Goal: Information Seeking & Learning: Learn about a topic

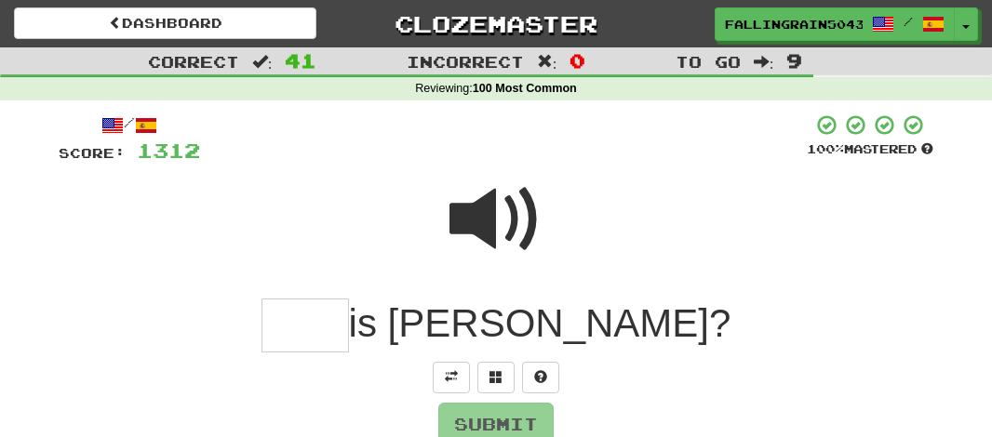
scroll to position [77, 0]
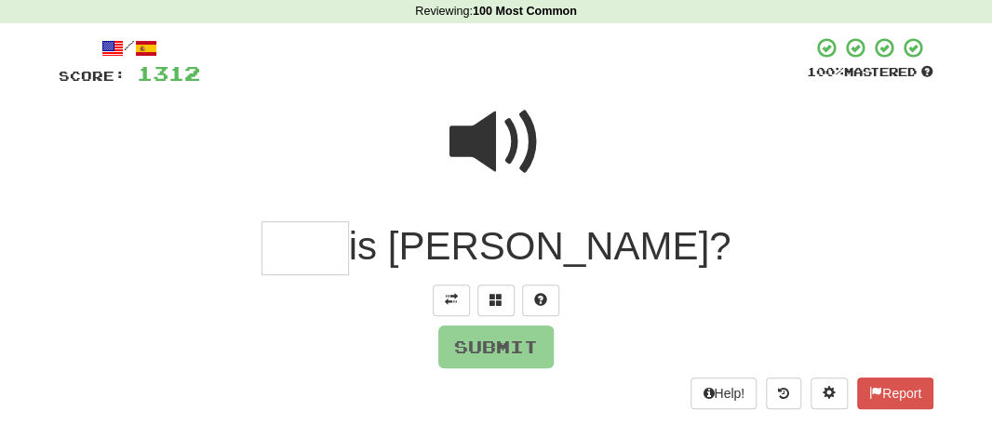
click at [489, 133] on span at bounding box center [495, 142] width 93 height 93
click at [483, 154] on span at bounding box center [495, 142] width 93 height 93
click at [349, 253] on input "text" at bounding box center [304, 248] width 87 height 55
click at [349, 251] on input "text" at bounding box center [304, 248] width 87 height 55
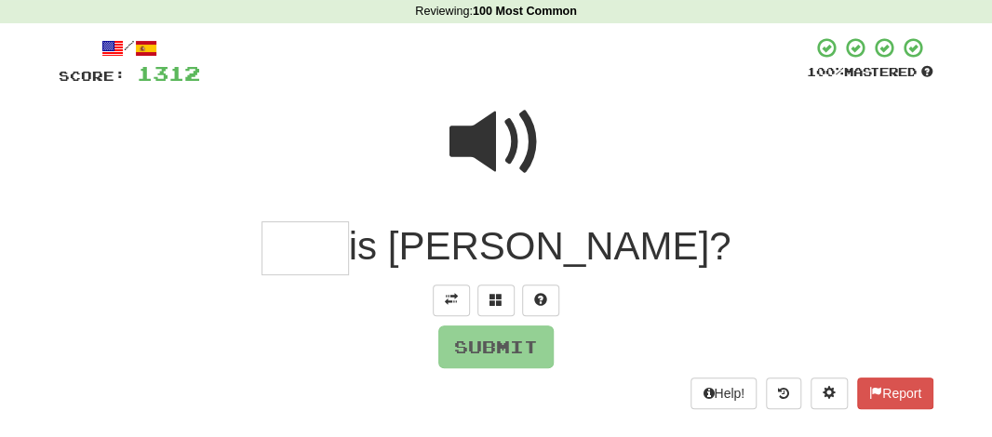
click at [349, 251] on input "text" at bounding box center [304, 248] width 87 height 55
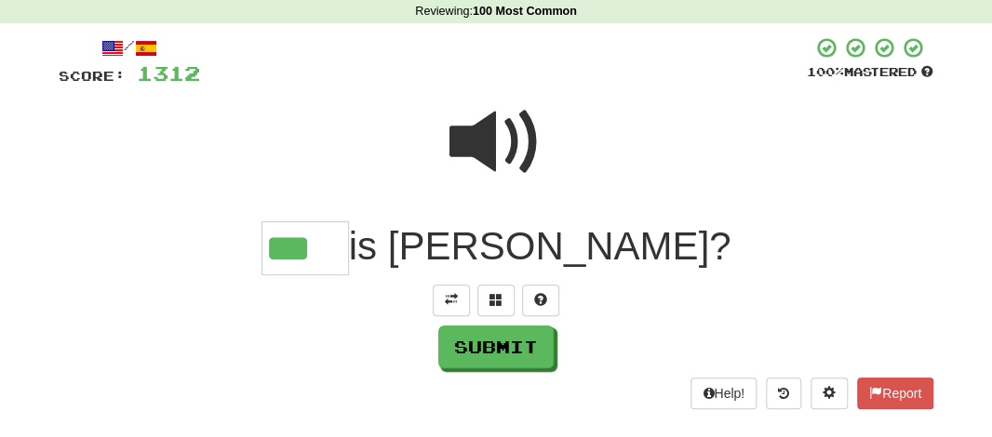
type input "***"
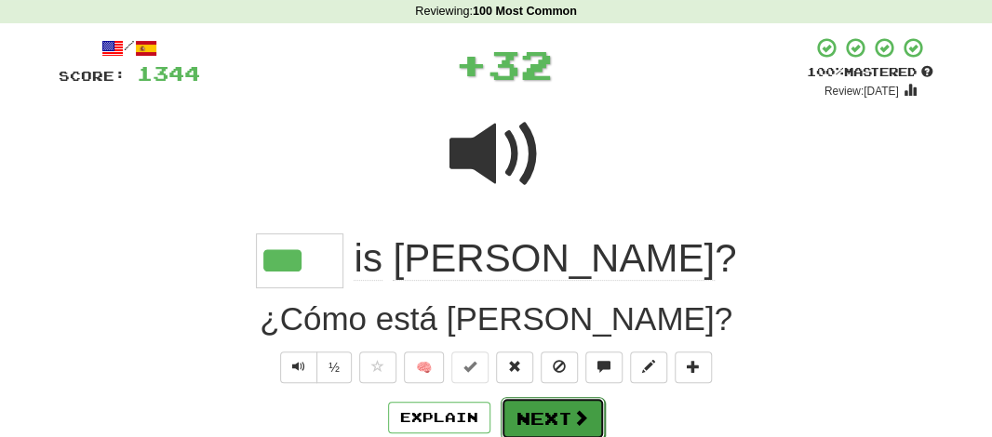
click at [531, 408] on button "Next" at bounding box center [553, 418] width 104 height 43
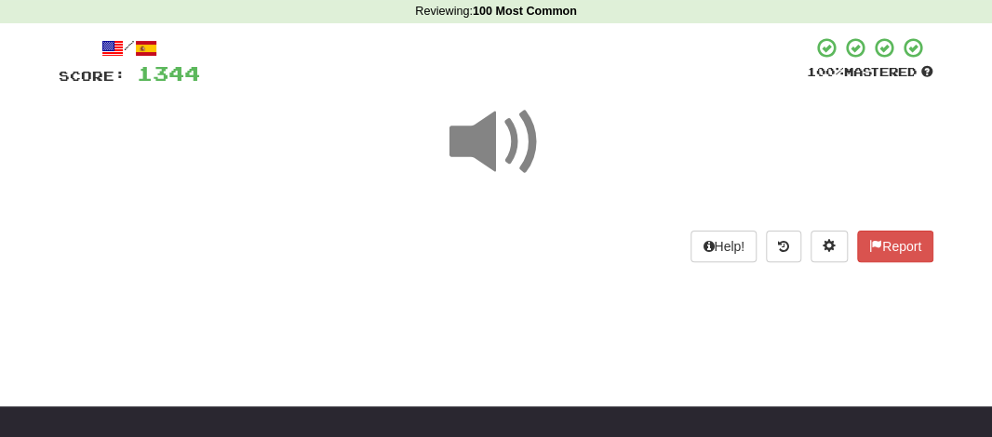
click at [490, 157] on span at bounding box center [495, 142] width 93 height 93
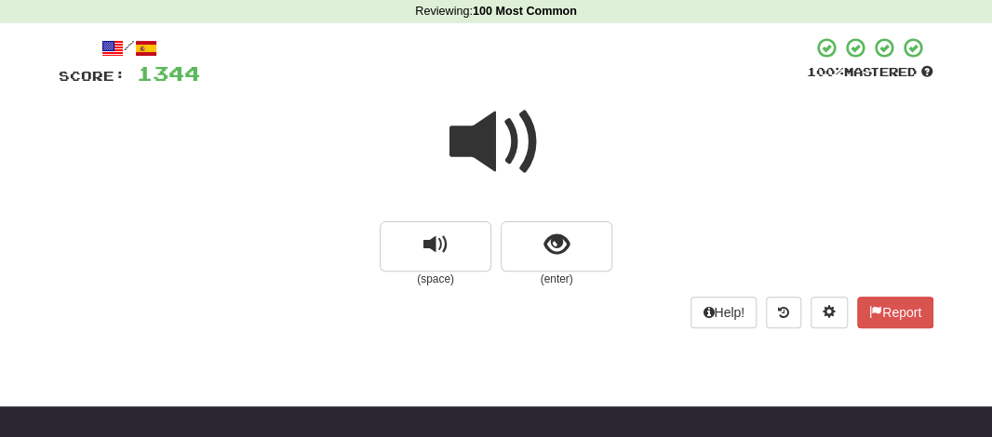
click at [490, 157] on span at bounding box center [495, 142] width 93 height 93
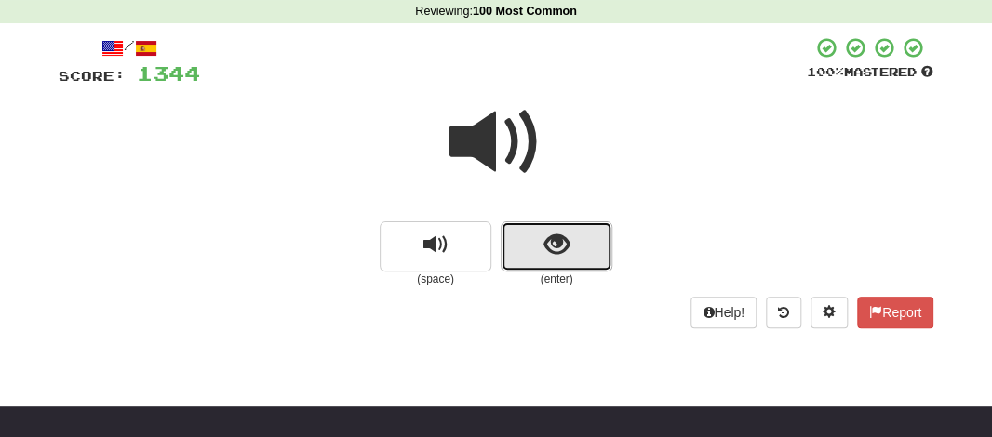
click at [526, 247] on button "show sentence" at bounding box center [557, 246] width 112 height 50
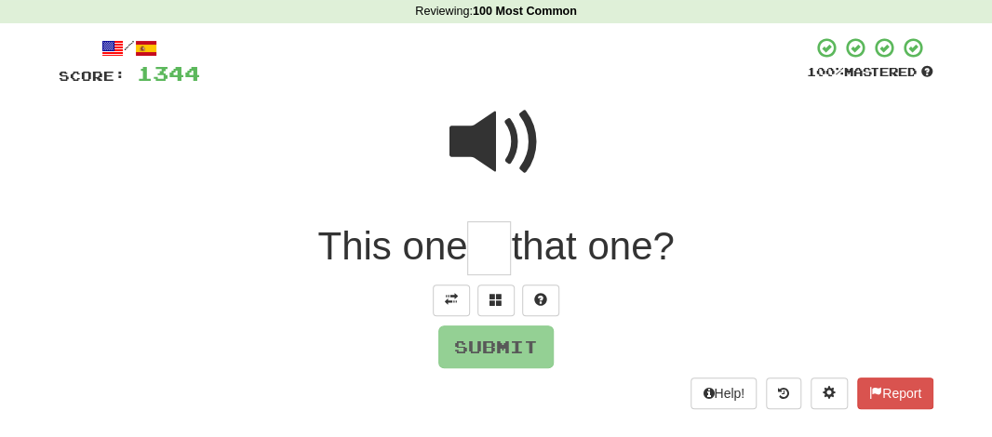
click at [472, 256] on input "text" at bounding box center [489, 248] width 44 height 55
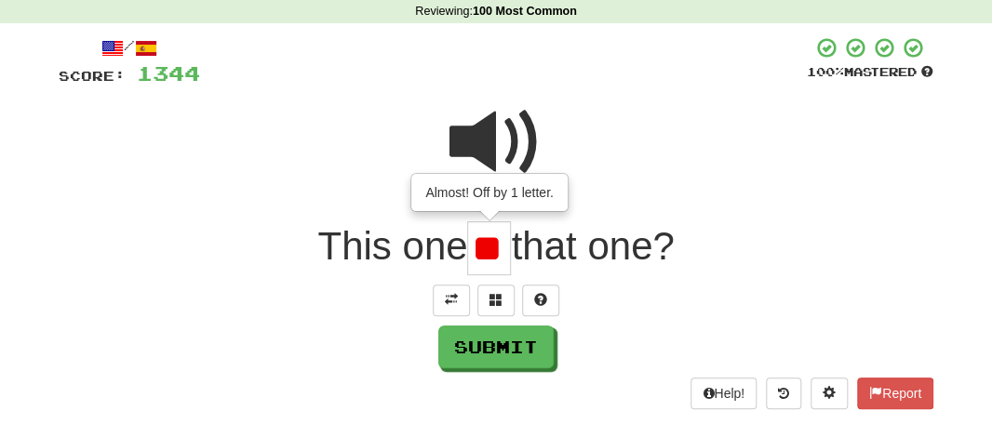
scroll to position [0, 0]
type input "**"
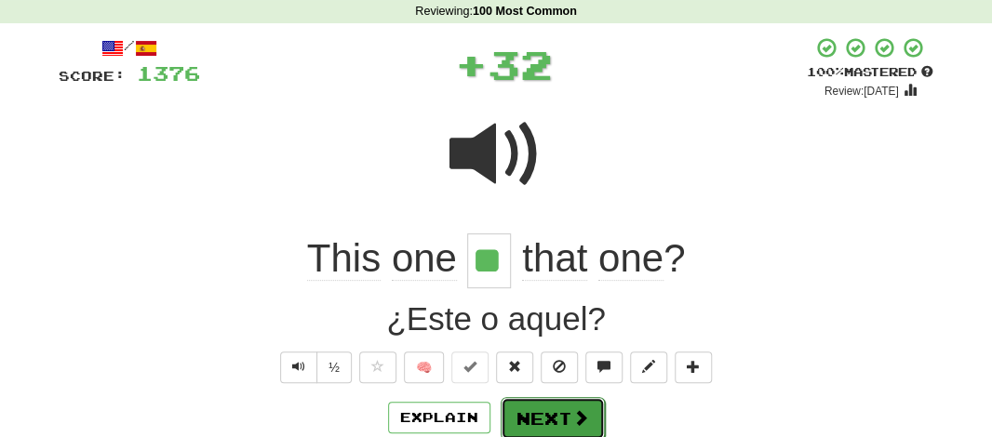
click at [536, 414] on button "Next" at bounding box center [553, 418] width 104 height 43
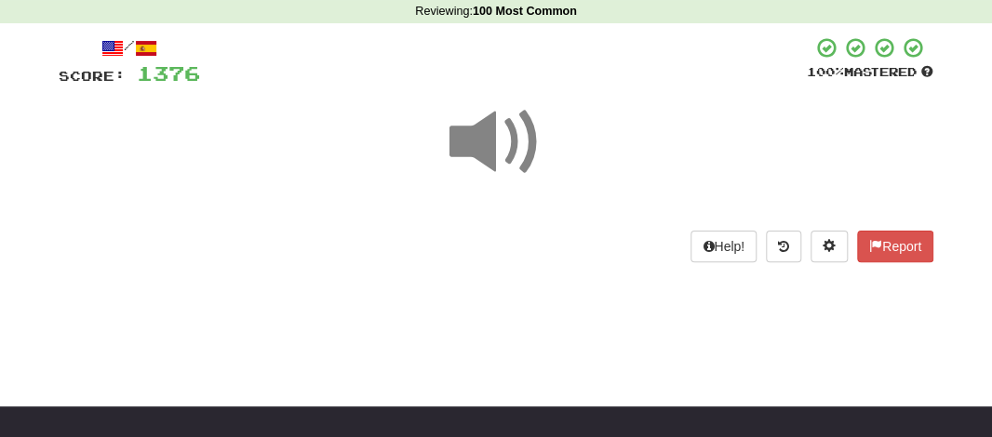
click at [475, 145] on span at bounding box center [495, 142] width 93 height 93
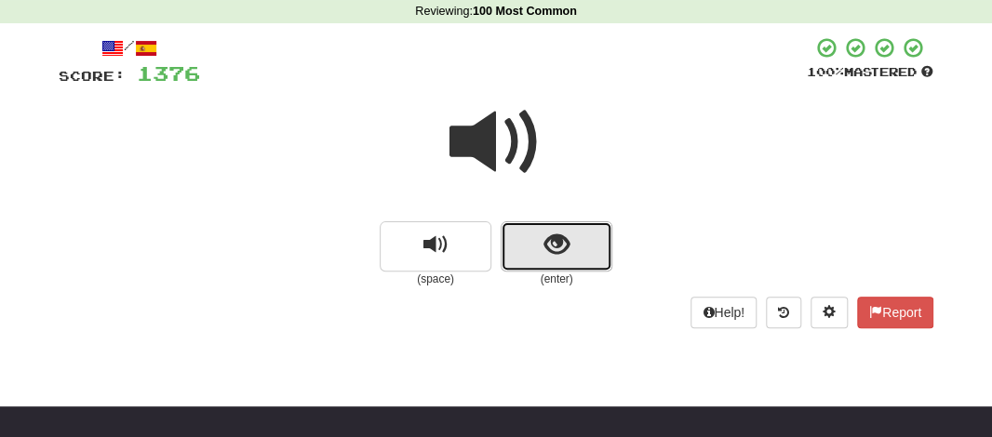
click at [520, 239] on button "show sentence" at bounding box center [557, 246] width 112 height 50
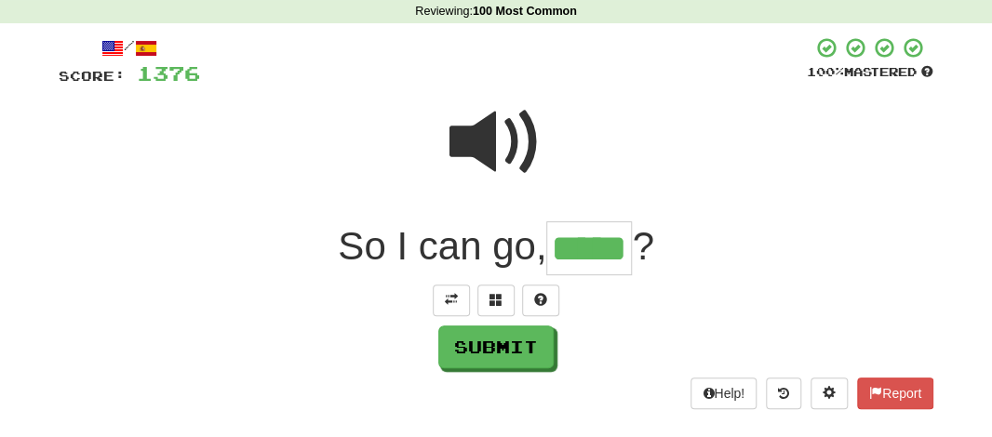
type input "*****"
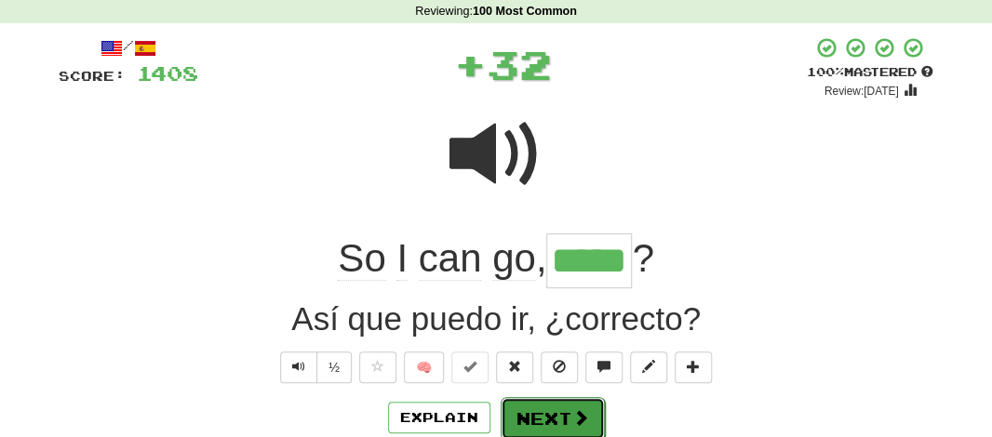
click at [552, 401] on button "Next" at bounding box center [553, 418] width 104 height 43
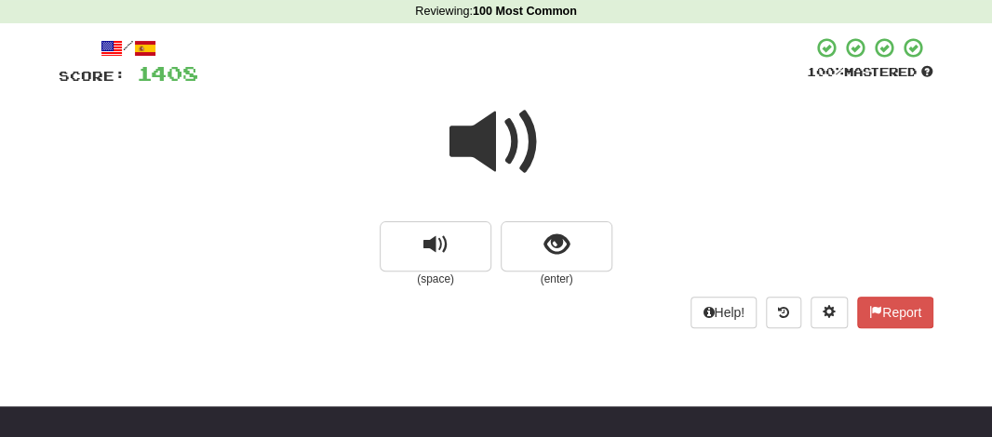
click at [488, 157] on span at bounding box center [495, 142] width 93 height 93
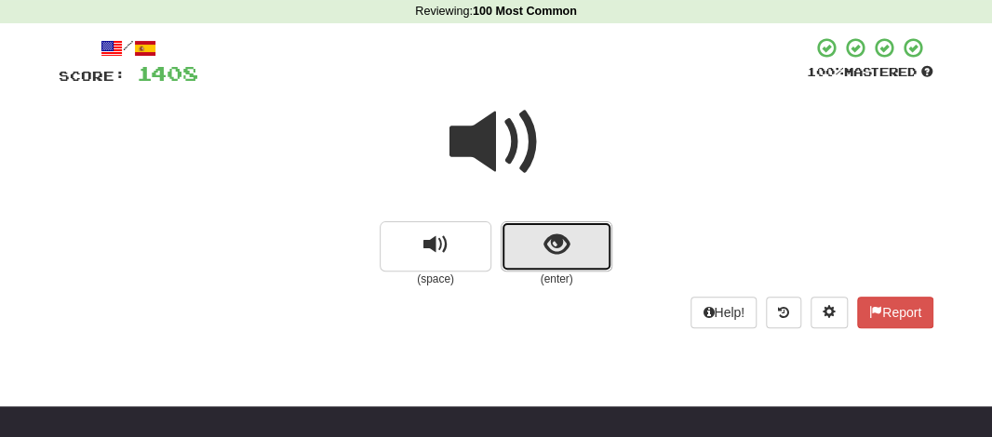
click at [518, 226] on button "show sentence" at bounding box center [557, 246] width 112 height 50
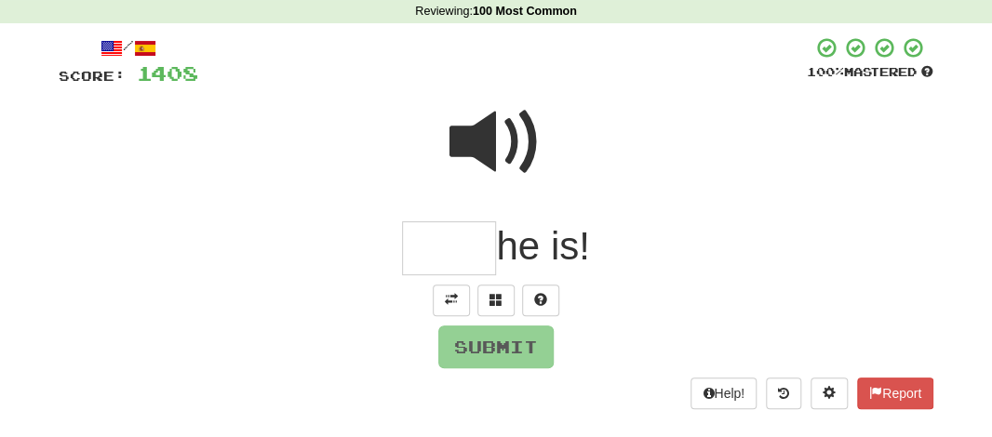
click at [449, 248] on input "text" at bounding box center [449, 248] width 94 height 55
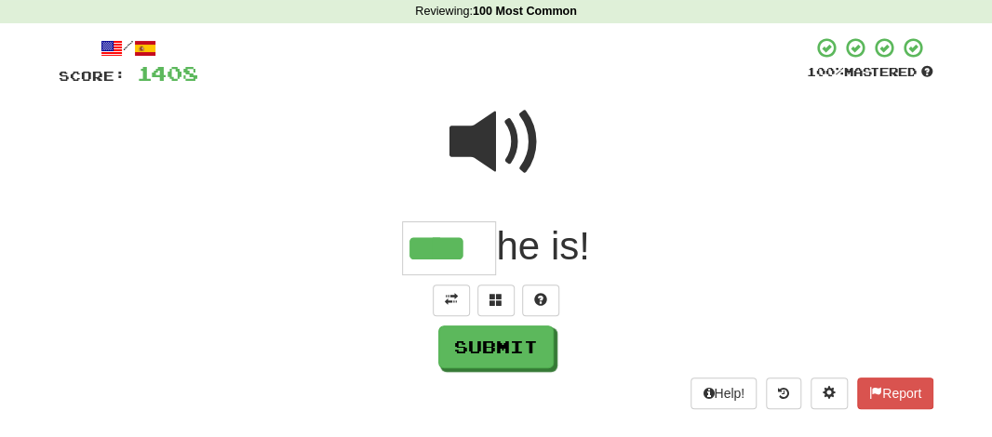
type input "****"
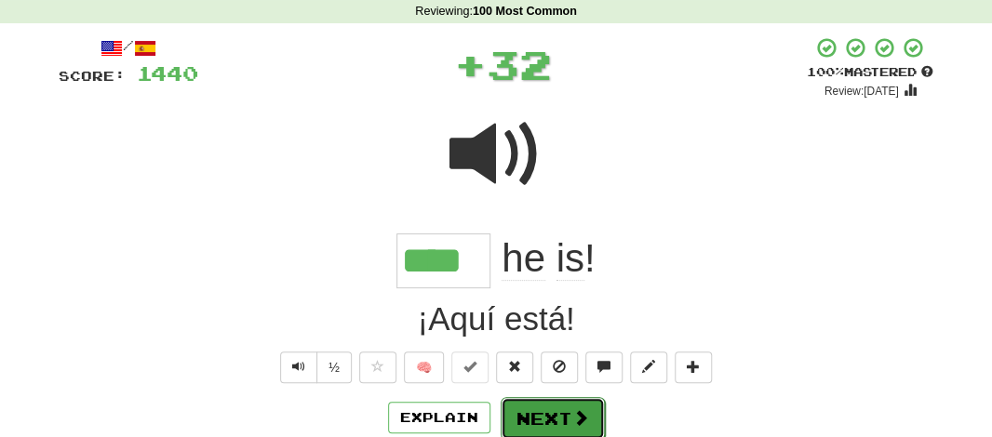
click at [535, 407] on button "Next" at bounding box center [553, 418] width 104 height 43
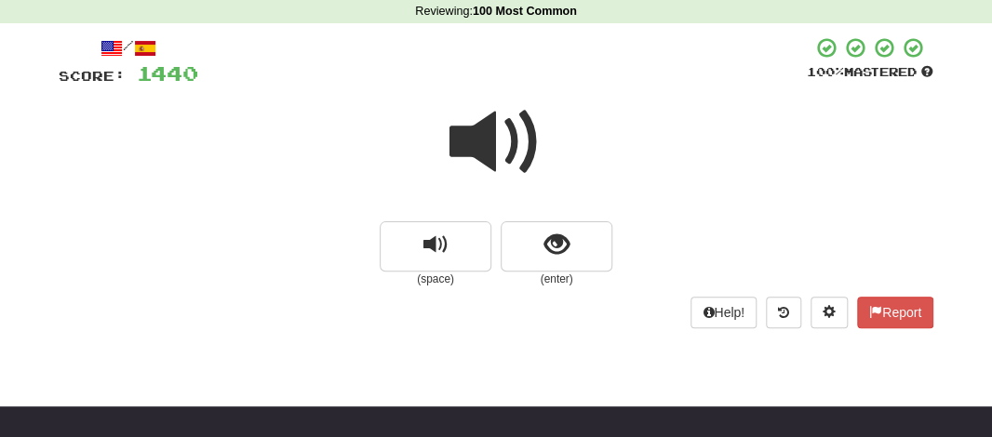
click at [487, 142] on span at bounding box center [495, 142] width 93 height 93
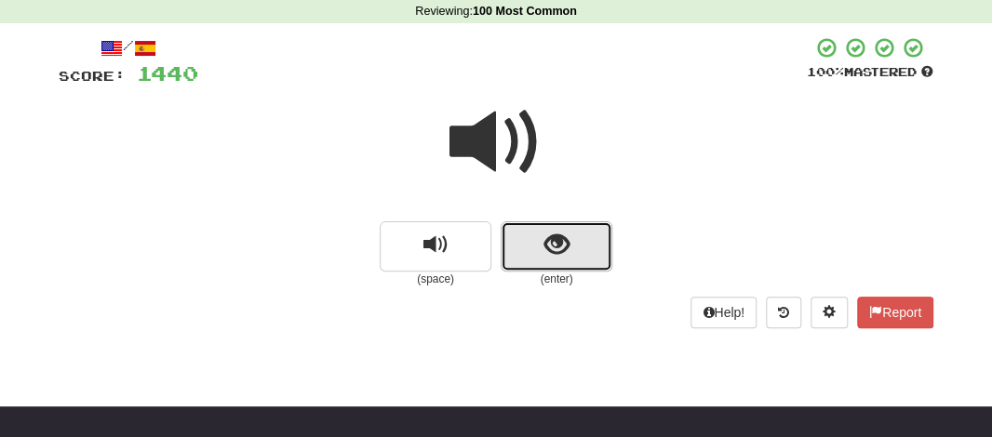
click at [525, 229] on button "show sentence" at bounding box center [557, 246] width 112 height 50
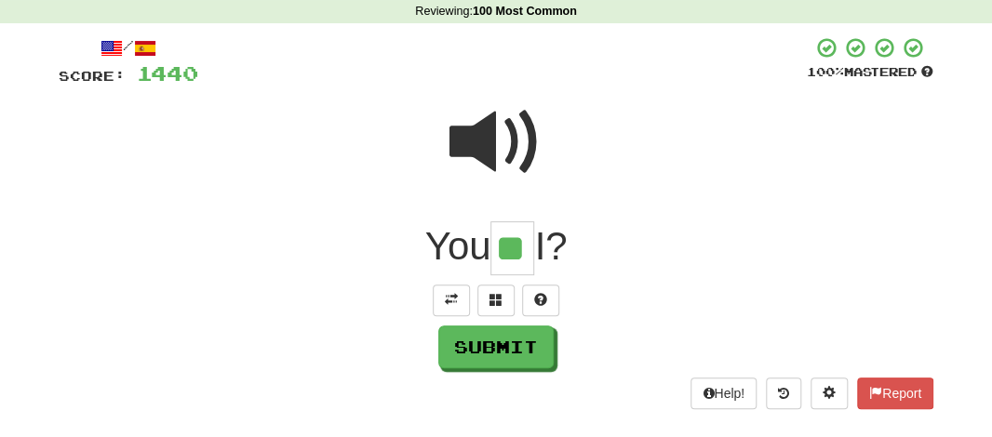
type input "**"
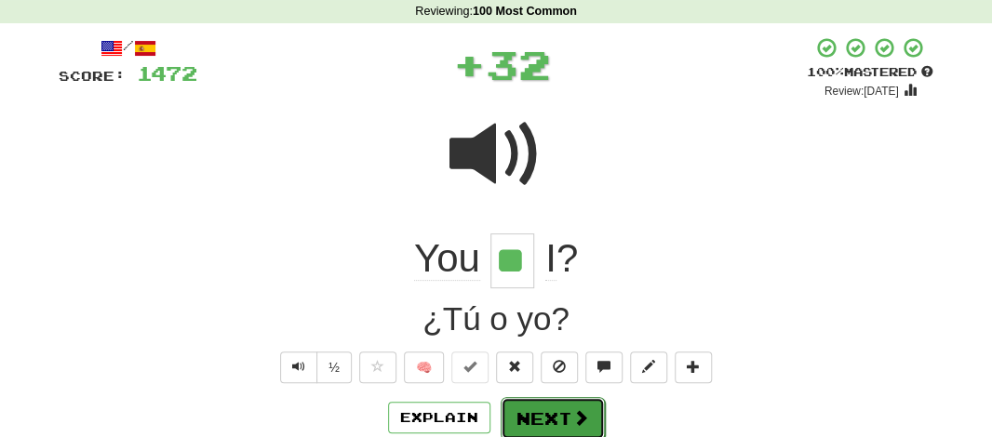
click at [554, 404] on button "Next" at bounding box center [553, 418] width 104 height 43
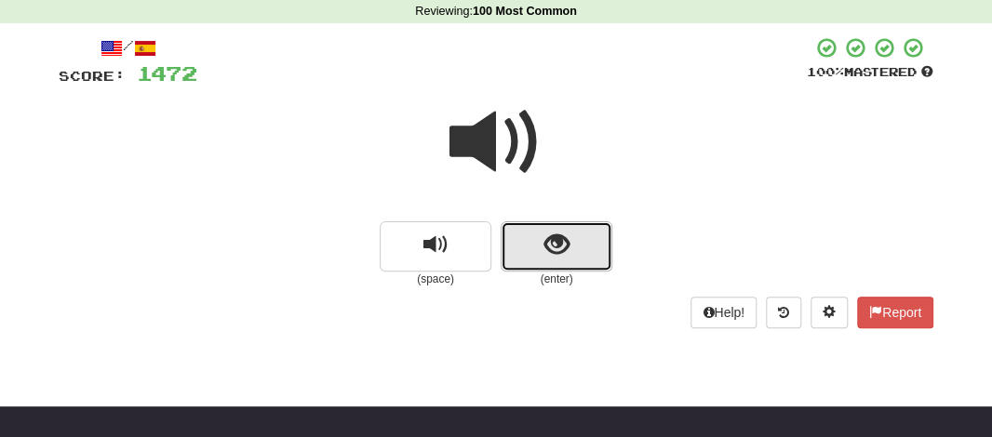
click at [519, 248] on button "show sentence" at bounding box center [557, 246] width 112 height 50
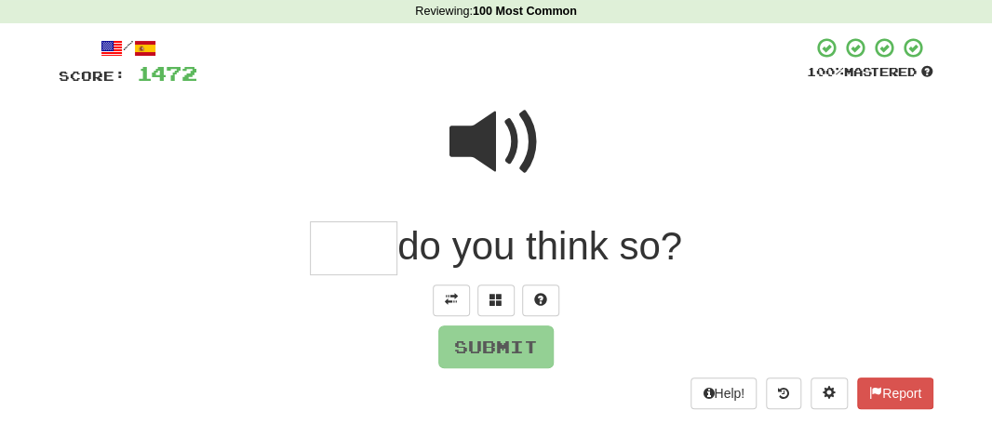
click at [365, 257] on input "text" at bounding box center [353, 248] width 87 height 55
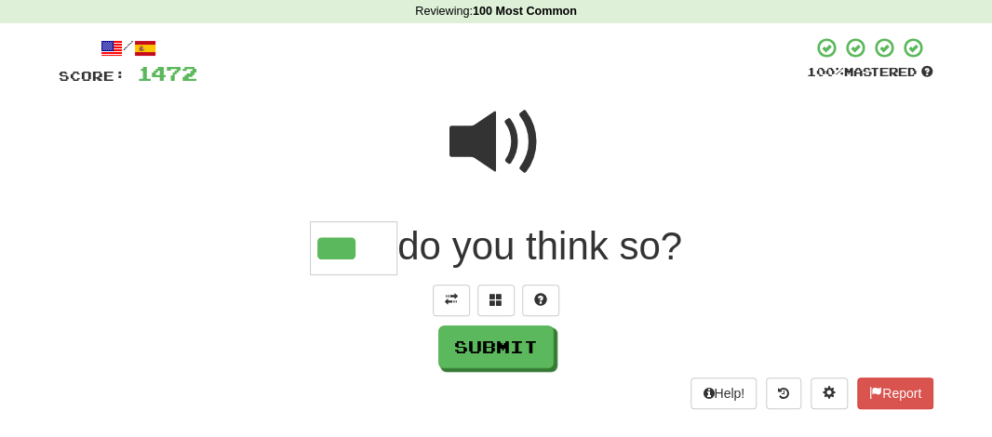
type input "***"
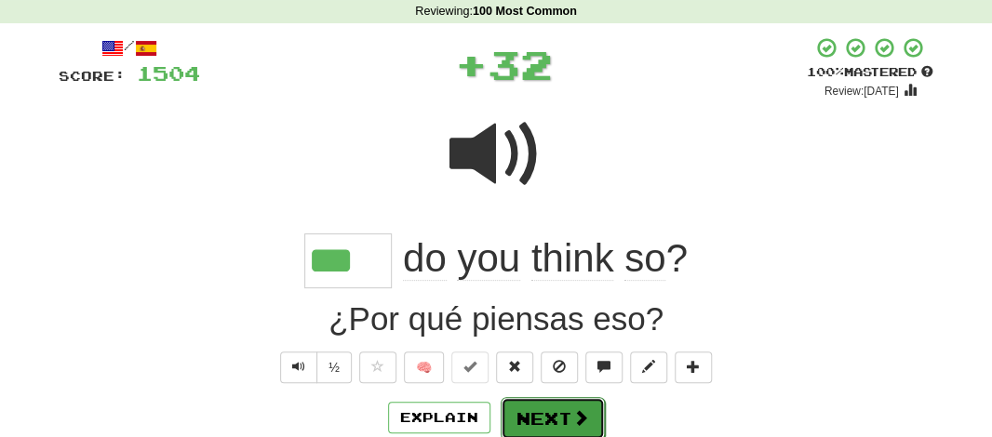
click at [531, 402] on button "Next" at bounding box center [553, 418] width 104 height 43
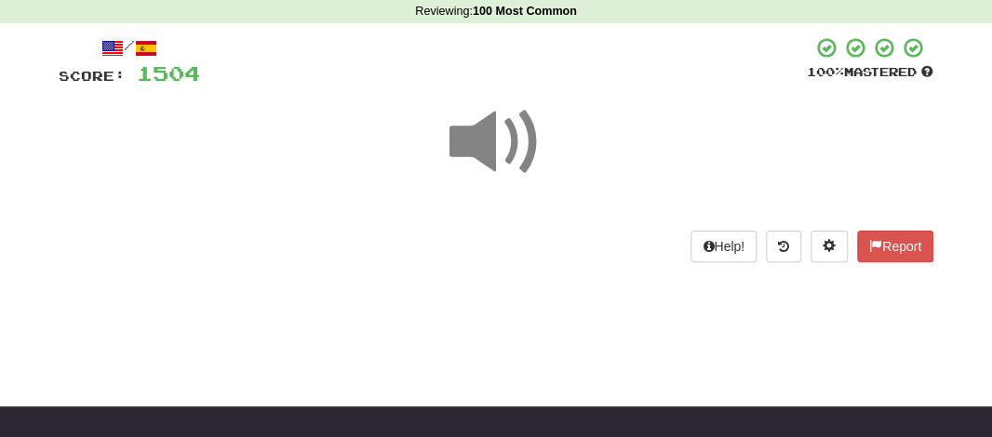
click at [485, 133] on span at bounding box center [495, 142] width 93 height 93
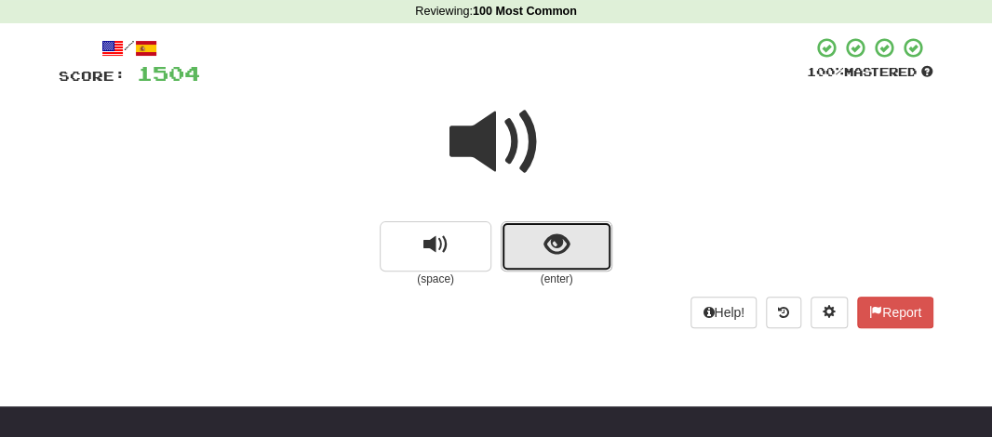
click at [536, 261] on button "show sentence" at bounding box center [557, 246] width 112 height 50
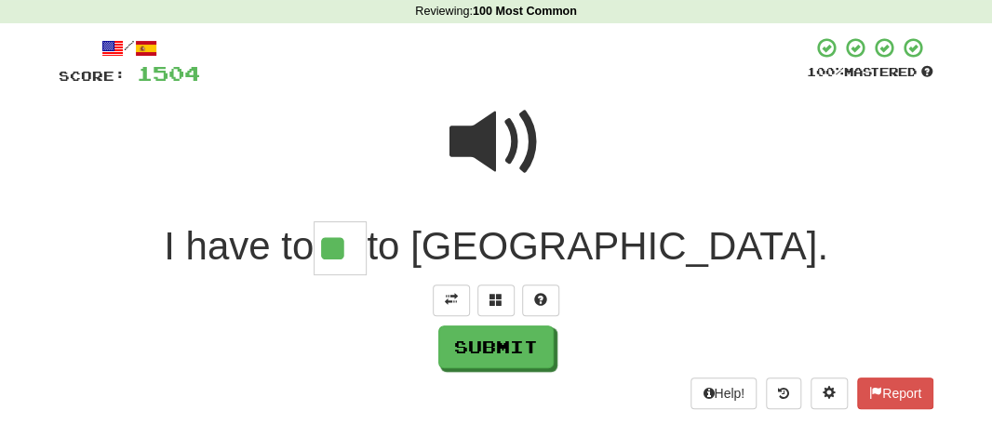
type input "**"
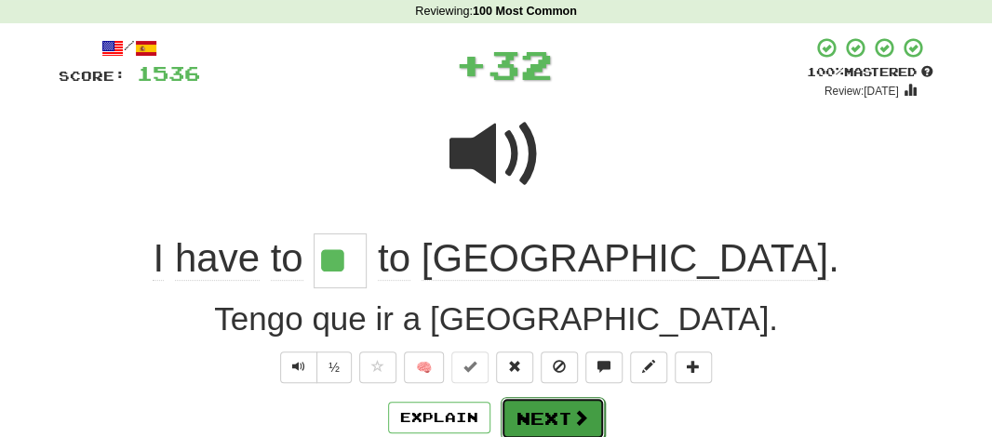
click at [572, 419] on span at bounding box center [580, 417] width 17 height 17
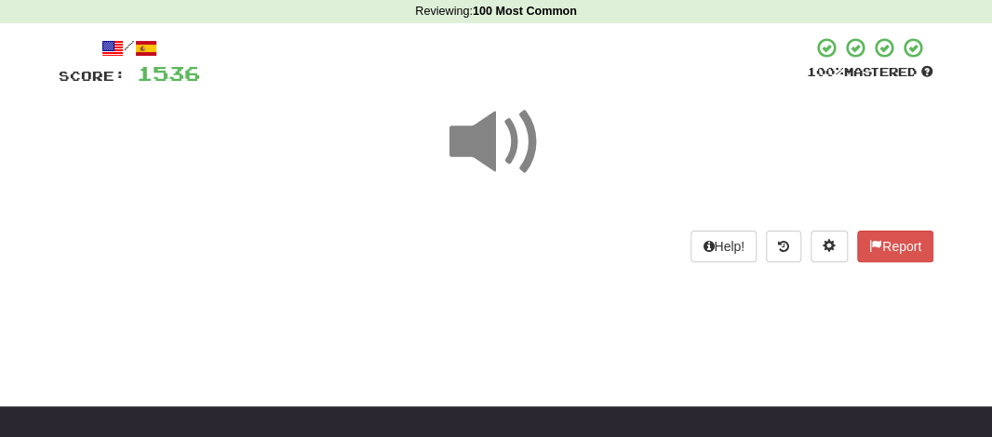
click at [488, 153] on span at bounding box center [495, 142] width 93 height 93
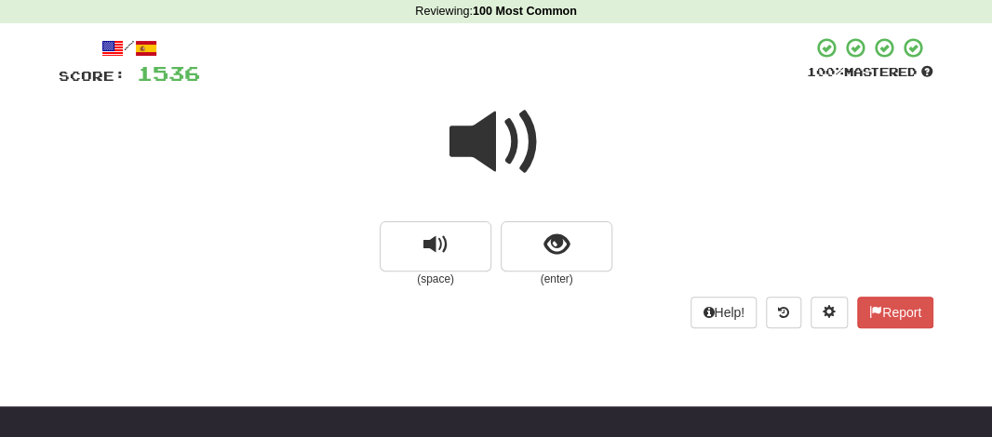
click at [488, 153] on span at bounding box center [495, 142] width 93 height 93
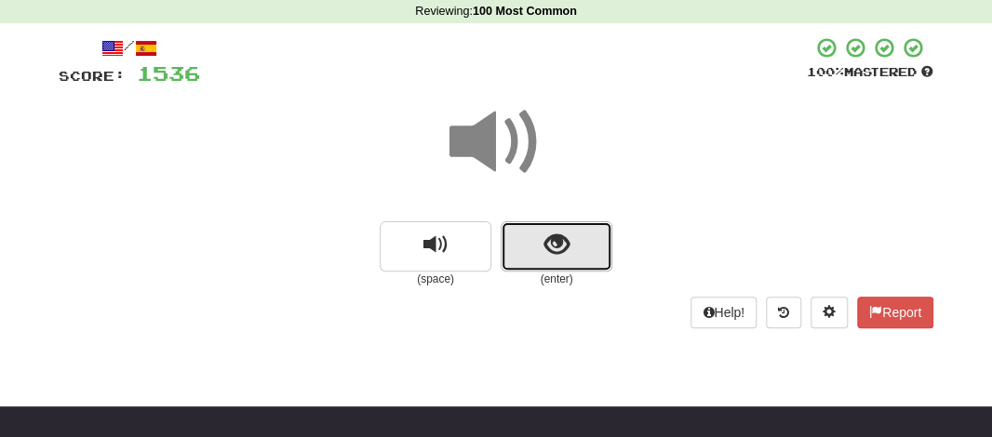
click at [527, 263] on button "show sentence" at bounding box center [557, 246] width 112 height 50
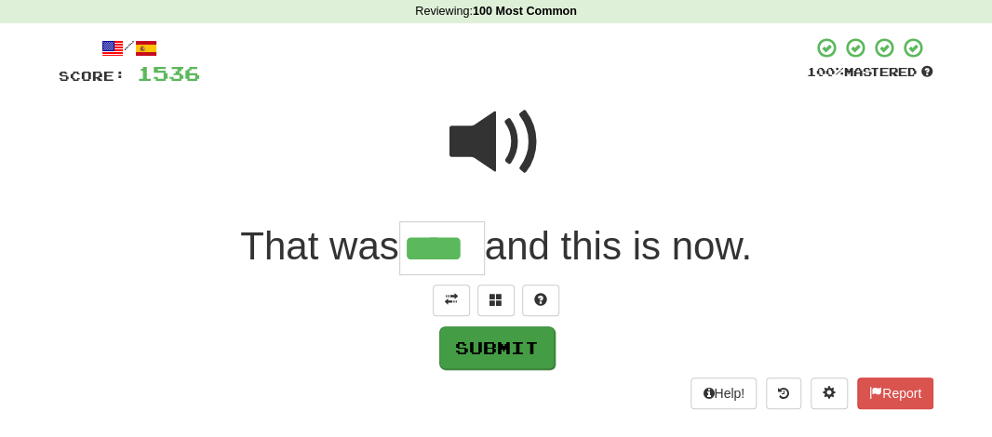
type input "****"
click at [514, 331] on button "Submit" at bounding box center [496, 348] width 115 height 43
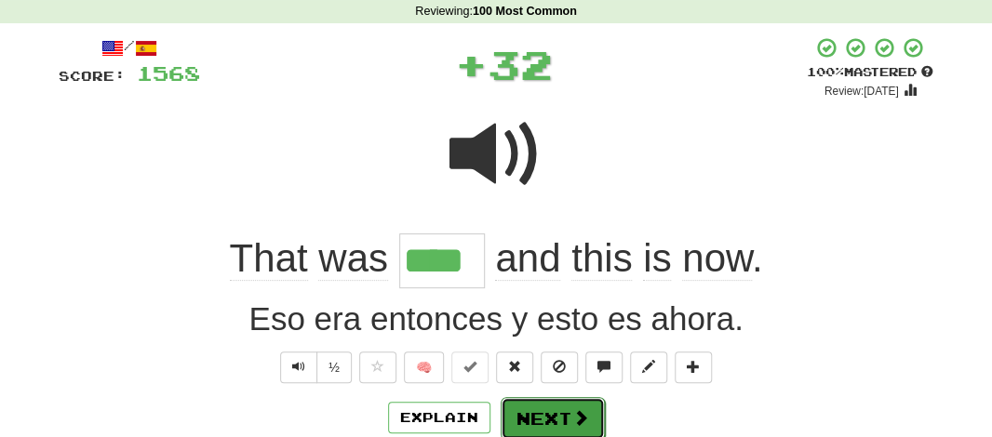
click at [543, 397] on button "Next" at bounding box center [553, 418] width 104 height 43
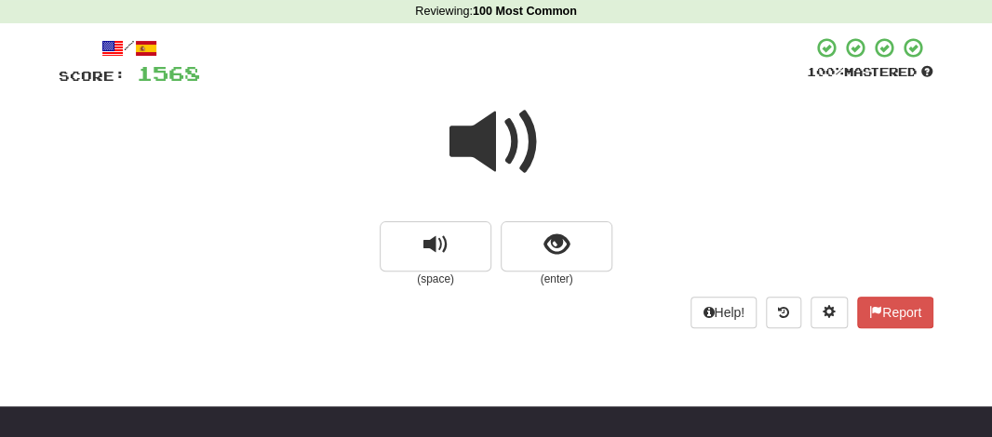
click at [493, 139] on span at bounding box center [495, 142] width 93 height 93
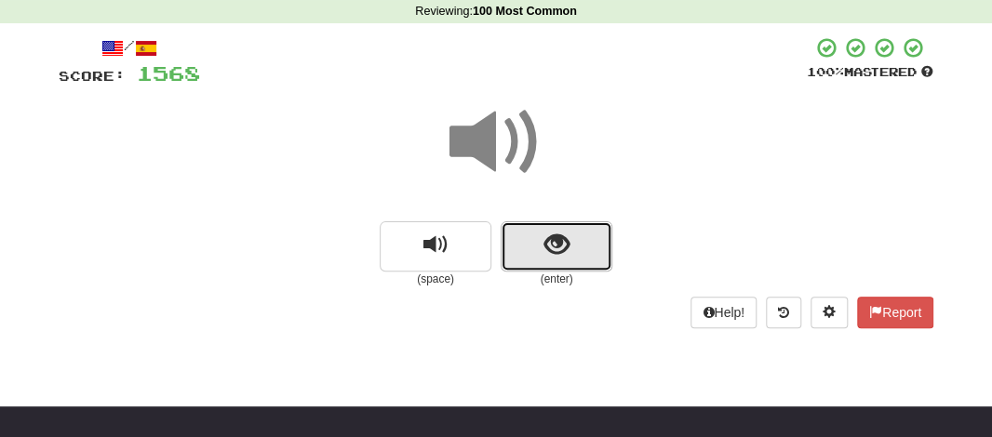
click at [535, 245] on button "show sentence" at bounding box center [557, 246] width 112 height 50
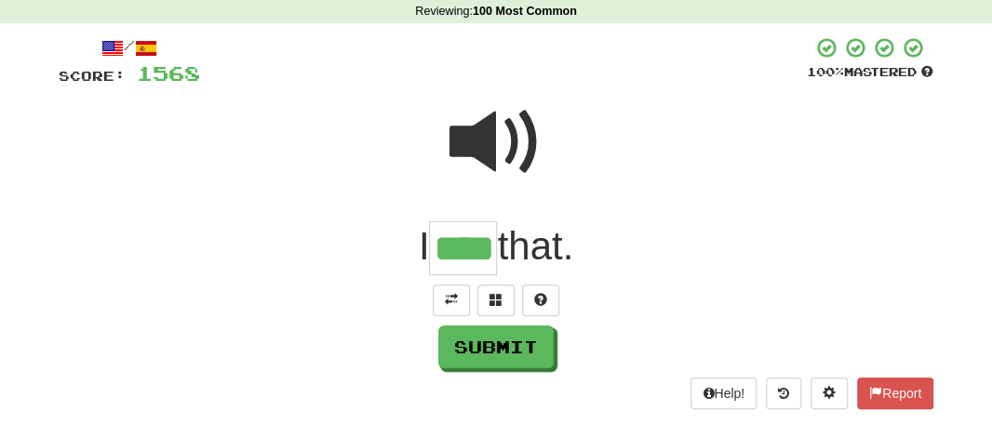
type input "****"
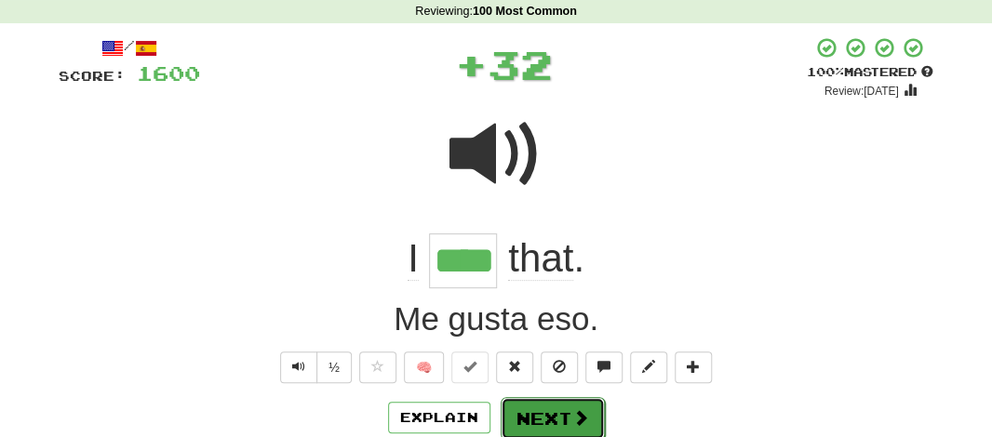
click at [565, 397] on button "Next" at bounding box center [553, 418] width 104 height 43
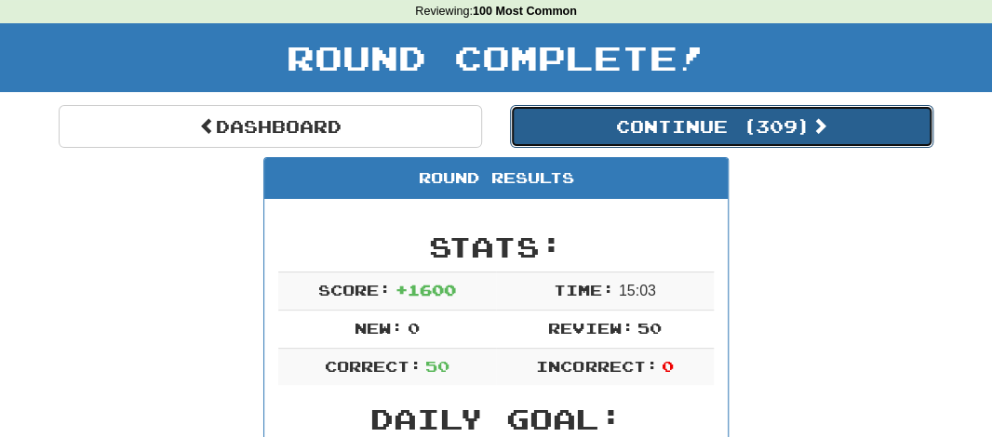
click at [698, 133] on button "Continue ( 309 )" at bounding box center [721, 126] width 423 height 43
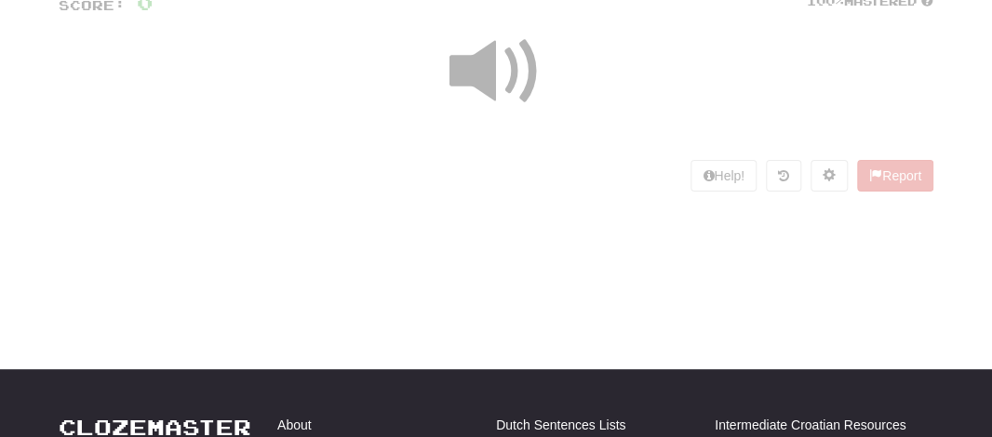
scroll to position [77, 0]
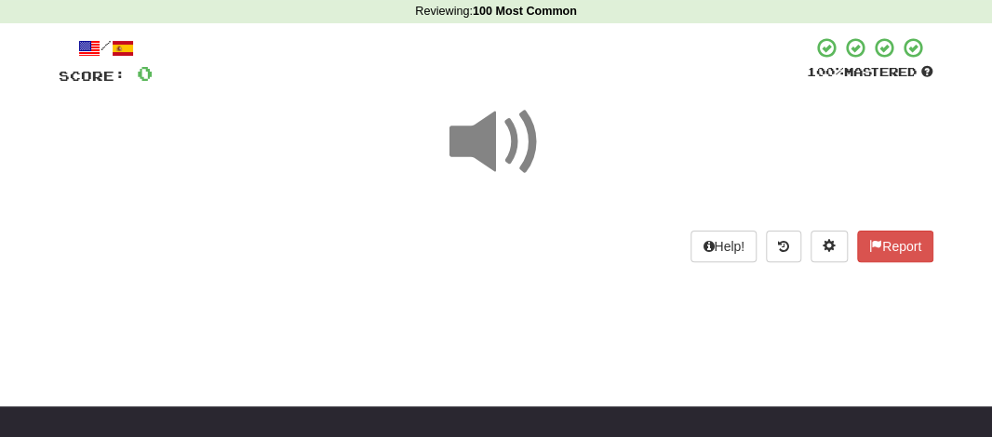
click at [508, 141] on span at bounding box center [495, 142] width 93 height 93
click at [513, 144] on span at bounding box center [495, 142] width 93 height 93
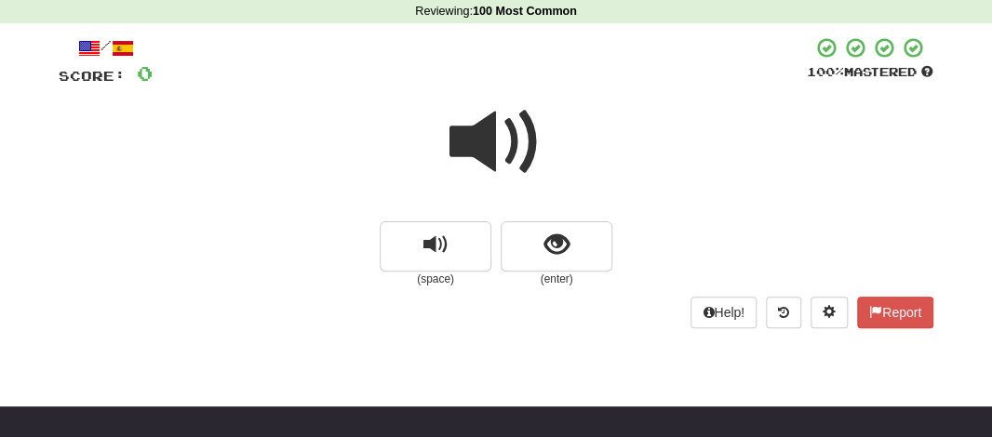
click at [535, 221] on div at bounding box center [496, 154] width 875 height 133
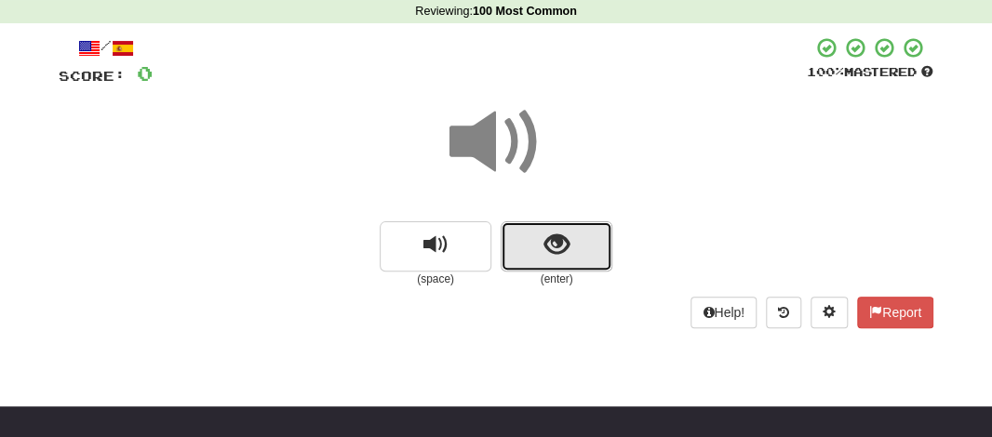
click at [545, 234] on span "show sentence" at bounding box center [556, 245] width 25 height 25
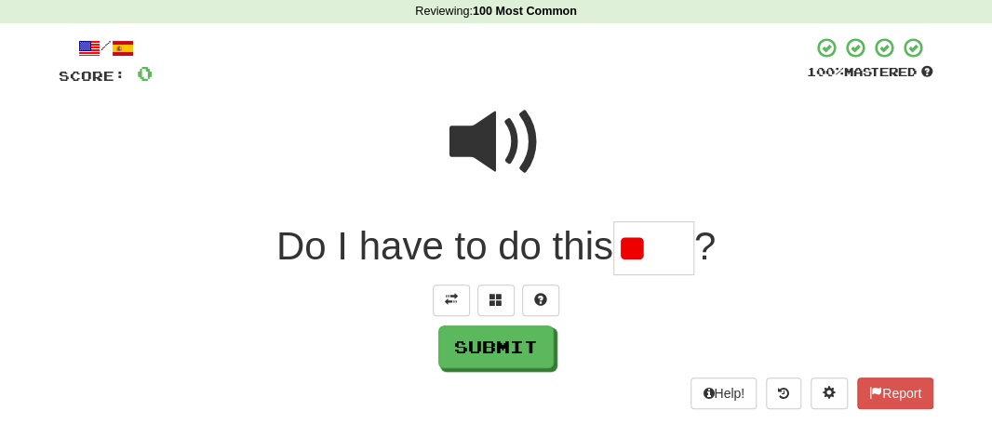
scroll to position [0, 0]
type input "*"
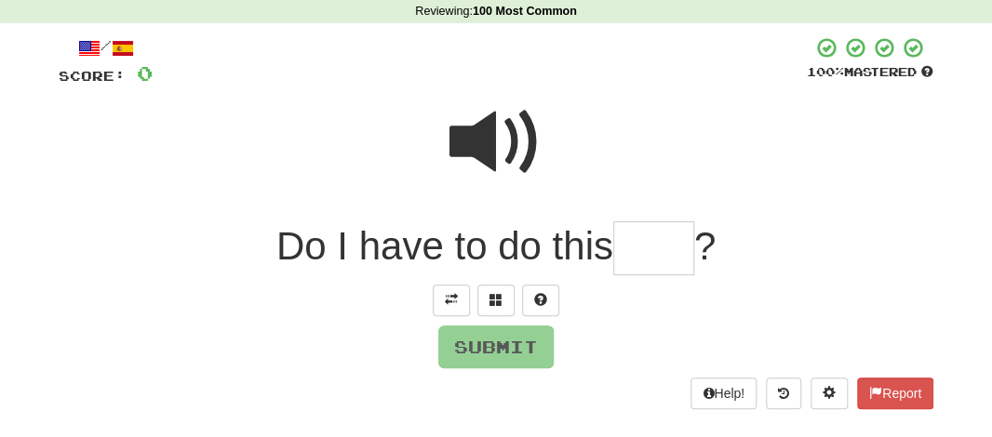
click at [480, 113] on span at bounding box center [495, 142] width 93 height 93
click at [628, 242] on input "text" at bounding box center [653, 248] width 81 height 54
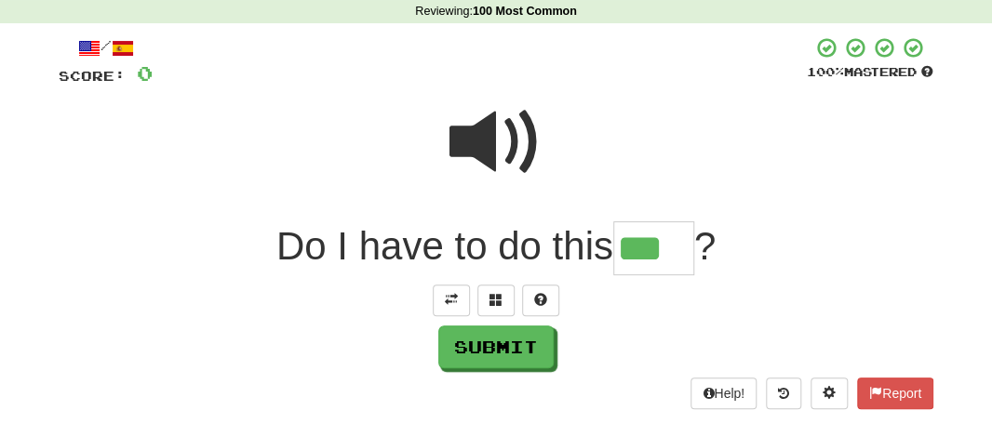
type input "***"
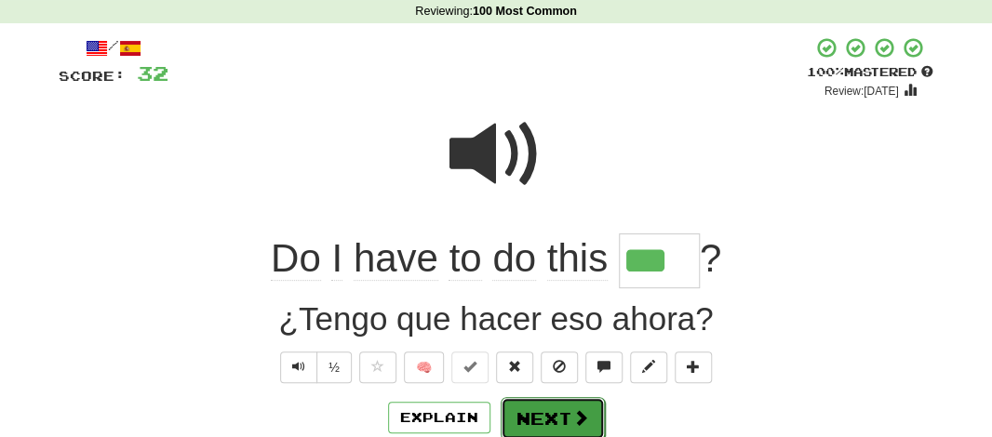
click at [563, 421] on button "Next" at bounding box center [553, 418] width 104 height 43
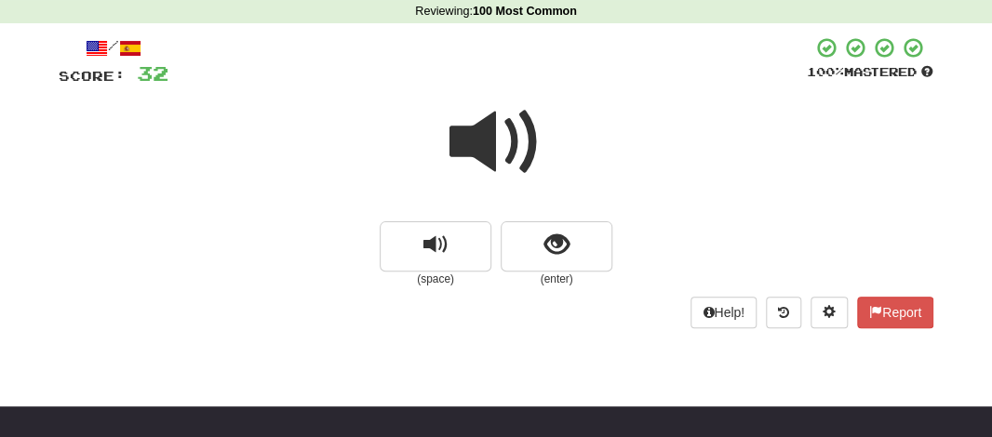
click at [494, 147] on span at bounding box center [495, 142] width 93 height 93
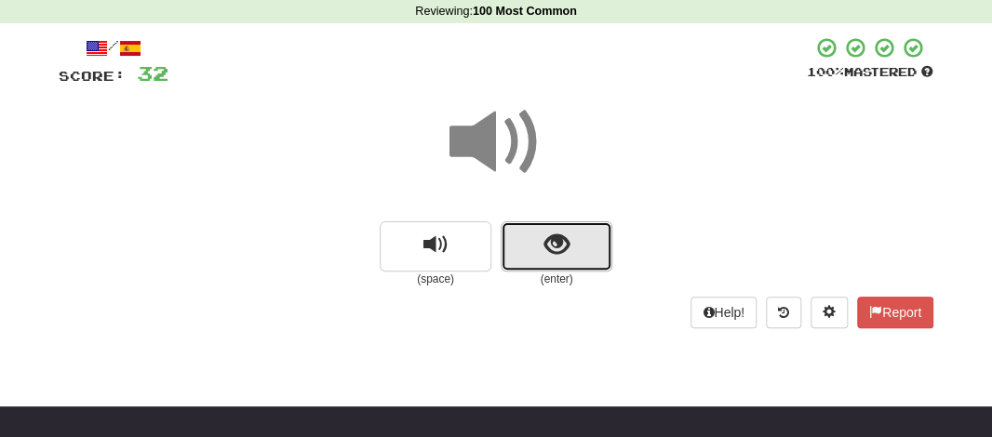
click at [534, 257] on button "show sentence" at bounding box center [557, 246] width 112 height 50
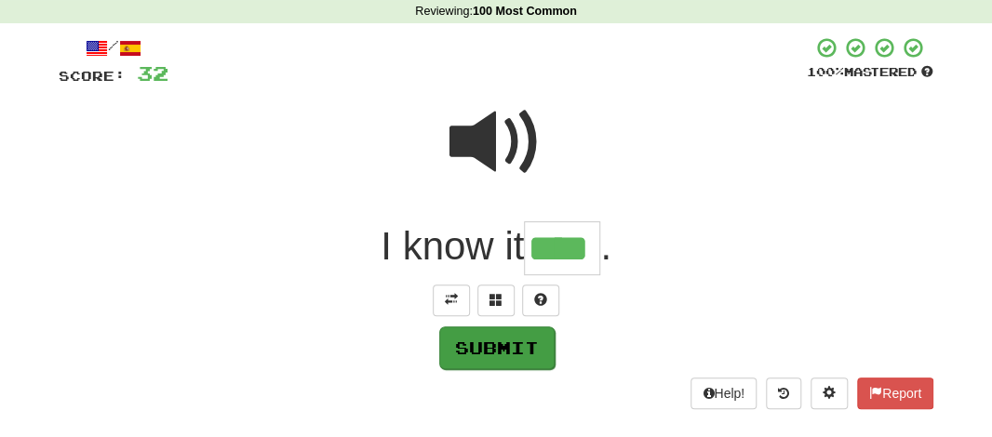
type input "****"
click at [489, 341] on button "Submit" at bounding box center [496, 348] width 115 height 43
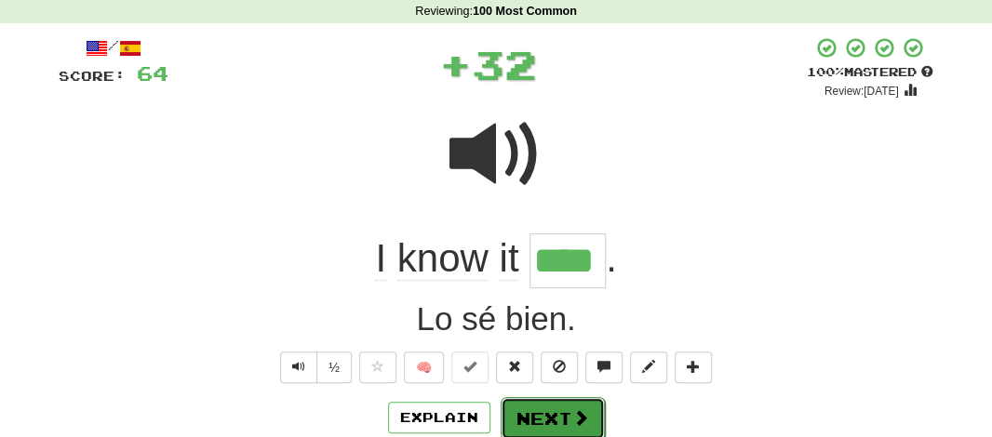
click at [557, 417] on button "Next" at bounding box center [553, 418] width 104 height 43
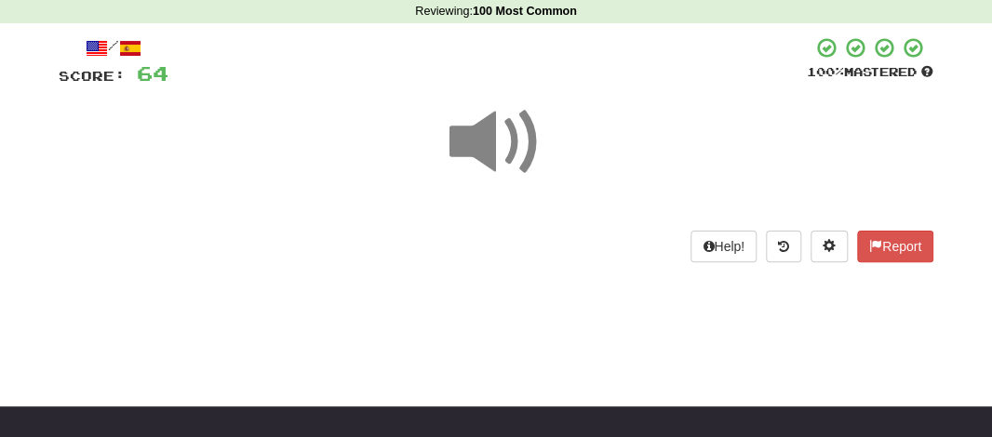
click at [483, 162] on span at bounding box center [495, 142] width 93 height 93
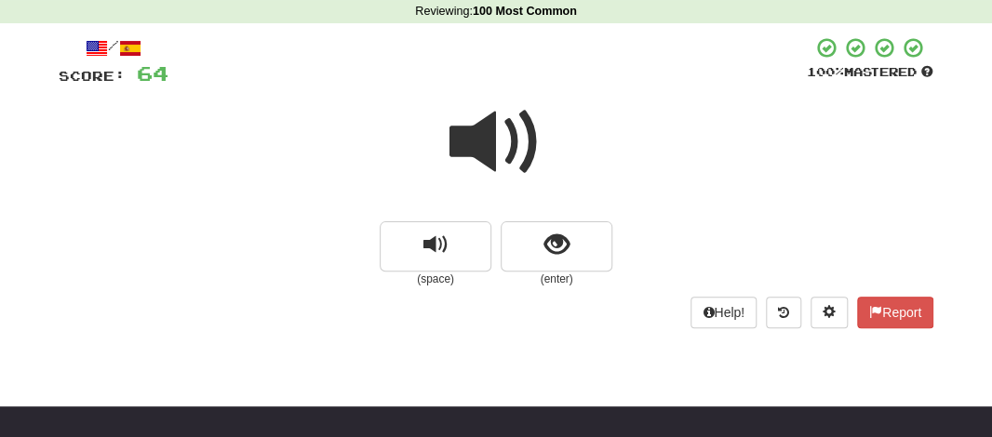
click at [530, 213] on div at bounding box center [496, 154] width 875 height 133
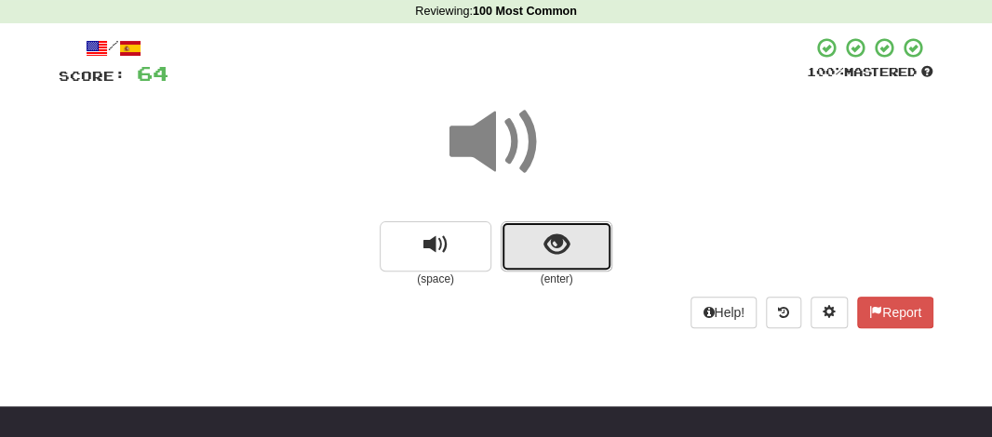
click at [530, 243] on button "show sentence" at bounding box center [557, 246] width 112 height 50
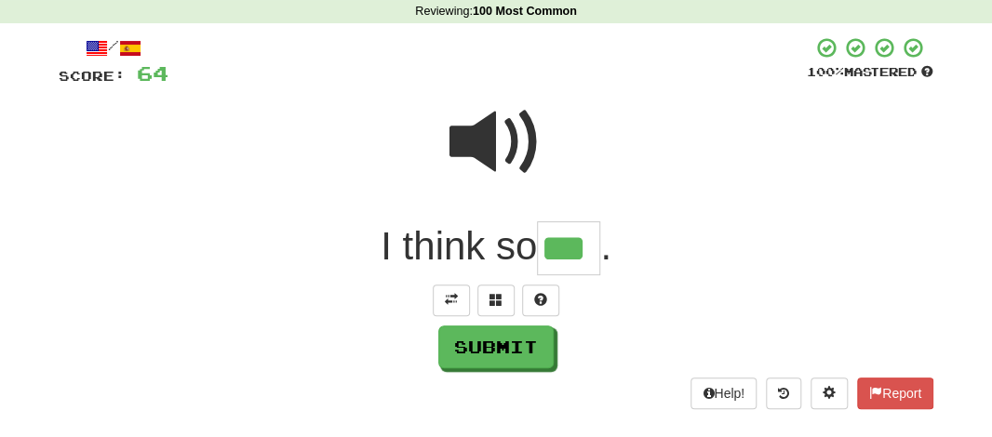
type input "***"
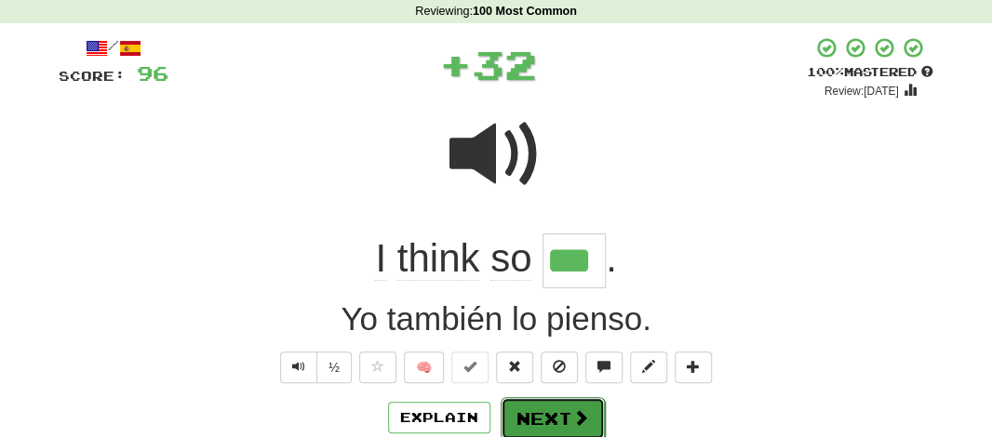
click at [520, 424] on button "Next" at bounding box center [553, 418] width 104 height 43
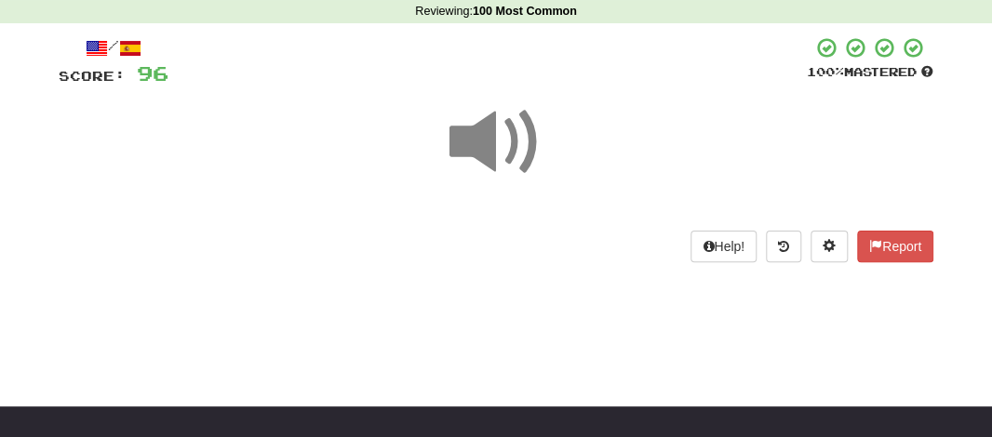
click at [480, 167] on span at bounding box center [495, 142] width 93 height 93
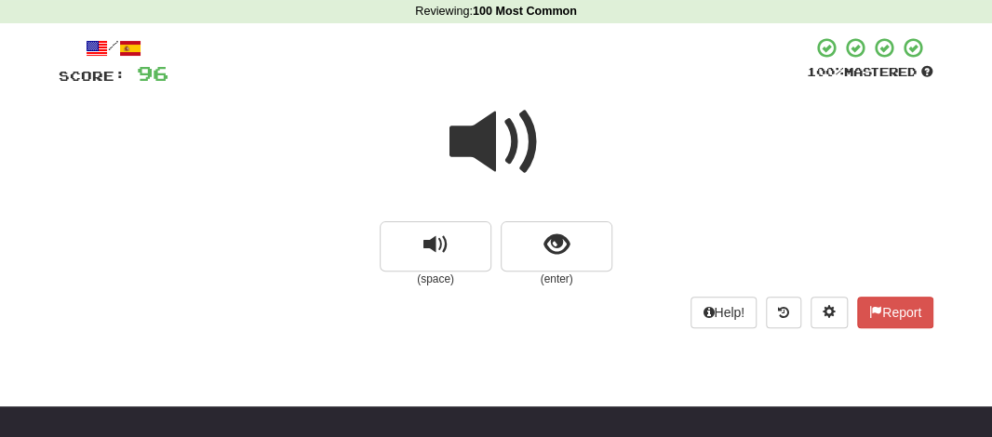
click at [480, 167] on span at bounding box center [495, 142] width 93 height 93
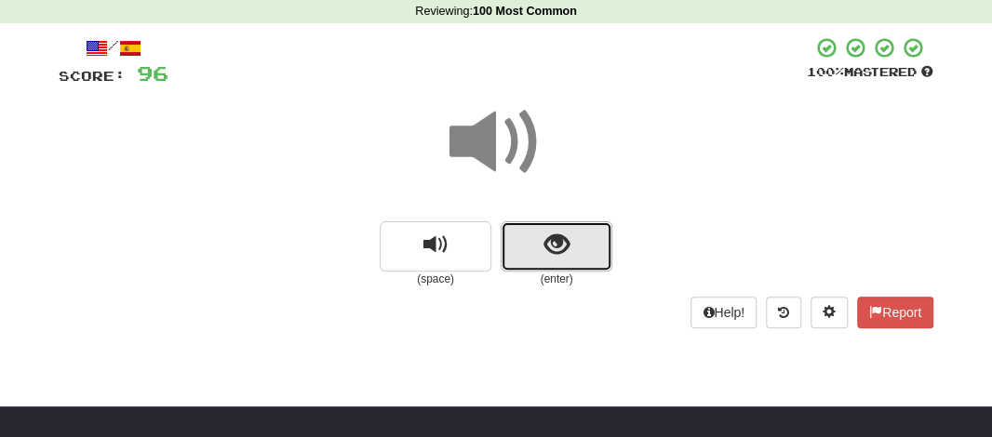
click at [523, 221] on button "show sentence" at bounding box center [557, 246] width 112 height 50
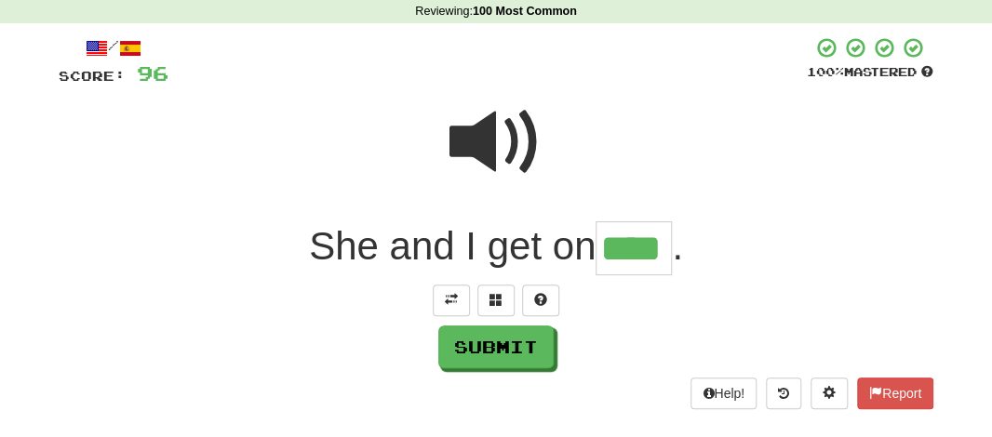
type input "****"
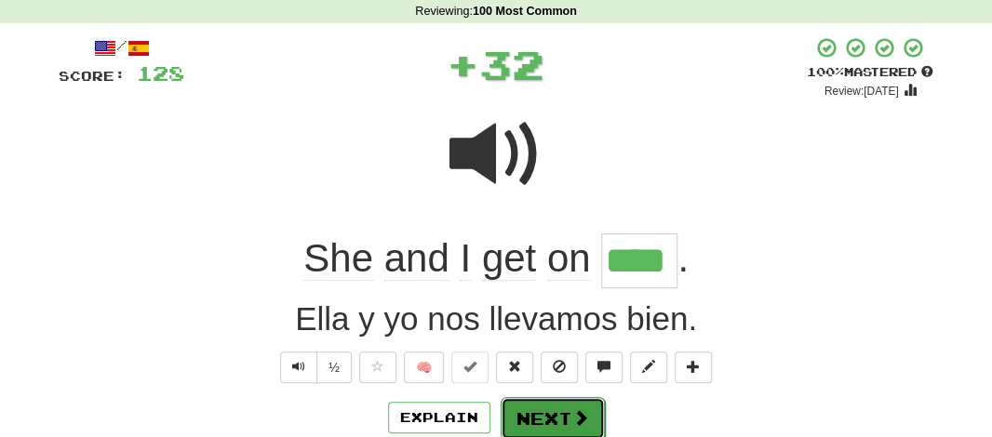
click at [526, 418] on button "Next" at bounding box center [553, 418] width 104 height 43
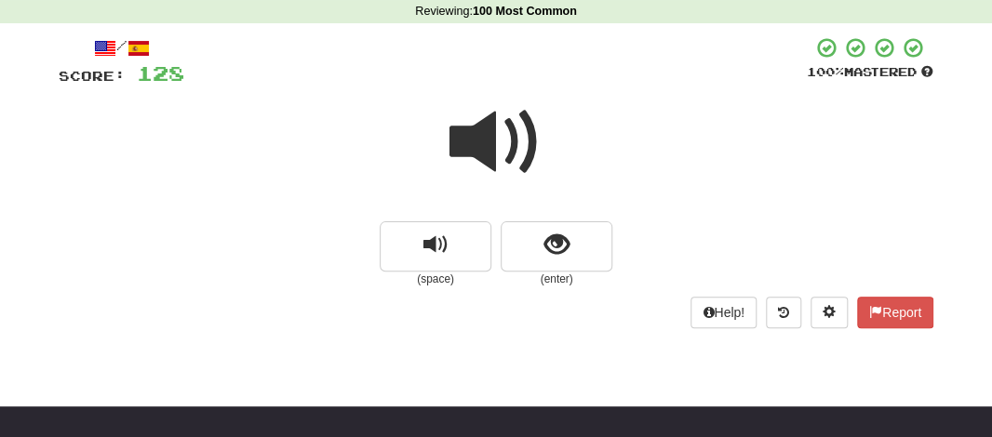
click at [483, 135] on span at bounding box center [495, 142] width 93 height 93
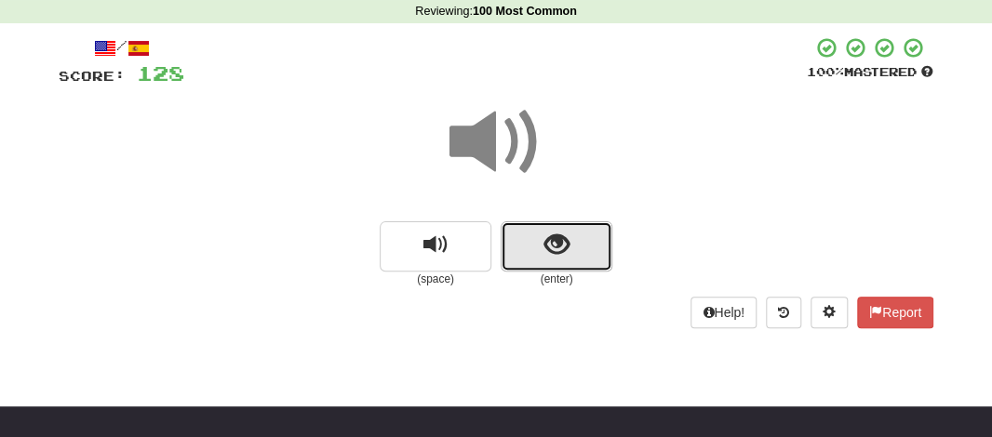
click at [527, 252] on button "show sentence" at bounding box center [557, 246] width 112 height 50
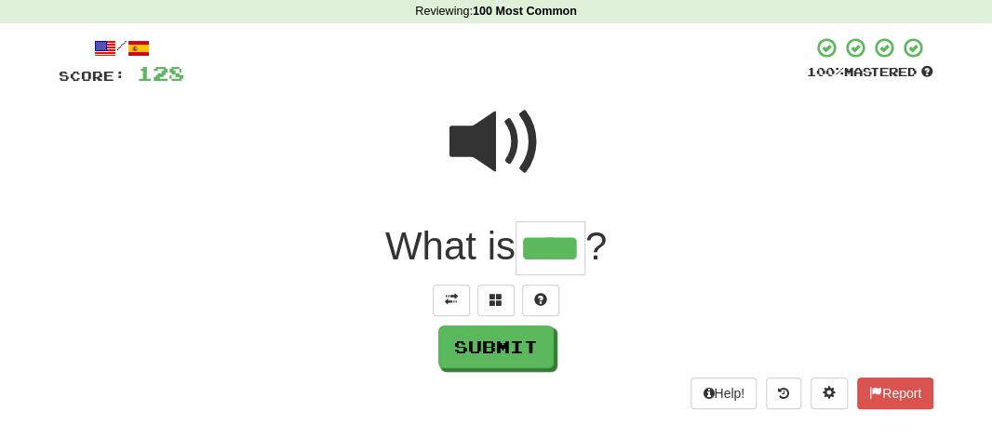
type input "****"
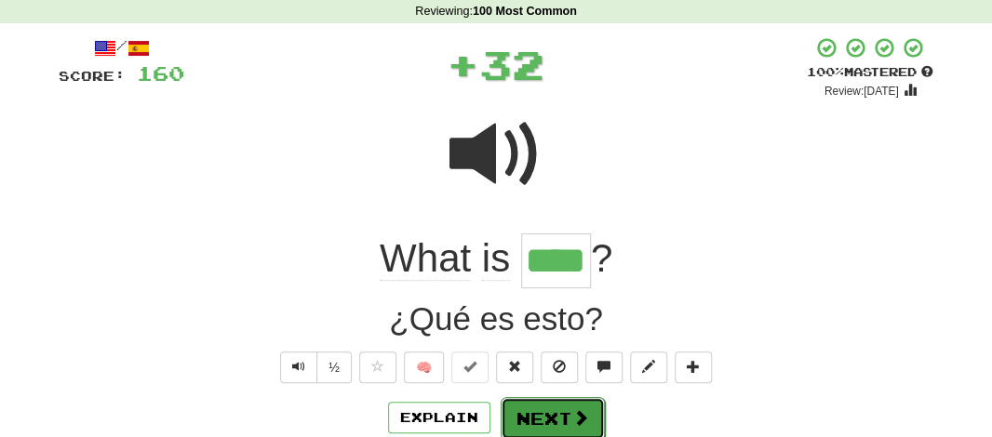
click at [540, 418] on button "Next" at bounding box center [553, 418] width 104 height 43
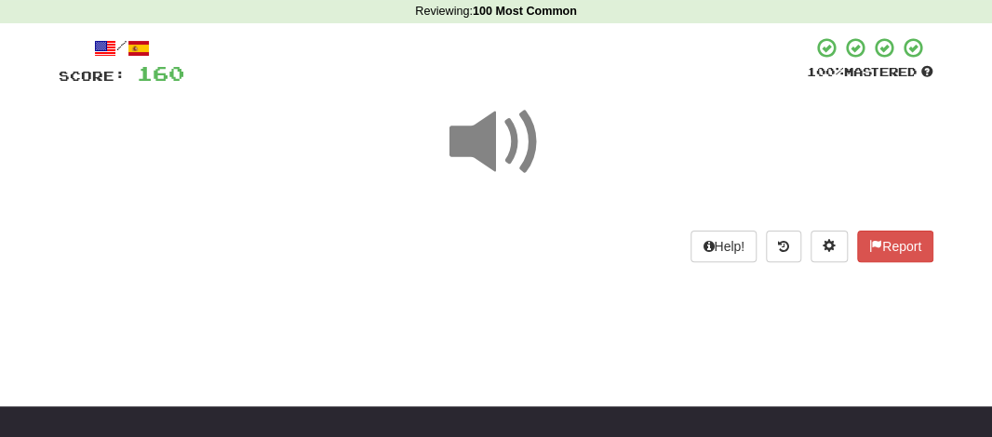
click at [482, 134] on span at bounding box center [495, 142] width 93 height 93
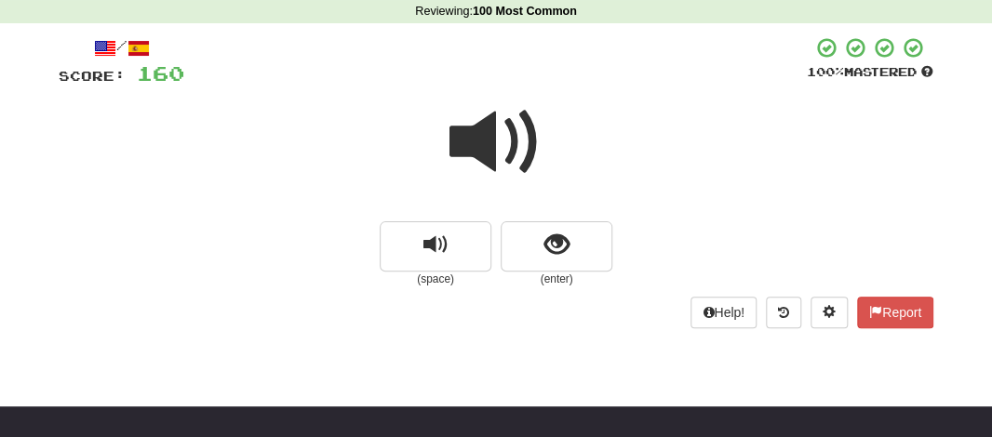
click at [482, 134] on span at bounding box center [495, 142] width 93 height 93
click at [452, 154] on span at bounding box center [495, 142] width 93 height 93
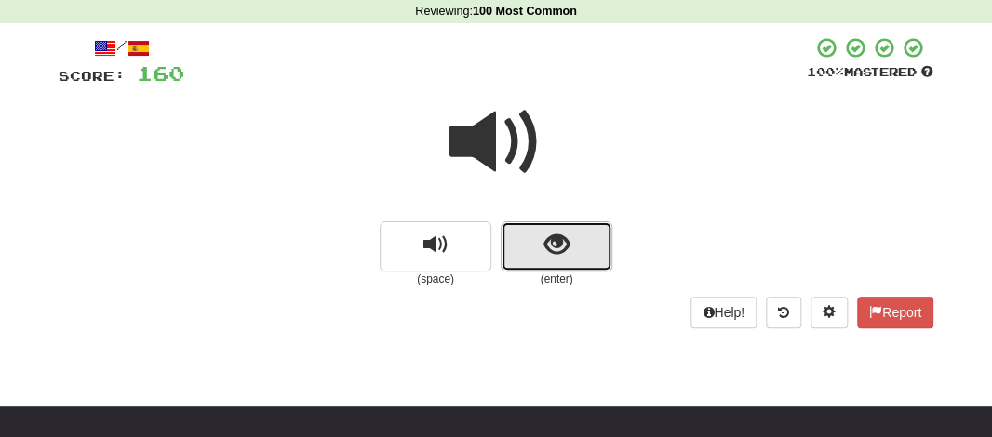
click at [546, 239] on span "show sentence" at bounding box center [556, 245] width 25 height 25
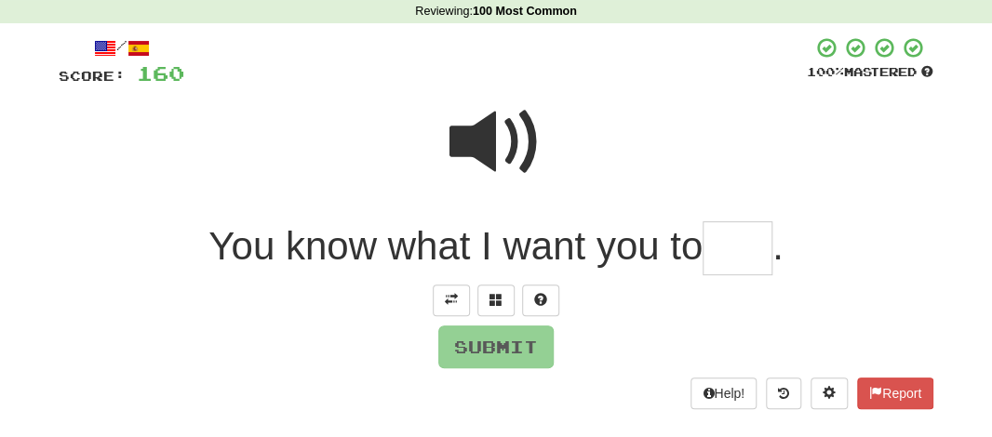
click at [738, 258] on input "text" at bounding box center [737, 248] width 70 height 55
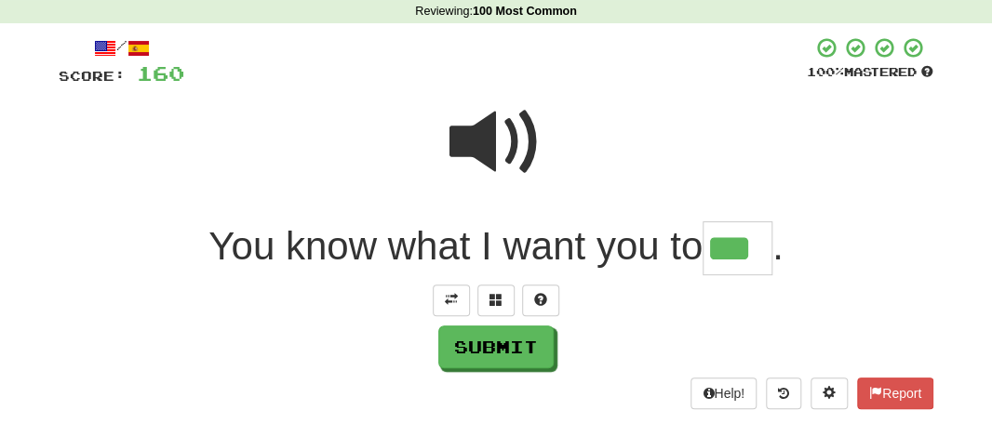
type input "***"
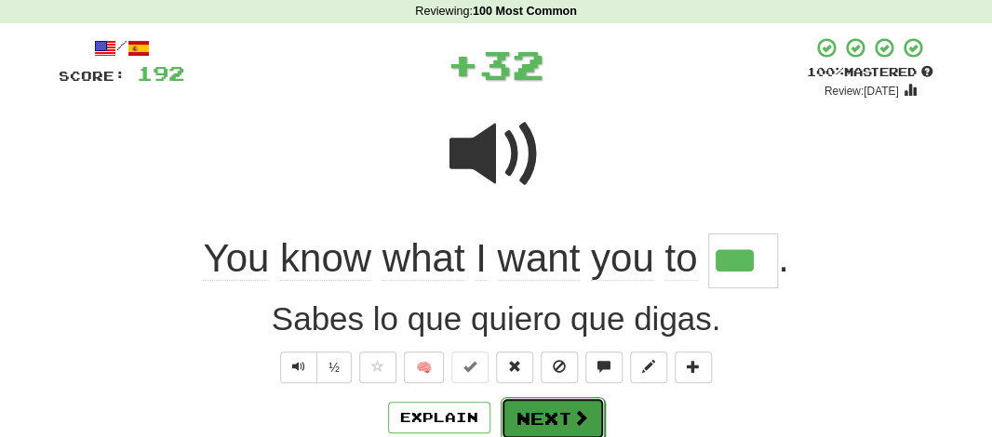
click at [539, 402] on button "Next" at bounding box center [553, 418] width 104 height 43
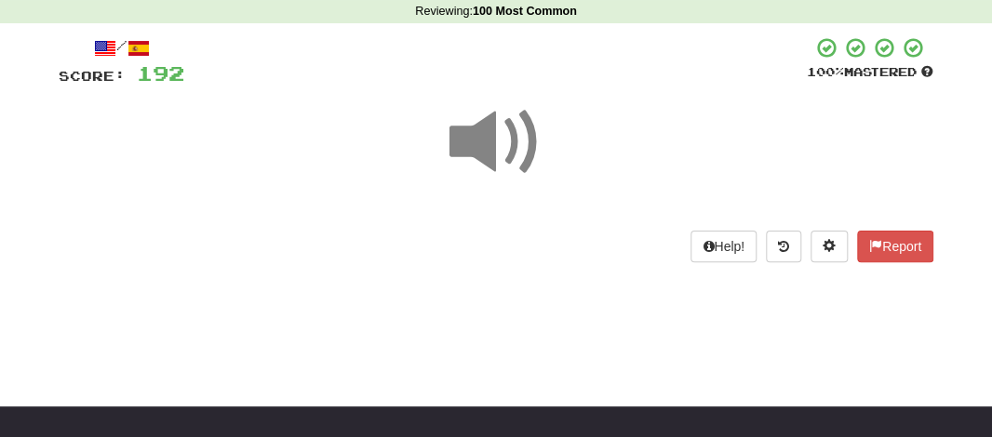
click at [480, 154] on span at bounding box center [495, 142] width 93 height 93
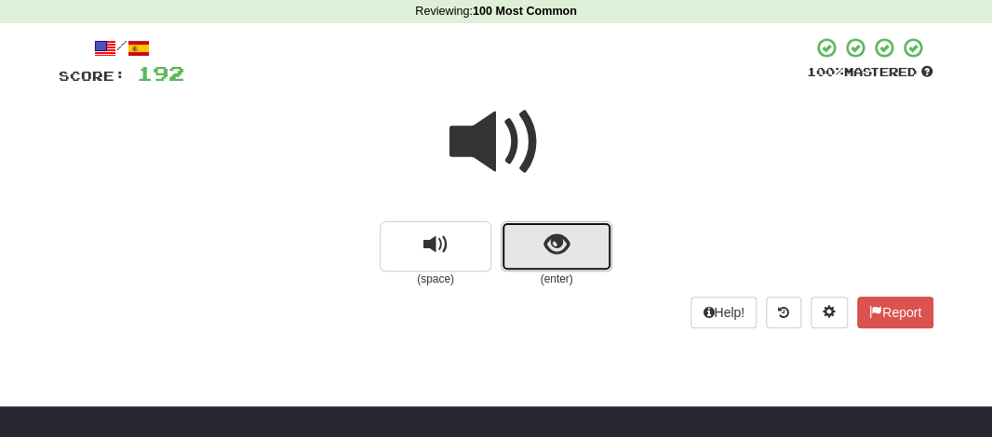
click at [525, 249] on button "show sentence" at bounding box center [557, 246] width 112 height 50
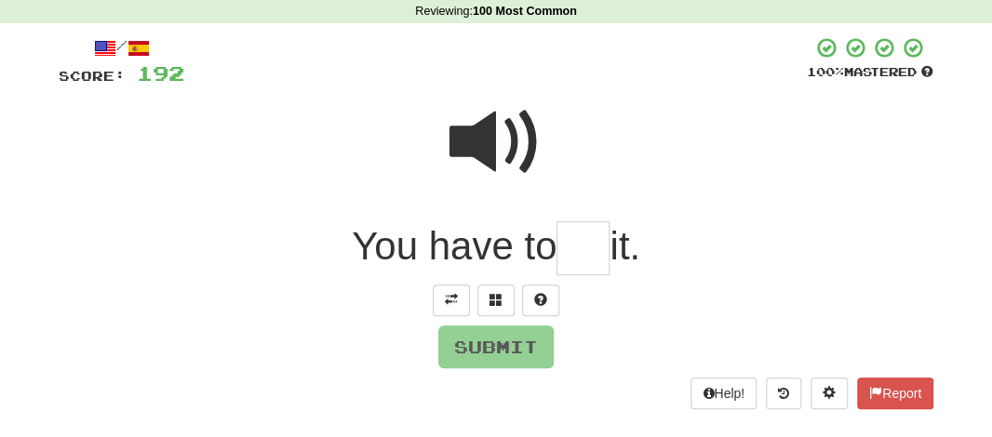
click at [549, 250] on span "You have to" at bounding box center [454, 246] width 205 height 44
click at [579, 262] on input "text" at bounding box center [582, 248] width 53 height 55
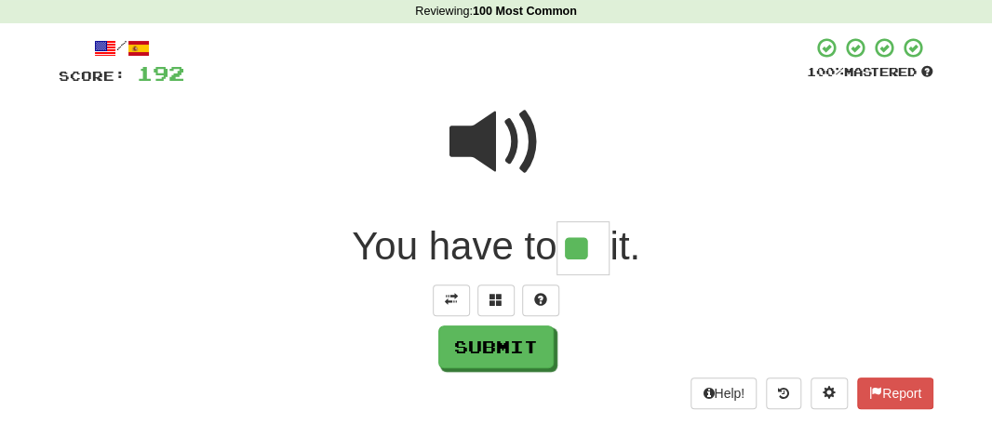
type input "**"
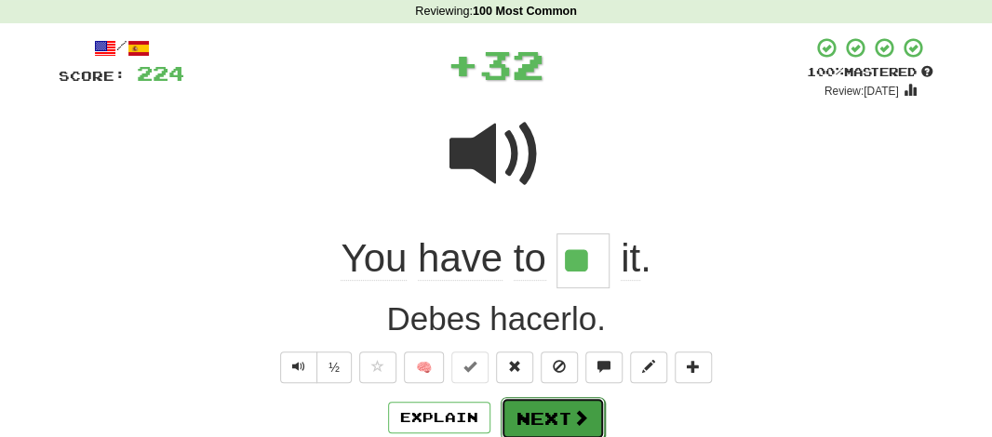
click at [550, 403] on button "Next" at bounding box center [553, 418] width 104 height 43
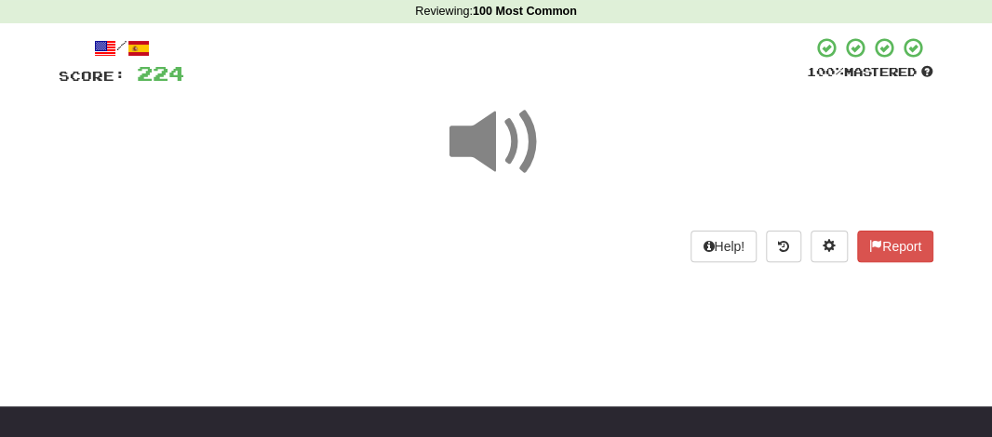
click at [487, 154] on span at bounding box center [495, 142] width 93 height 93
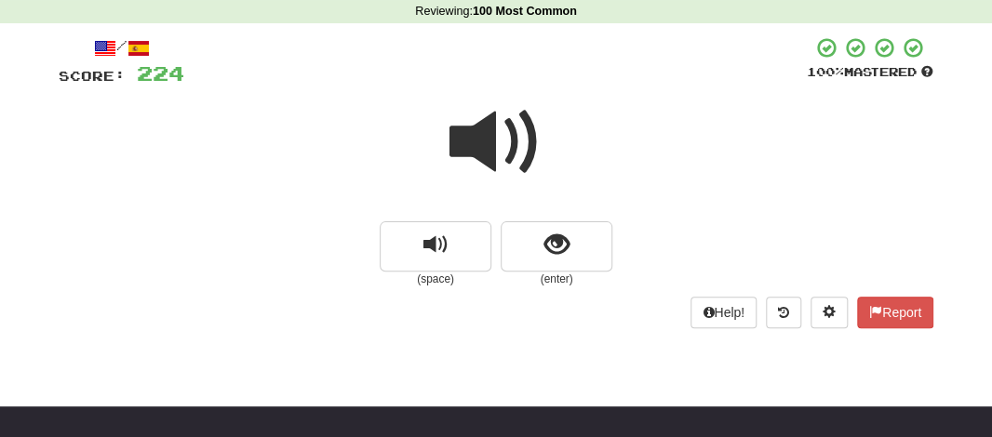
click at [479, 133] on span at bounding box center [495, 142] width 93 height 93
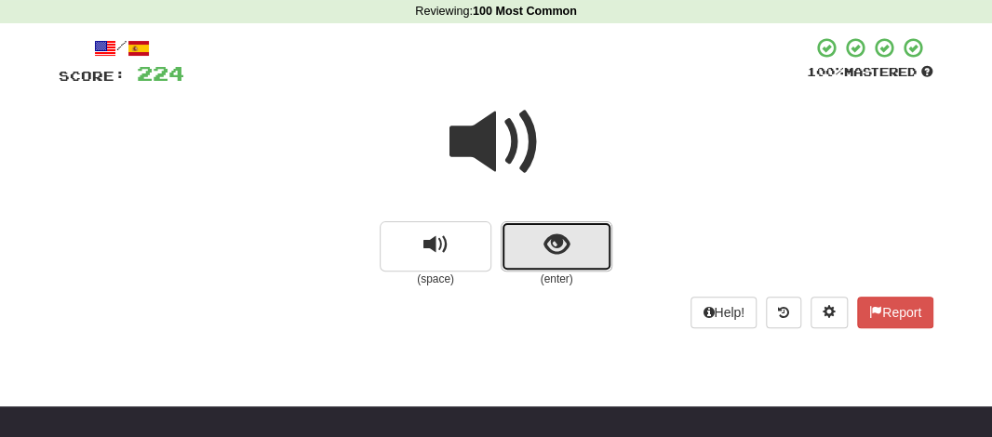
click at [512, 247] on button "show sentence" at bounding box center [557, 246] width 112 height 50
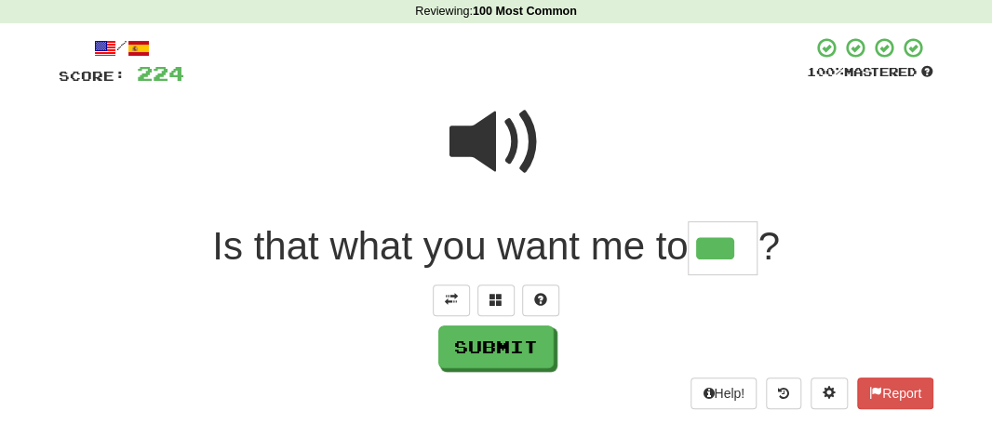
type input "***"
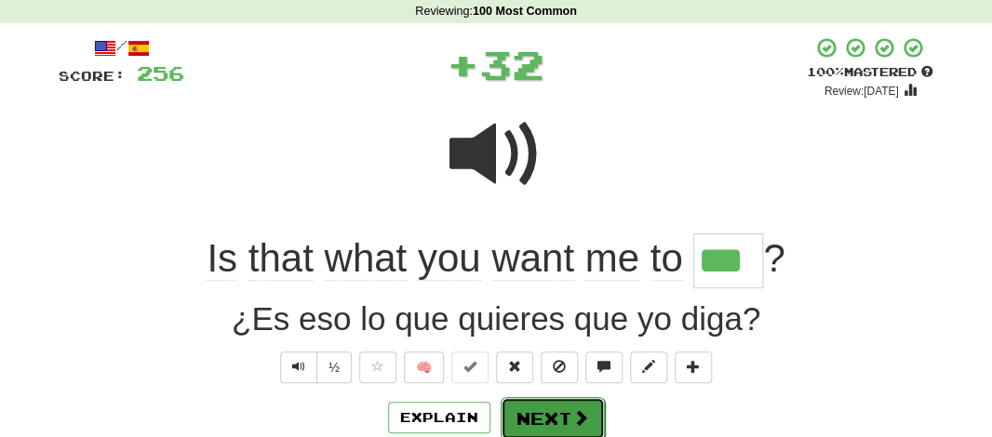
click at [534, 421] on button "Next" at bounding box center [553, 418] width 104 height 43
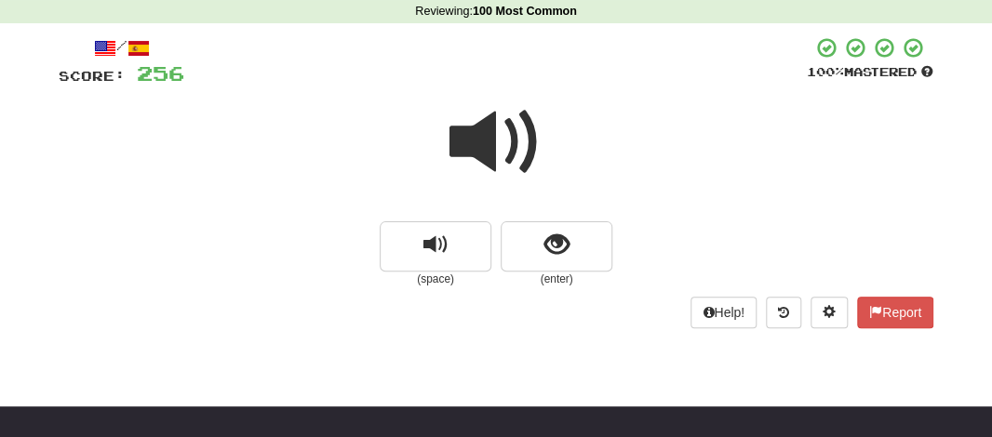
click at [462, 116] on span at bounding box center [495, 142] width 93 height 93
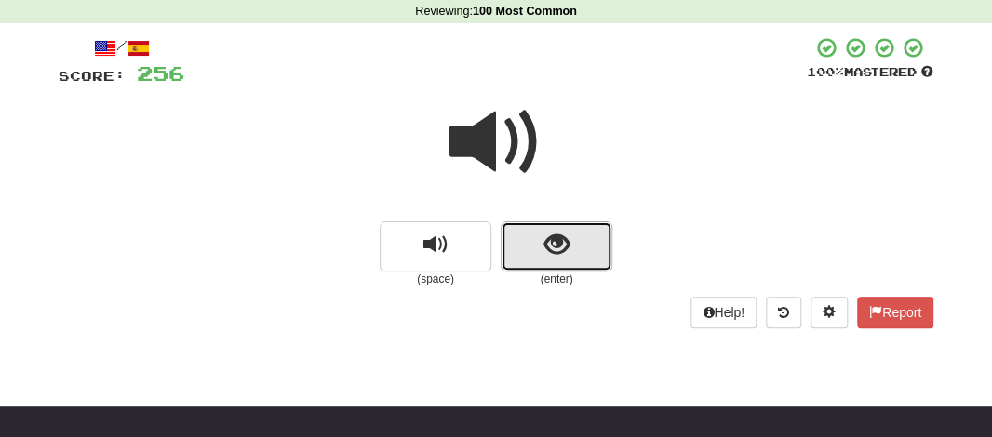
click at [529, 233] on button "show sentence" at bounding box center [557, 246] width 112 height 50
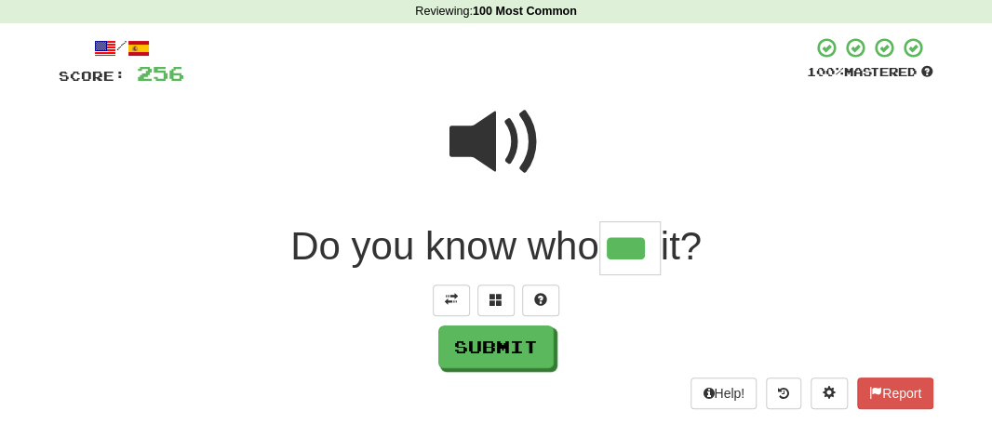
type input "***"
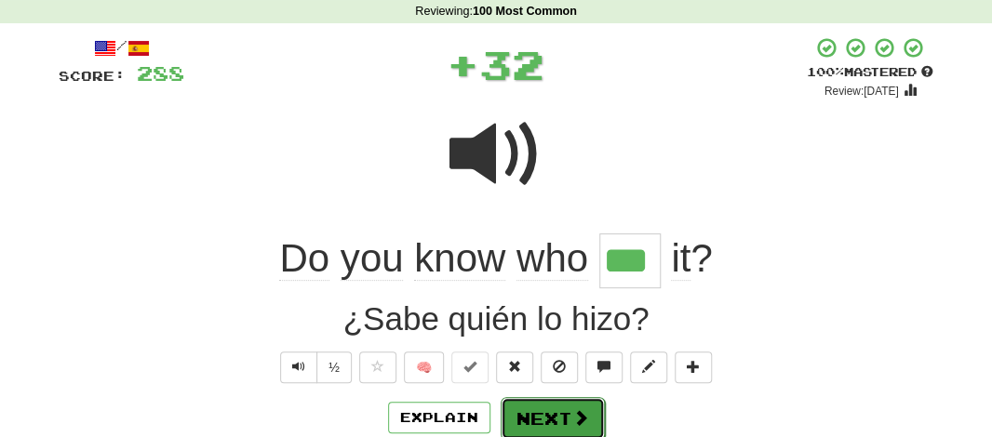
click at [535, 407] on button "Next" at bounding box center [553, 418] width 104 height 43
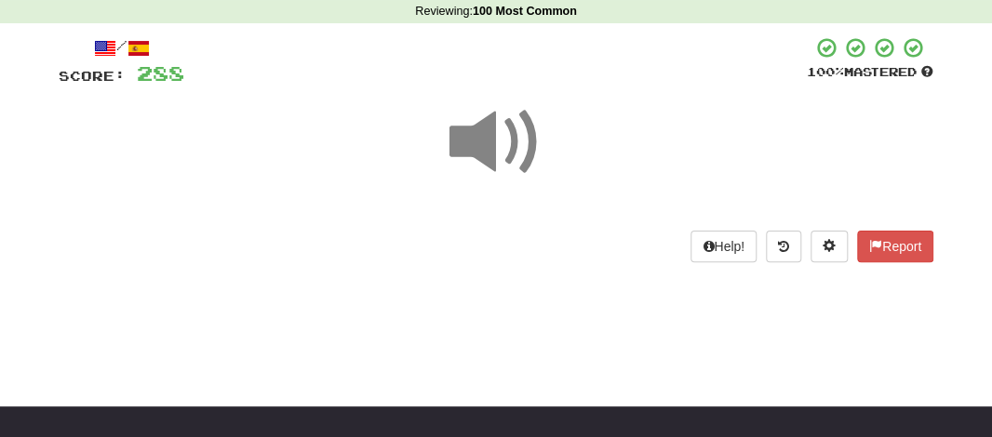
click at [499, 154] on span at bounding box center [495, 142] width 93 height 93
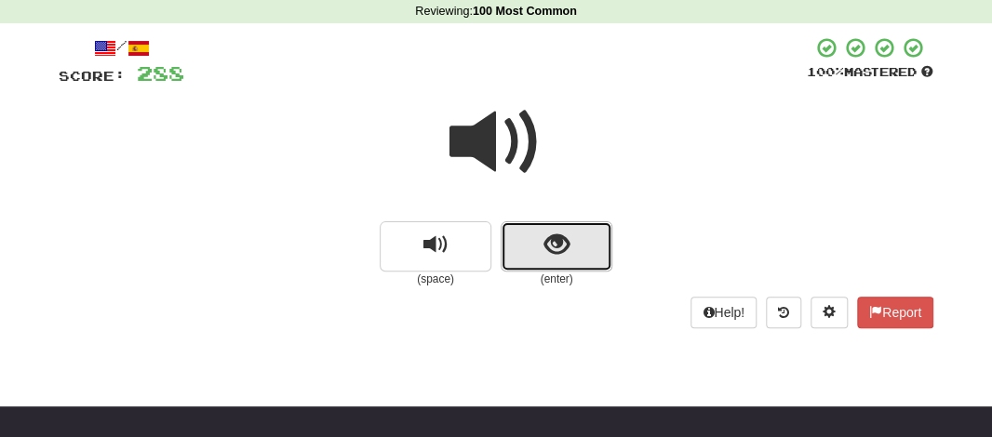
click at [553, 241] on span "show sentence" at bounding box center [556, 245] width 25 height 25
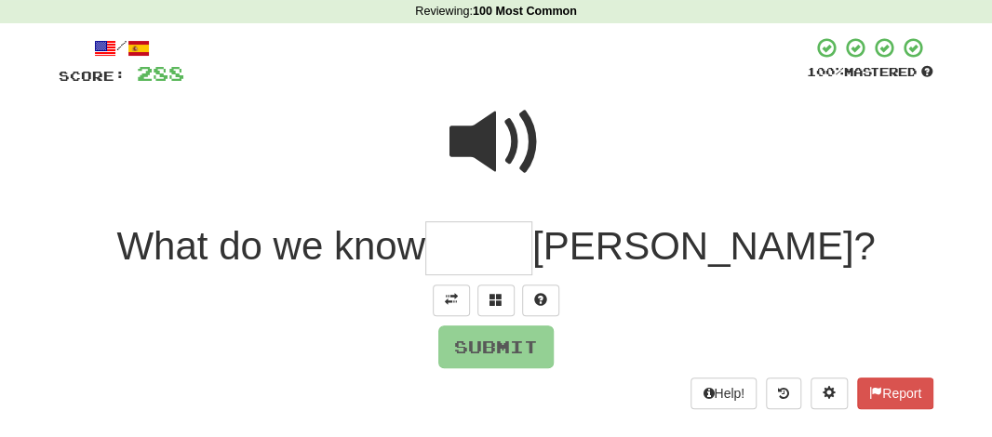
click at [532, 254] on input "text" at bounding box center [478, 248] width 107 height 55
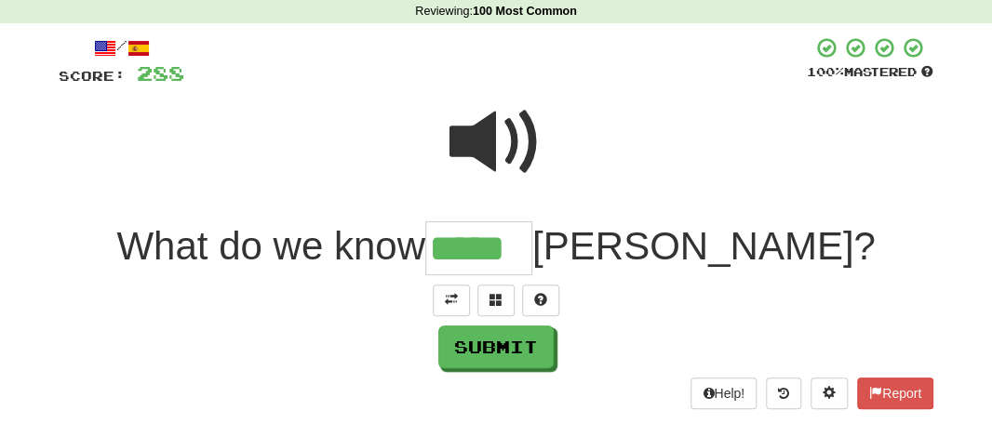
type input "*****"
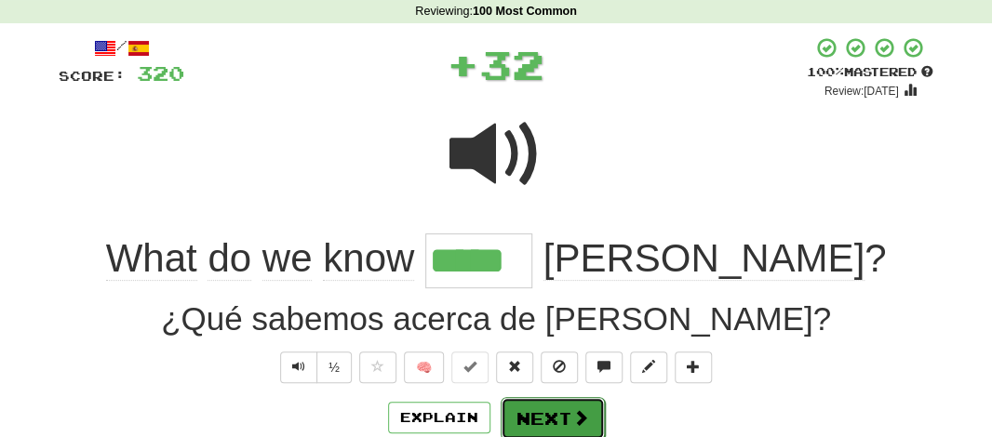
click at [545, 404] on button "Next" at bounding box center [553, 418] width 104 height 43
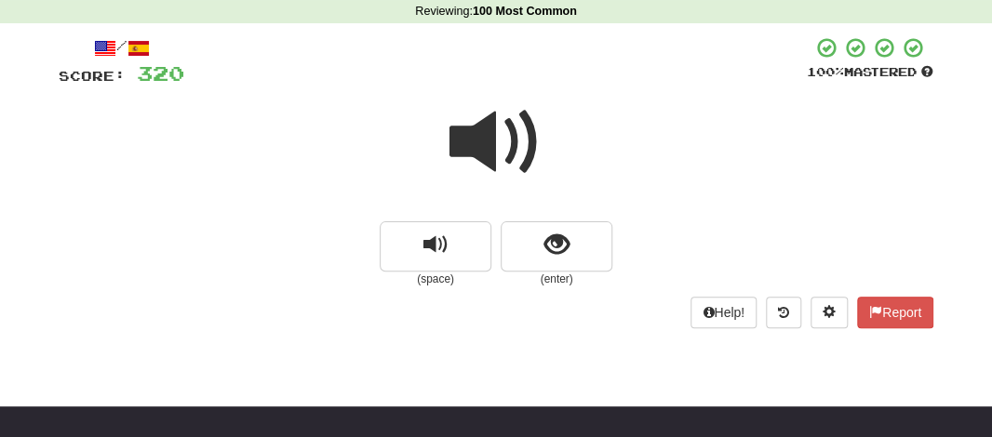
click at [461, 139] on span at bounding box center [495, 142] width 93 height 93
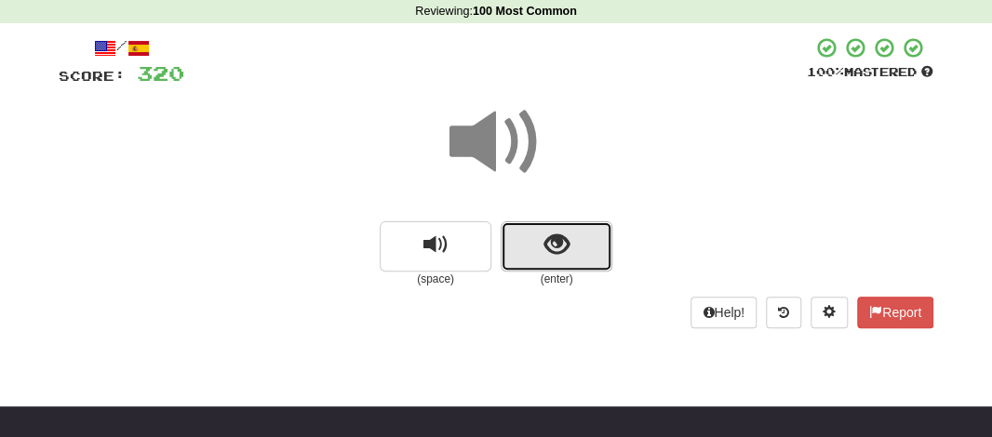
click at [539, 236] on button "show sentence" at bounding box center [557, 246] width 112 height 50
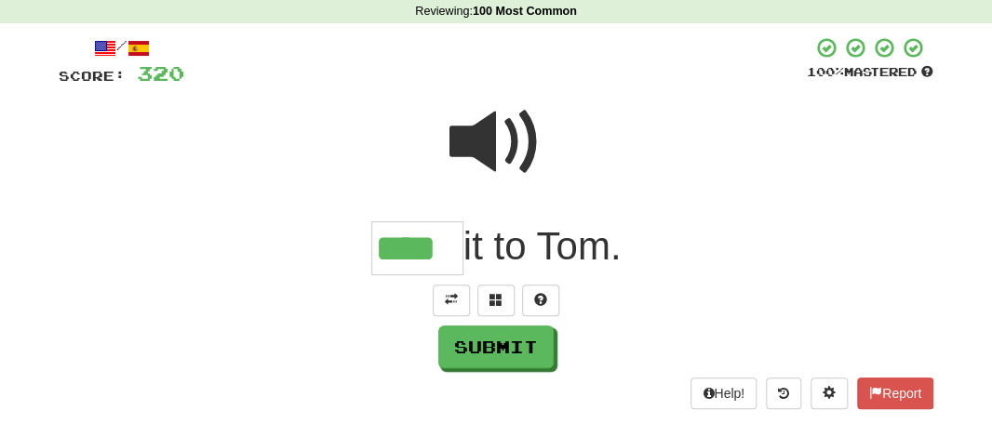
type input "****"
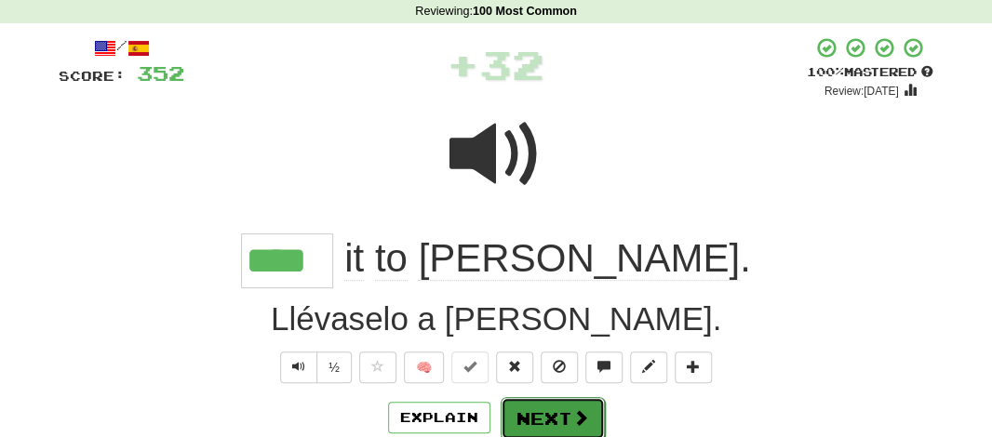
click at [555, 403] on button "Next" at bounding box center [553, 418] width 104 height 43
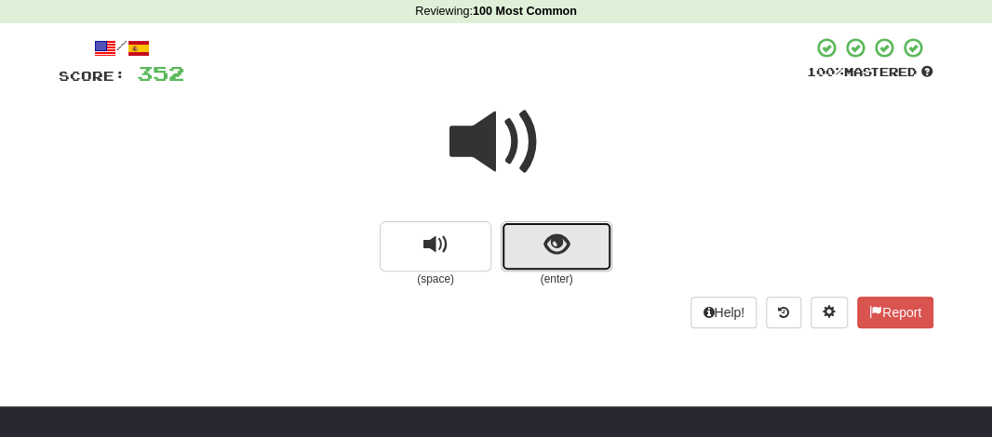
click at [550, 241] on span "show sentence" at bounding box center [556, 245] width 25 height 25
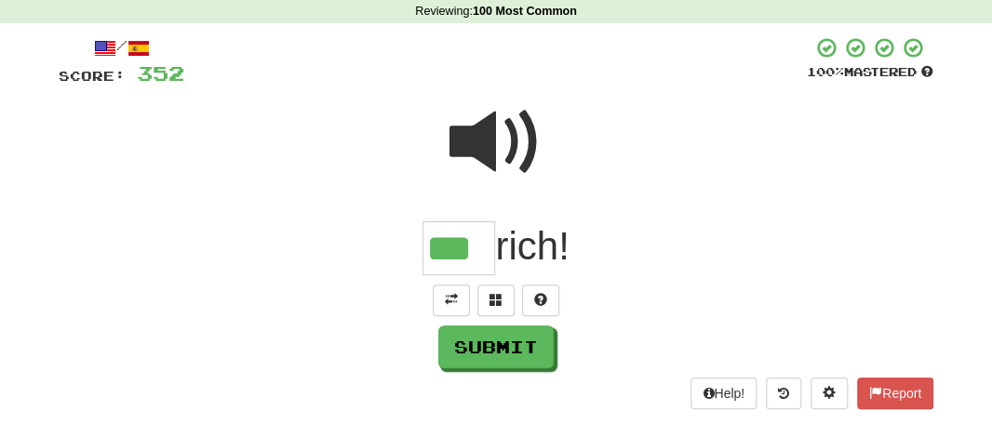
type input "***"
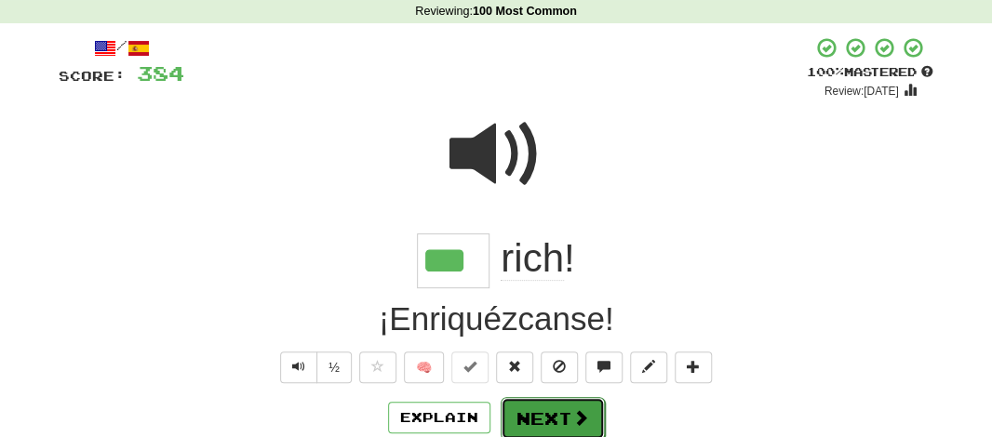
click at [527, 413] on button "Next" at bounding box center [553, 418] width 104 height 43
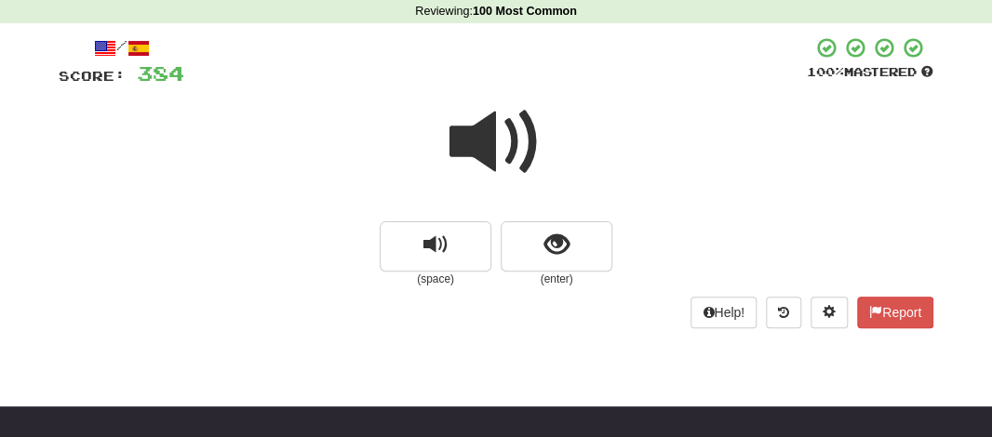
click at [488, 178] on span at bounding box center [495, 142] width 93 height 93
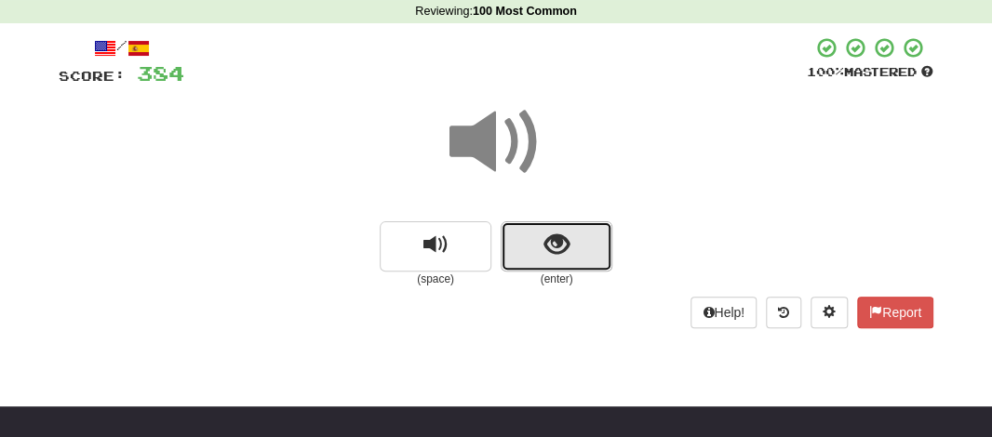
click at [520, 237] on button "show sentence" at bounding box center [557, 246] width 112 height 50
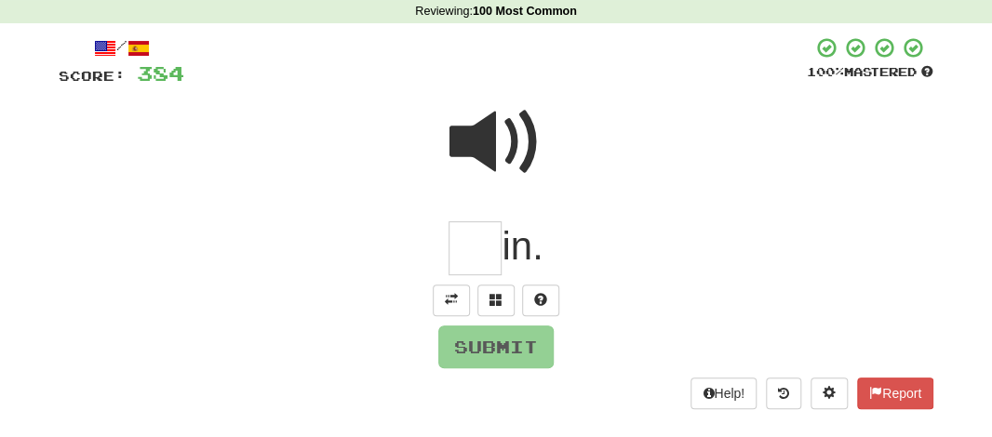
click at [479, 252] on input "text" at bounding box center [474, 248] width 53 height 55
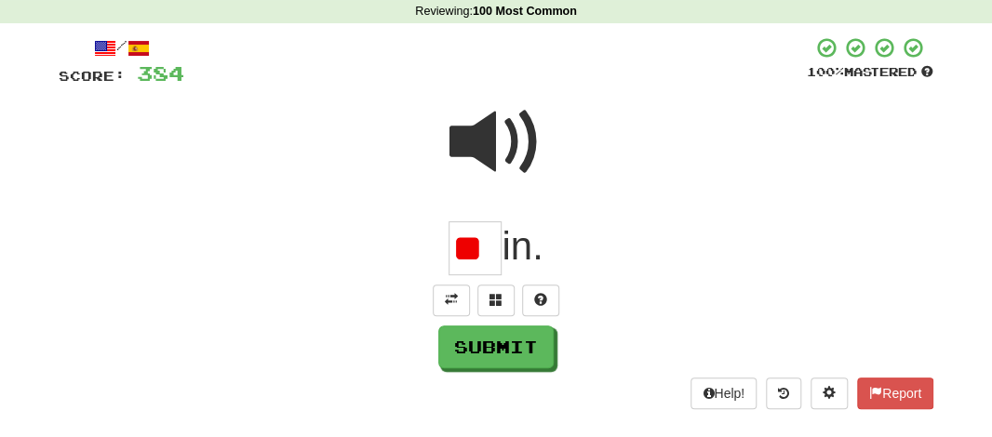
type input "*"
type input "***"
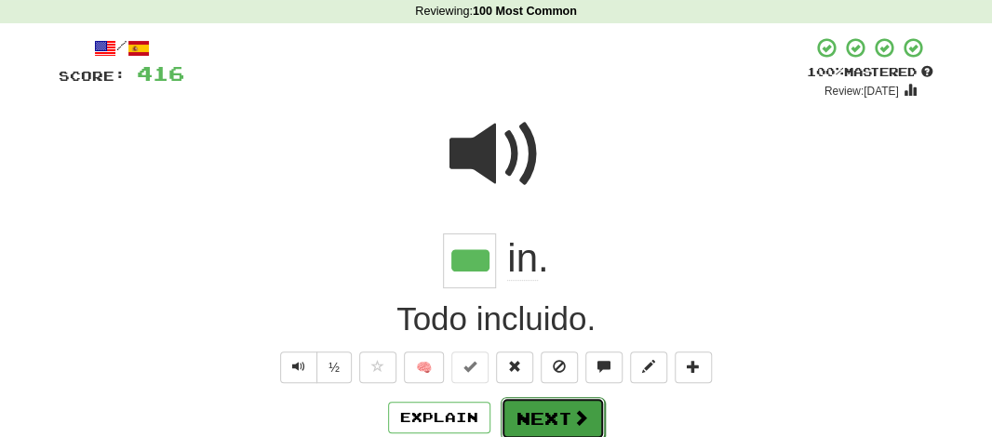
click at [534, 426] on button "Next" at bounding box center [553, 418] width 104 height 43
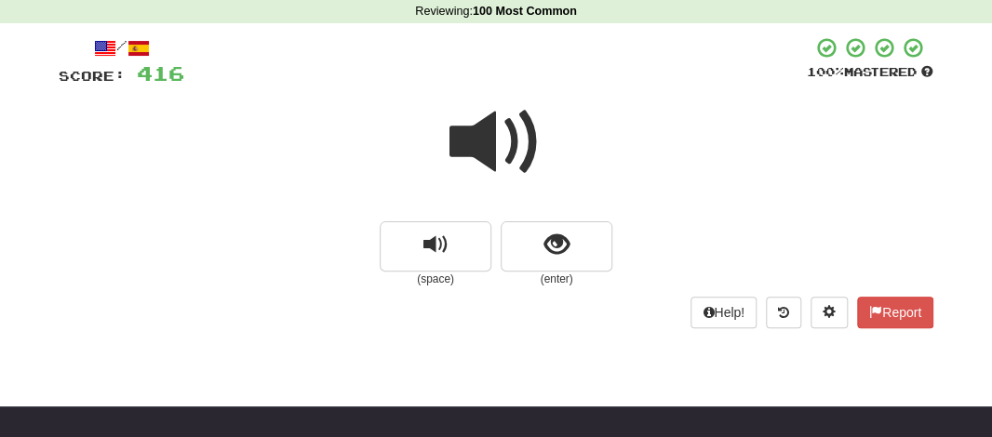
click at [476, 139] on span at bounding box center [495, 142] width 93 height 93
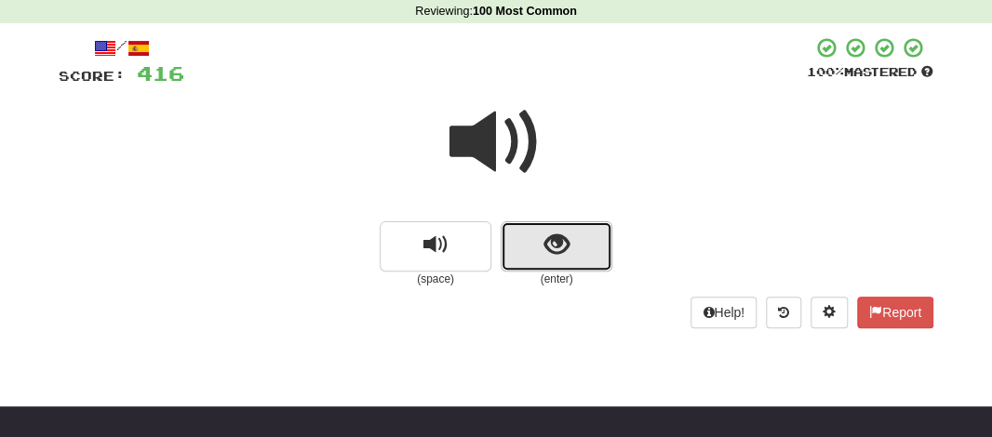
click at [527, 252] on button "show sentence" at bounding box center [557, 246] width 112 height 50
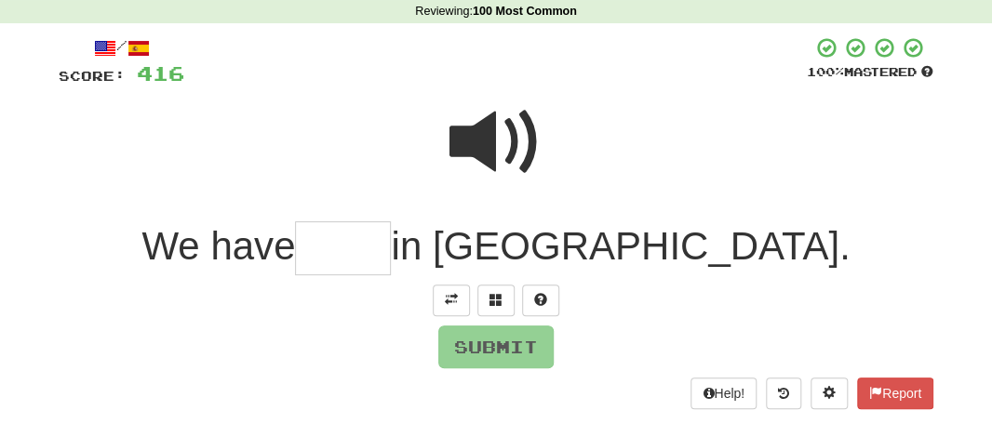
click at [391, 252] on input "text" at bounding box center [343, 248] width 96 height 55
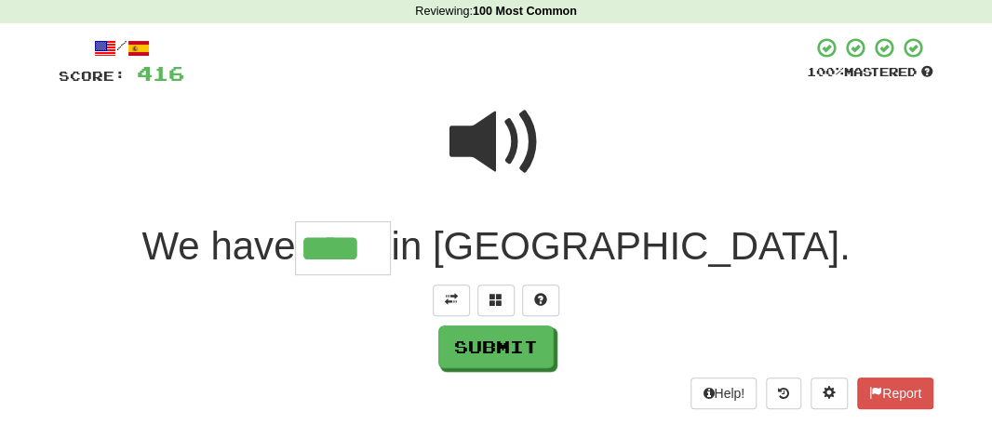
type input "****"
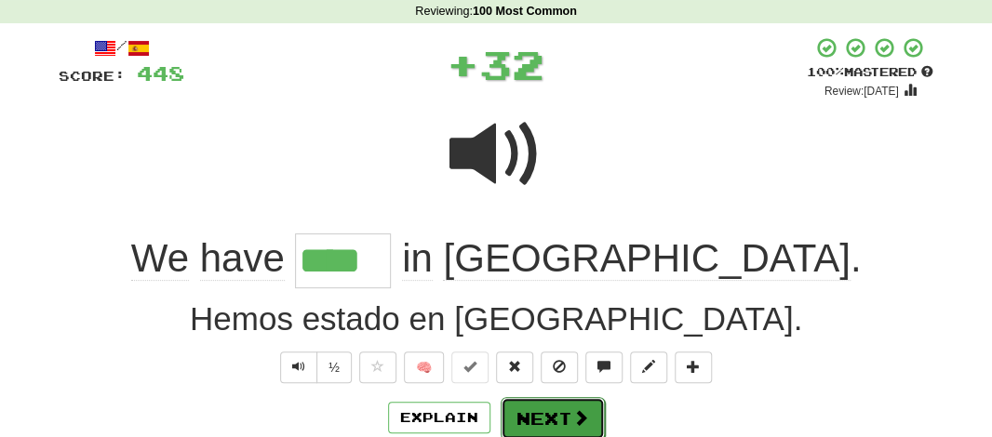
click at [525, 417] on button "Next" at bounding box center [553, 418] width 104 height 43
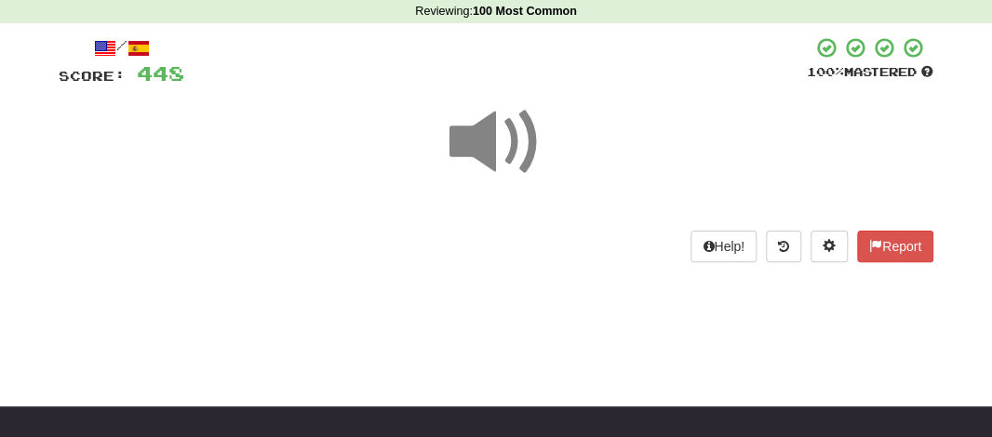
click at [486, 140] on span at bounding box center [495, 142] width 93 height 93
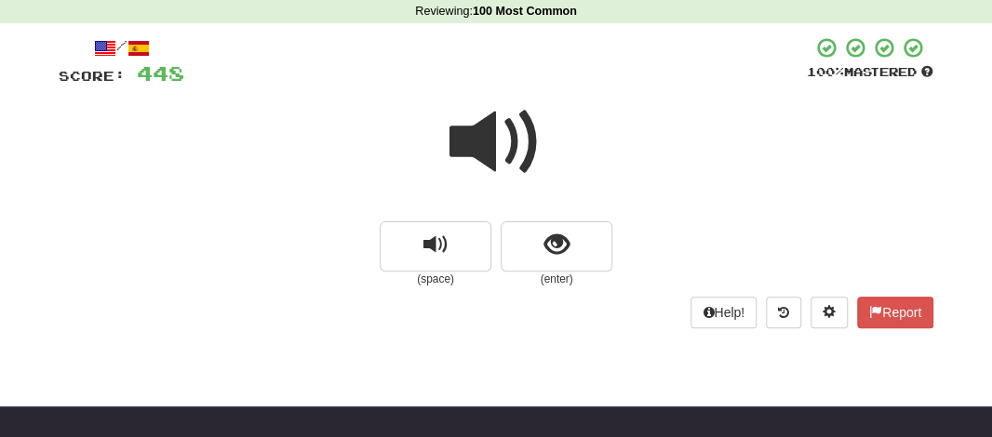
click at [486, 140] on span at bounding box center [495, 142] width 93 height 93
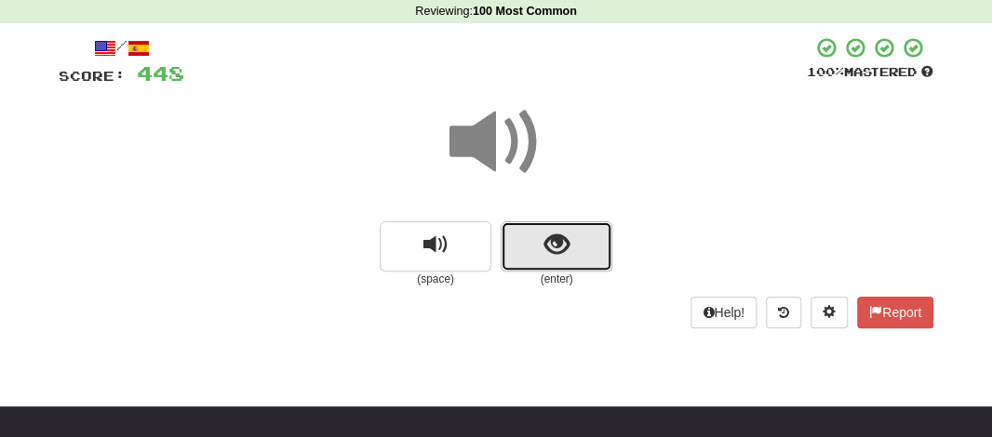
click at [539, 229] on button "show sentence" at bounding box center [557, 246] width 112 height 50
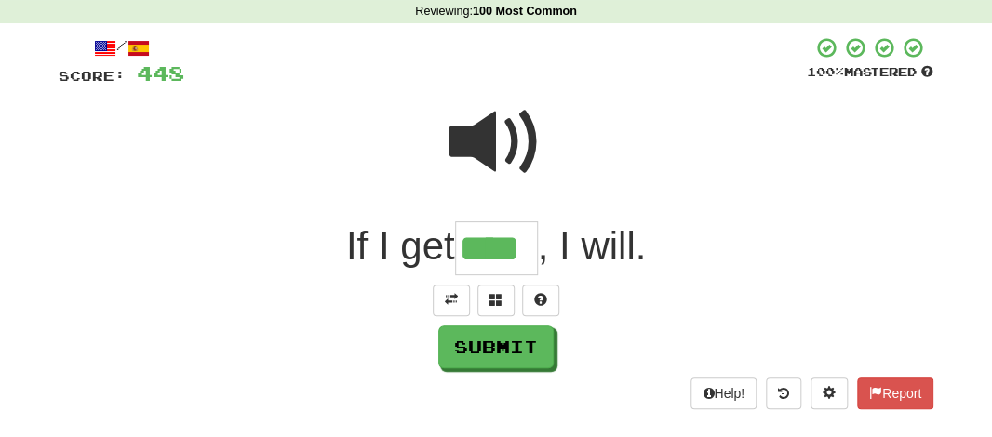
type input "****"
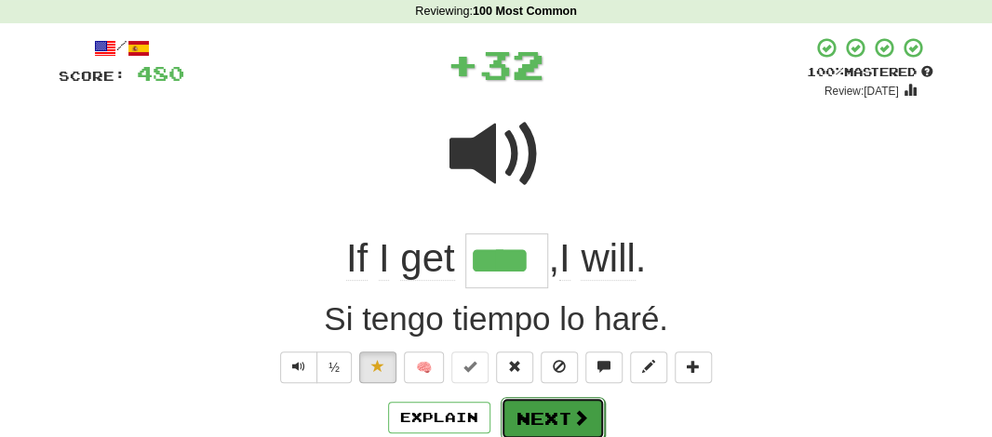
click at [555, 418] on button "Next" at bounding box center [553, 418] width 104 height 43
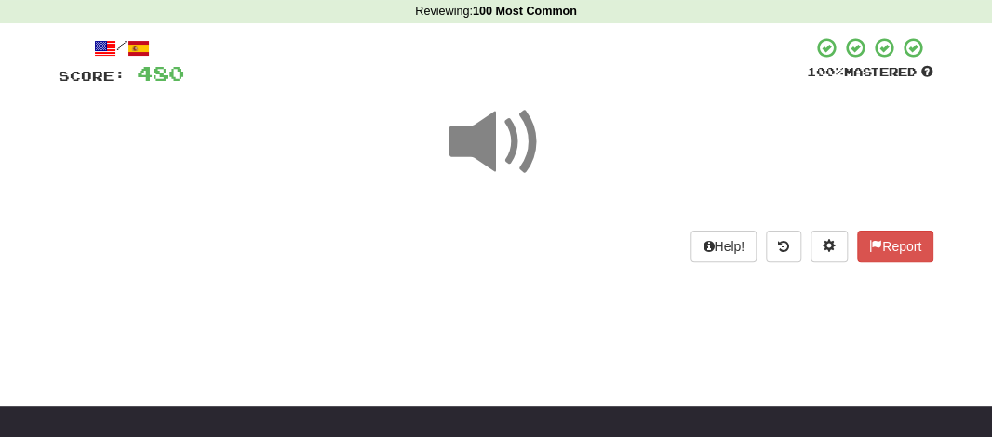
click at [482, 142] on span at bounding box center [495, 142] width 93 height 93
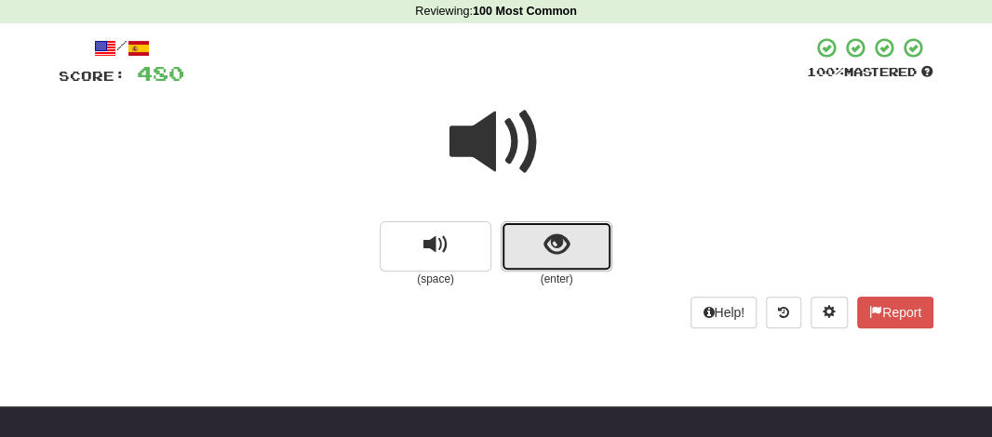
click at [524, 257] on button "show sentence" at bounding box center [557, 246] width 112 height 50
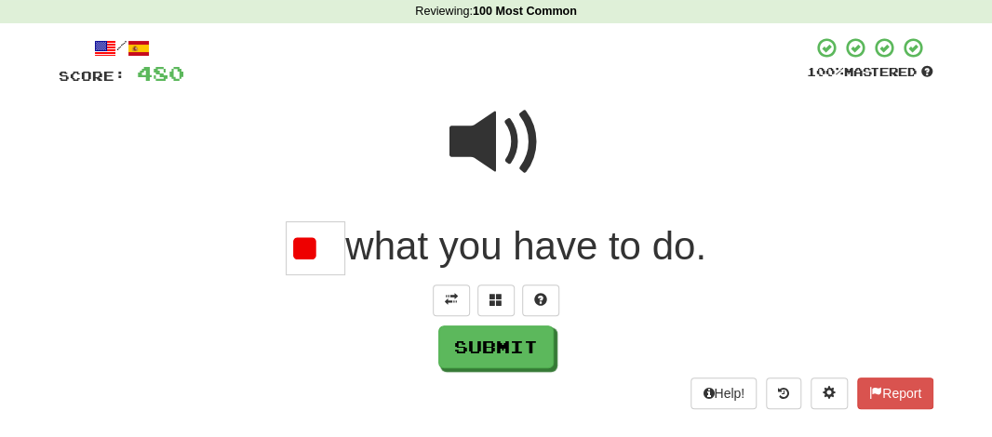
type input "*"
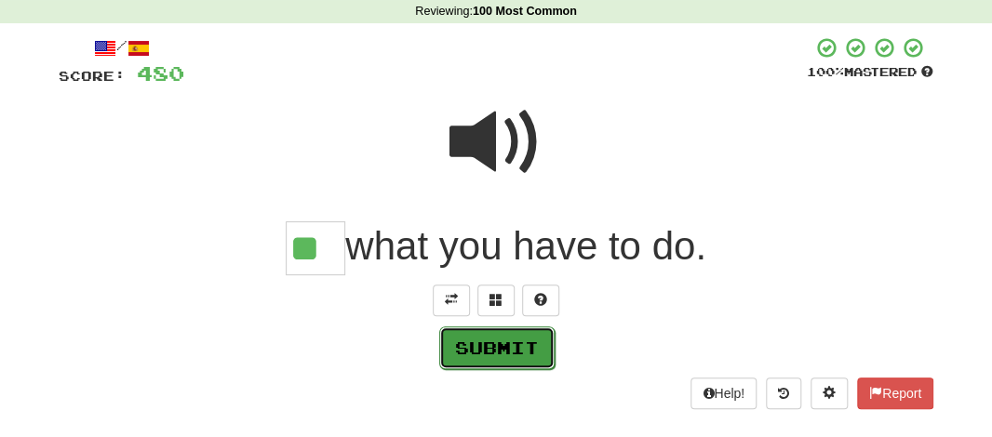
click at [512, 361] on button "Submit" at bounding box center [496, 348] width 115 height 43
type input "**"
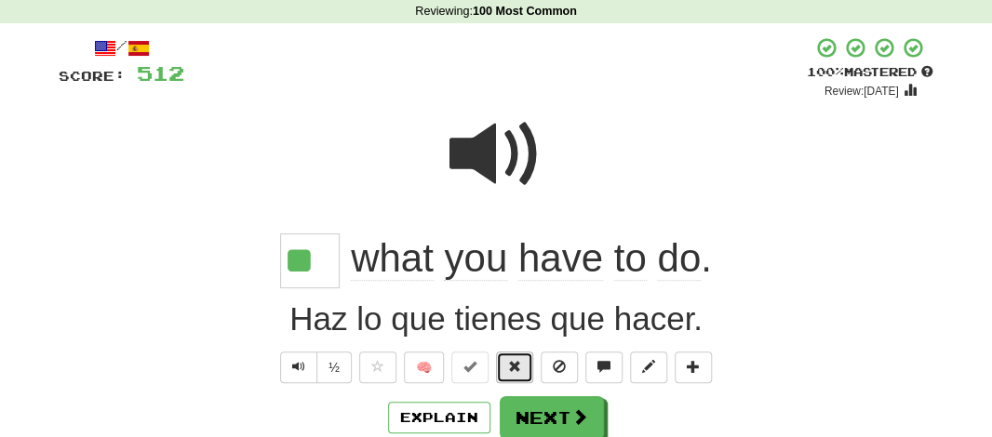
click at [512, 361] on span at bounding box center [514, 366] width 13 height 13
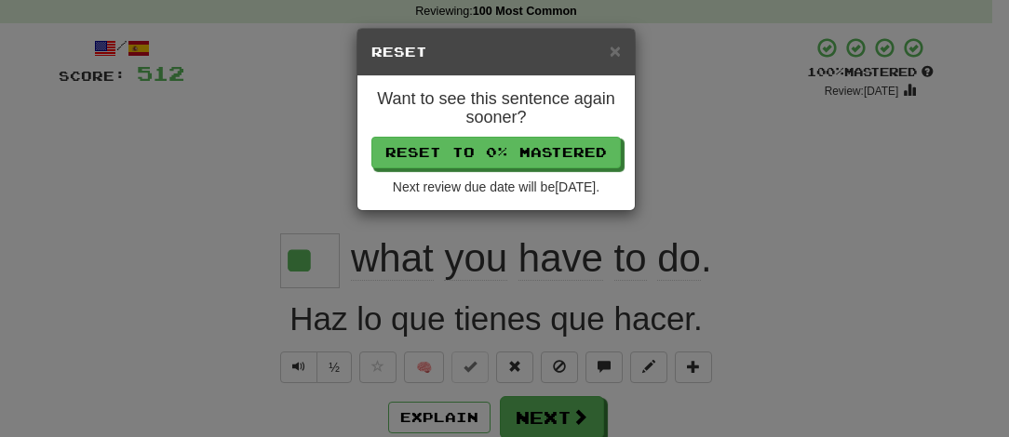
click at [528, 407] on div "× Reset Want to see this sentence again sooner? Reset to 0% Mastered Next revie…" at bounding box center [504, 218] width 1009 height 437
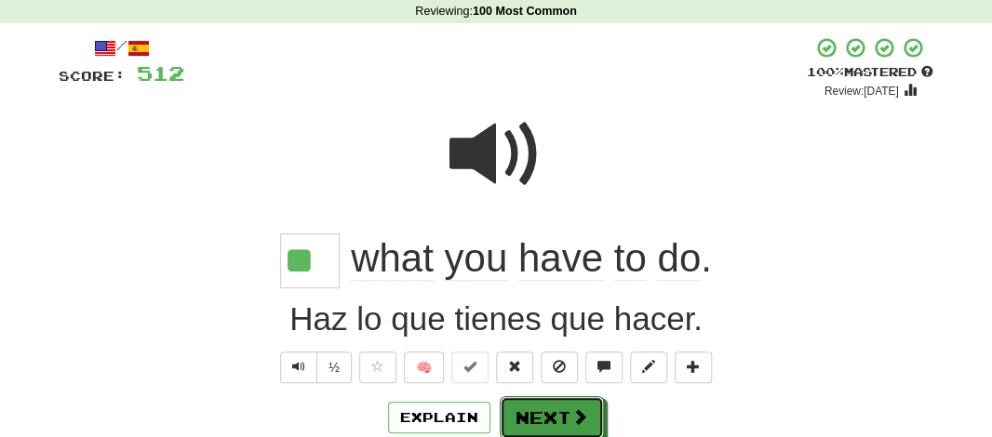
click at [528, 407] on button "Next" at bounding box center [552, 417] width 104 height 43
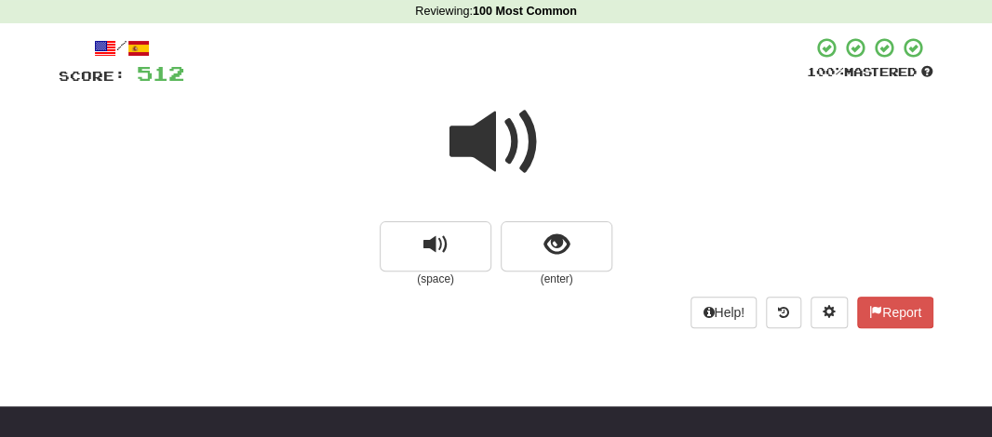
click at [460, 130] on span at bounding box center [495, 142] width 93 height 93
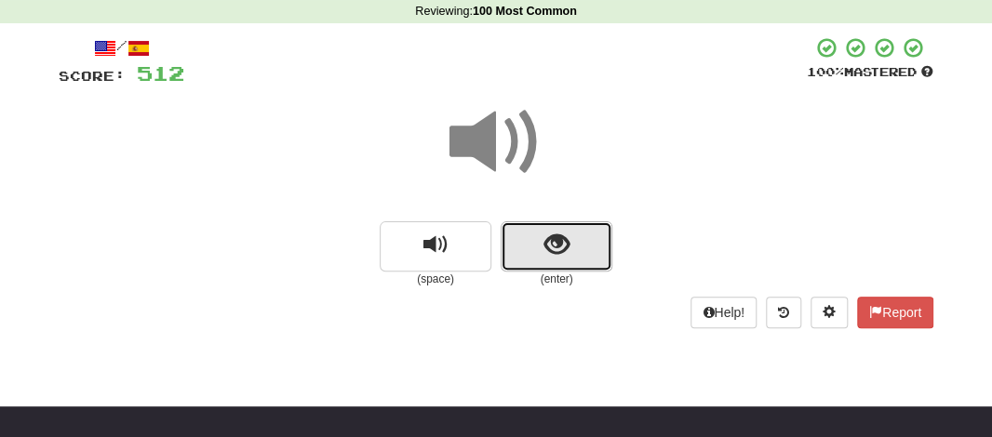
click at [533, 232] on button "show sentence" at bounding box center [557, 246] width 112 height 50
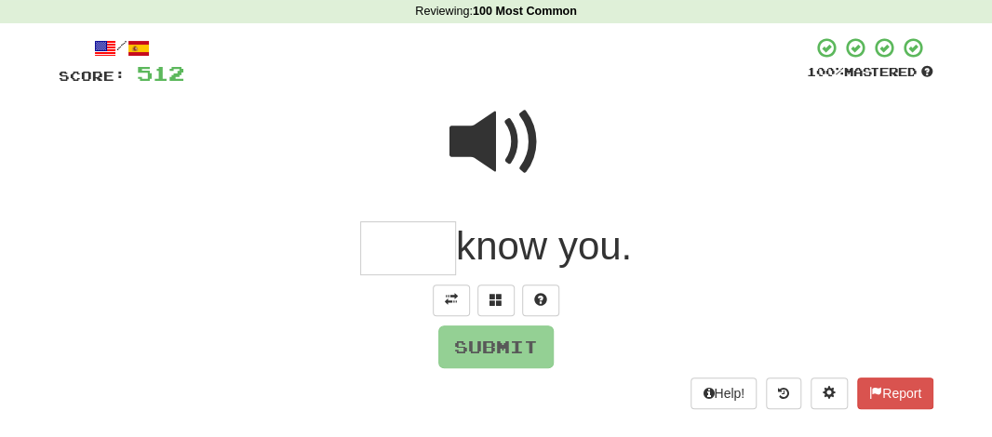
click at [380, 247] on input "text" at bounding box center [408, 248] width 96 height 55
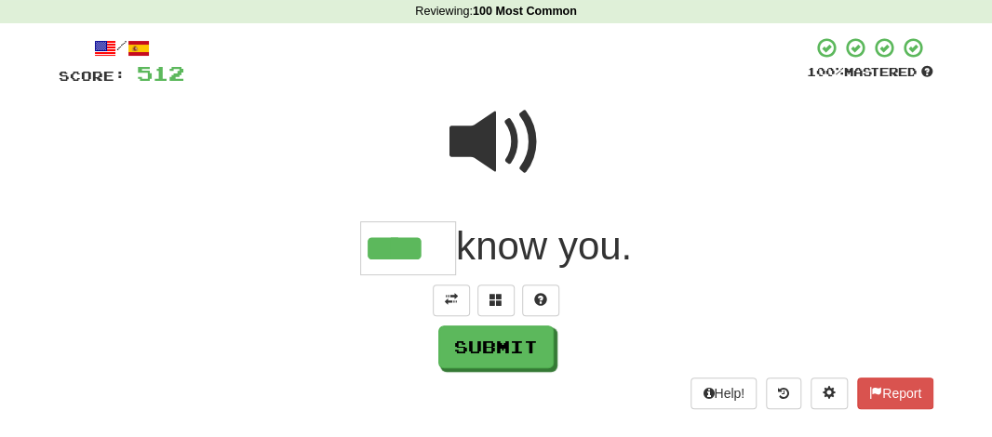
type input "****"
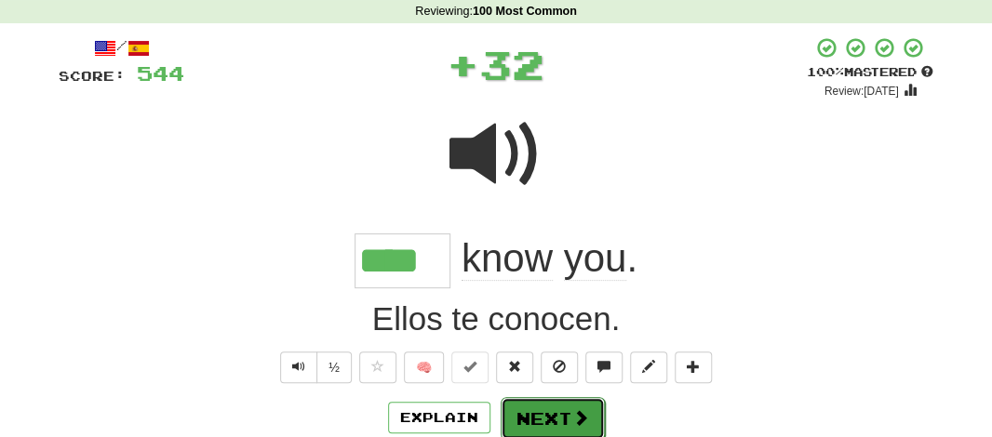
click at [541, 412] on button "Next" at bounding box center [553, 418] width 104 height 43
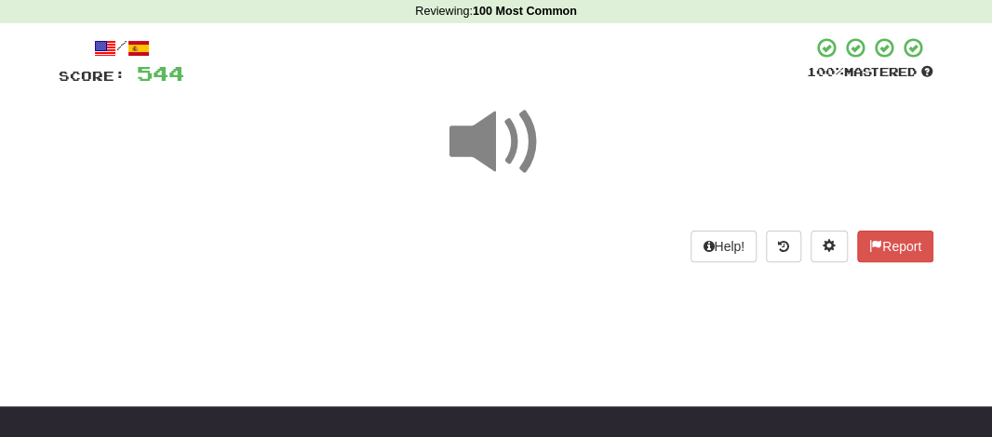
click at [481, 147] on span at bounding box center [495, 142] width 93 height 93
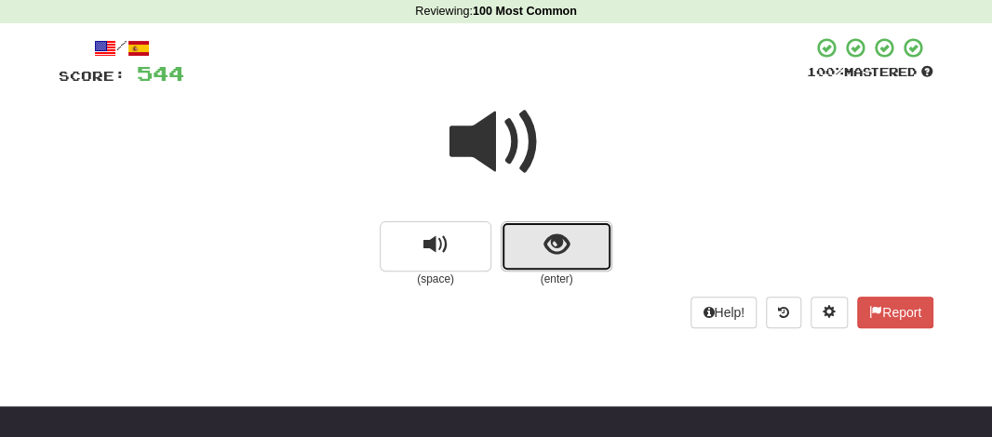
click at [530, 244] on button "show sentence" at bounding box center [557, 246] width 112 height 50
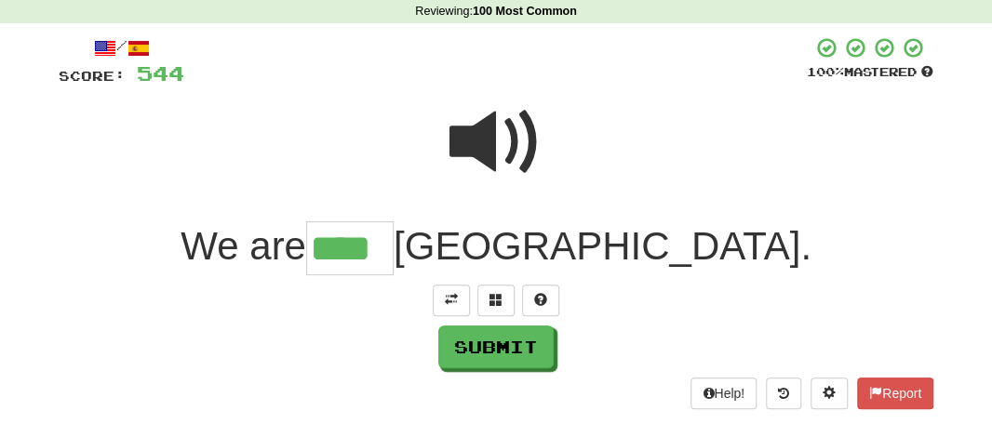
type input "****"
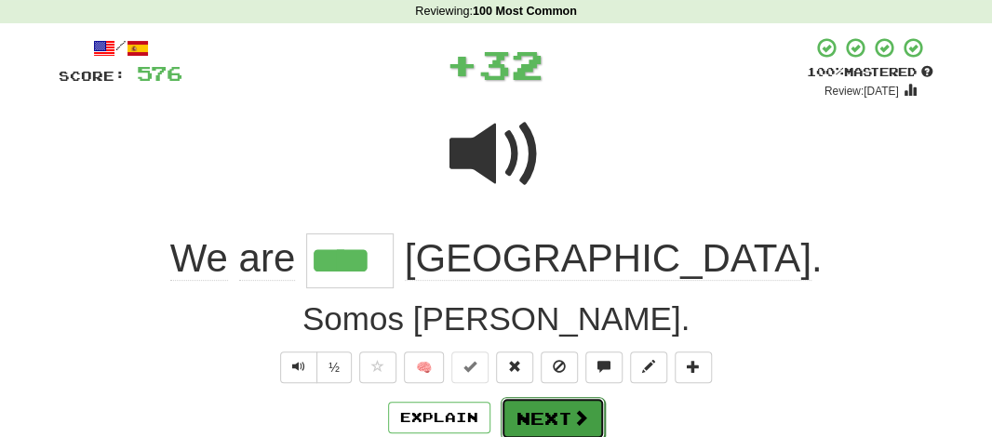
click at [546, 414] on button "Next" at bounding box center [553, 418] width 104 height 43
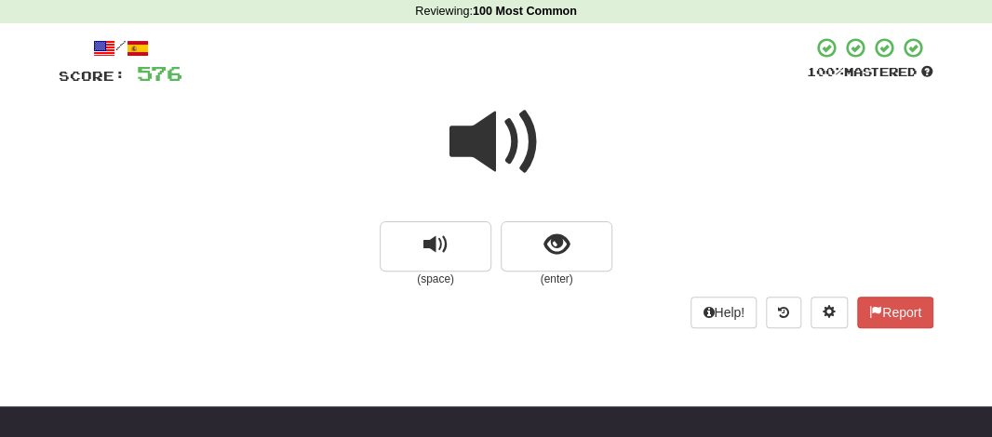
click at [497, 135] on span at bounding box center [495, 142] width 93 height 93
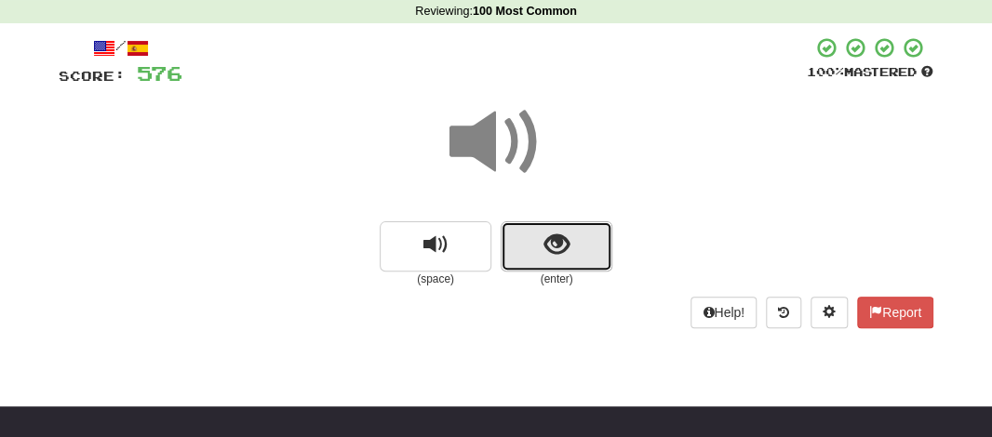
click at [531, 235] on button "show sentence" at bounding box center [557, 246] width 112 height 50
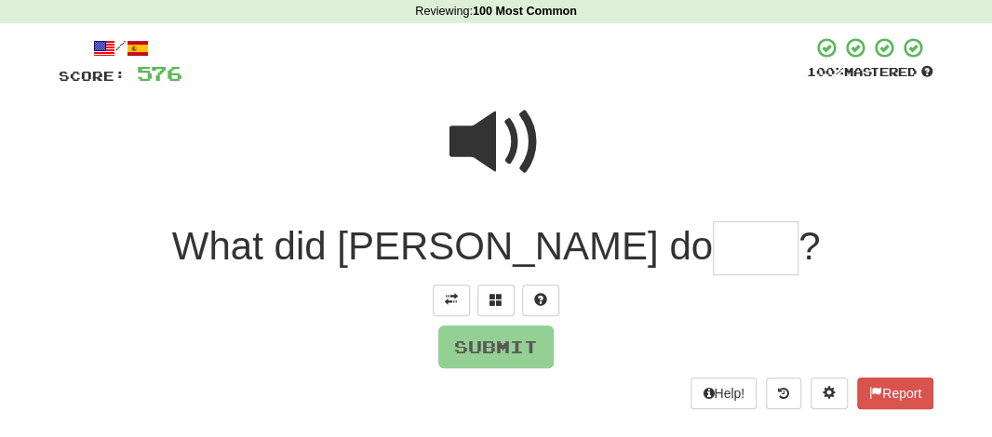
click at [713, 248] on input "text" at bounding box center [756, 248] width 86 height 55
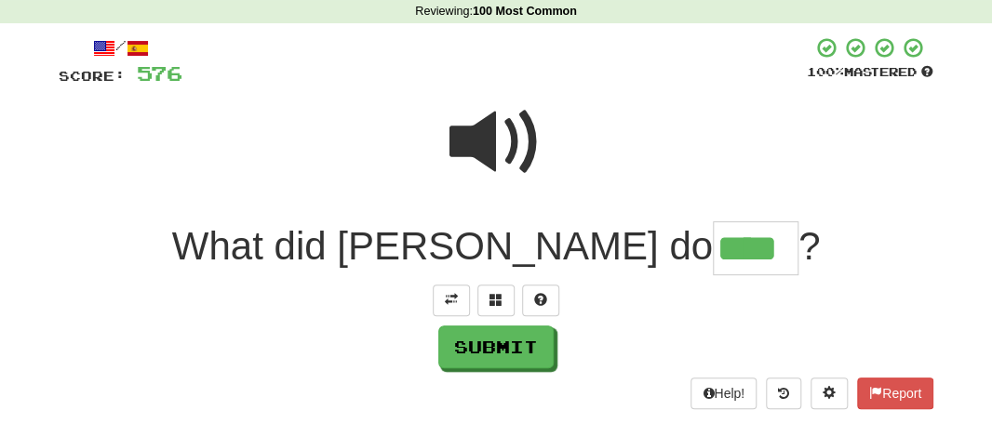
type input "****"
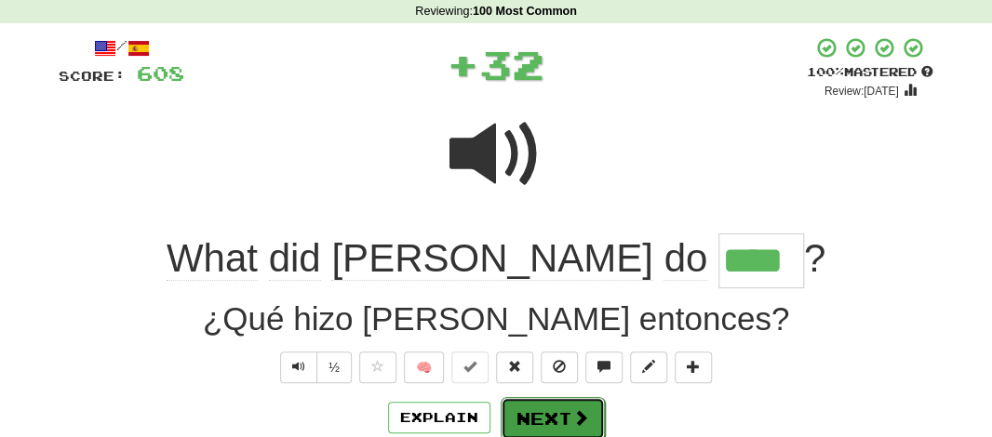
click at [553, 410] on button "Next" at bounding box center [553, 418] width 104 height 43
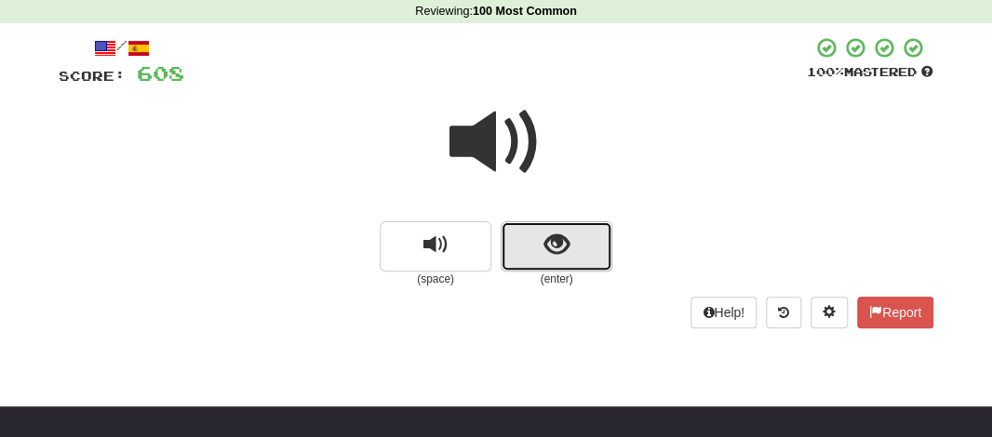
click at [545, 256] on span "show sentence" at bounding box center [556, 245] width 25 height 25
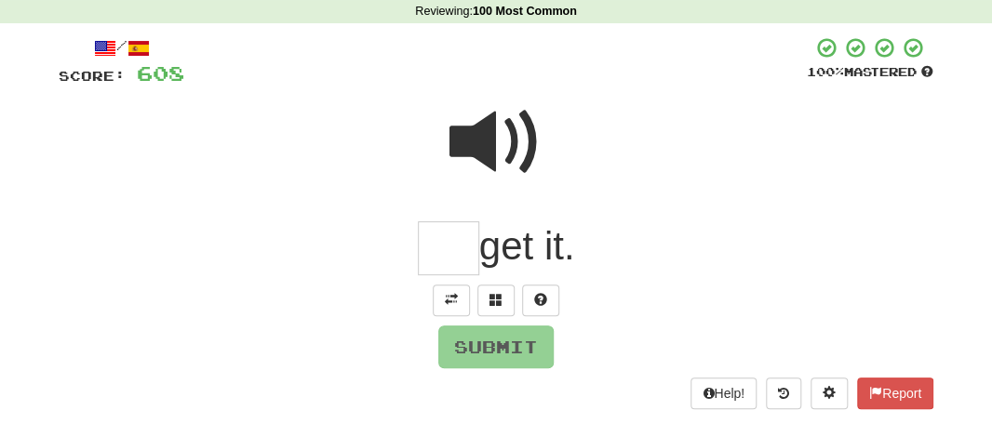
click at [458, 262] on input "text" at bounding box center [448, 248] width 61 height 55
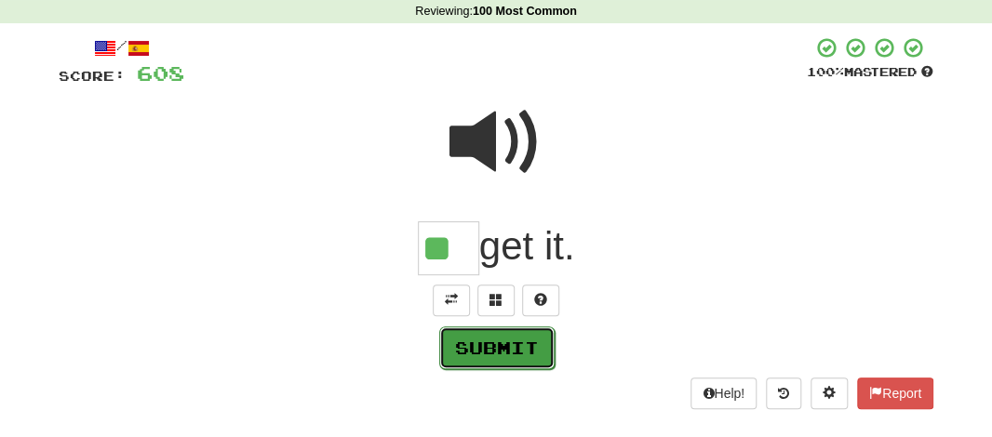
click at [491, 343] on button "Submit" at bounding box center [496, 348] width 115 height 43
type input "**"
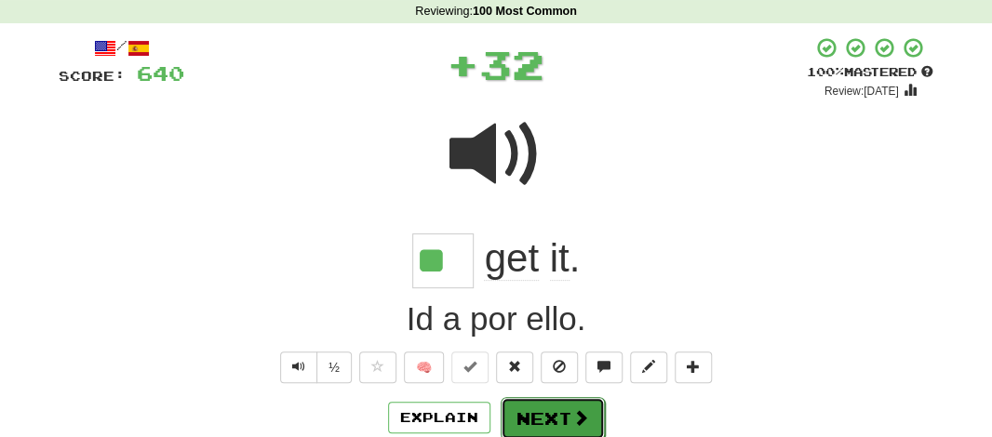
click at [538, 399] on button "Next" at bounding box center [553, 418] width 104 height 43
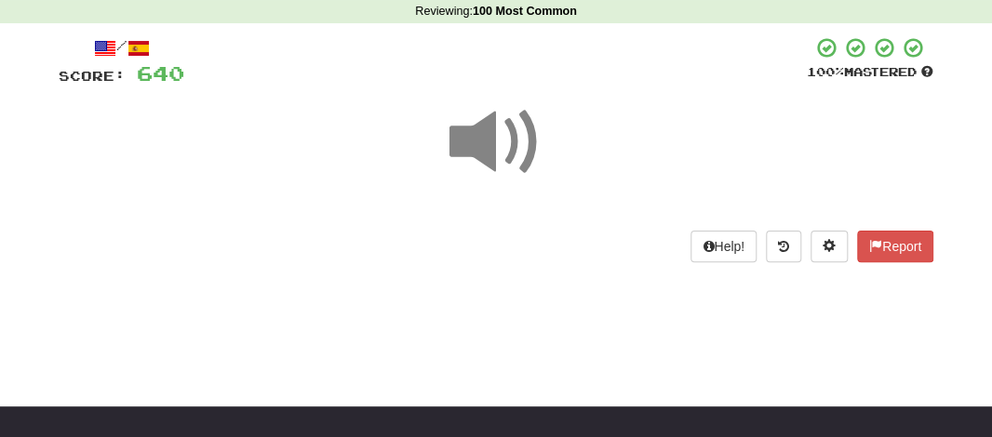
click at [482, 166] on span at bounding box center [495, 142] width 93 height 93
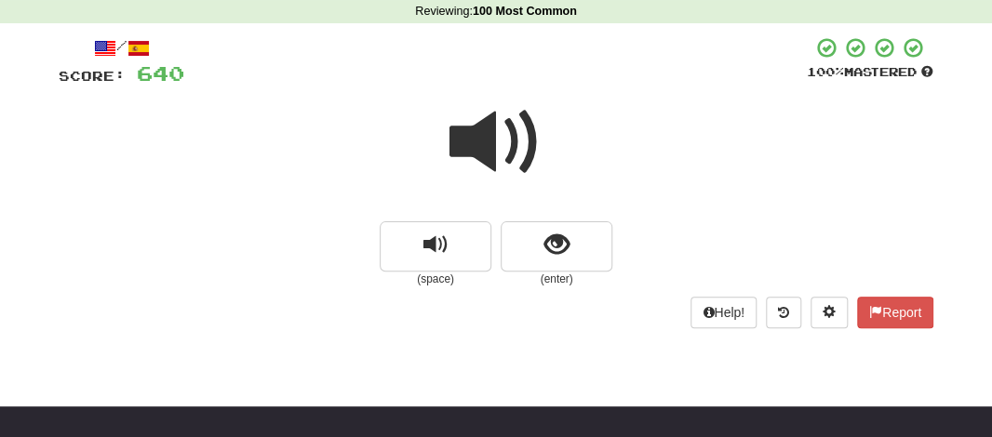
click at [482, 166] on span at bounding box center [495, 142] width 93 height 93
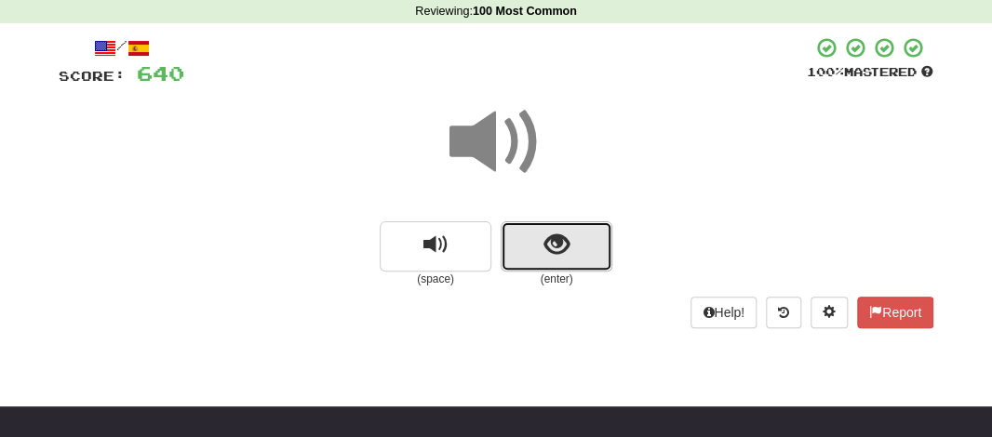
click at [529, 239] on button "show sentence" at bounding box center [557, 246] width 112 height 50
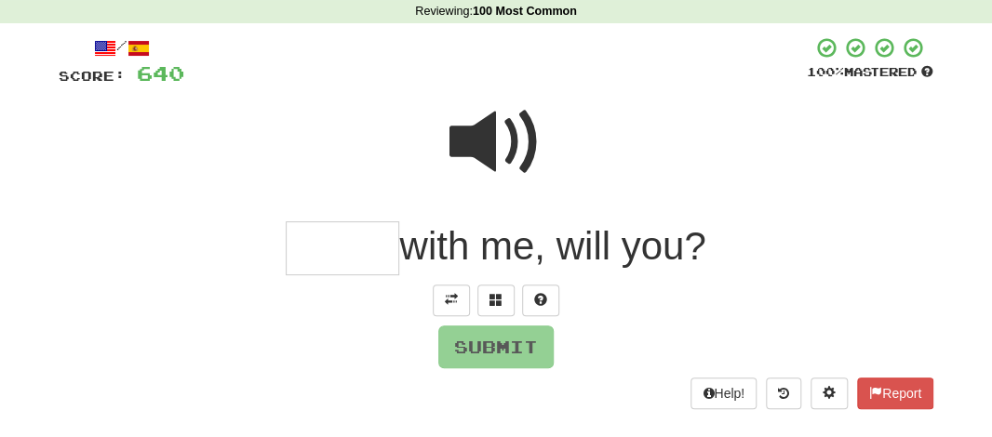
click at [364, 248] on input "text" at bounding box center [343, 248] width 114 height 55
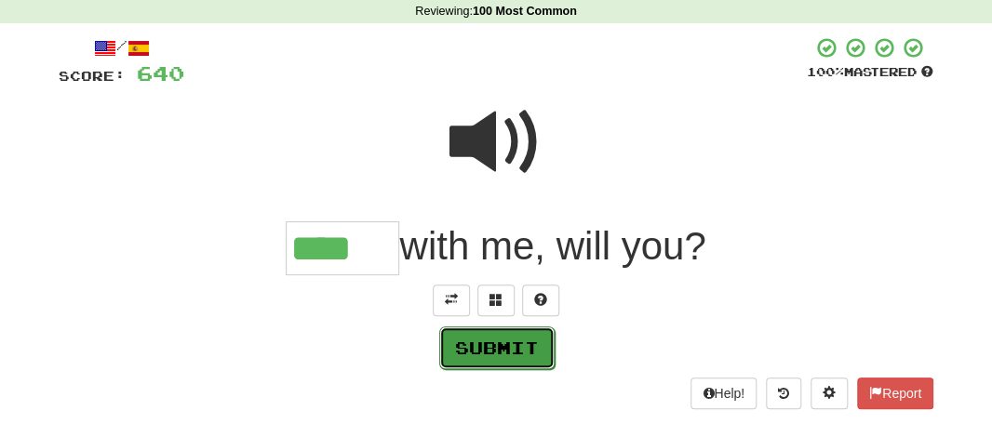
click at [503, 332] on button "Submit" at bounding box center [496, 348] width 115 height 43
type input "****"
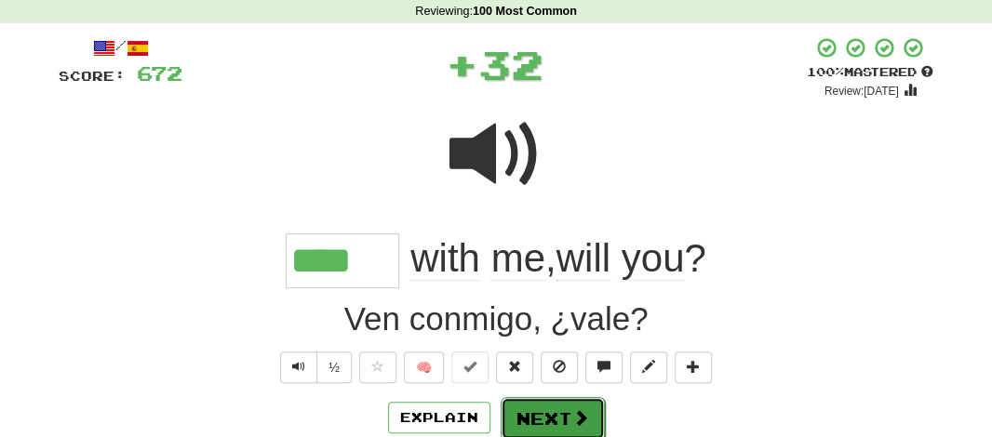
click at [523, 403] on button "Next" at bounding box center [553, 418] width 104 height 43
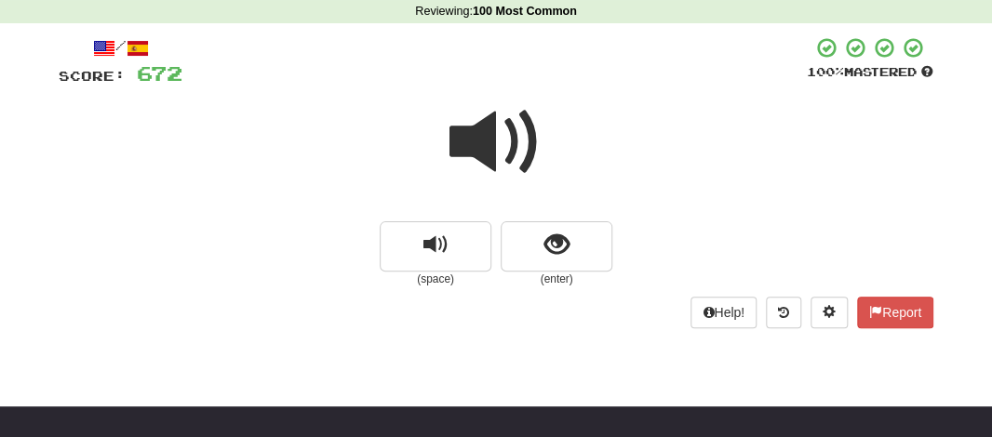
click at [468, 153] on span at bounding box center [495, 142] width 93 height 93
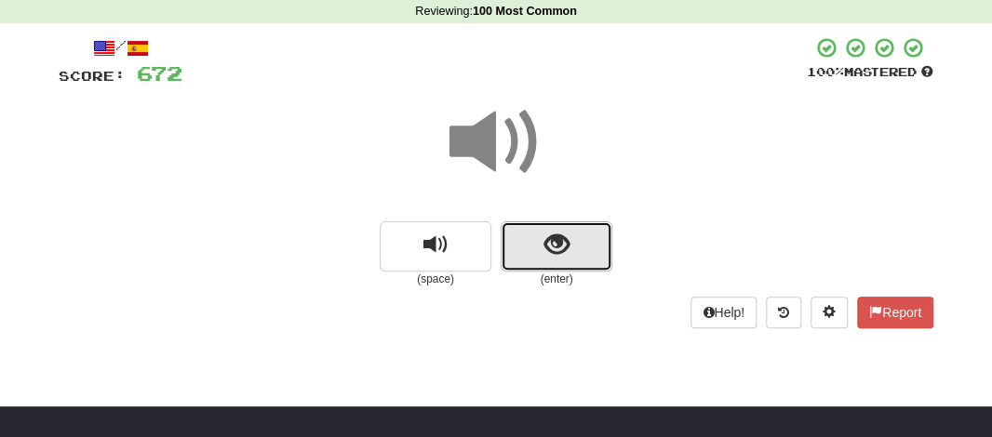
click at [542, 238] on button "show sentence" at bounding box center [557, 246] width 112 height 50
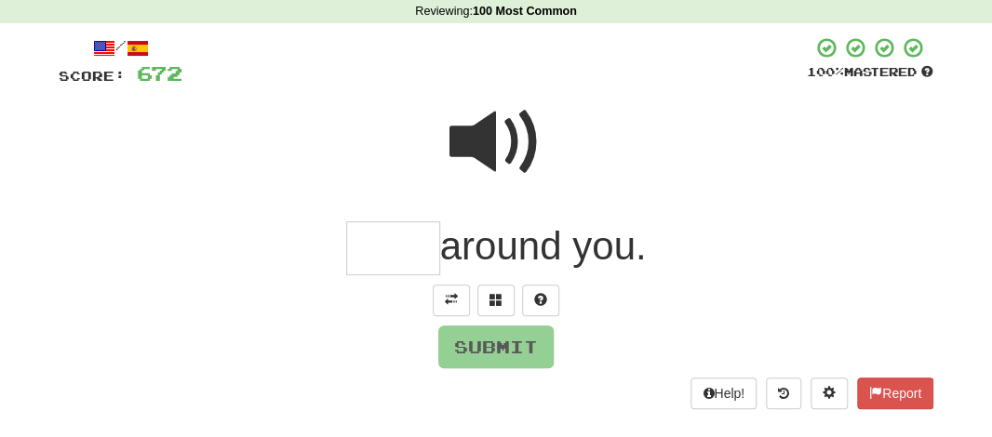
click at [368, 247] on input "text" at bounding box center [393, 248] width 94 height 55
type input "*"
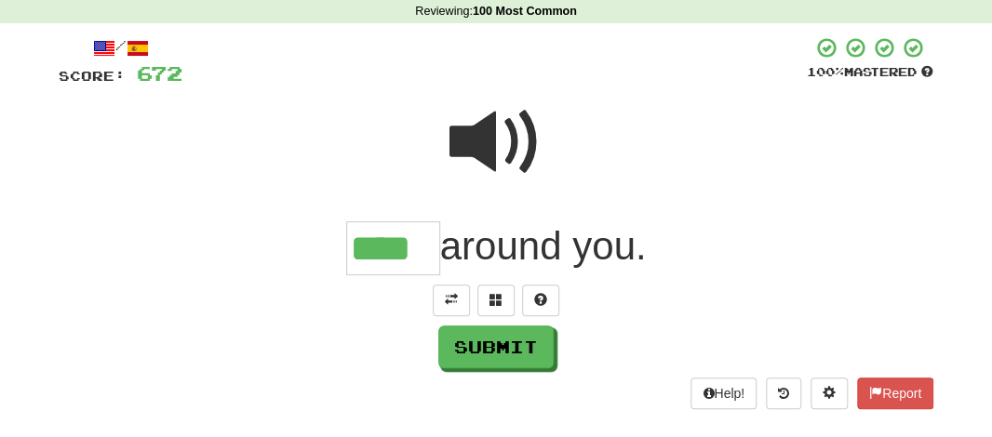
type input "****"
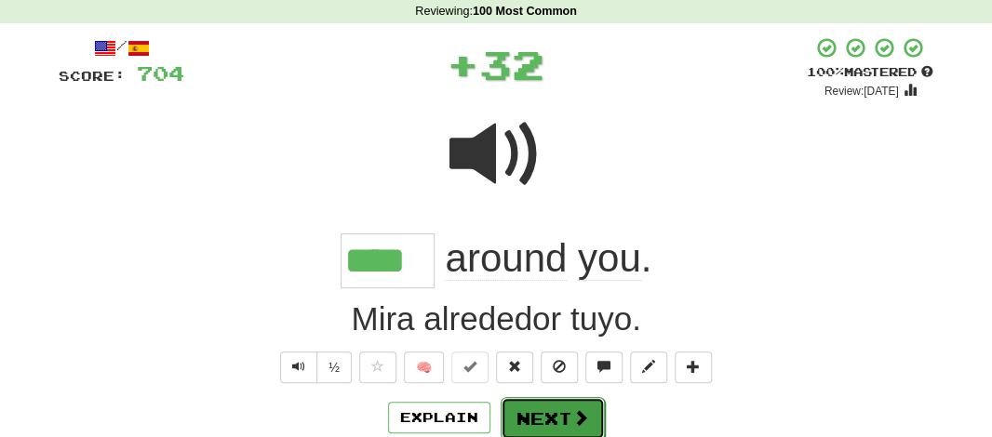
click at [572, 406] on button "Next" at bounding box center [553, 418] width 104 height 43
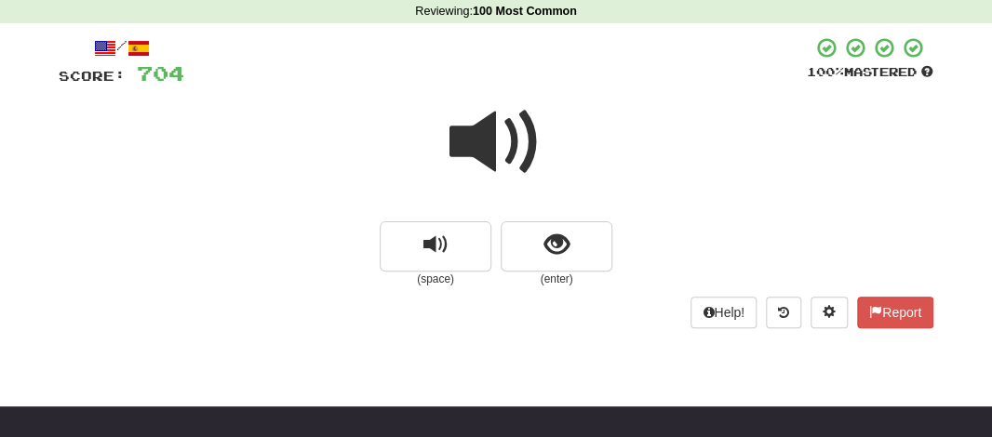
click at [476, 138] on span at bounding box center [495, 142] width 93 height 93
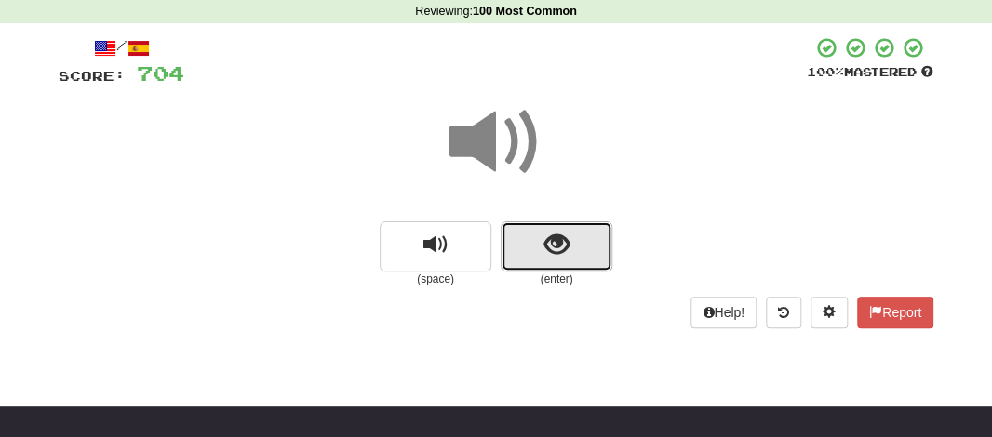
click at [545, 248] on span "show sentence" at bounding box center [556, 245] width 25 height 25
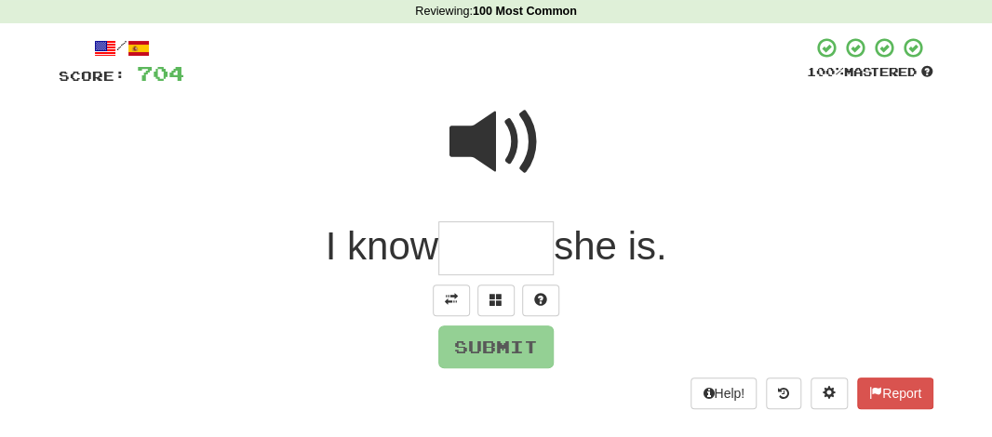
click at [457, 244] on input "text" at bounding box center [495, 248] width 115 height 55
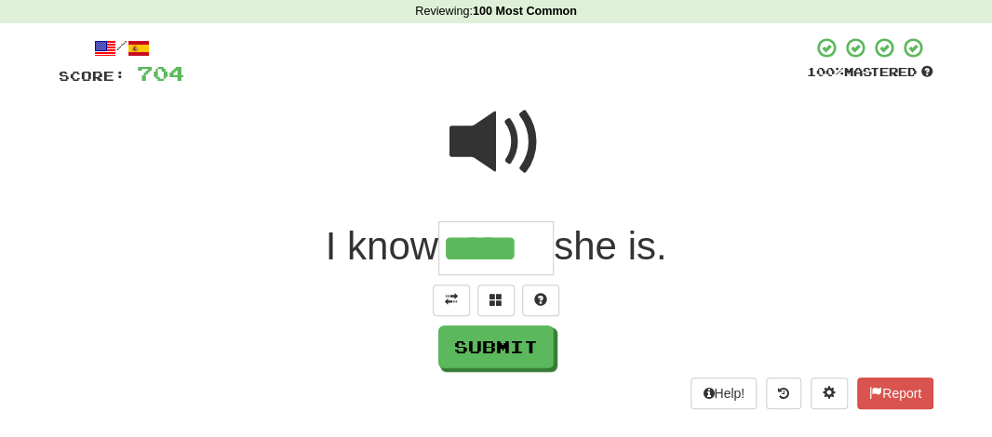
type input "*****"
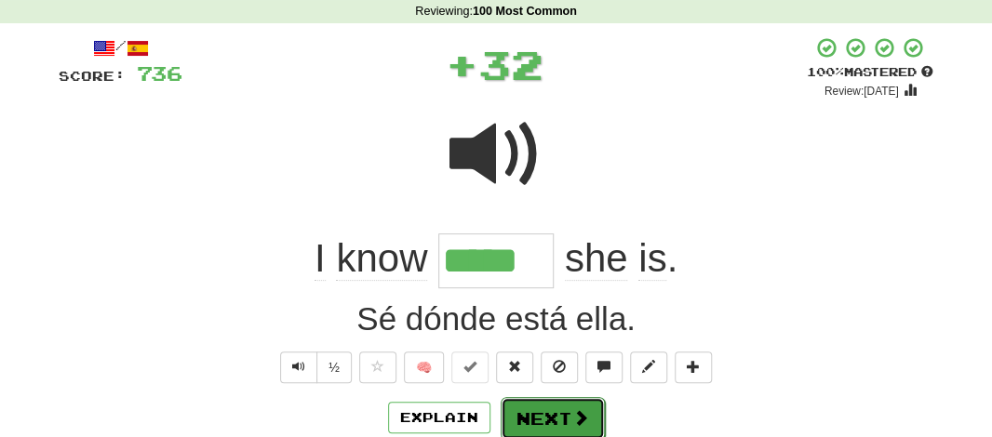
click at [522, 436] on button "Next" at bounding box center [553, 418] width 104 height 43
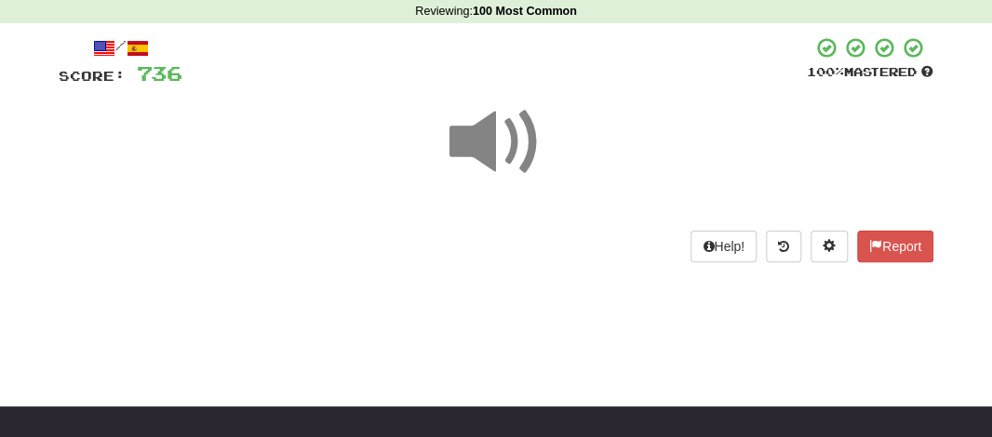
click at [471, 147] on span at bounding box center [495, 142] width 93 height 93
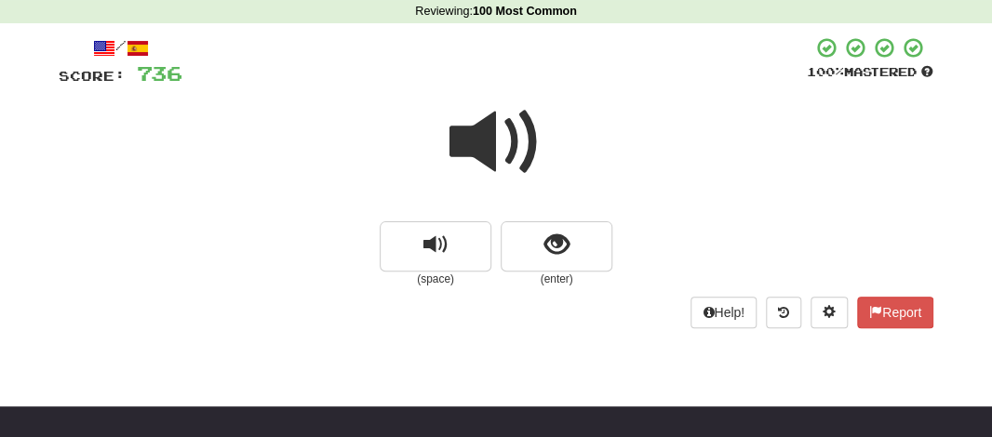
click at [471, 147] on span at bounding box center [495, 142] width 93 height 93
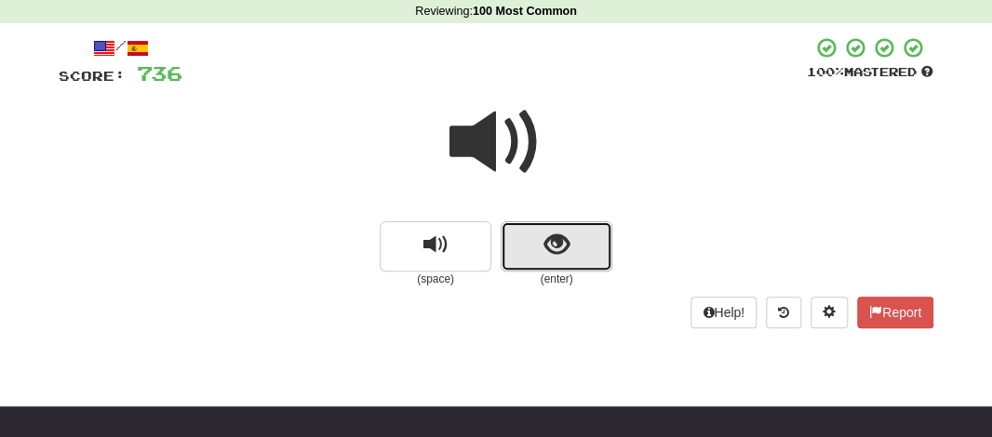
click at [522, 234] on button "show sentence" at bounding box center [557, 246] width 112 height 50
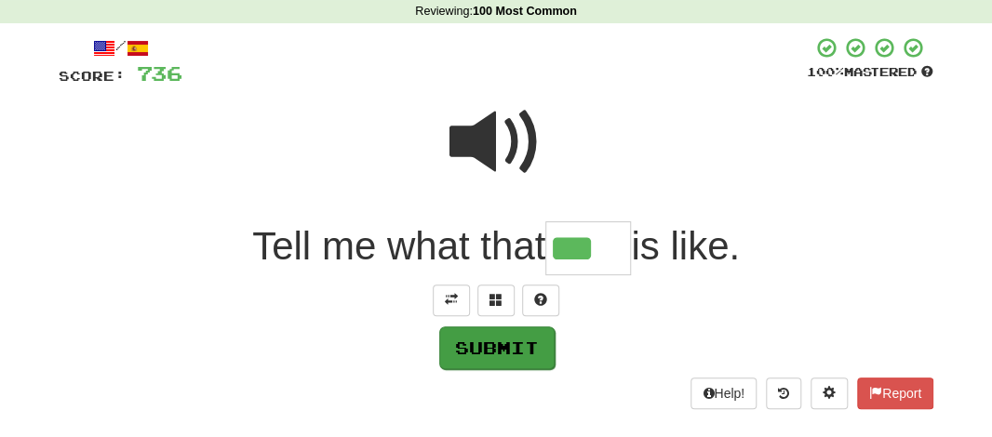
type input "***"
click at [481, 351] on button "Submit" at bounding box center [496, 348] width 115 height 43
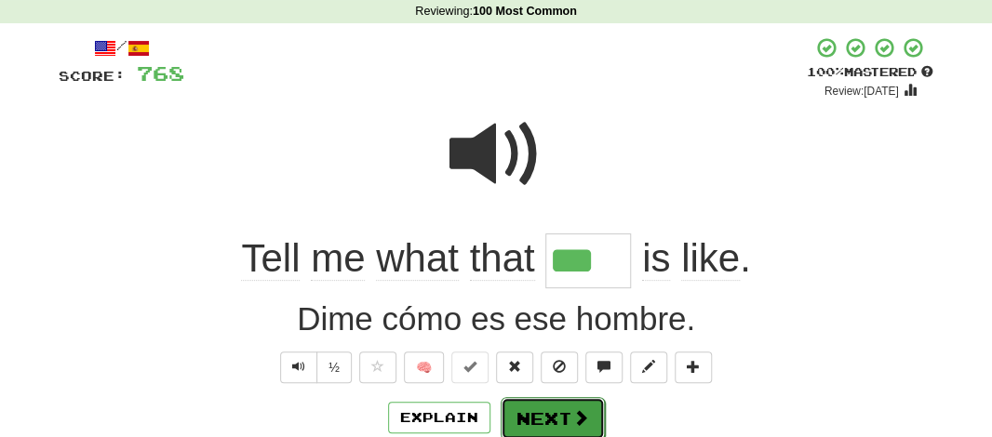
click at [527, 416] on button "Next" at bounding box center [553, 418] width 104 height 43
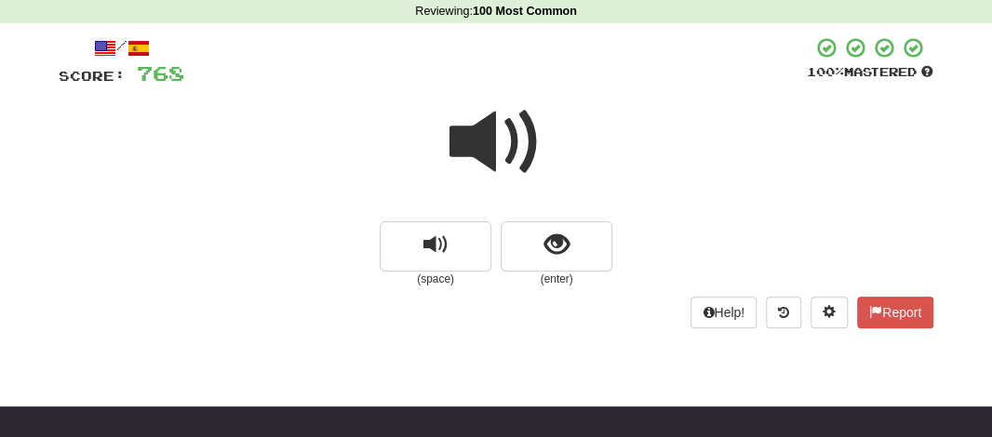
click at [483, 148] on span at bounding box center [495, 142] width 93 height 93
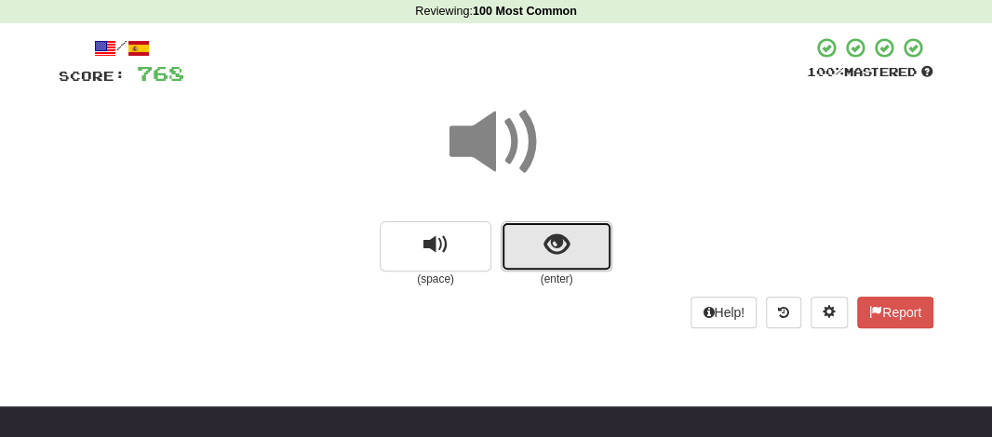
click at [524, 244] on button "show sentence" at bounding box center [557, 246] width 112 height 50
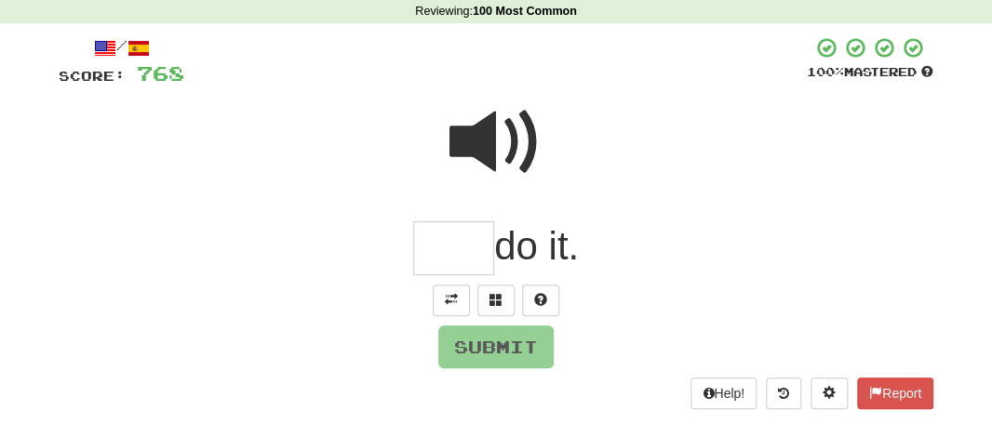
click at [404, 226] on div "do it." at bounding box center [496, 248] width 875 height 55
click at [442, 240] on input "text" at bounding box center [453, 248] width 81 height 55
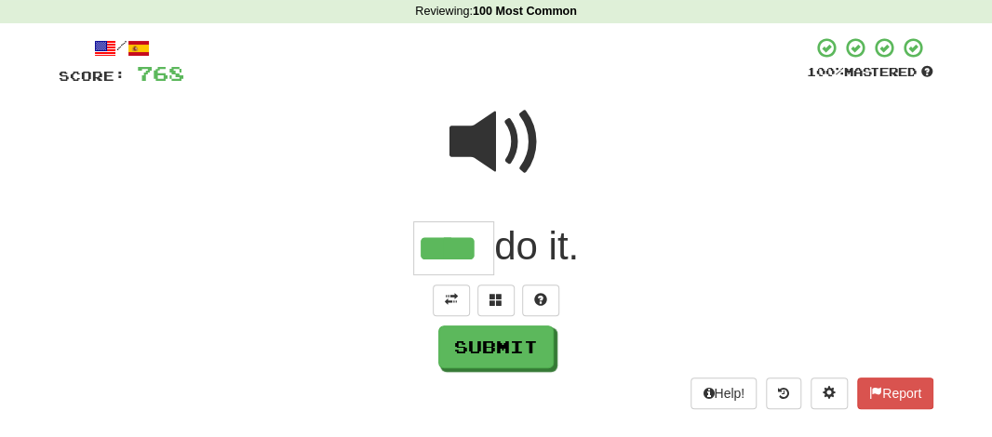
type input "****"
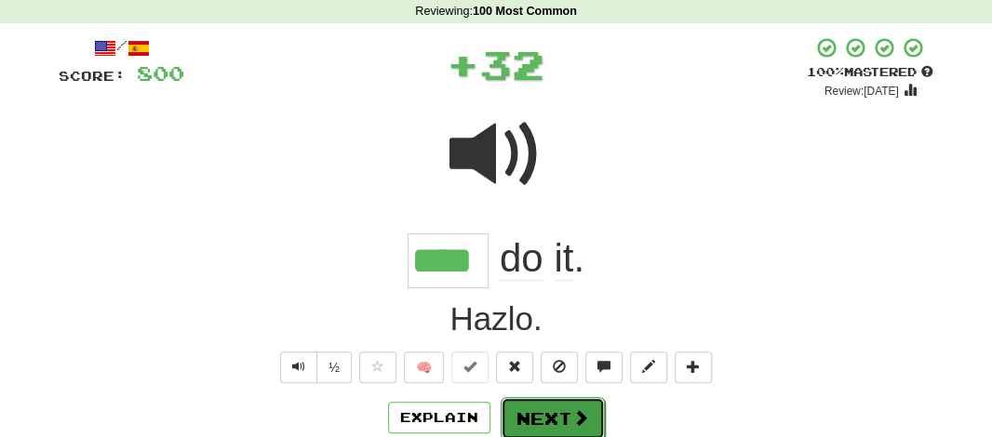
click at [542, 415] on button "Next" at bounding box center [553, 418] width 104 height 43
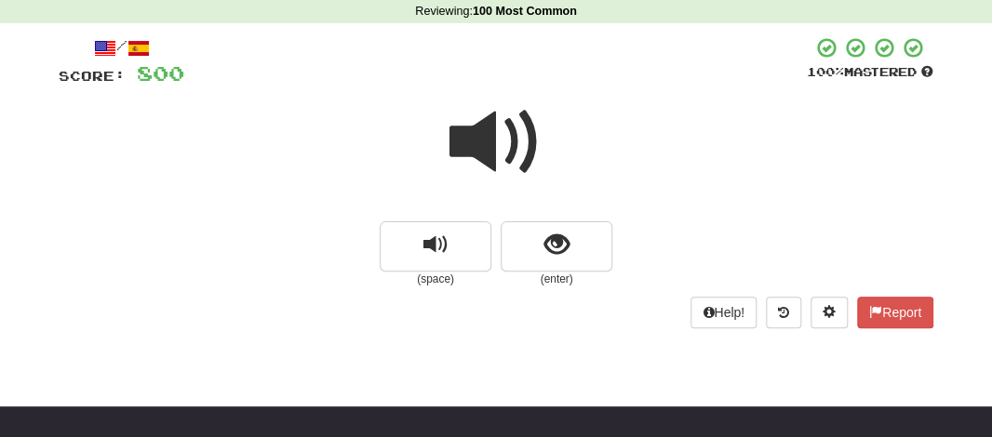
click at [468, 140] on span at bounding box center [495, 142] width 93 height 93
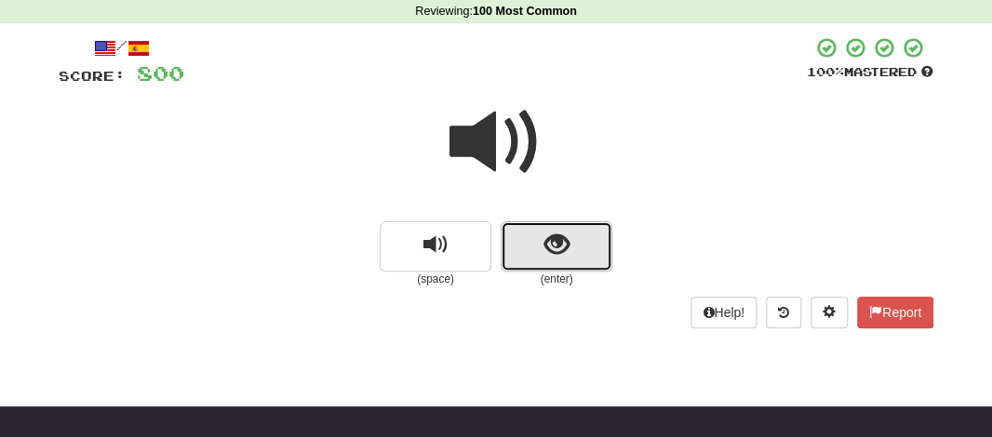
click at [530, 239] on button "show sentence" at bounding box center [557, 246] width 112 height 50
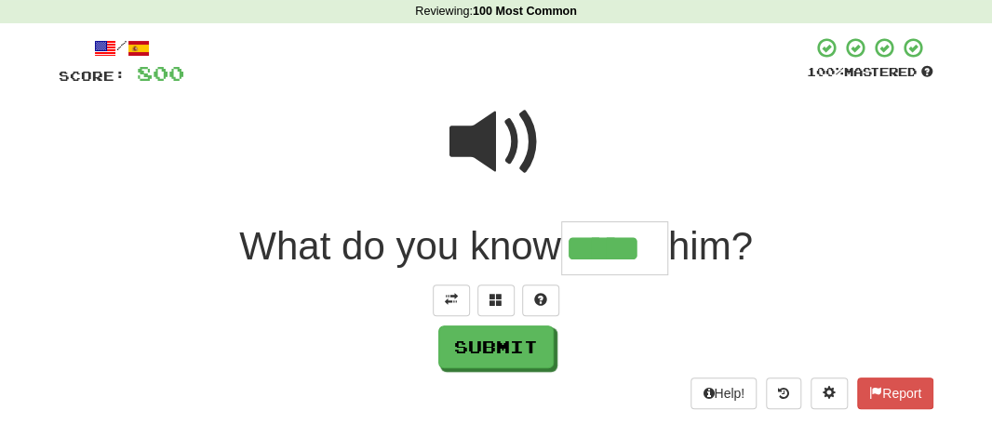
type input "*****"
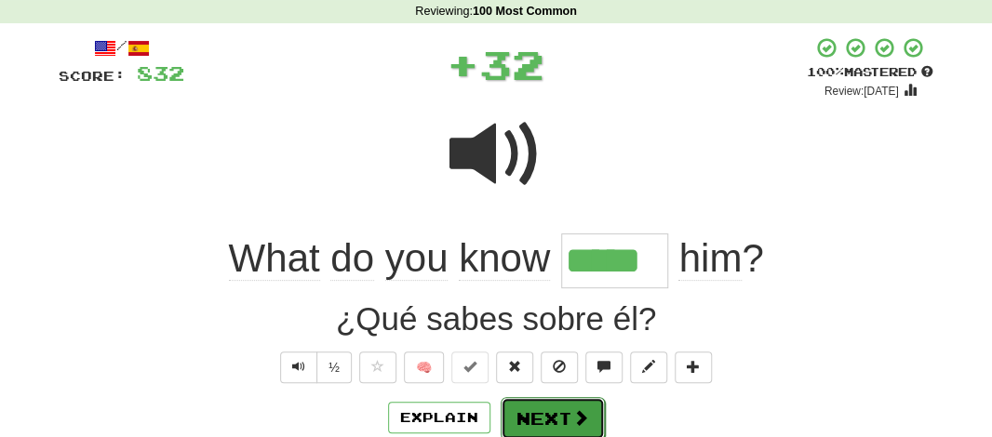
click at [533, 421] on button "Next" at bounding box center [553, 418] width 104 height 43
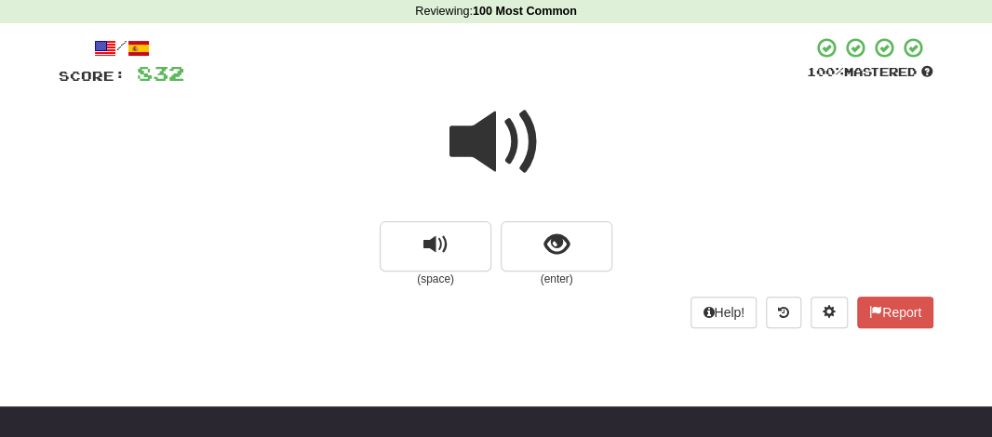
click at [483, 154] on span at bounding box center [495, 142] width 93 height 93
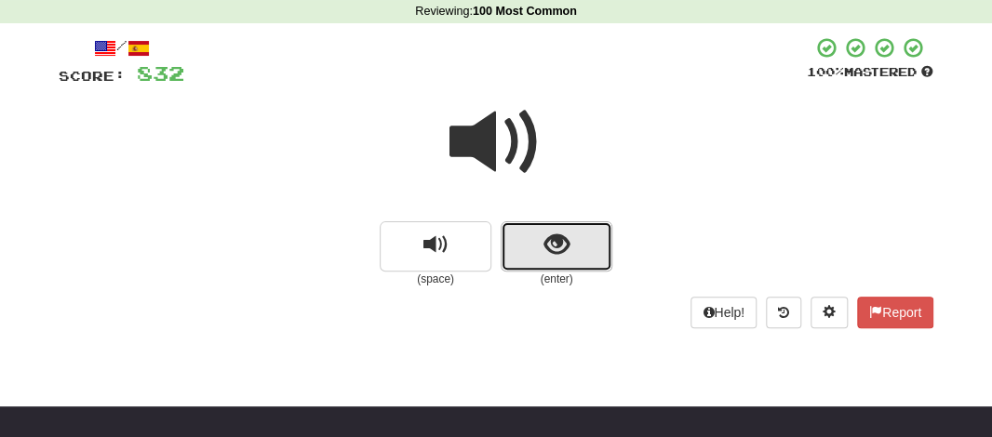
click at [539, 261] on button "show sentence" at bounding box center [557, 246] width 112 height 50
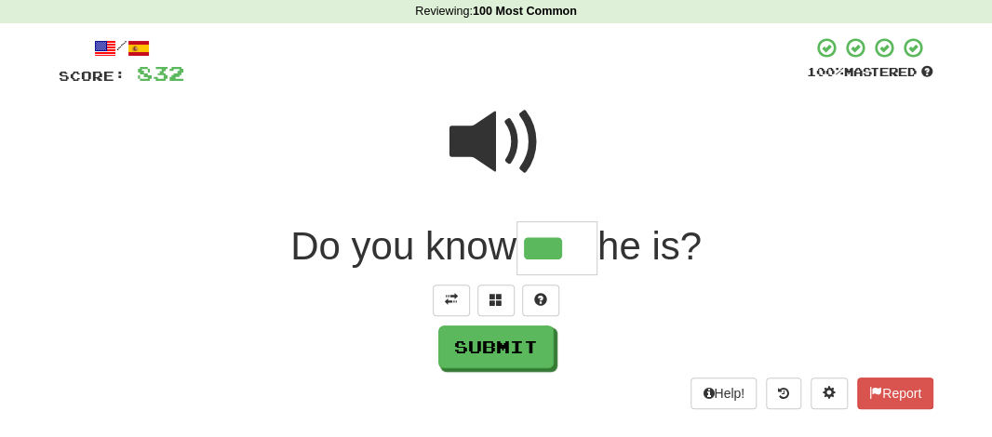
type input "***"
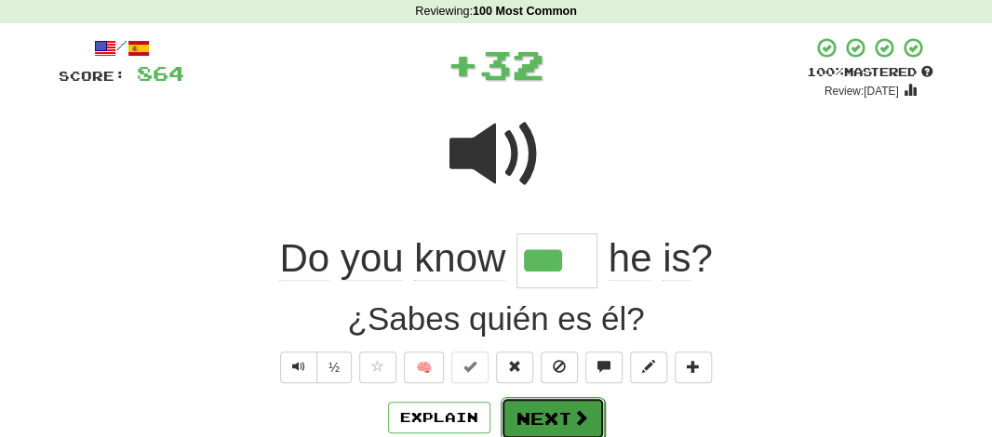
click at [543, 421] on button "Next" at bounding box center [553, 418] width 104 height 43
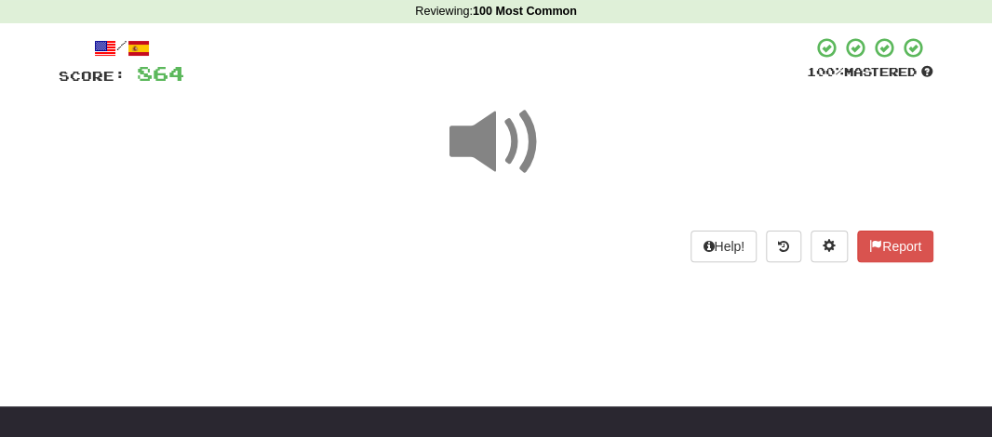
click at [478, 164] on span at bounding box center [495, 142] width 93 height 93
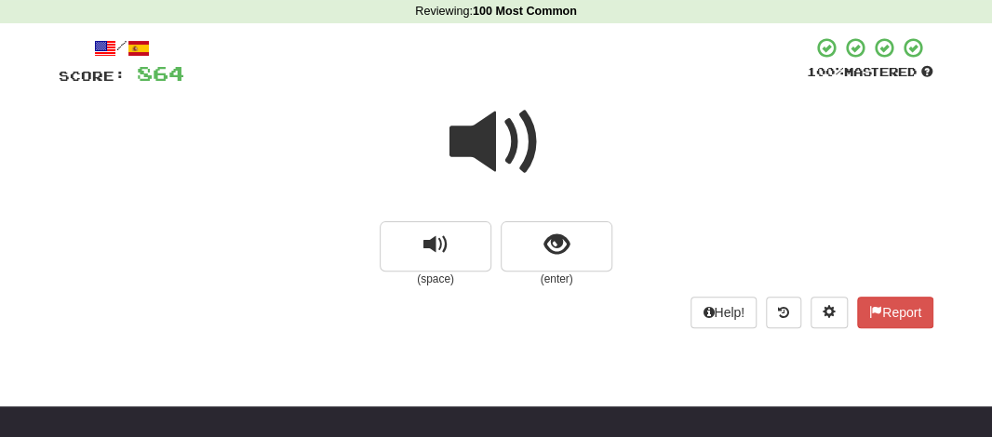
click at [478, 164] on span at bounding box center [495, 142] width 93 height 93
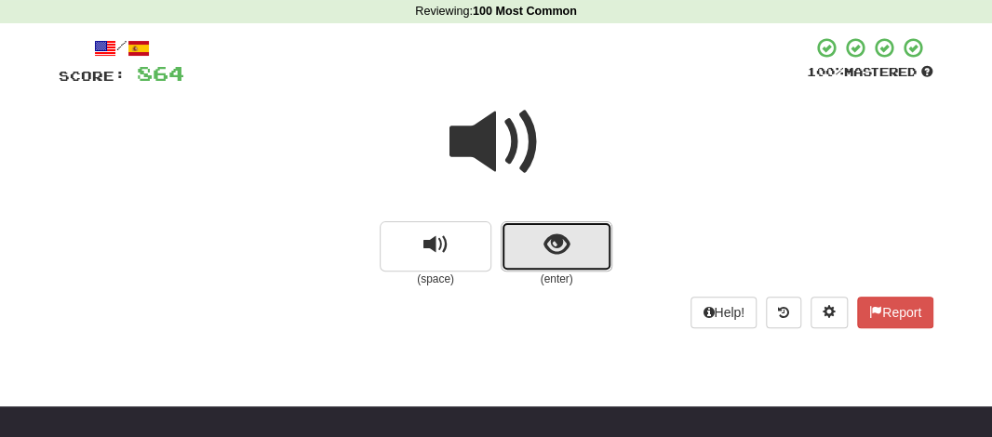
click at [529, 225] on button "show sentence" at bounding box center [557, 246] width 112 height 50
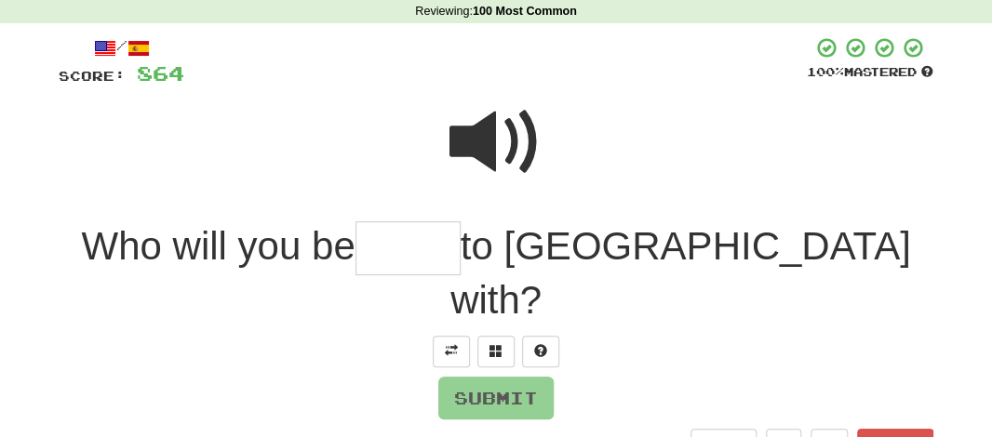
click at [461, 257] on input "text" at bounding box center [407, 248] width 105 height 55
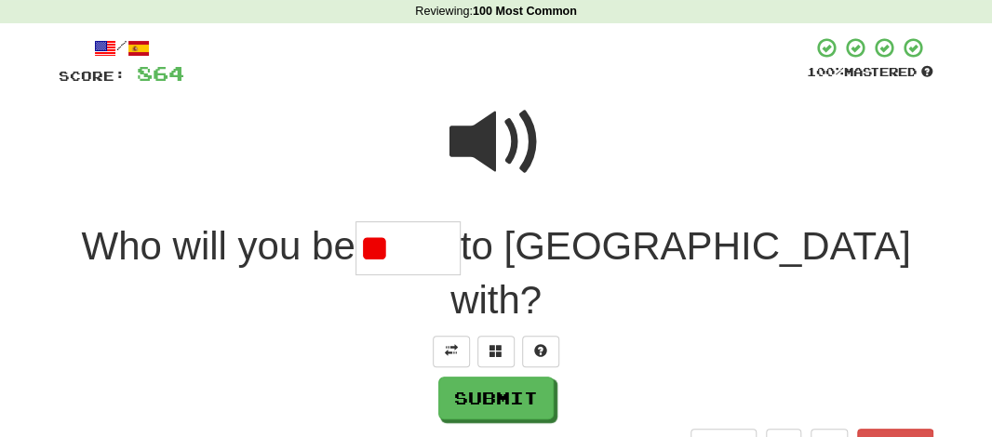
type input "*"
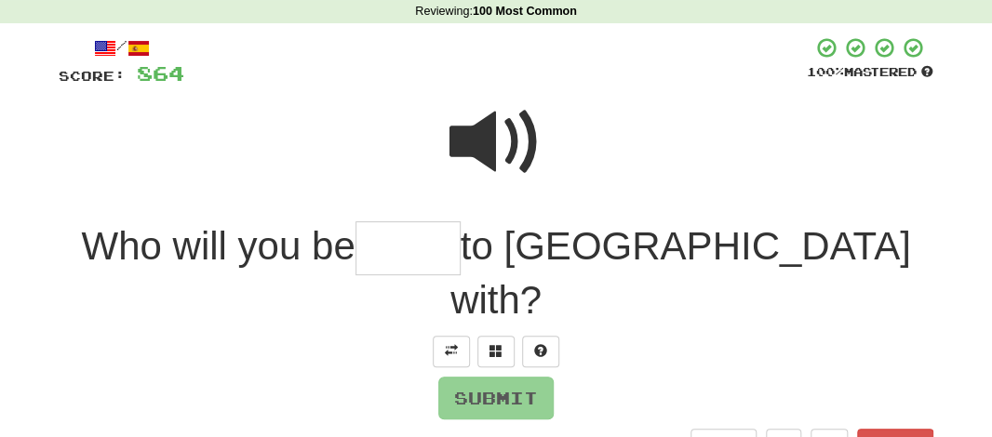
click at [502, 106] on span at bounding box center [495, 142] width 93 height 93
click at [461, 244] on input "text" at bounding box center [407, 248] width 105 height 55
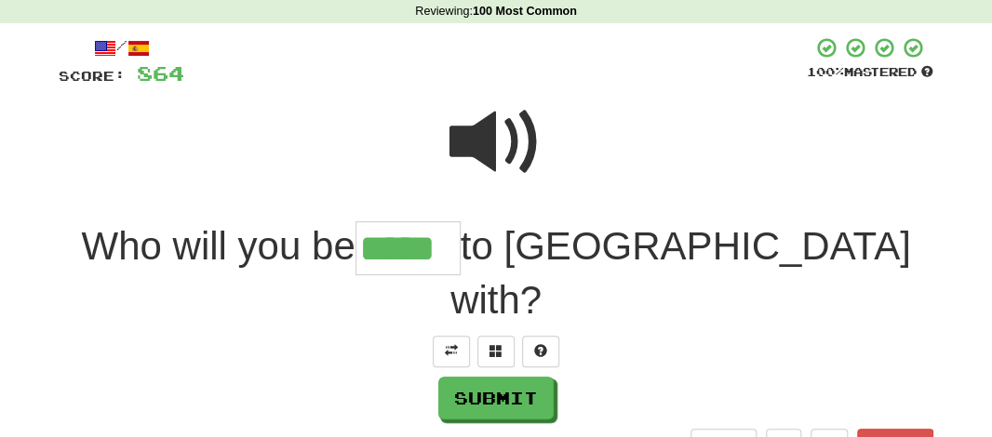
type input "*****"
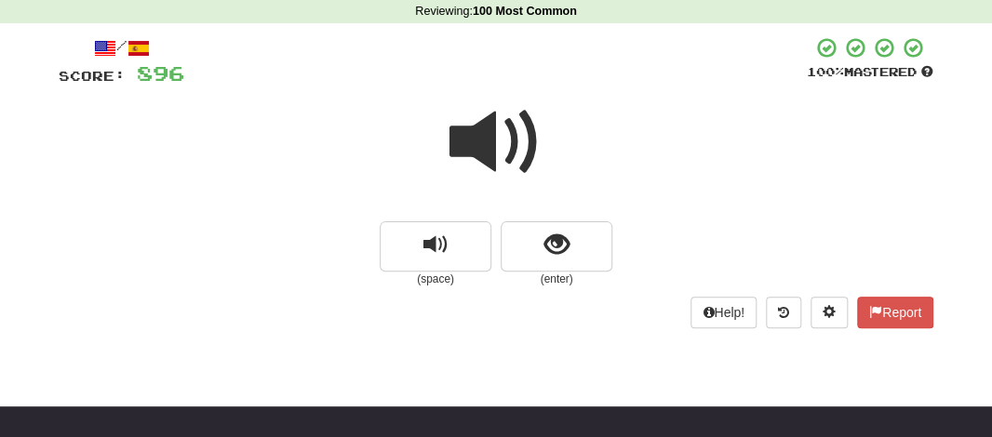
click at [475, 143] on span at bounding box center [495, 142] width 93 height 93
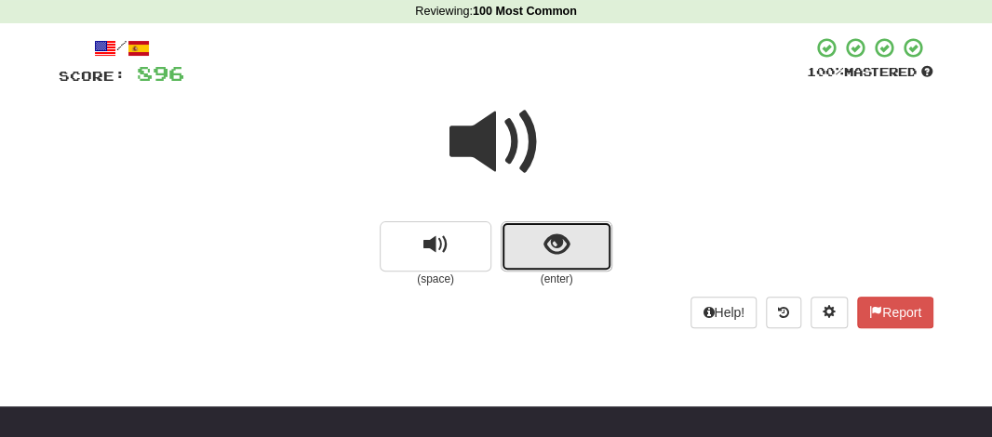
click at [555, 264] on button "show sentence" at bounding box center [557, 246] width 112 height 50
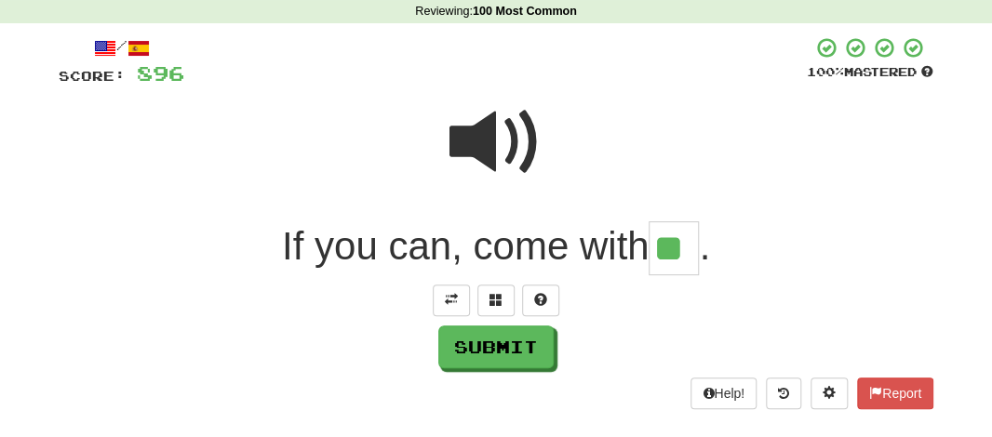
type input "**"
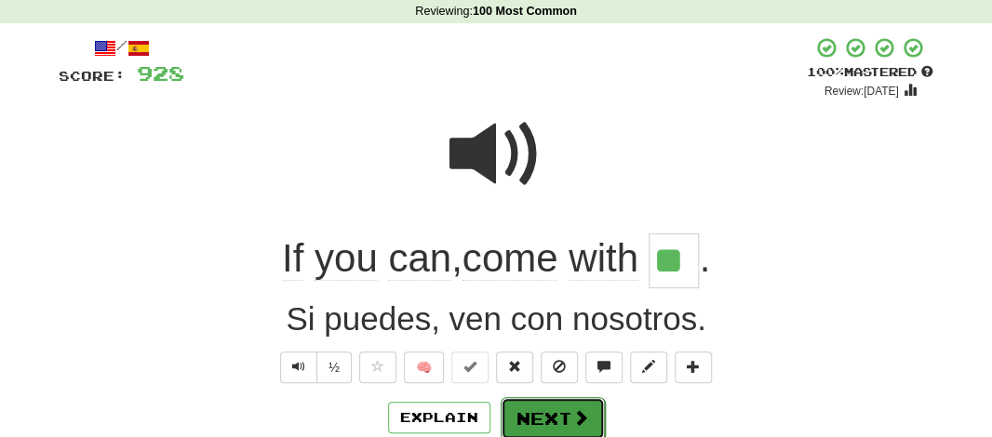
click at [562, 421] on button "Next" at bounding box center [553, 418] width 104 height 43
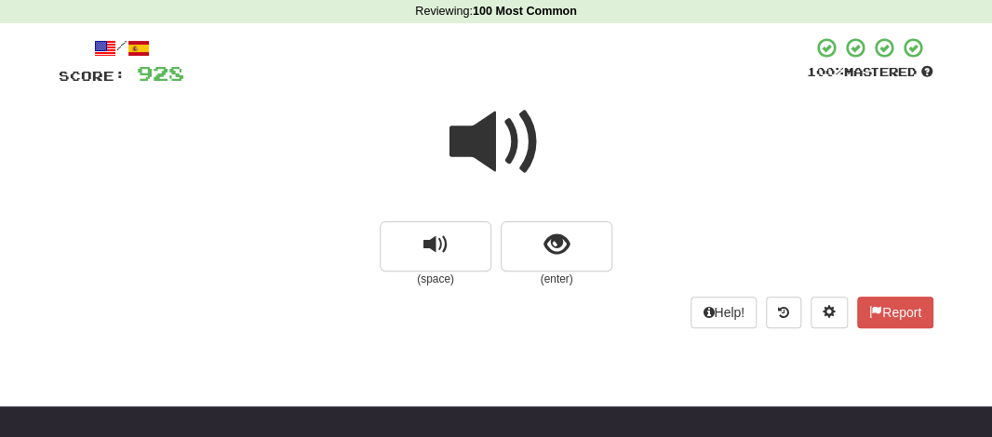
click at [475, 146] on span at bounding box center [495, 142] width 93 height 93
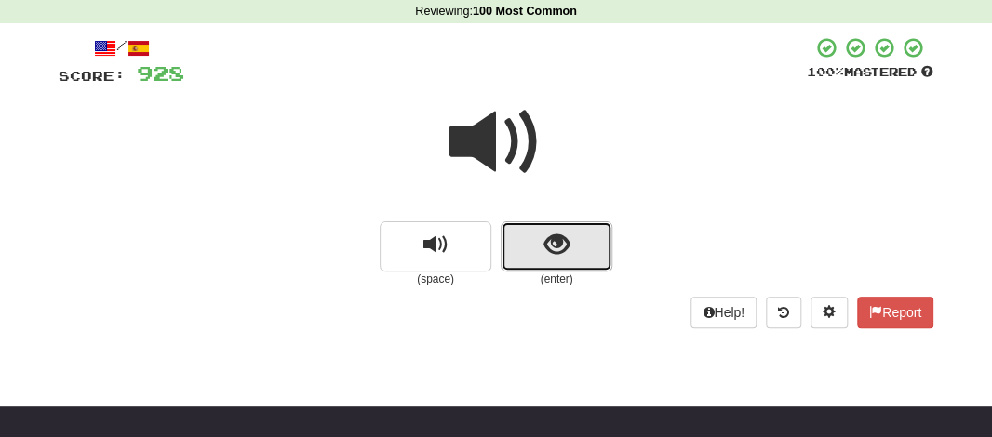
click at [532, 229] on button "show sentence" at bounding box center [557, 246] width 112 height 50
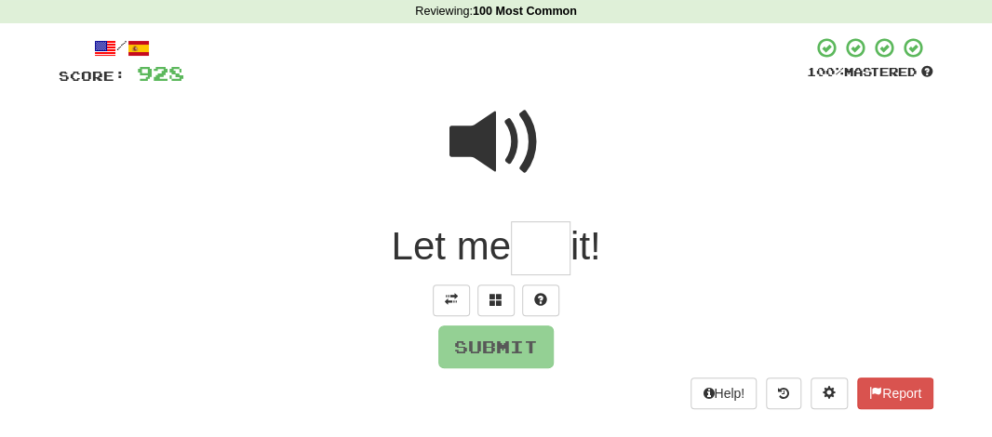
click at [529, 256] on input "text" at bounding box center [541, 248] width 60 height 55
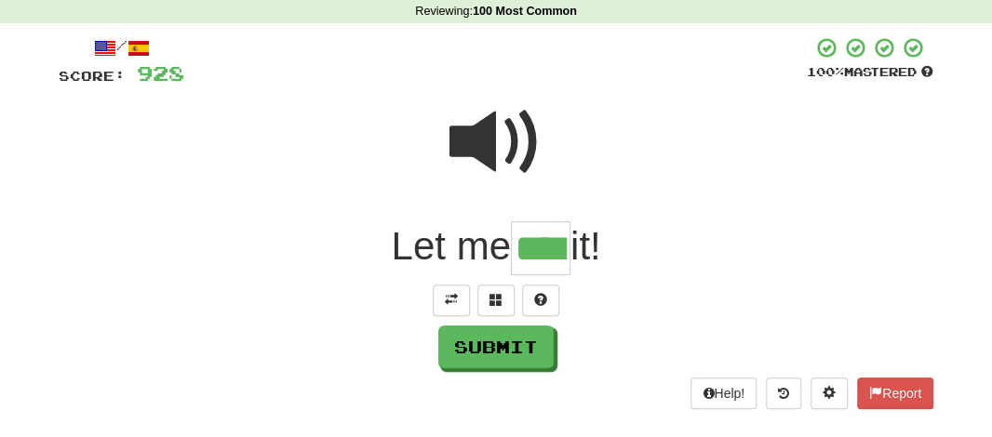
type input "****"
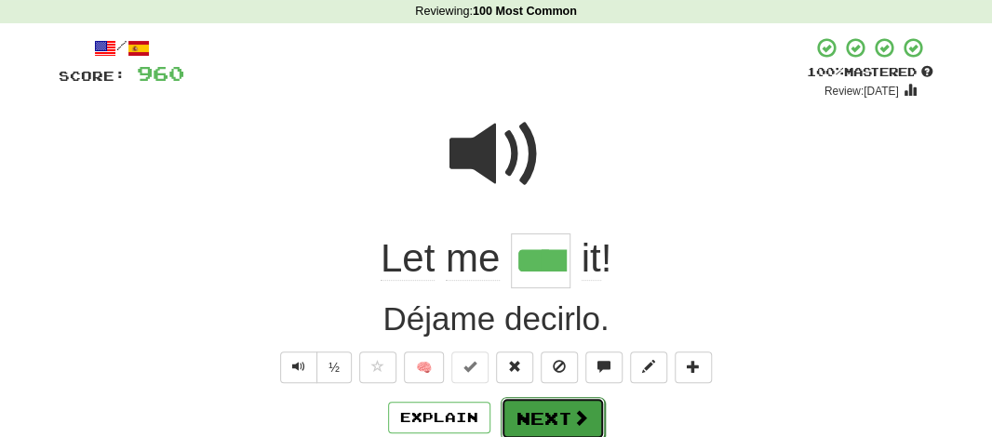
click at [534, 409] on button "Next" at bounding box center [553, 418] width 104 height 43
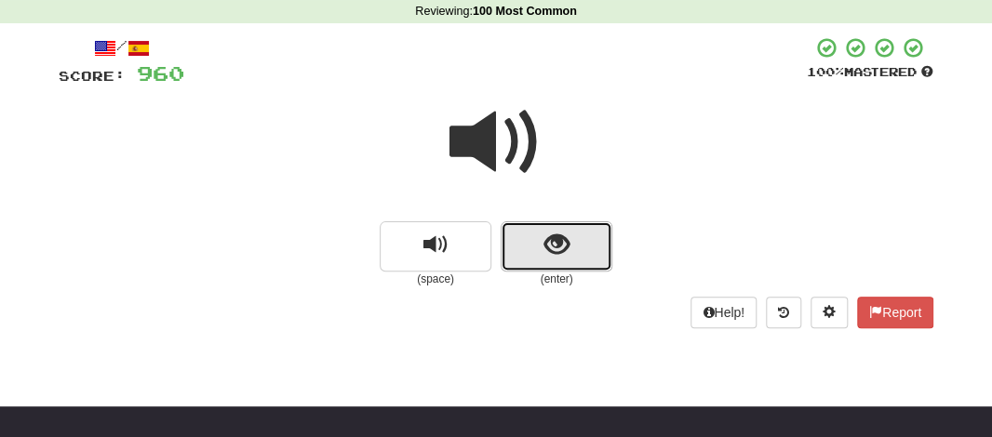
click at [539, 261] on button "show sentence" at bounding box center [557, 246] width 112 height 50
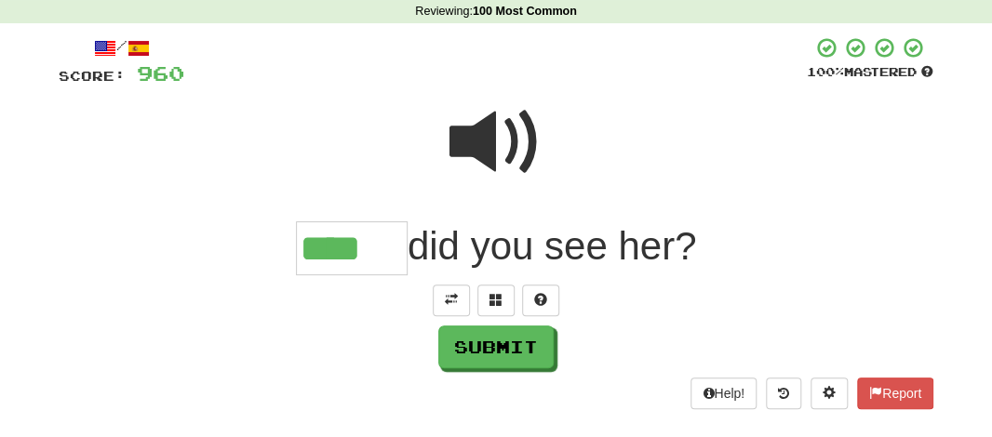
type input "****"
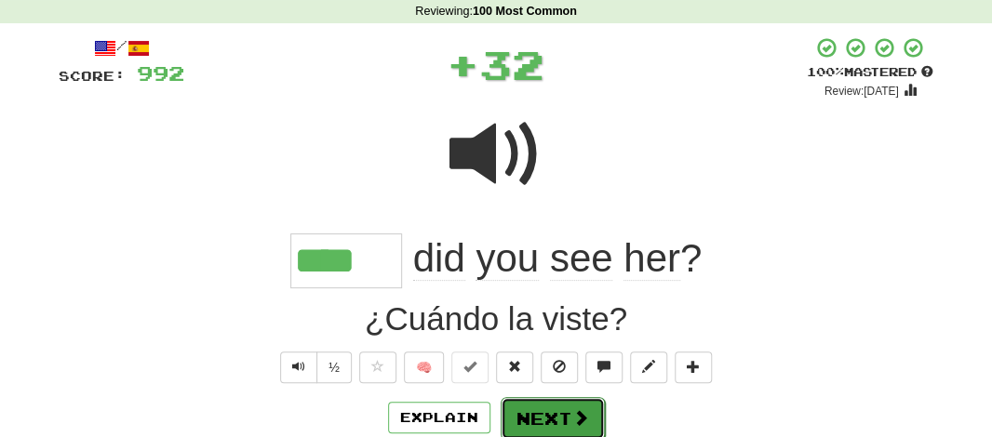
click at [554, 418] on button "Next" at bounding box center [553, 418] width 104 height 43
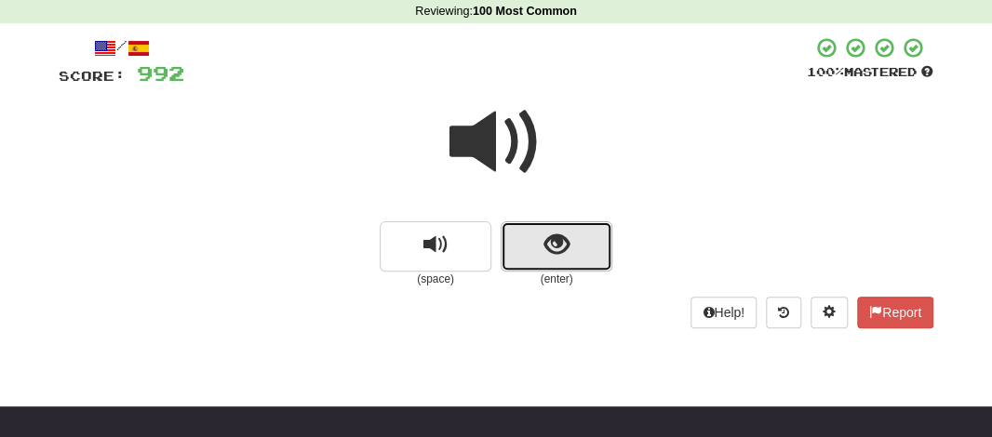
click at [534, 239] on button "show sentence" at bounding box center [557, 246] width 112 height 50
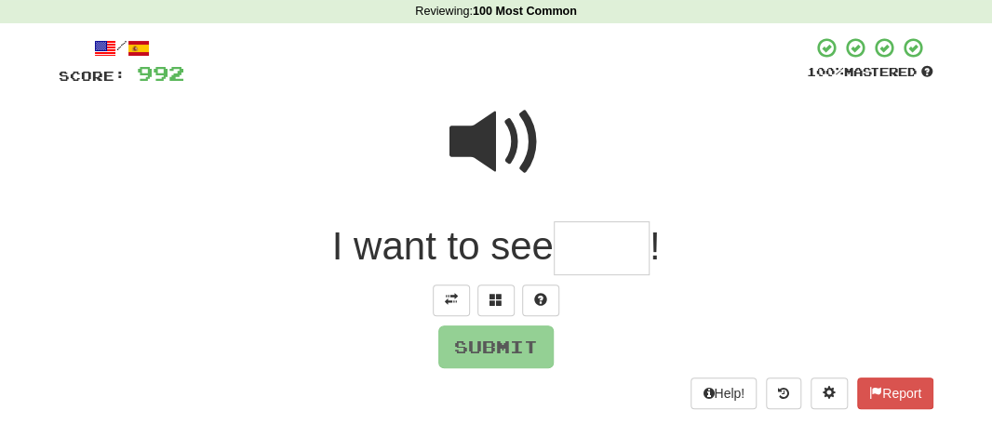
click at [568, 248] on input "text" at bounding box center [602, 248] width 96 height 55
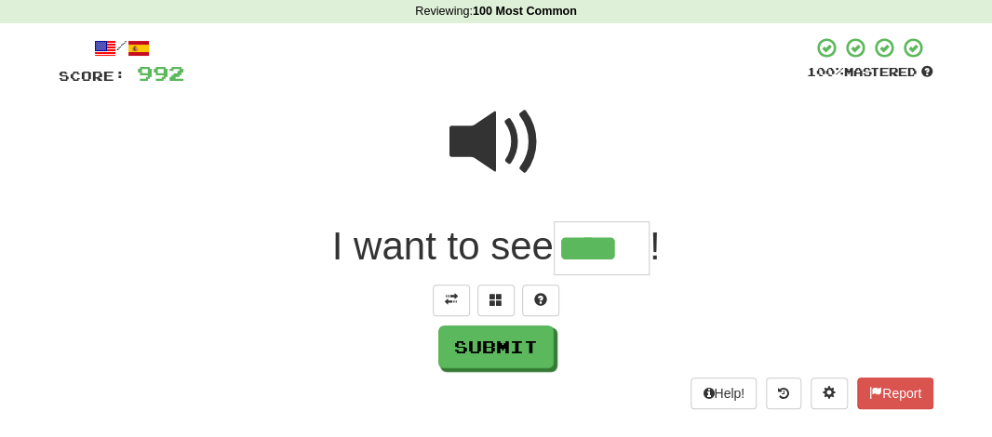
type input "****"
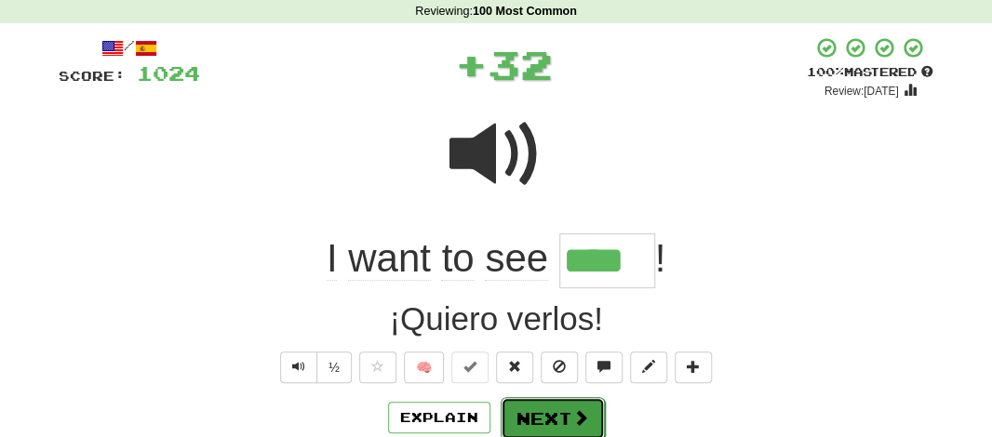
click at [542, 423] on button "Next" at bounding box center [553, 418] width 104 height 43
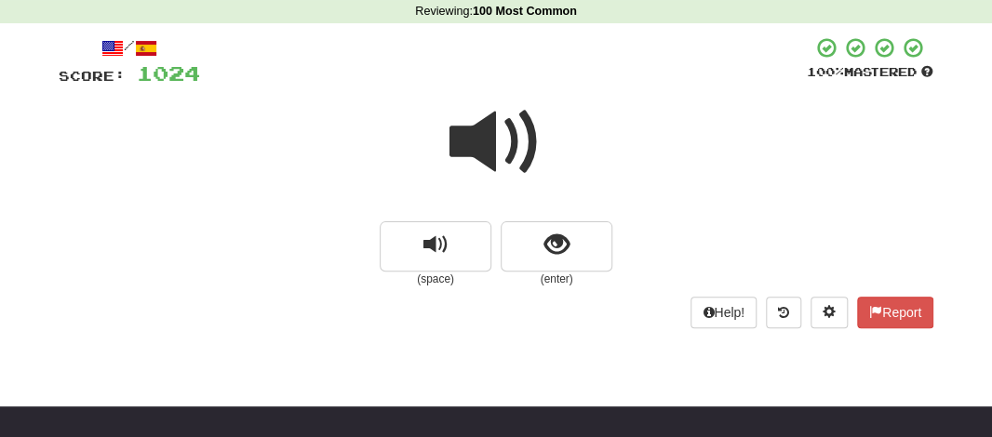
click at [484, 135] on span at bounding box center [495, 142] width 93 height 93
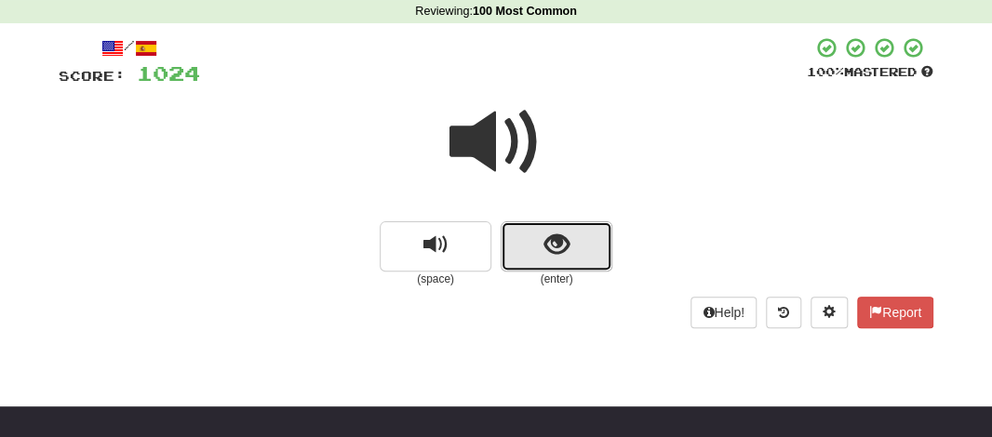
click at [536, 231] on button "show sentence" at bounding box center [557, 246] width 112 height 50
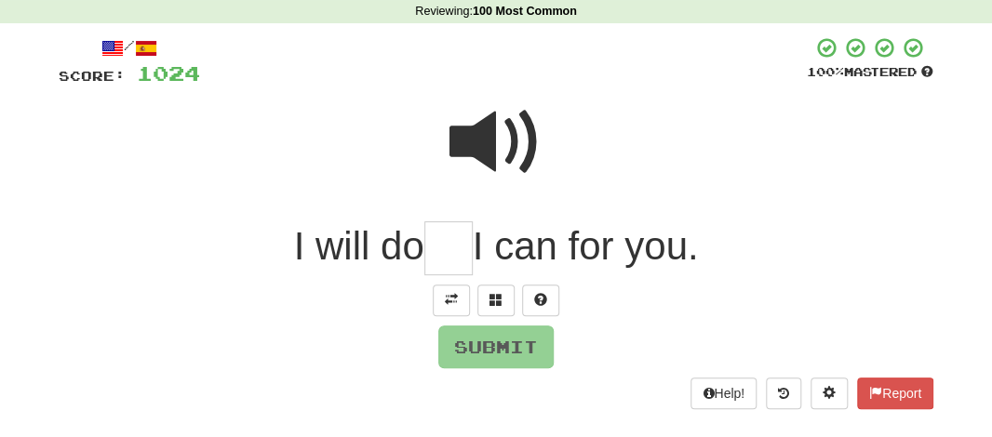
click at [479, 164] on span at bounding box center [495, 142] width 93 height 93
click at [446, 235] on input "text" at bounding box center [448, 248] width 48 height 55
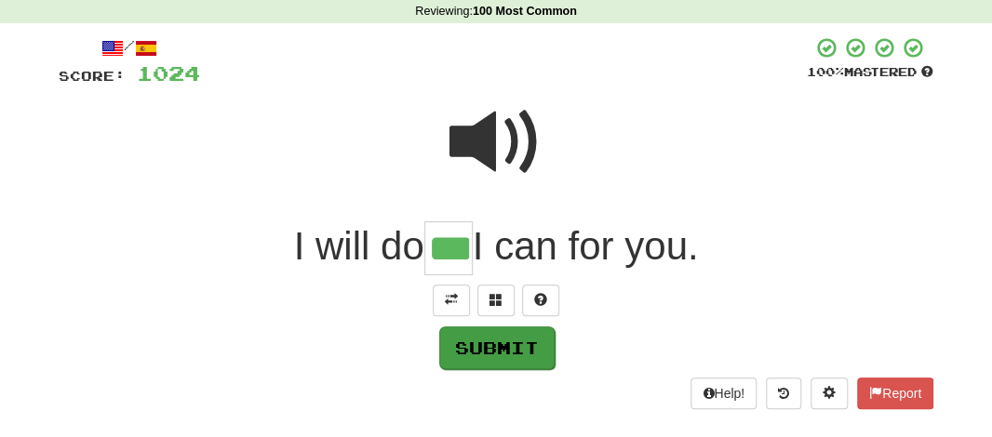
type input "***"
click at [512, 355] on button "Submit" at bounding box center [496, 348] width 115 height 43
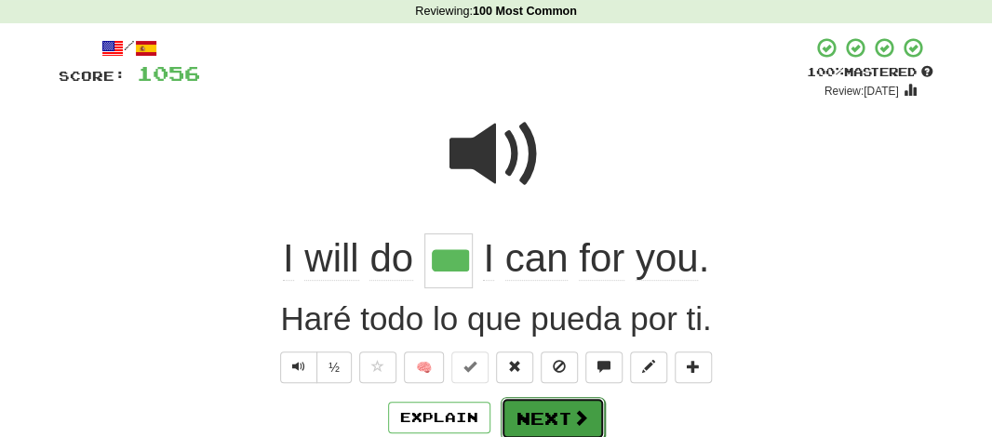
click at [521, 408] on button "Next" at bounding box center [553, 418] width 104 height 43
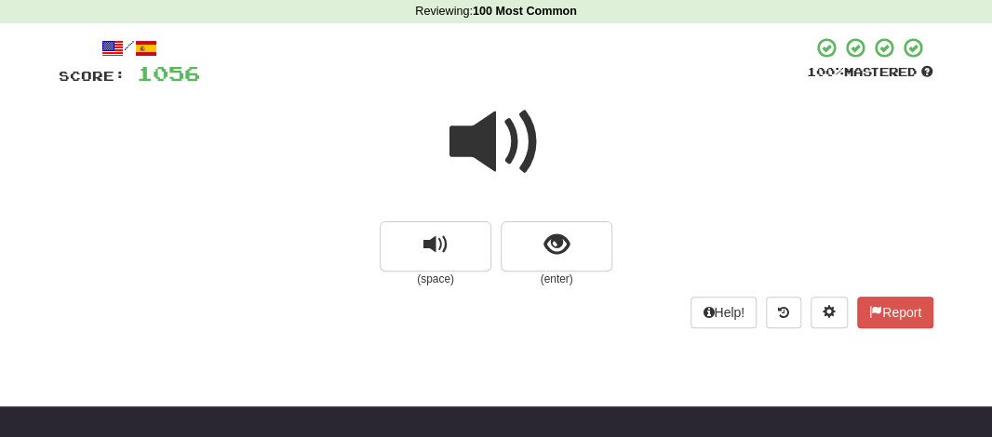
click at [513, 125] on span at bounding box center [495, 142] width 93 height 93
click at [507, 221] on div at bounding box center [496, 154] width 875 height 133
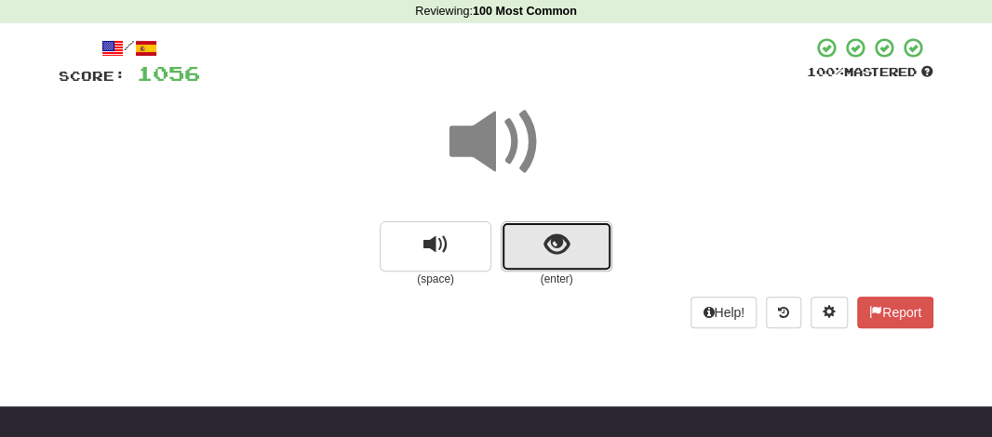
click at [516, 243] on button "show sentence" at bounding box center [557, 246] width 112 height 50
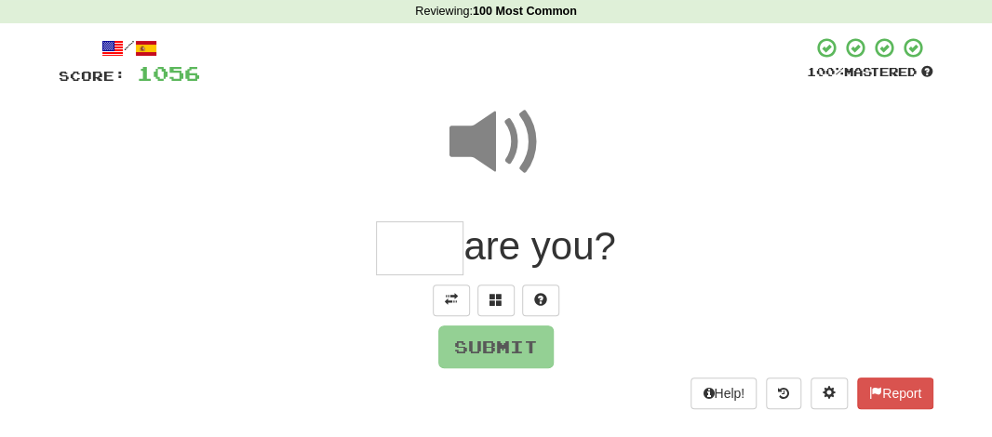
click at [413, 250] on input "text" at bounding box center [419, 248] width 87 height 55
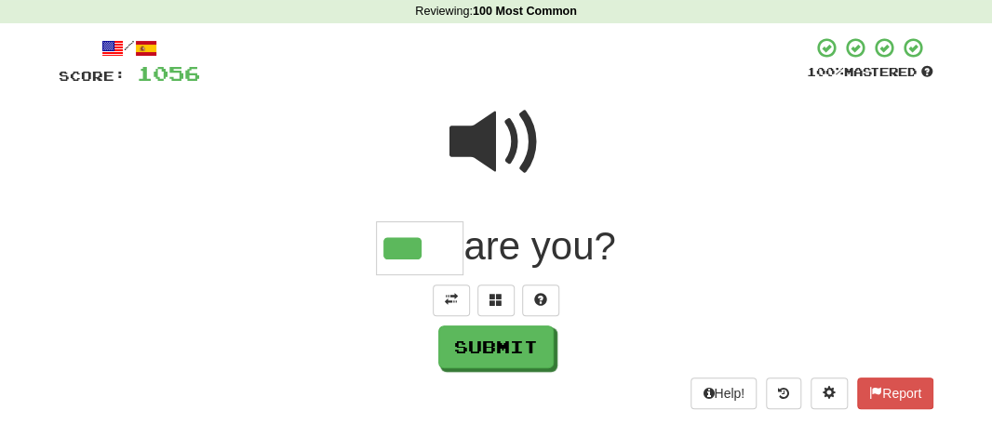
type input "***"
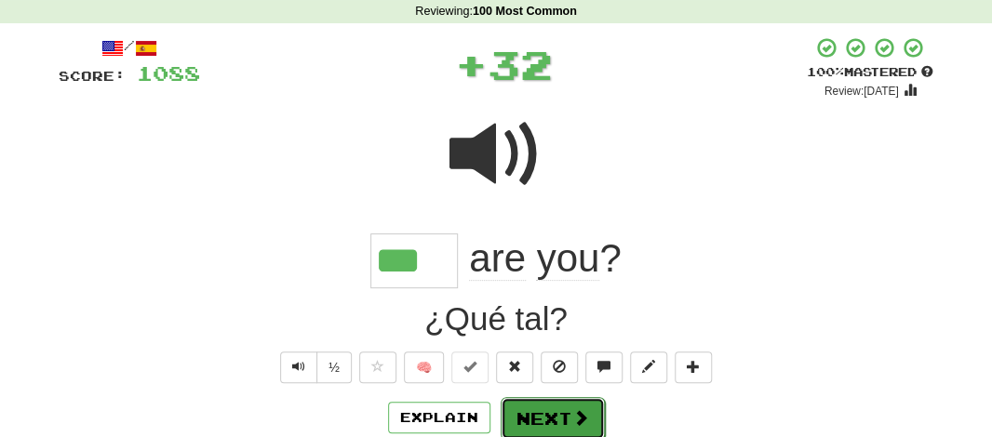
click at [538, 428] on button "Next" at bounding box center [553, 418] width 104 height 43
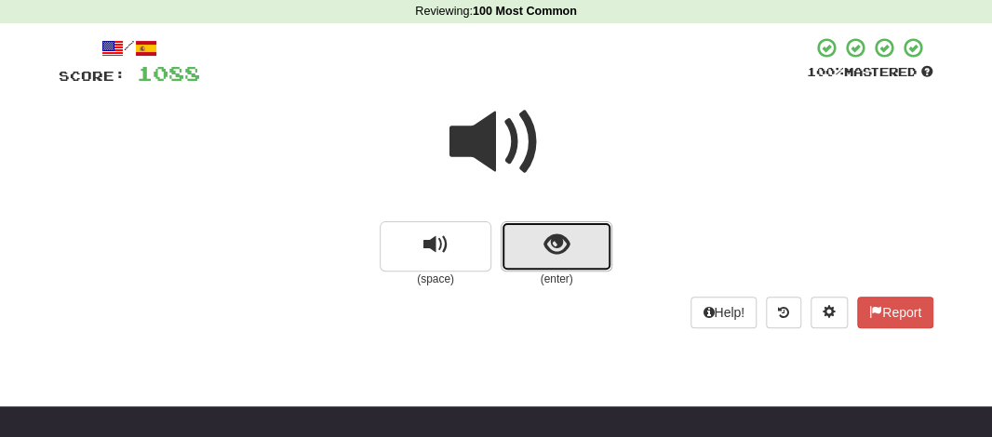
click at [547, 233] on span "show sentence" at bounding box center [556, 245] width 25 height 25
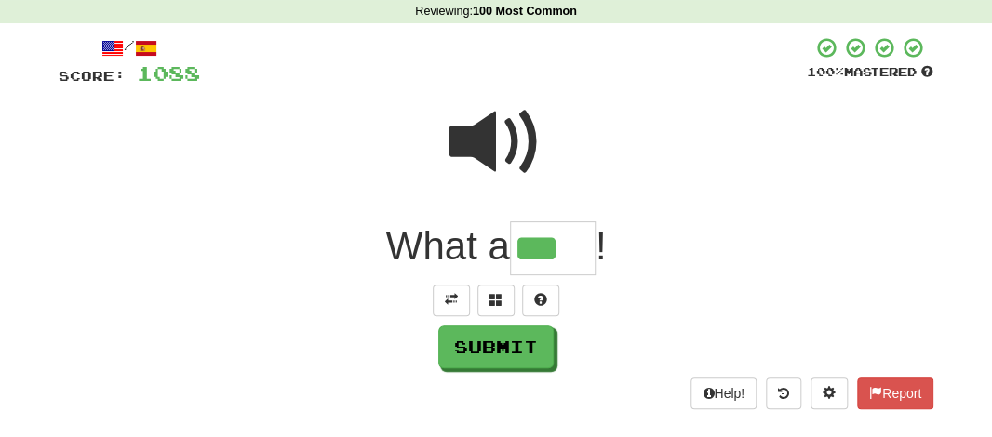
type input "***"
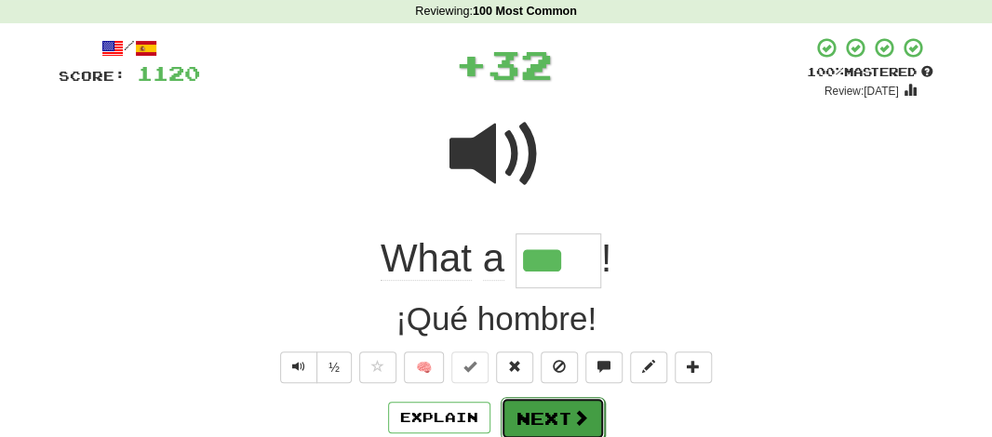
click at [546, 418] on button "Next" at bounding box center [553, 418] width 104 height 43
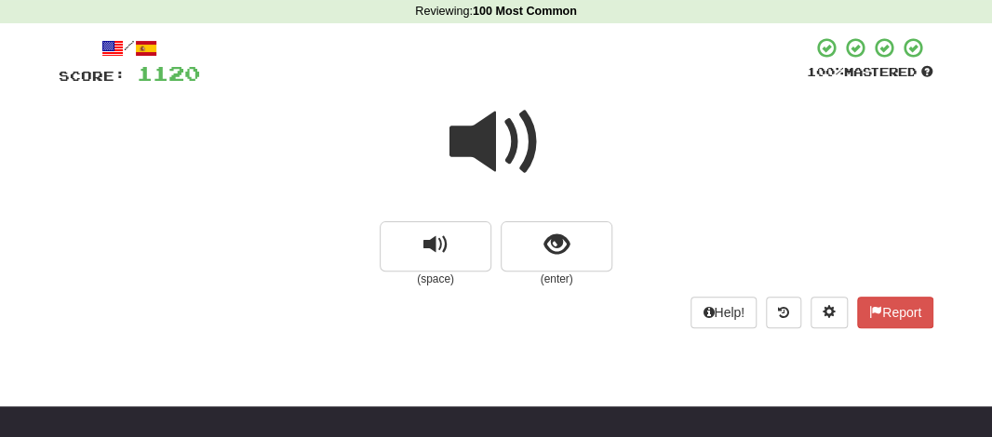
click at [491, 135] on span at bounding box center [495, 142] width 93 height 93
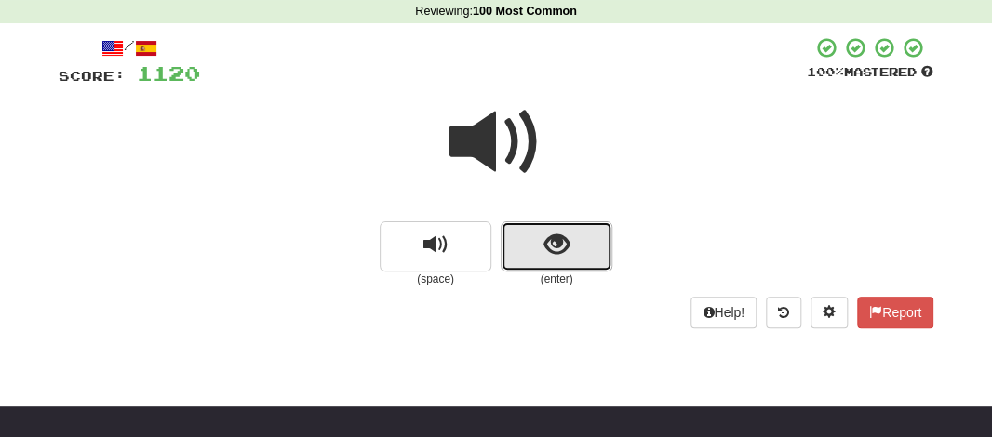
click at [515, 250] on button "show sentence" at bounding box center [557, 246] width 112 height 50
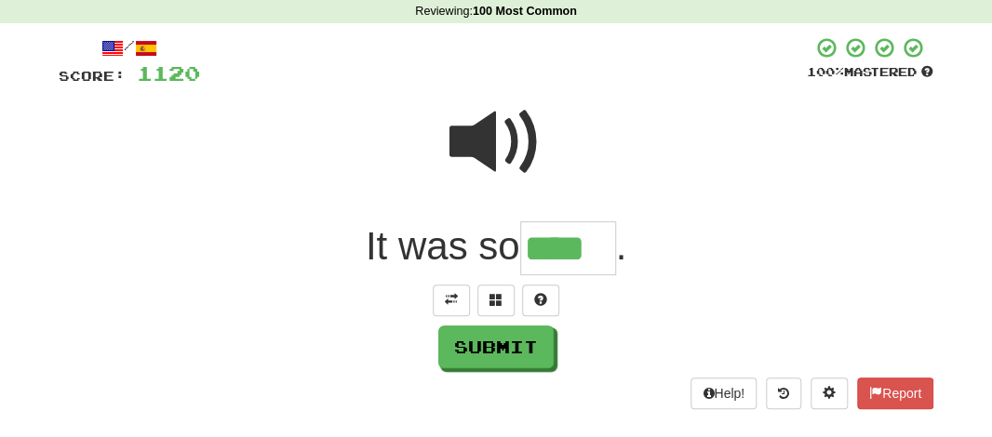
type input "****"
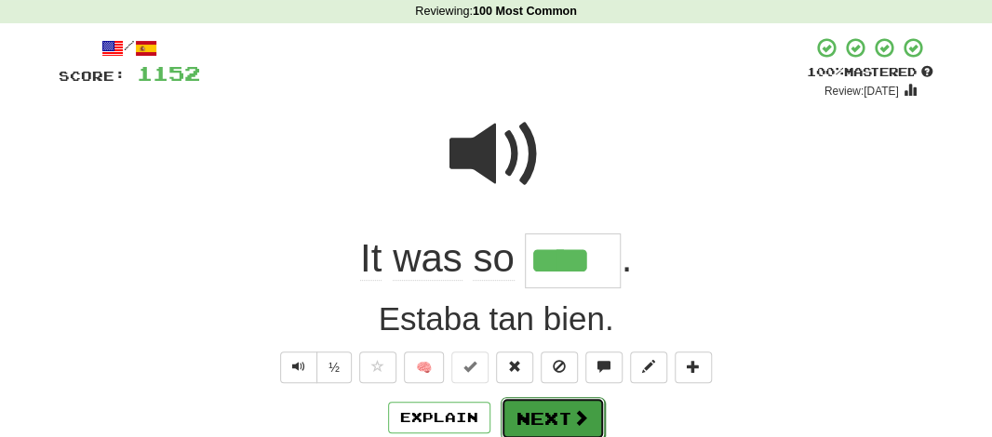
click at [521, 421] on button "Next" at bounding box center [553, 418] width 104 height 43
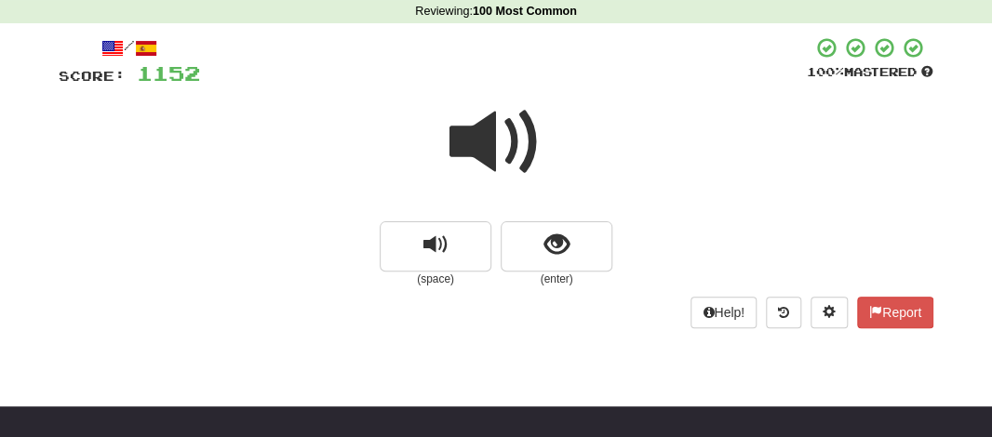
click at [496, 165] on span at bounding box center [495, 142] width 93 height 93
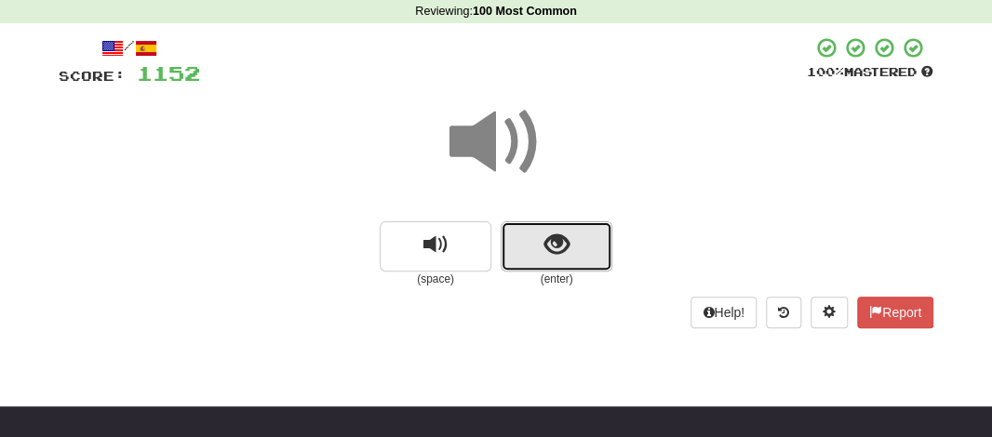
click at [536, 243] on button "show sentence" at bounding box center [557, 246] width 112 height 50
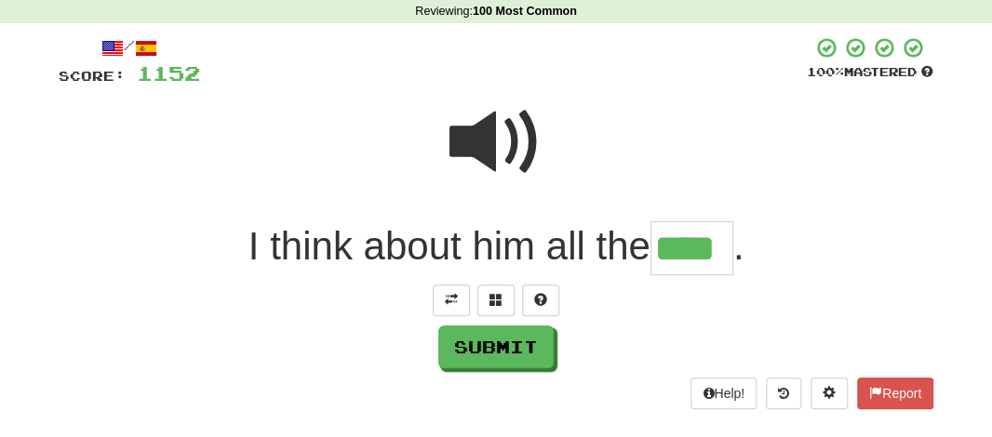
type input "****"
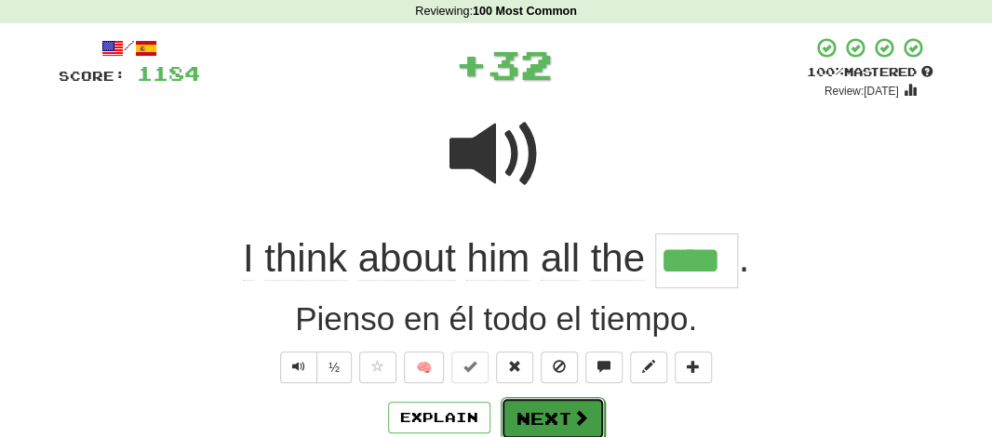
click at [539, 407] on button "Next" at bounding box center [553, 418] width 104 height 43
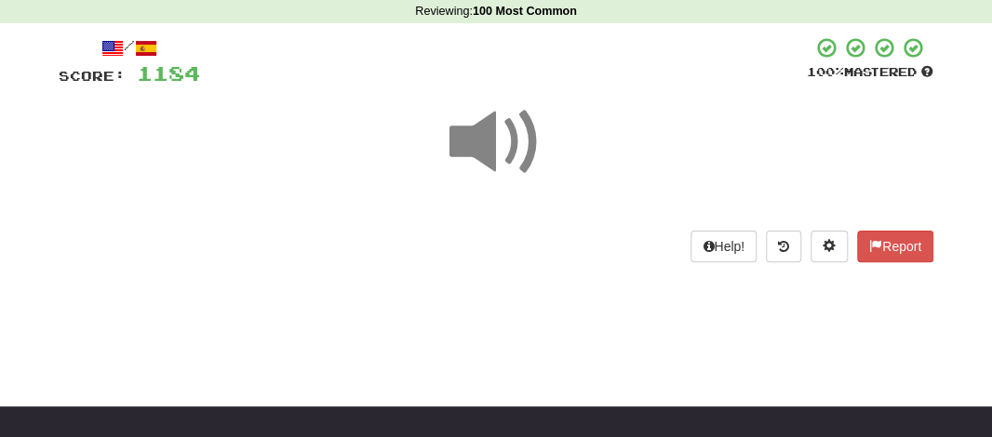
click at [489, 150] on span at bounding box center [495, 142] width 93 height 93
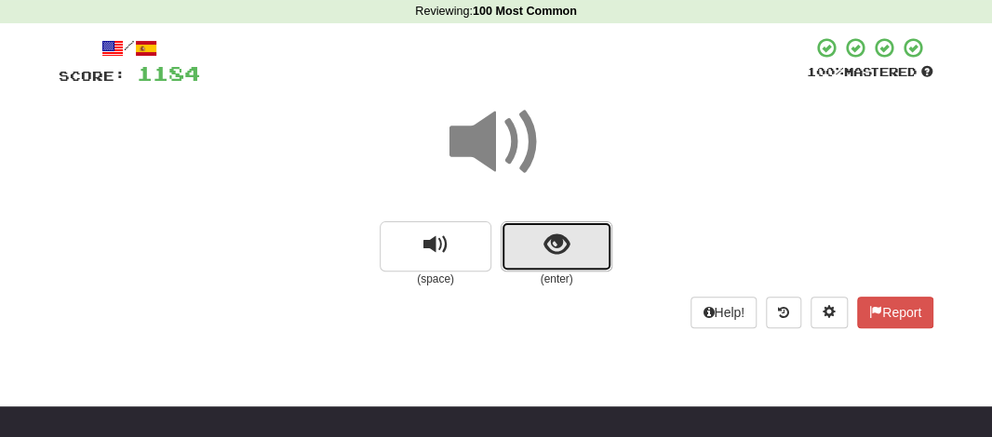
click at [547, 252] on span "show sentence" at bounding box center [556, 245] width 25 height 25
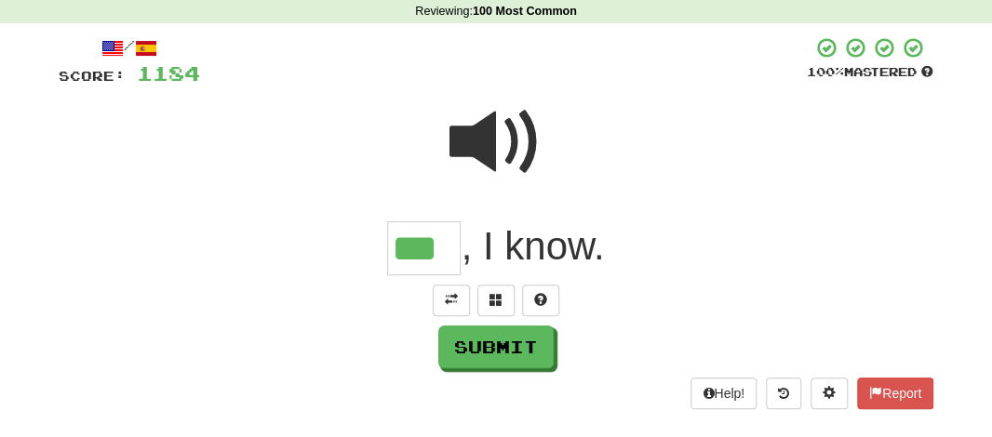
type input "***"
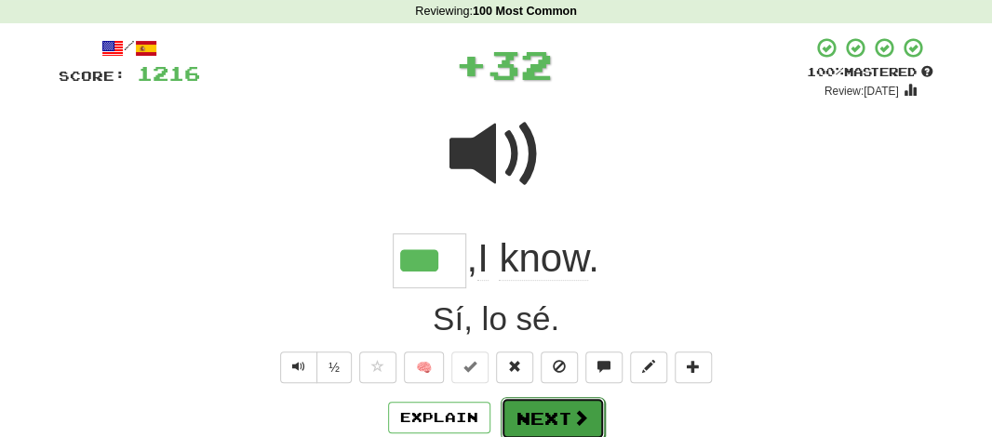
click at [564, 412] on button "Next" at bounding box center [553, 418] width 104 height 43
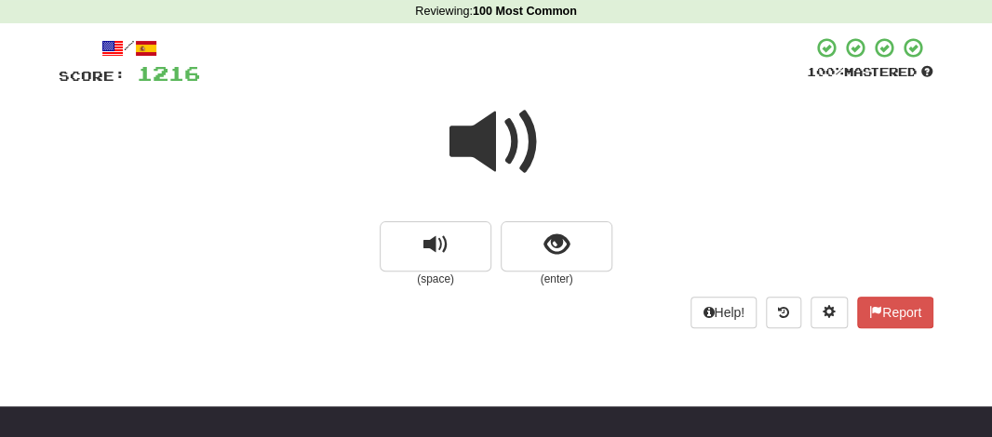
click at [481, 140] on span at bounding box center [495, 142] width 93 height 93
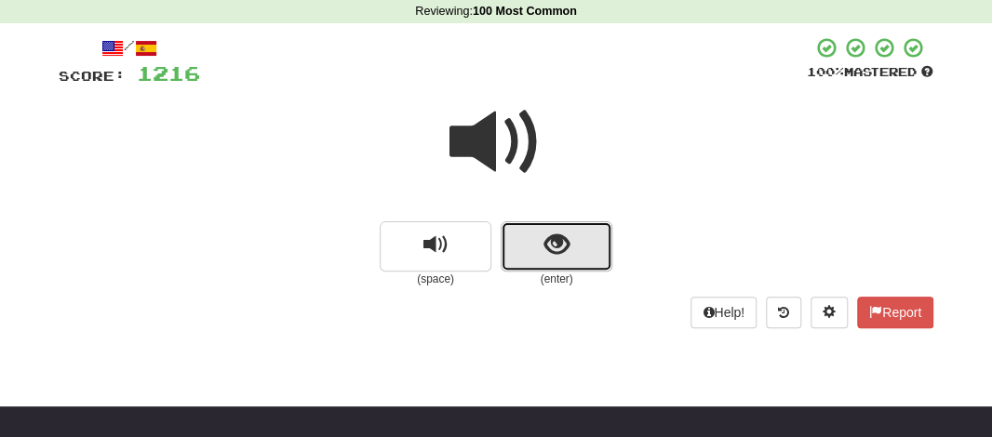
click at [528, 235] on button "show sentence" at bounding box center [557, 246] width 112 height 50
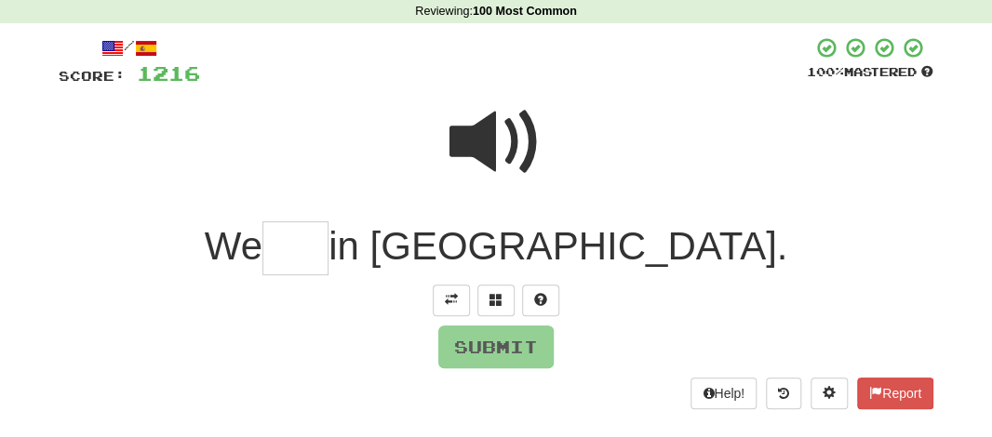
click at [328, 244] on input "text" at bounding box center [295, 248] width 66 height 55
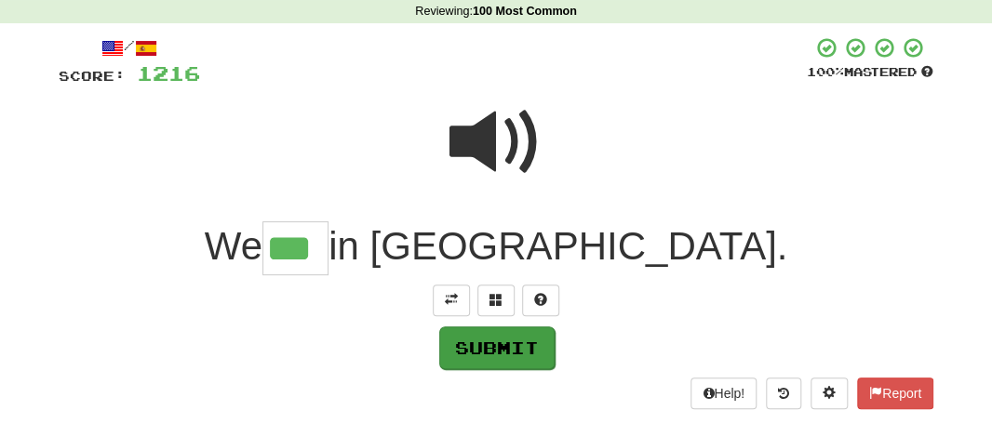
type input "***"
click at [480, 351] on button "Submit" at bounding box center [496, 348] width 115 height 43
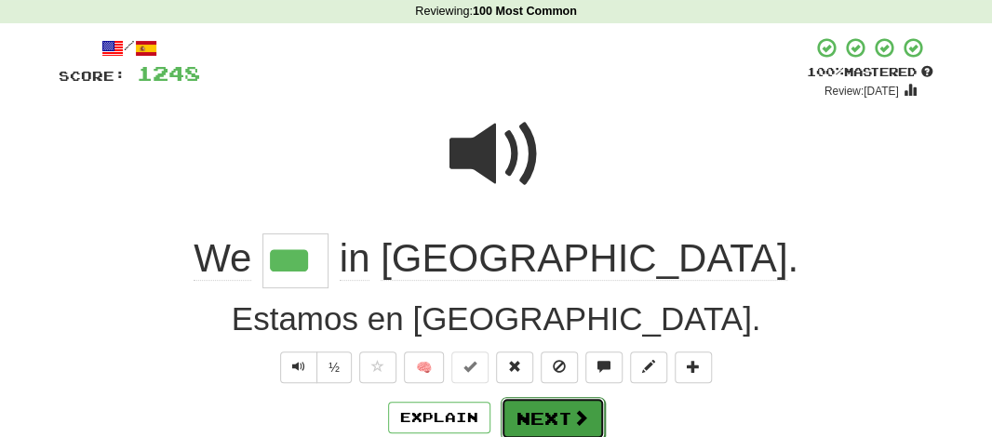
click at [516, 406] on button "Next" at bounding box center [553, 418] width 104 height 43
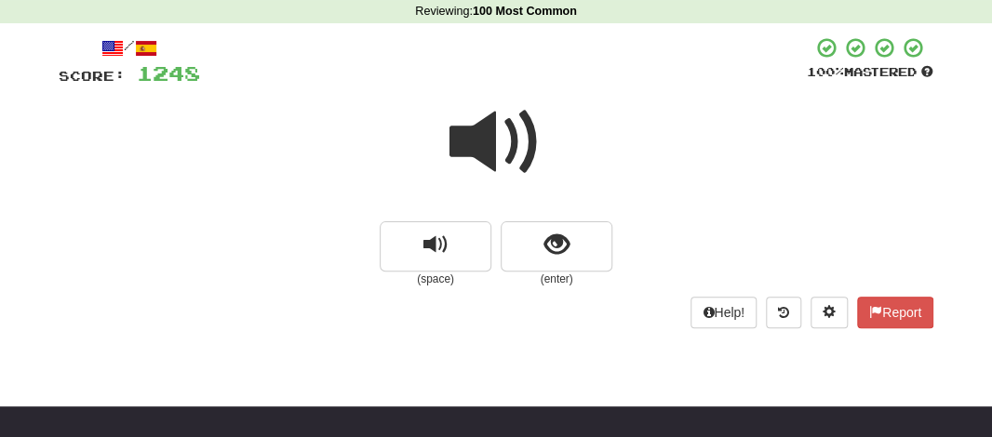
click at [475, 135] on span at bounding box center [495, 142] width 93 height 93
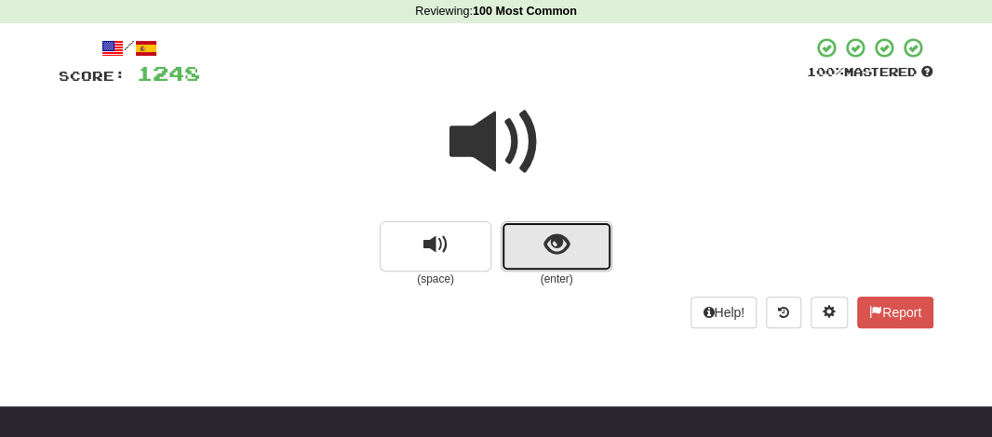
click at [530, 234] on button "show sentence" at bounding box center [557, 246] width 112 height 50
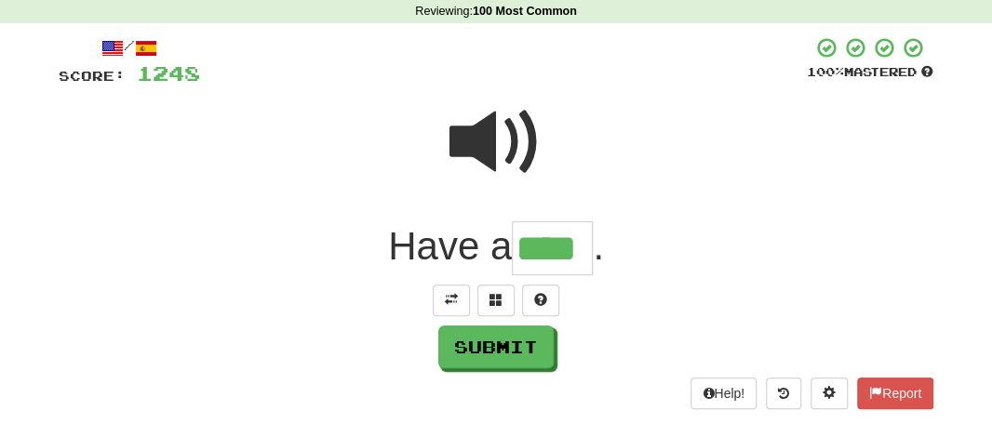
type input "****"
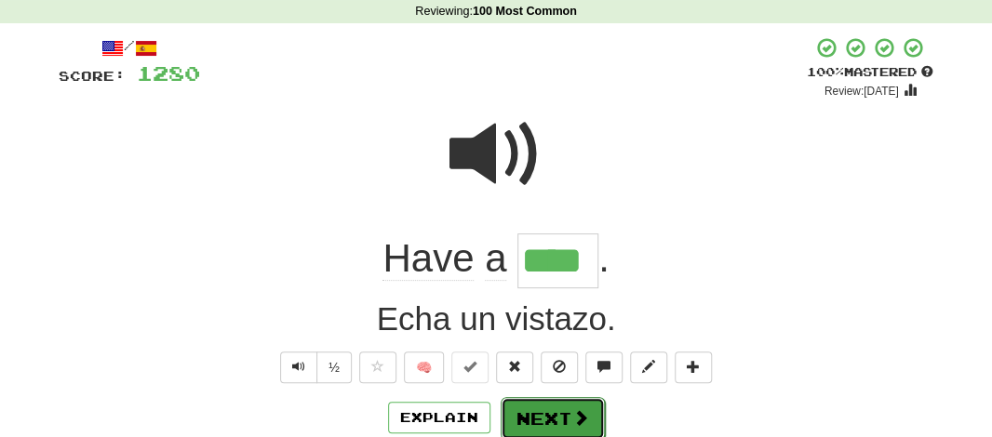
click at [533, 407] on button "Next" at bounding box center [553, 418] width 104 height 43
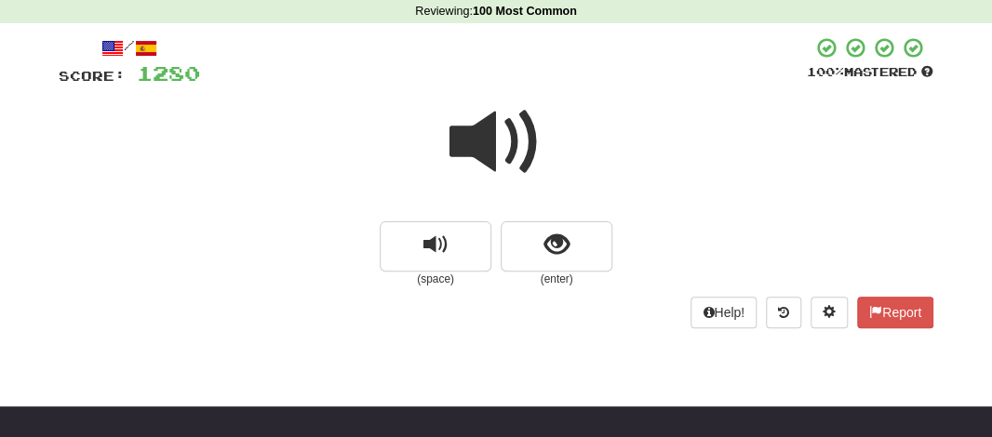
click at [486, 133] on span at bounding box center [495, 142] width 93 height 93
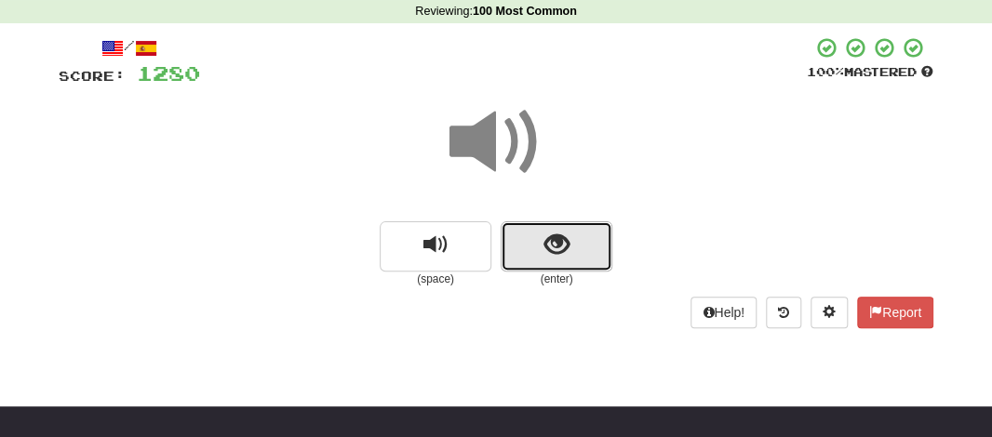
click at [515, 243] on button "show sentence" at bounding box center [557, 246] width 112 height 50
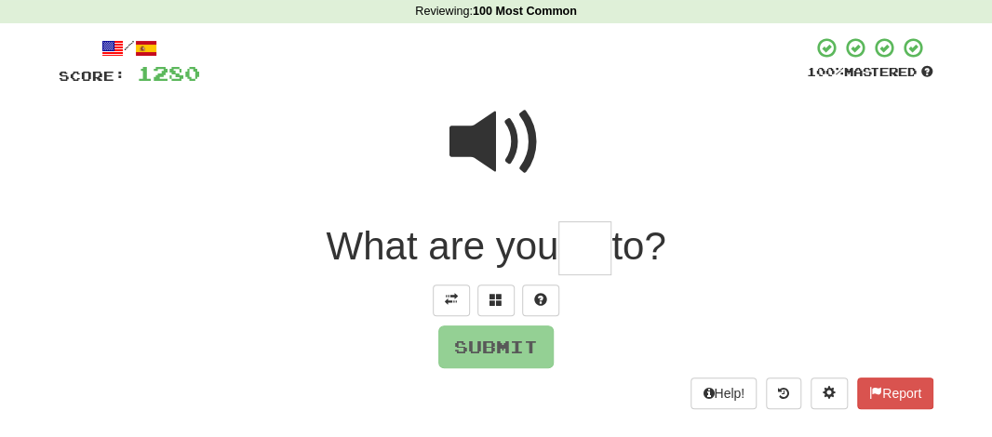
click at [587, 254] on input "text" at bounding box center [584, 248] width 53 height 55
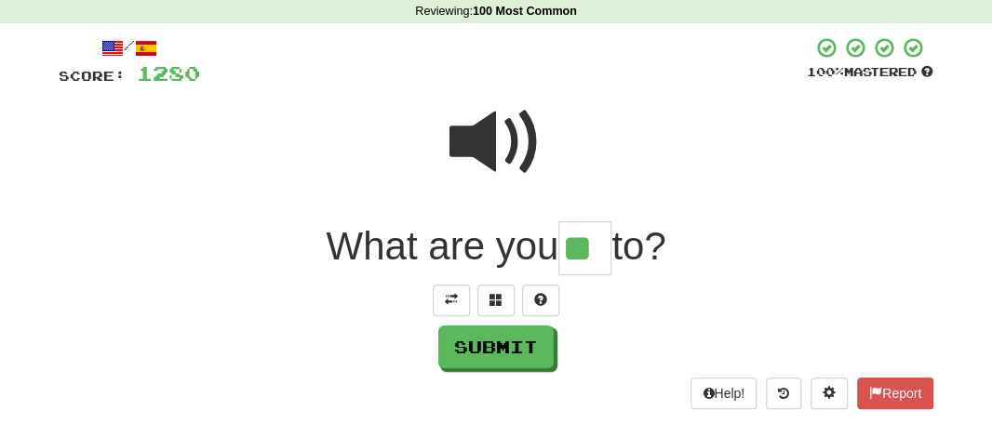
type input "**"
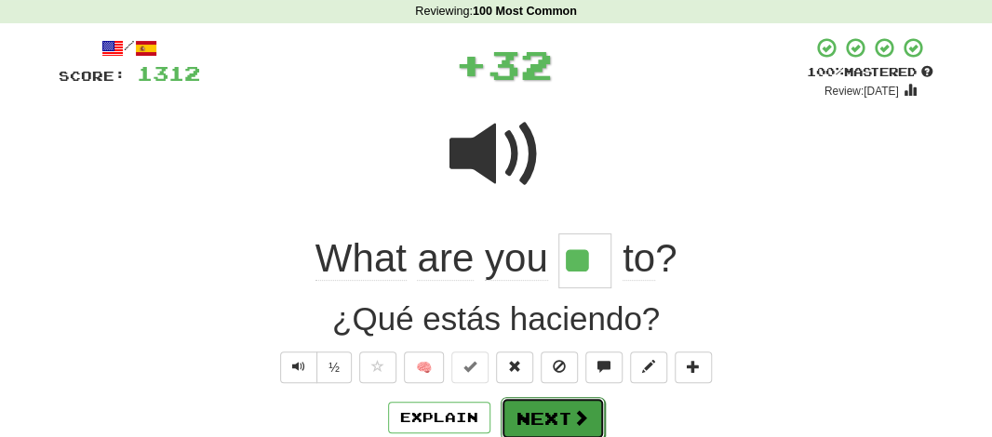
click at [542, 413] on button "Next" at bounding box center [553, 418] width 104 height 43
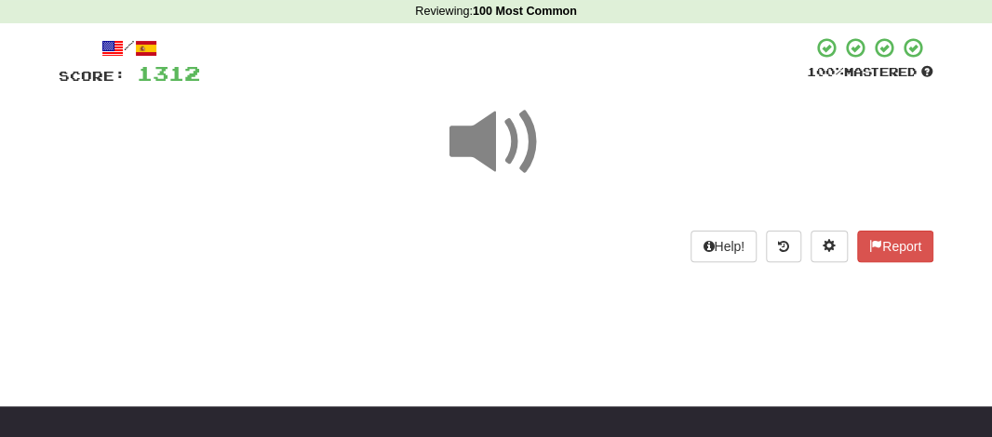
click at [493, 131] on span at bounding box center [495, 142] width 93 height 93
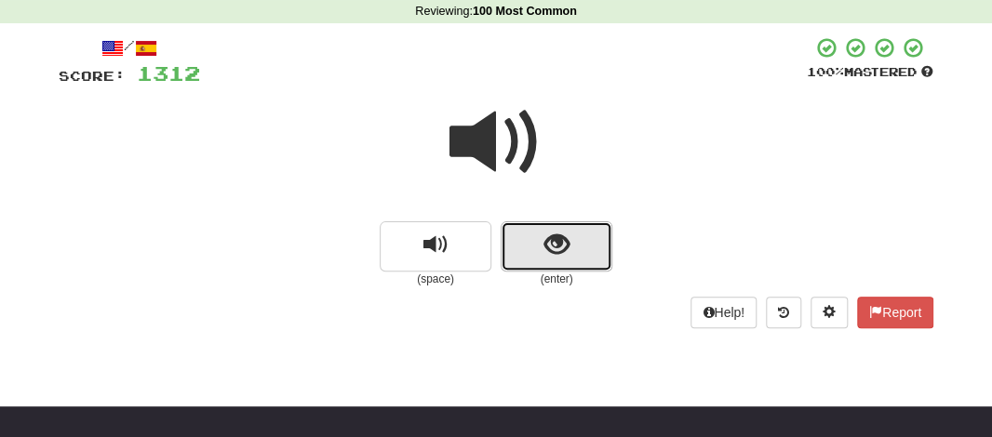
click at [527, 244] on button "show sentence" at bounding box center [557, 246] width 112 height 50
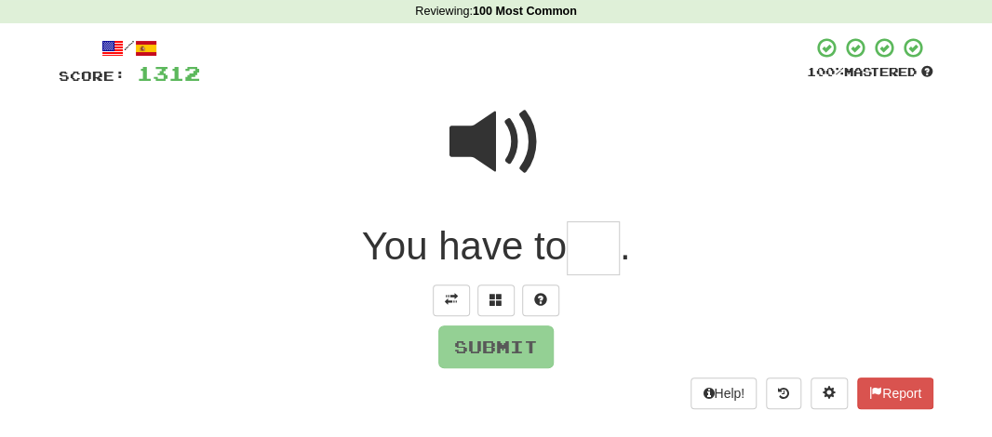
click at [587, 252] on input "text" at bounding box center [593, 248] width 53 height 55
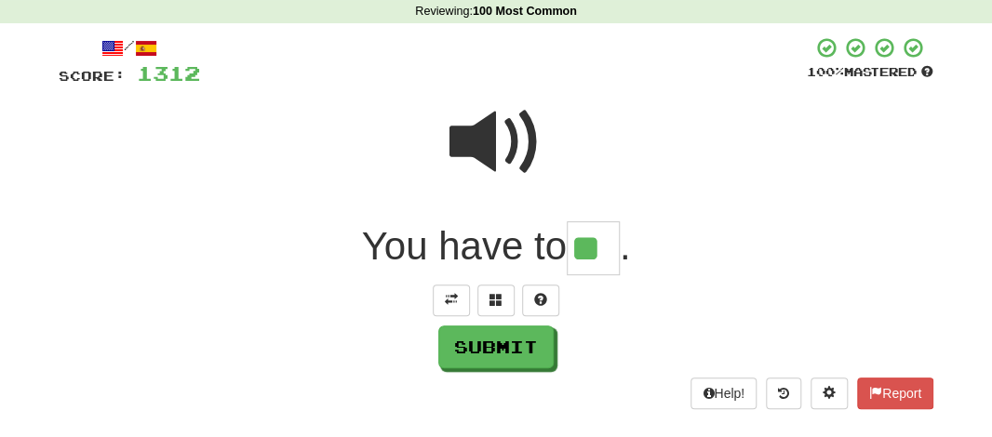
type input "**"
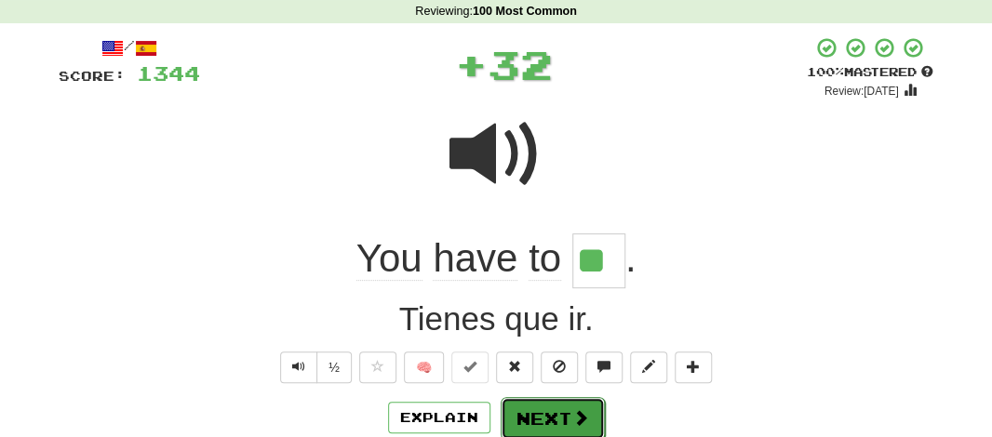
click at [549, 410] on button "Next" at bounding box center [553, 418] width 104 height 43
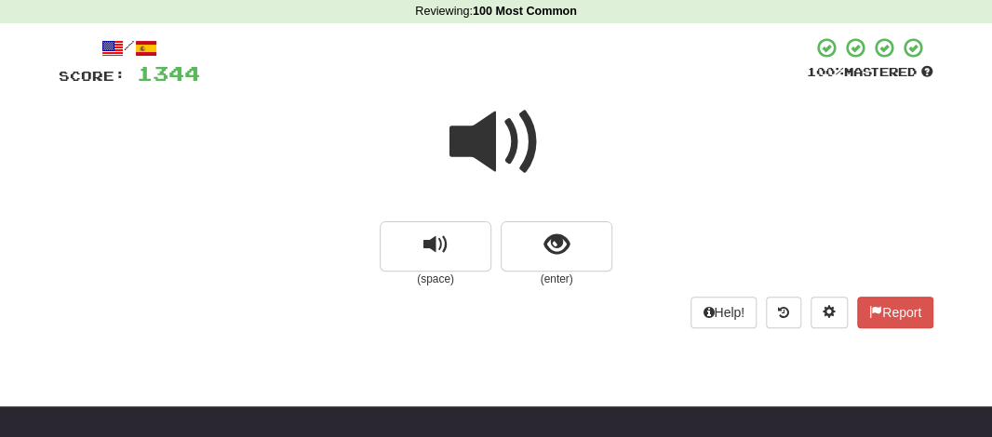
click at [479, 168] on span at bounding box center [495, 142] width 93 height 93
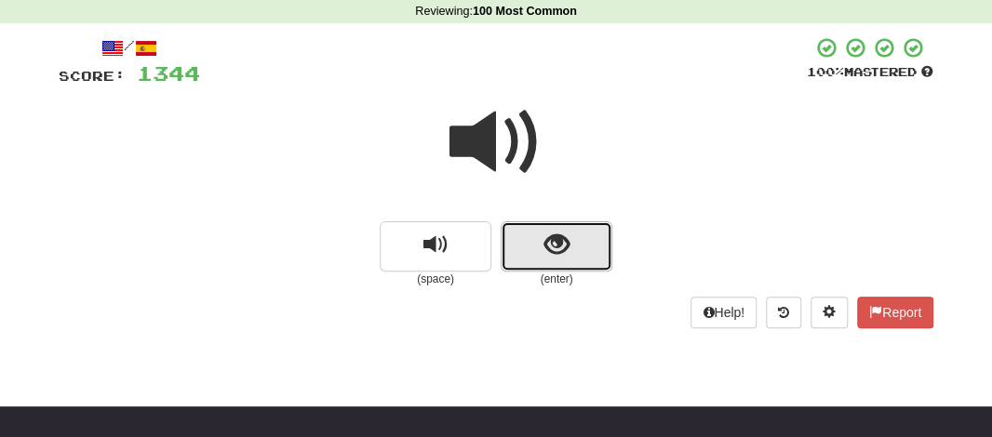
click at [520, 234] on button "show sentence" at bounding box center [557, 246] width 112 height 50
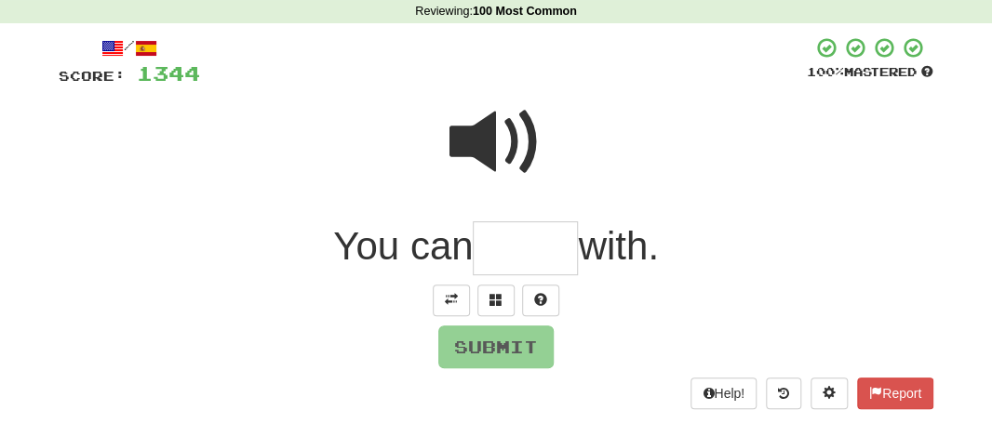
click at [520, 234] on input "text" at bounding box center [525, 248] width 105 height 55
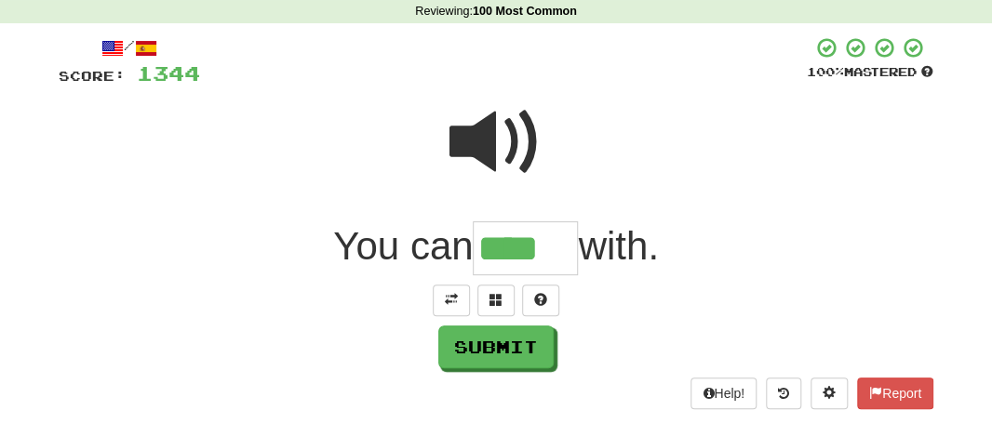
type input "****"
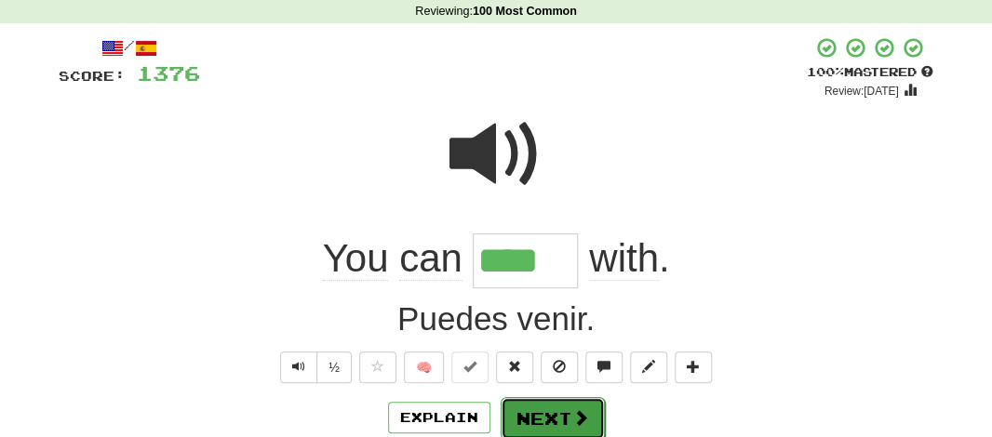
drag, startPoint x: 544, startPoint y: 409, endPoint x: 529, endPoint y: 422, distance: 20.5
click at [529, 422] on button "Next" at bounding box center [553, 418] width 104 height 43
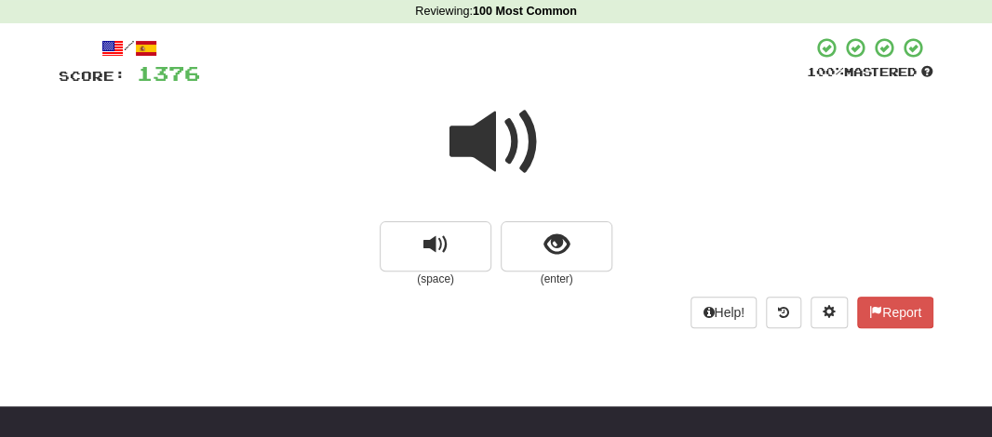
click at [491, 161] on span at bounding box center [495, 142] width 93 height 93
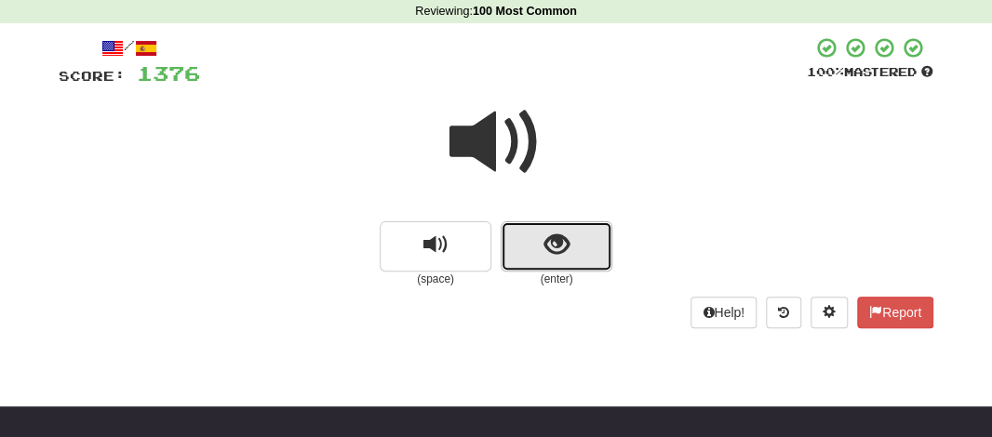
click at [553, 251] on span "show sentence" at bounding box center [556, 245] width 25 height 25
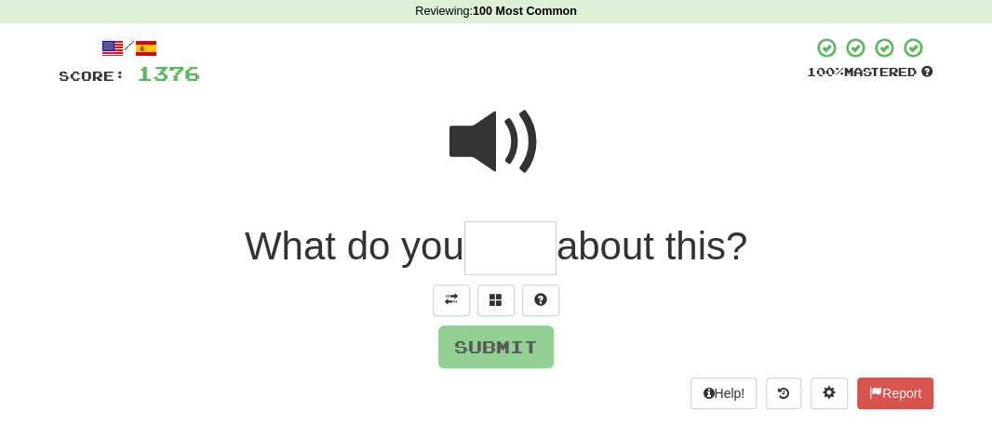
click at [528, 240] on input "text" at bounding box center [510, 248] width 92 height 55
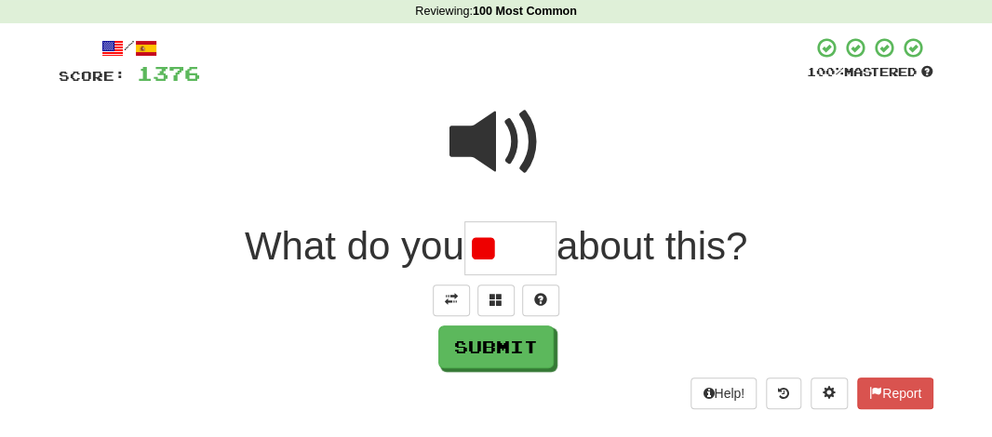
type input "*"
type input "*****"
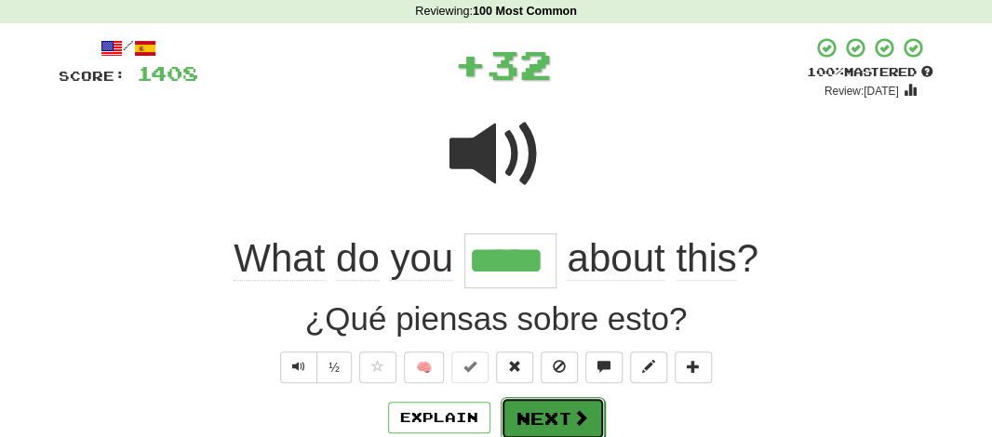
click at [529, 413] on button "Next" at bounding box center [553, 418] width 104 height 43
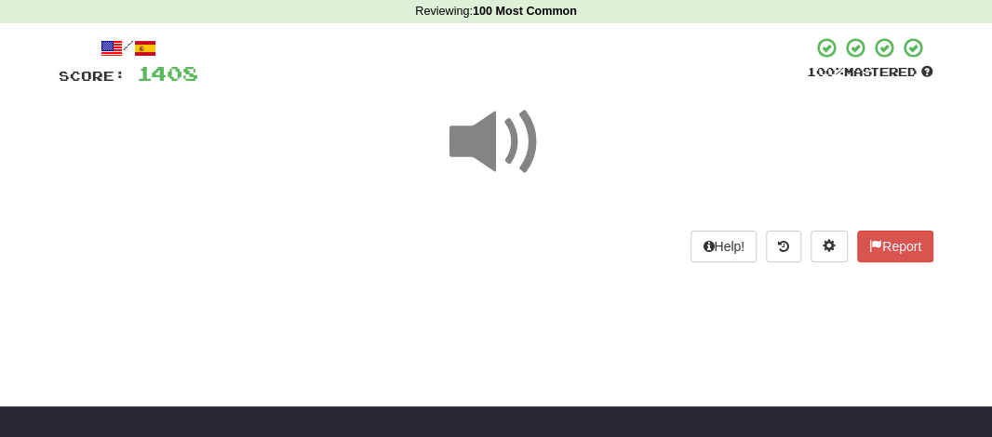
click at [489, 154] on span at bounding box center [495, 142] width 93 height 93
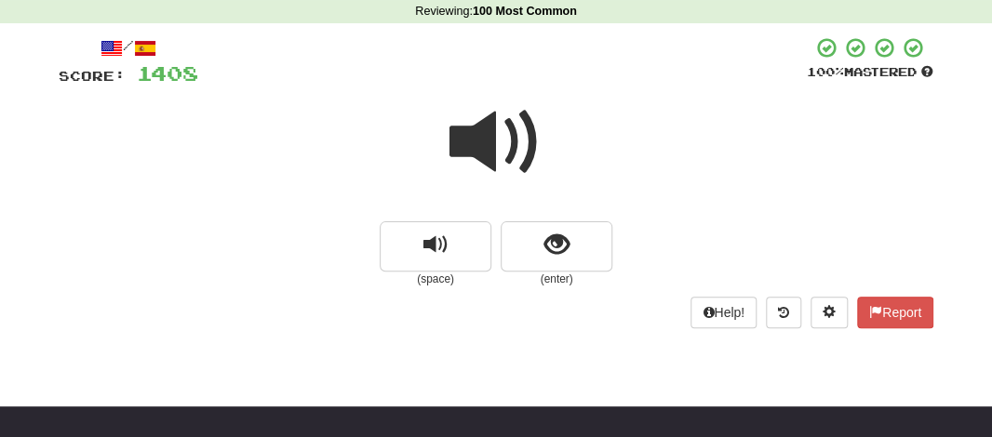
click at [489, 156] on span at bounding box center [495, 142] width 93 height 93
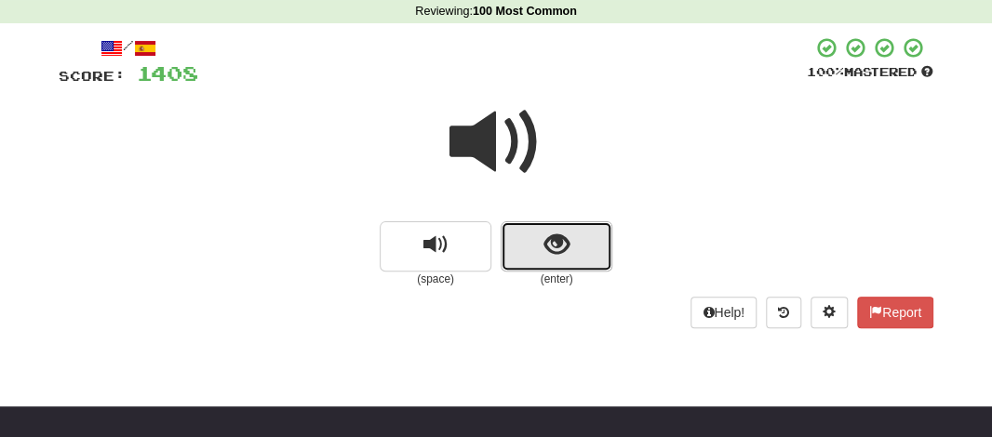
click at [530, 239] on button "show sentence" at bounding box center [557, 246] width 112 height 50
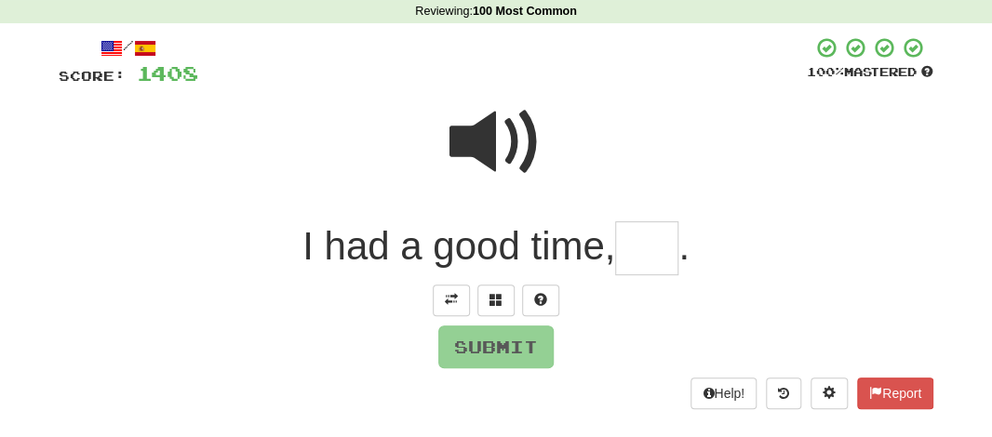
click at [638, 251] on input "text" at bounding box center [646, 248] width 63 height 55
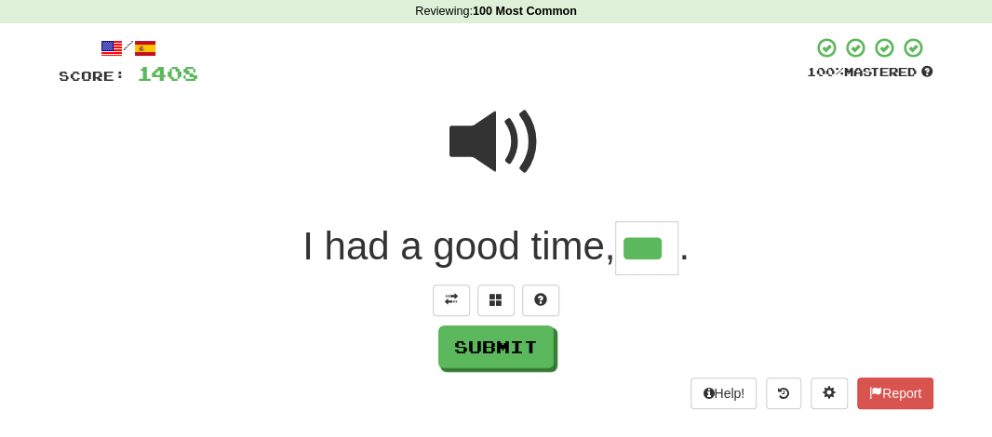
type input "***"
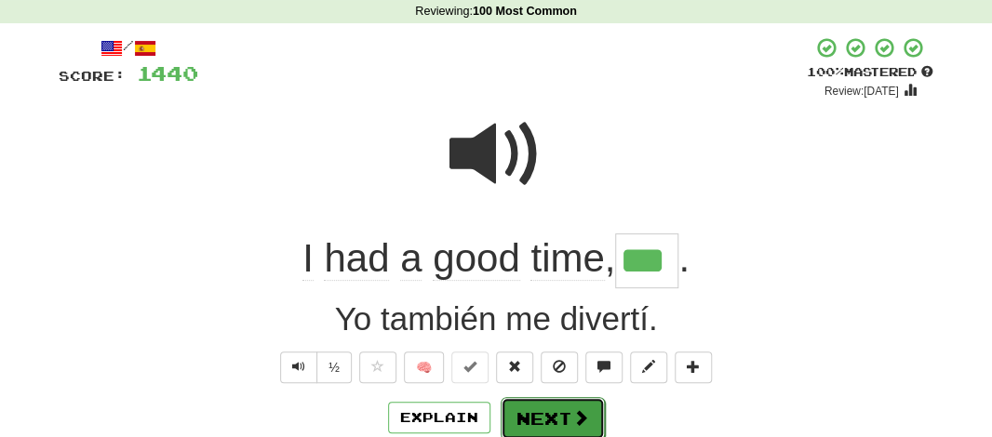
click at [543, 420] on button "Next" at bounding box center [553, 418] width 104 height 43
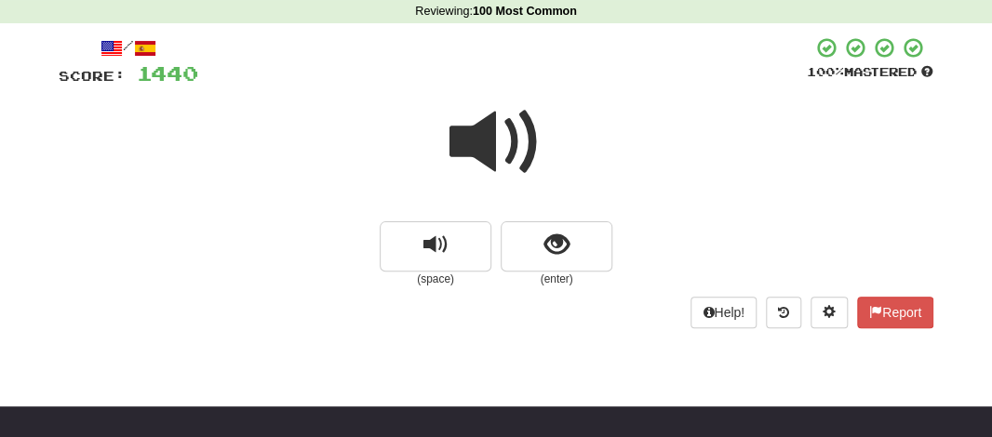
click at [484, 152] on span at bounding box center [495, 142] width 93 height 93
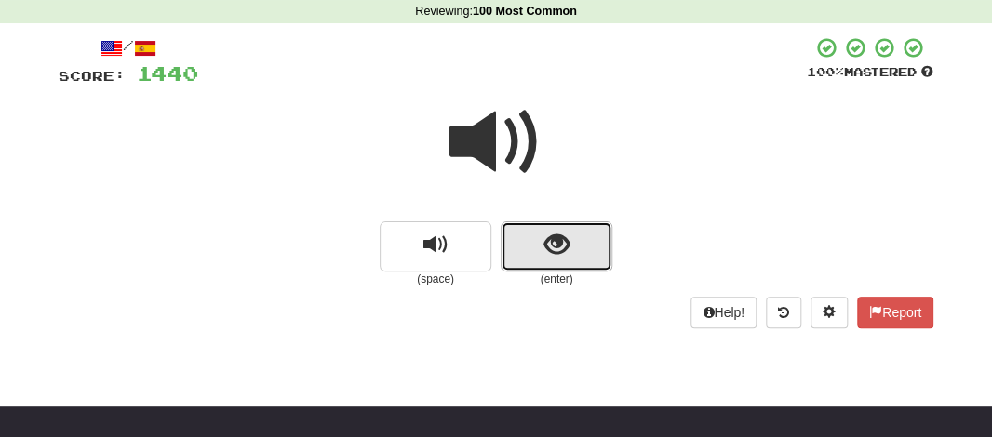
click at [521, 235] on button "show sentence" at bounding box center [557, 246] width 112 height 50
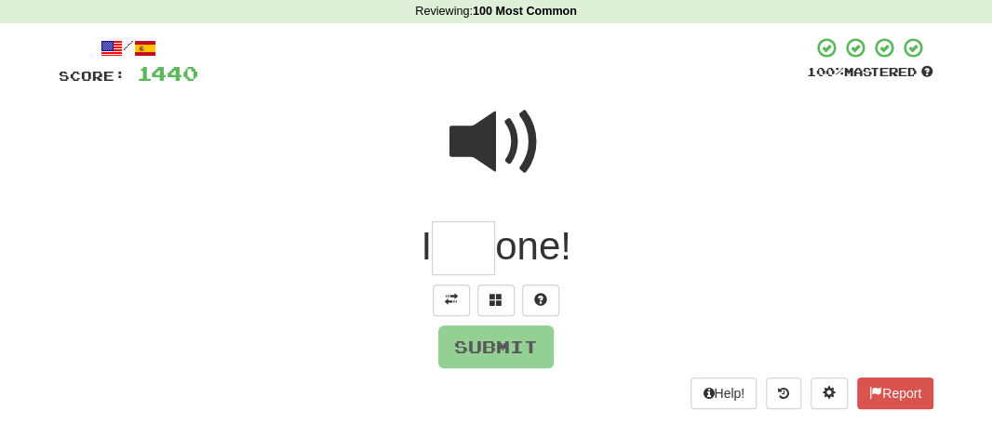
click at [483, 241] on input "text" at bounding box center [463, 248] width 63 height 55
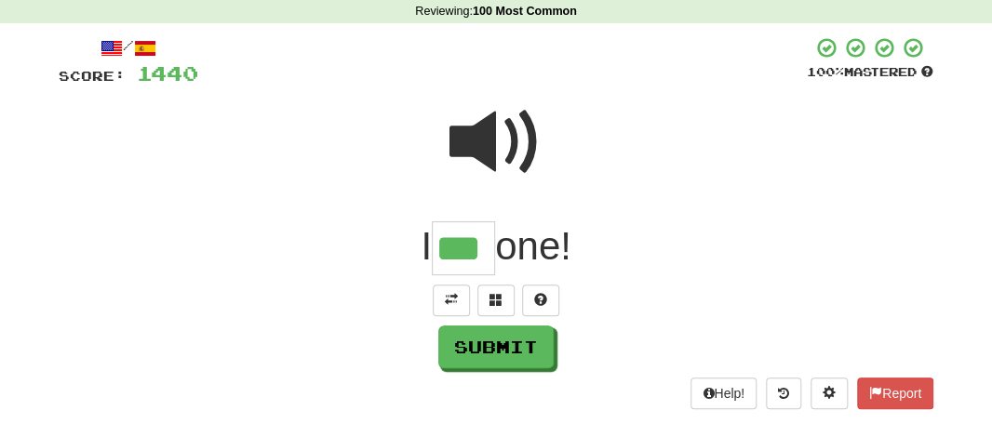
type input "***"
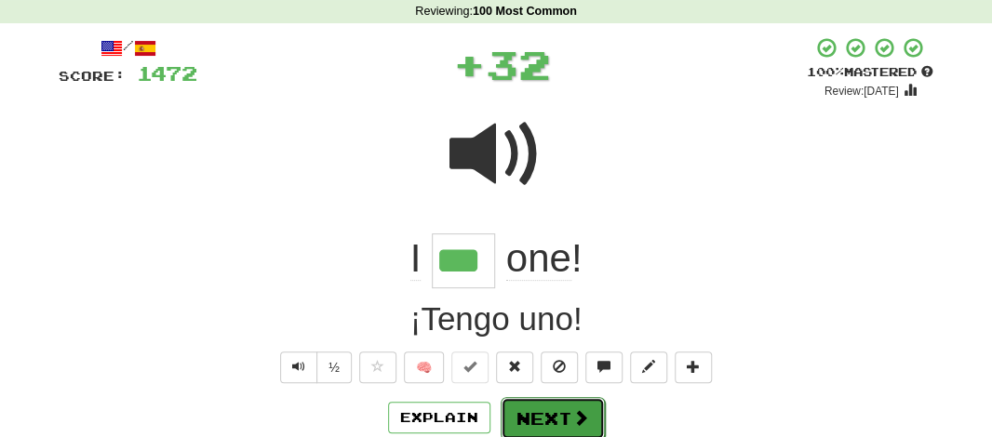
click at [538, 411] on button "Next" at bounding box center [553, 418] width 104 height 43
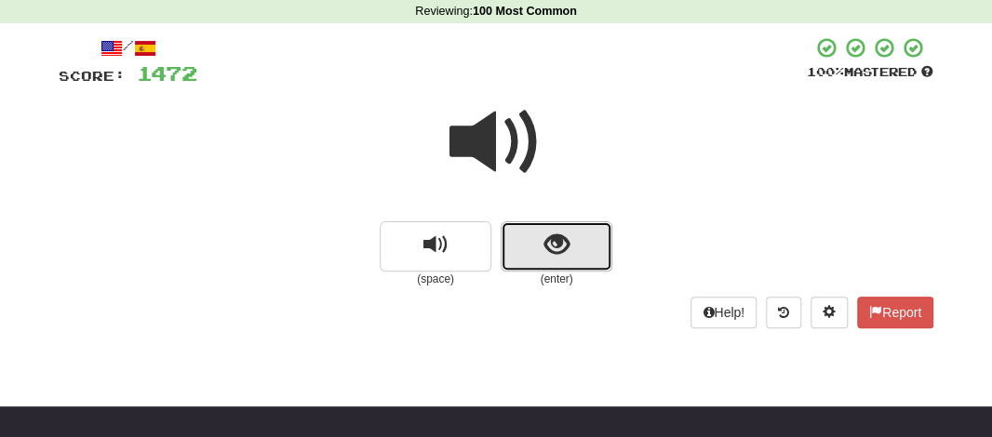
click at [534, 258] on button "show sentence" at bounding box center [557, 246] width 112 height 50
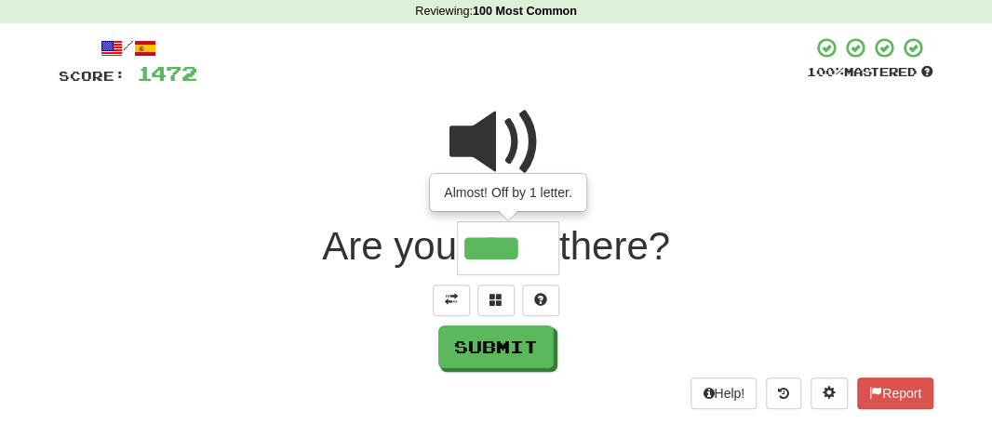
type input "****"
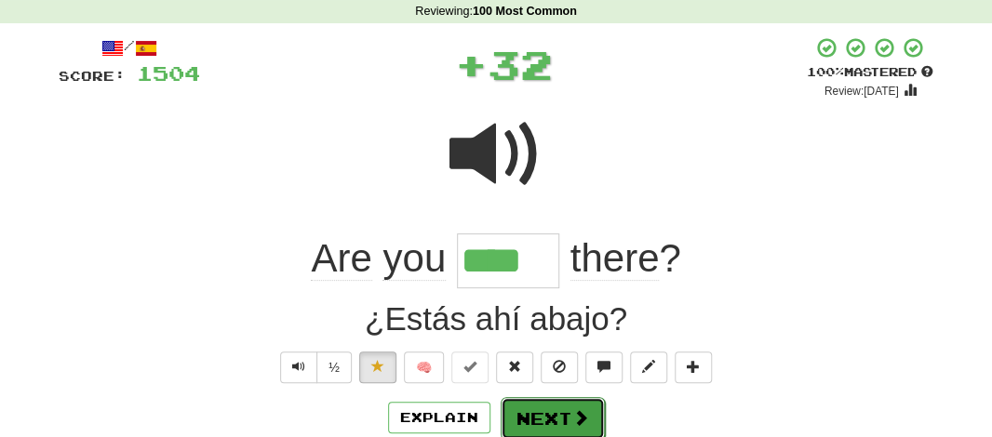
click at [545, 413] on button "Next" at bounding box center [553, 418] width 104 height 43
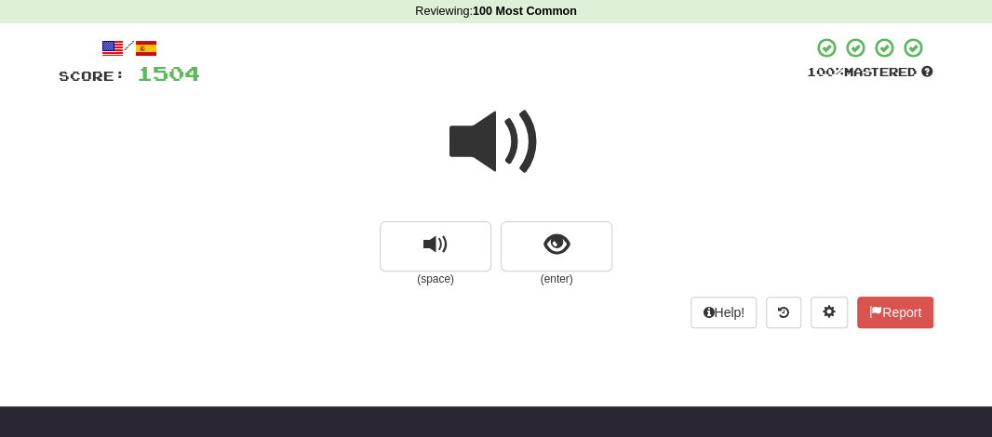
click at [521, 178] on span at bounding box center [495, 142] width 93 height 93
click at [512, 167] on span at bounding box center [495, 142] width 93 height 93
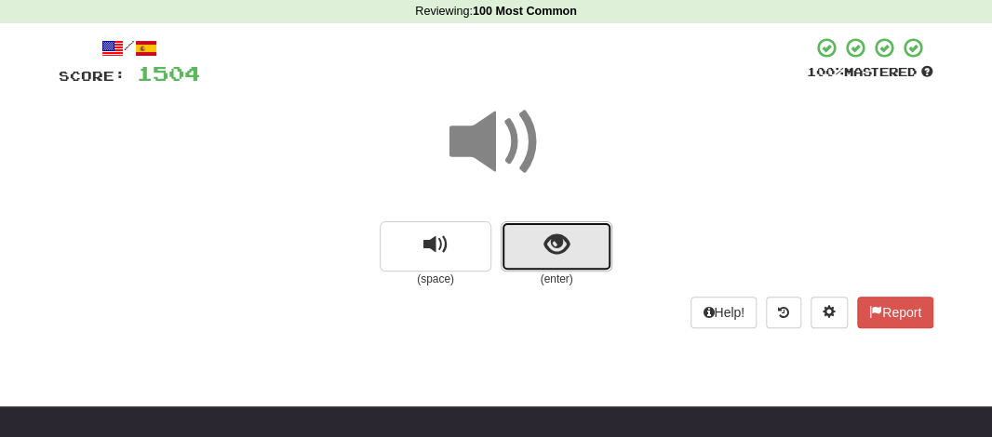
click at [524, 228] on button "show sentence" at bounding box center [557, 246] width 112 height 50
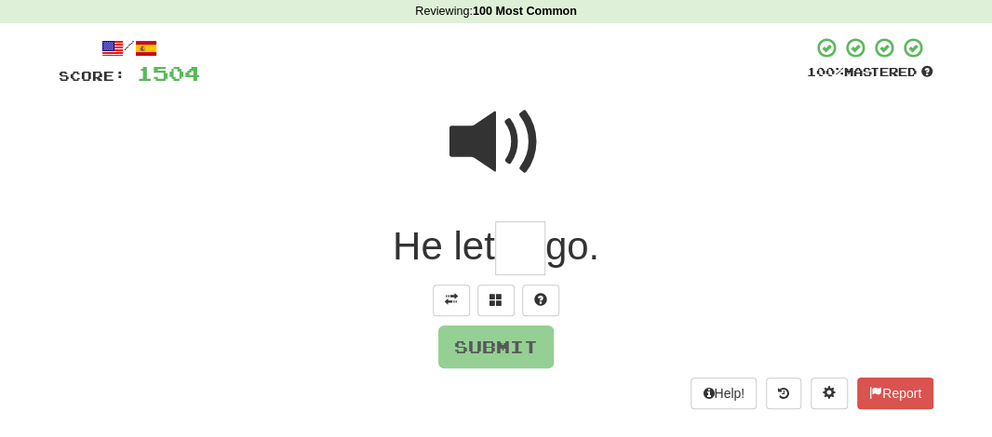
click at [523, 255] on input "text" at bounding box center [520, 248] width 50 height 55
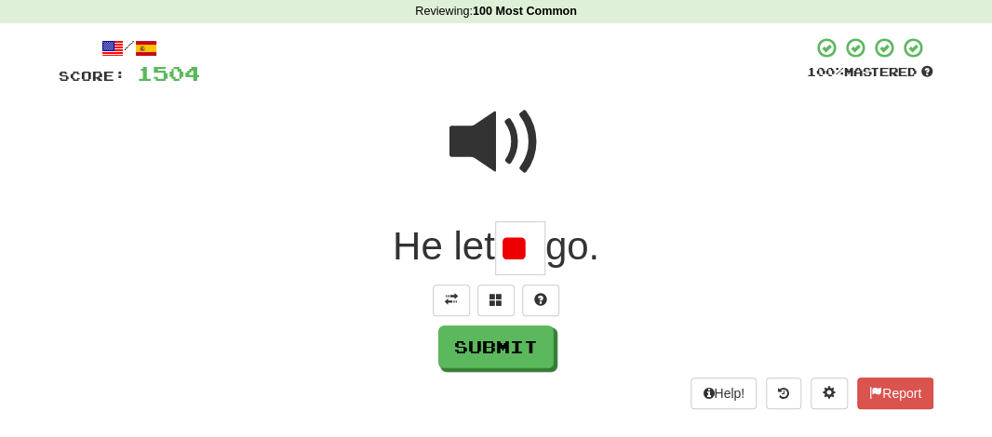
type input "*"
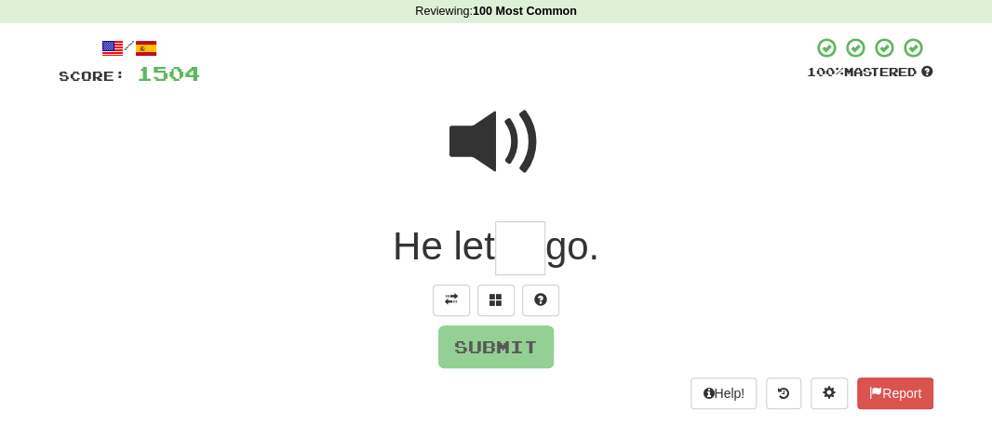
click at [504, 150] on span at bounding box center [495, 142] width 93 height 93
click at [512, 250] on input "text" at bounding box center [520, 248] width 50 height 55
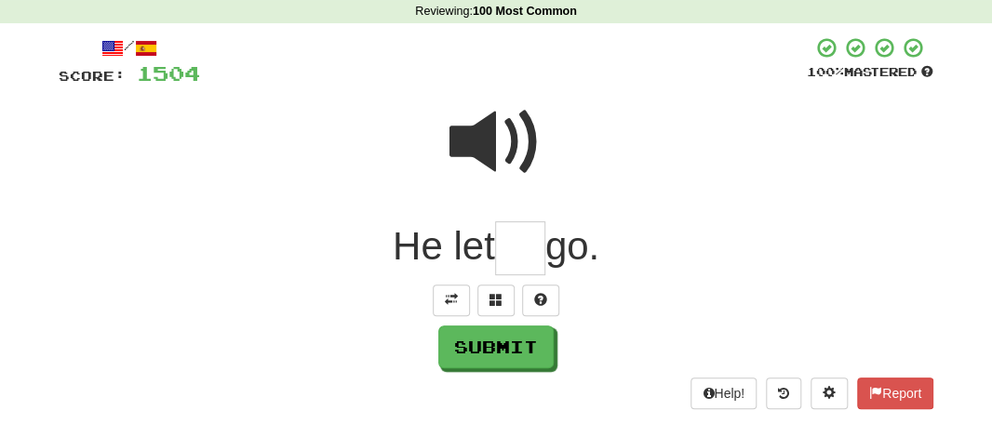
type input "*"
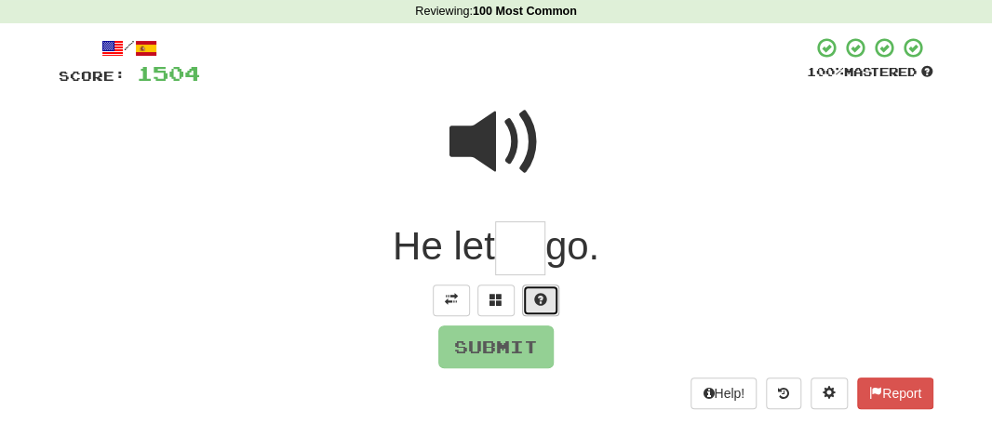
click at [542, 295] on span at bounding box center [540, 299] width 13 height 13
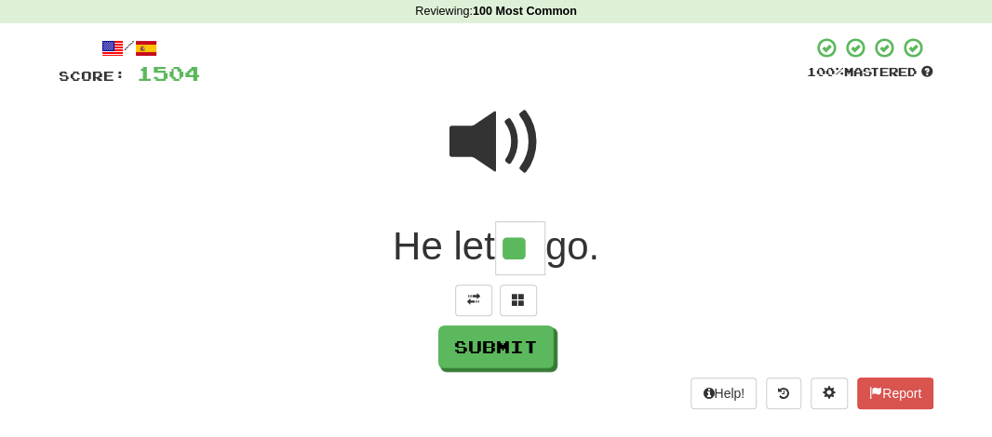
type input "**"
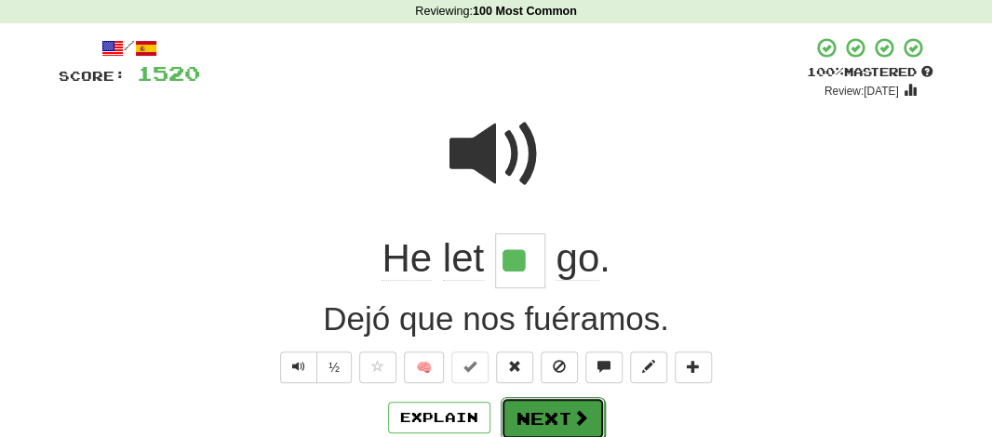
click at [542, 407] on button "Next" at bounding box center [553, 418] width 104 height 43
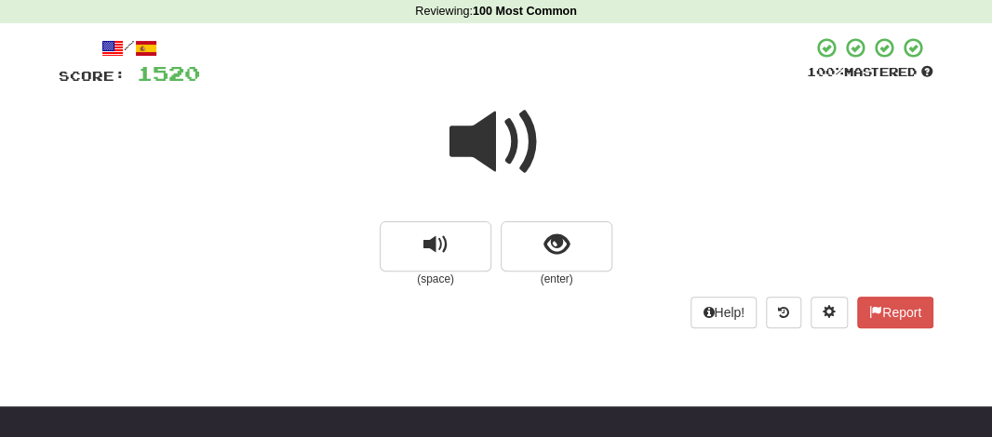
click at [476, 150] on span at bounding box center [495, 142] width 93 height 93
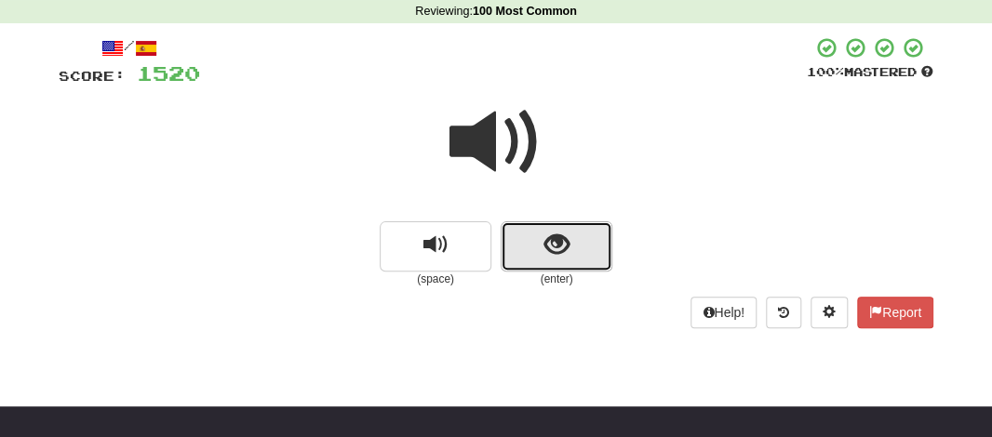
click at [536, 245] on button "show sentence" at bounding box center [557, 246] width 112 height 50
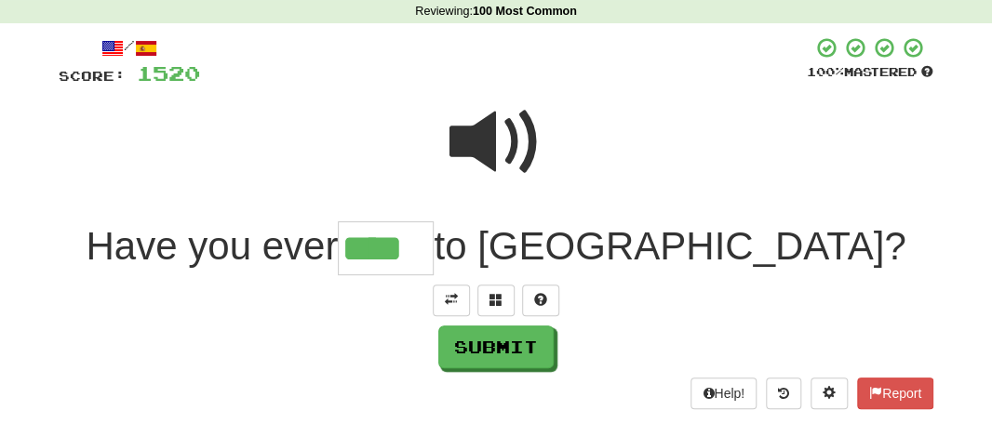
type input "****"
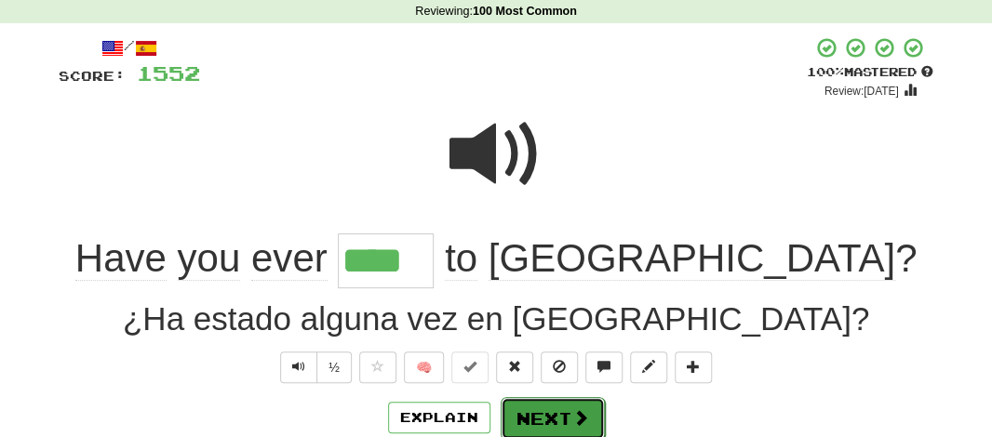
click at [535, 397] on button "Next" at bounding box center [553, 418] width 104 height 43
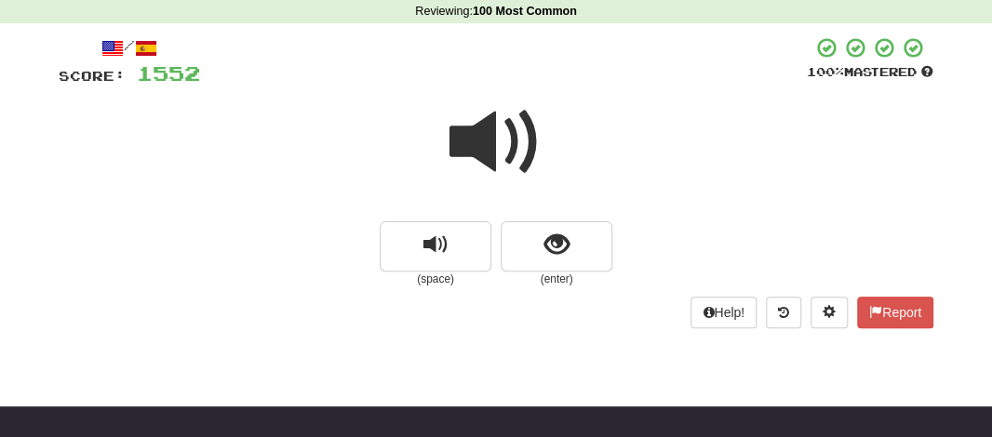
click at [503, 155] on span at bounding box center [495, 142] width 93 height 93
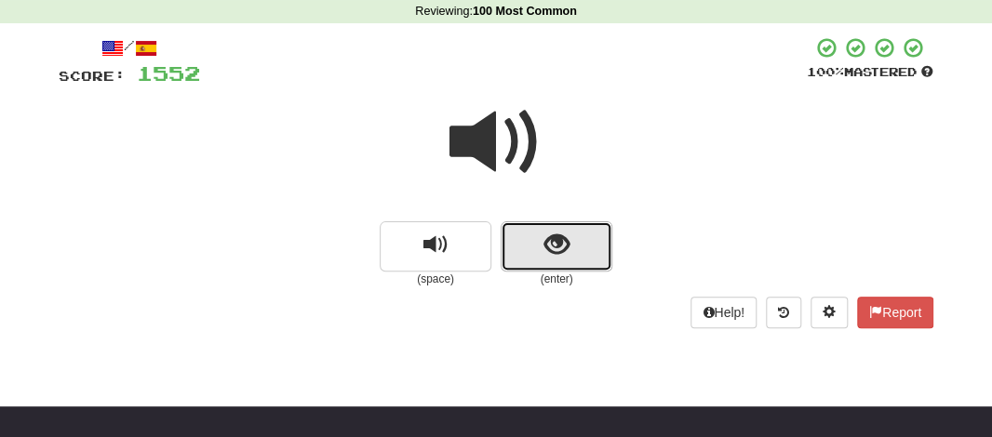
click at [522, 234] on button "show sentence" at bounding box center [557, 246] width 112 height 50
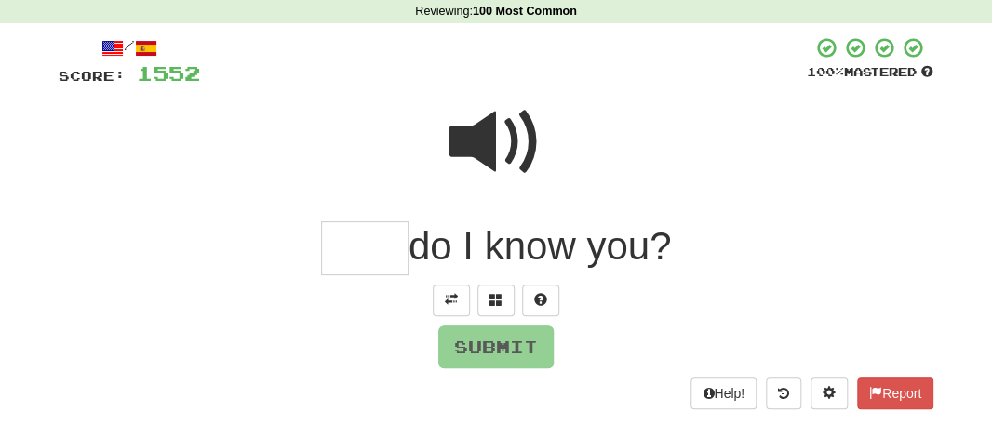
click at [485, 145] on span at bounding box center [495, 142] width 93 height 93
click at [337, 251] on input "text" at bounding box center [364, 248] width 87 height 55
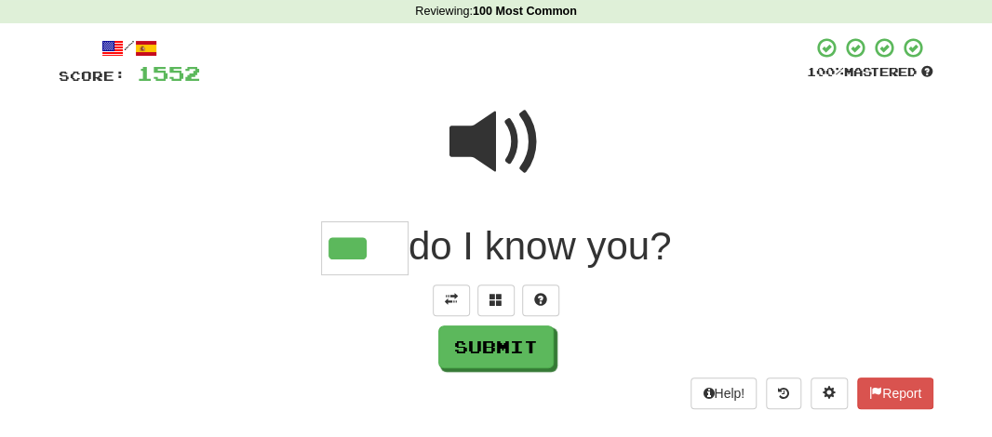
type input "***"
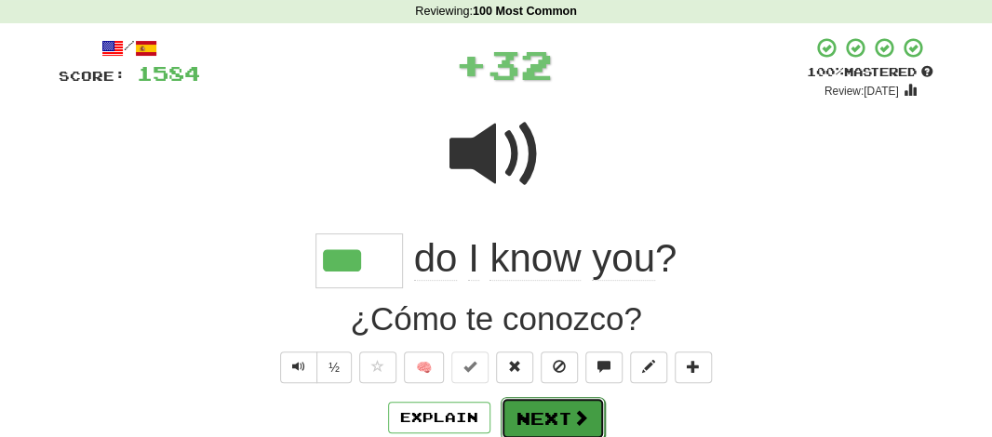
click at [536, 401] on button "Next" at bounding box center [553, 418] width 104 height 43
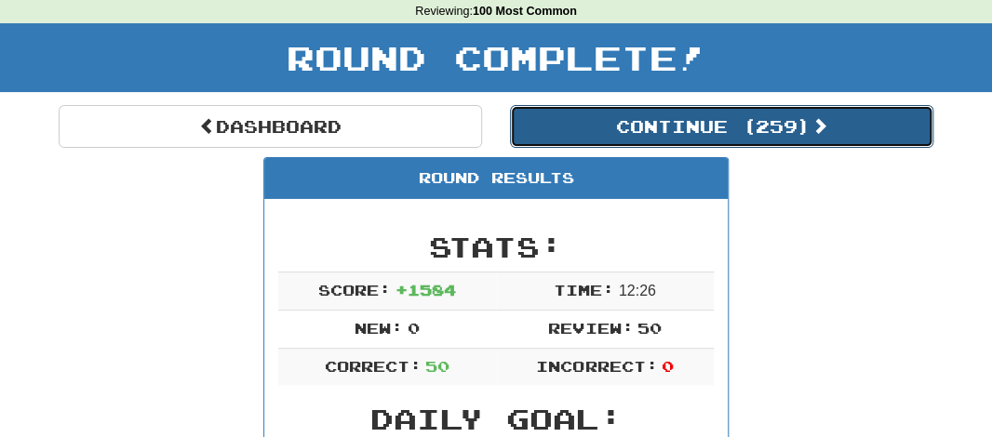
click at [690, 123] on button "Continue ( 259 )" at bounding box center [721, 126] width 423 height 43
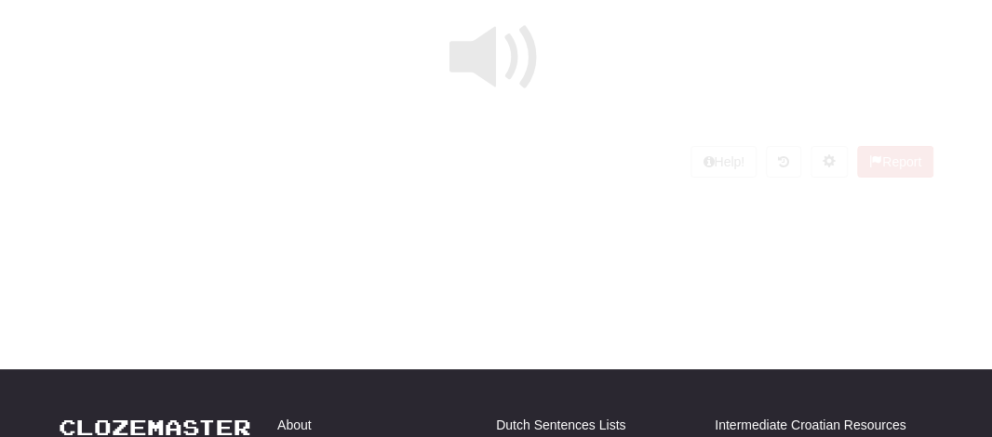
scroll to position [77, 0]
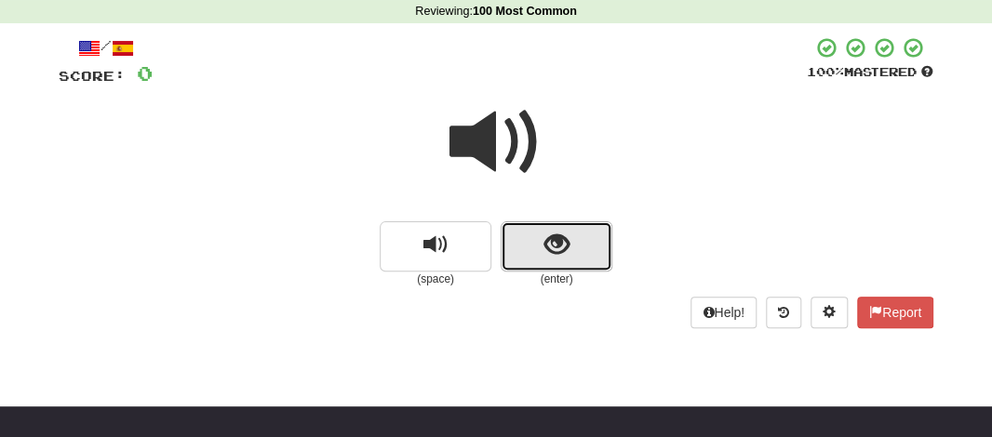
click at [552, 250] on span "show sentence" at bounding box center [556, 245] width 25 height 25
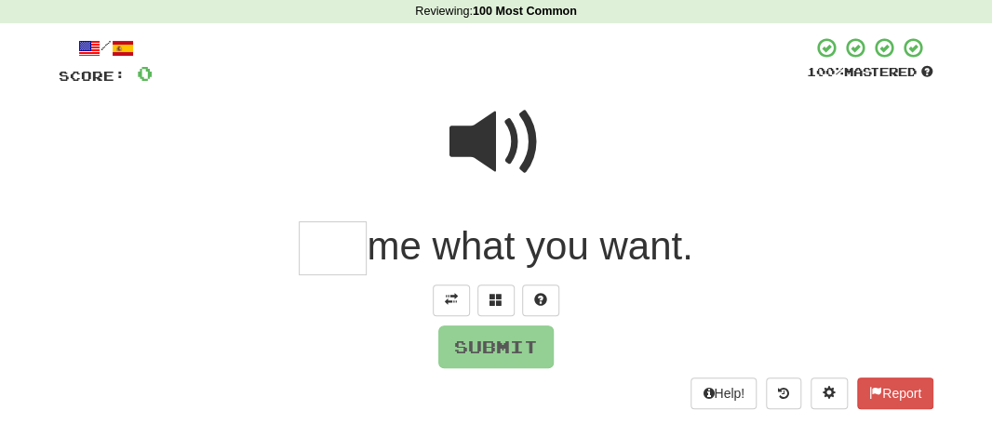
click at [331, 251] on input "text" at bounding box center [333, 248] width 68 height 55
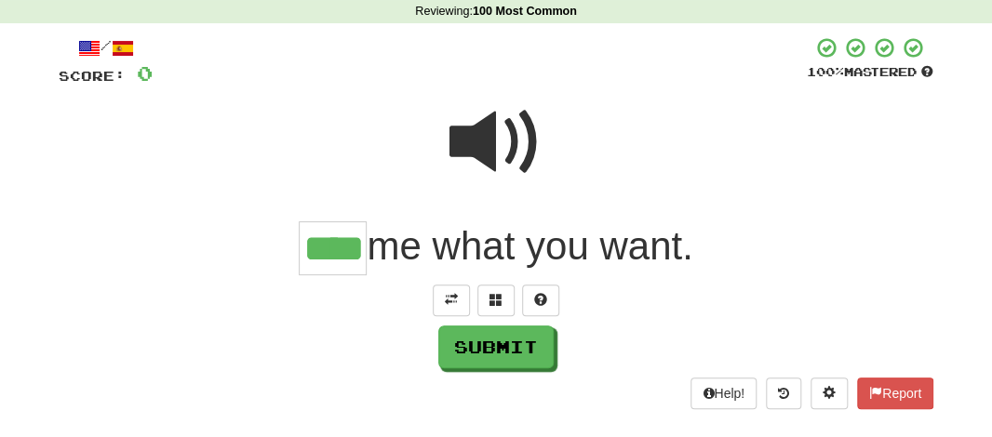
type input "****"
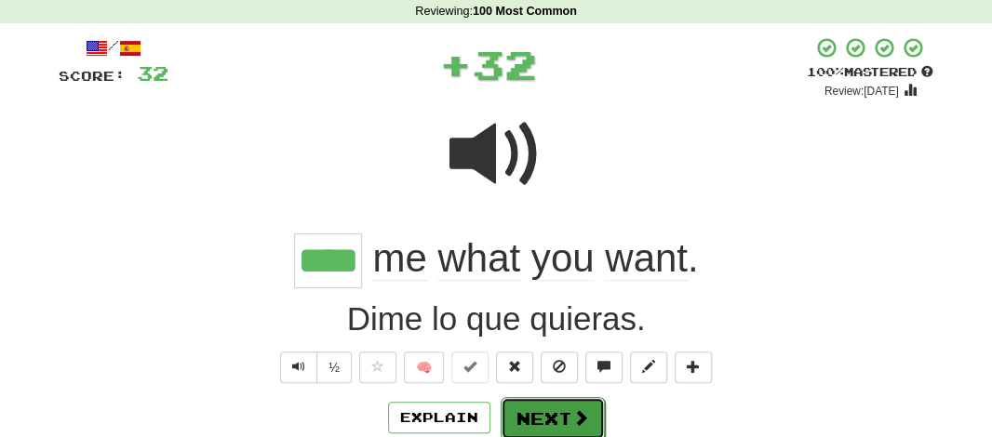
click at [532, 412] on button "Next" at bounding box center [553, 418] width 104 height 43
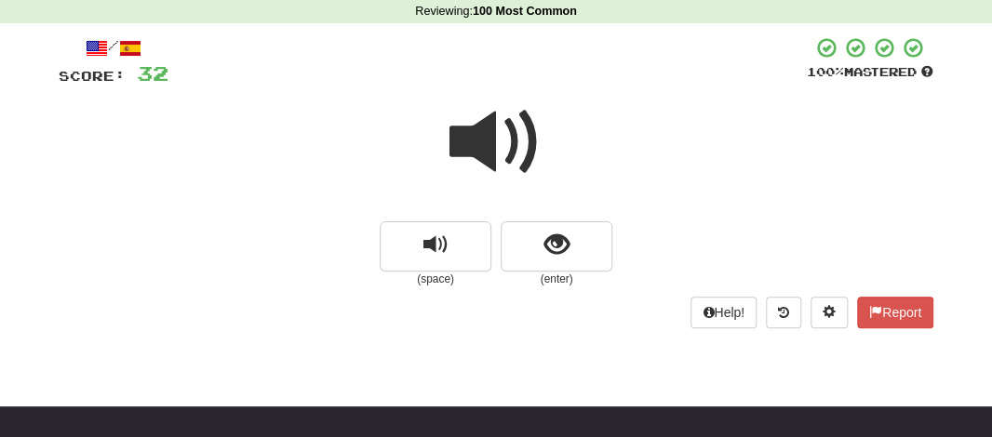
click at [493, 150] on span at bounding box center [495, 142] width 93 height 93
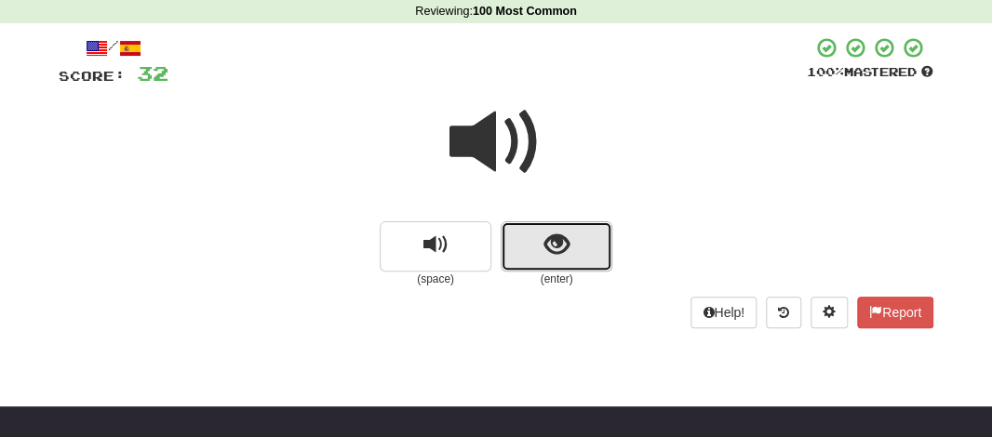
click at [539, 236] on button "show sentence" at bounding box center [557, 246] width 112 height 50
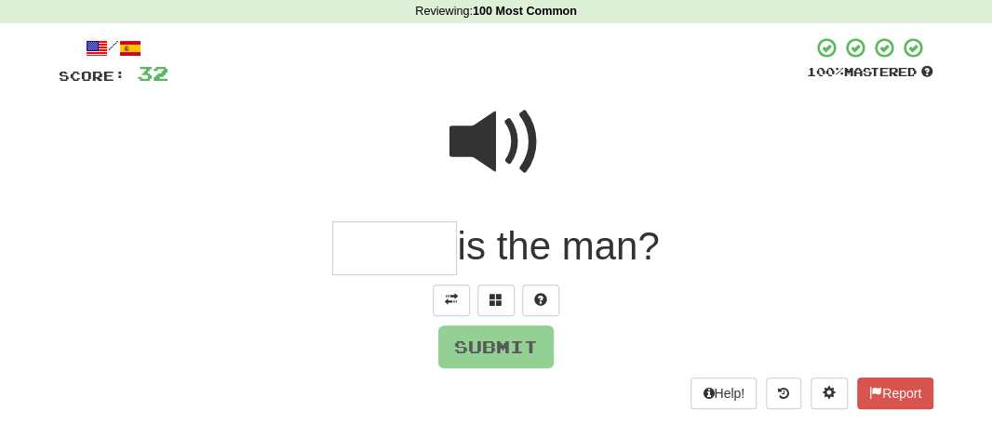
click at [395, 254] on input "text" at bounding box center [394, 248] width 125 height 55
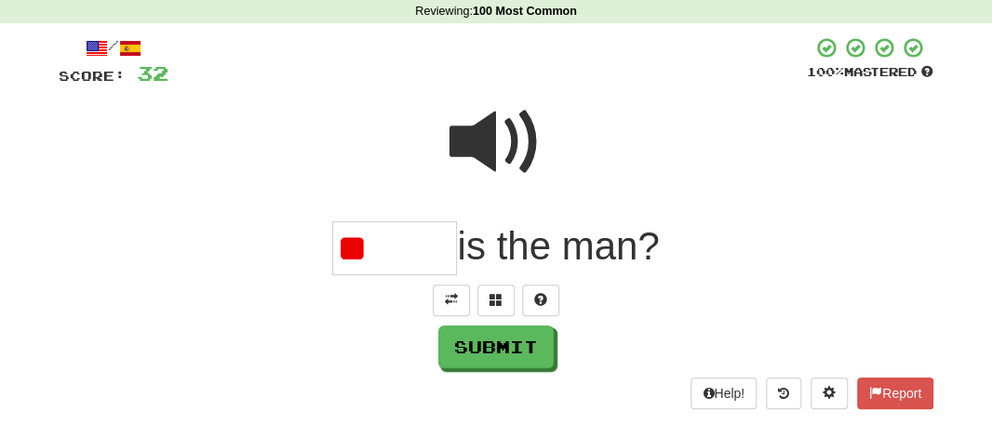
type input "*"
type input "*****"
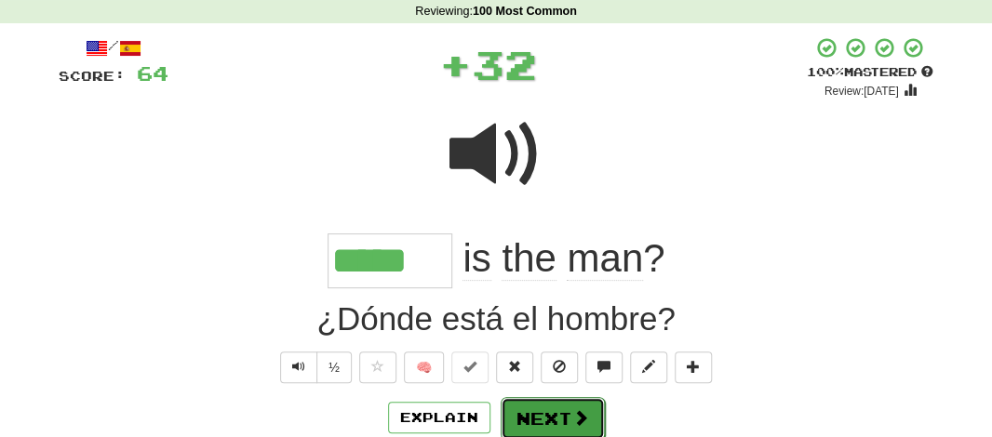
click at [550, 413] on button "Next" at bounding box center [553, 418] width 104 height 43
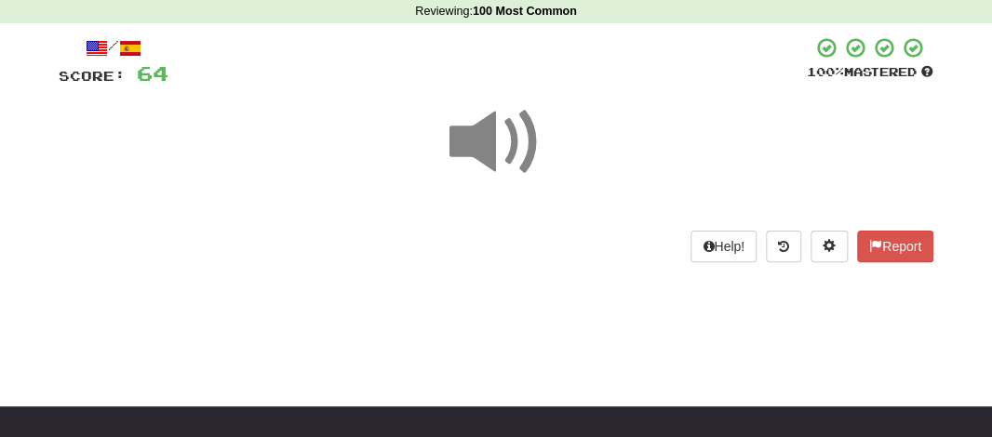
click at [491, 140] on span at bounding box center [495, 142] width 93 height 93
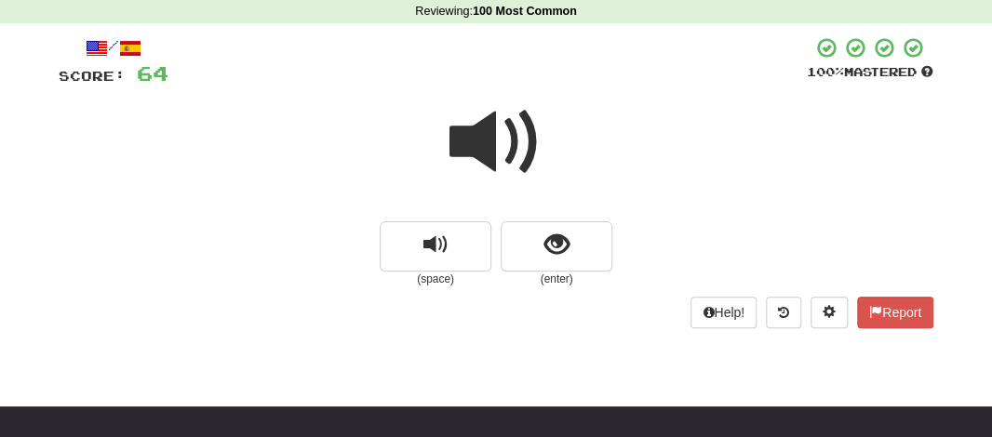
click at [491, 140] on span at bounding box center [495, 142] width 93 height 93
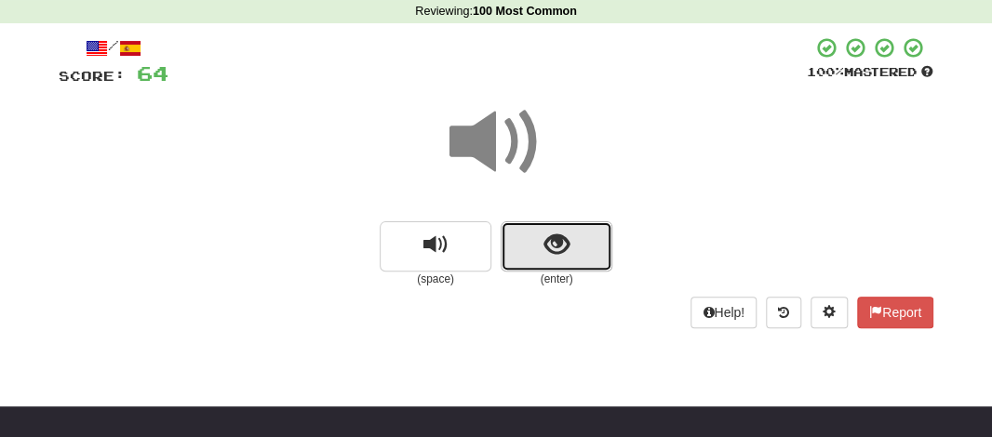
click at [555, 250] on span "show sentence" at bounding box center [556, 245] width 25 height 25
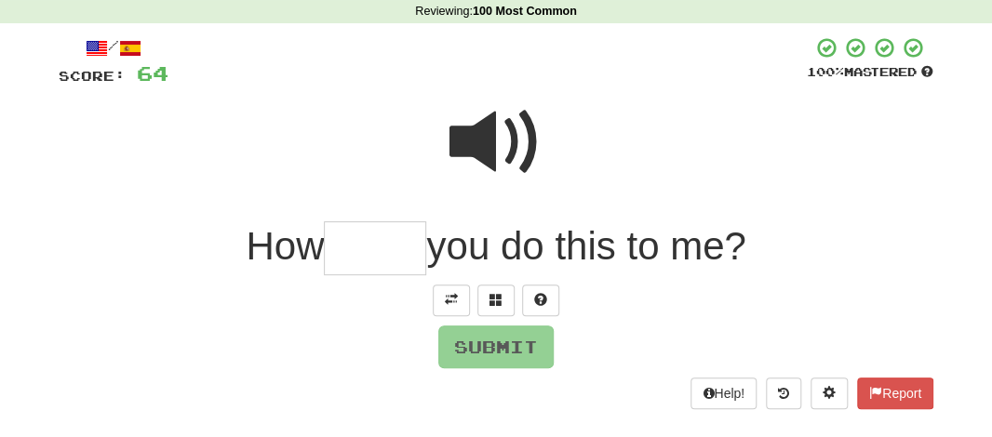
click at [379, 256] on input "text" at bounding box center [375, 248] width 102 height 55
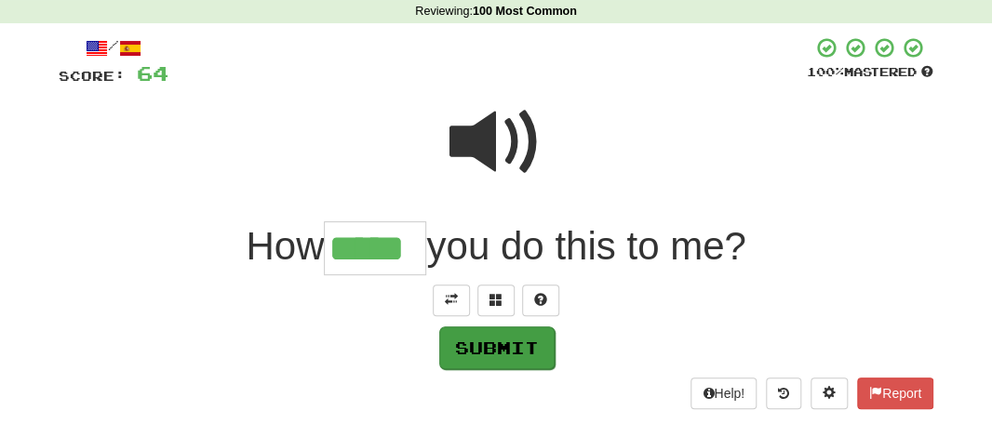
type input "*****"
click at [483, 341] on button "Submit" at bounding box center [496, 348] width 115 height 43
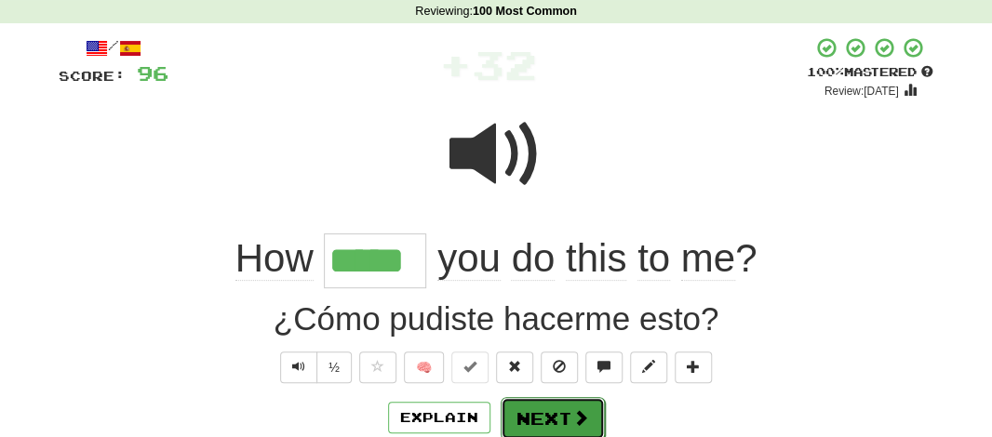
click at [554, 400] on button "Next" at bounding box center [553, 418] width 104 height 43
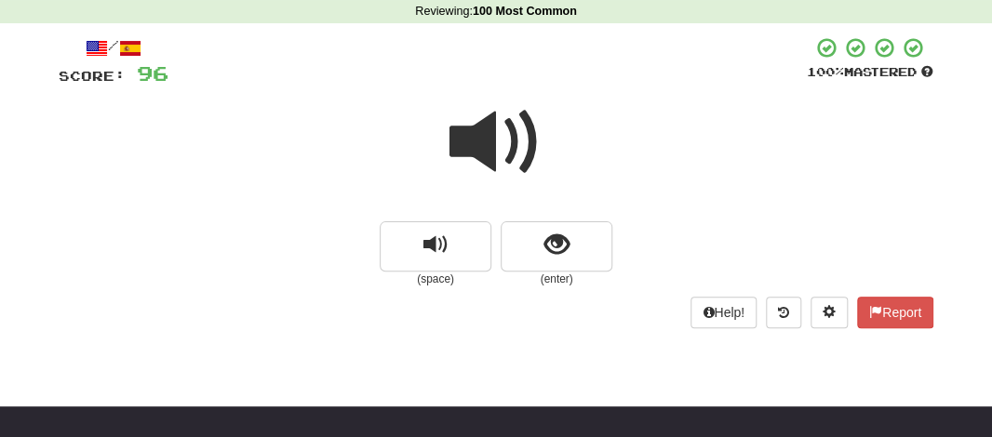
click at [483, 155] on span at bounding box center [495, 142] width 93 height 93
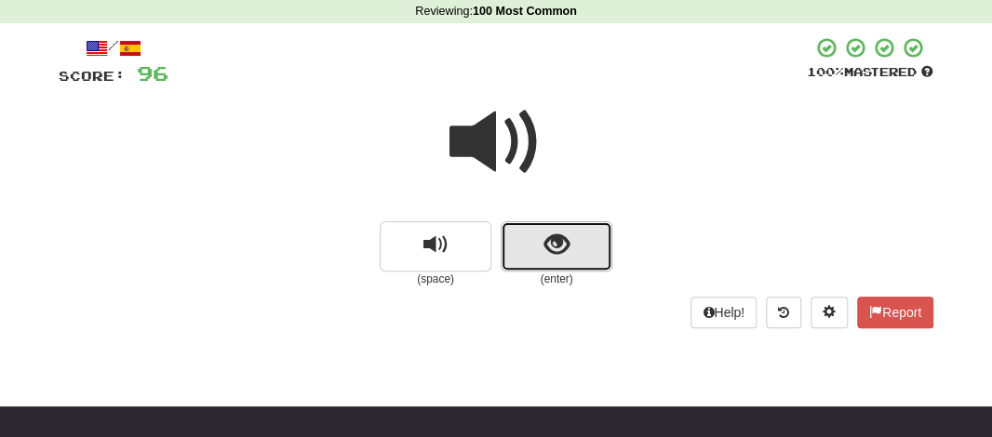
click at [537, 247] on button "show sentence" at bounding box center [557, 246] width 112 height 50
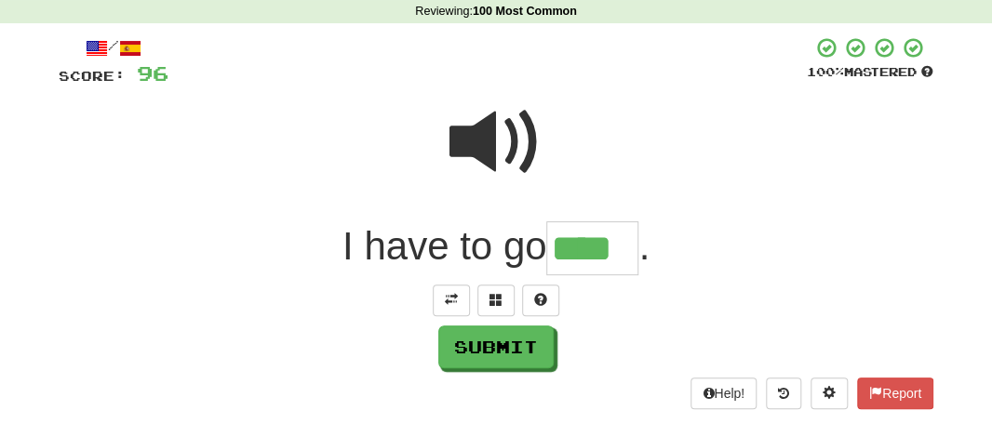
type input "****"
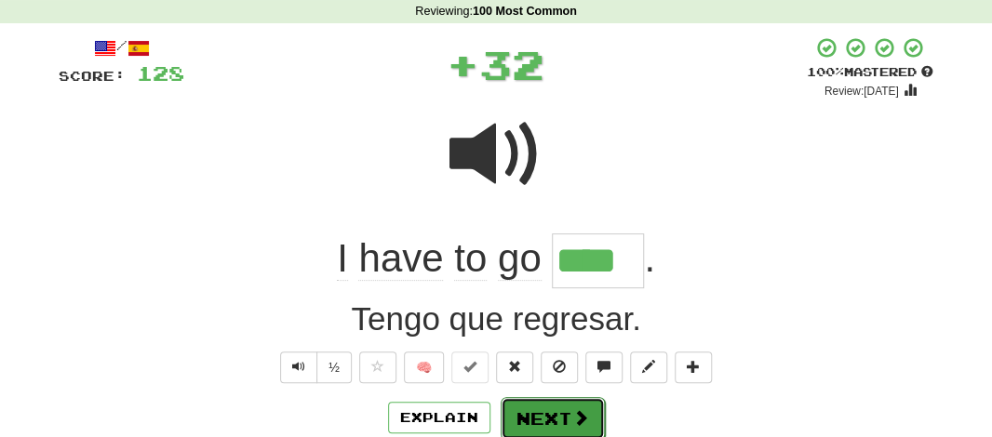
click at [520, 409] on button "Next" at bounding box center [553, 418] width 104 height 43
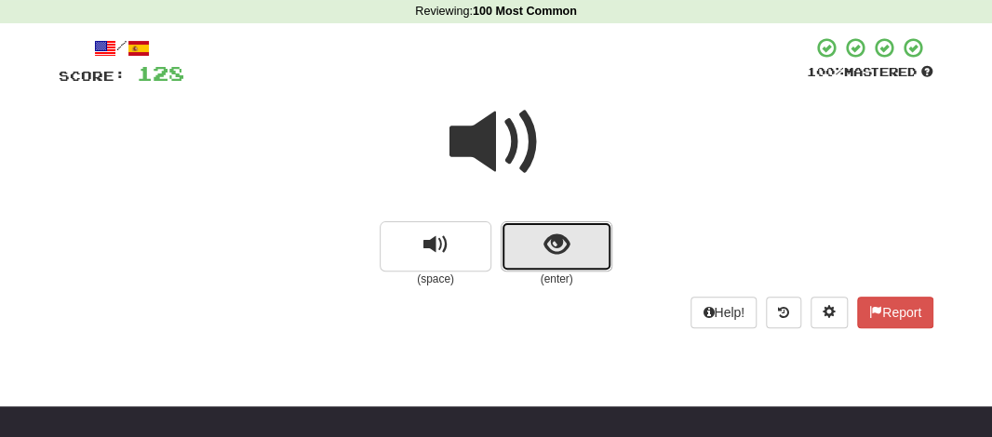
click at [543, 260] on button "show sentence" at bounding box center [557, 246] width 112 height 50
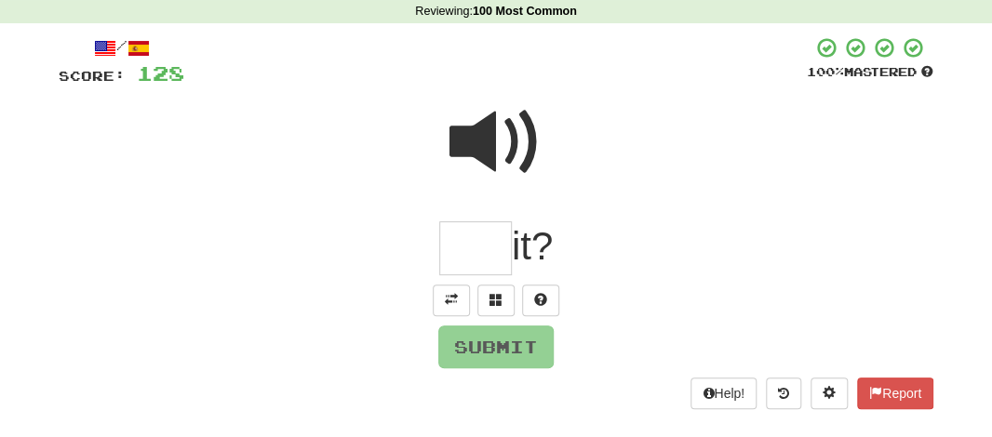
click at [442, 241] on input "text" at bounding box center [475, 248] width 73 height 55
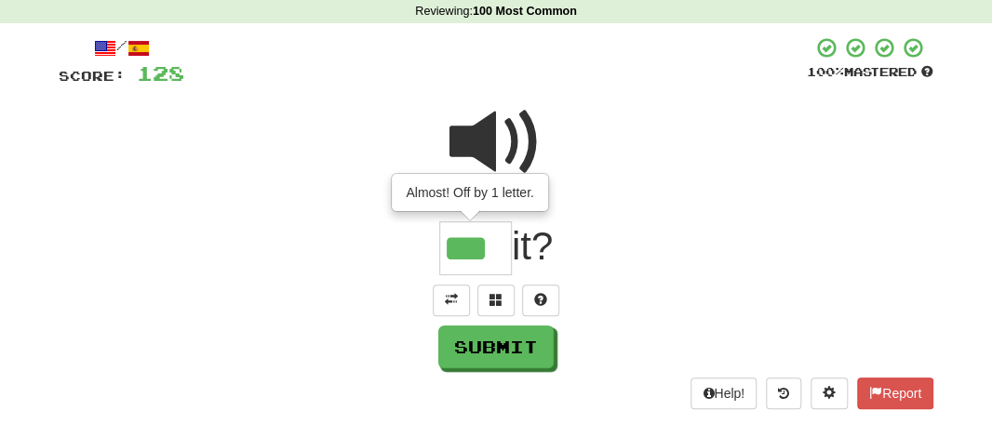
type input "***"
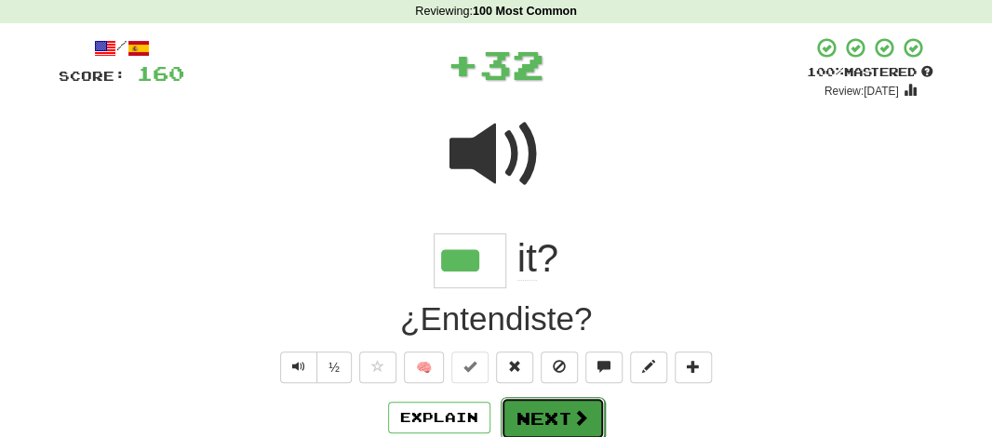
click at [515, 403] on button "Next" at bounding box center [553, 418] width 104 height 43
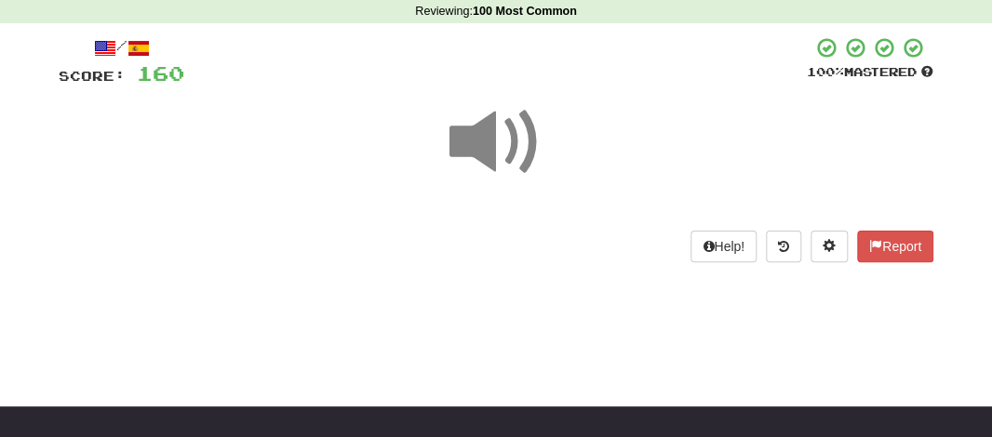
click at [470, 140] on span at bounding box center [495, 142] width 93 height 93
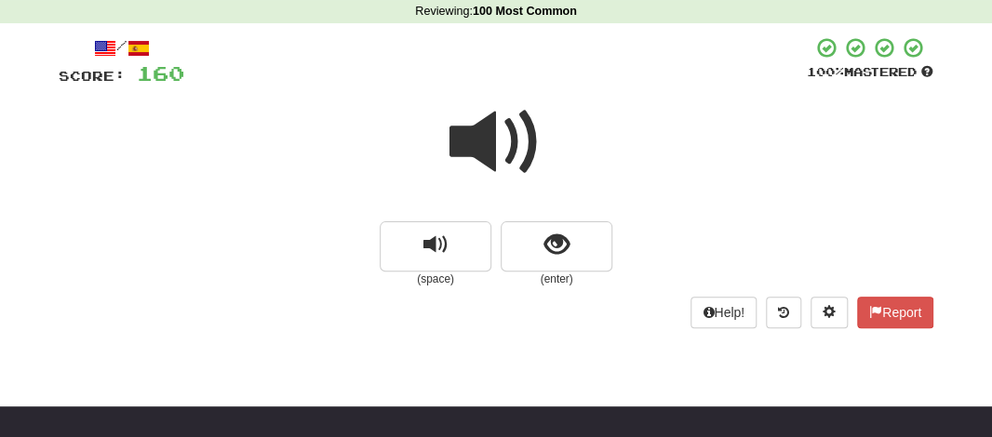
click at [470, 142] on span at bounding box center [495, 142] width 93 height 93
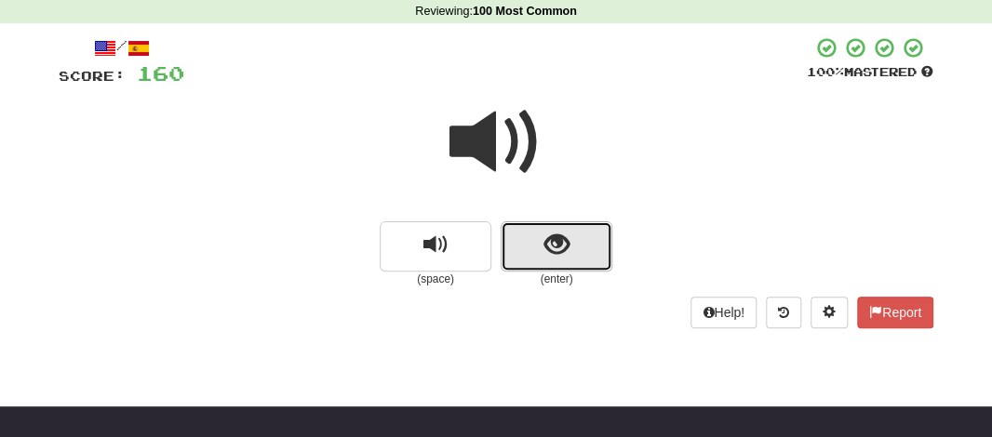
click at [524, 248] on button "show sentence" at bounding box center [557, 246] width 112 height 50
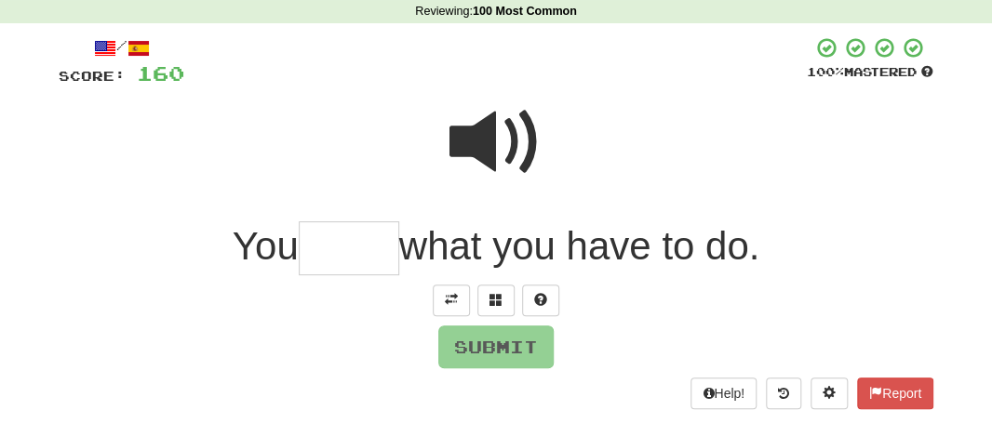
click at [386, 247] on input "text" at bounding box center [349, 248] width 100 height 55
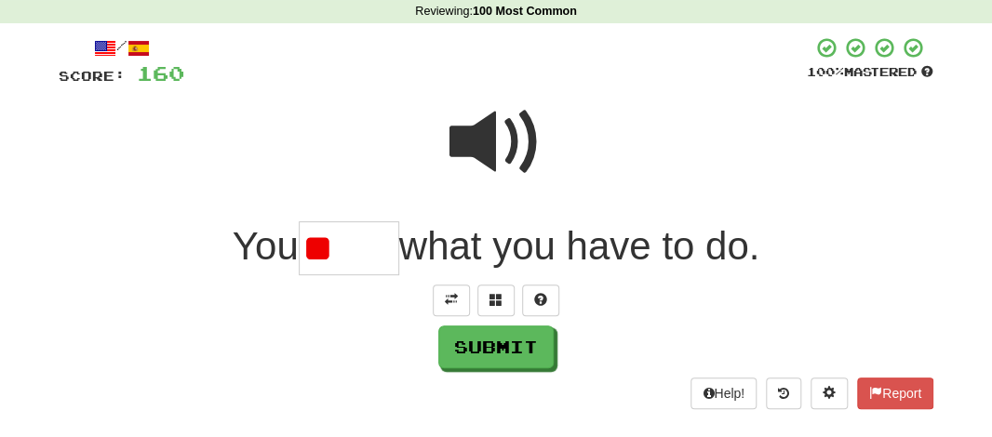
type input "*"
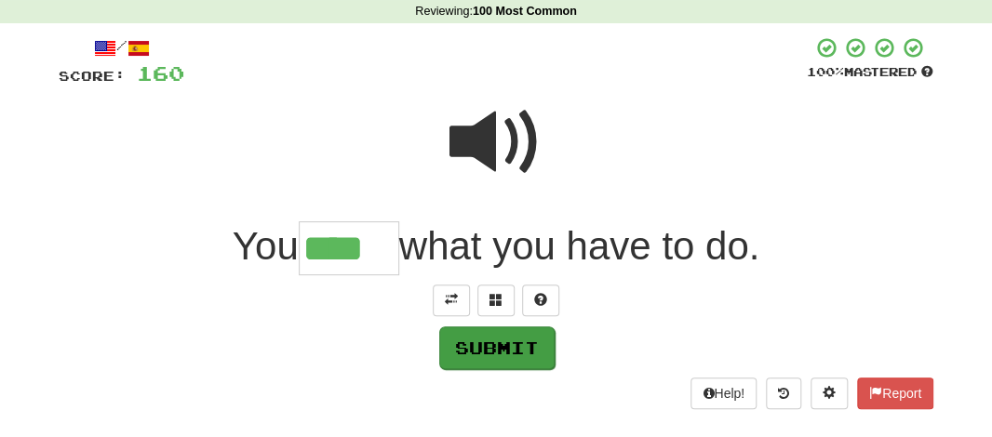
type input "****"
click at [502, 362] on button "Submit" at bounding box center [496, 348] width 115 height 43
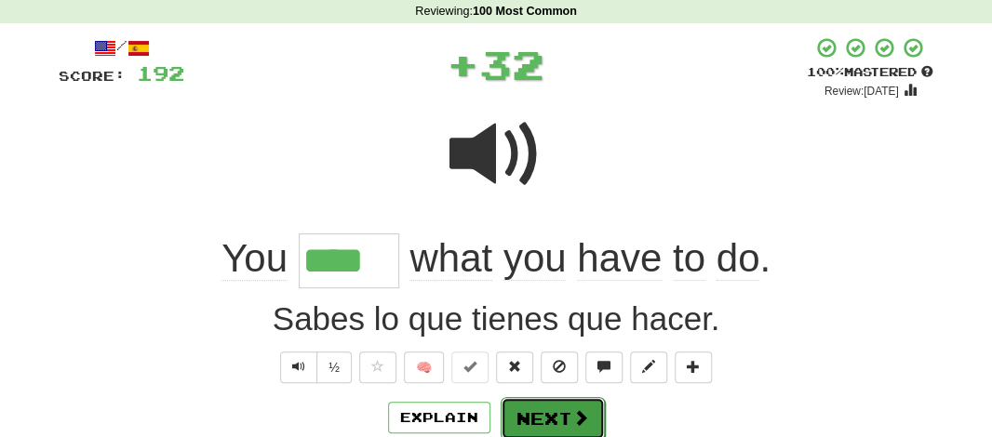
click at [544, 425] on button "Next" at bounding box center [553, 418] width 104 height 43
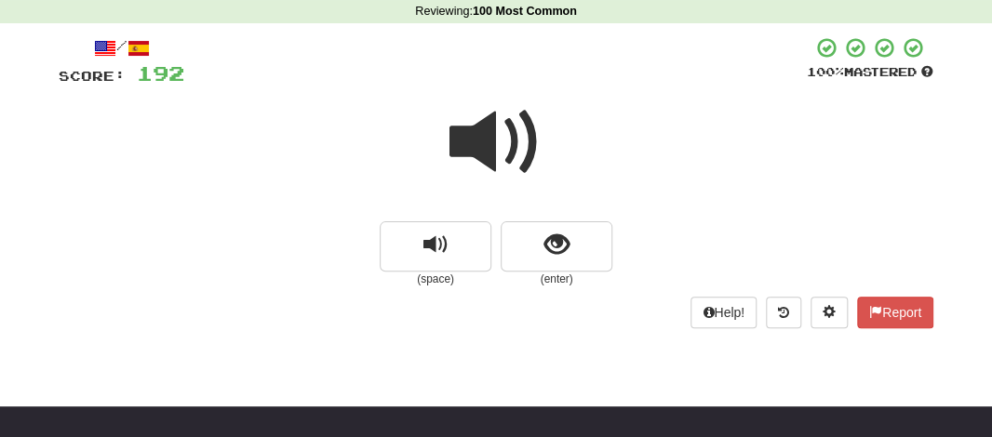
click at [476, 154] on span at bounding box center [495, 142] width 93 height 93
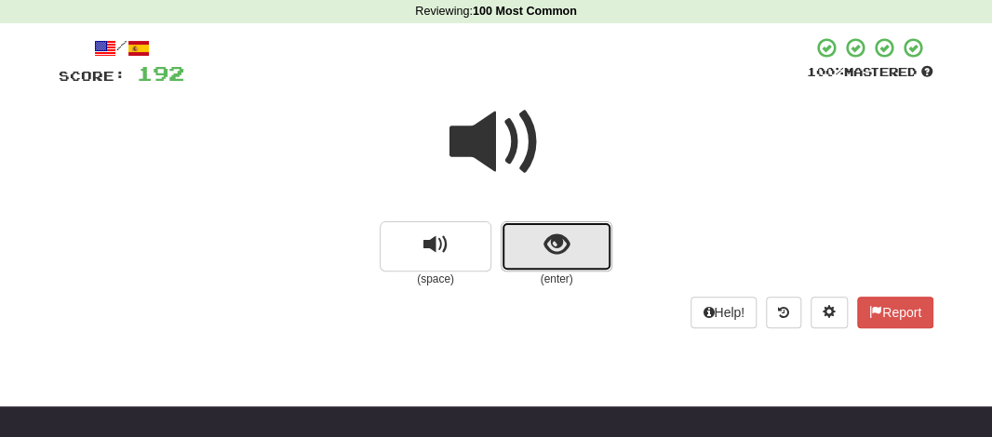
click at [538, 239] on button "show sentence" at bounding box center [557, 246] width 112 height 50
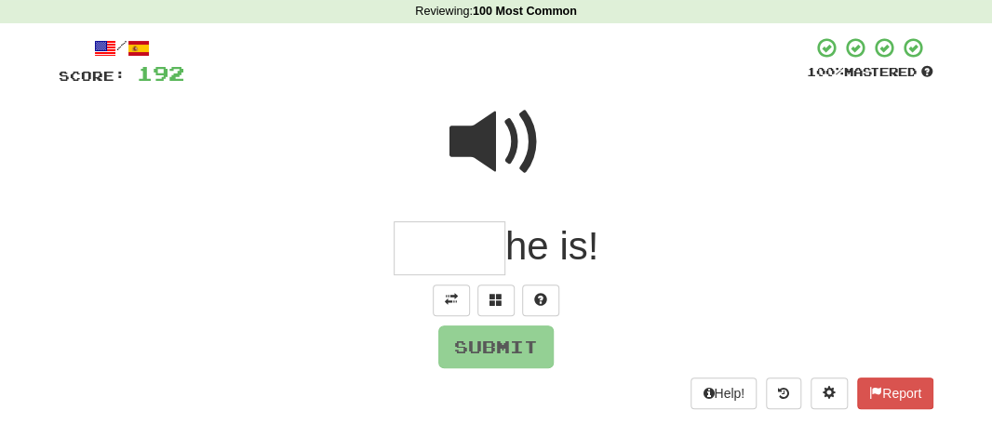
click at [439, 250] on input "text" at bounding box center [450, 248] width 112 height 55
click at [487, 148] on span at bounding box center [495, 142] width 93 height 93
click at [454, 258] on input "text" at bounding box center [450, 248] width 112 height 55
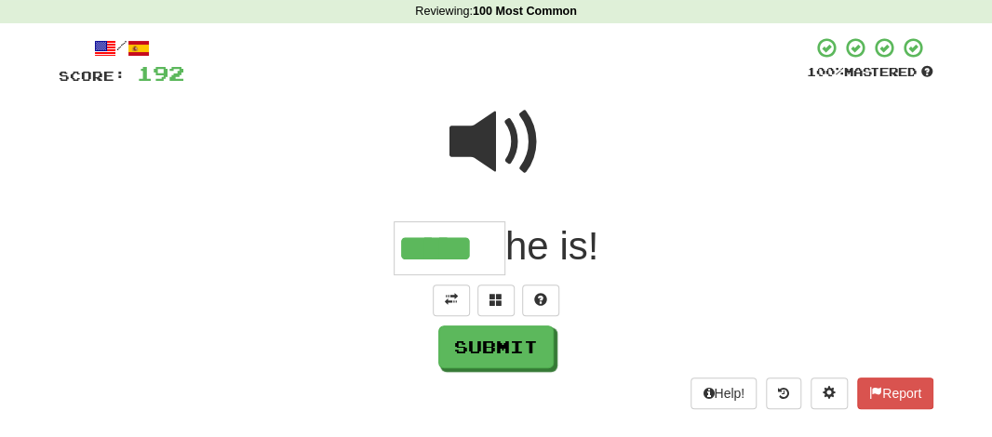
type input "*****"
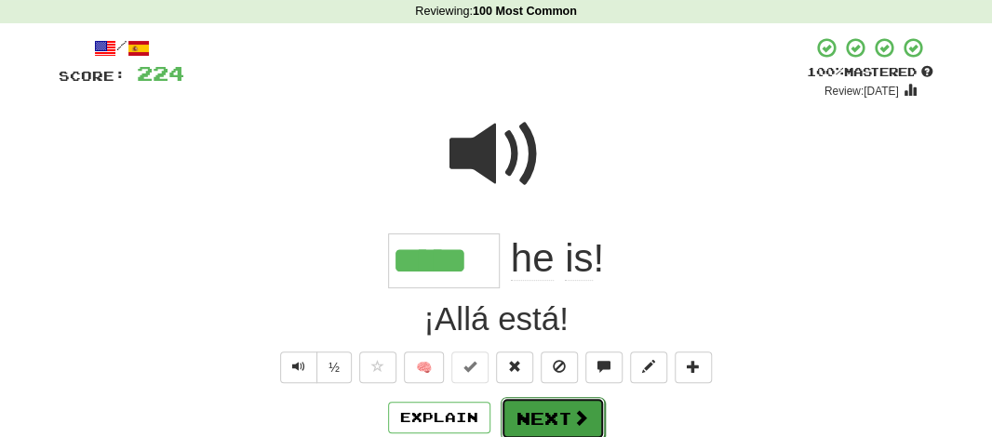
click at [524, 413] on button "Next" at bounding box center [553, 418] width 104 height 43
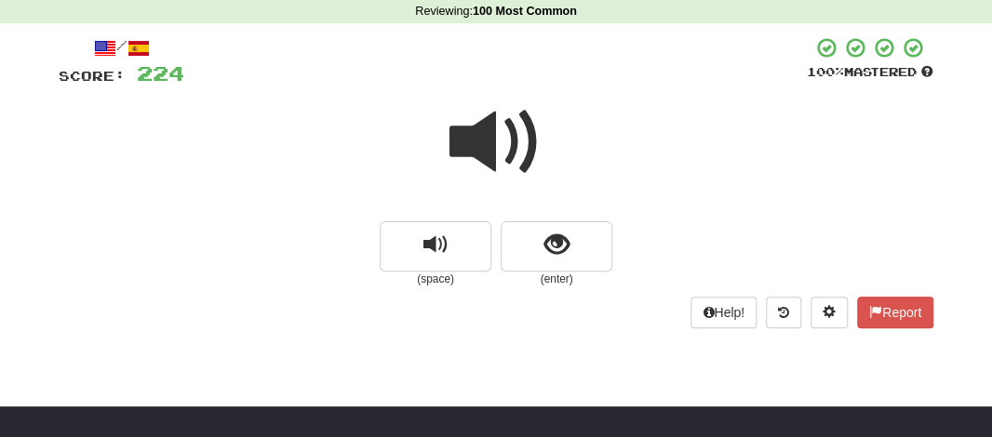
click at [479, 158] on span at bounding box center [495, 142] width 93 height 93
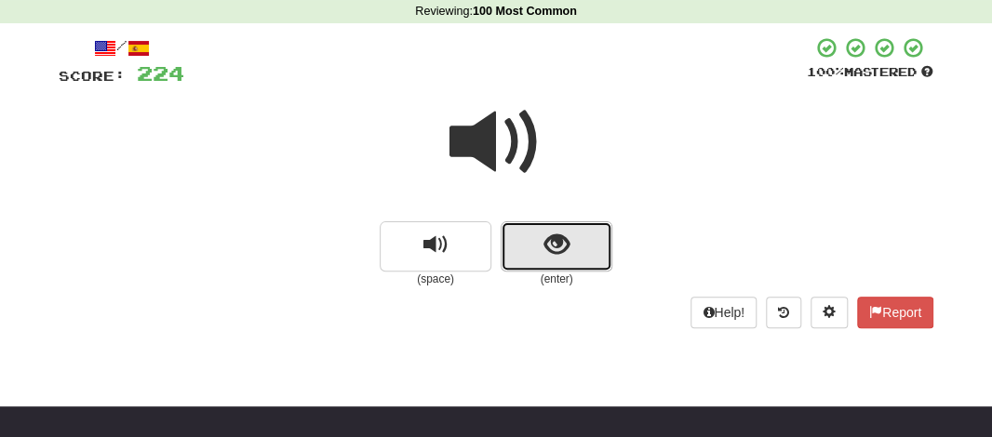
click at [550, 262] on button "show sentence" at bounding box center [557, 246] width 112 height 50
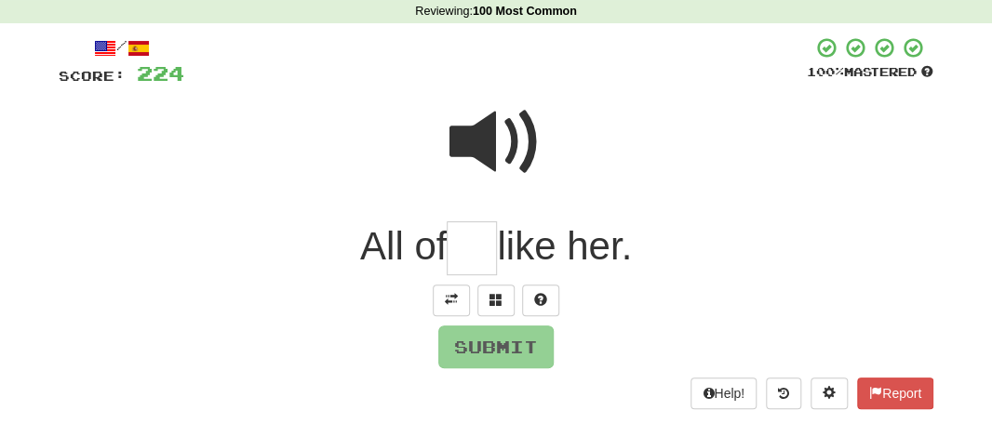
click at [474, 248] on input "text" at bounding box center [472, 248] width 50 height 55
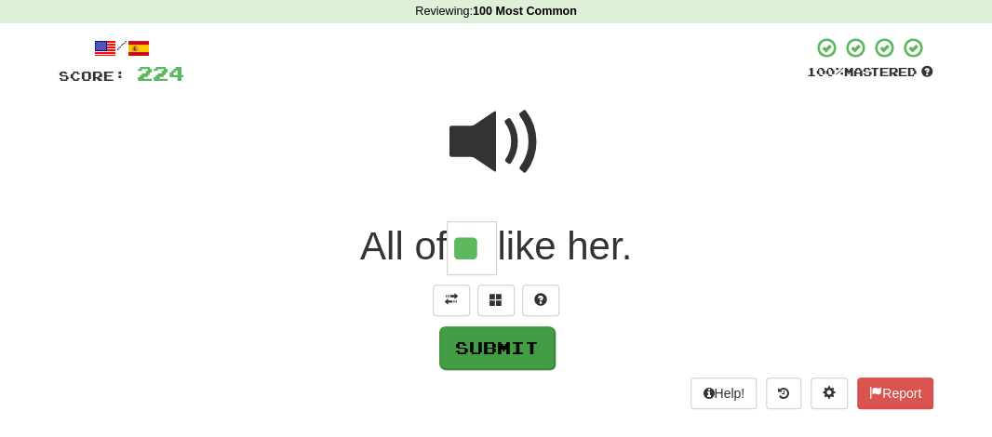
type input "**"
click at [502, 351] on button "Submit" at bounding box center [496, 348] width 115 height 43
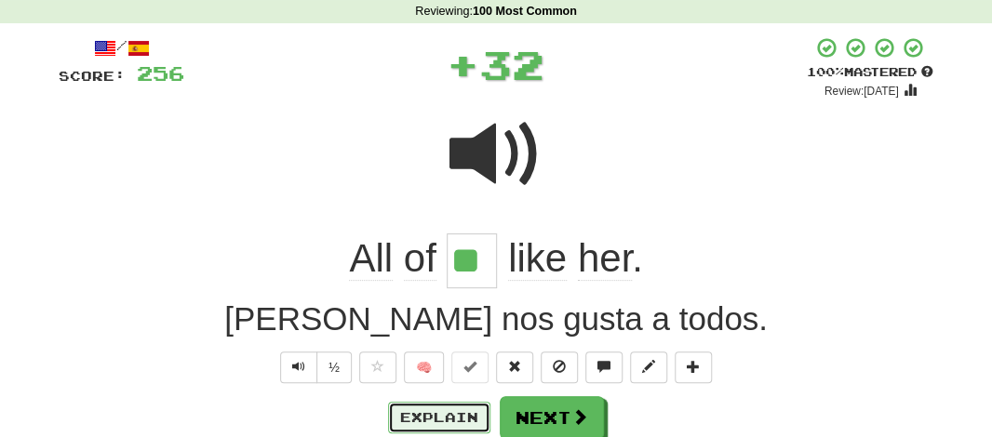
click at [409, 411] on button "Explain" at bounding box center [439, 418] width 102 height 32
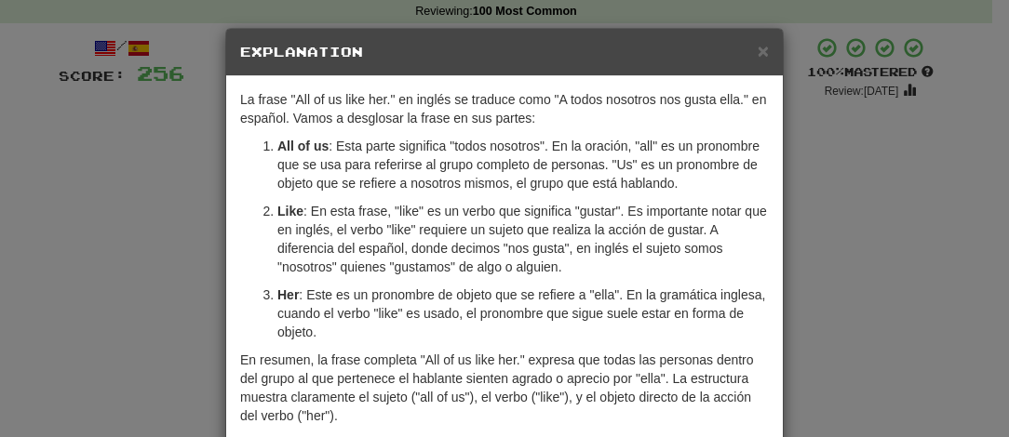
click at [747, 52] on h5 "Explanation" at bounding box center [504, 52] width 529 height 19
click at [757, 53] on span "×" at bounding box center [762, 50] width 11 height 21
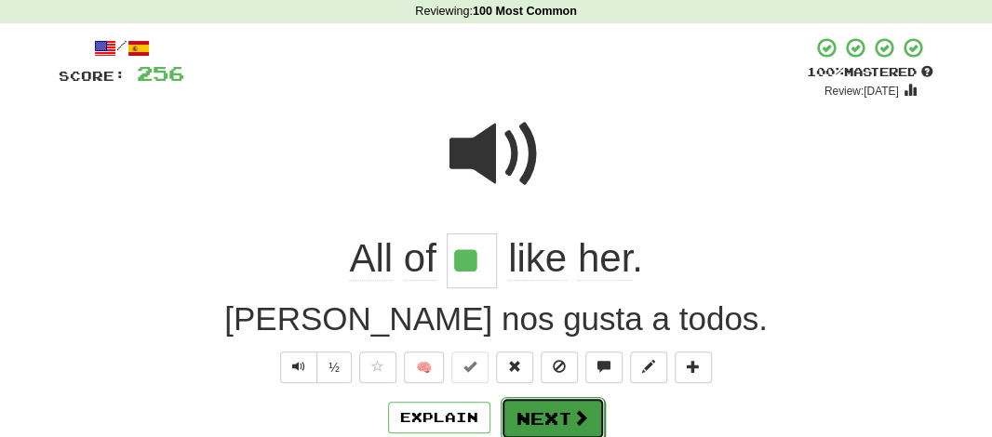
click at [535, 408] on button "Next" at bounding box center [553, 418] width 104 height 43
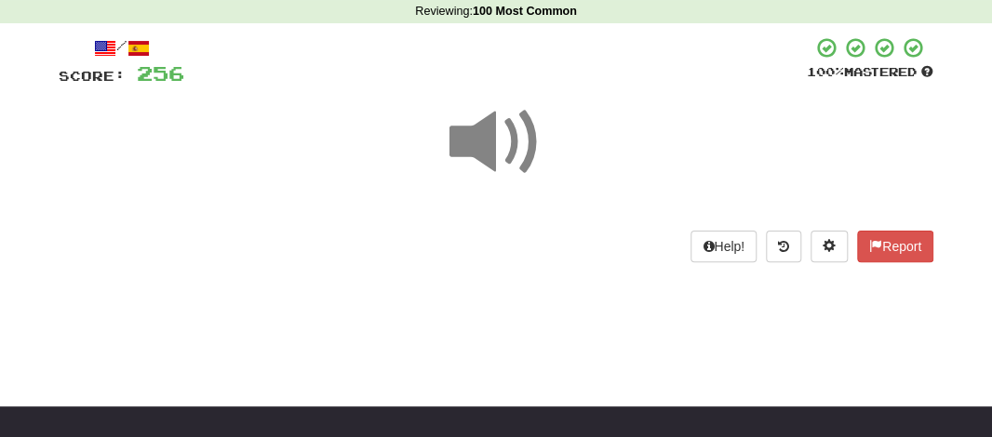
click at [491, 139] on span at bounding box center [495, 142] width 93 height 93
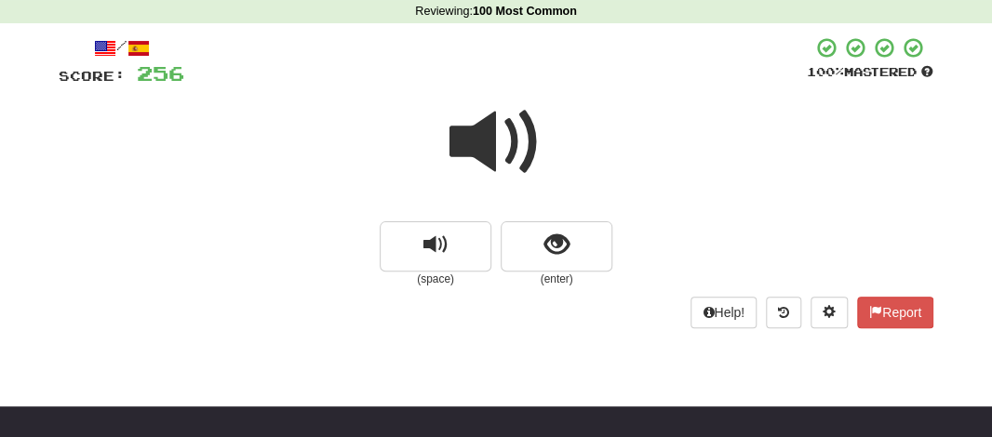
click at [491, 139] on span at bounding box center [495, 142] width 93 height 93
click at [489, 145] on span at bounding box center [495, 142] width 93 height 93
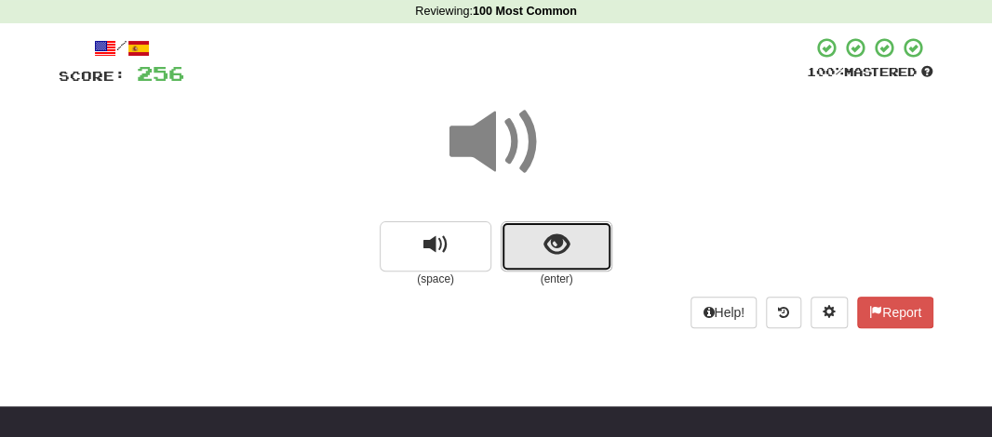
click at [518, 247] on button "show sentence" at bounding box center [557, 246] width 112 height 50
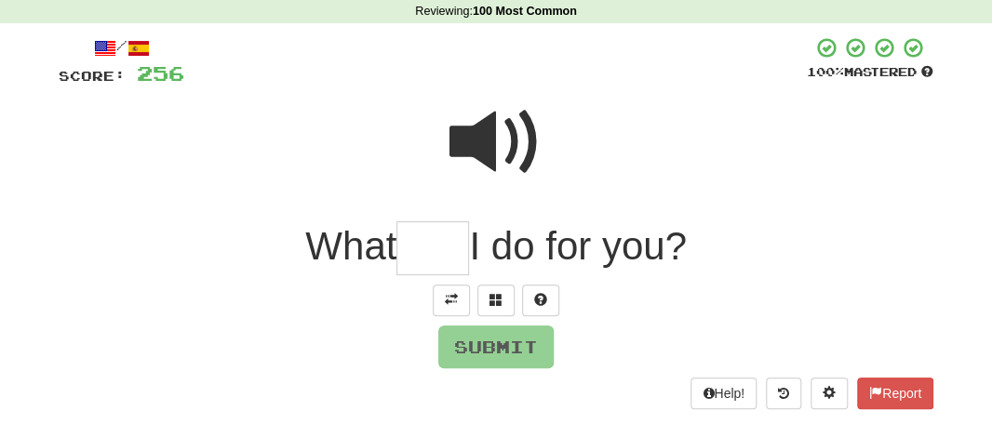
click at [421, 258] on input "text" at bounding box center [432, 248] width 73 height 55
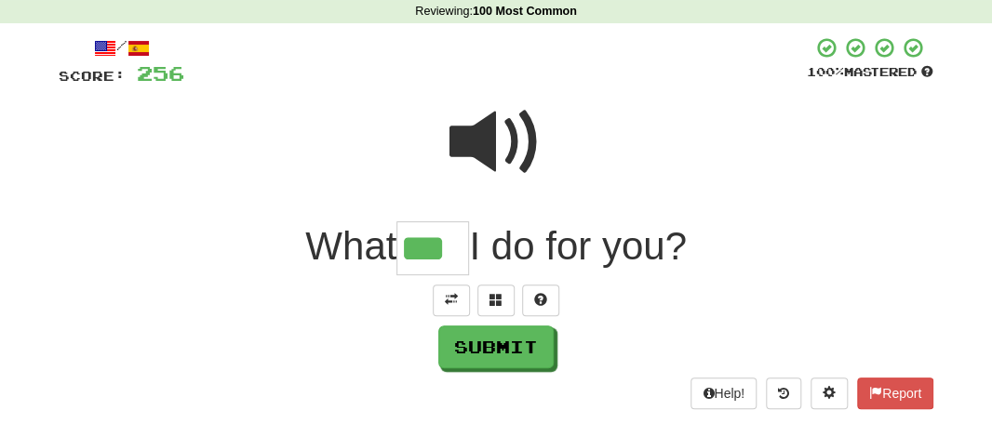
type input "***"
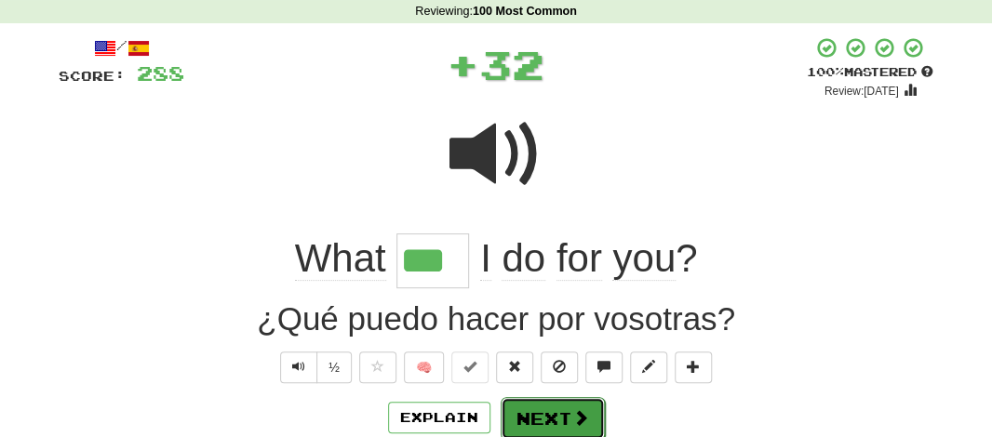
click at [520, 421] on button "Next" at bounding box center [553, 418] width 104 height 43
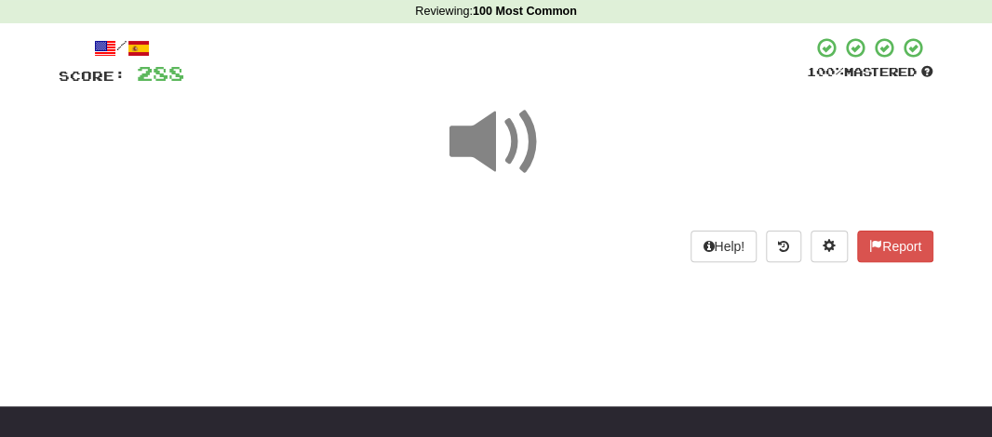
click at [475, 127] on span at bounding box center [495, 142] width 93 height 93
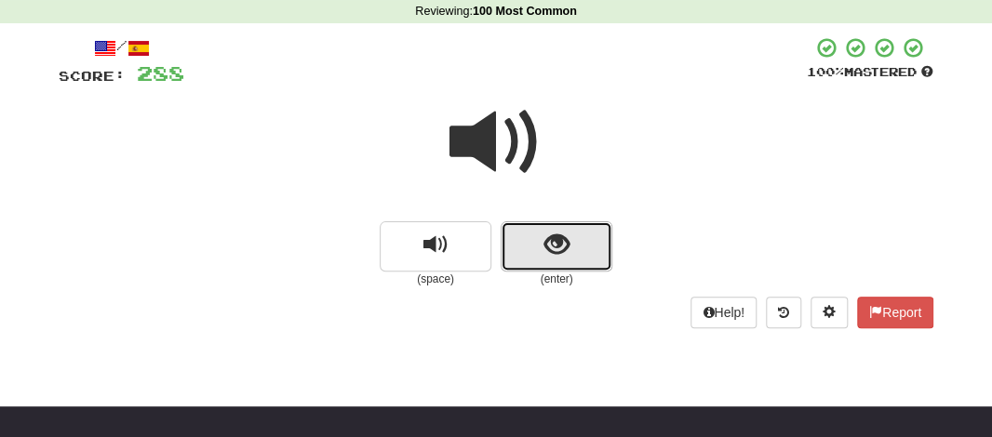
click at [529, 255] on button "show sentence" at bounding box center [557, 246] width 112 height 50
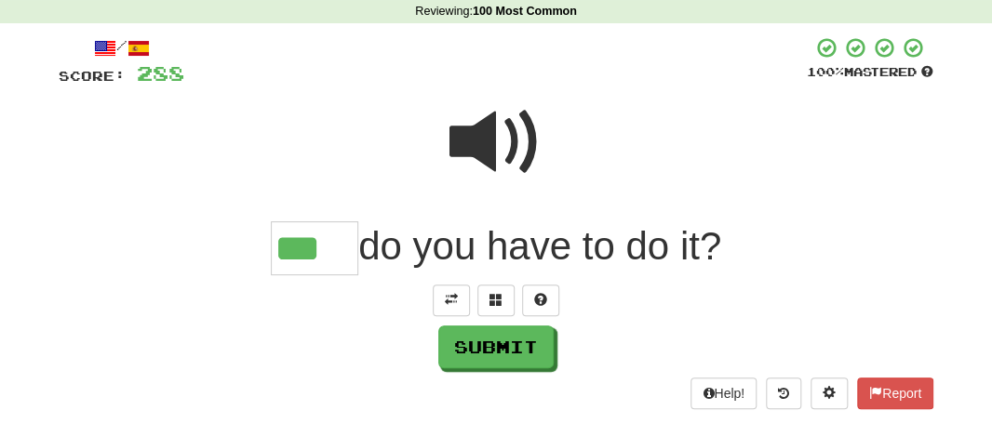
type input "***"
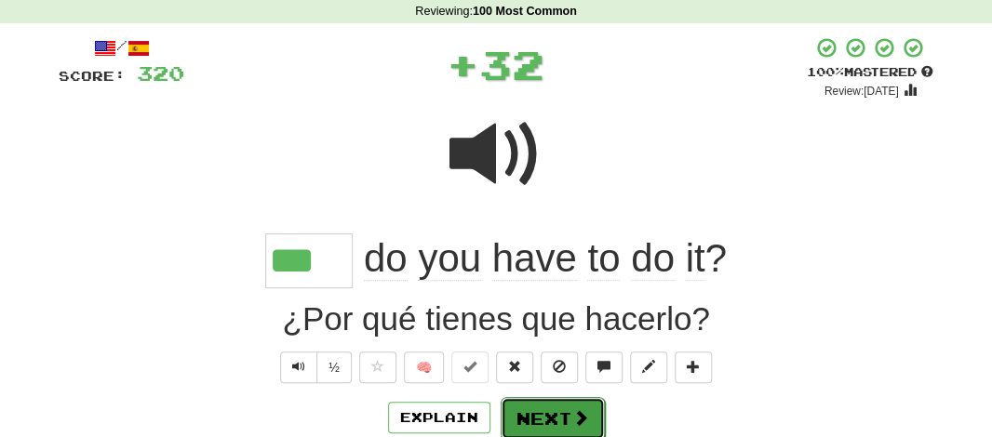
click at [561, 407] on button "Next" at bounding box center [553, 418] width 104 height 43
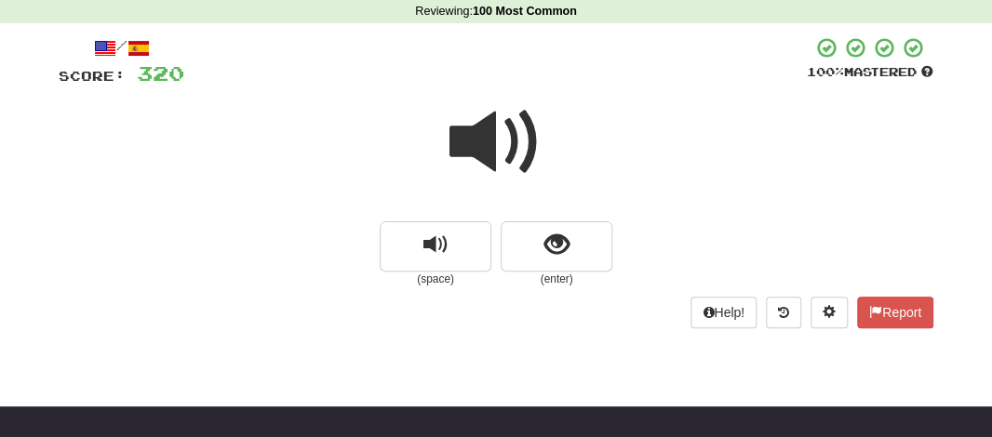
click at [487, 163] on span at bounding box center [495, 142] width 93 height 93
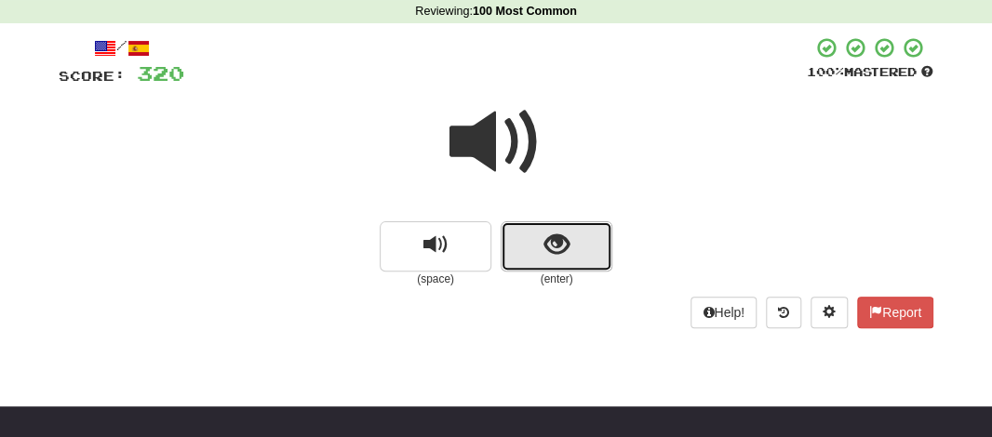
click at [554, 243] on span "show sentence" at bounding box center [556, 245] width 25 height 25
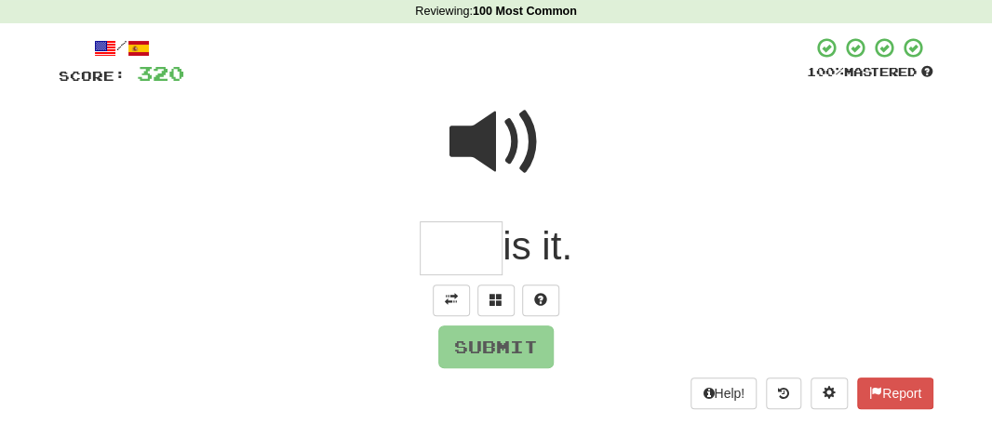
click at [481, 250] on input "text" at bounding box center [461, 248] width 83 height 55
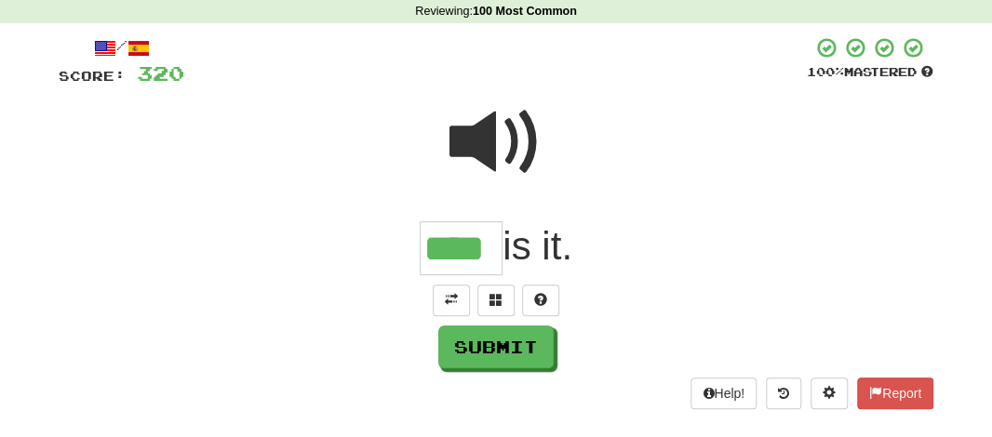
type input "****"
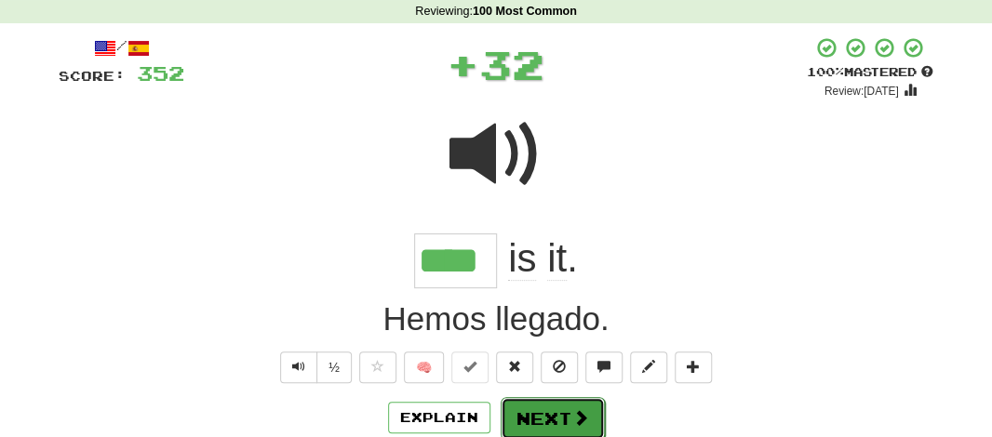
click at [512, 422] on button "Next" at bounding box center [553, 418] width 104 height 43
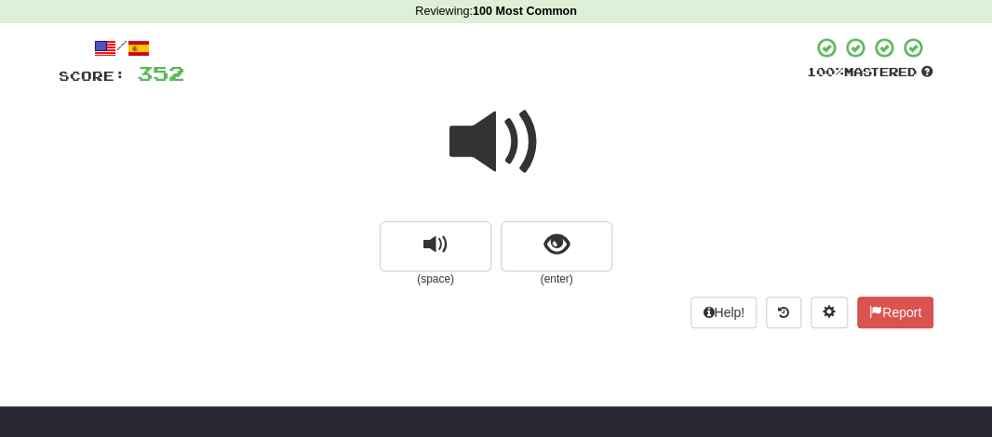
click at [495, 131] on span at bounding box center [495, 142] width 93 height 93
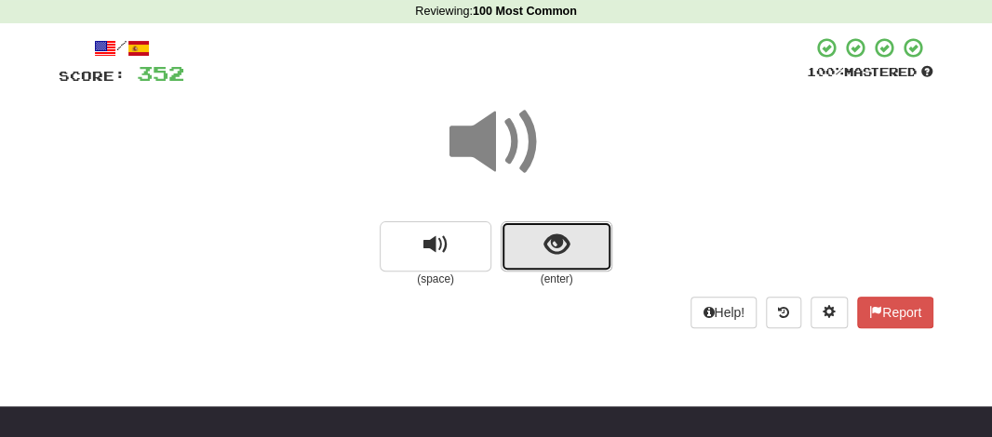
click at [545, 258] on span "show sentence" at bounding box center [556, 245] width 25 height 25
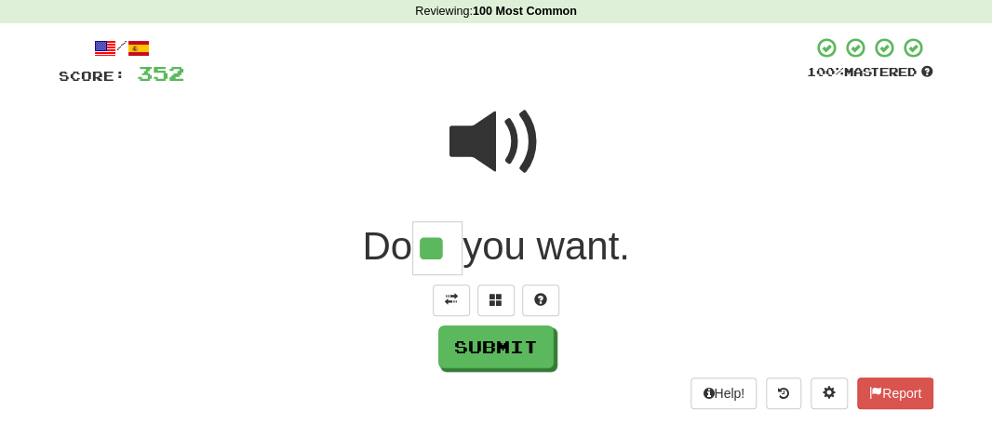
type input "**"
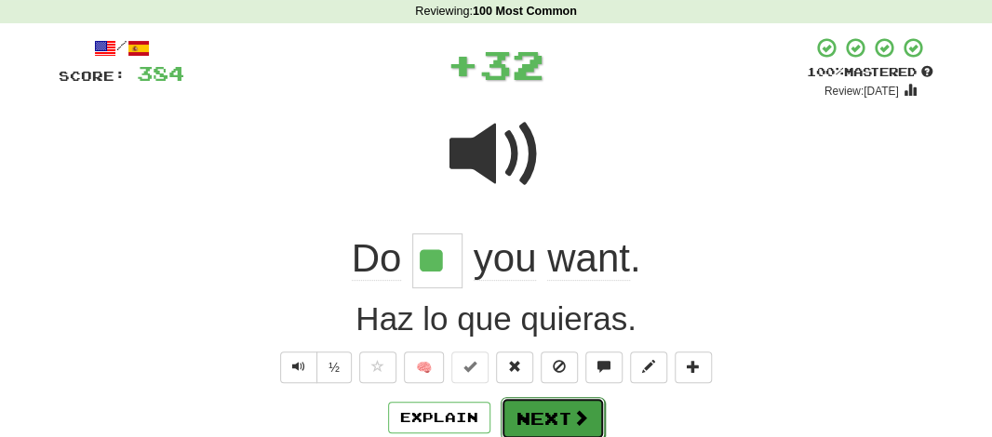
click at [557, 424] on button "Next" at bounding box center [553, 418] width 104 height 43
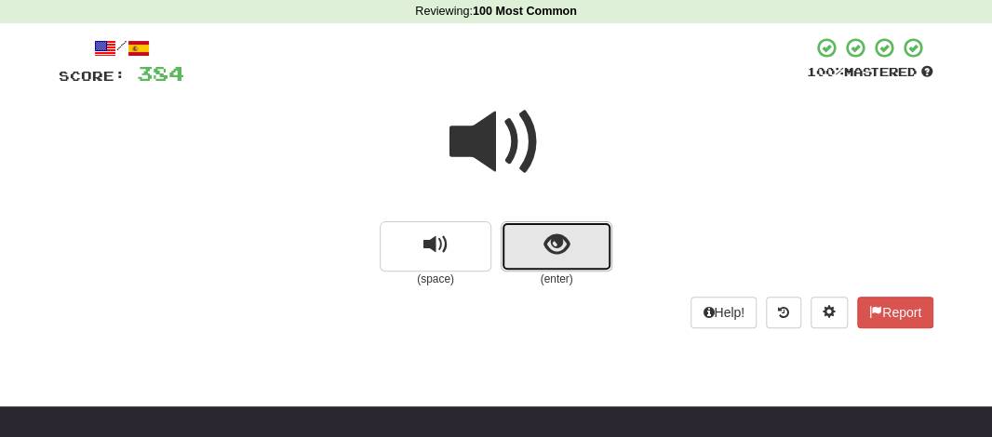
click at [539, 258] on button "show sentence" at bounding box center [557, 246] width 112 height 50
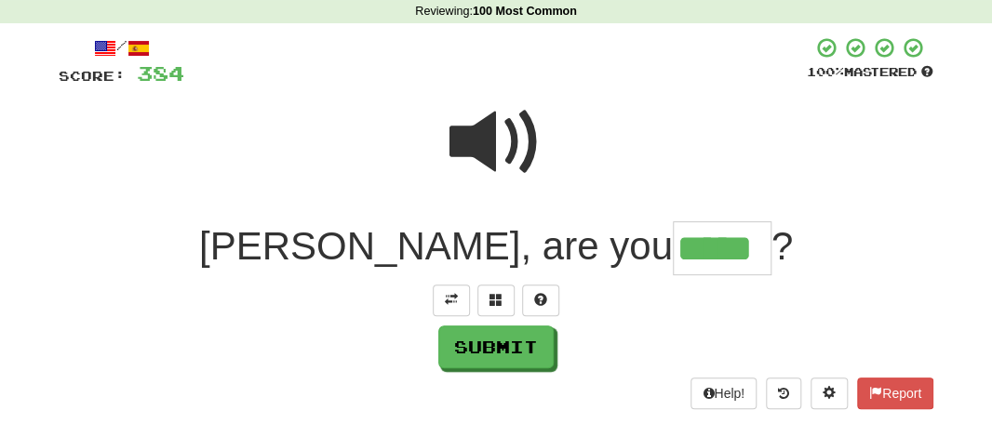
type input "*****"
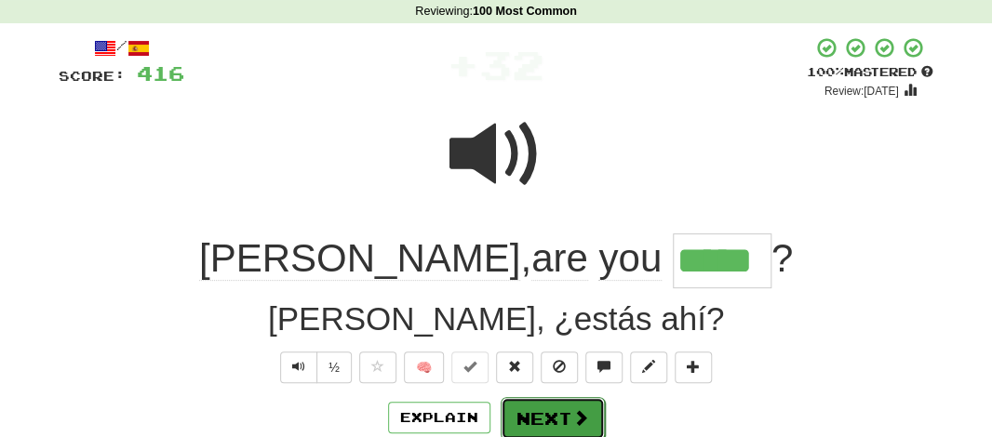
click at [554, 406] on button "Next" at bounding box center [553, 418] width 104 height 43
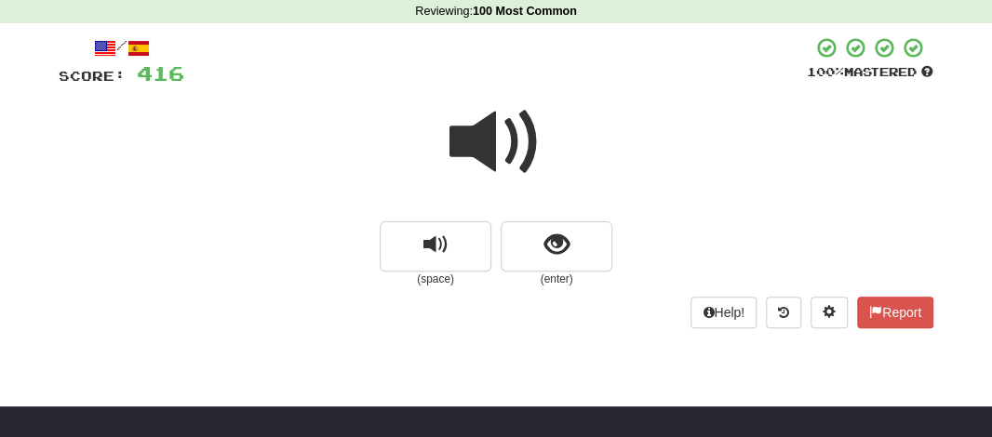
click at [479, 158] on span at bounding box center [495, 142] width 93 height 93
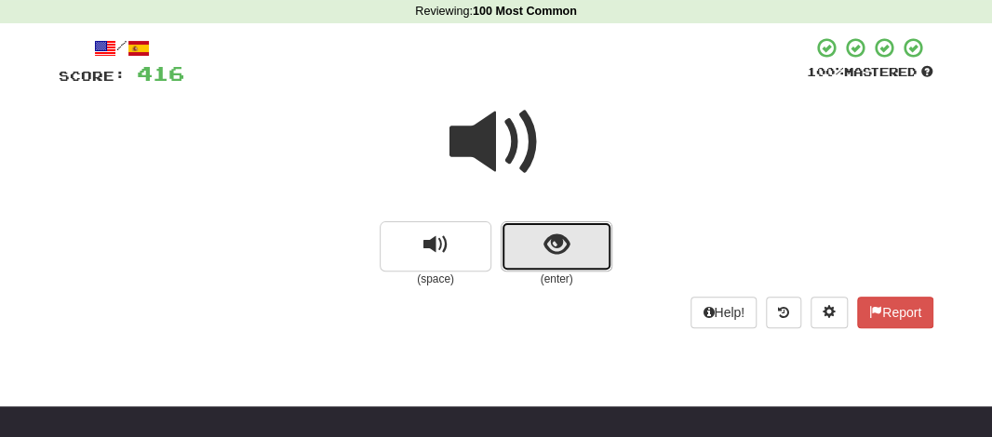
click at [517, 238] on button "show sentence" at bounding box center [557, 246] width 112 height 50
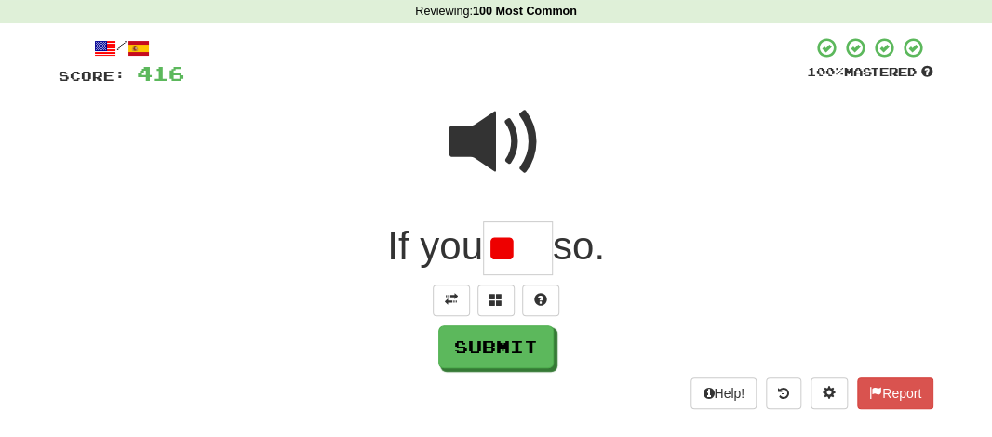
scroll to position [0, 0]
type input "***"
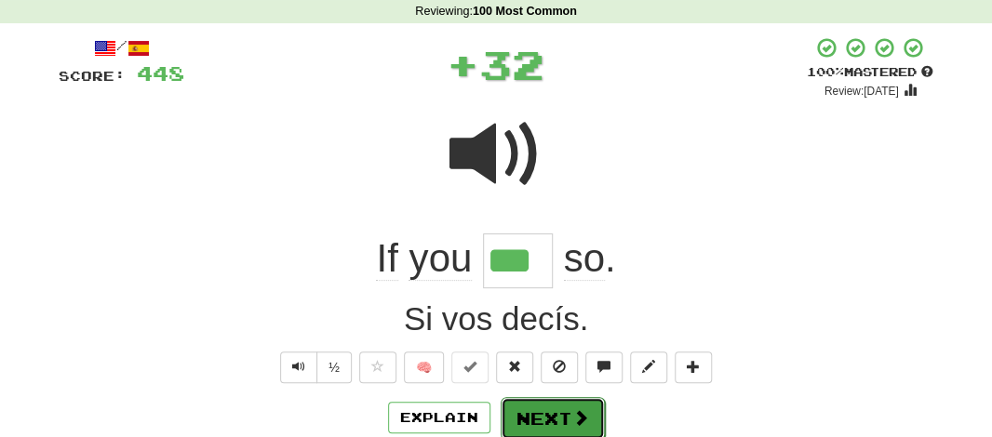
click at [545, 421] on button "Next" at bounding box center [553, 418] width 104 height 43
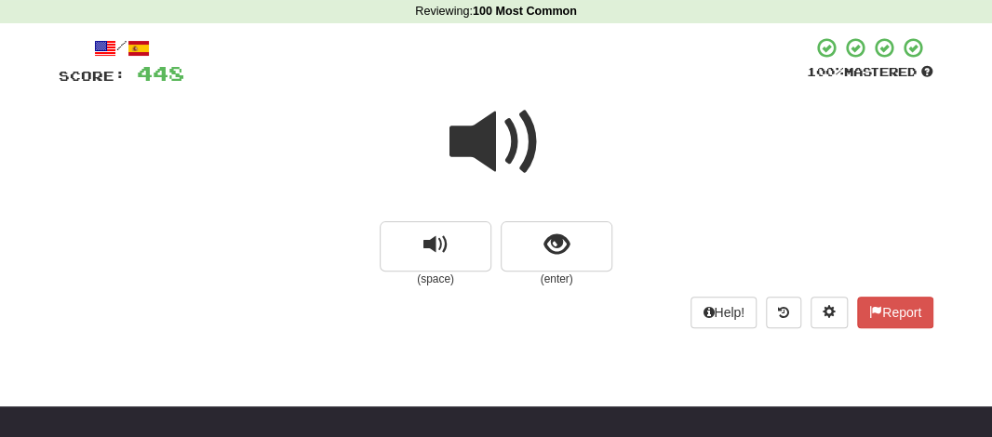
click at [500, 153] on span at bounding box center [495, 142] width 93 height 93
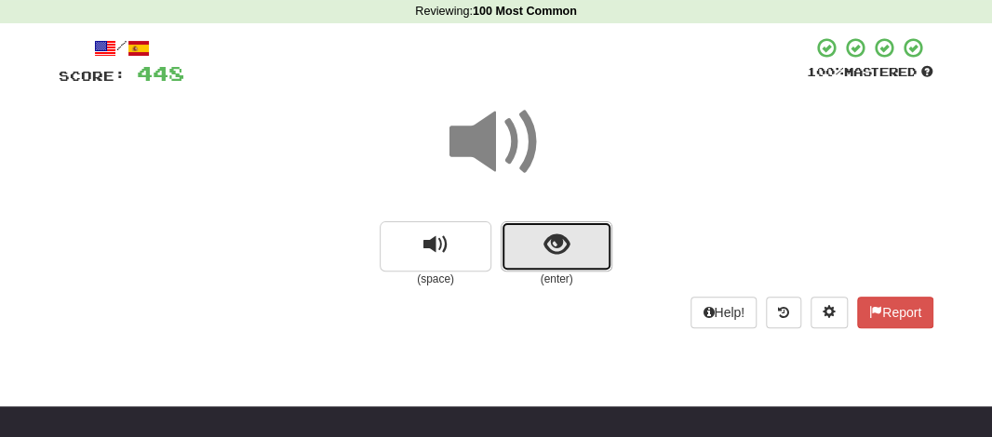
click at [539, 258] on button "show sentence" at bounding box center [557, 246] width 112 height 50
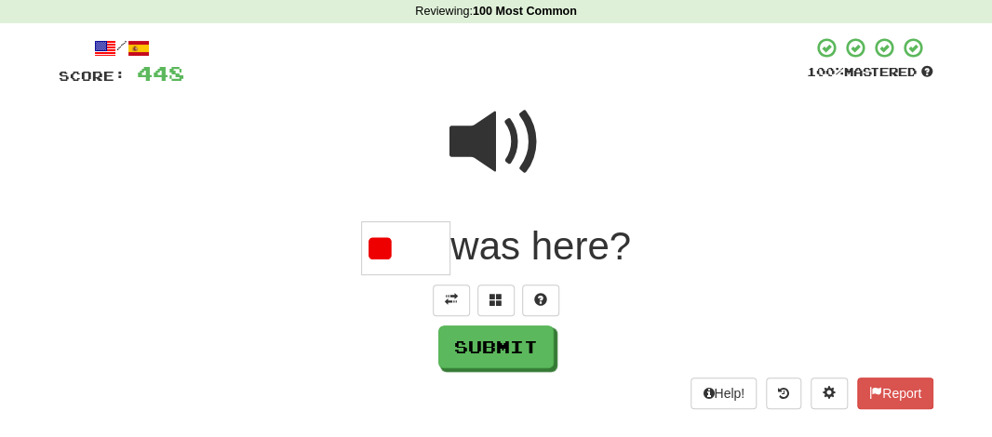
type input "*"
type input "***"
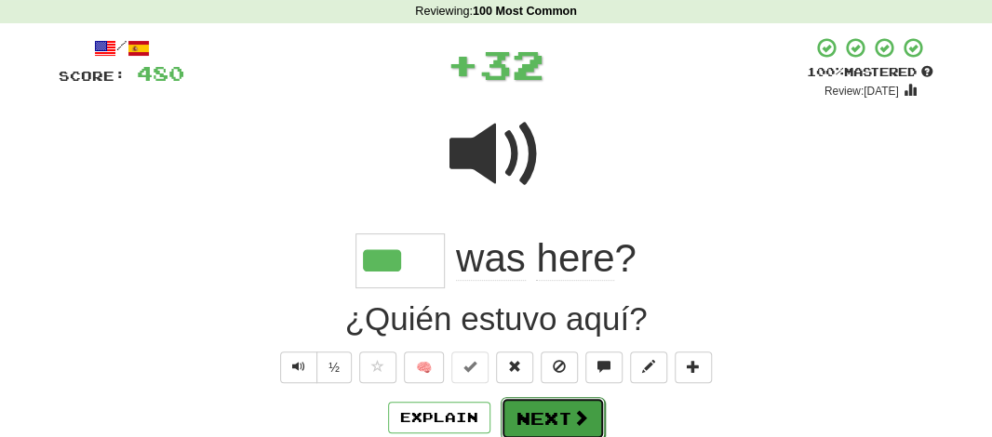
click at [539, 412] on button "Next" at bounding box center [553, 418] width 104 height 43
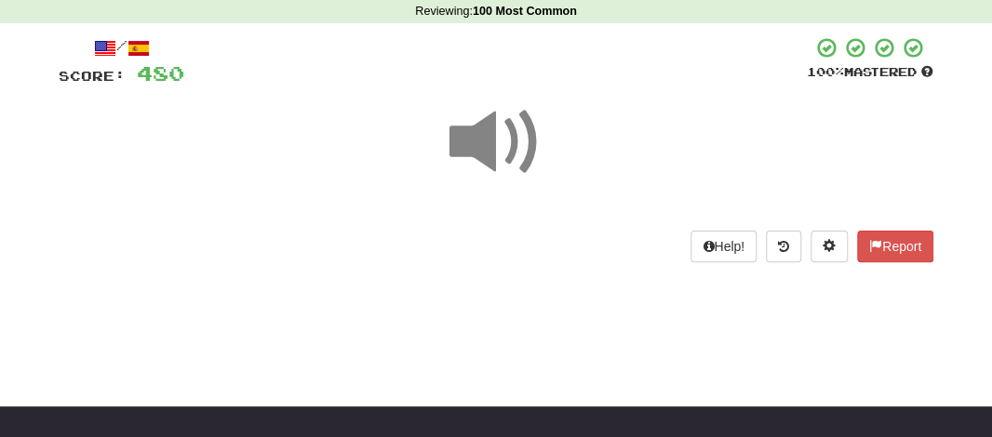
click at [480, 141] on span at bounding box center [495, 142] width 93 height 93
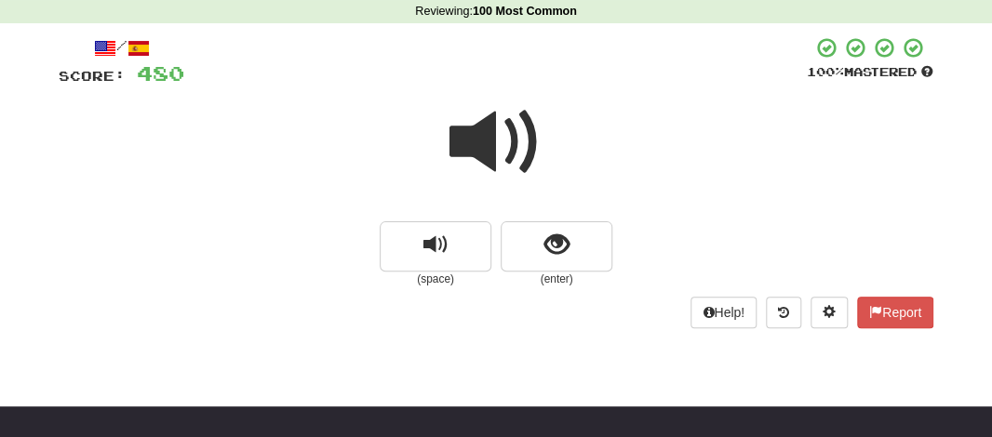
click at [480, 141] on span at bounding box center [495, 142] width 93 height 93
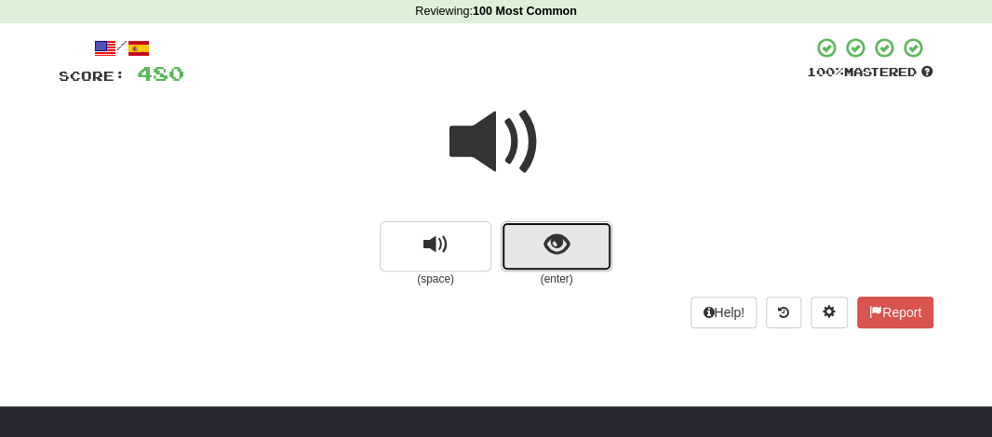
click at [557, 263] on button "show sentence" at bounding box center [557, 246] width 112 height 50
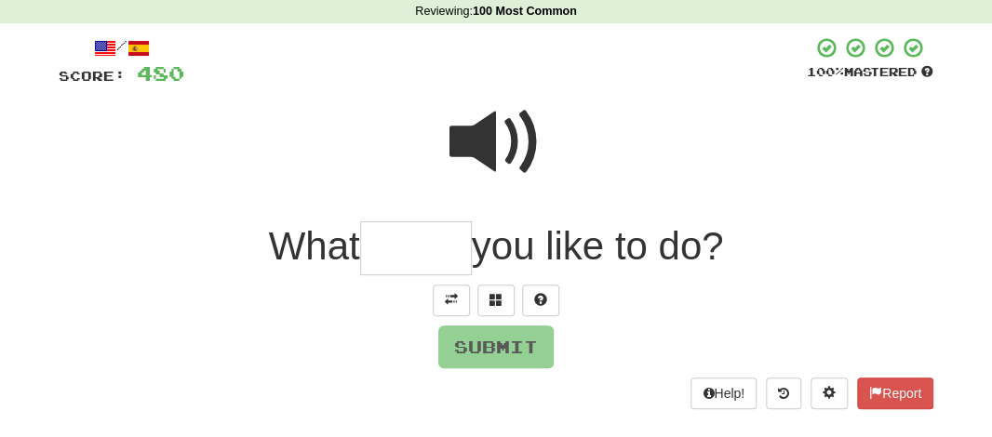
click at [464, 248] on input "text" at bounding box center [416, 248] width 112 height 55
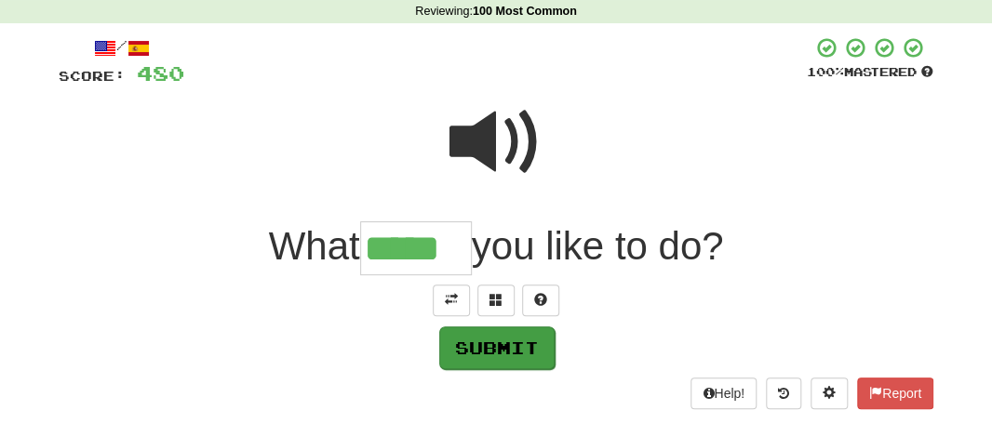
type input "*****"
click at [487, 343] on button "Submit" at bounding box center [496, 348] width 115 height 43
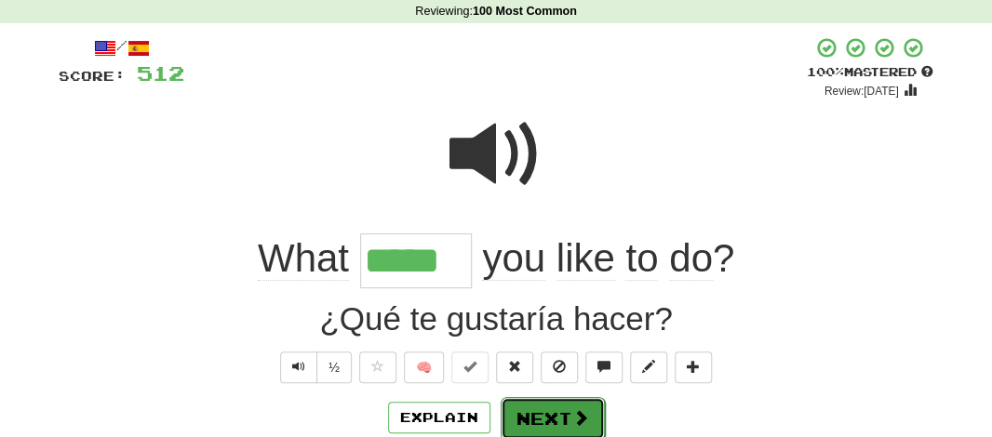
click at [528, 423] on button "Next" at bounding box center [553, 418] width 104 height 43
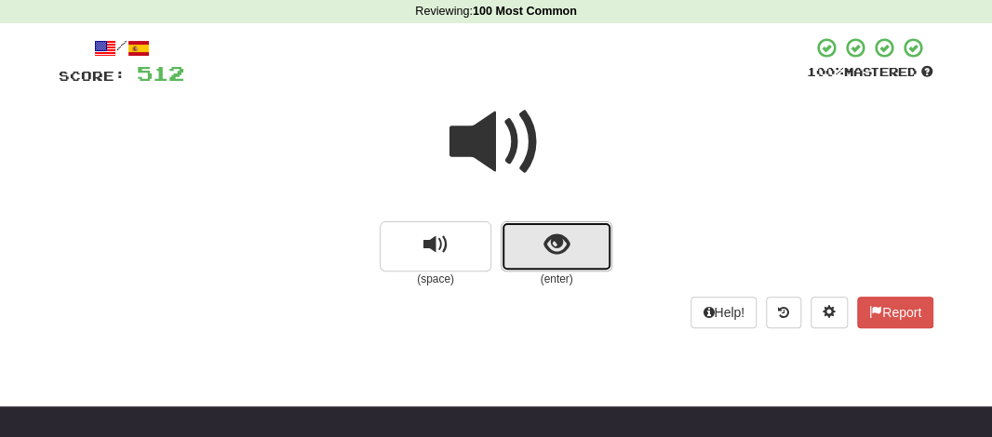
click at [539, 226] on button "show sentence" at bounding box center [557, 246] width 112 height 50
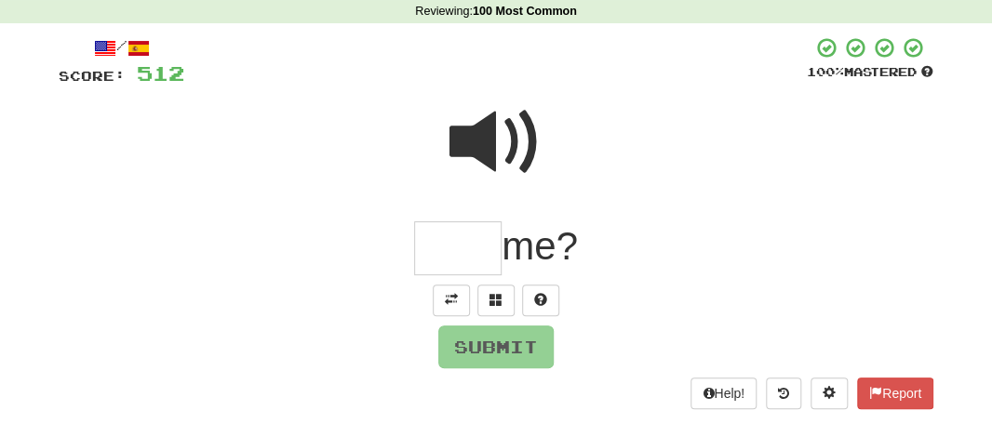
click at [448, 261] on input "text" at bounding box center [457, 248] width 87 height 55
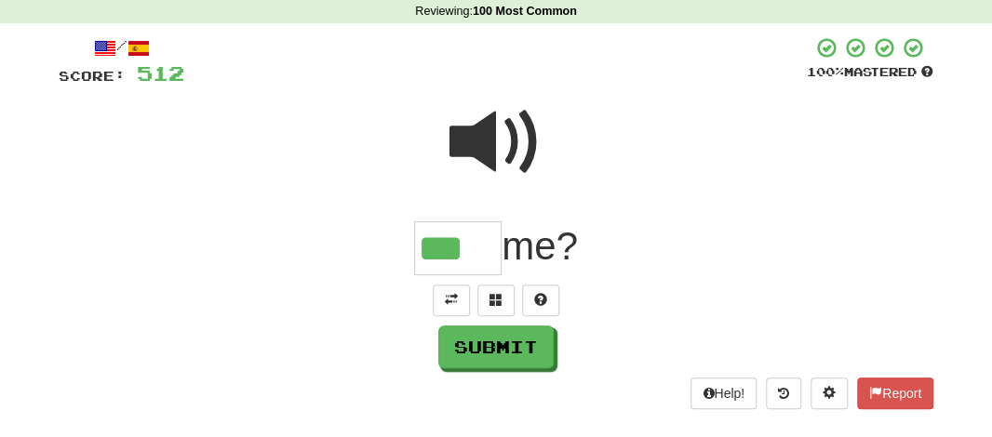
type input "***"
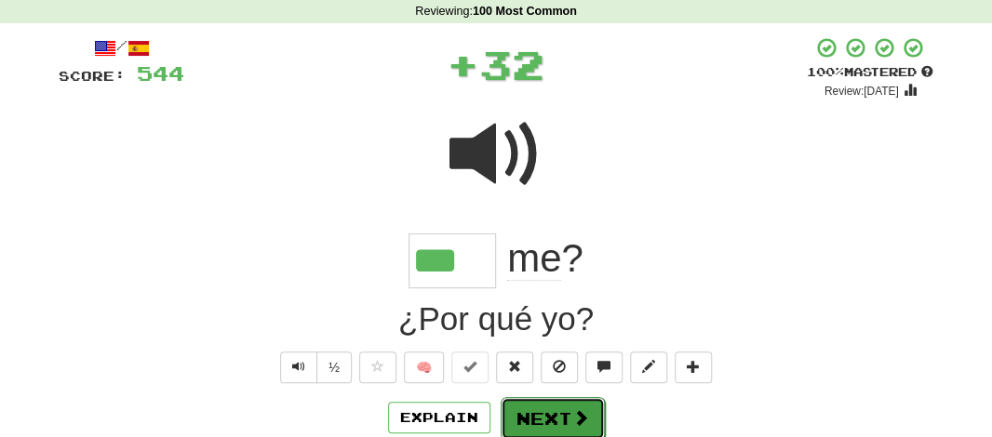
click at [546, 410] on button "Next" at bounding box center [553, 418] width 104 height 43
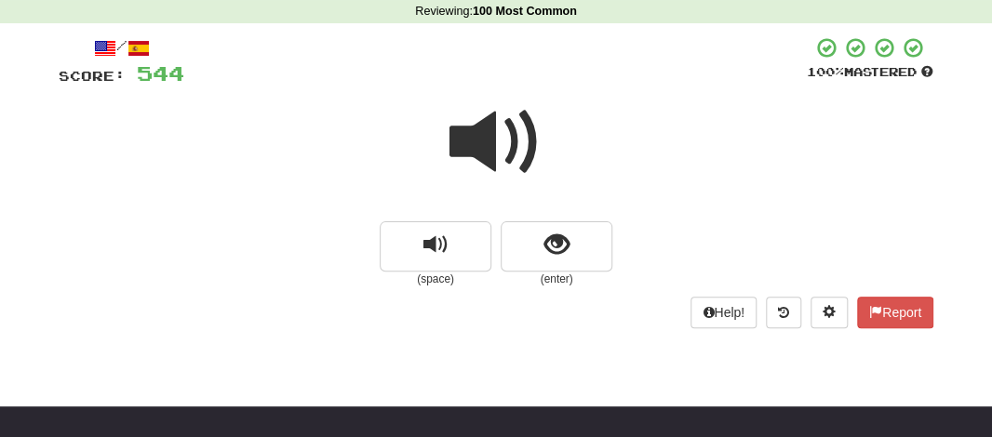
click at [491, 122] on span at bounding box center [495, 142] width 93 height 93
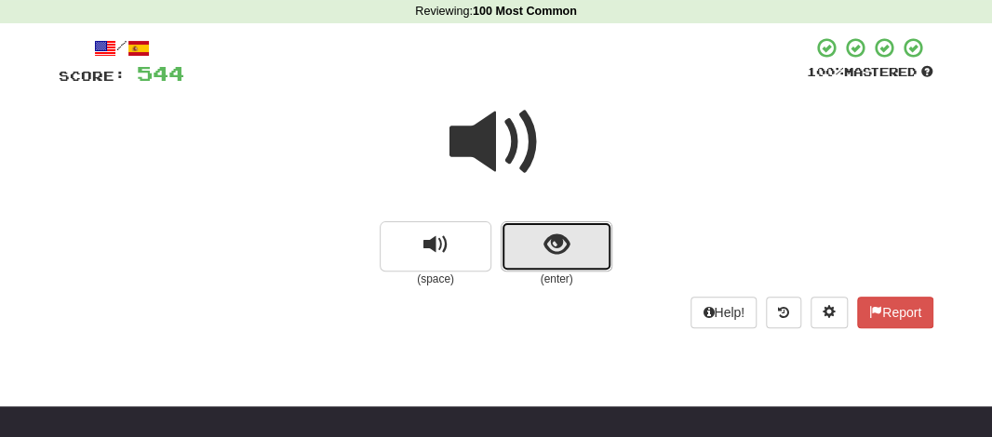
click at [524, 233] on button "show sentence" at bounding box center [557, 246] width 112 height 50
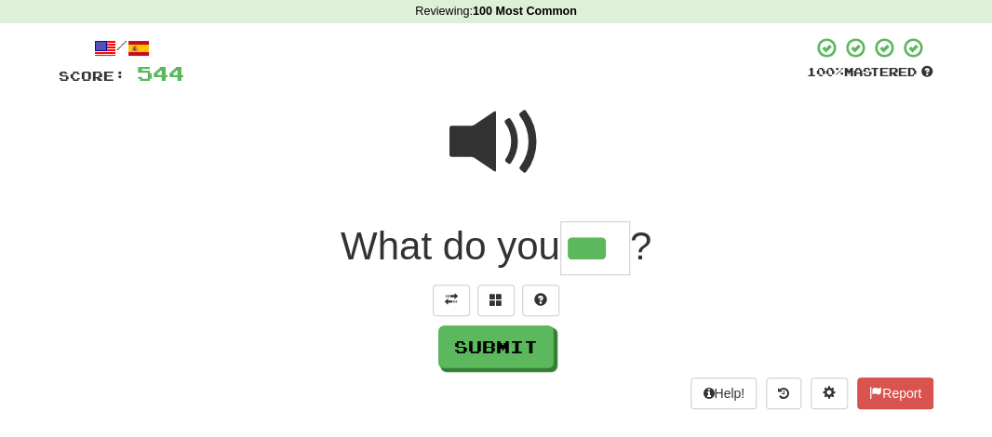
type input "***"
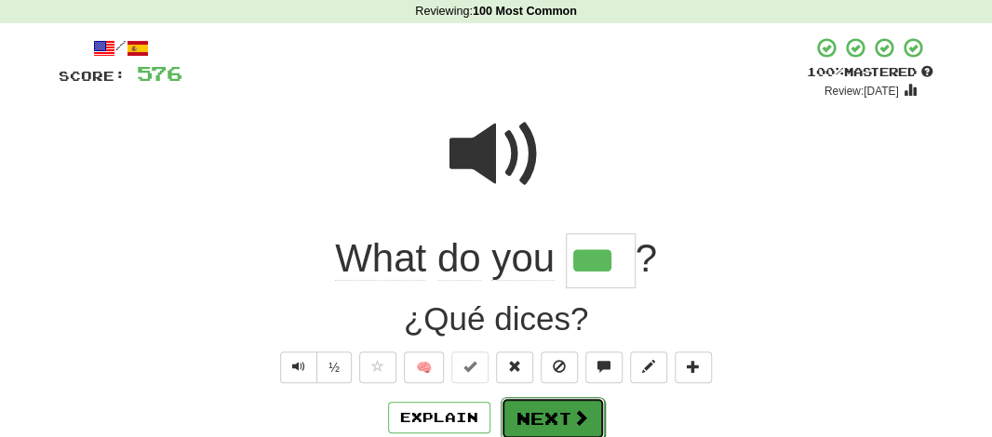
click at [553, 417] on button "Next" at bounding box center [553, 418] width 104 height 43
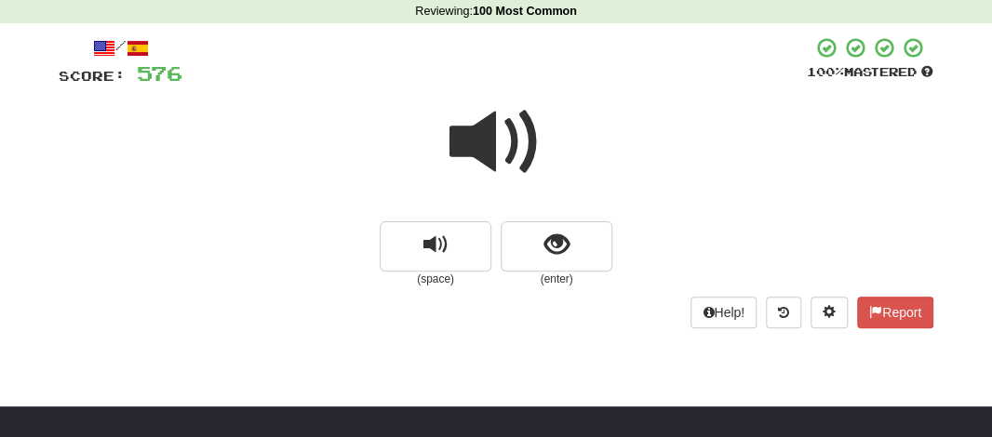
click at [479, 135] on span at bounding box center [495, 142] width 93 height 93
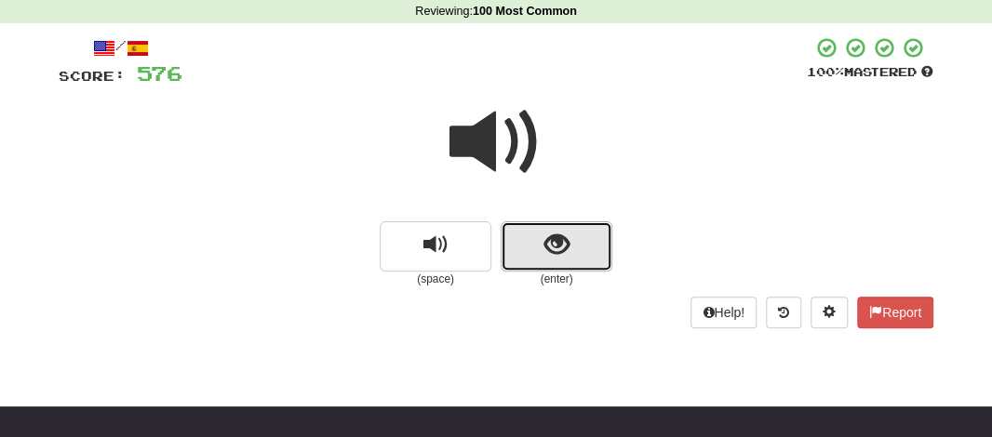
click at [514, 232] on button "show sentence" at bounding box center [557, 246] width 112 height 50
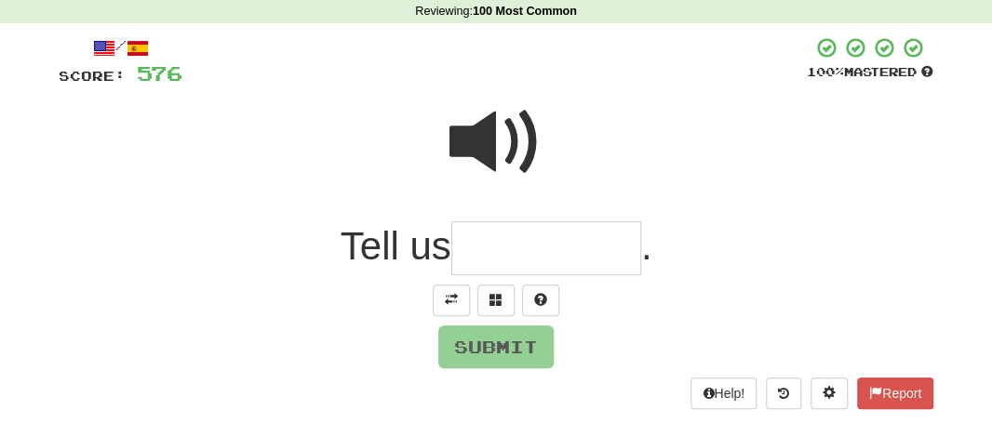
click at [514, 232] on input "text" at bounding box center [546, 248] width 190 height 55
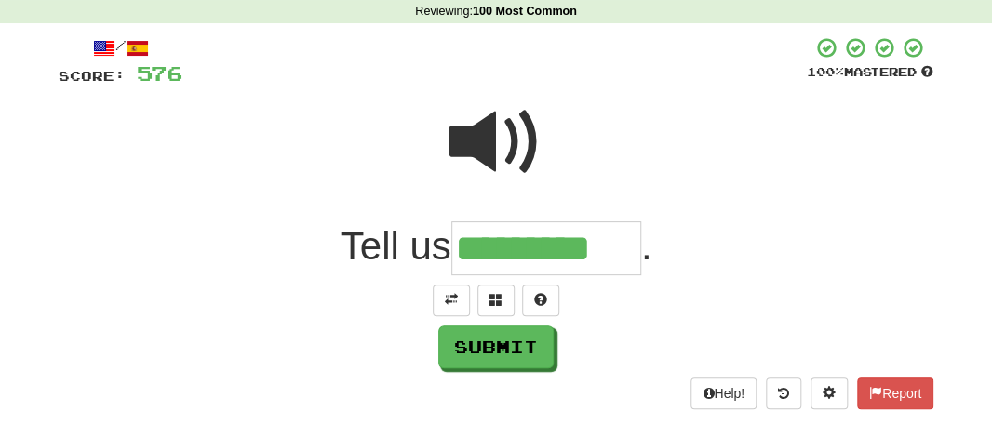
type input "*********"
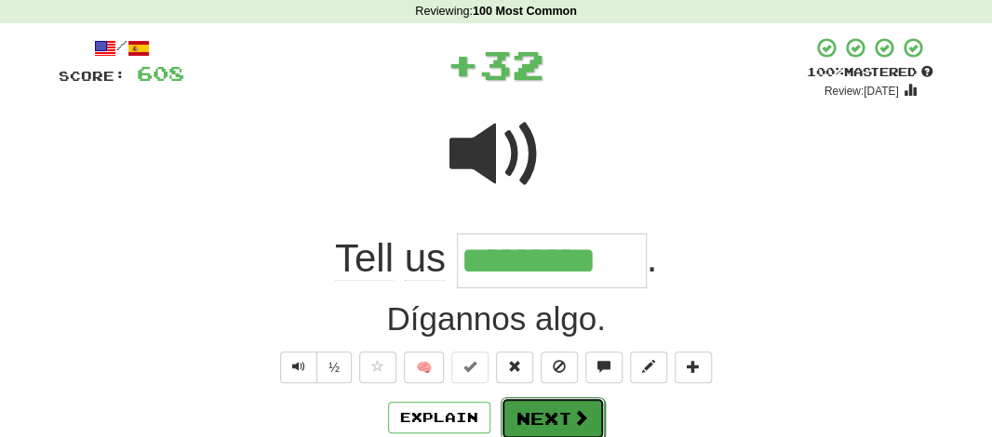
click at [539, 403] on button "Next" at bounding box center [553, 418] width 104 height 43
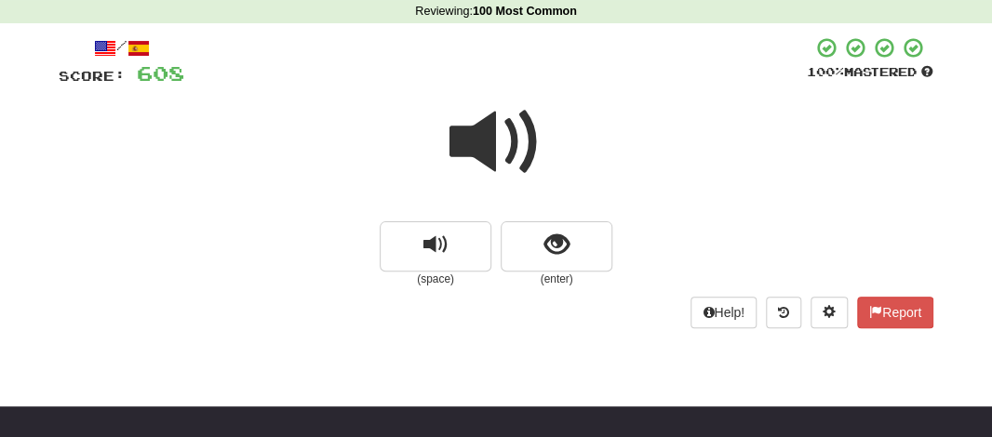
click at [472, 134] on span at bounding box center [495, 142] width 93 height 93
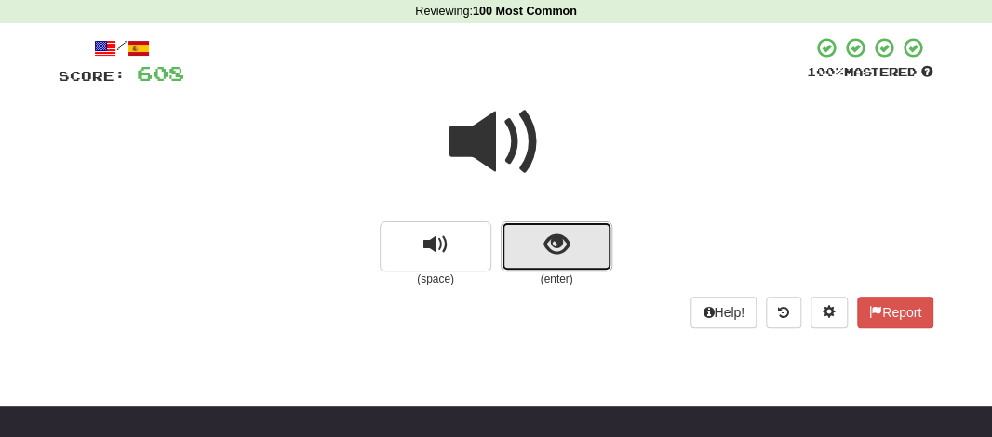
click at [521, 243] on button "show sentence" at bounding box center [557, 246] width 112 height 50
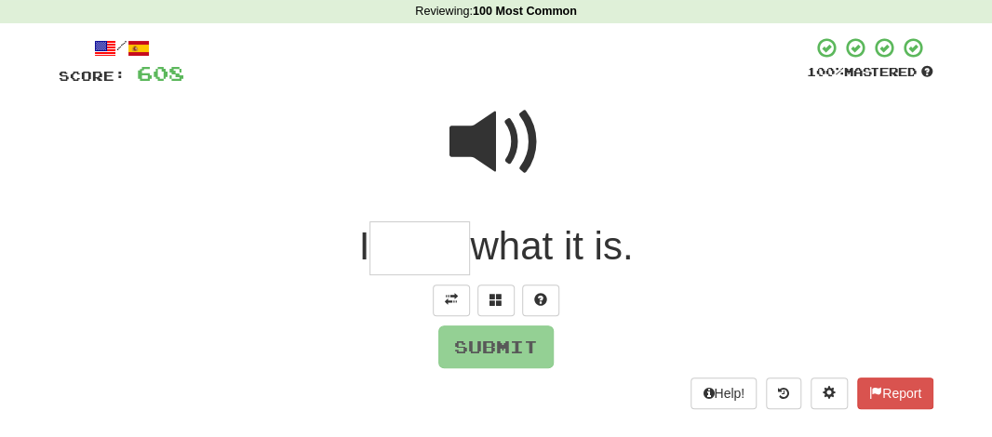
click at [412, 241] on input "text" at bounding box center [419, 248] width 100 height 55
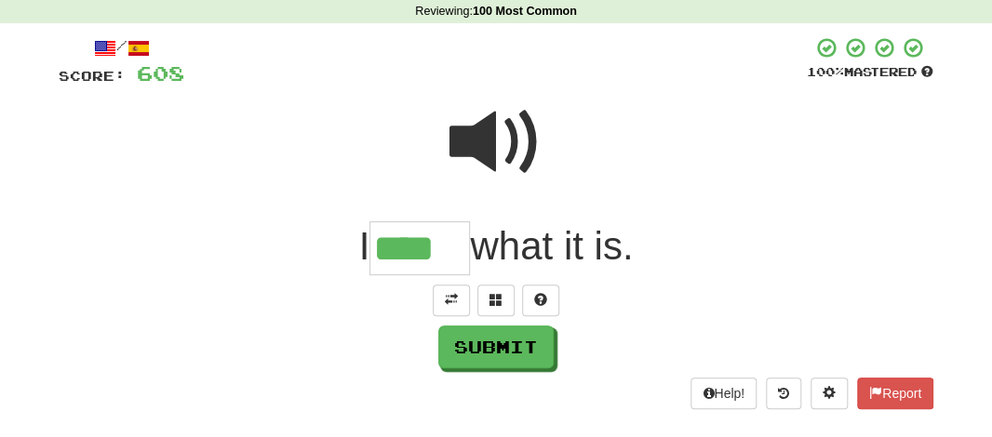
type input "*"
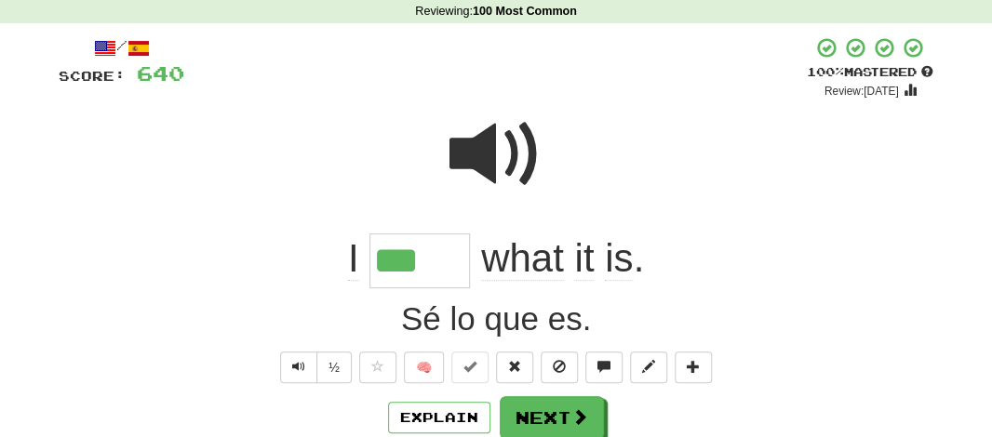
type input "****"
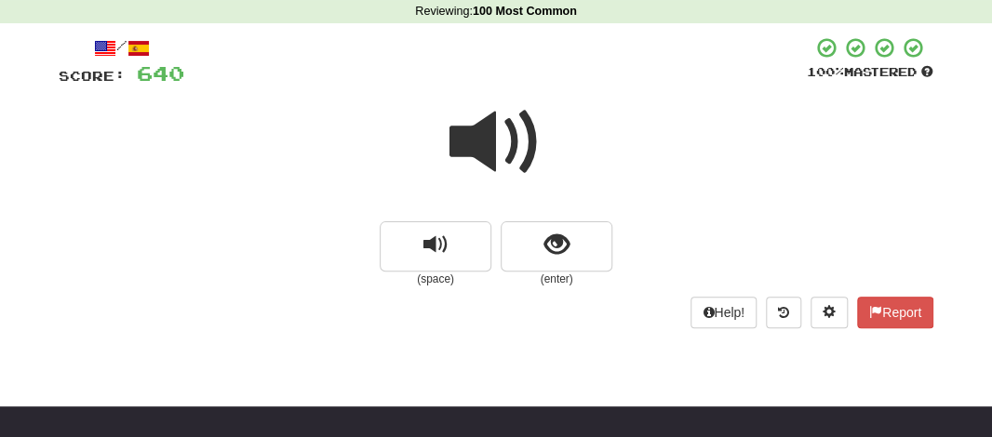
click at [493, 157] on span at bounding box center [495, 142] width 93 height 93
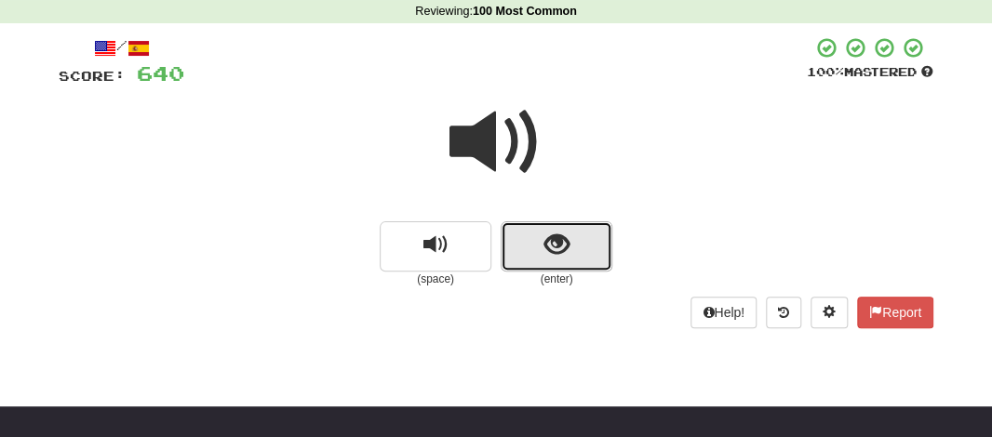
click at [524, 230] on button "show sentence" at bounding box center [557, 246] width 112 height 50
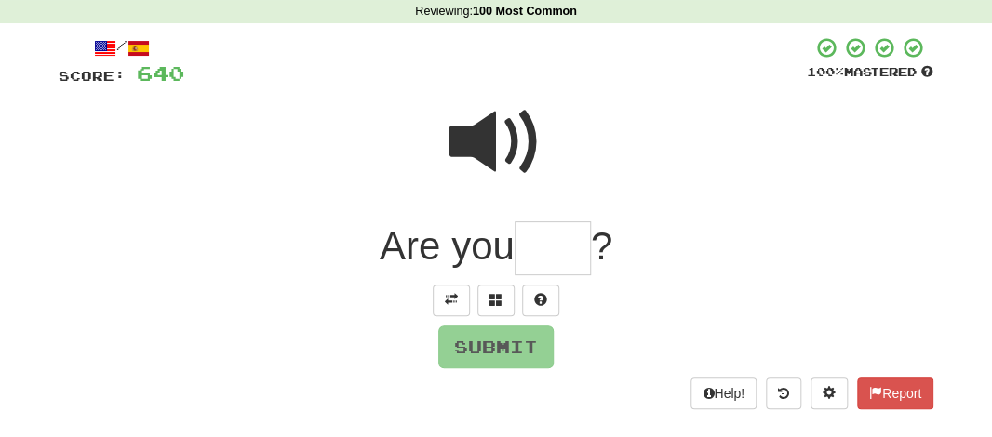
click at [536, 241] on input "text" at bounding box center [553, 248] width 76 height 55
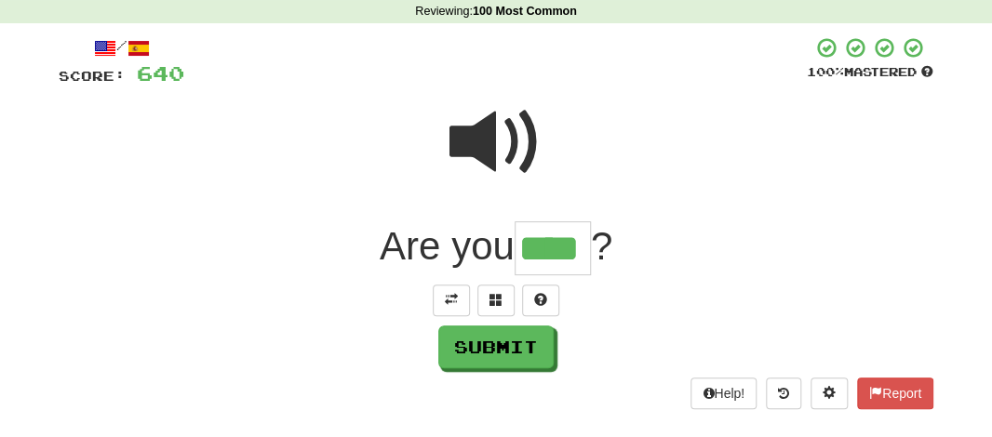
type input "****"
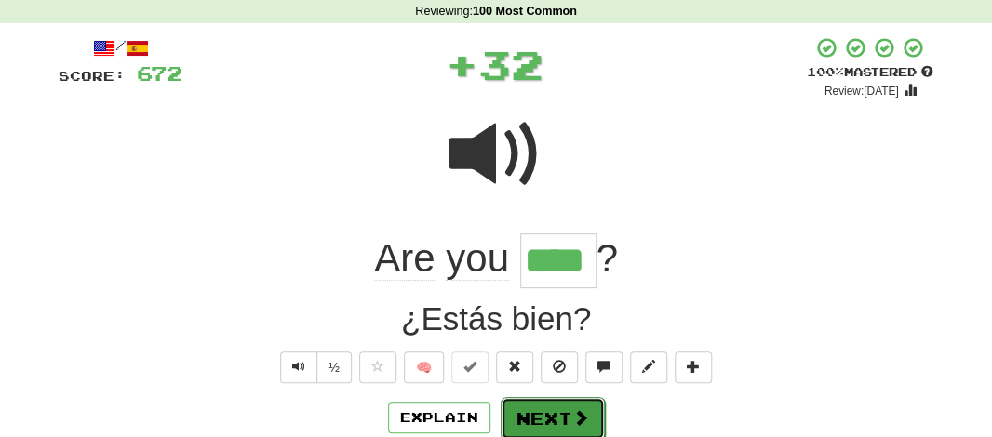
click at [541, 410] on button "Next" at bounding box center [553, 418] width 104 height 43
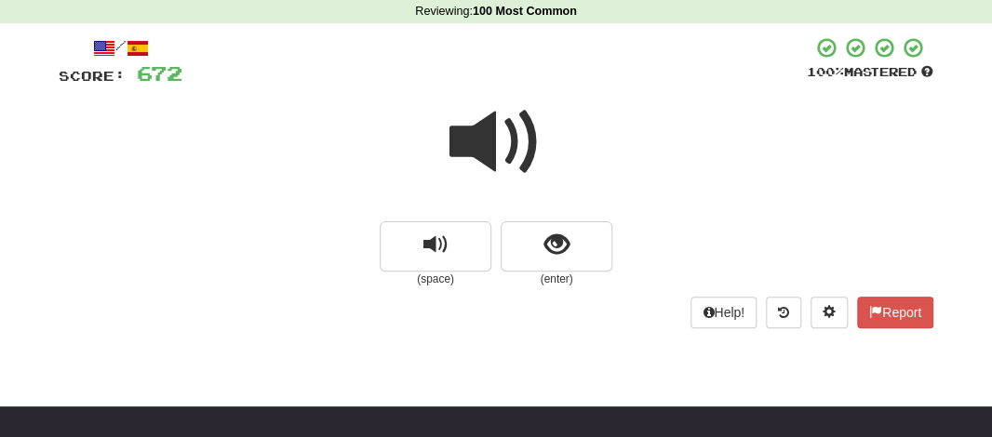
click at [480, 150] on span at bounding box center [495, 142] width 93 height 93
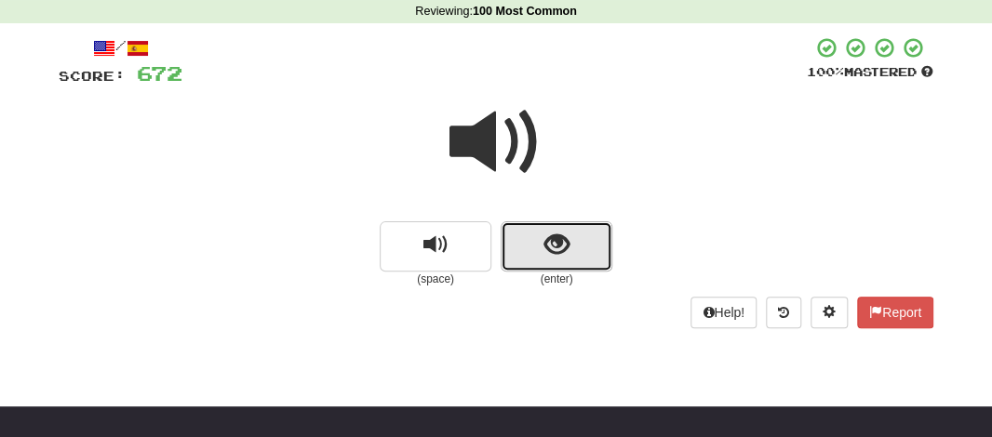
click at [558, 238] on span "show sentence" at bounding box center [556, 245] width 25 height 25
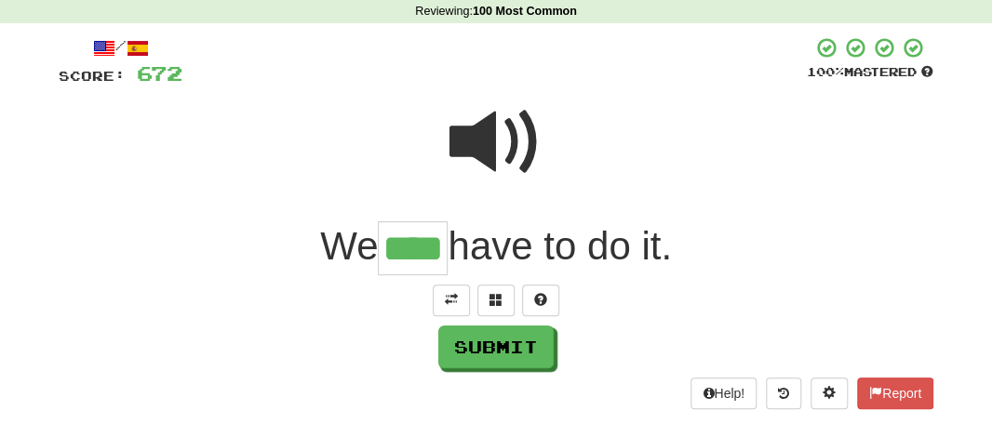
type input "****"
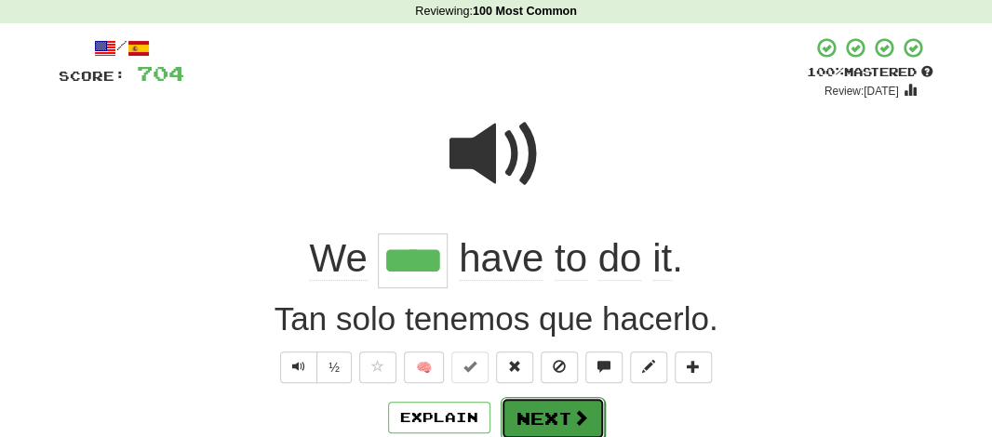
click at [564, 416] on button "Next" at bounding box center [553, 418] width 104 height 43
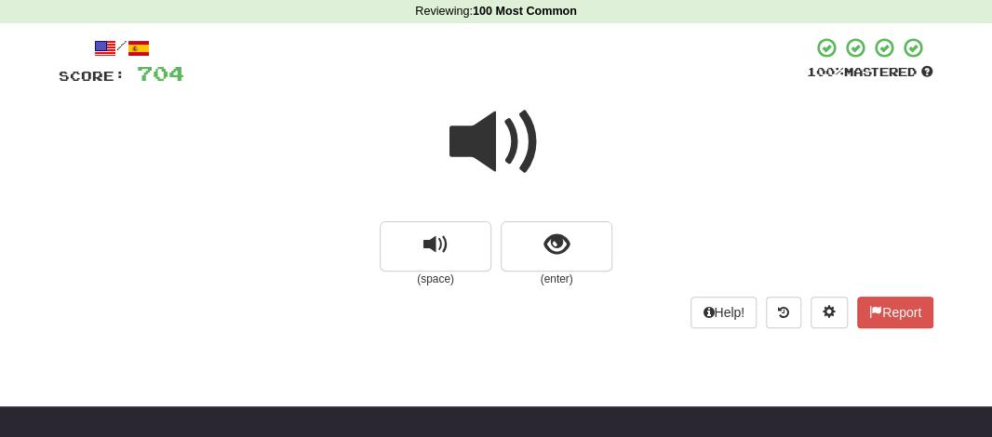
click at [498, 155] on span at bounding box center [495, 142] width 93 height 93
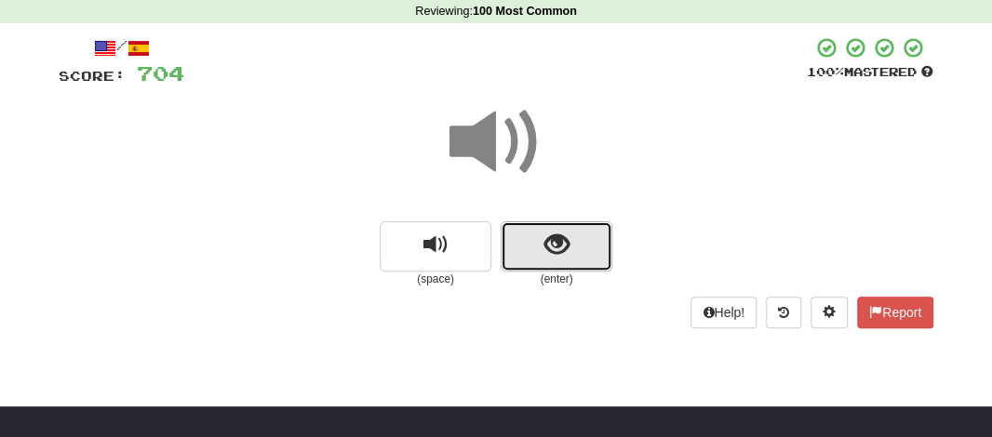
click at [529, 245] on button "show sentence" at bounding box center [557, 246] width 112 height 50
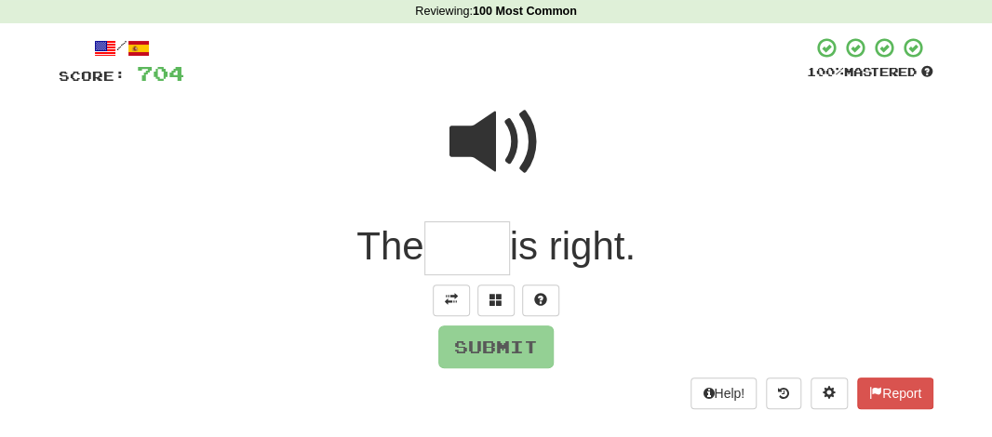
click at [455, 239] on input "text" at bounding box center [467, 248] width 86 height 55
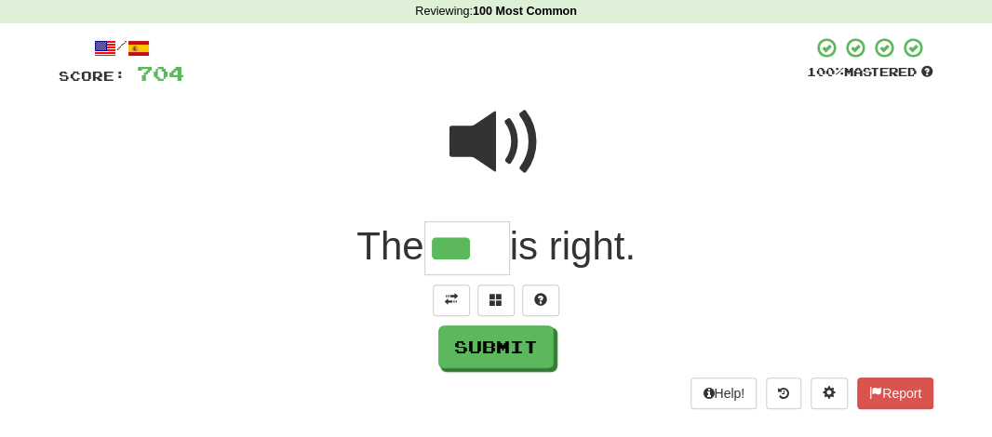
type input "*"
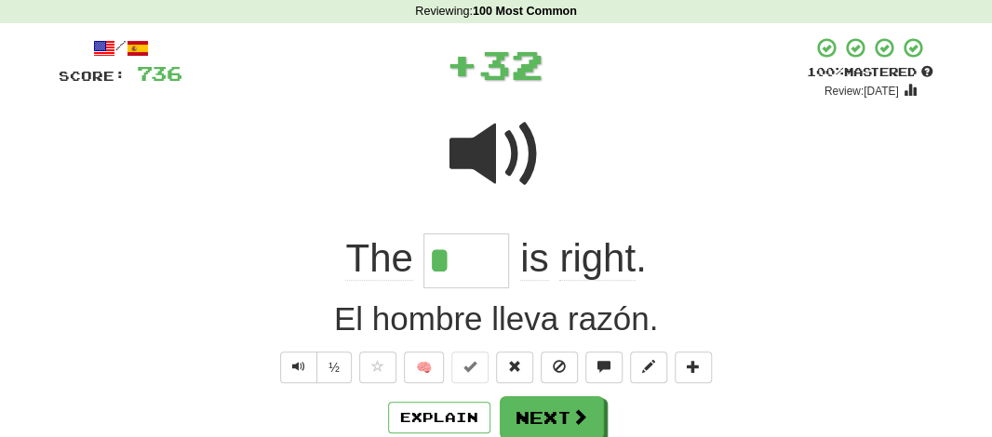
type input "**"
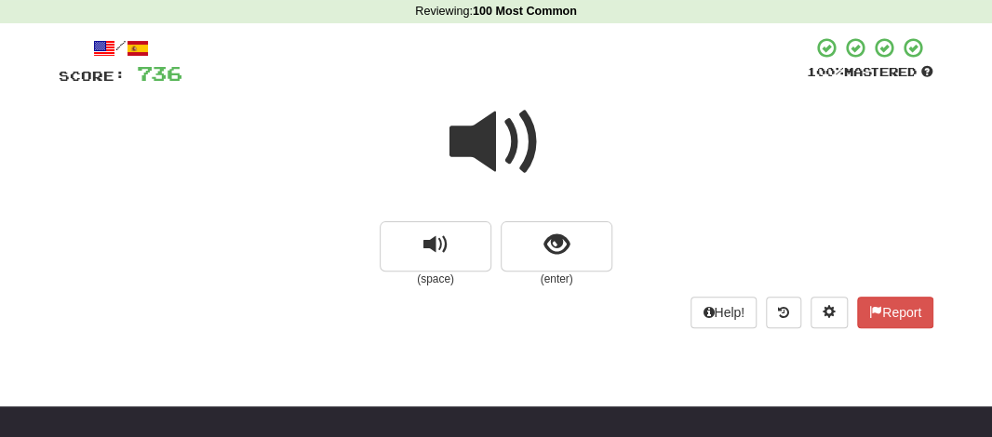
click at [502, 156] on span at bounding box center [495, 142] width 93 height 93
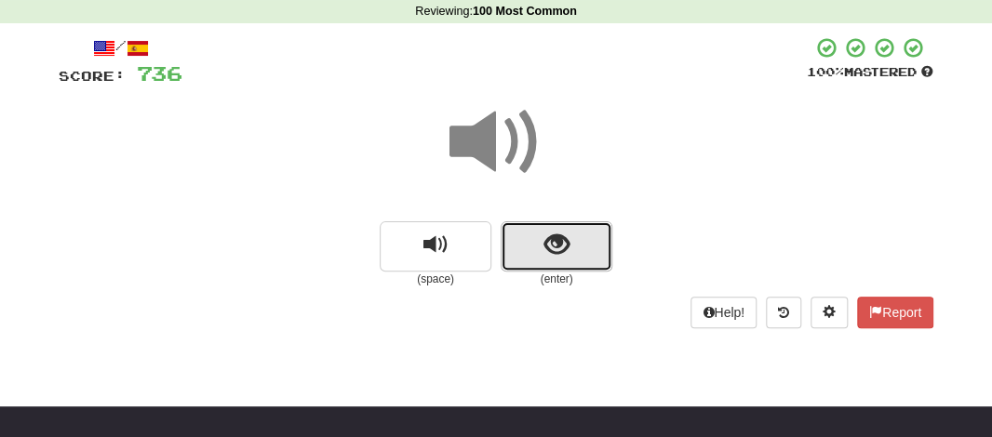
click at [525, 254] on button "show sentence" at bounding box center [557, 246] width 112 height 50
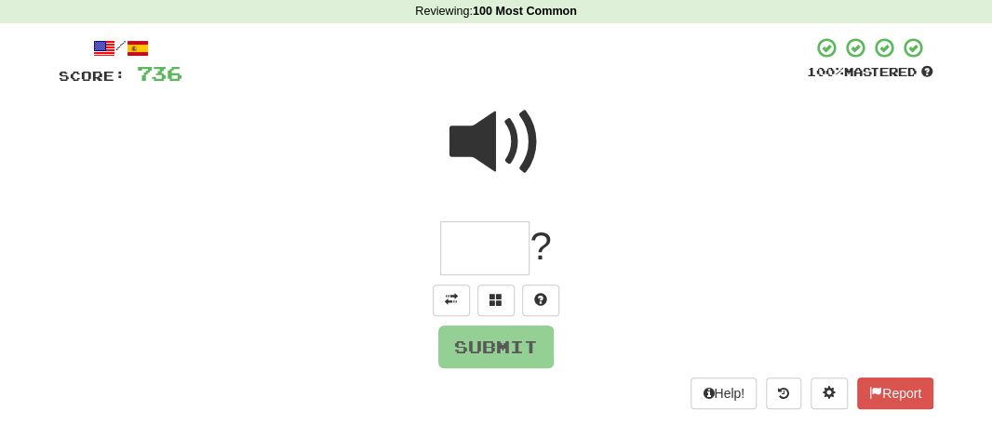
click at [483, 254] on input "text" at bounding box center [484, 248] width 89 height 55
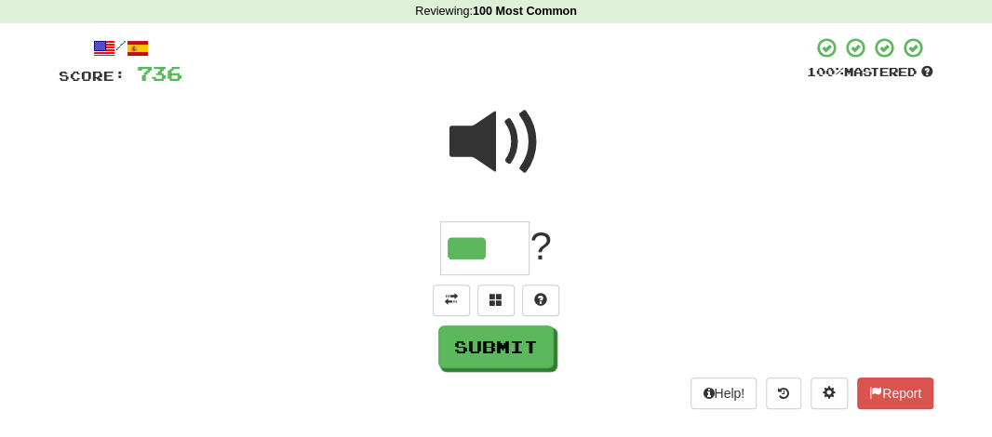
scroll to position [0, 12]
type input "***"
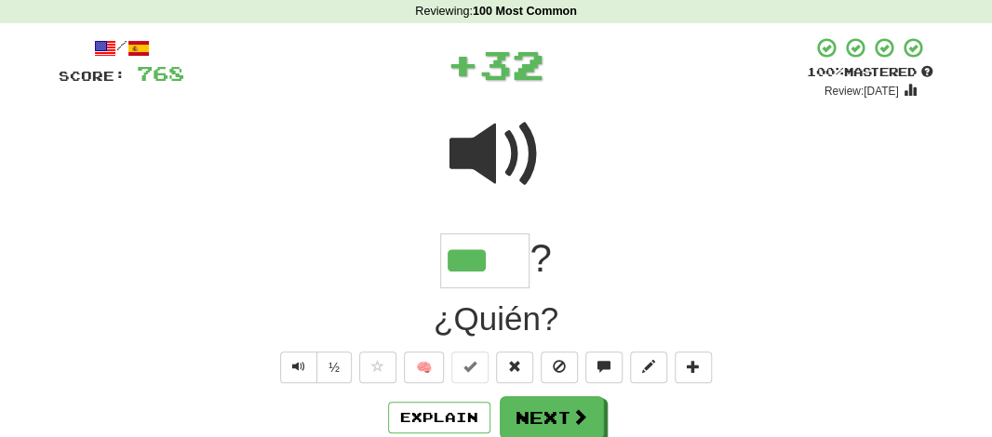
scroll to position [0, 0]
click at [533, 427] on button "Next" at bounding box center [553, 418] width 104 height 43
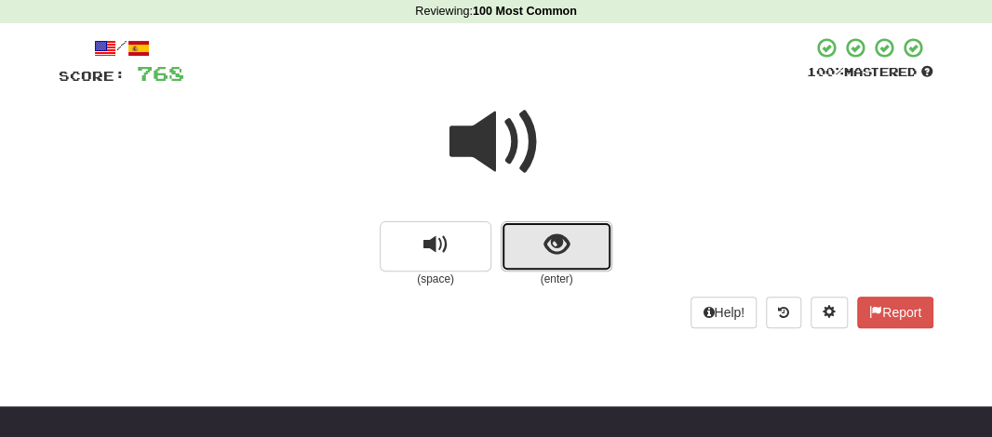
click at [550, 233] on span "show sentence" at bounding box center [556, 245] width 25 height 25
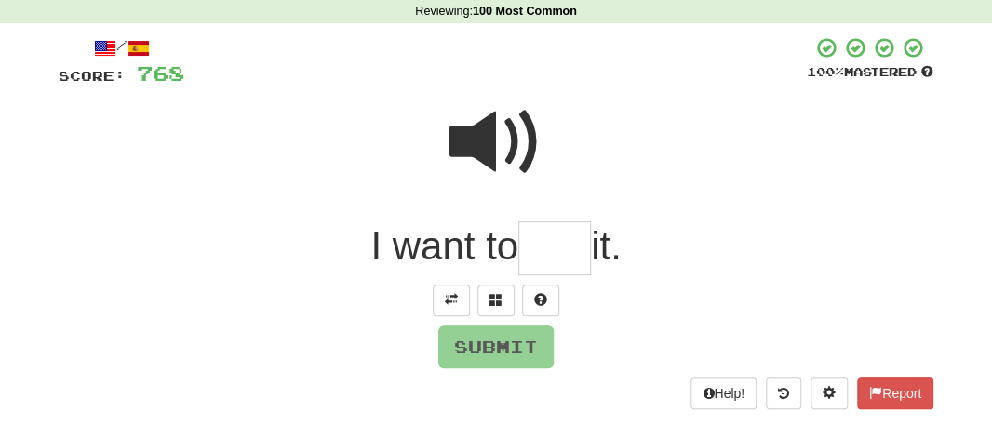
click at [550, 231] on input "text" at bounding box center [554, 248] width 73 height 55
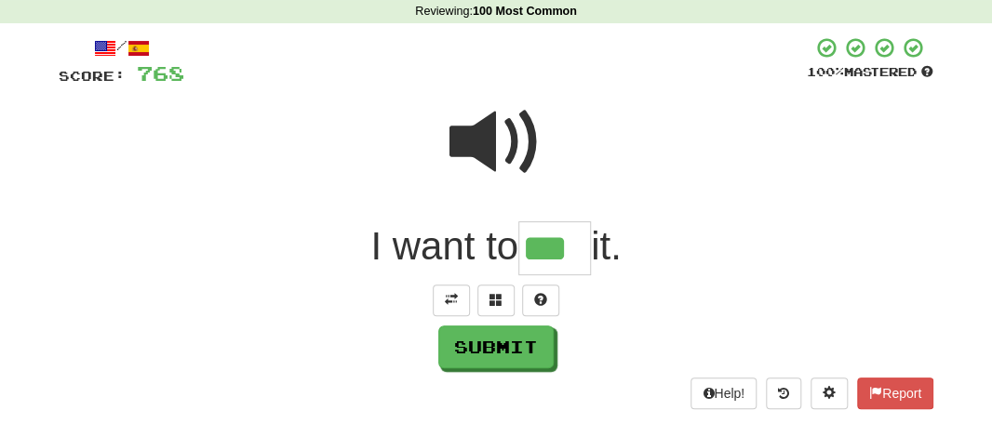
scroll to position [0, 12]
type input "***"
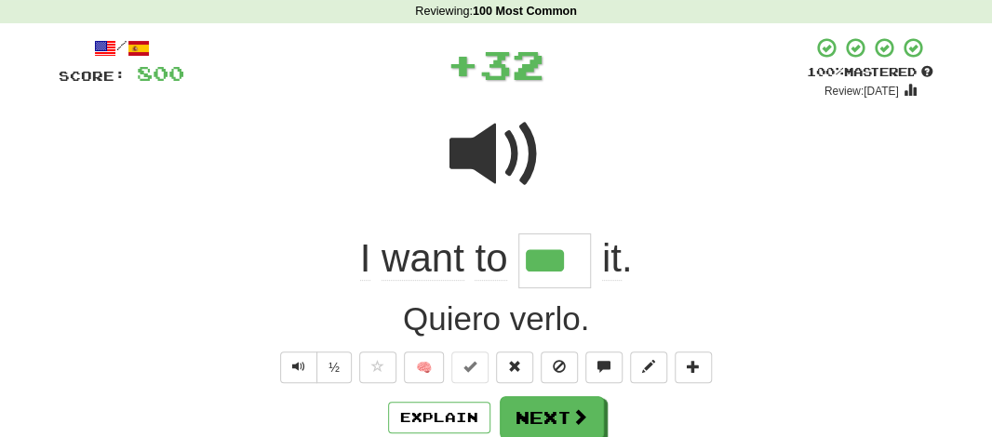
scroll to position [0, 0]
click at [550, 392] on div "/ Score: 800 + 32 100 % Mastered Review: [DATE] I want to *** it . Quiero verlo…" at bounding box center [496, 273] width 875 height 474
click at [550, 412] on button "Next" at bounding box center [553, 418] width 104 height 43
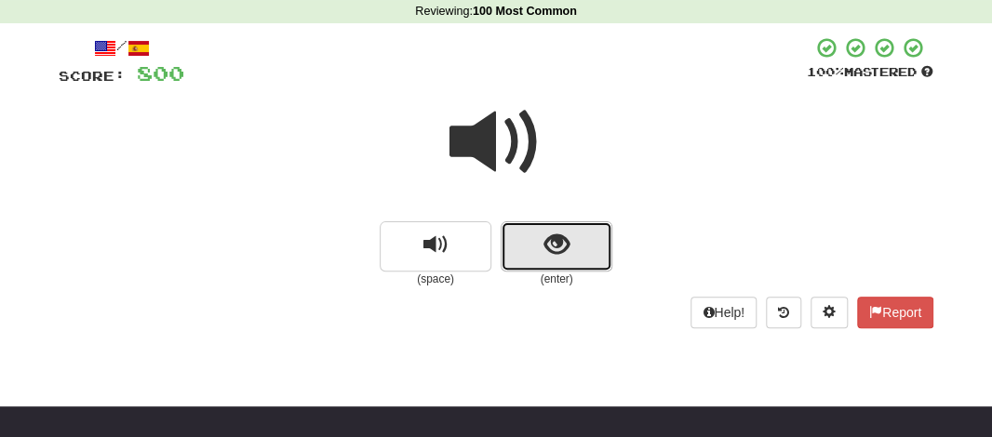
click at [544, 246] on span "show sentence" at bounding box center [556, 245] width 25 height 25
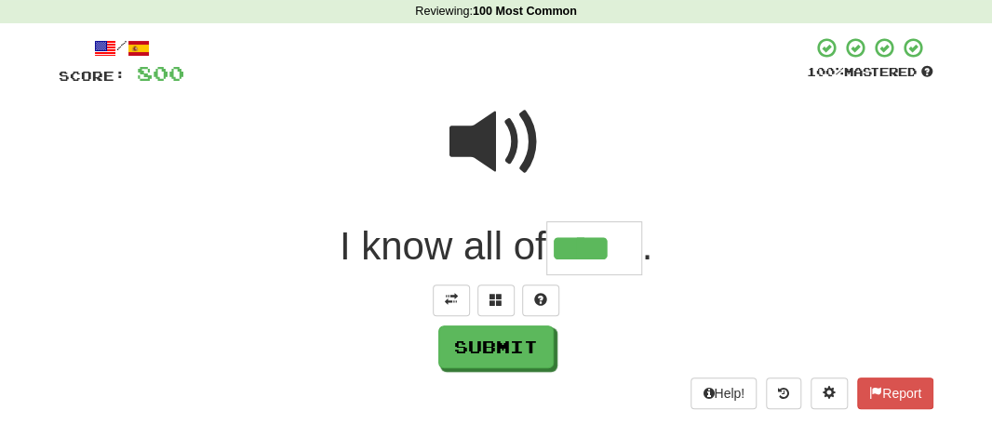
scroll to position [0, 22]
type input "****"
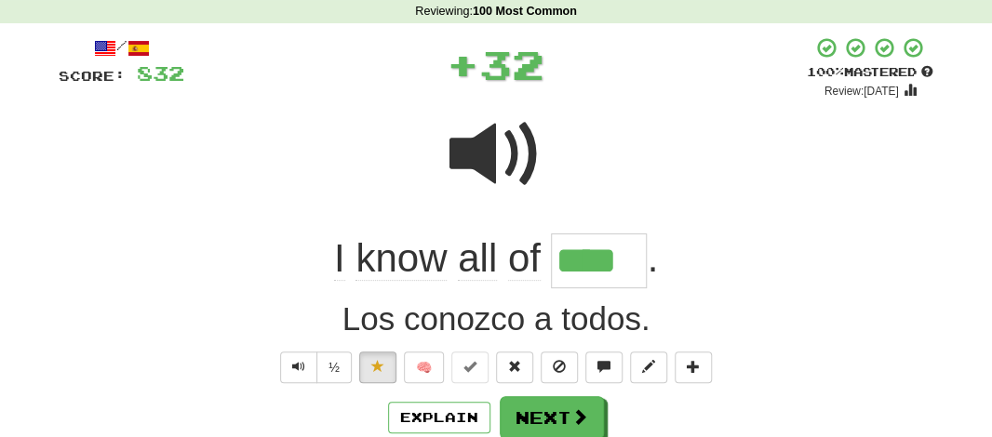
scroll to position [0, 0]
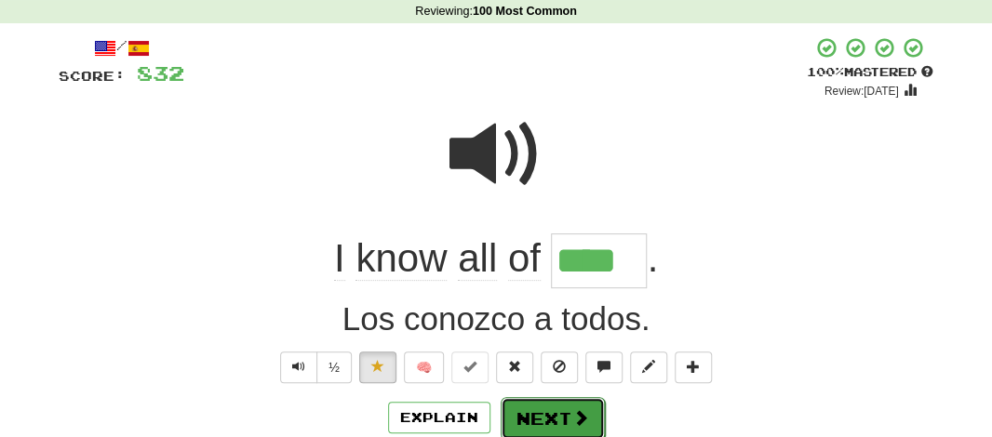
click at [554, 408] on button "Next" at bounding box center [553, 418] width 104 height 43
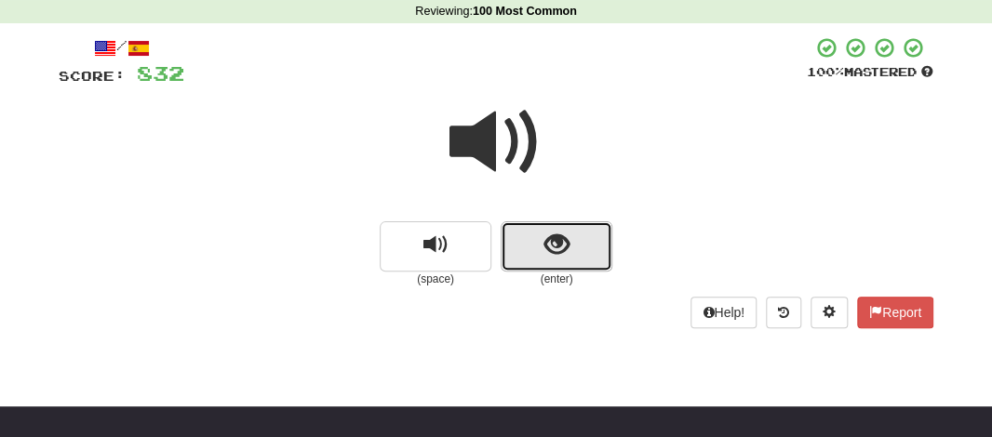
click at [529, 250] on button "show sentence" at bounding box center [557, 246] width 112 height 50
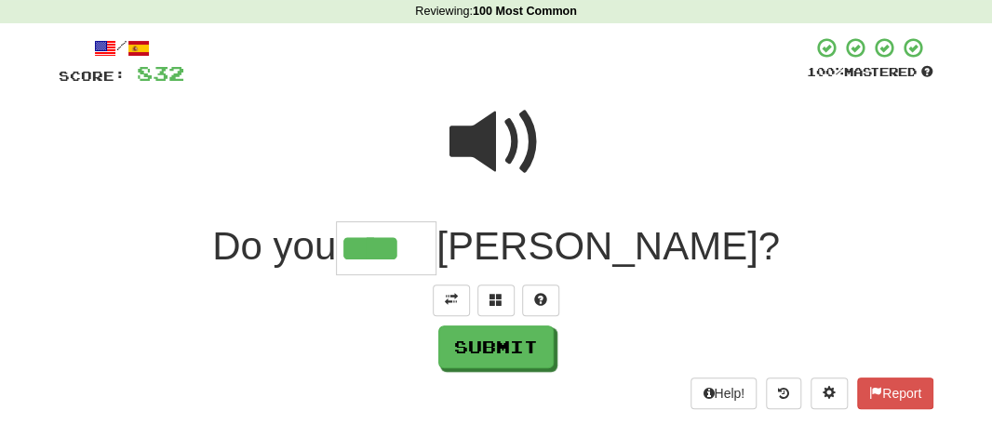
scroll to position [0, 27]
type input "****"
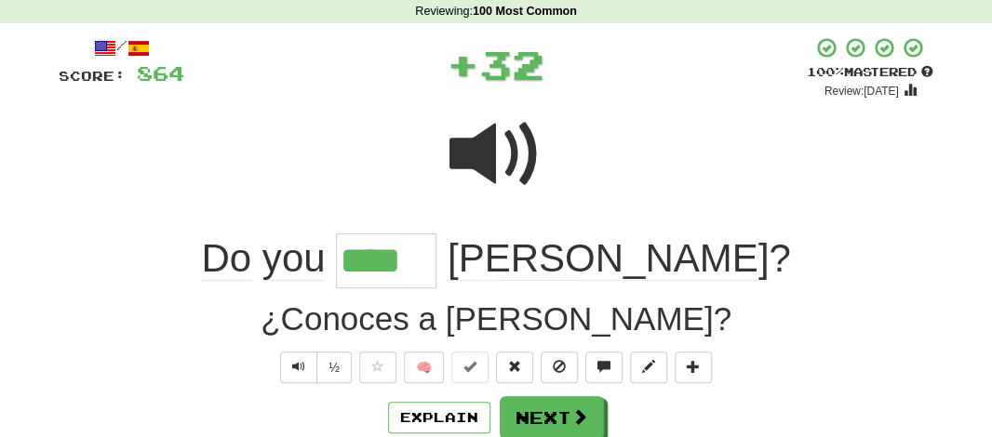
scroll to position [0, 0]
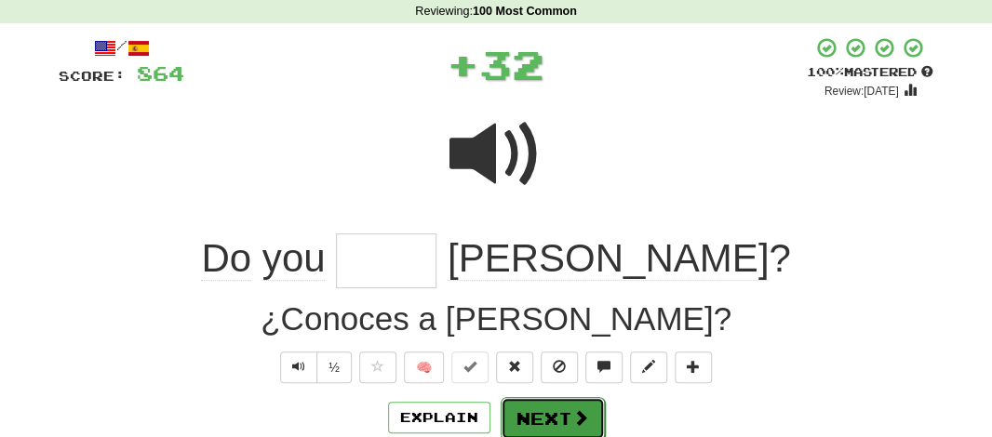
click at [527, 418] on button "Next" at bounding box center [553, 418] width 104 height 43
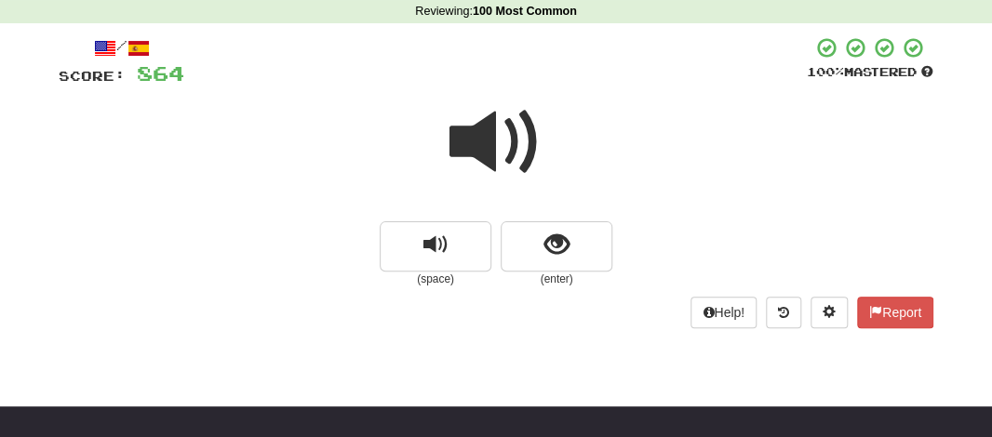
click at [498, 158] on span at bounding box center [495, 142] width 93 height 93
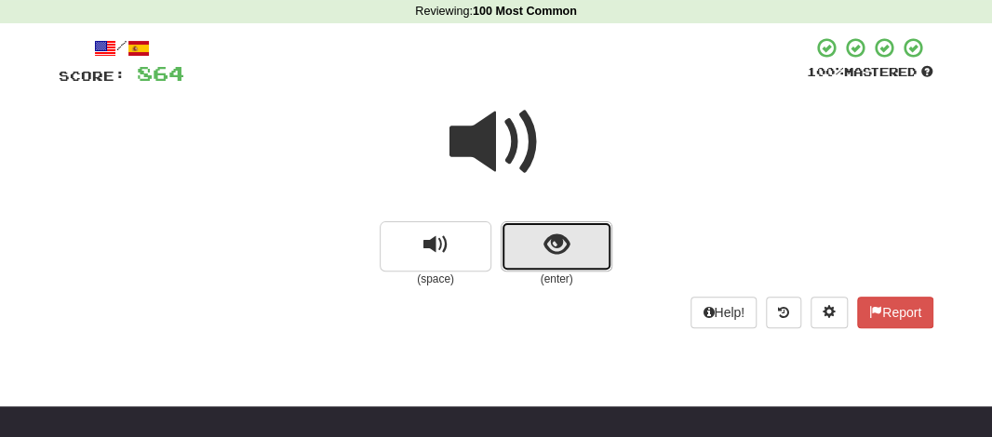
click at [548, 261] on button "show sentence" at bounding box center [557, 246] width 112 height 50
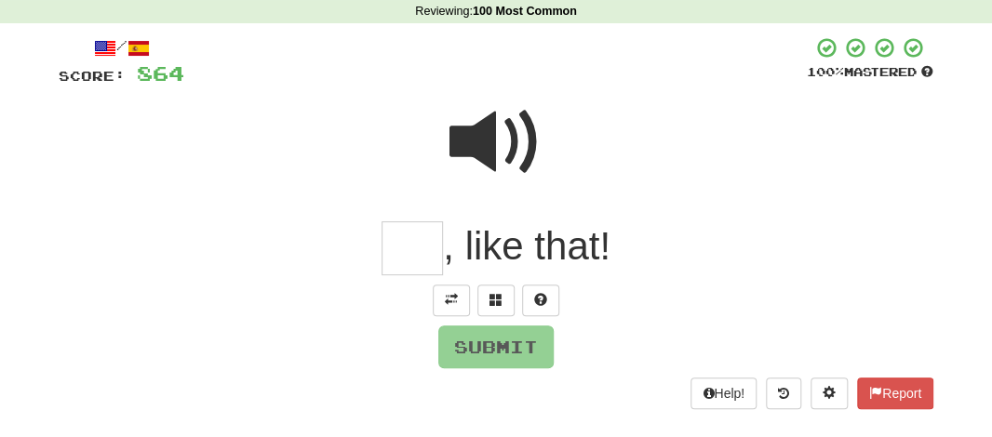
click at [417, 249] on input "text" at bounding box center [411, 248] width 61 height 55
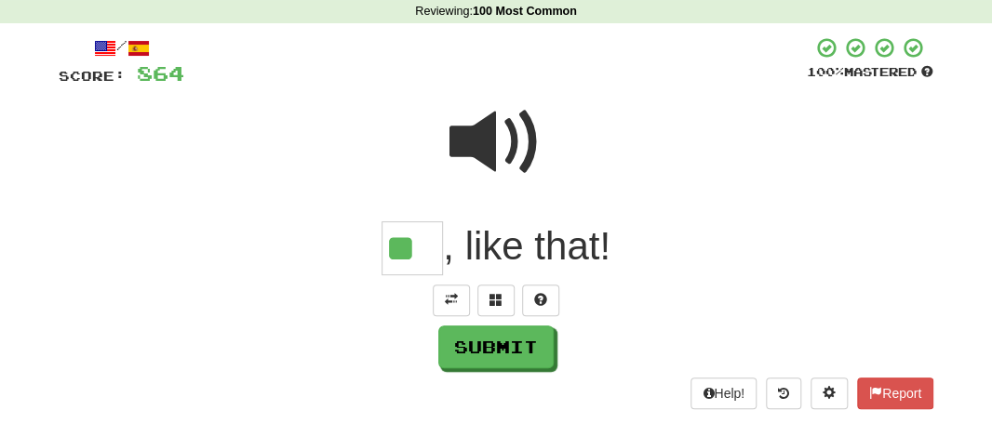
type input "**"
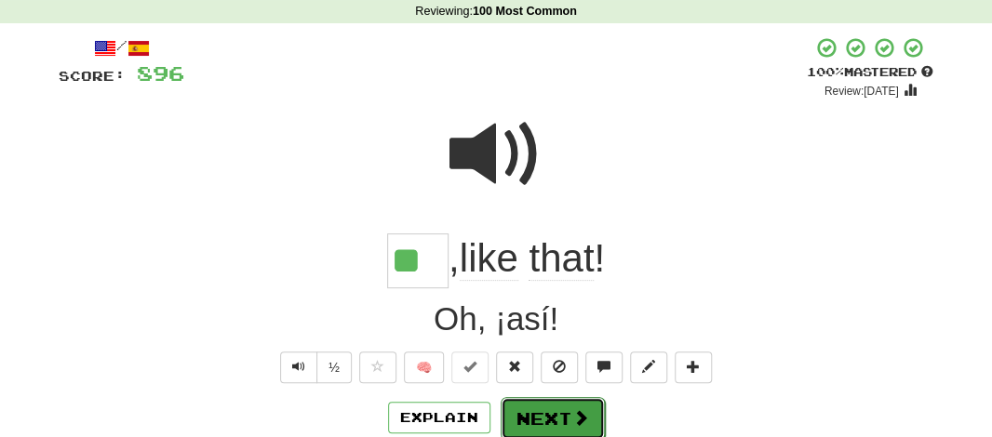
click at [558, 400] on button "Next" at bounding box center [553, 418] width 104 height 43
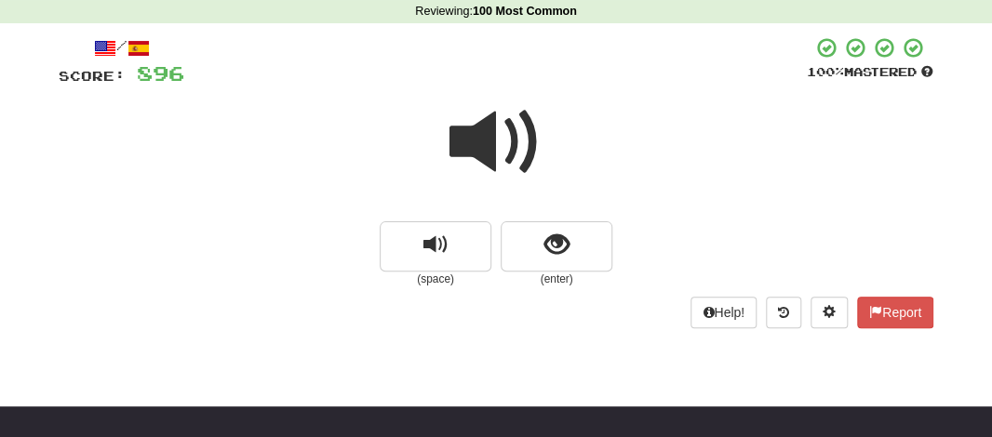
click at [488, 154] on span at bounding box center [495, 142] width 93 height 93
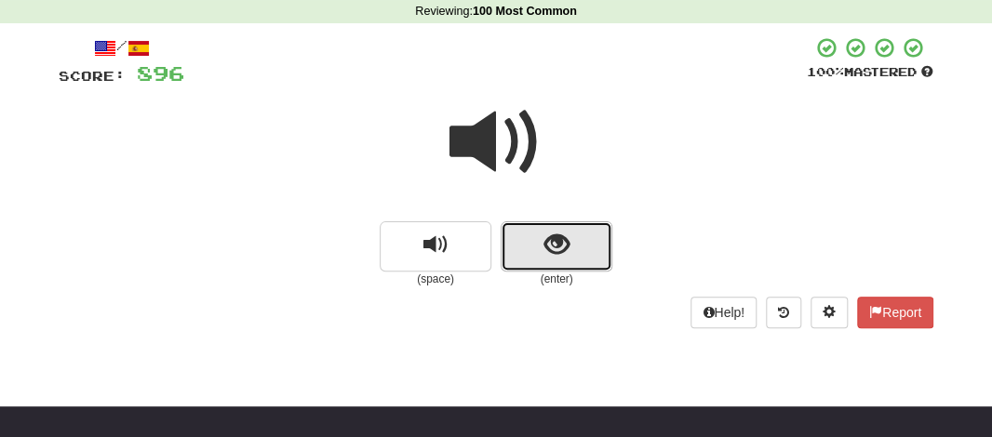
click at [531, 228] on button "show sentence" at bounding box center [557, 246] width 112 height 50
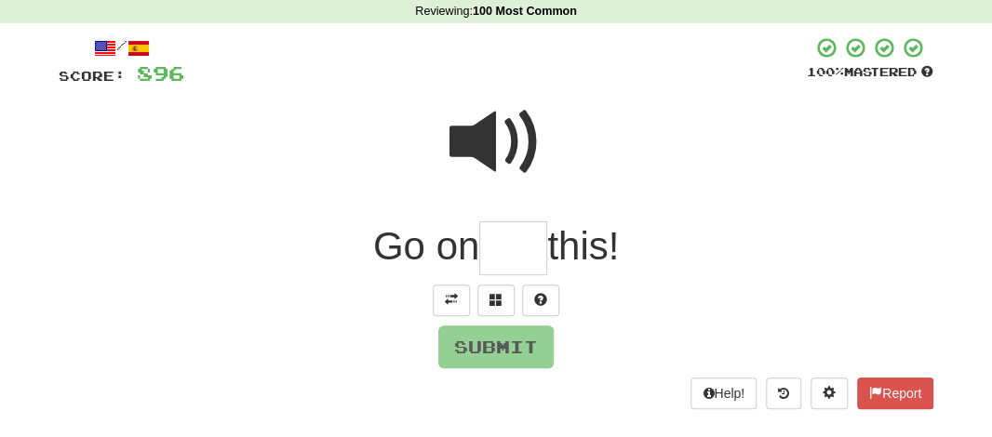
click at [512, 254] on input "text" at bounding box center [513, 248] width 68 height 55
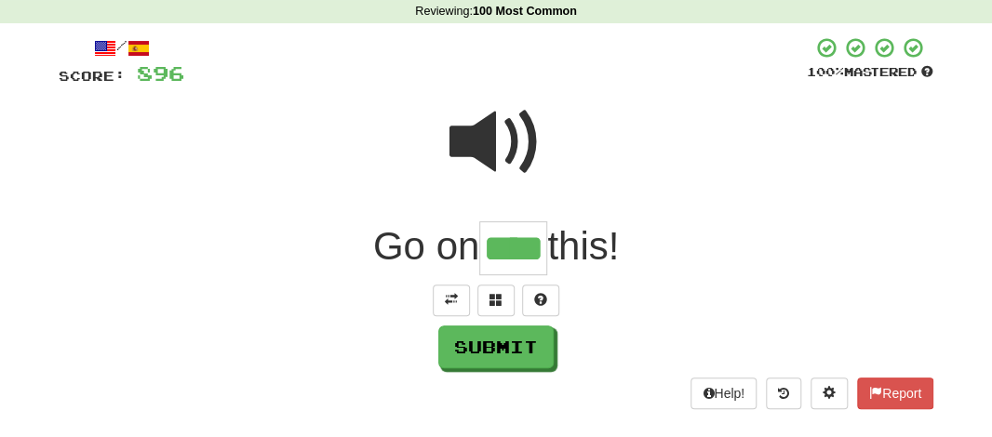
type input "****"
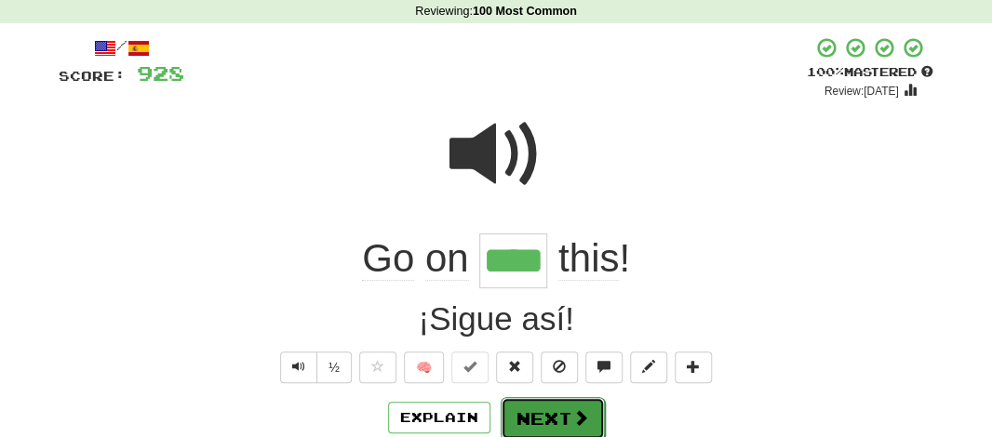
click at [551, 417] on button "Next" at bounding box center [553, 418] width 104 height 43
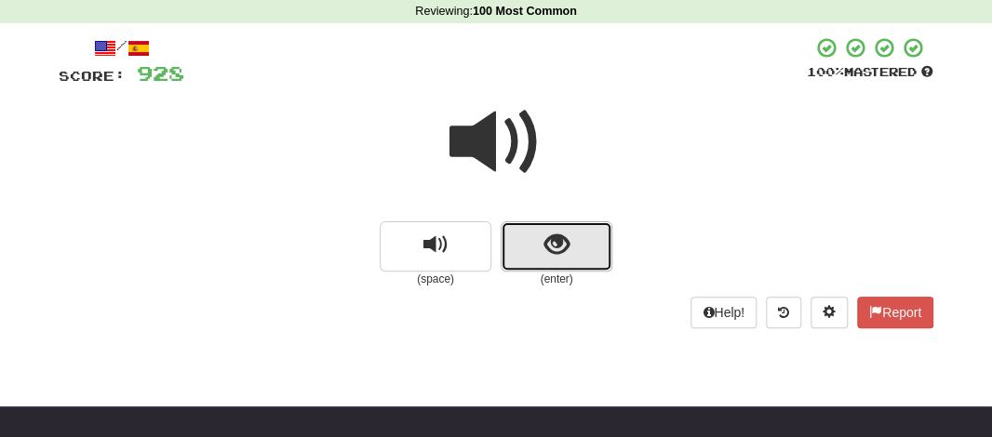
click at [547, 244] on span "show sentence" at bounding box center [556, 245] width 25 height 25
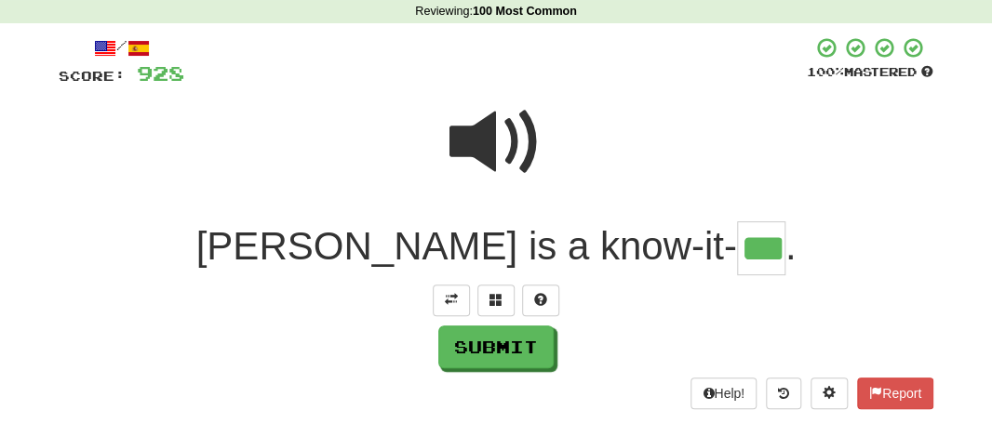
type input "***"
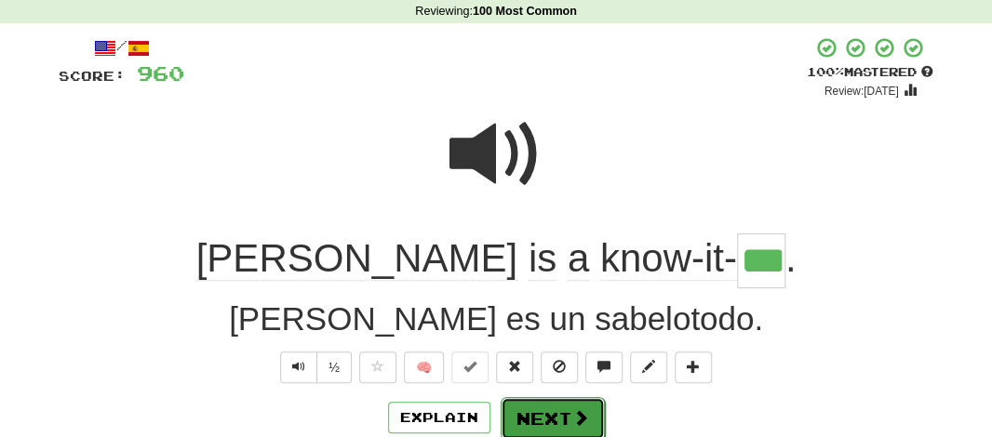
click at [557, 407] on button "Next" at bounding box center [553, 418] width 104 height 43
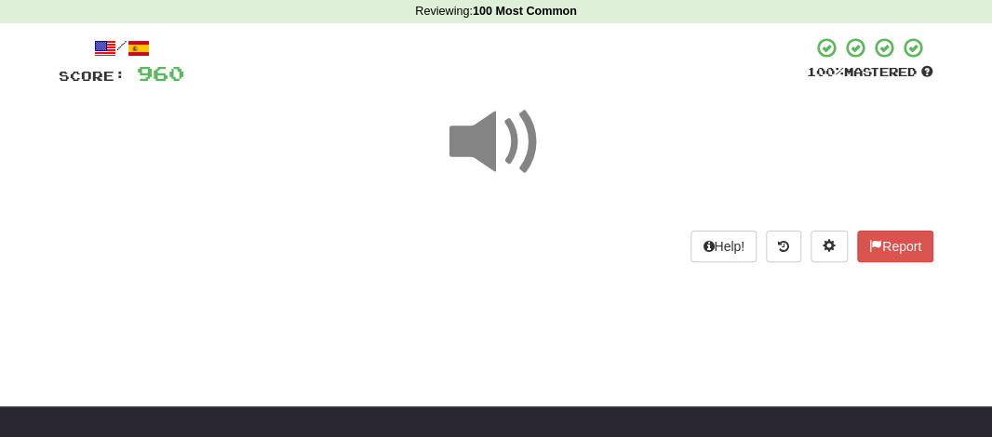
click at [491, 153] on span at bounding box center [495, 142] width 93 height 93
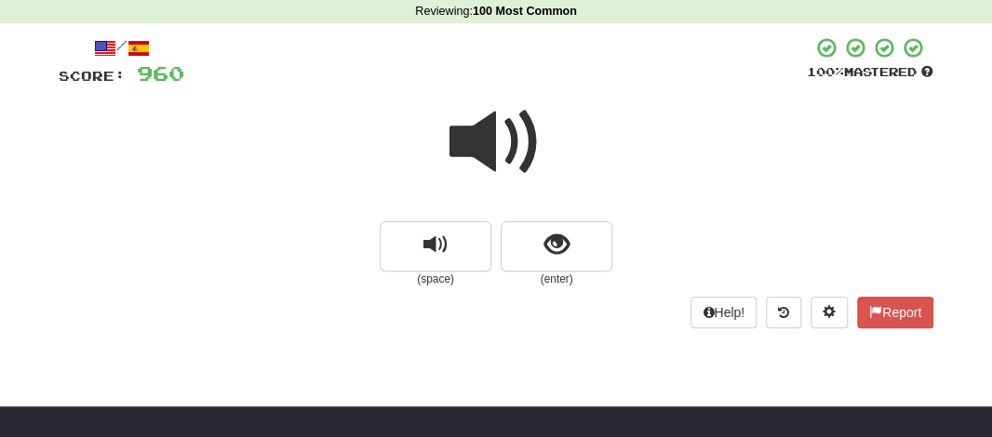
click at [491, 153] on span at bounding box center [495, 142] width 93 height 93
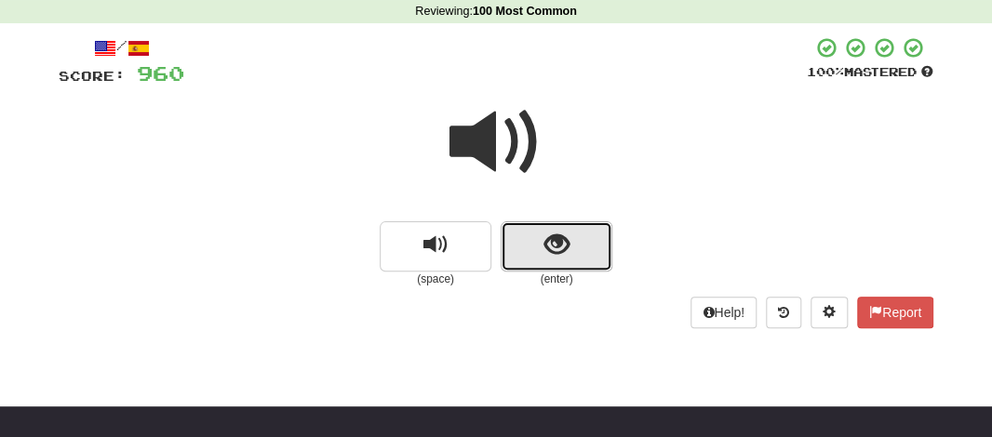
click at [535, 232] on button "show sentence" at bounding box center [557, 246] width 112 height 50
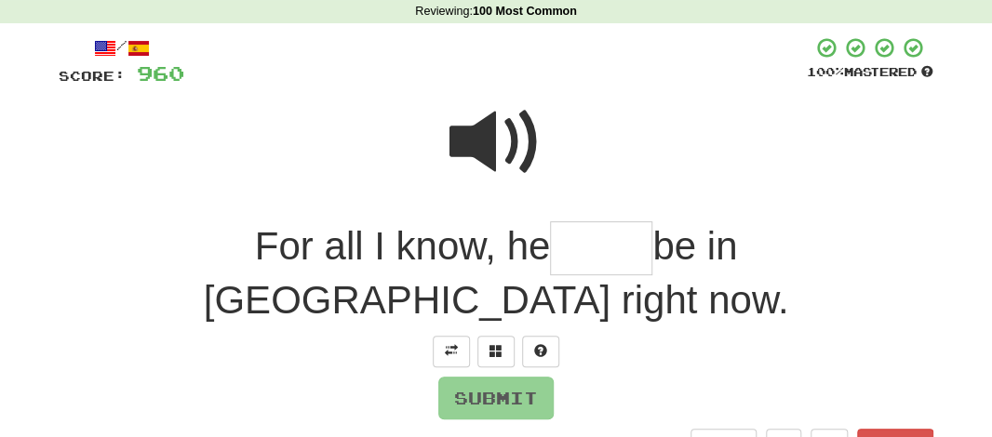
click at [550, 233] on input "text" at bounding box center [601, 248] width 102 height 55
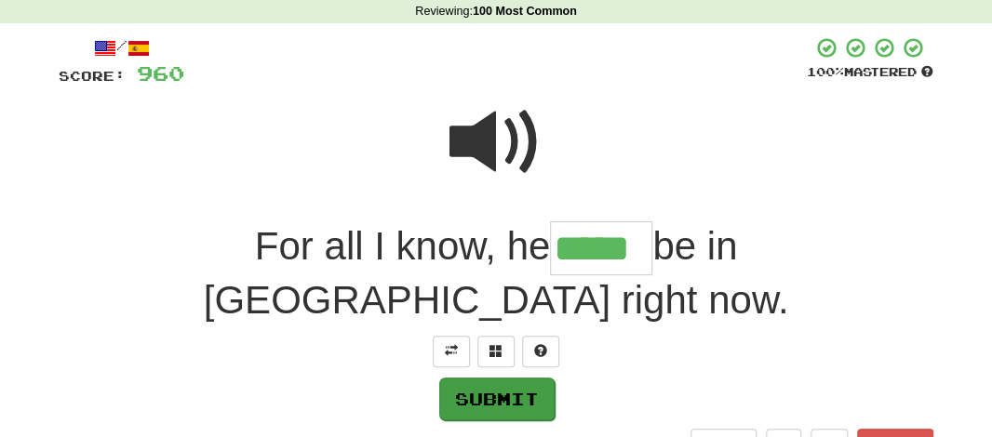
type input "*****"
click at [486, 378] on button "Submit" at bounding box center [496, 399] width 115 height 43
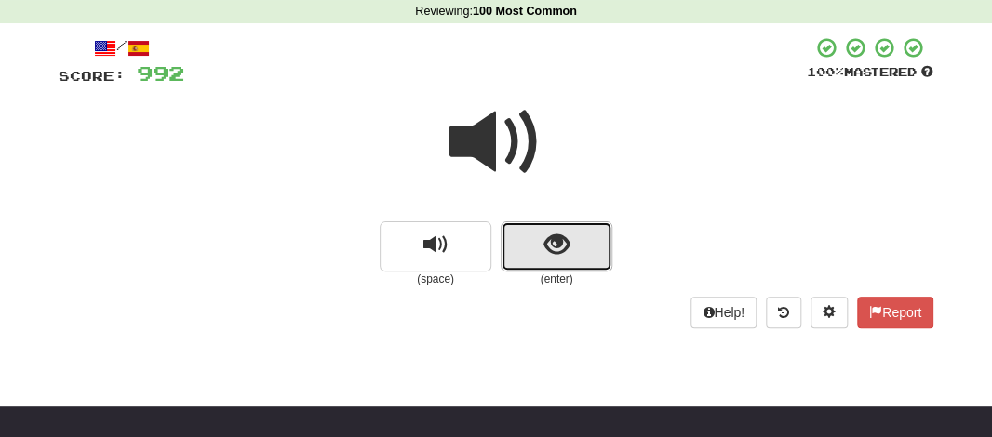
click at [523, 227] on button "show sentence" at bounding box center [557, 246] width 112 height 50
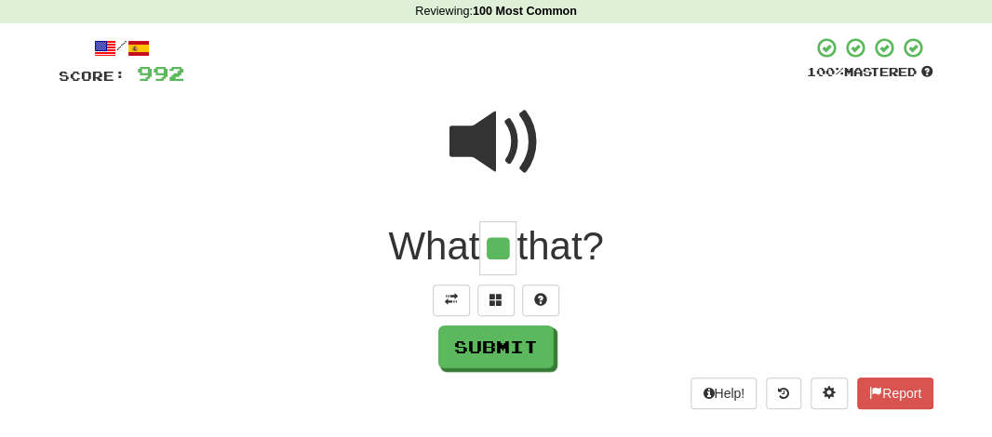
type input "**"
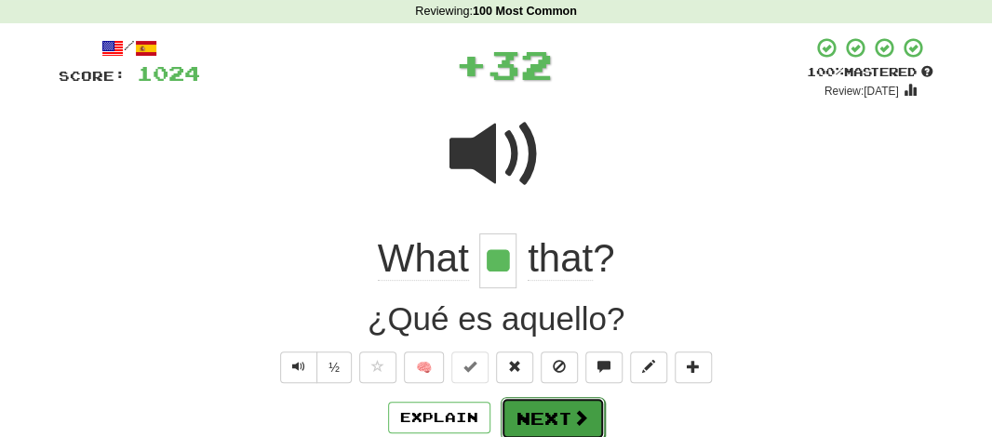
click at [528, 418] on button "Next" at bounding box center [553, 418] width 104 height 43
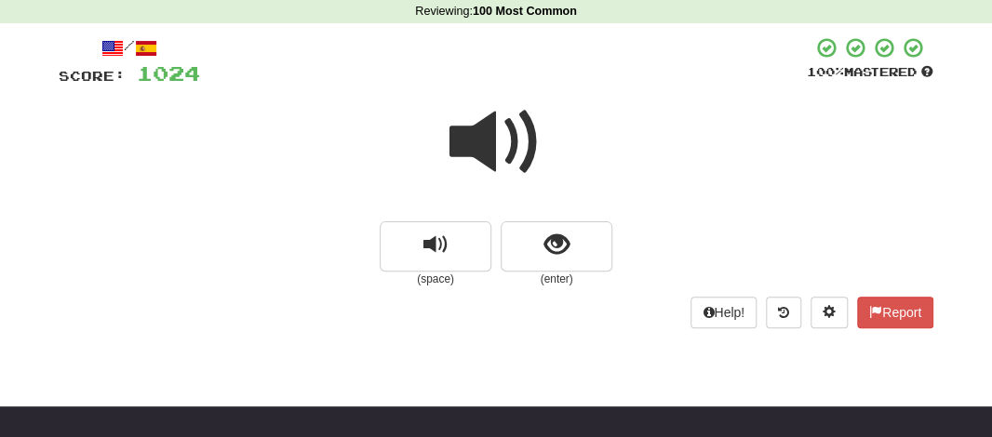
click at [502, 142] on span at bounding box center [495, 142] width 93 height 93
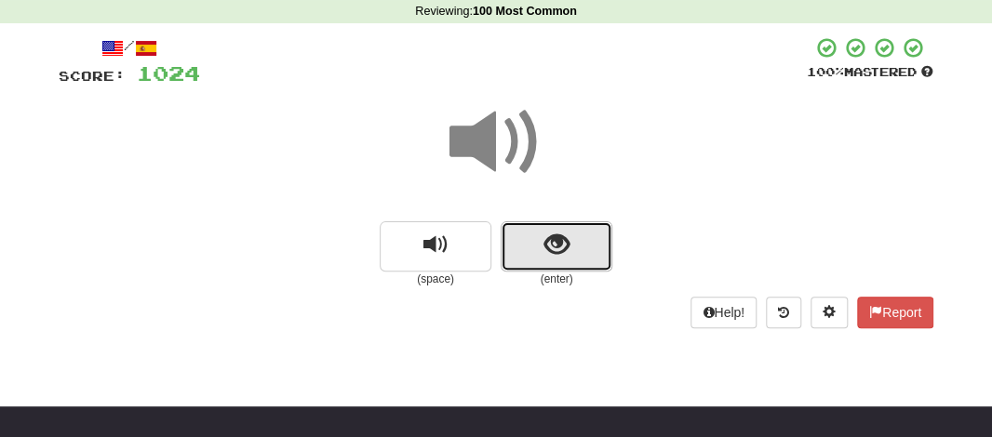
click at [539, 243] on button "show sentence" at bounding box center [557, 246] width 112 height 50
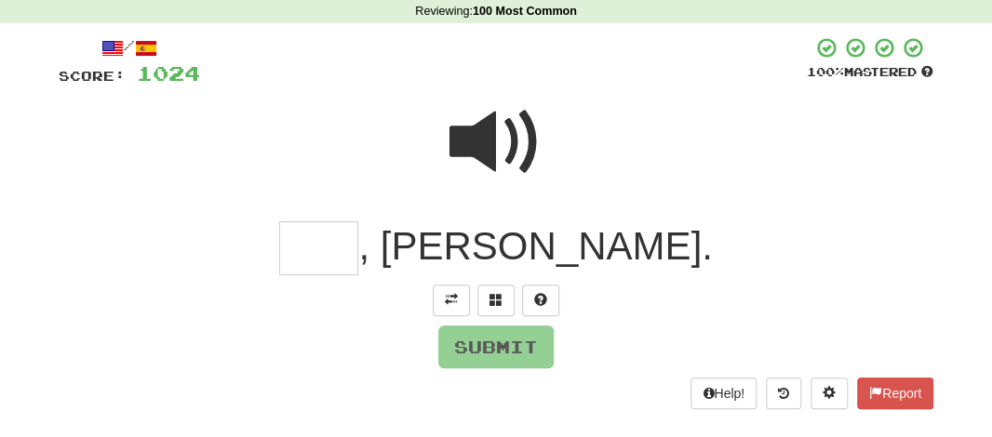
click at [358, 252] on input "text" at bounding box center [318, 248] width 79 height 55
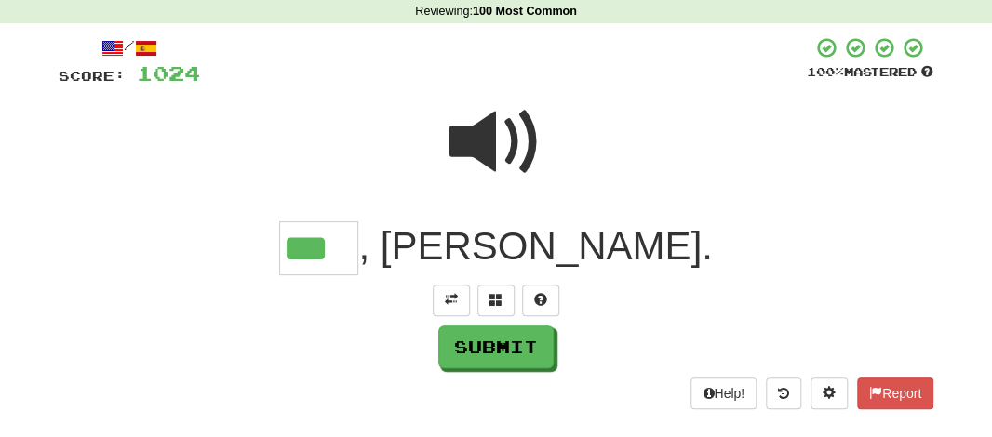
type input "***"
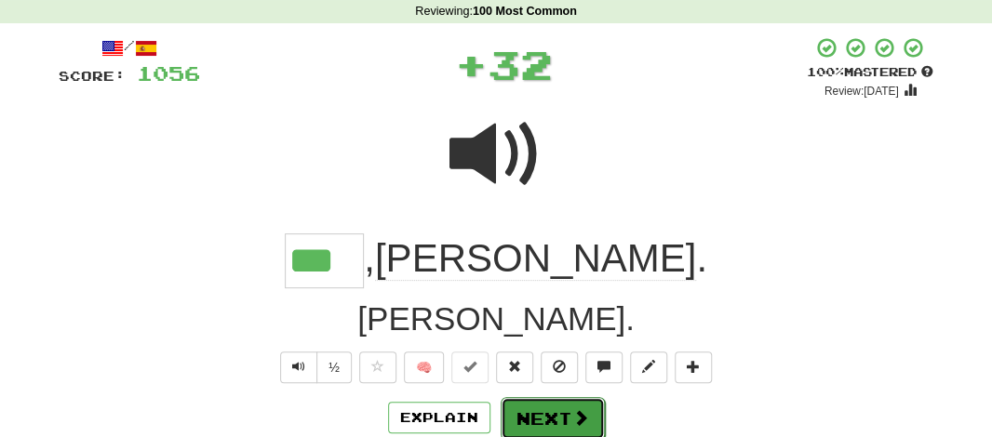
click at [550, 414] on button "Next" at bounding box center [553, 418] width 104 height 43
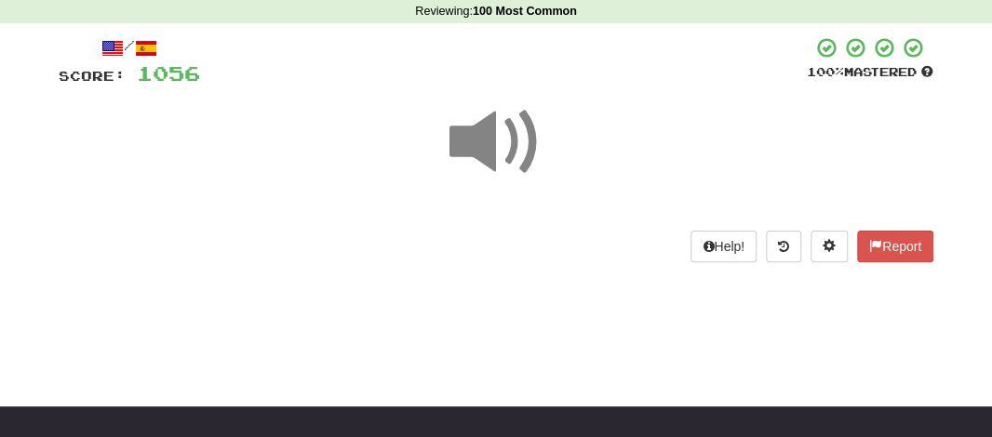
click at [488, 150] on span at bounding box center [495, 142] width 93 height 93
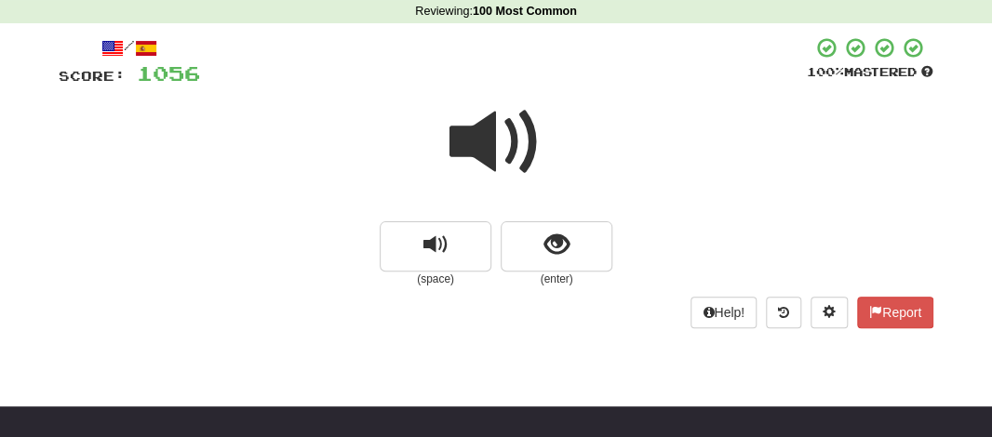
click at [488, 150] on span at bounding box center [495, 142] width 93 height 93
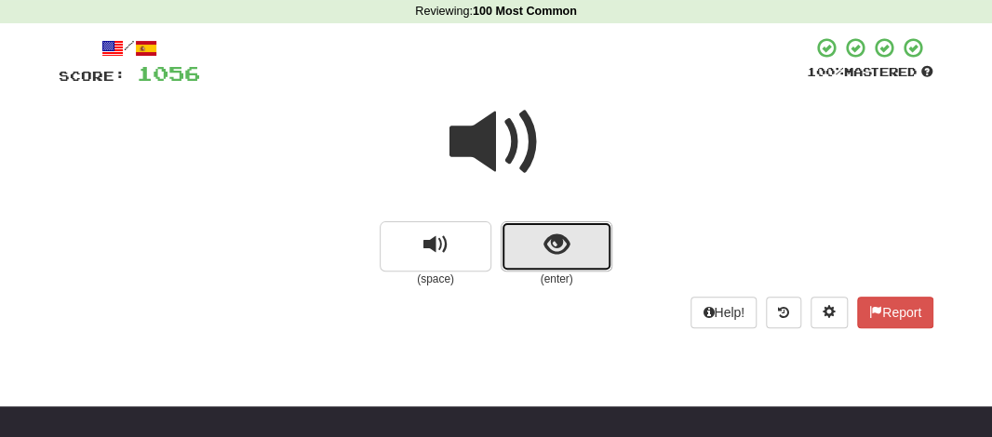
click at [539, 253] on button "show sentence" at bounding box center [557, 246] width 112 height 50
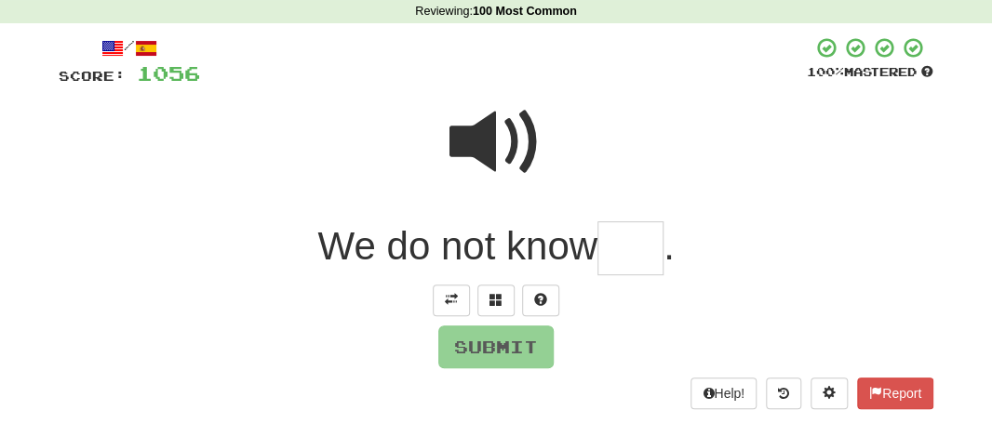
click at [650, 240] on input "text" at bounding box center [630, 248] width 66 height 55
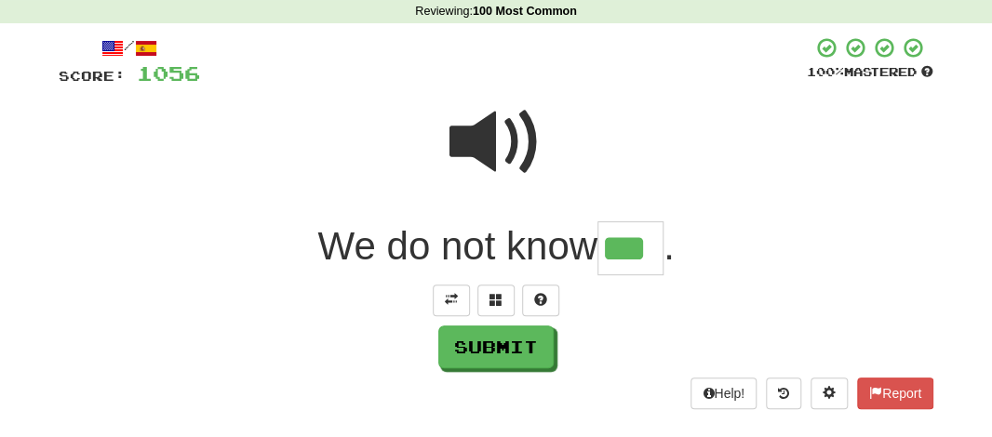
type input "***"
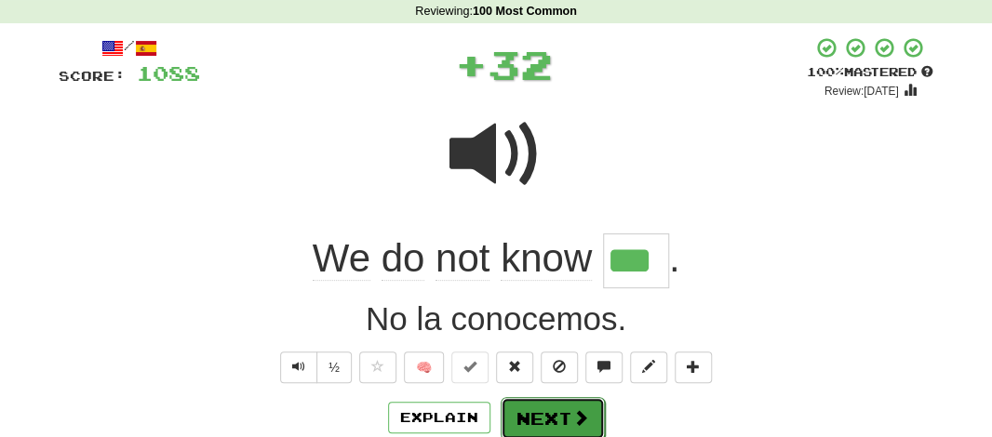
click at [566, 412] on button "Next" at bounding box center [553, 418] width 104 height 43
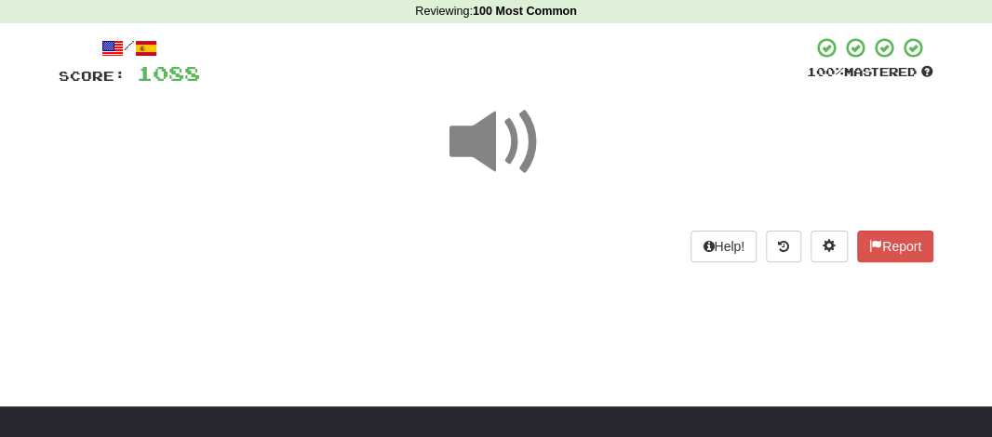
click at [492, 153] on span at bounding box center [495, 142] width 93 height 93
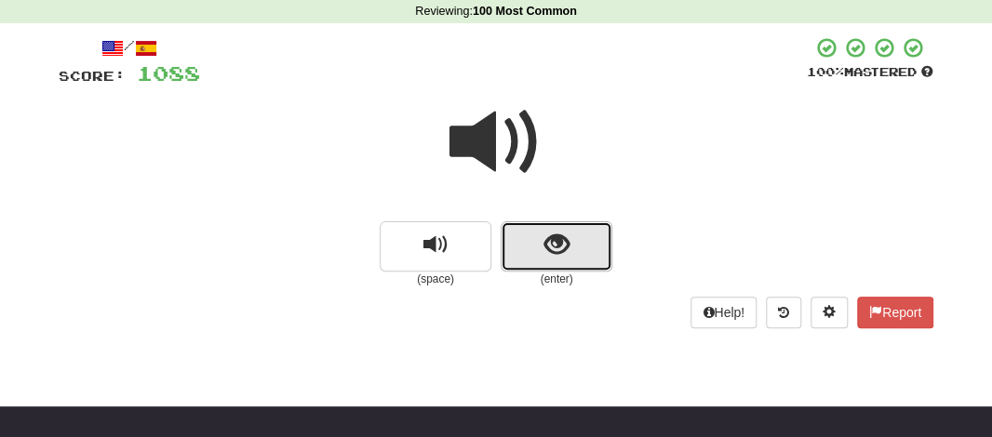
click at [534, 258] on button "show sentence" at bounding box center [557, 246] width 112 height 50
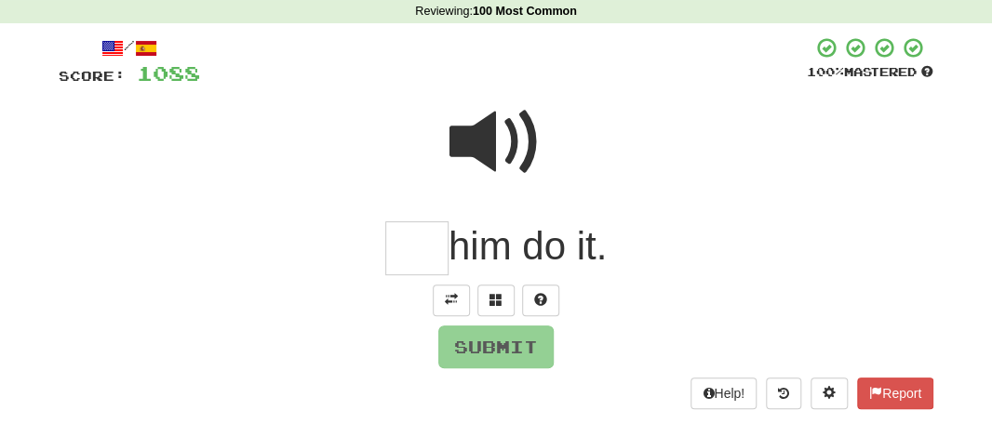
click at [428, 264] on input "text" at bounding box center [416, 248] width 63 height 55
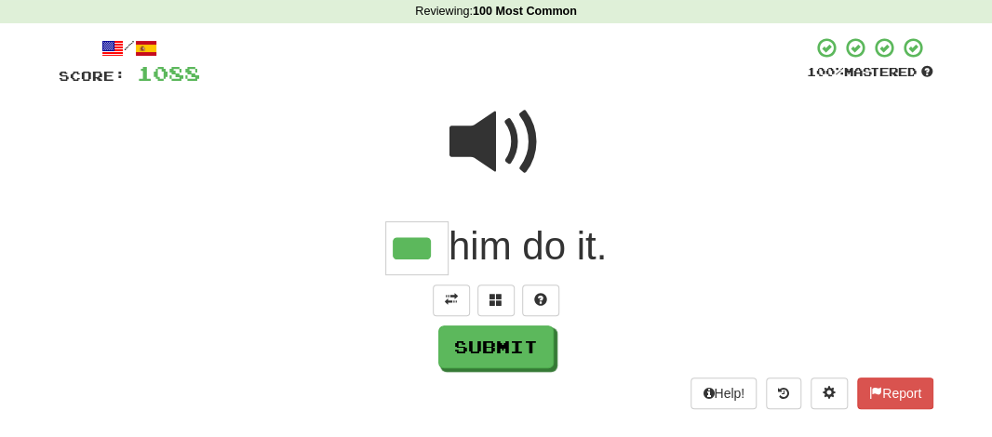
type input "***"
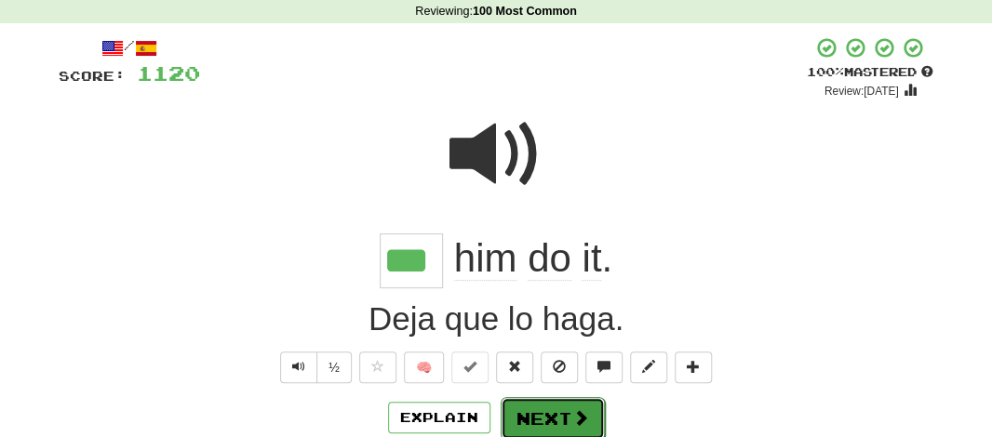
click at [531, 399] on button "Next" at bounding box center [553, 418] width 104 height 43
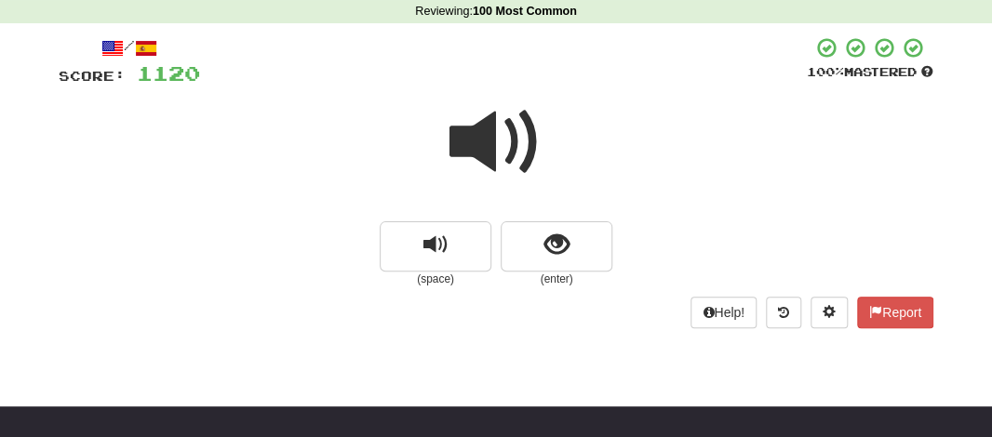
click at [480, 135] on span at bounding box center [495, 142] width 93 height 93
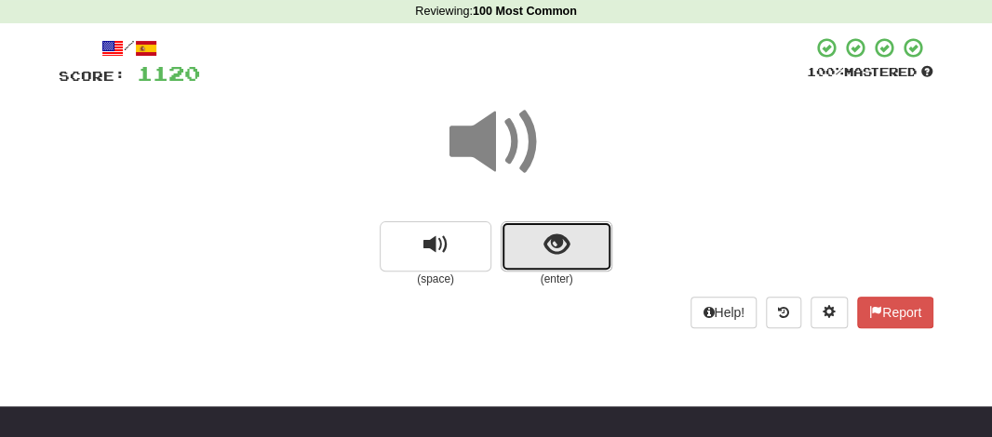
click at [528, 232] on button "show sentence" at bounding box center [557, 246] width 112 height 50
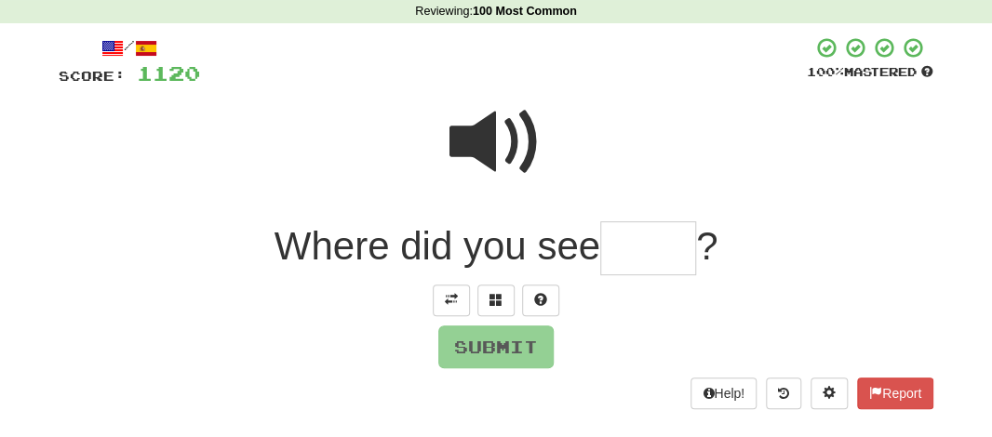
click at [613, 263] on input "text" at bounding box center [648, 248] width 96 height 55
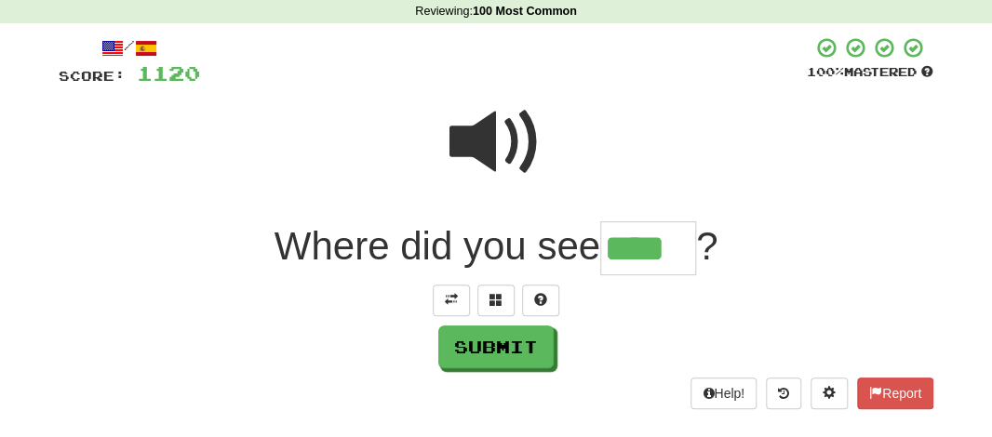
type input "****"
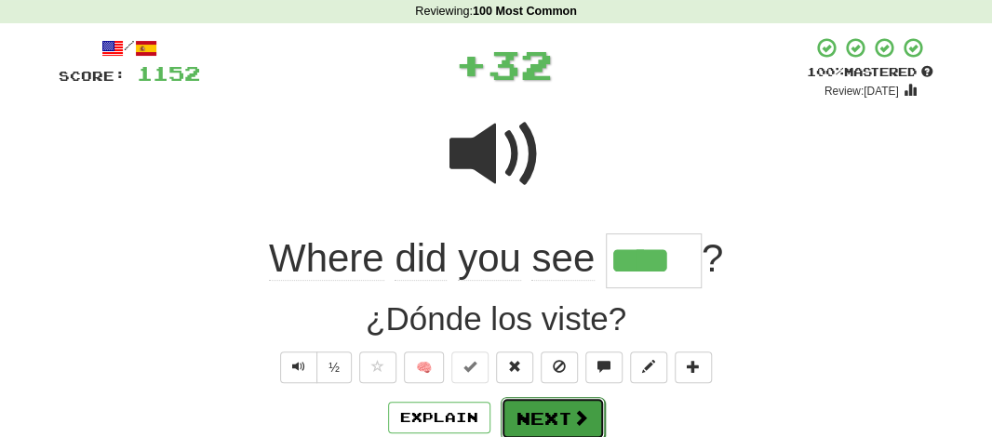
click at [542, 406] on button "Next" at bounding box center [553, 418] width 104 height 43
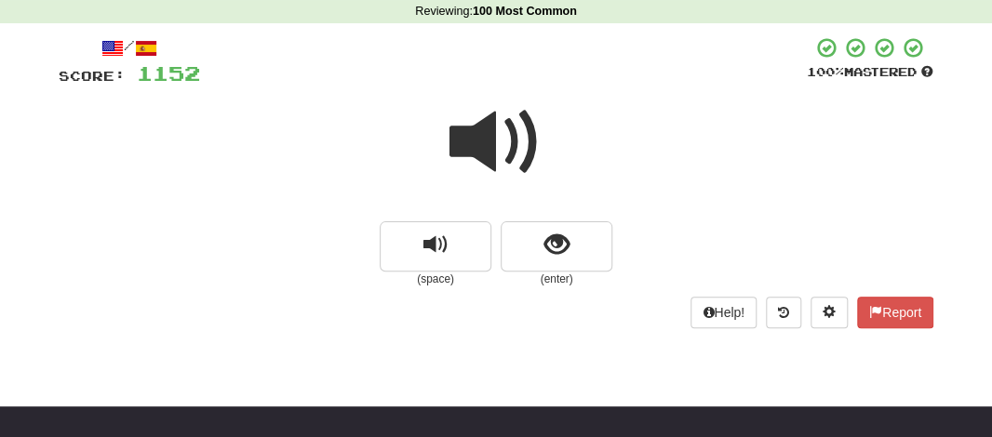
click at [480, 120] on span at bounding box center [495, 142] width 93 height 93
click at [536, 216] on div at bounding box center [496, 154] width 875 height 133
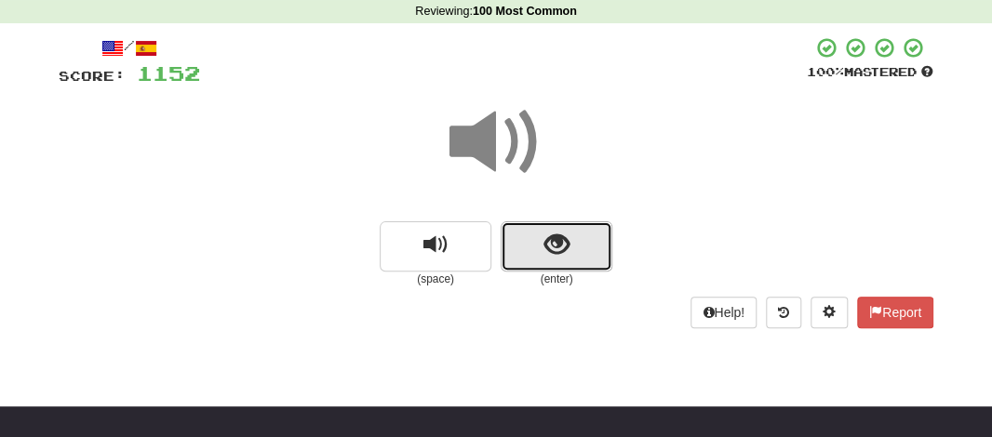
click at [536, 236] on button "show sentence" at bounding box center [557, 246] width 112 height 50
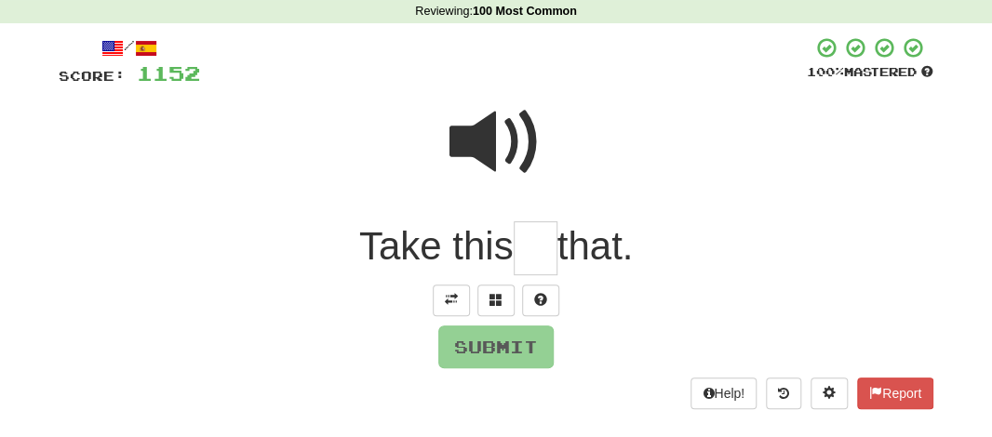
click at [535, 246] on input "text" at bounding box center [536, 248] width 44 height 55
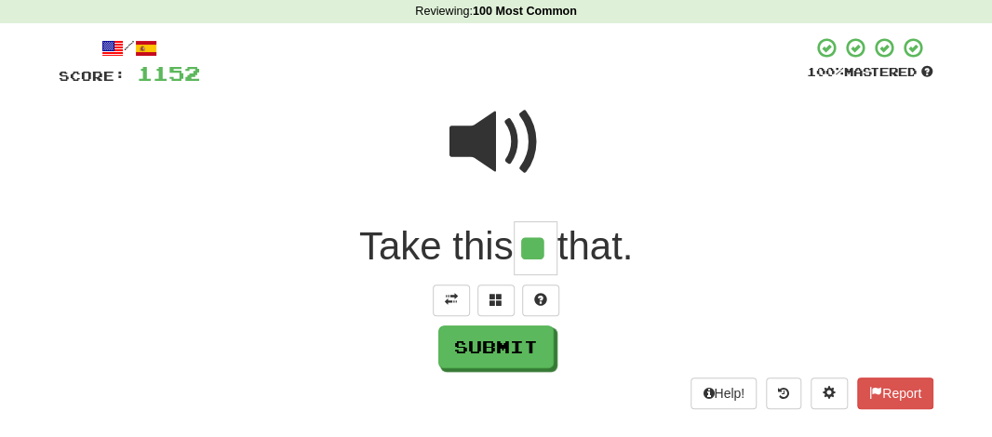
type input "**"
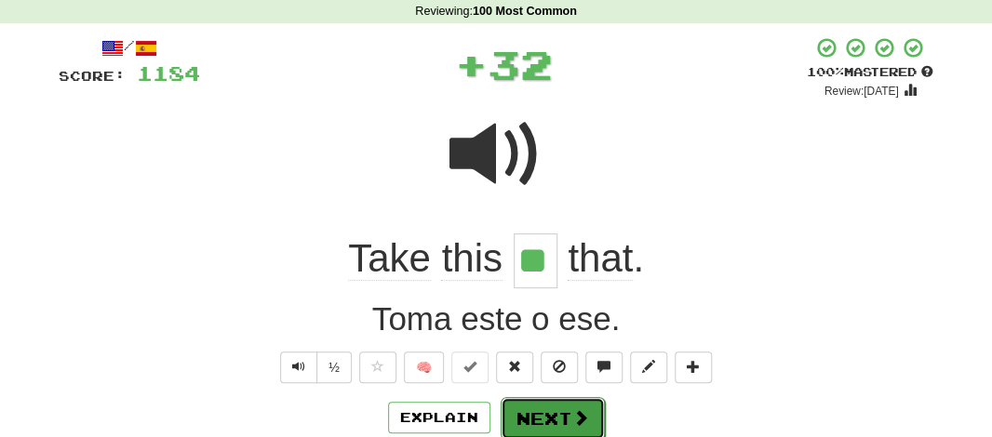
click at [531, 421] on button "Next" at bounding box center [553, 418] width 104 height 43
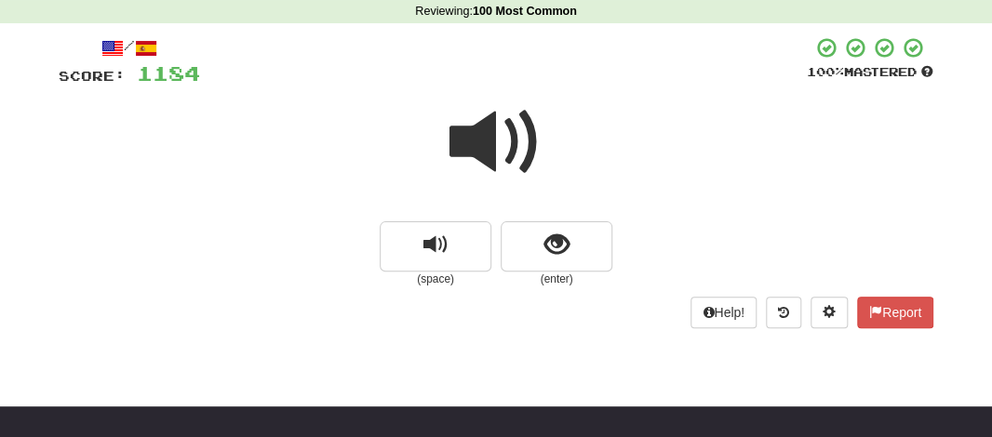
click at [481, 150] on span at bounding box center [495, 142] width 93 height 93
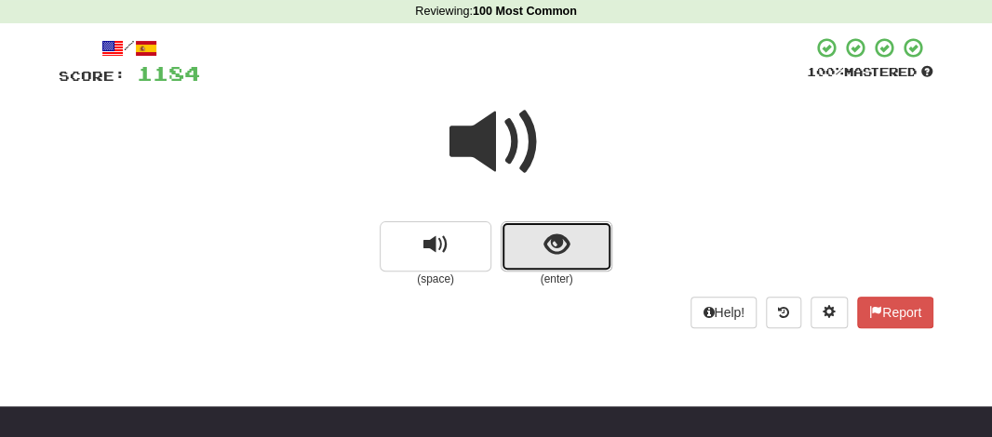
click at [538, 248] on button "show sentence" at bounding box center [557, 246] width 112 height 50
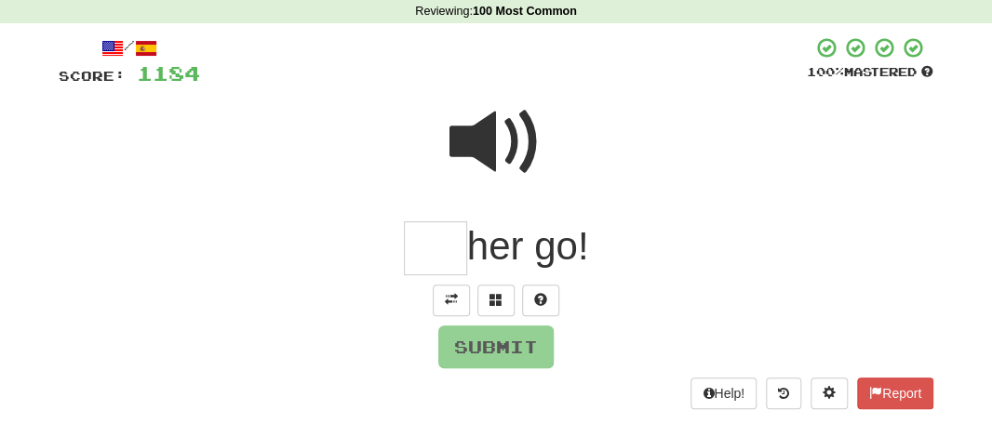
click at [432, 250] on input "text" at bounding box center [435, 248] width 63 height 55
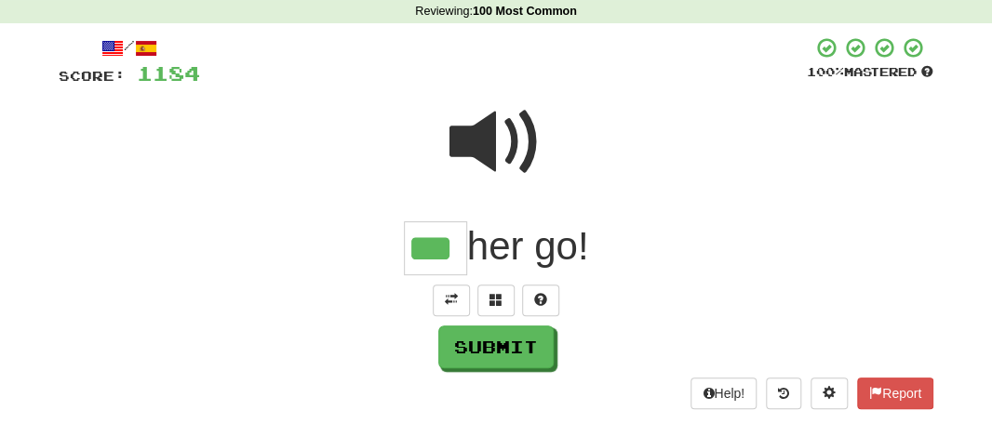
type input "***"
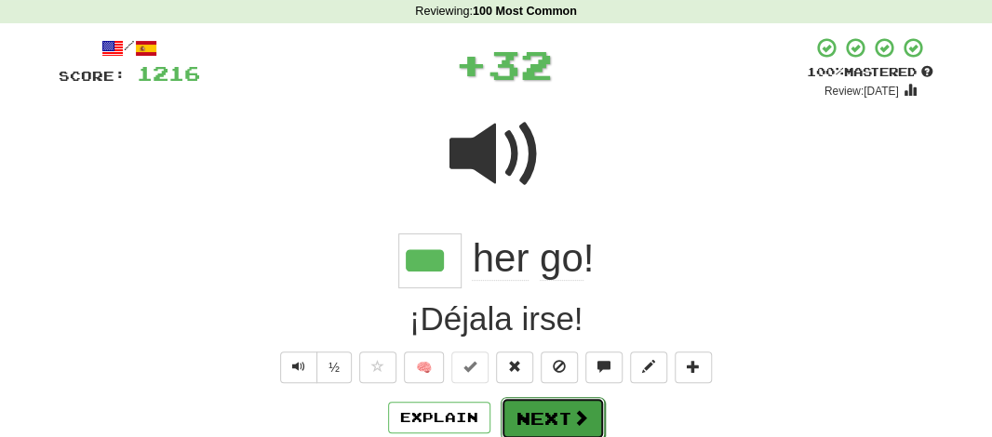
click at [533, 414] on button "Next" at bounding box center [553, 418] width 104 height 43
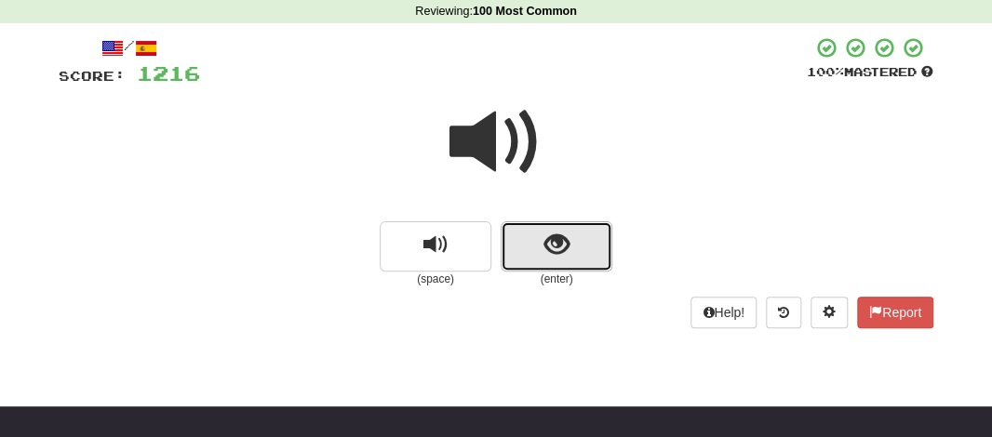
click at [537, 257] on button "show sentence" at bounding box center [557, 246] width 112 height 50
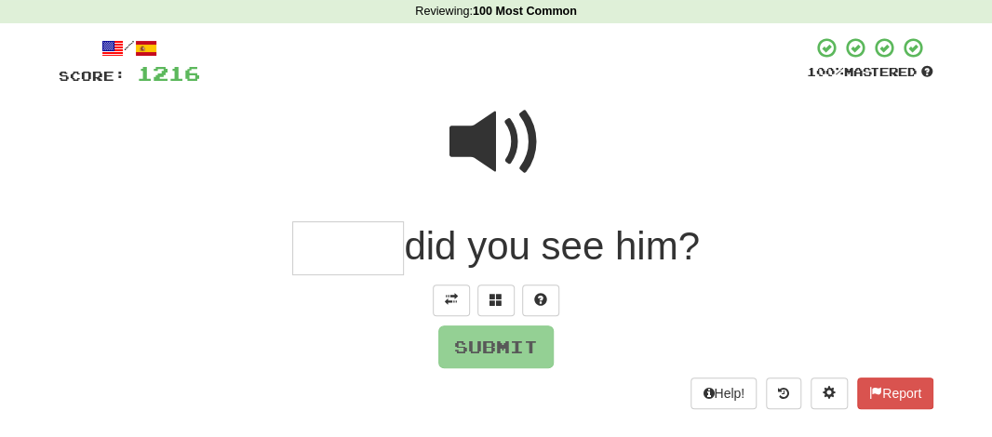
click at [501, 135] on span at bounding box center [495, 142] width 93 height 93
click at [330, 237] on input "text" at bounding box center [348, 248] width 112 height 55
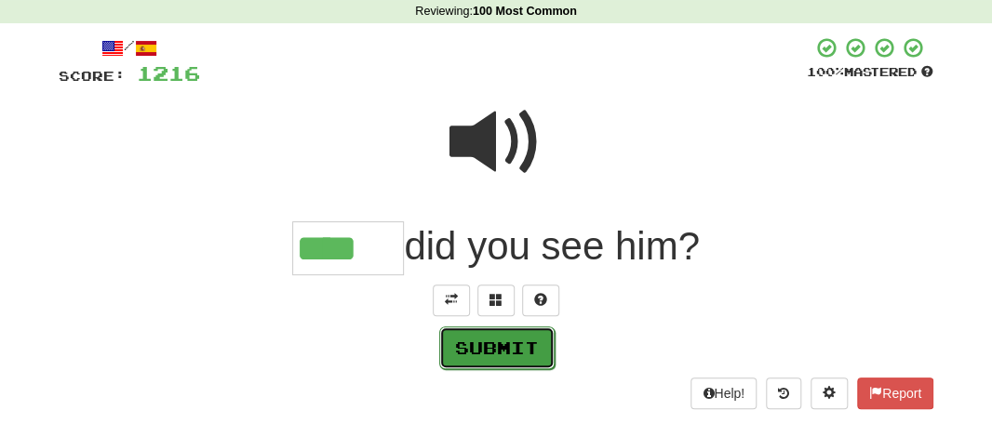
click at [461, 341] on button "Submit" at bounding box center [496, 348] width 115 height 43
type input "****"
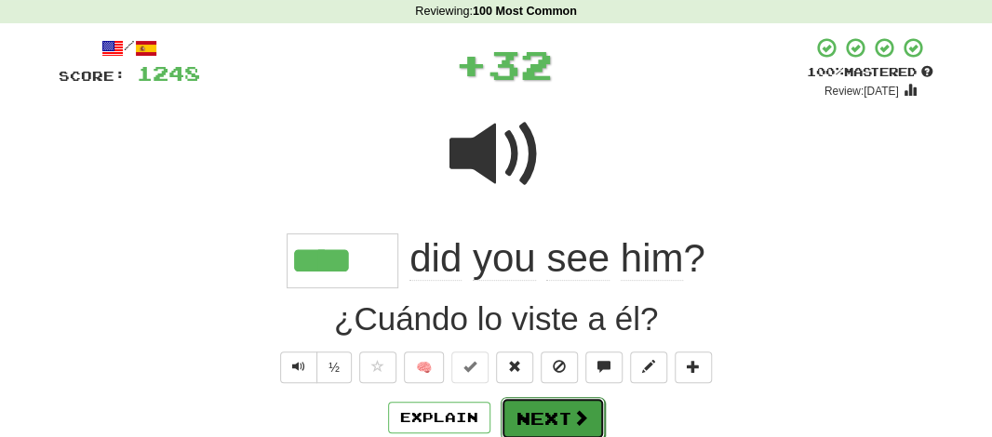
click at [563, 414] on button "Next" at bounding box center [553, 418] width 104 height 43
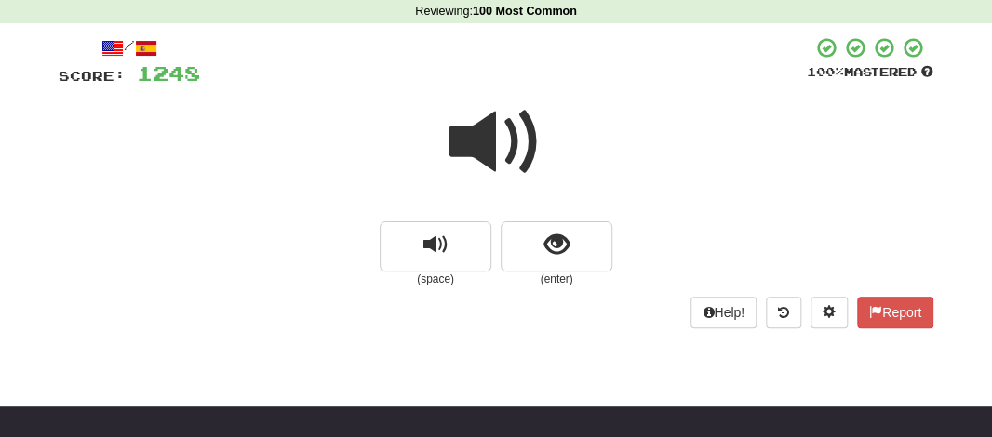
click at [483, 107] on span at bounding box center [495, 142] width 93 height 93
click at [492, 152] on span at bounding box center [495, 142] width 93 height 93
click at [502, 169] on span at bounding box center [495, 142] width 93 height 93
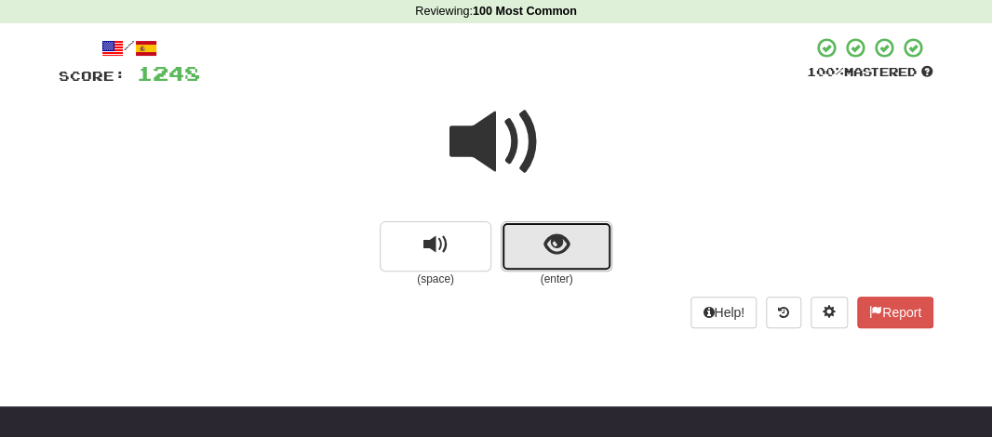
click at [537, 225] on button "show sentence" at bounding box center [557, 246] width 112 height 50
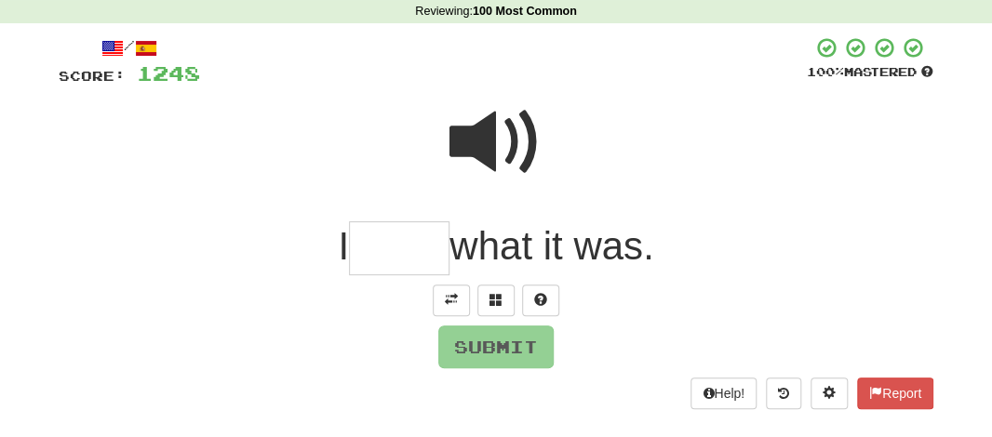
click at [414, 277] on div "/ Score: 1248 100 % Mastered I what it was. Submit Help! Report" at bounding box center [496, 222] width 875 height 373
click at [405, 252] on input "text" at bounding box center [399, 248] width 100 height 55
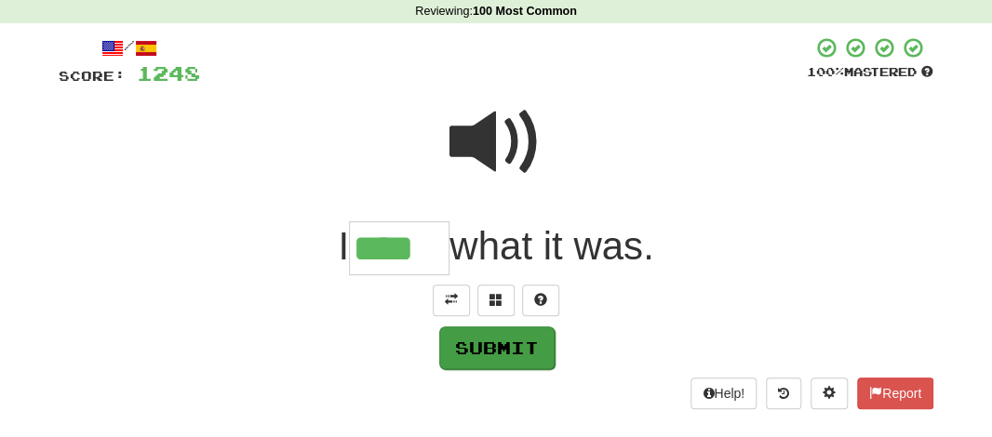
type input "****"
click at [477, 342] on button "Submit" at bounding box center [496, 348] width 115 height 43
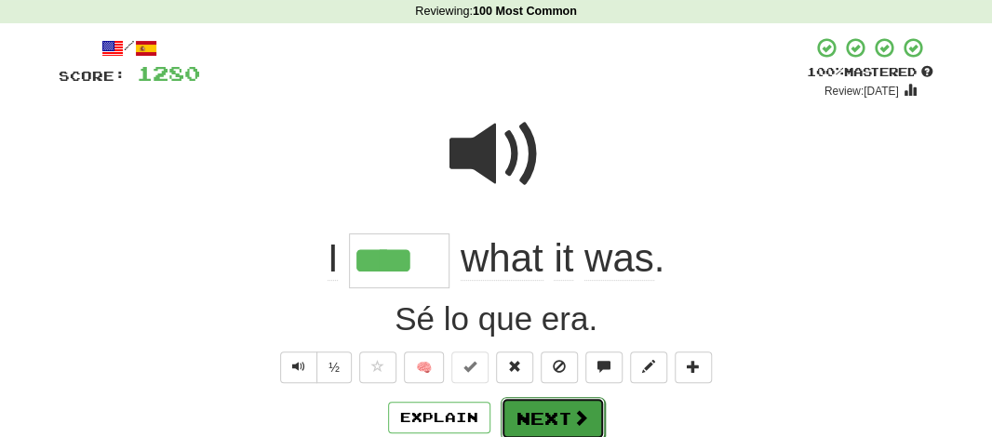
click at [529, 422] on button "Next" at bounding box center [553, 418] width 104 height 43
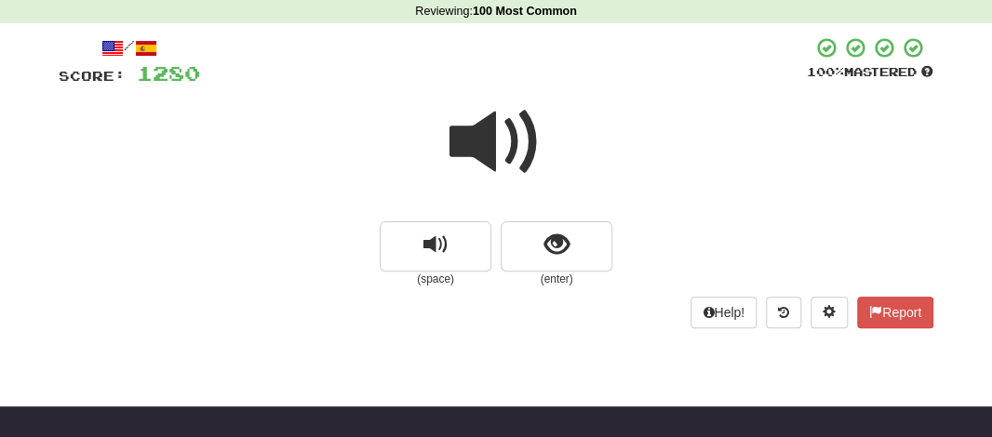
click at [472, 149] on span at bounding box center [495, 142] width 93 height 93
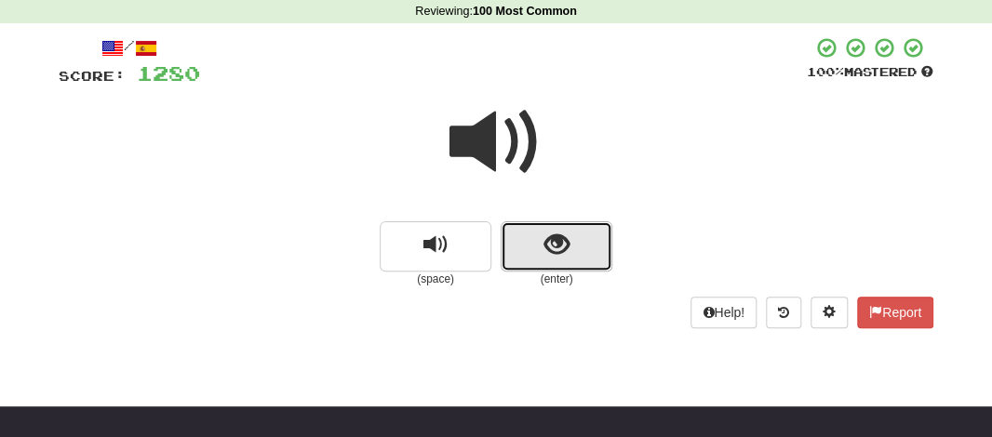
click at [517, 228] on button "show sentence" at bounding box center [557, 246] width 112 height 50
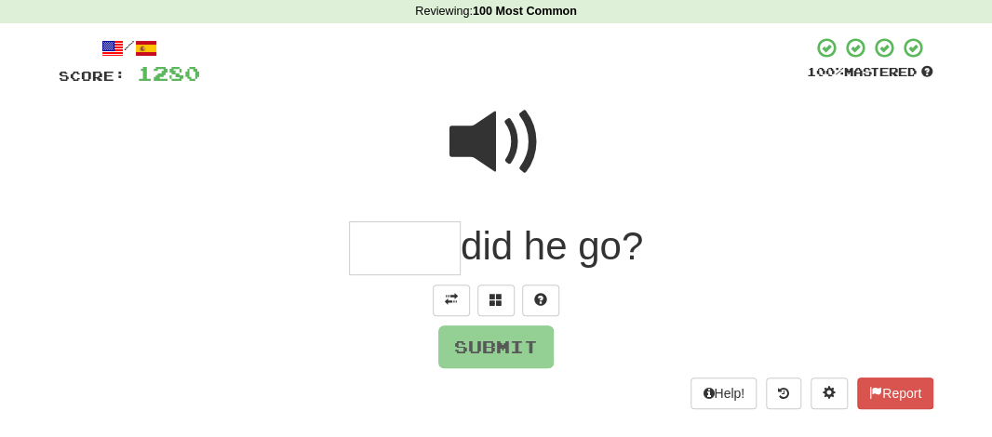
click at [420, 241] on input "text" at bounding box center [405, 248] width 112 height 55
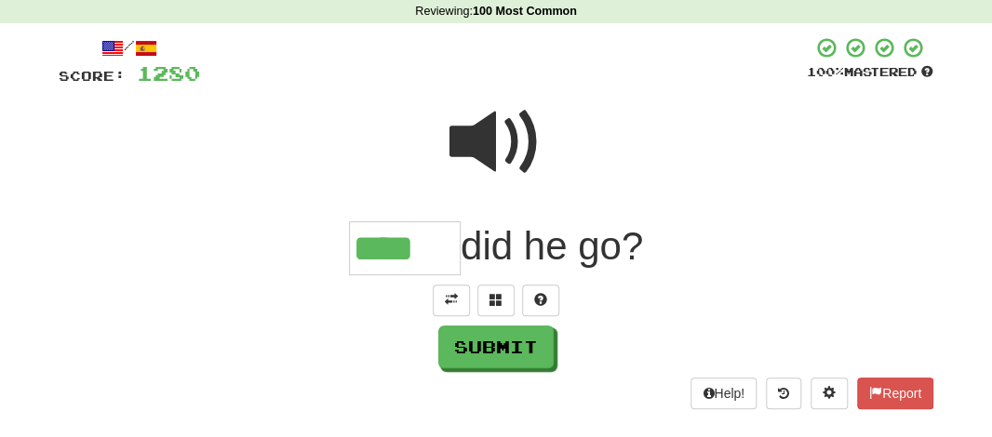
type input "****"
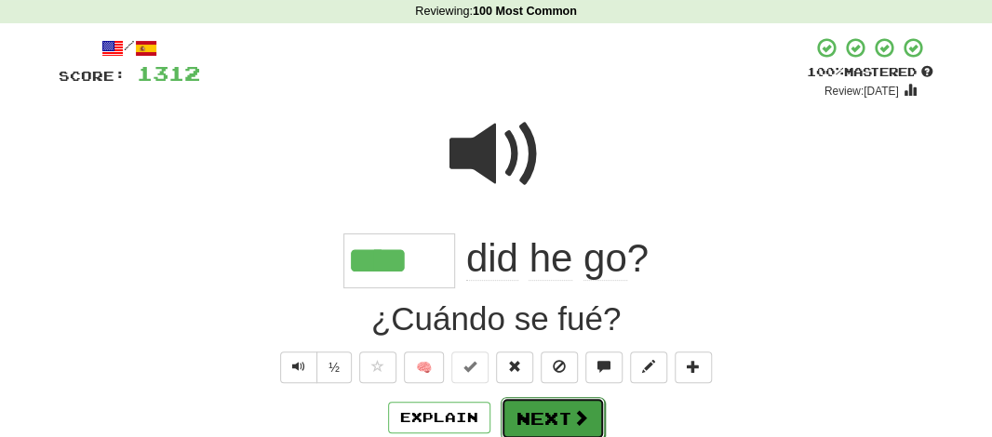
click at [510, 398] on button "Next" at bounding box center [553, 418] width 104 height 43
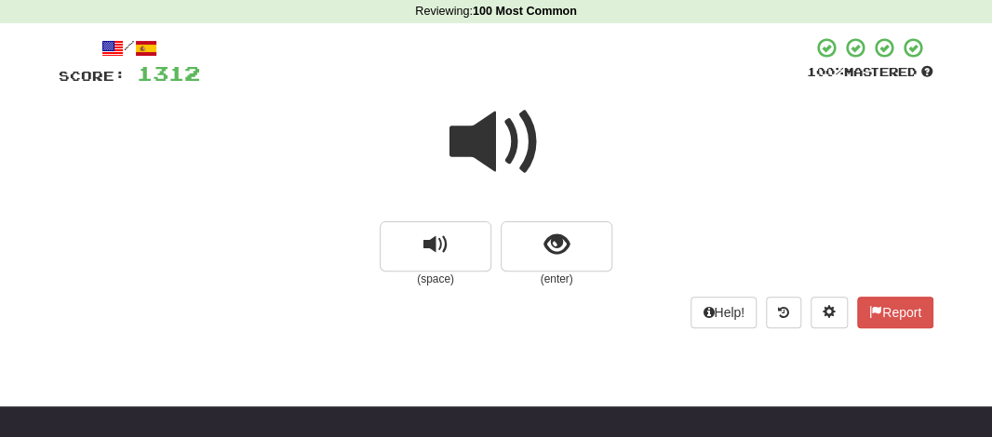
click at [483, 154] on span at bounding box center [495, 142] width 93 height 93
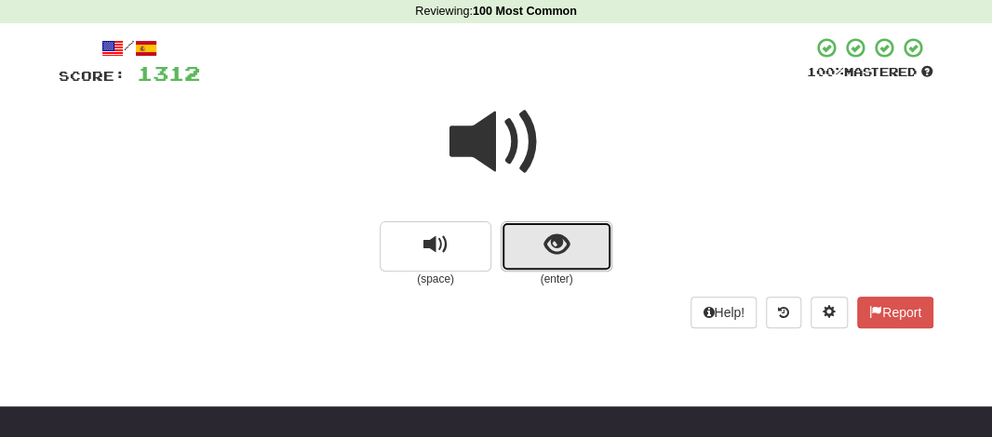
click at [527, 238] on button "show sentence" at bounding box center [557, 246] width 112 height 50
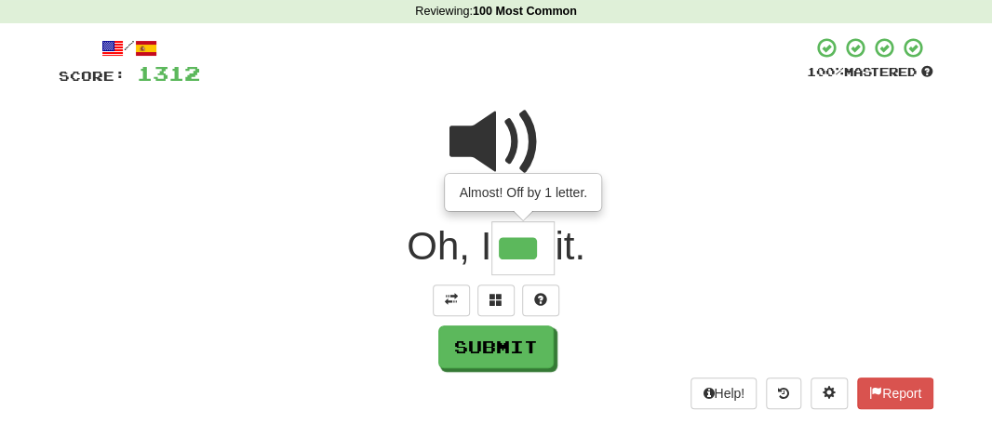
type input "***"
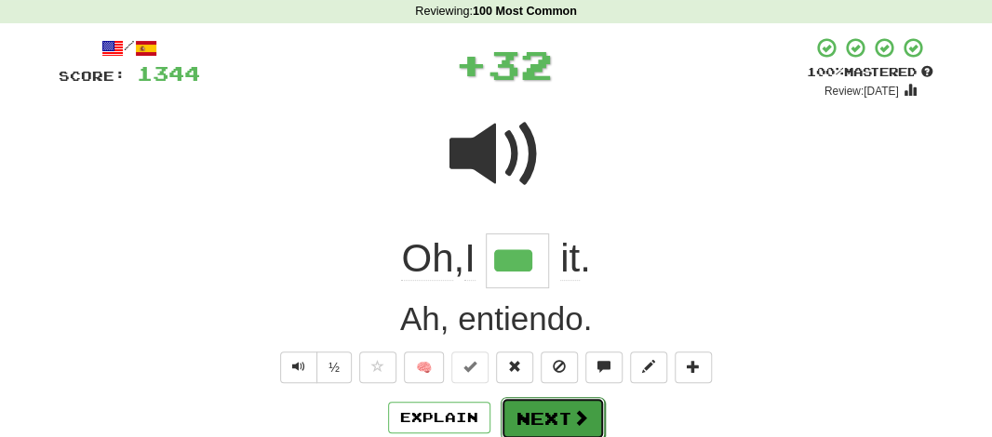
click at [531, 409] on button "Next" at bounding box center [553, 418] width 104 height 43
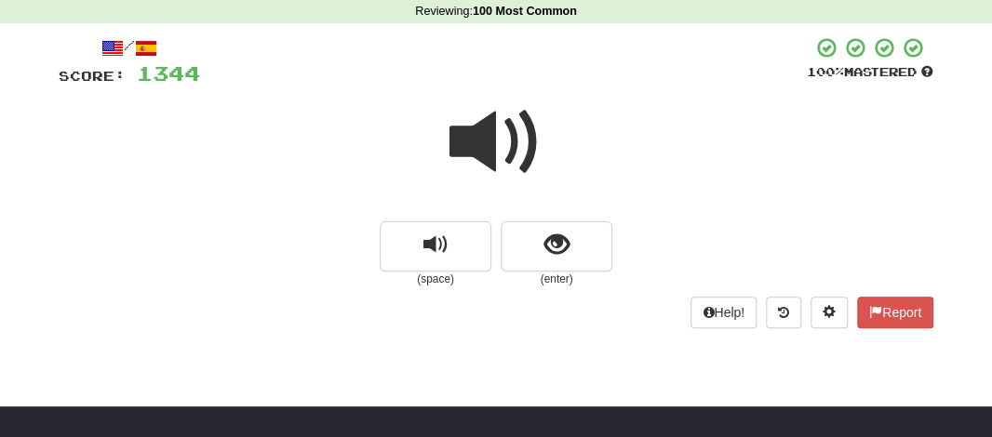
click at [485, 132] on span at bounding box center [495, 142] width 93 height 93
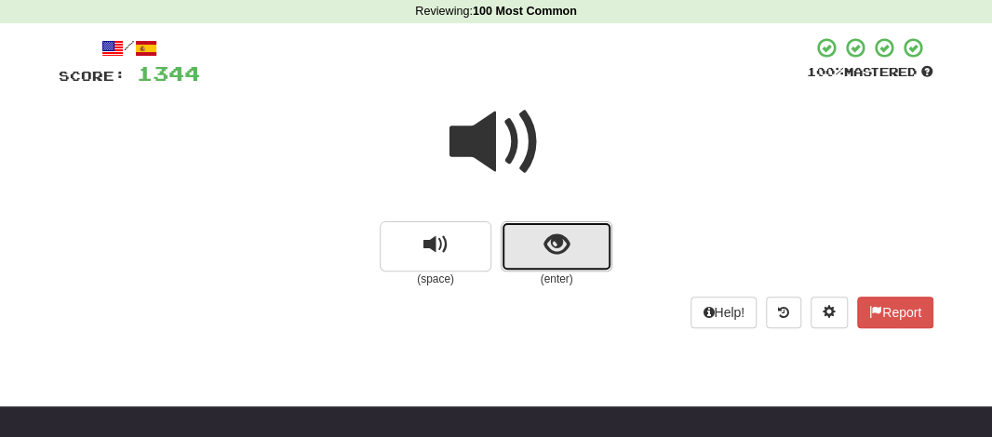
click at [528, 233] on button "show sentence" at bounding box center [557, 246] width 112 height 50
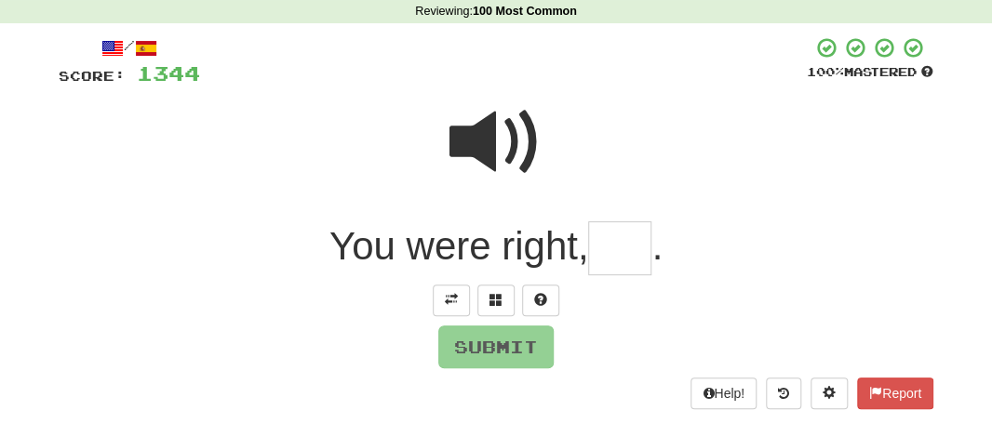
click at [622, 265] on input "text" at bounding box center [619, 248] width 63 height 55
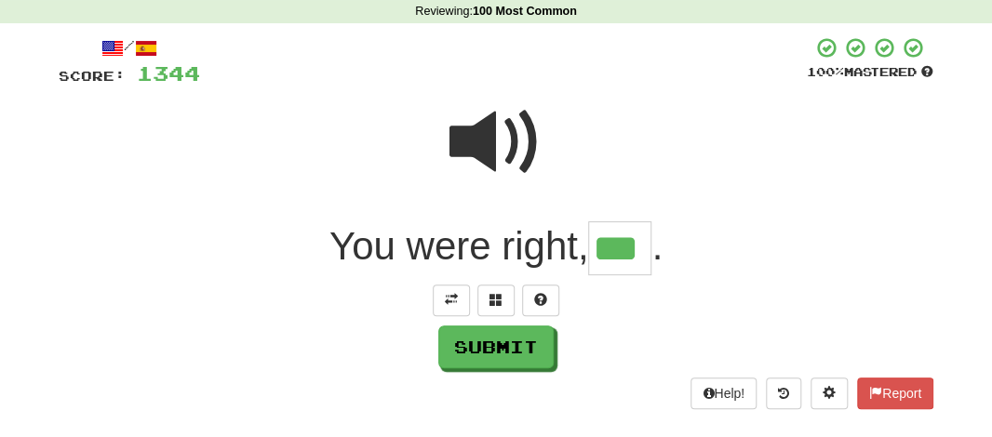
type input "***"
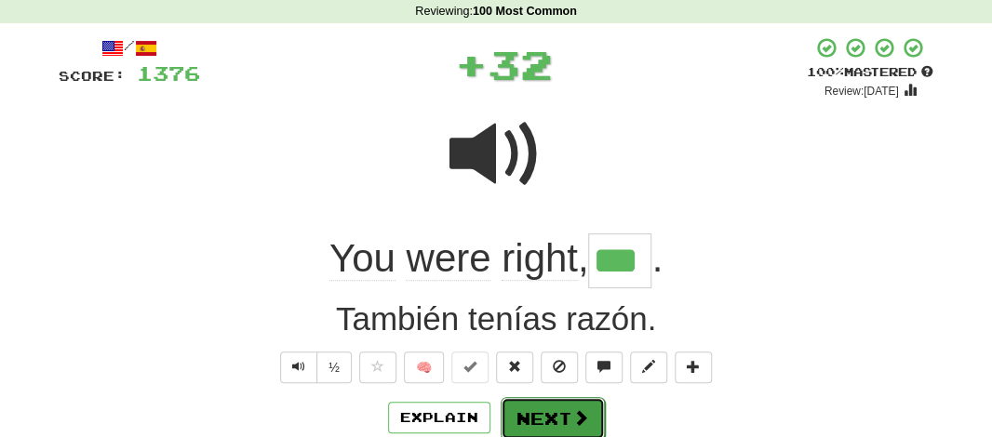
click at [563, 400] on button "Next" at bounding box center [553, 418] width 104 height 43
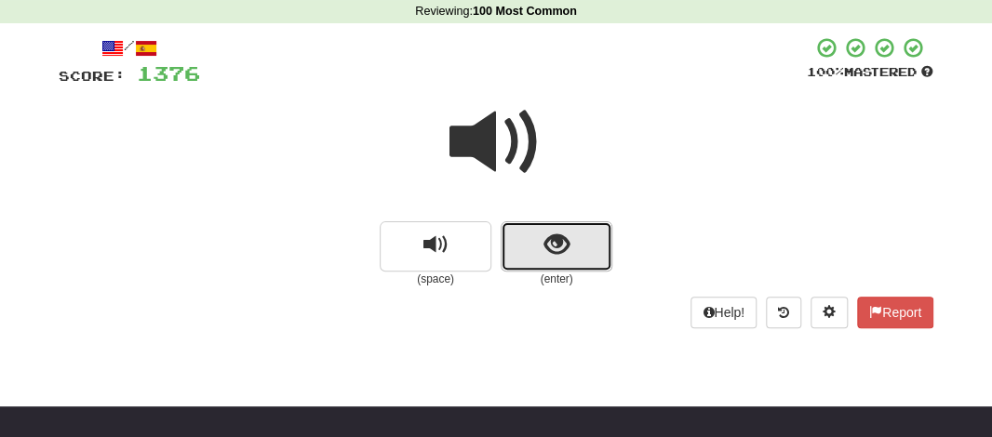
click at [542, 243] on button "show sentence" at bounding box center [557, 246] width 112 height 50
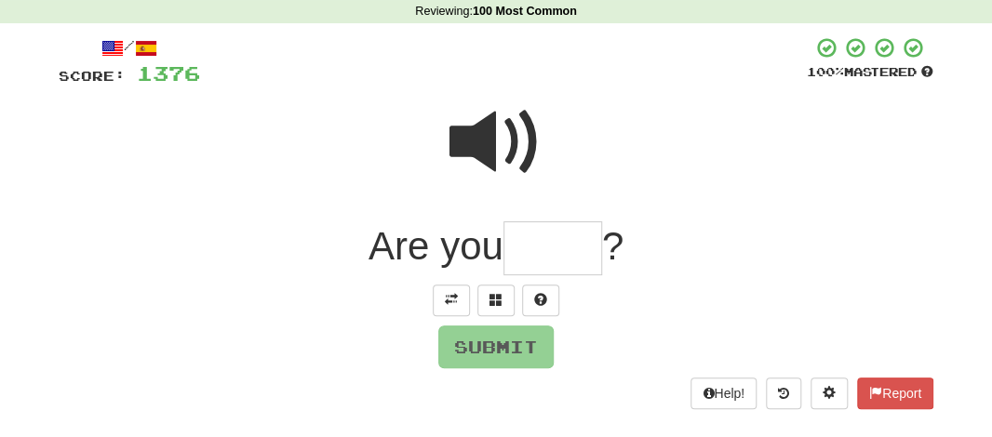
click at [525, 258] on input "text" at bounding box center [552, 248] width 99 height 55
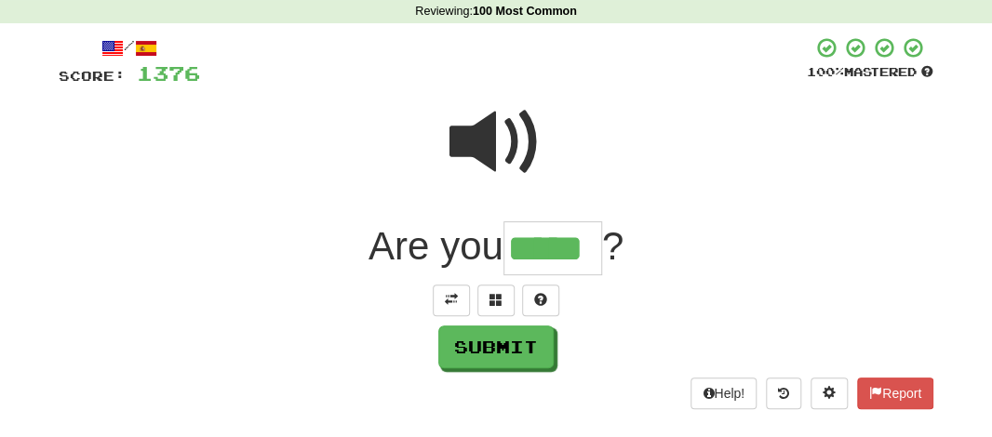
type input "*****"
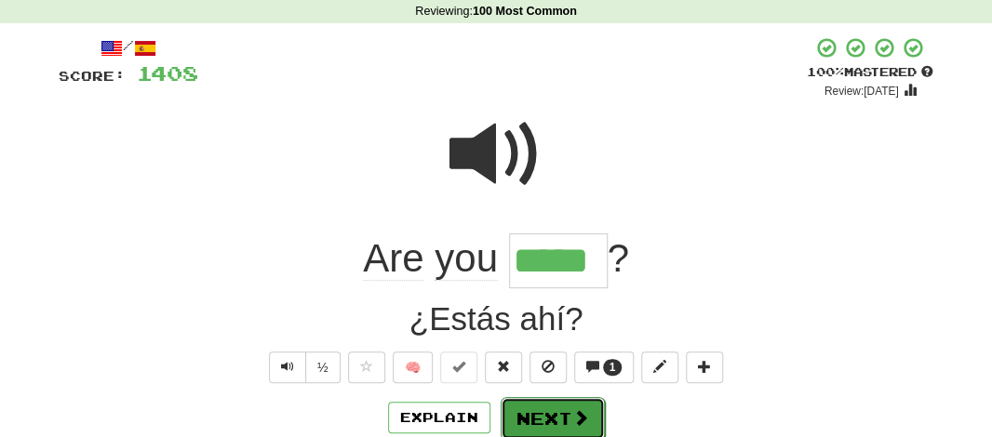
click at [553, 408] on button "Next" at bounding box center [553, 418] width 104 height 43
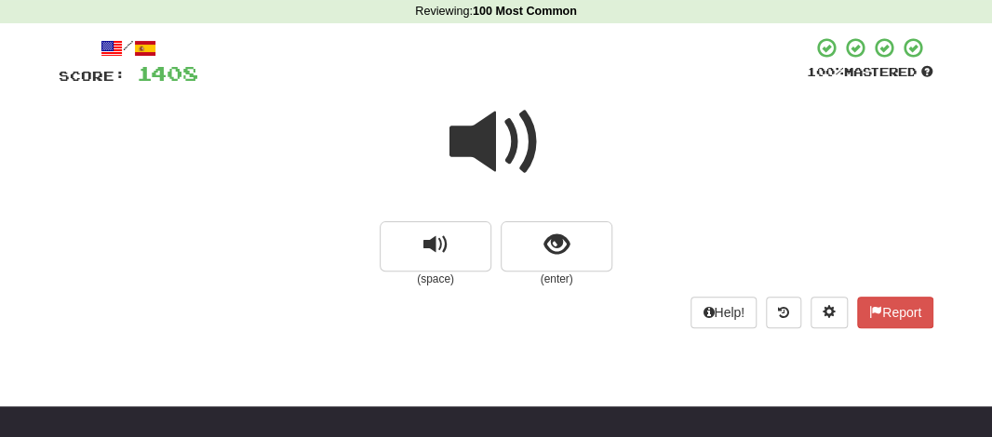
click at [490, 134] on span at bounding box center [495, 142] width 93 height 93
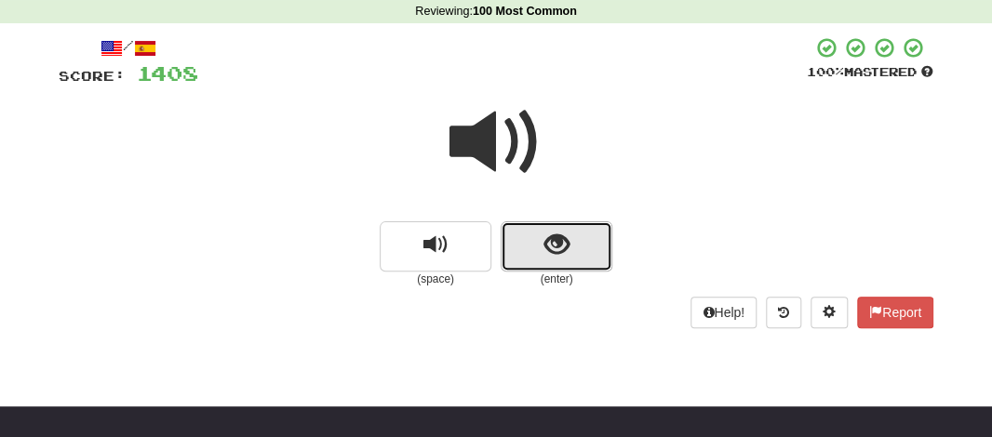
click at [547, 245] on span "show sentence" at bounding box center [556, 245] width 25 height 25
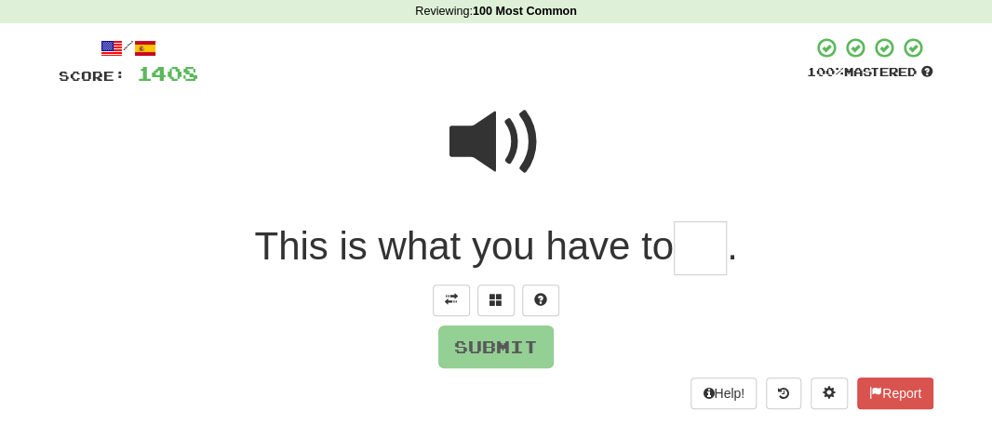
click at [521, 164] on span at bounding box center [495, 142] width 93 height 93
click at [721, 249] on input "text" at bounding box center [700, 248] width 53 height 55
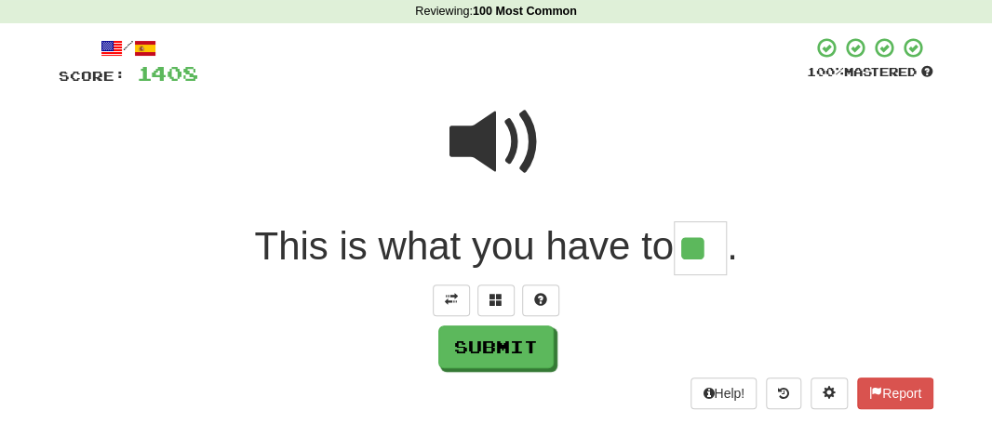
type input "**"
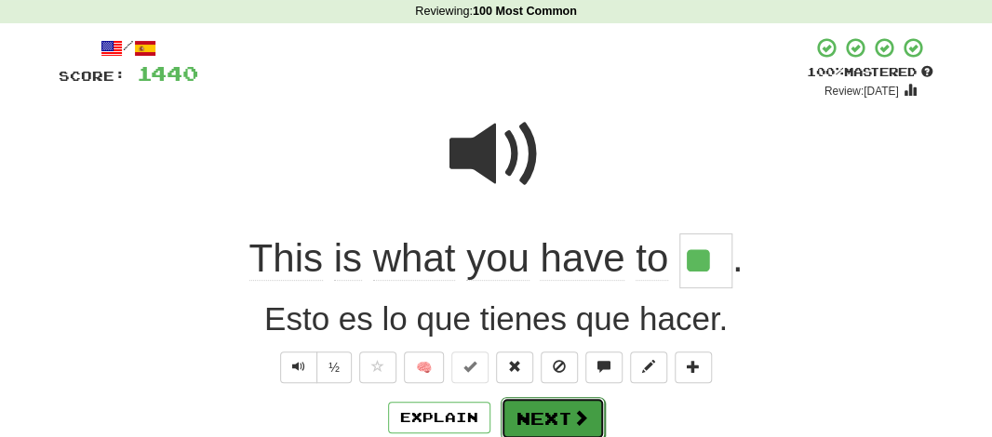
click at [550, 409] on button "Next" at bounding box center [553, 418] width 104 height 43
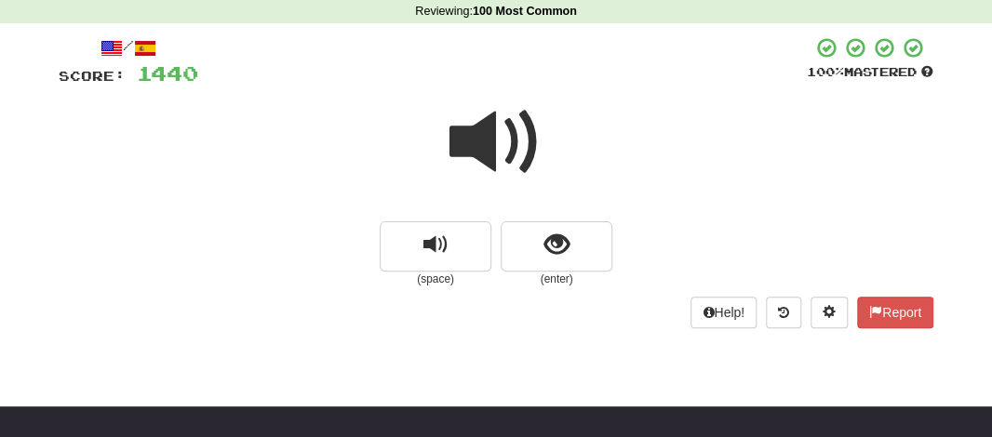
click at [506, 139] on span at bounding box center [495, 142] width 93 height 93
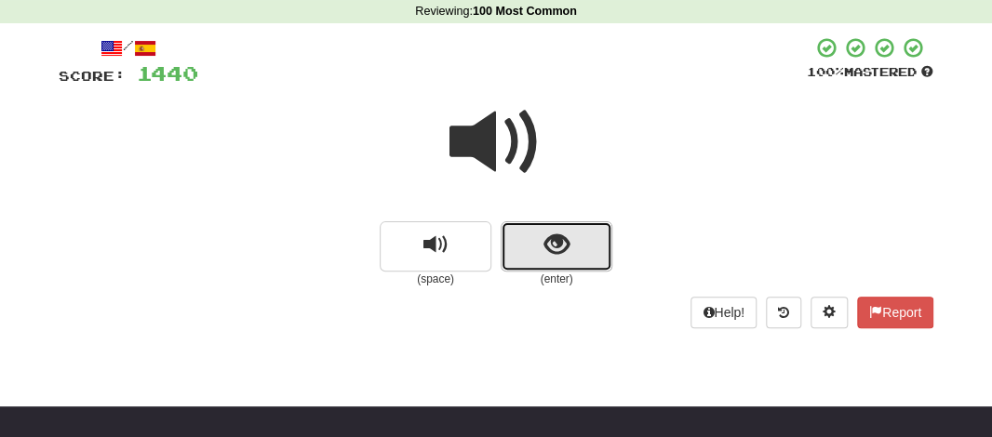
click at [542, 235] on button "show sentence" at bounding box center [557, 246] width 112 height 50
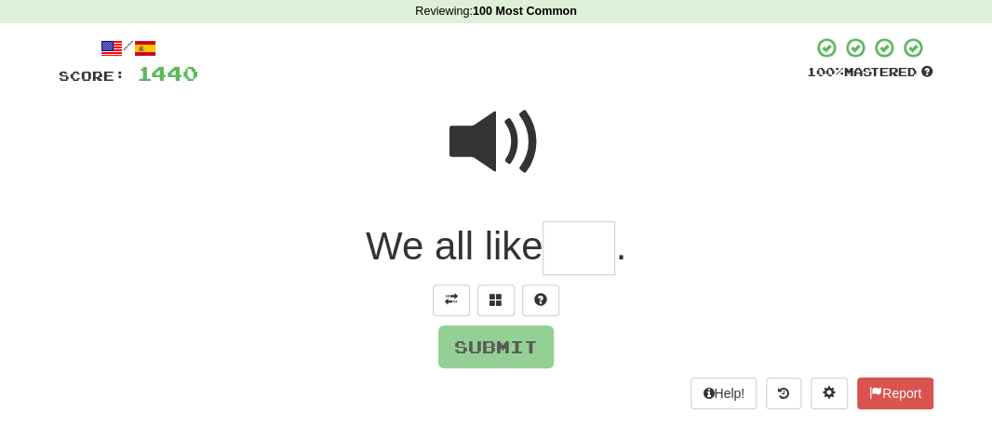
click at [568, 252] on input "text" at bounding box center [578, 248] width 73 height 55
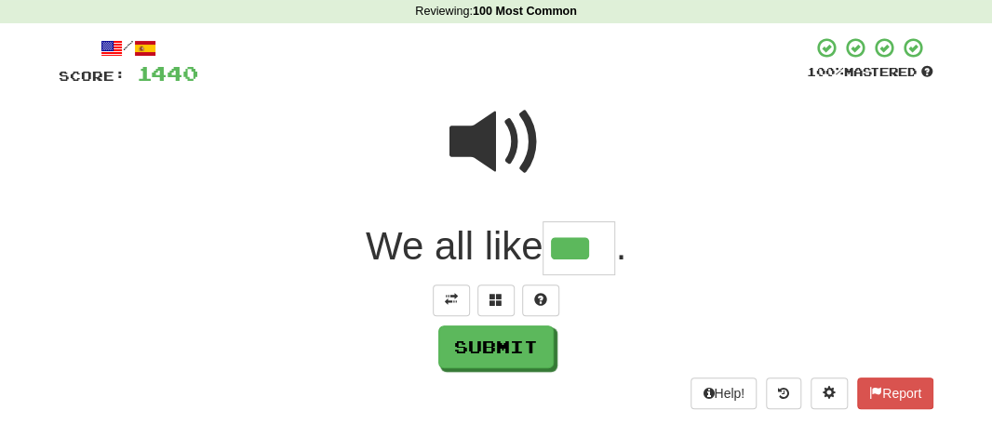
type input "***"
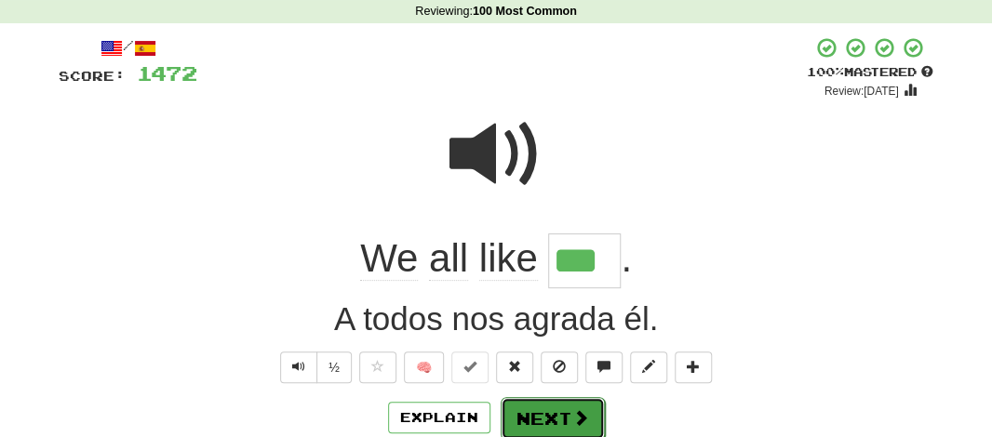
click at [541, 416] on button "Next" at bounding box center [553, 418] width 104 height 43
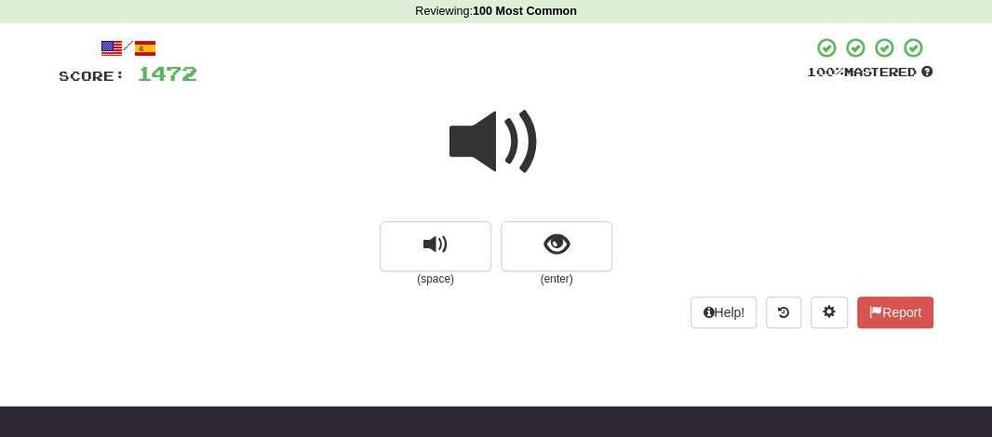
click at [465, 136] on span at bounding box center [495, 142] width 93 height 93
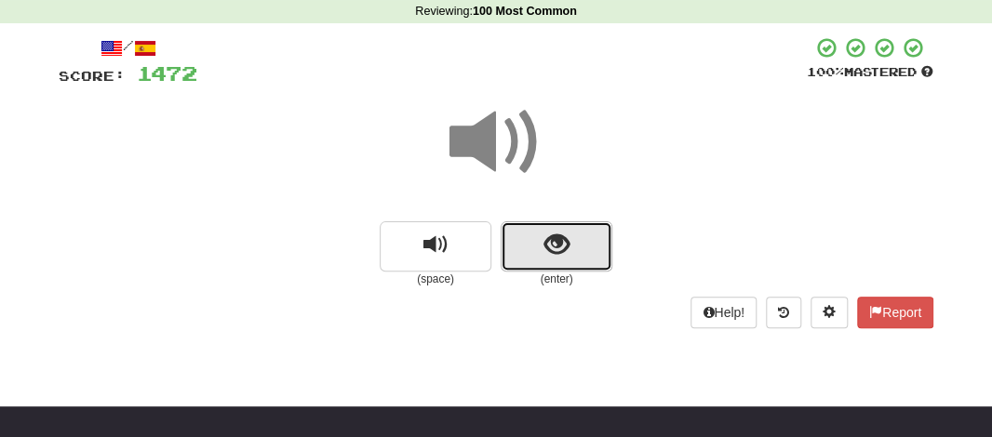
click at [508, 248] on button "show sentence" at bounding box center [557, 246] width 112 height 50
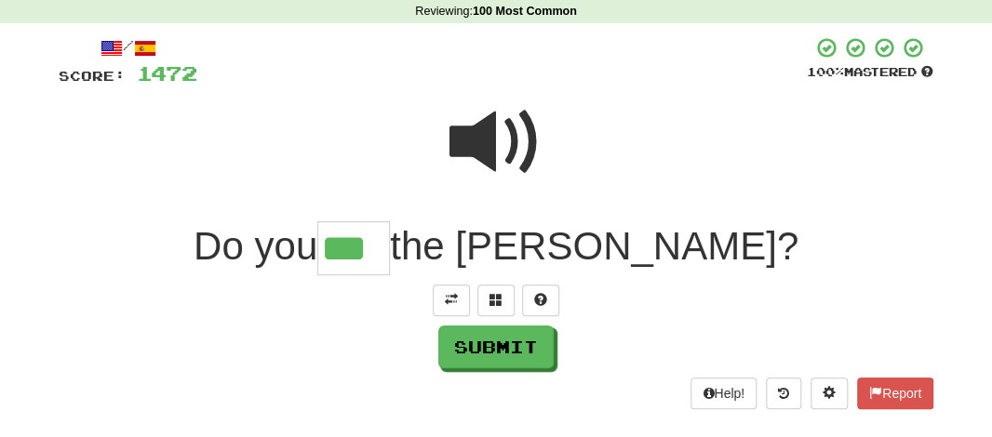
type input "***"
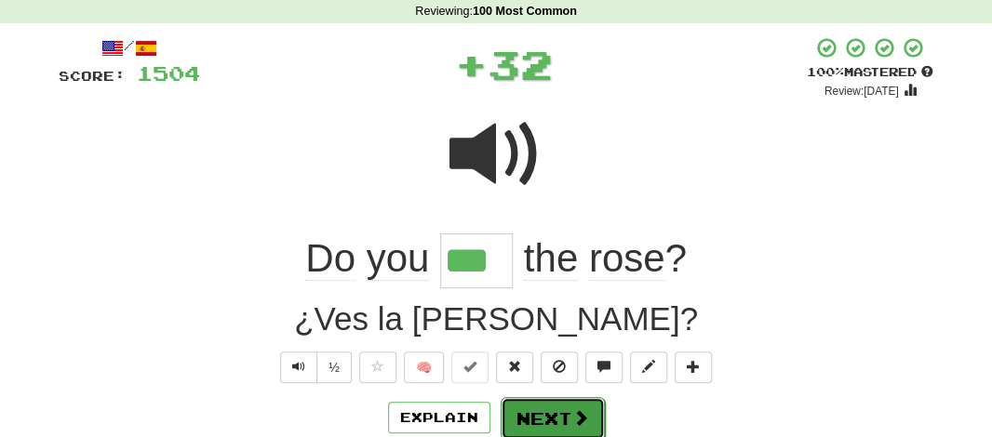
click at [545, 405] on button "Next" at bounding box center [553, 418] width 104 height 43
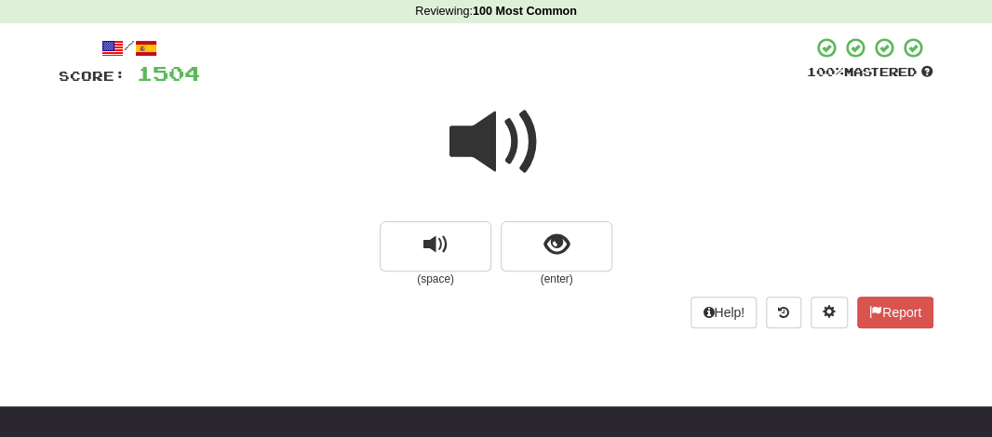
click at [490, 153] on span at bounding box center [495, 142] width 93 height 93
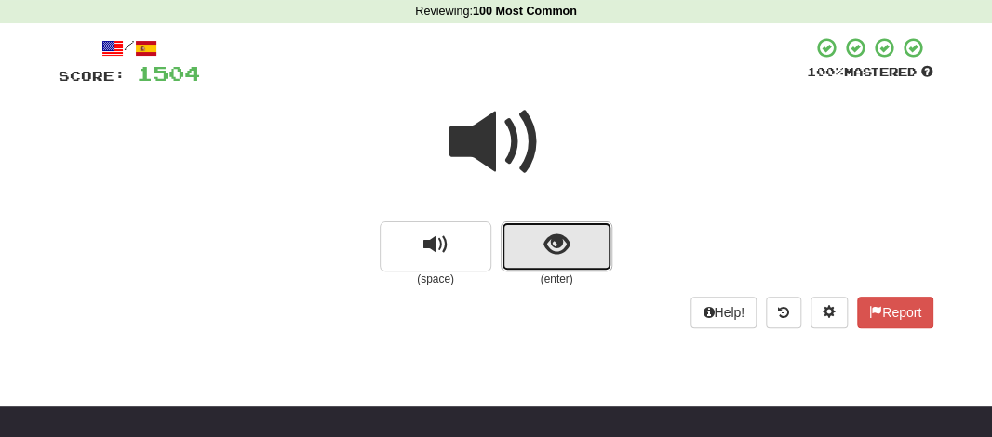
click at [541, 248] on button "show sentence" at bounding box center [557, 246] width 112 height 50
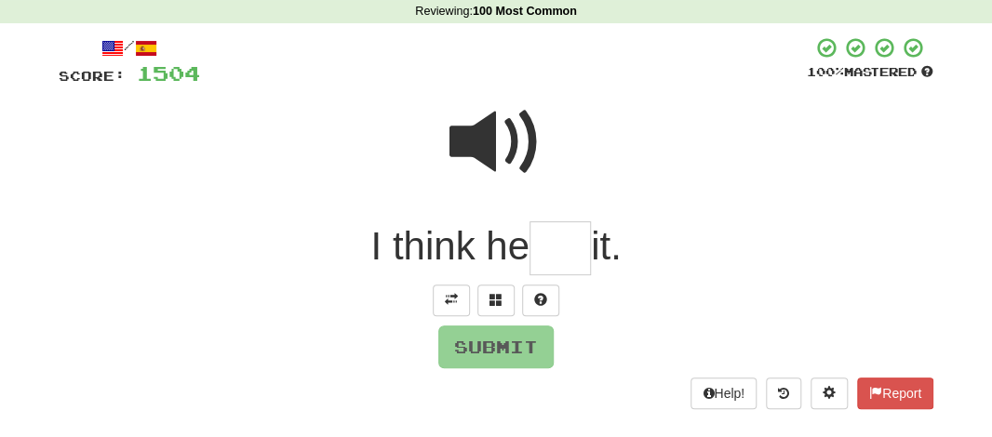
click at [541, 248] on input "text" at bounding box center [559, 248] width 61 height 55
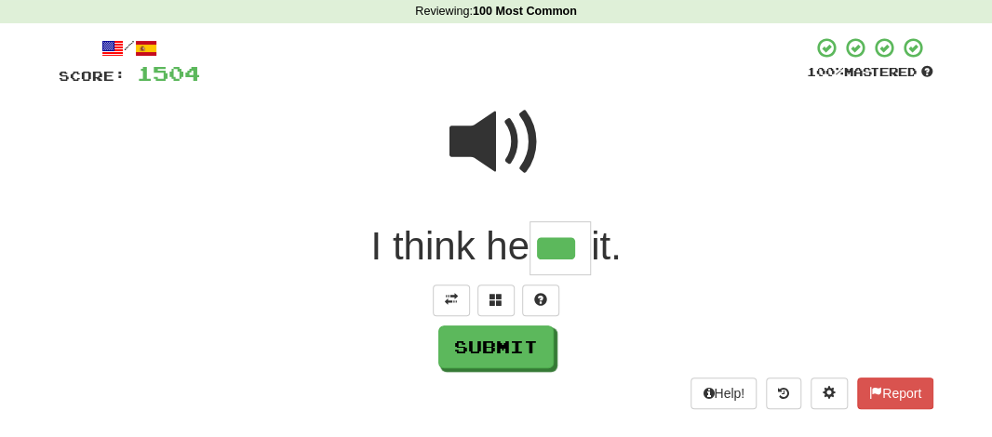
type input "***"
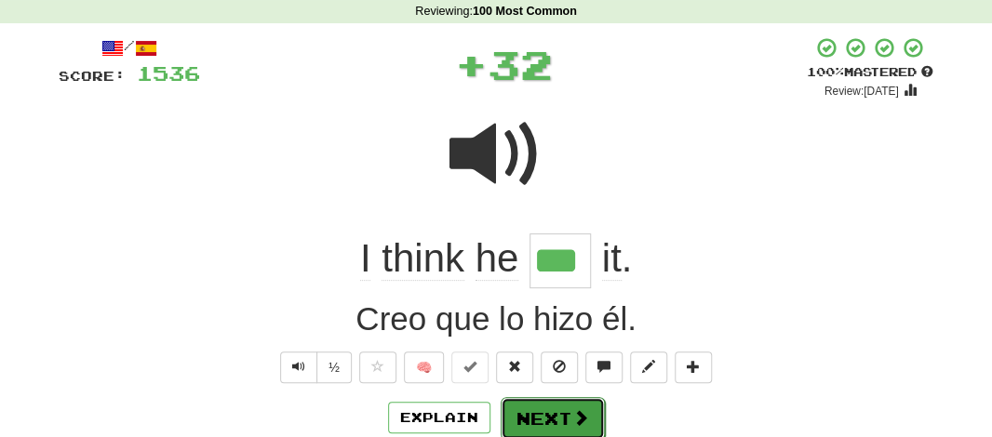
click at [554, 428] on button "Next" at bounding box center [553, 418] width 104 height 43
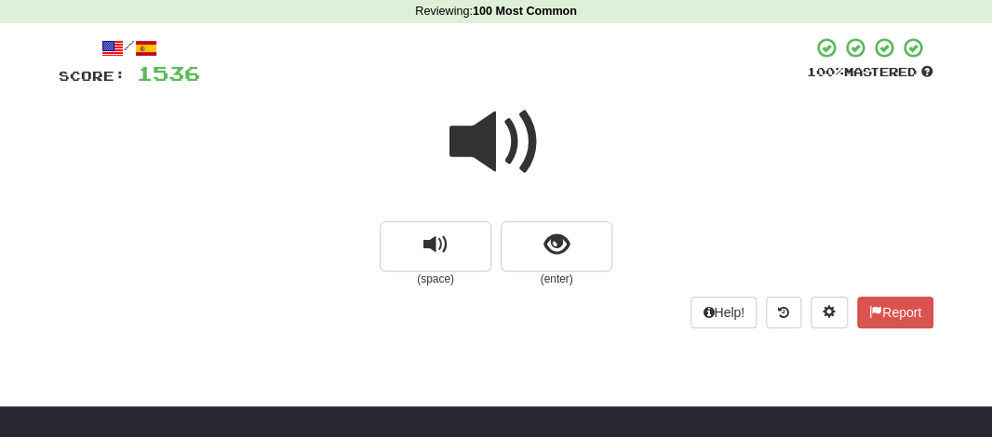
click at [468, 120] on span at bounding box center [495, 142] width 93 height 93
click at [478, 146] on span at bounding box center [495, 142] width 93 height 93
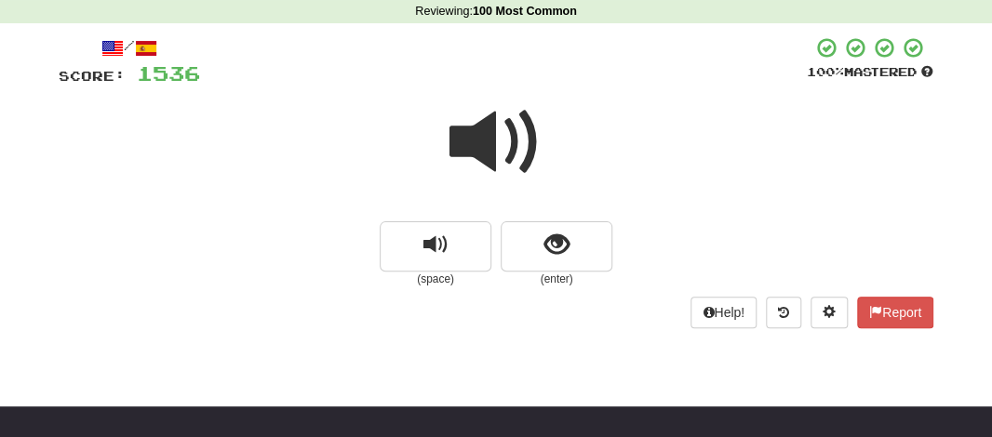
click at [478, 146] on span at bounding box center [495, 142] width 93 height 93
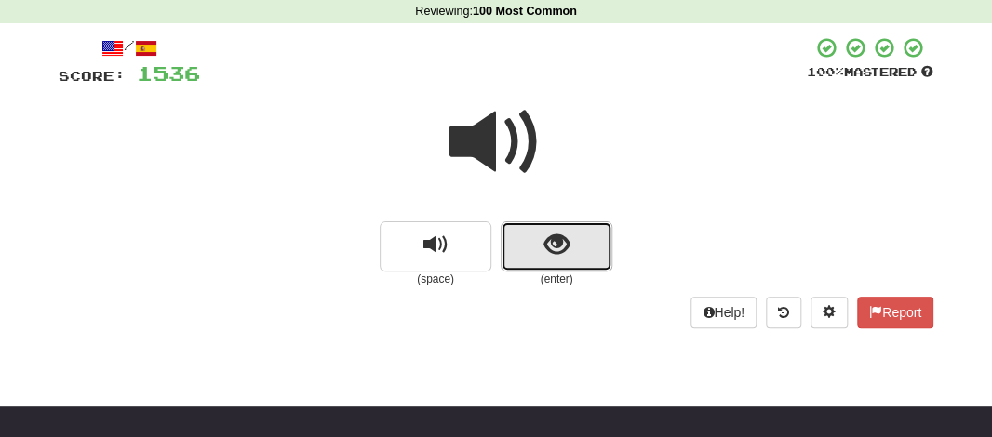
click at [520, 228] on button "show sentence" at bounding box center [557, 246] width 112 height 50
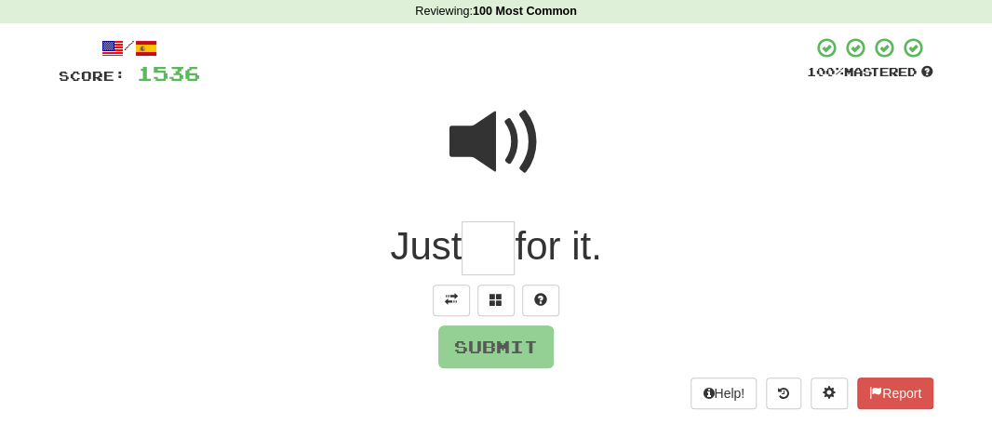
click at [486, 253] on input "text" at bounding box center [488, 248] width 53 height 55
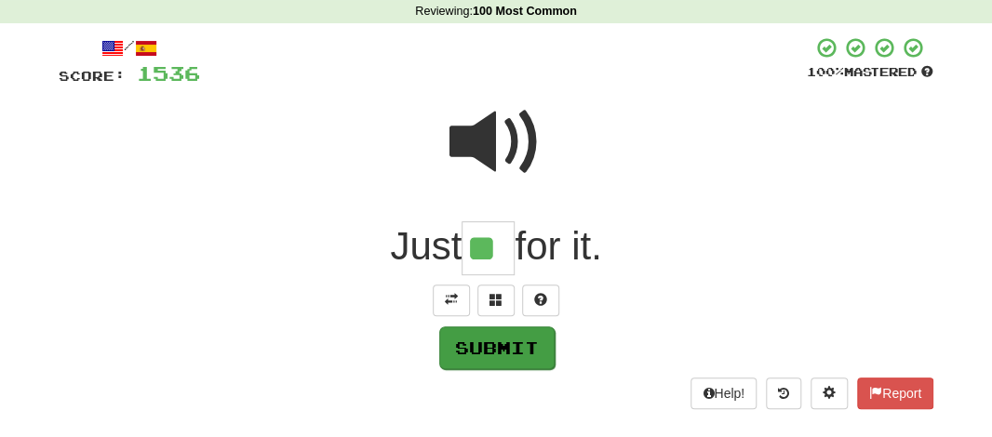
type input "**"
click at [484, 366] on button "Submit" at bounding box center [496, 348] width 115 height 43
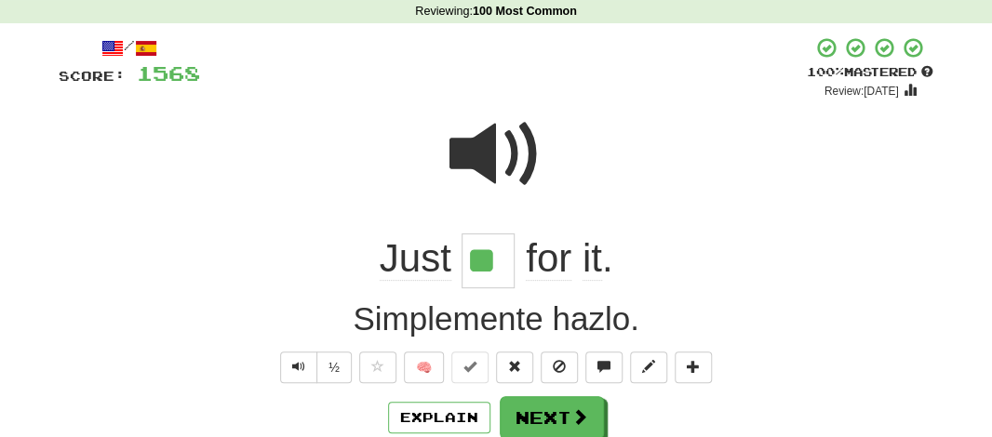
click at [471, 165] on span at bounding box center [495, 154] width 93 height 93
click at [539, 401] on button "Next" at bounding box center [553, 418] width 104 height 43
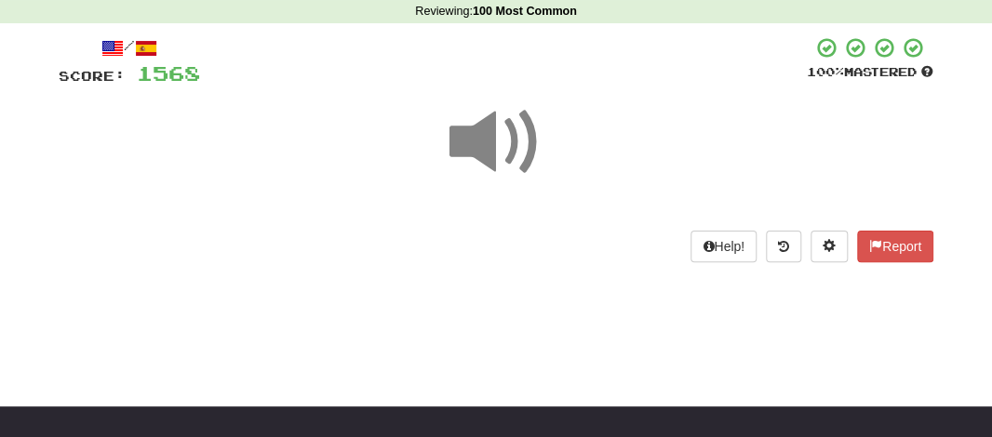
click at [507, 140] on span at bounding box center [495, 142] width 93 height 93
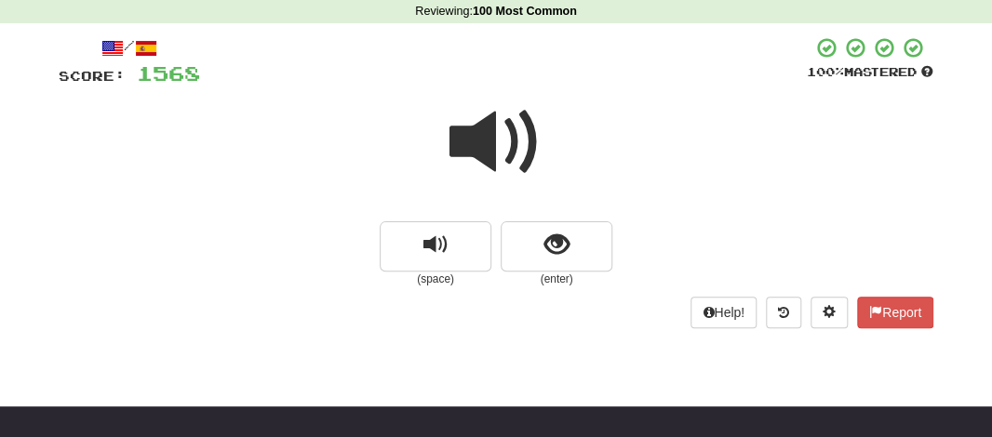
click at [507, 140] on span at bounding box center [495, 142] width 93 height 93
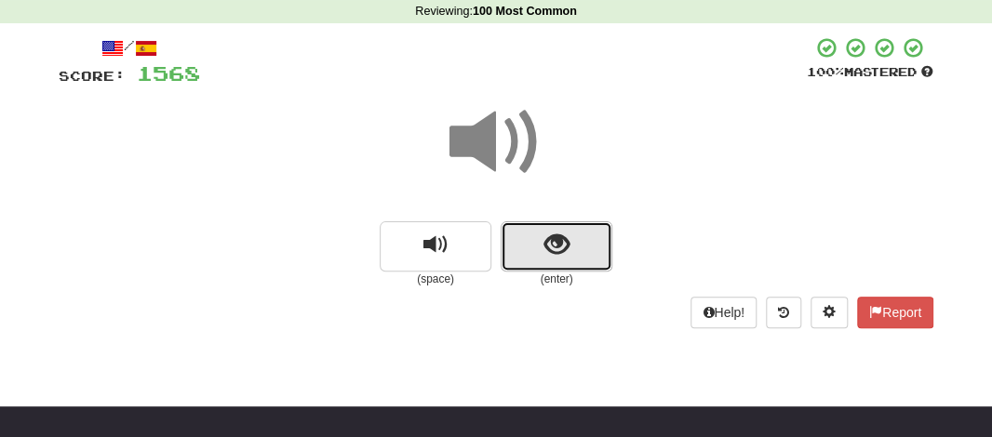
click at [528, 241] on button "show sentence" at bounding box center [557, 246] width 112 height 50
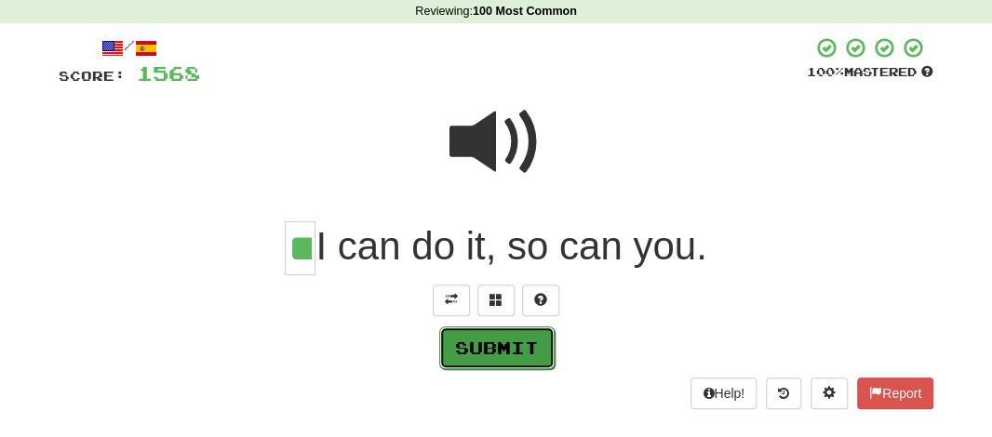
click at [490, 351] on button "Submit" at bounding box center [496, 348] width 115 height 43
type input "**"
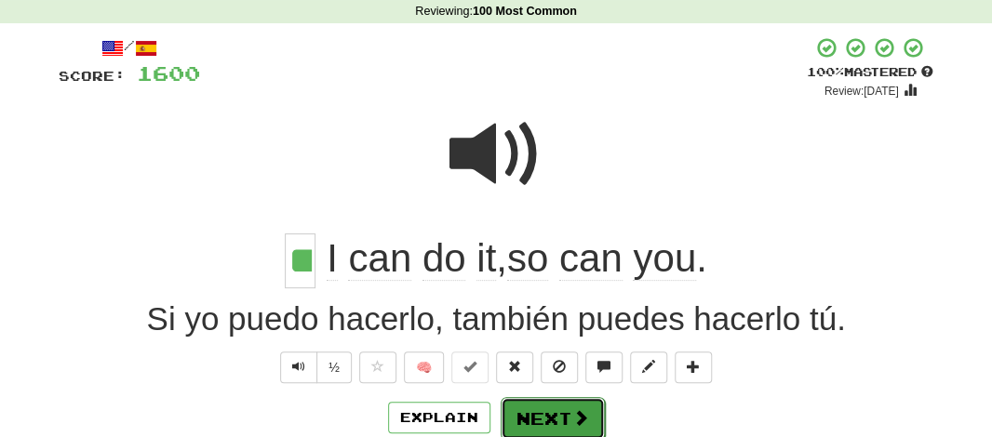
click at [564, 408] on button "Next" at bounding box center [553, 418] width 104 height 43
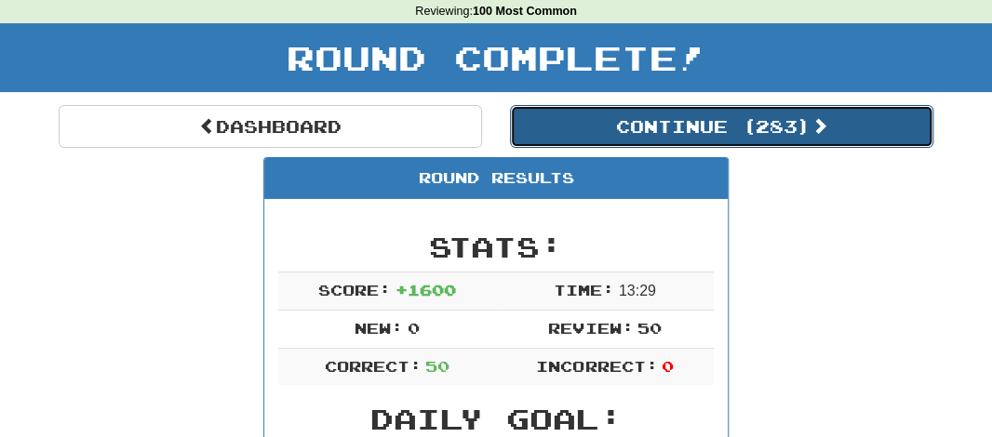
click at [709, 140] on button "Continue ( 283 )" at bounding box center [721, 126] width 423 height 43
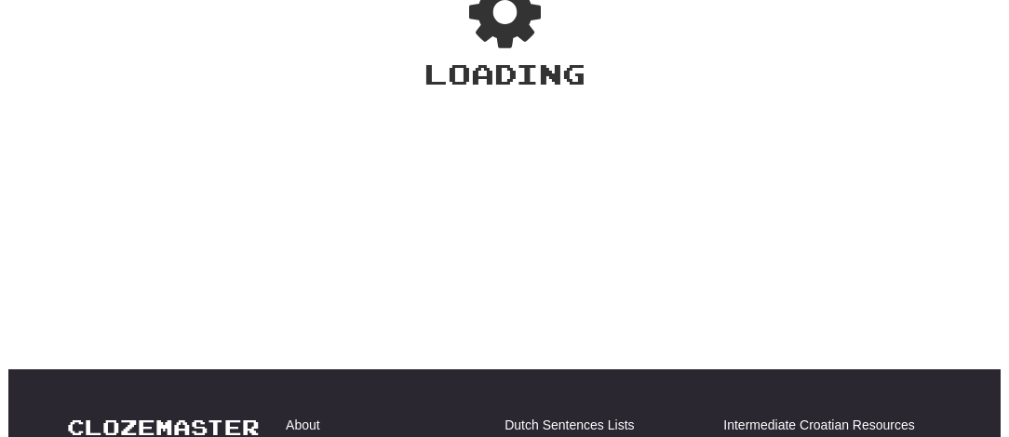
scroll to position [77, 0]
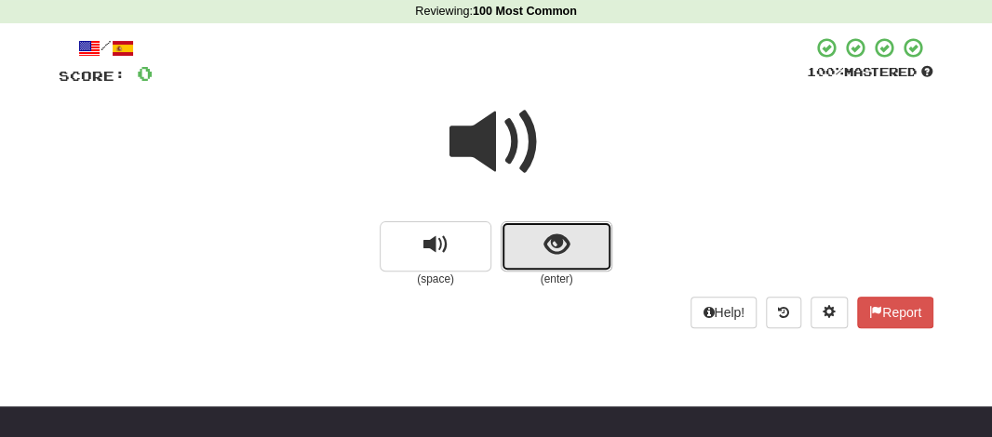
click at [561, 247] on span "show sentence" at bounding box center [556, 245] width 25 height 25
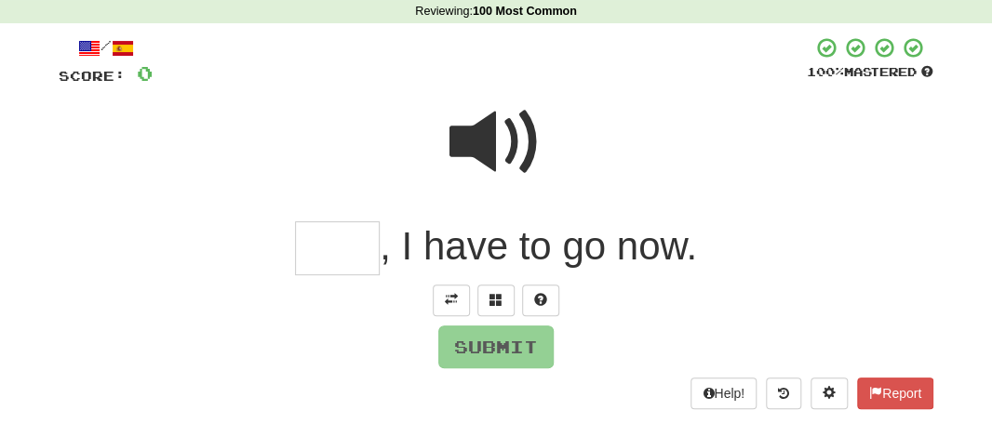
click at [330, 261] on input "text" at bounding box center [337, 248] width 85 height 55
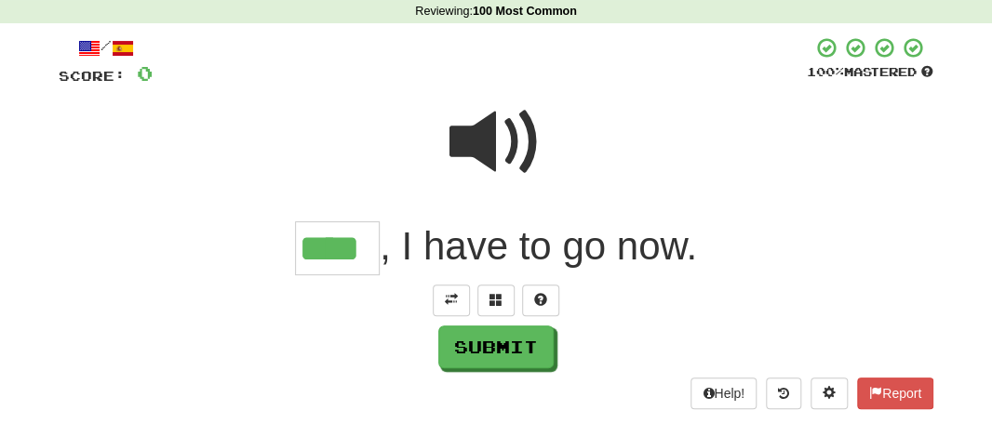
type input "****"
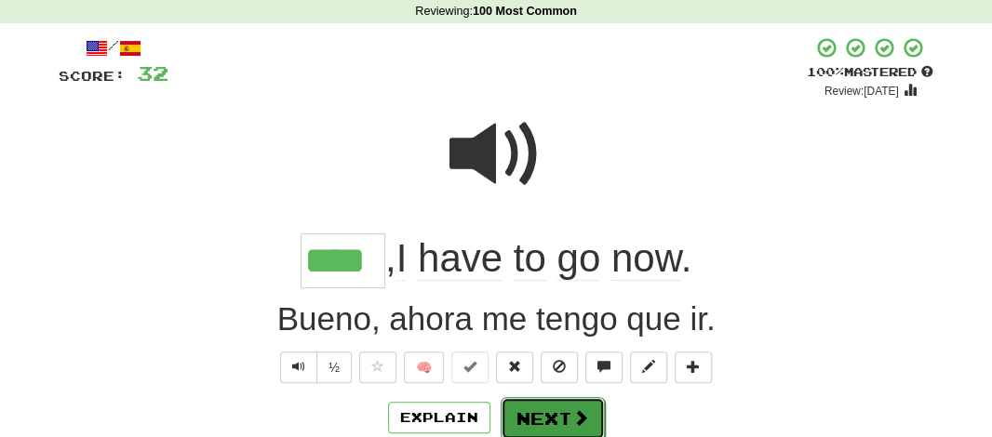
click at [542, 400] on button "Next" at bounding box center [553, 418] width 104 height 43
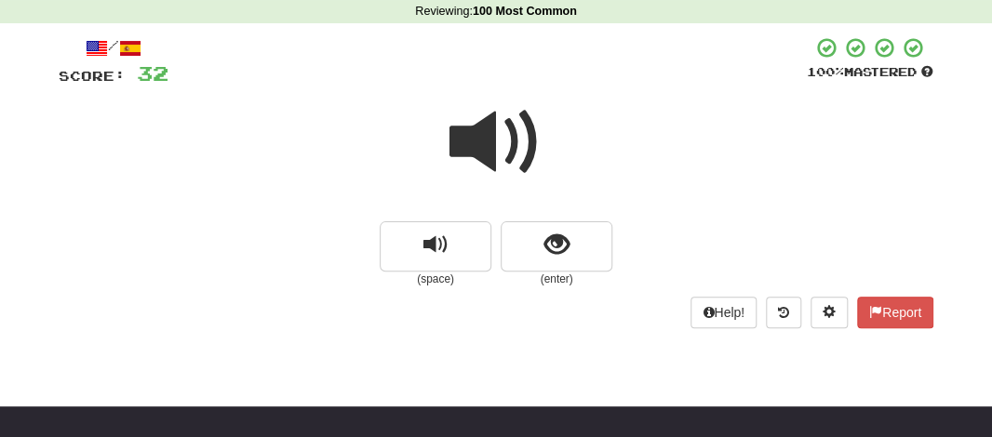
click at [550, 217] on div at bounding box center [496, 154] width 875 height 133
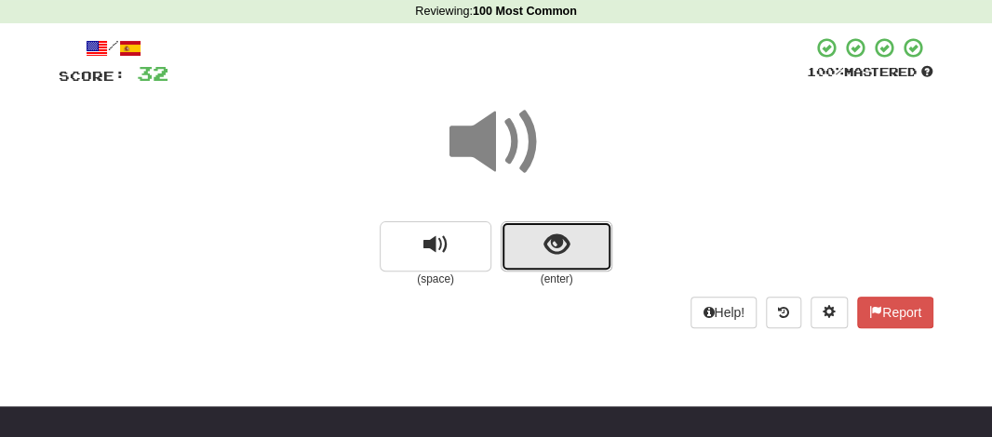
click at [549, 248] on span "show sentence" at bounding box center [556, 245] width 25 height 25
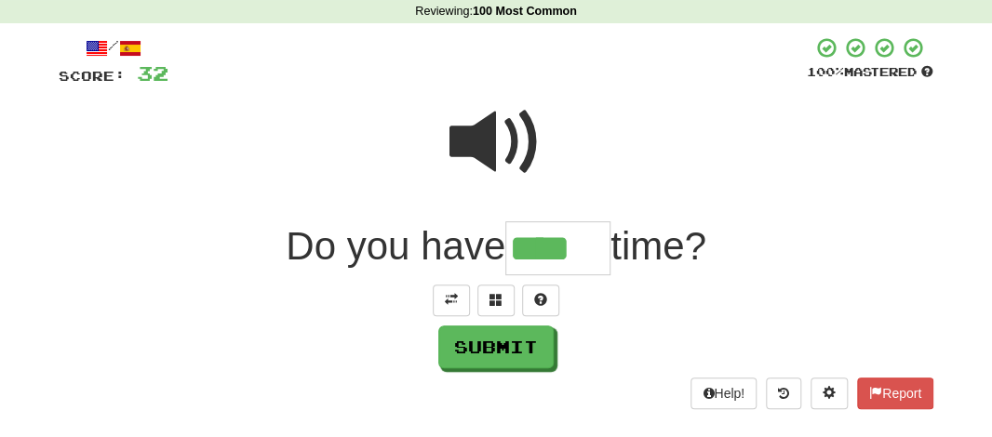
type input "****"
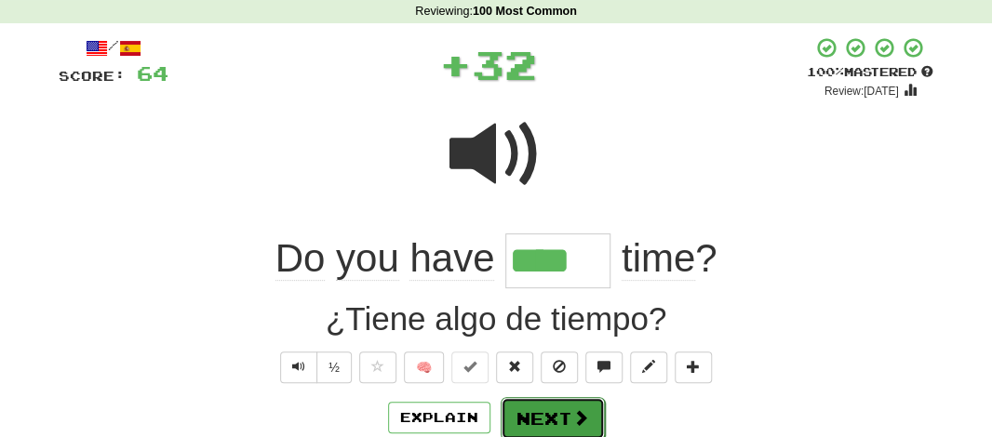
click at [534, 410] on button "Next" at bounding box center [553, 418] width 104 height 43
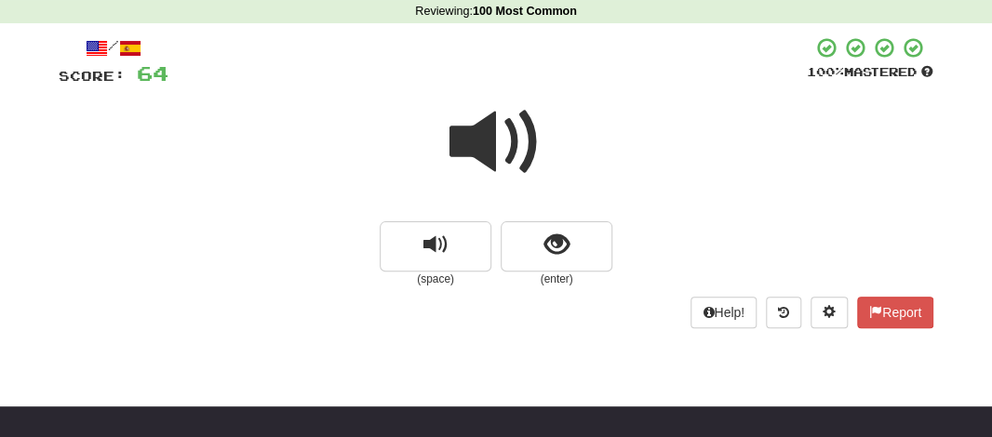
click at [489, 158] on span at bounding box center [495, 142] width 93 height 93
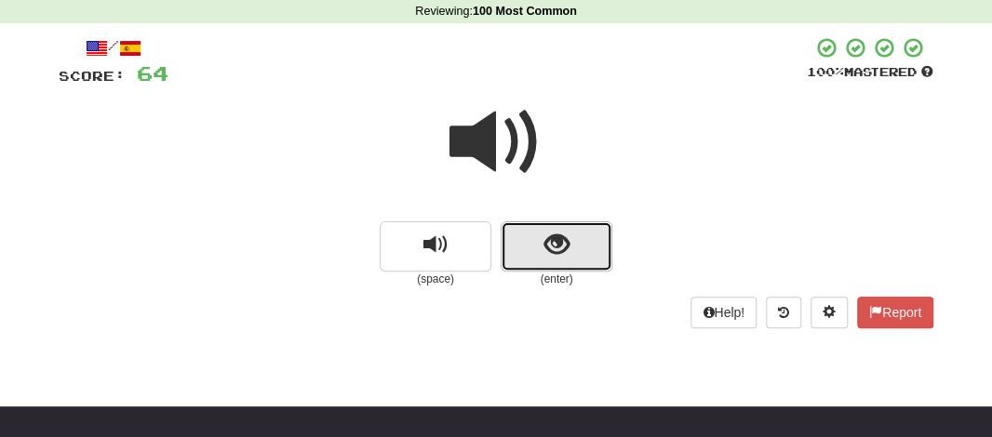
click at [545, 252] on span "show sentence" at bounding box center [556, 245] width 25 height 25
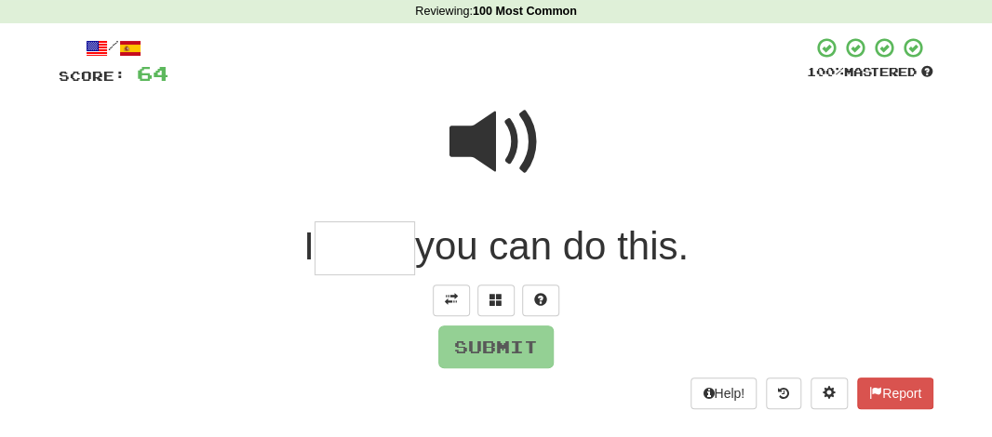
click at [360, 247] on input "text" at bounding box center [364, 248] width 100 height 55
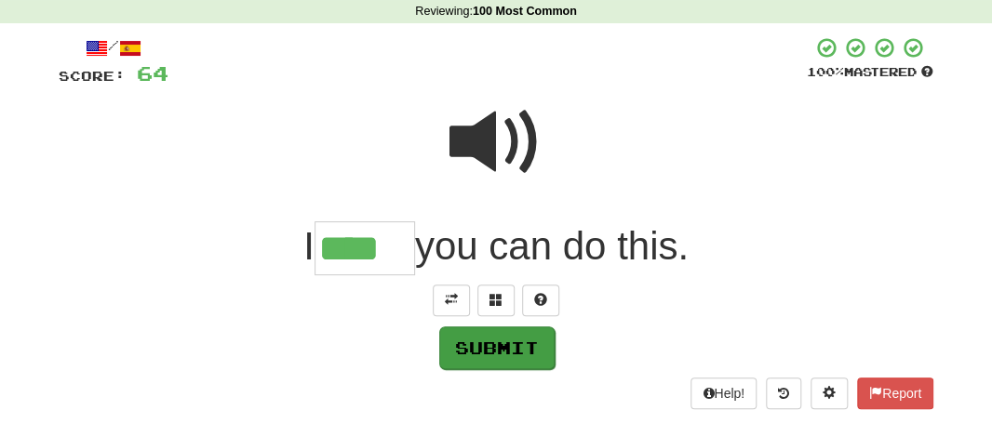
type input "****"
click at [496, 349] on button "Submit" at bounding box center [496, 348] width 115 height 43
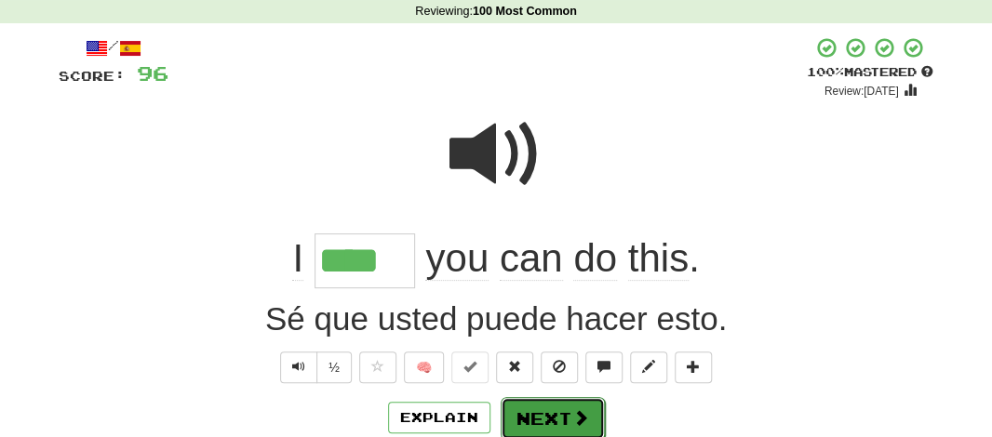
click at [544, 430] on button "Next" at bounding box center [553, 418] width 104 height 43
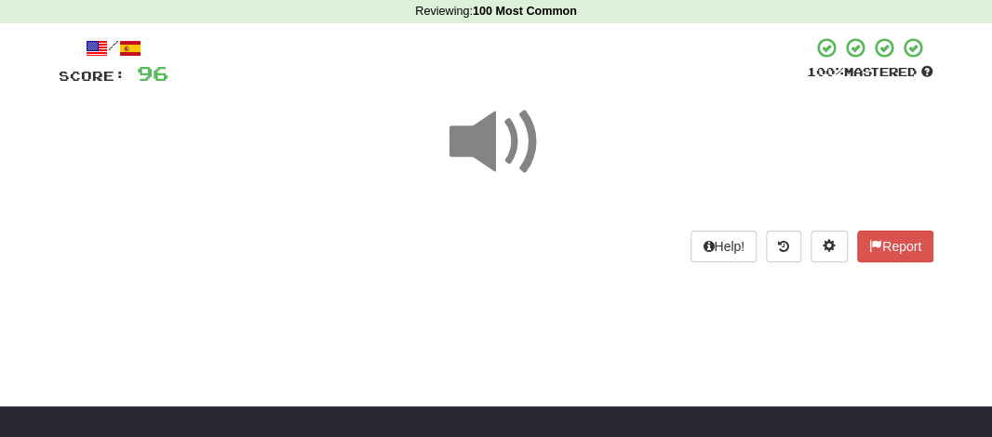
click at [476, 140] on span at bounding box center [495, 142] width 93 height 93
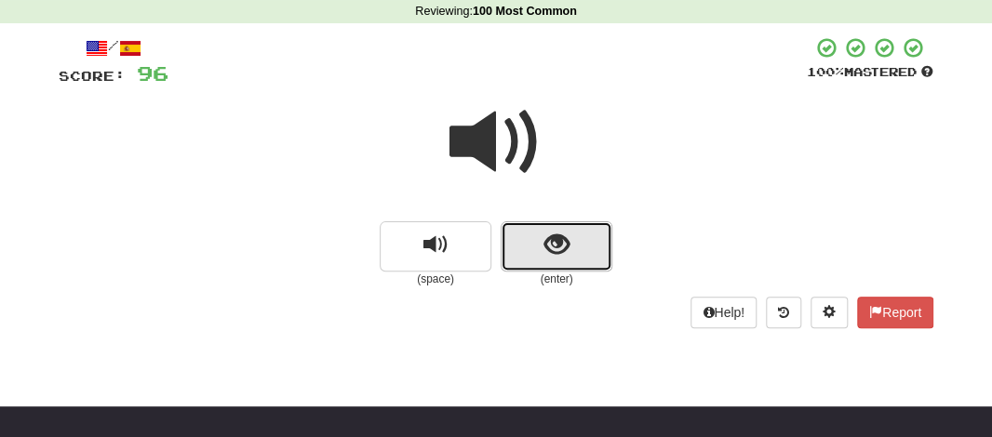
click at [521, 245] on button "show sentence" at bounding box center [557, 246] width 112 height 50
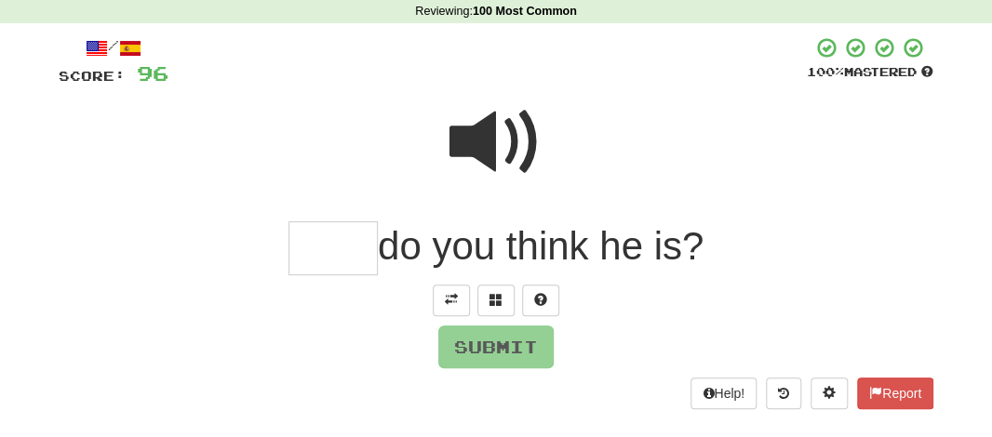
click at [325, 254] on input "text" at bounding box center [332, 248] width 89 height 55
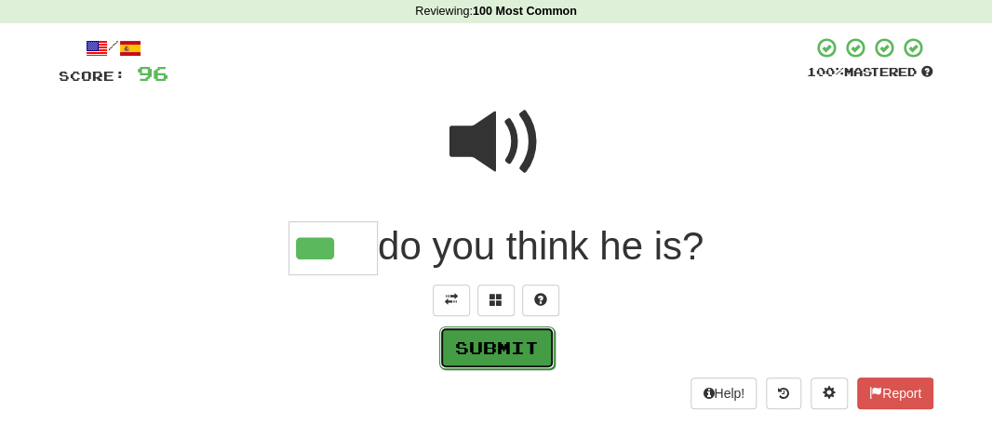
click at [513, 336] on button "Submit" at bounding box center [496, 348] width 115 height 43
type input "***"
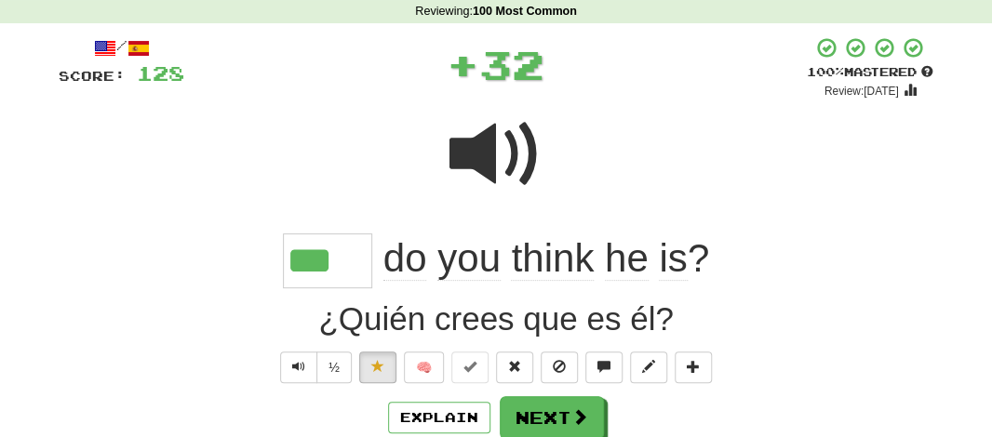
click at [513, 336] on div "¿Quién crees que es él?" at bounding box center [496, 319] width 875 height 47
click at [543, 411] on button "Next" at bounding box center [553, 418] width 104 height 43
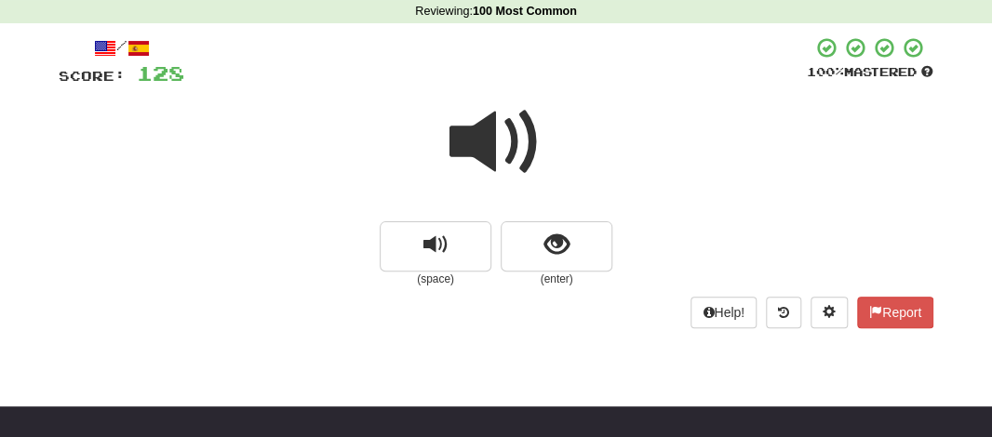
click at [494, 135] on span at bounding box center [495, 142] width 93 height 93
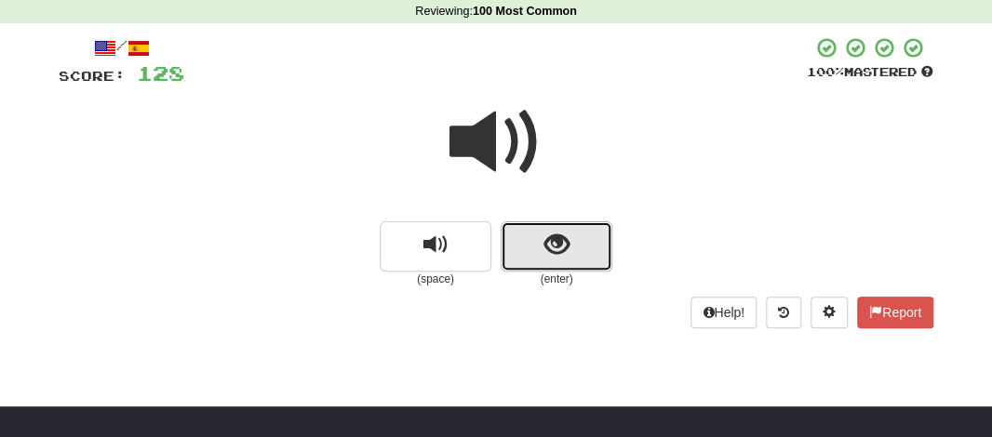
click at [537, 248] on button "show sentence" at bounding box center [557, 246] width 112 height 50
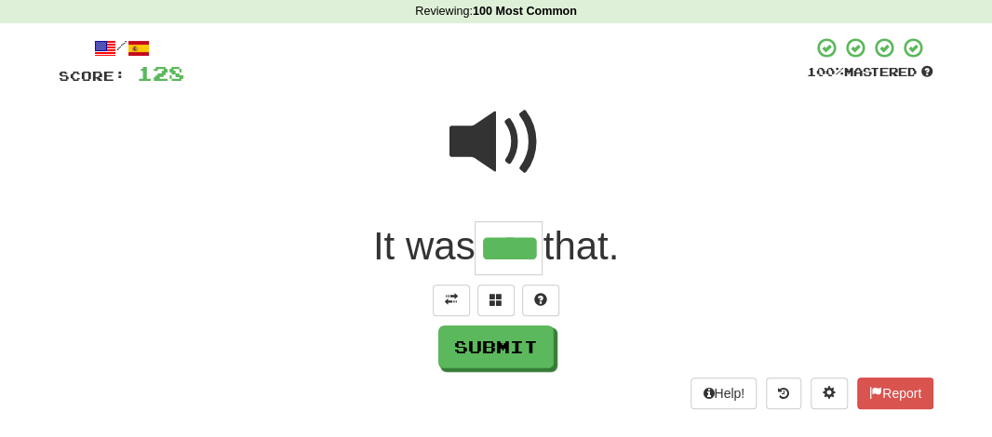
type input "*"
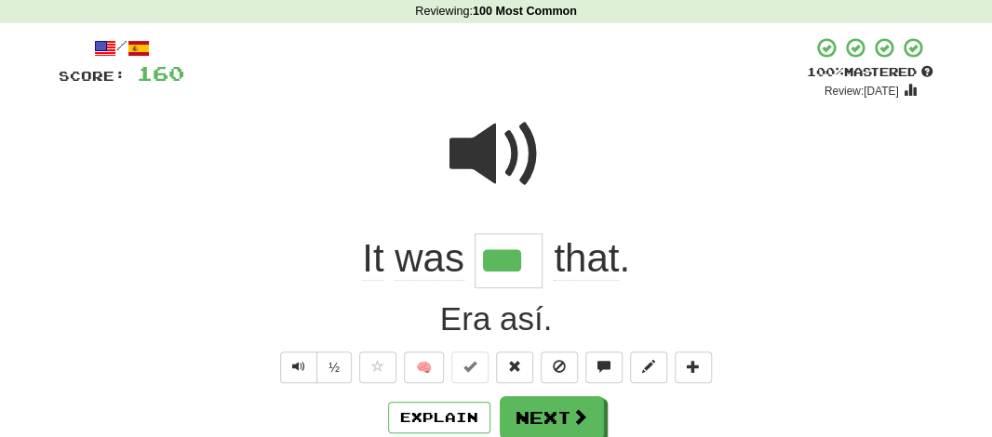
type input "****"
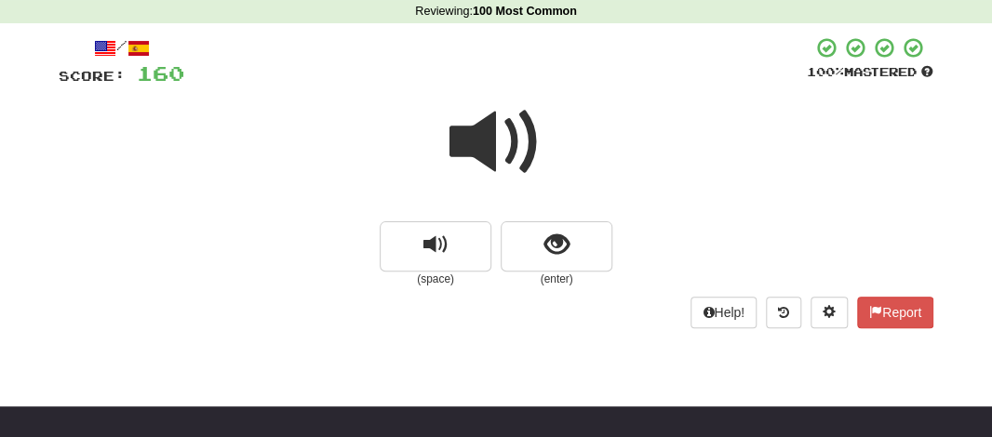
click at [485, 140] on span at bounding box center [495, 142] width 93 height 93
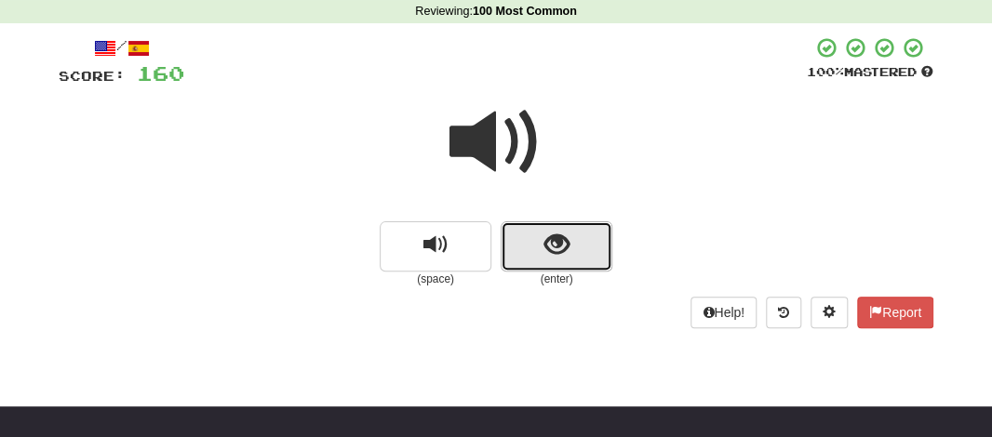
click at [524, 234] on button "show sentence" at bounding box center [557, 246] width 112 height 50
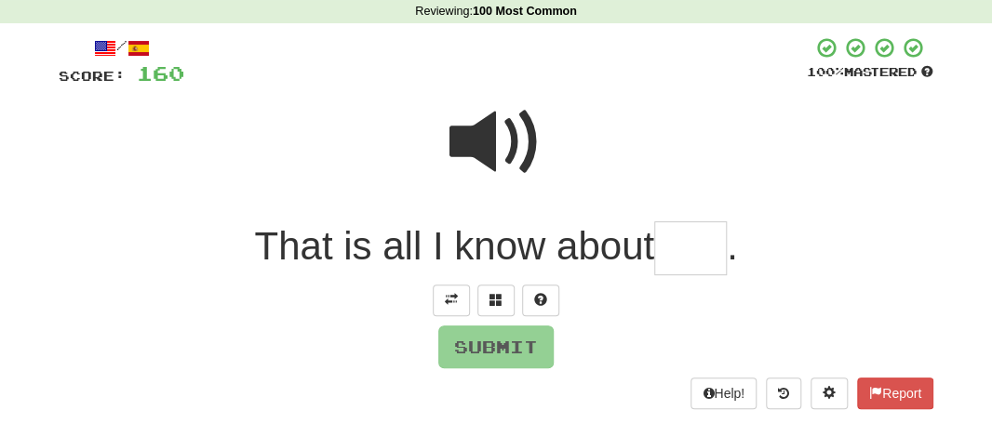
click at [699, 234] on input "text" at bounding box center [690, 248] width 73 height 55
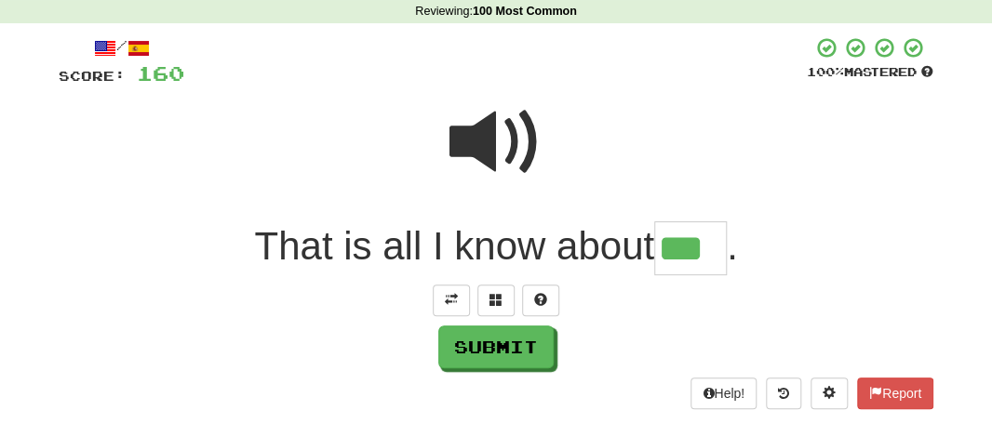
type input "***"
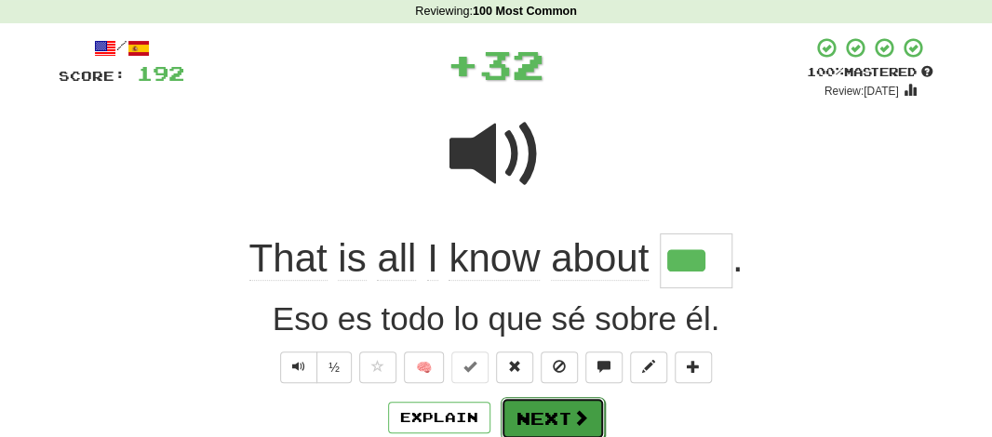
click at [559, 413] on button "Next" at bounding box center [553, 418] width 104 height 43
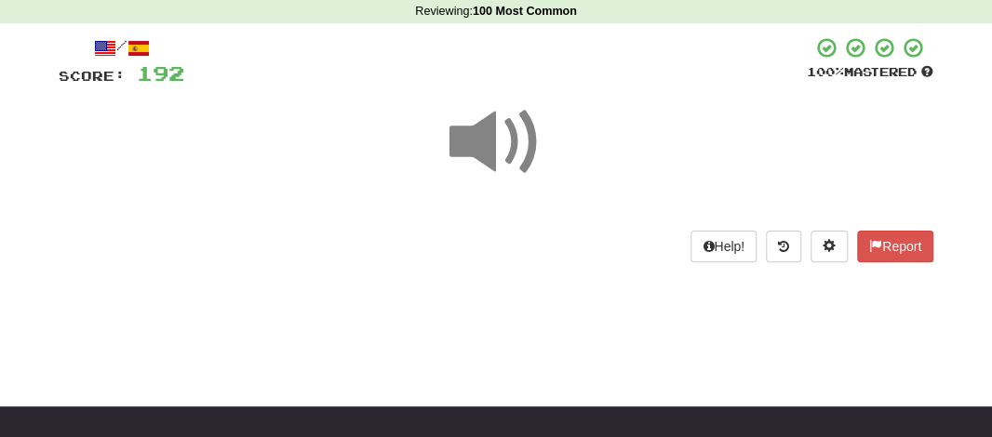
click at [505, 116] on span at bounding box center [495, 142] width 93 height 93
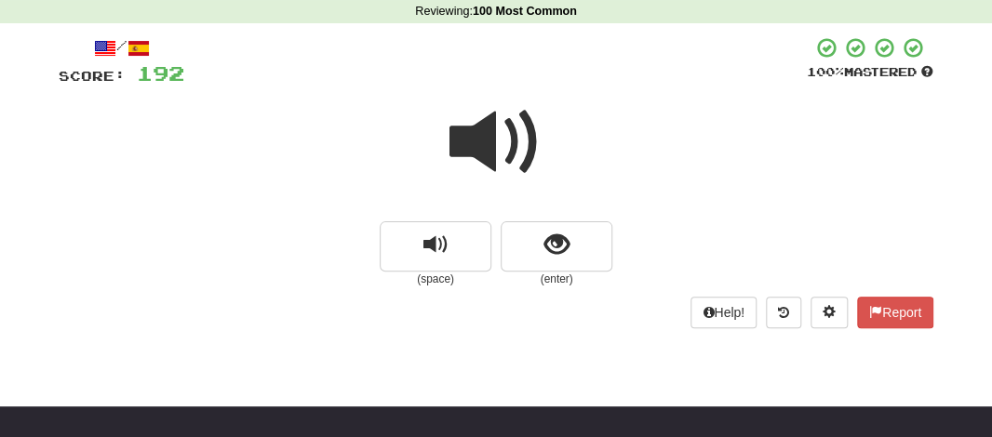
click at [497, 145] on span at bounding box center [495, 142] width 93 height 93
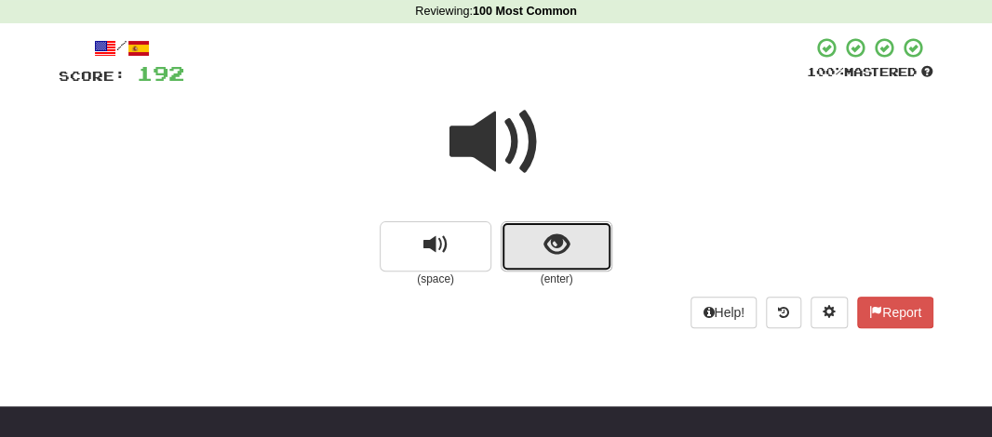
click at [515, 248] on button "show sentence" at bounding box center [557, 246] width 112 height 50
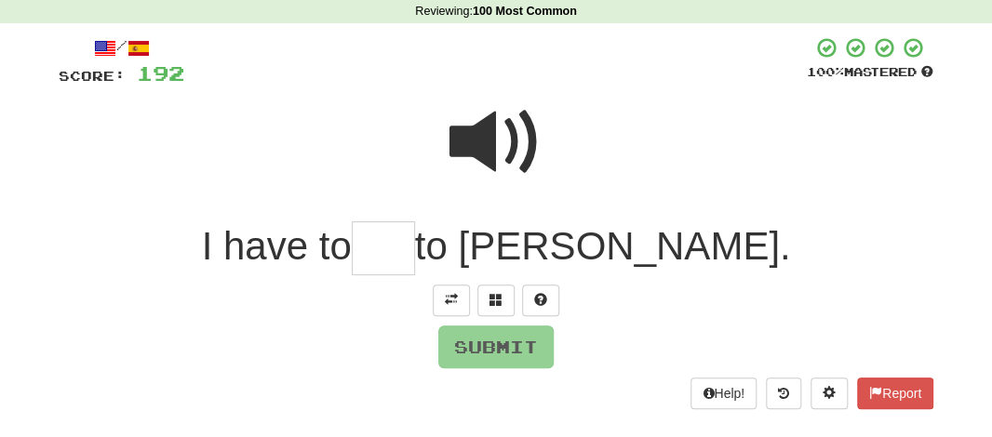
click at [415, 248] on input "text" at bounding box center [383, 248] width 63 height 55
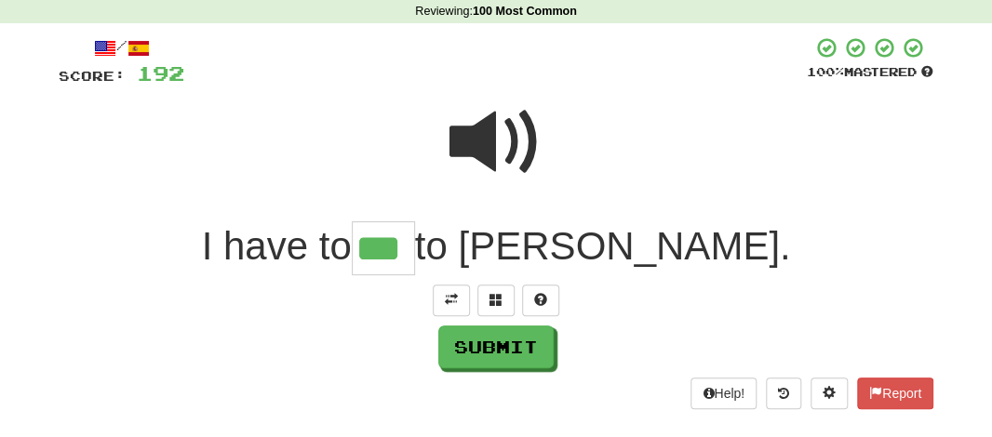
type input "***"
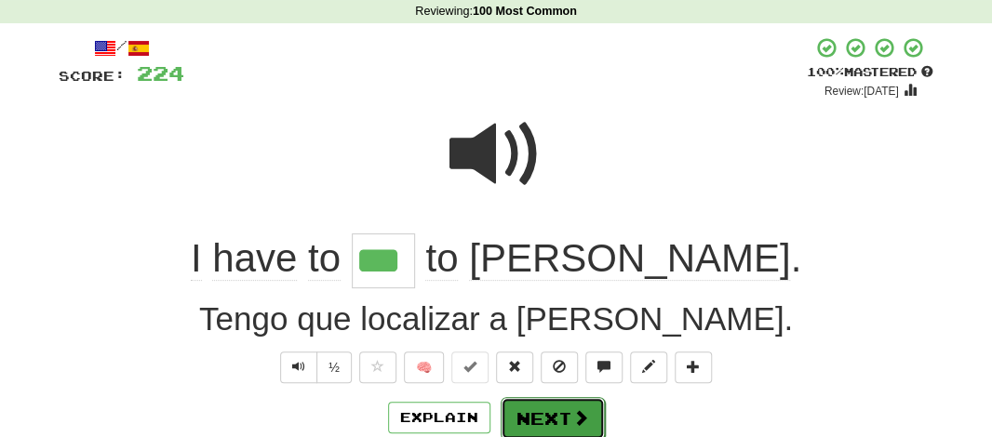
click at [535, 406] on button "Next" at bounding box center [553, 418] width 104 height 43
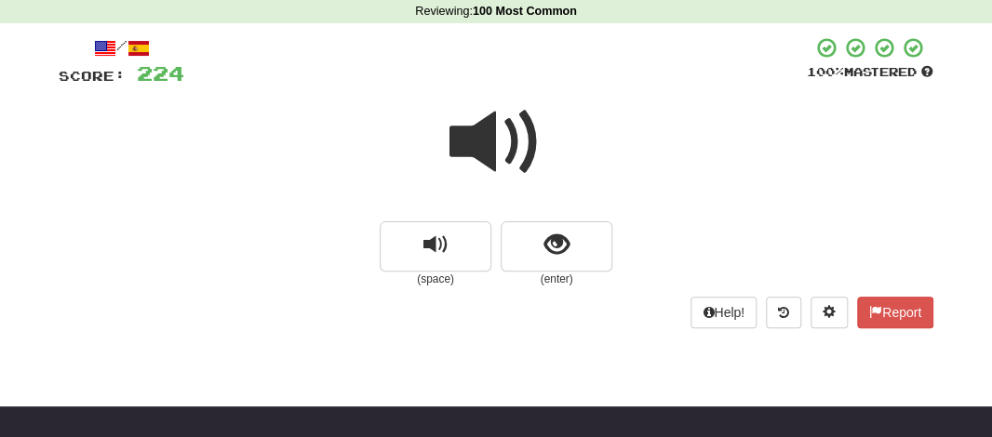
click at [500, 164] on span at bounding box center [495, 142] width 93 height 93
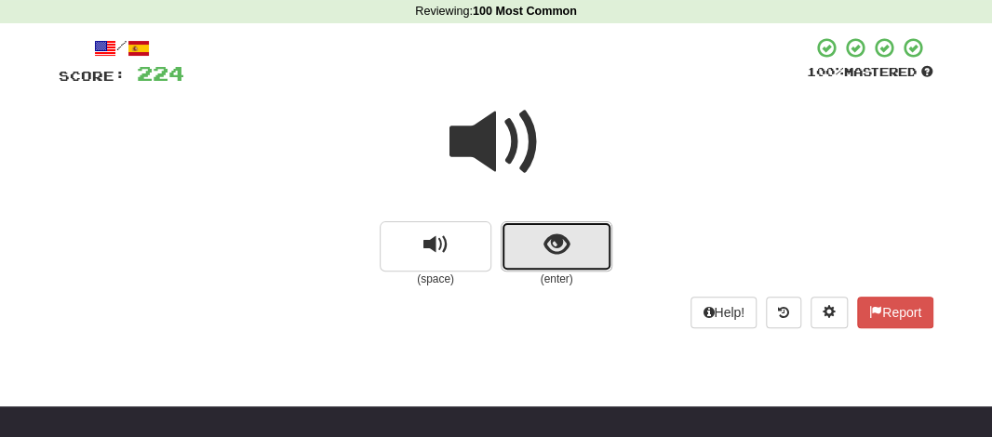
click at [539, 243] on button "show sentence" at bounding box center [557, 246] width 112 height 50
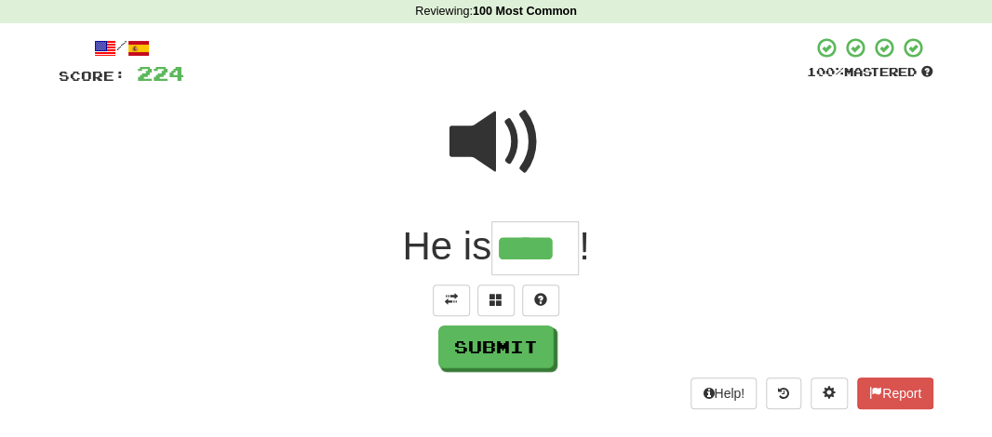
type input "****"
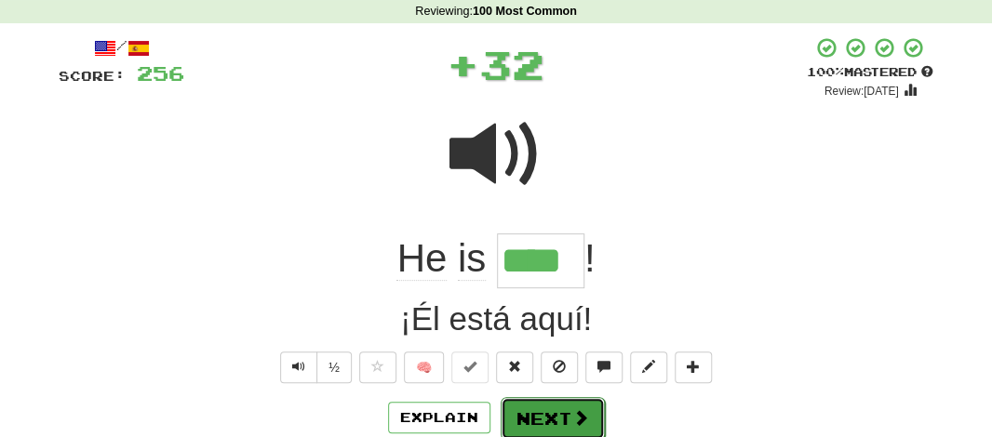
click at [561, 411] on button "Next" at bounding box center [553, 418] width 104 height 43
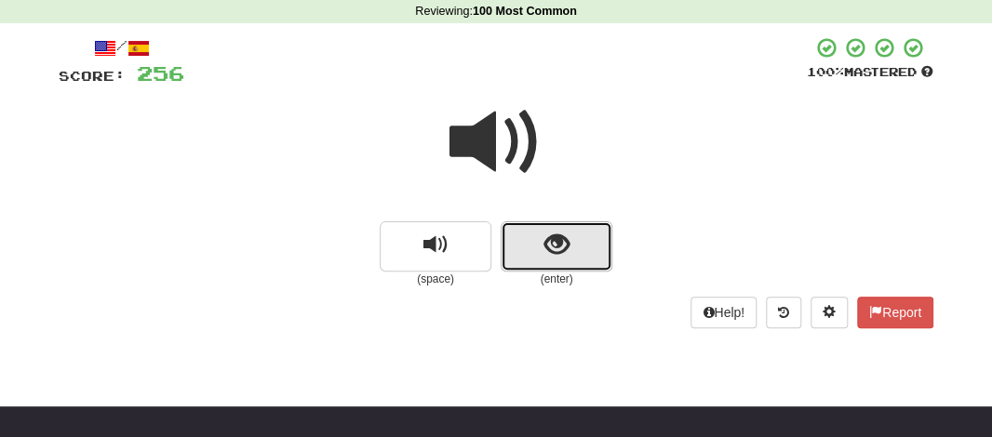
click at [547, 262] on button "show sentence" at bounding box center [557, 246] width 112 height 50
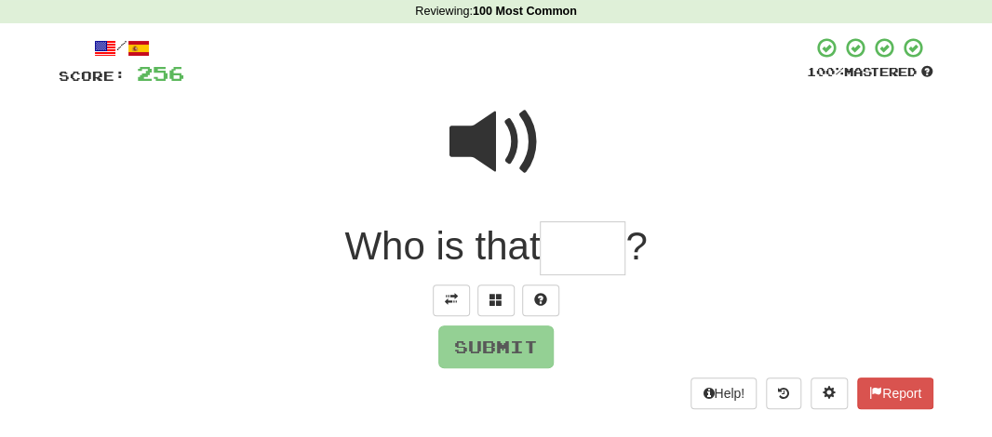
click at [550, 255] on input "text" at bounding box center [583, 248] width 86 height 55
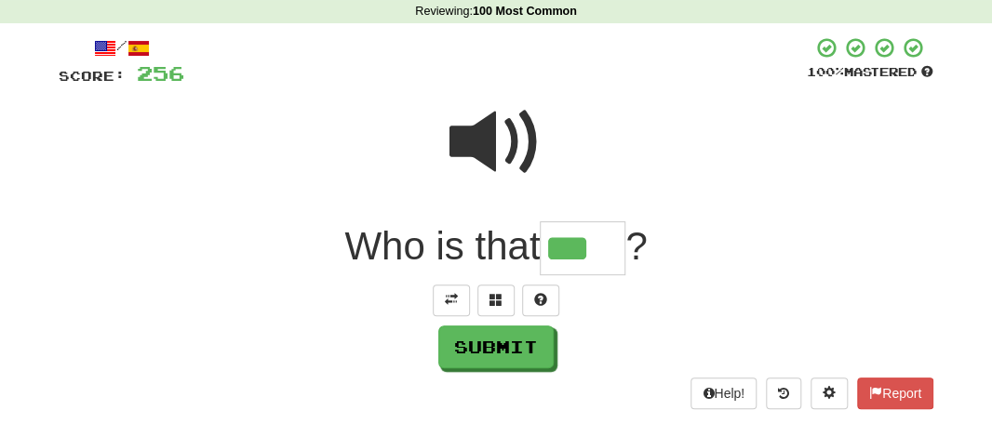
type input "***"
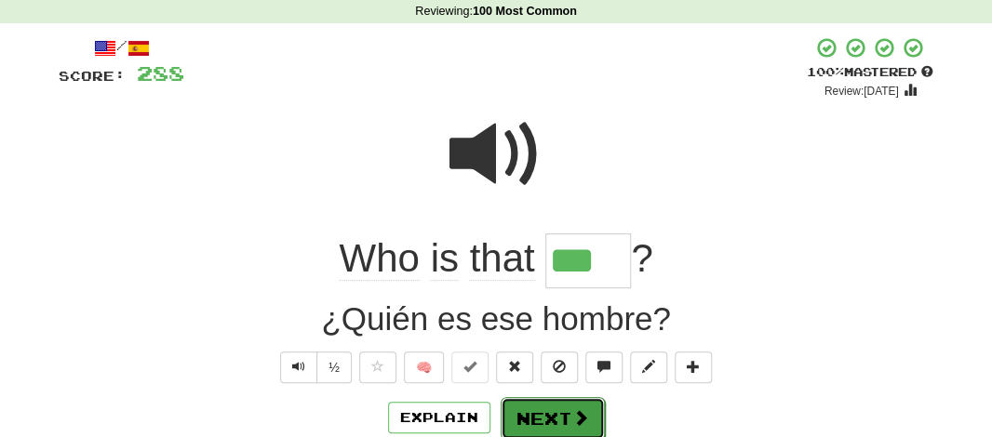
click at [550, 403] on button "Next" at bounding box center [553, 418] width 104 height 43
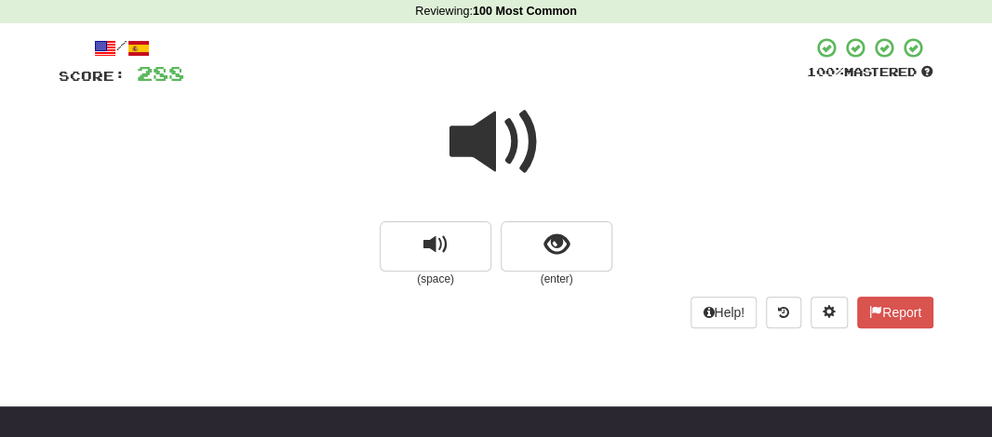
click at [477, 141] on span at bounding box center [495, 142] width 93 height 93
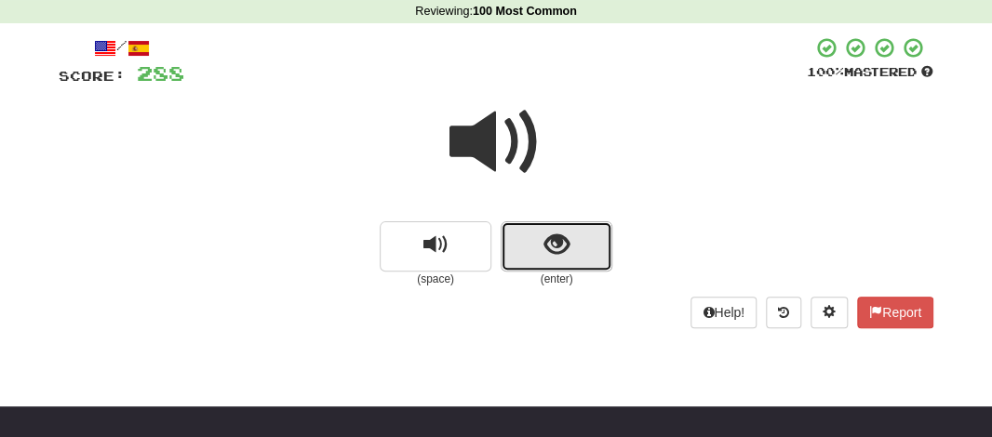
click at [516, 240] on button "show sentence" at bounding box center [557, 246] width 112 height 50
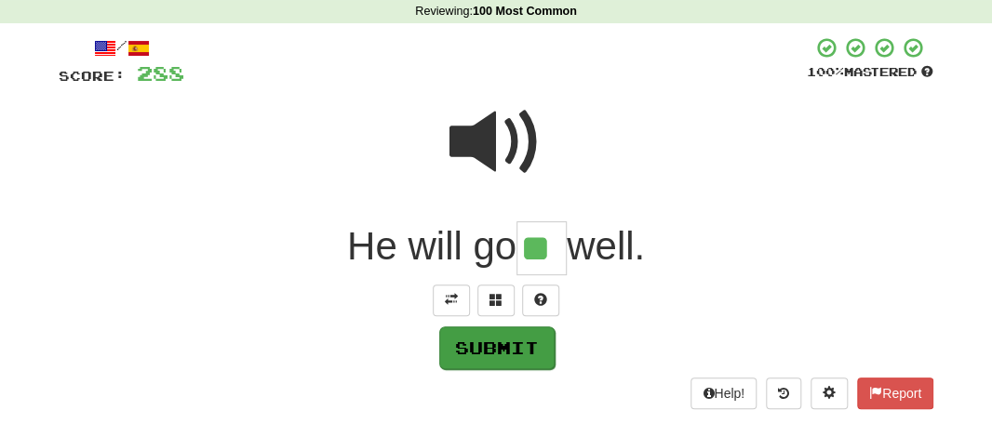
type input "**"
click at [502, 343] on button "Submit" at bounding box center [496, 348] width 115 height 43
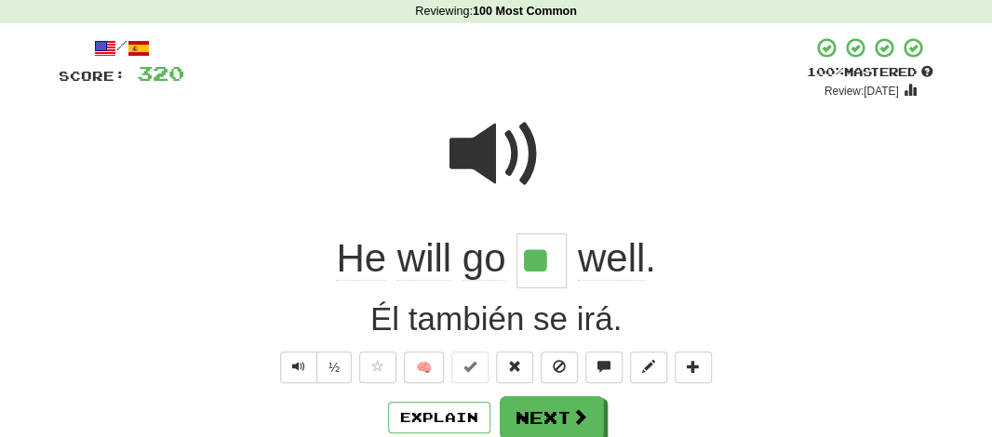
click at [542, 250] on input "**" at bounding box center [541, 261] width 50 height 55
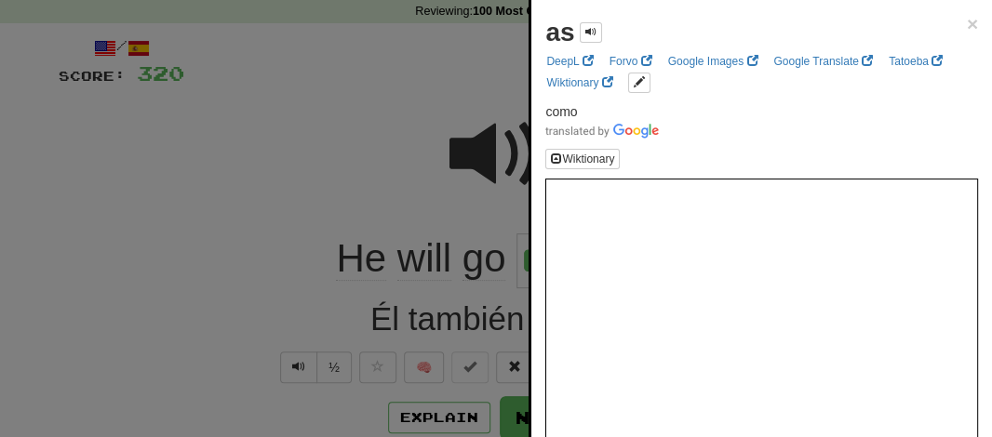
click at [369, 150] on div at bounding box center [496, 218] width 992 height 437
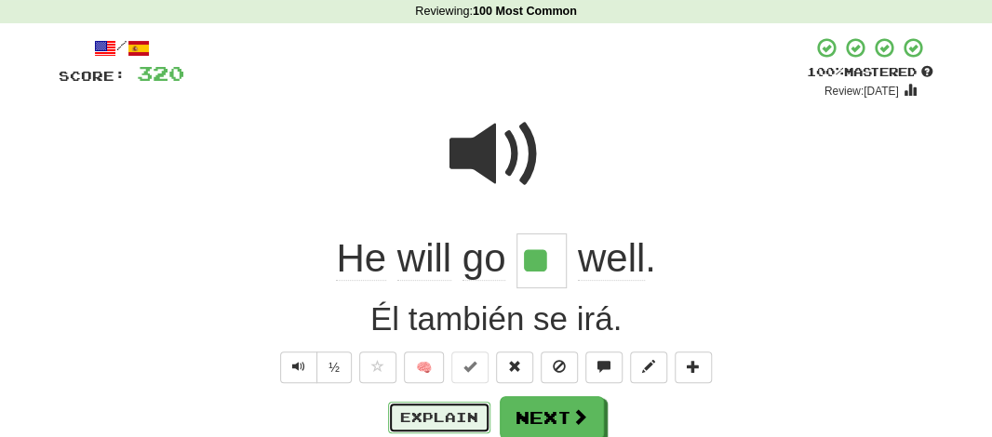
click at [432, 418] on button "Explain" at bounding box center [439, 418] width 102 height 32
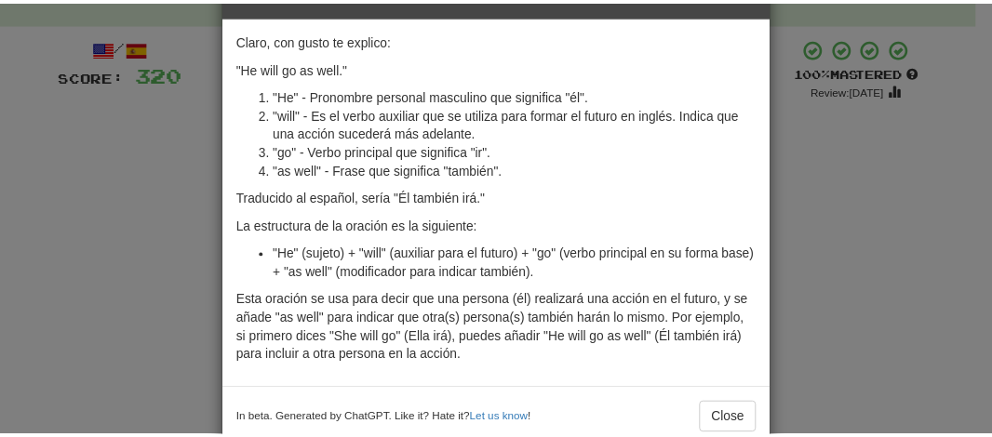
scroll to position [99, 0]
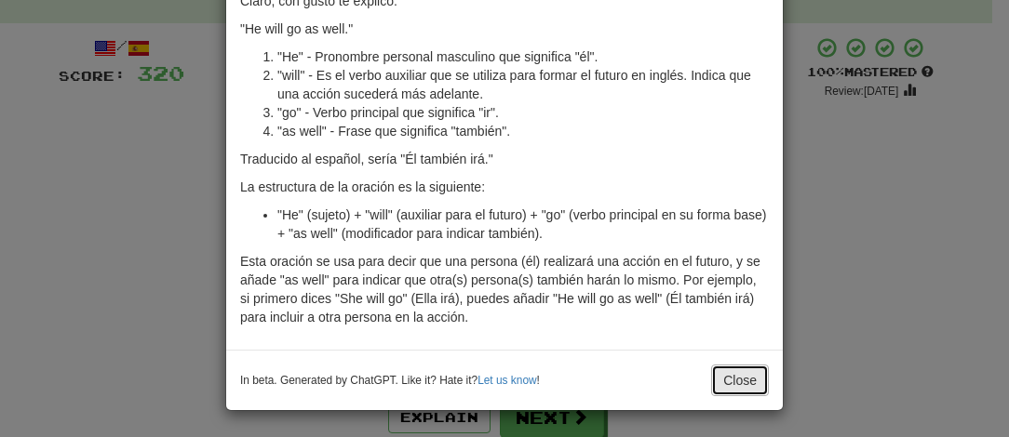
click at [757, 373] on button "Close" at bounding box center [740, 381] width 58 height 32
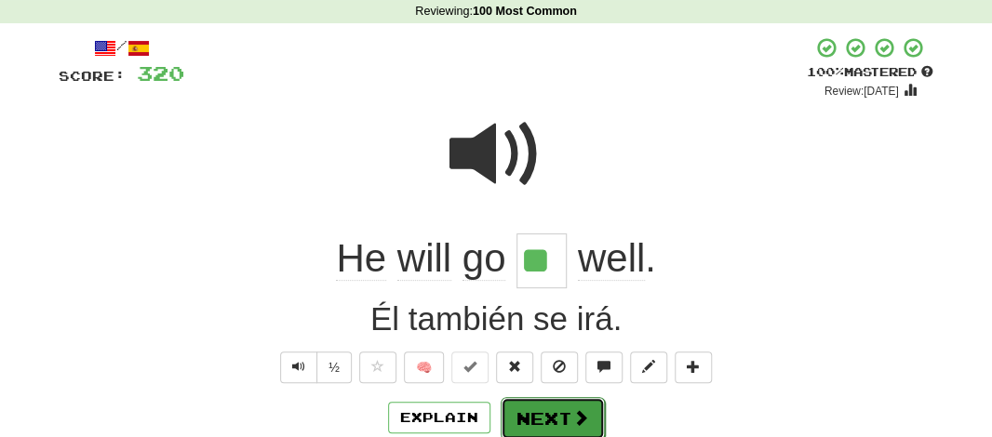
click at [504, 414] on button "Next" at bounding box center [553, 418] width 104 height 43
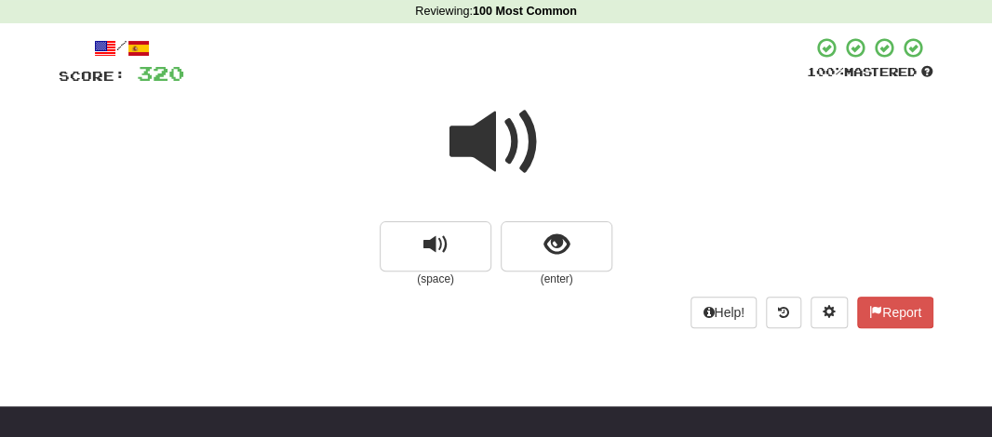
click at [478, 150] on span at bounding box center [495, 142] width 93 height 93
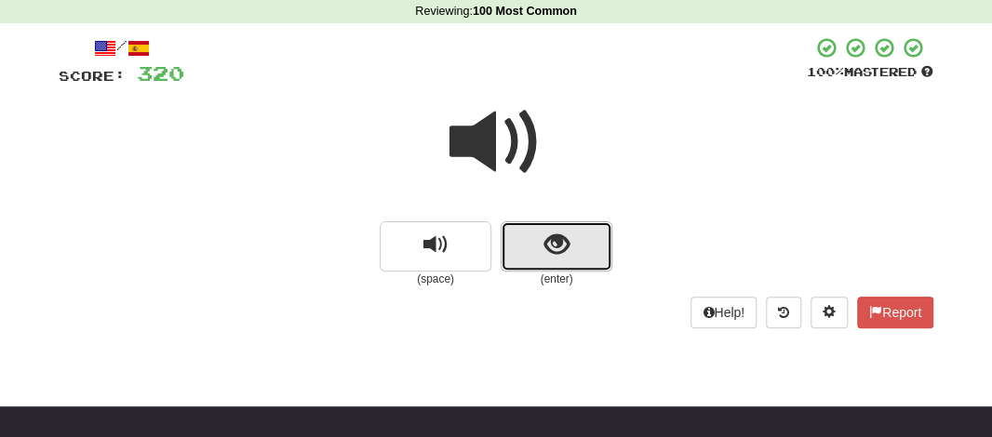
click at [539, 248] on button "show sentence" at bounding box center [557, 246] width 112 height 50
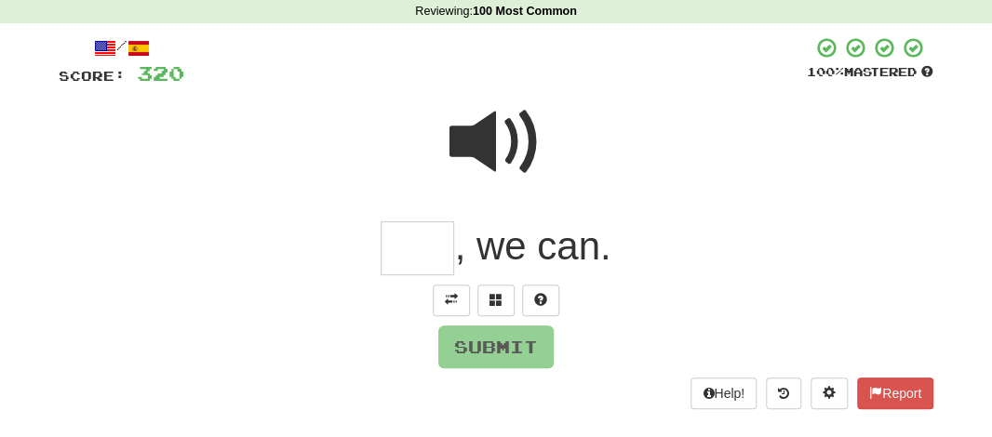
click at [426, 247] on input "text" at bounding box center [418, 248] width 74 height 55
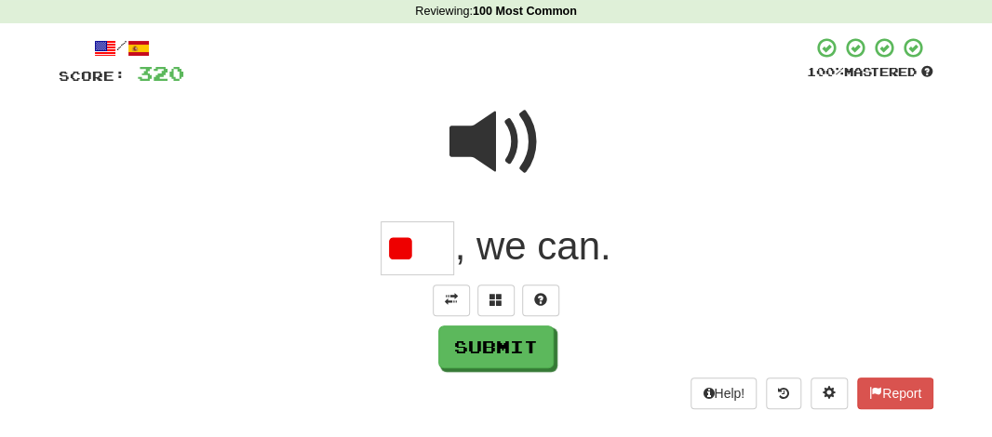
type input "*"
type input "***"
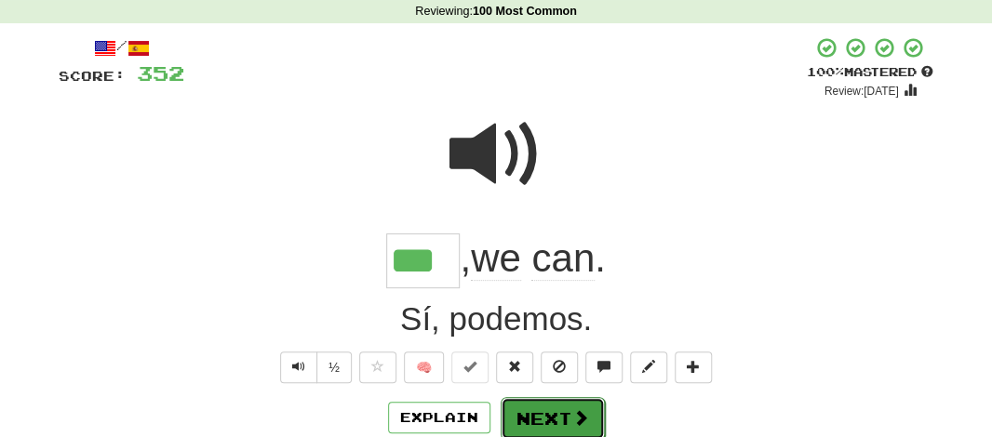
click at [520, 401] on button "Next" at bounding box center [553, 418] width 104 height 43
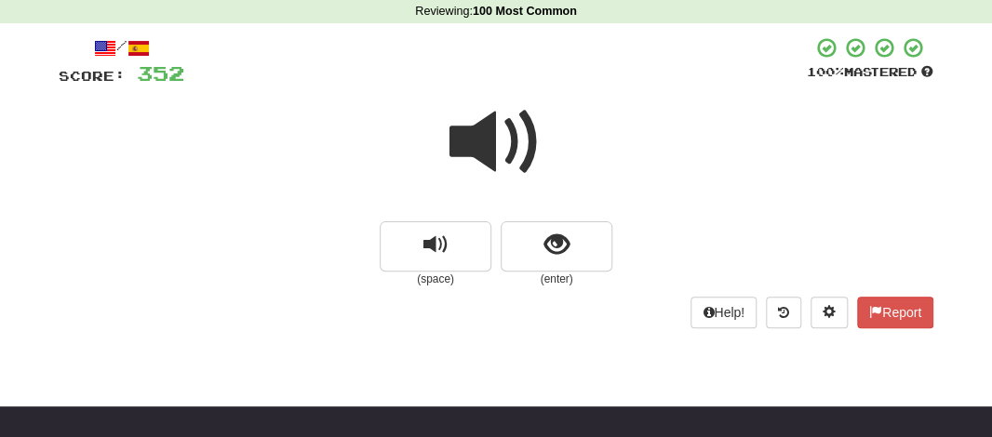
click at [487, 138] on span at bounding box center [495, 142] width 93 height 93
click at [495, 140] on span at bounding box center [495, 142] width 93 height 93
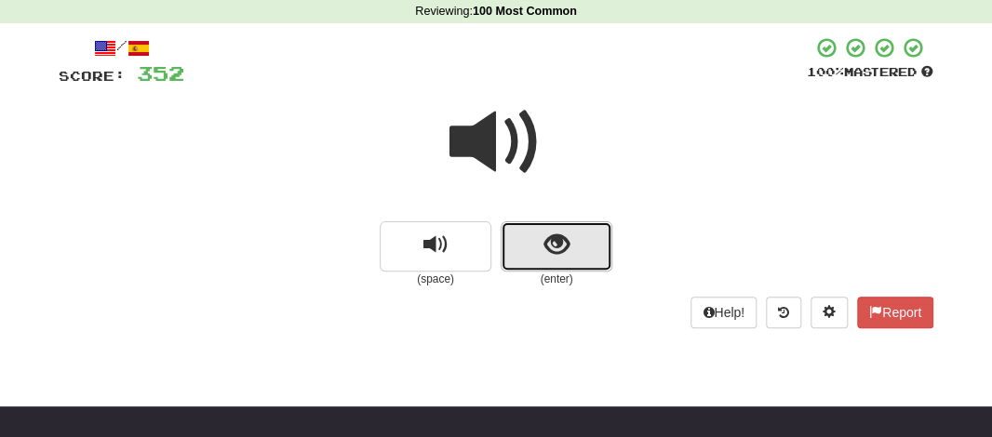
click at [521, 247] on button "show sentence" at bounding box center [557, 246] width 112 height 50
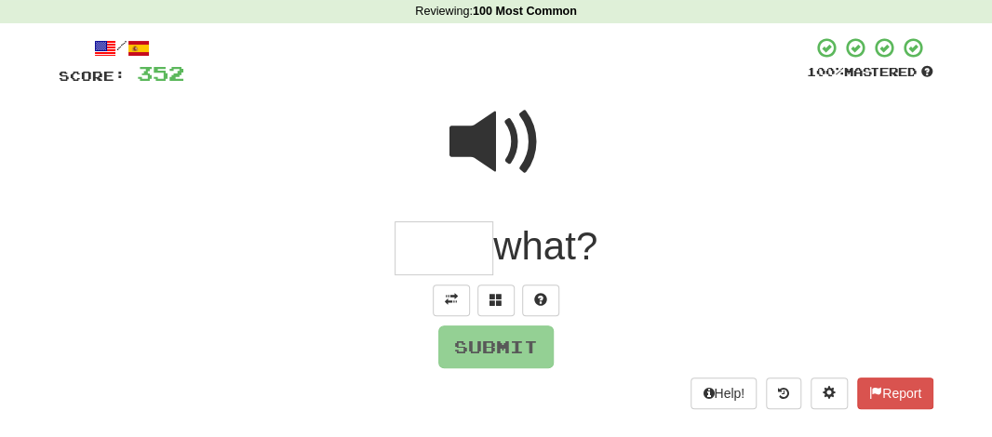
click at [462, 252] on input "text" at bounding box center [444, 248] width 99 height 55
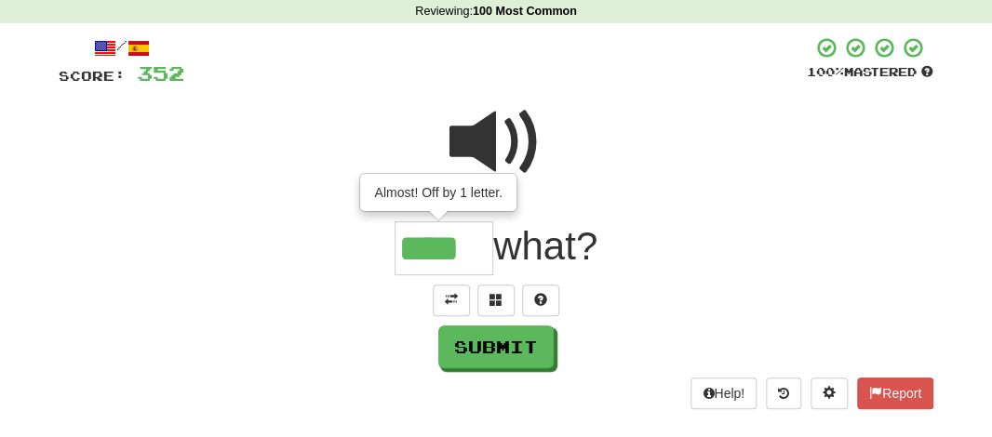
type input "****"
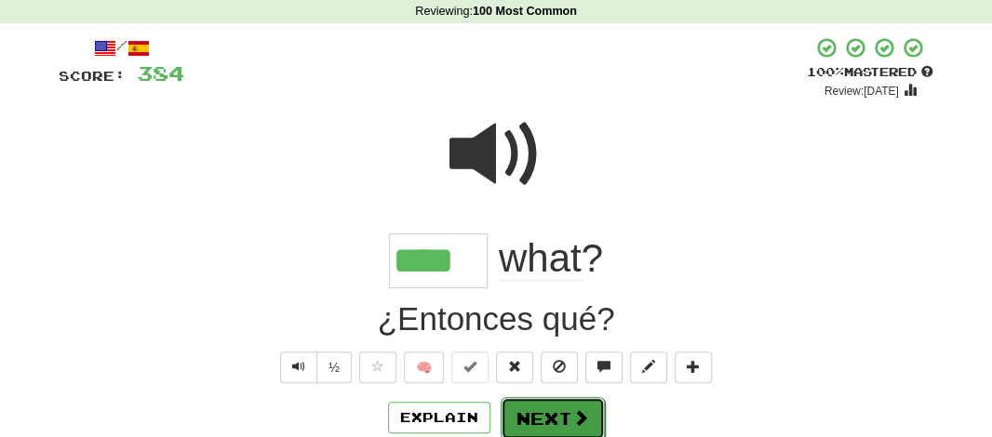
click at [527, 397] on button "Next" at bounding box center [553, 418] width 104 height 43
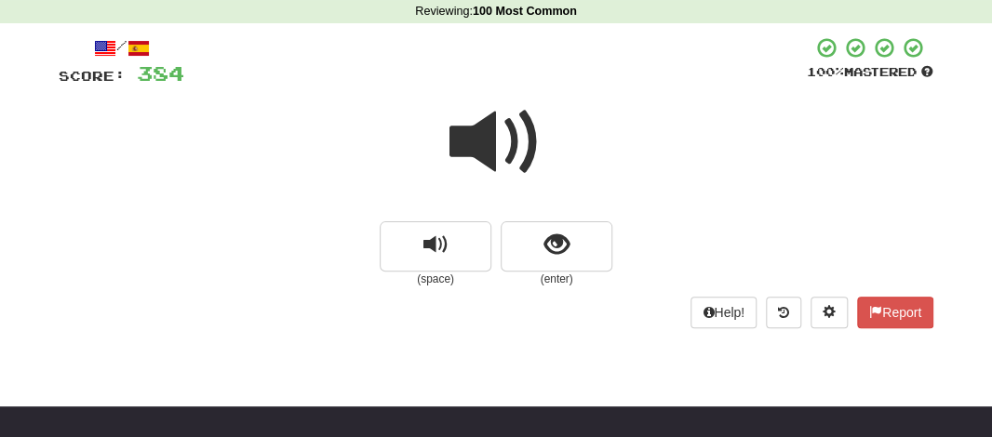
click at [487, 154] on span at bounding box center [495, 142] width 93 height 93
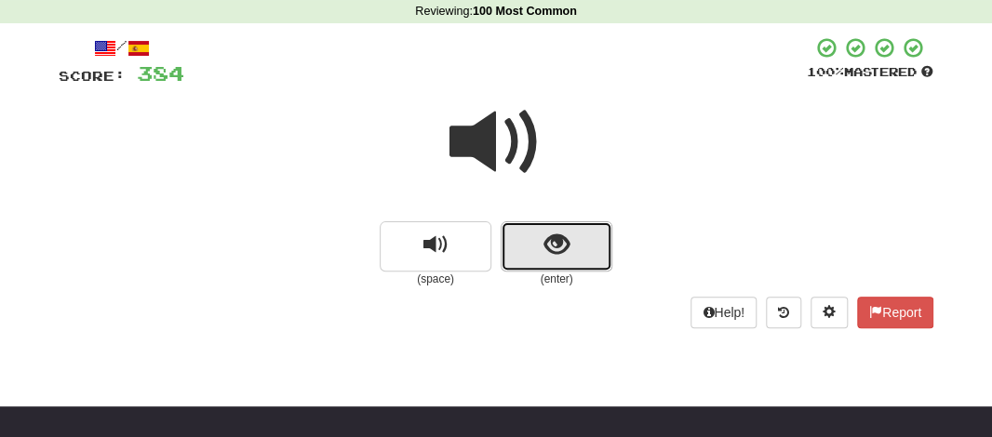
click at [550, 243] on span "show sentence" at bounding box center [556, 245] width 25 height 25
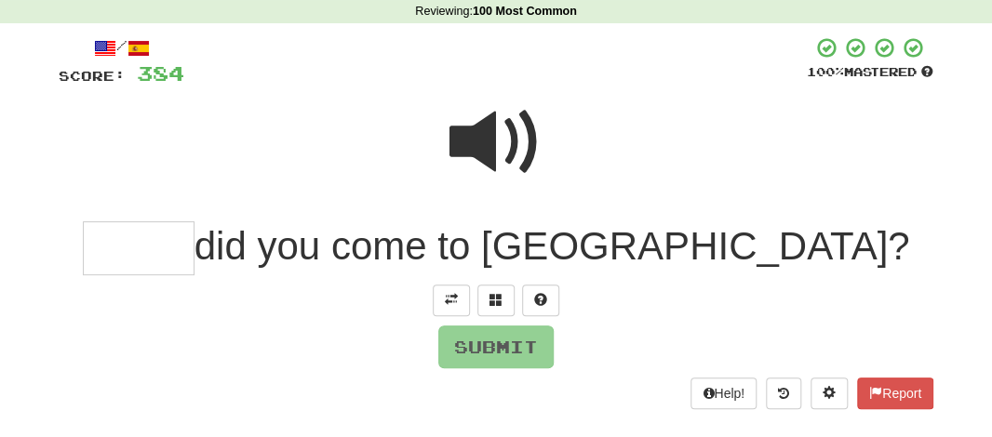
click at [194, 232] on input "text" at bounding box center [139, 248] width 112 height 55
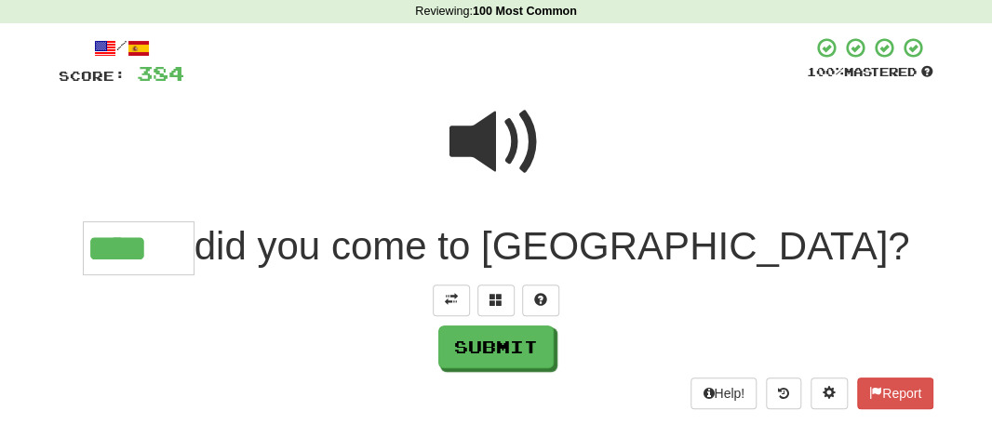
type input "****"
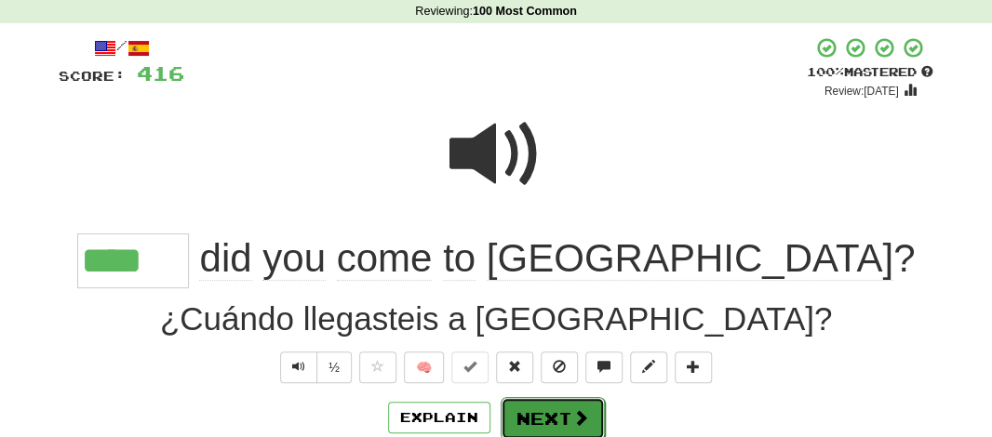
click at [529, 405] on button "Next" at bounding box center [553, 418] width 104 height 43
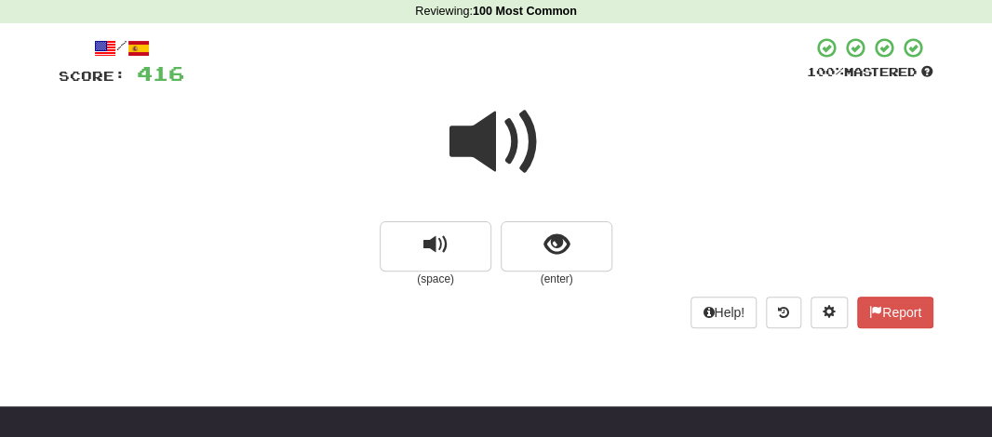
click at [489, 159] on span at bounding box center [495, 142] width 93 height 93
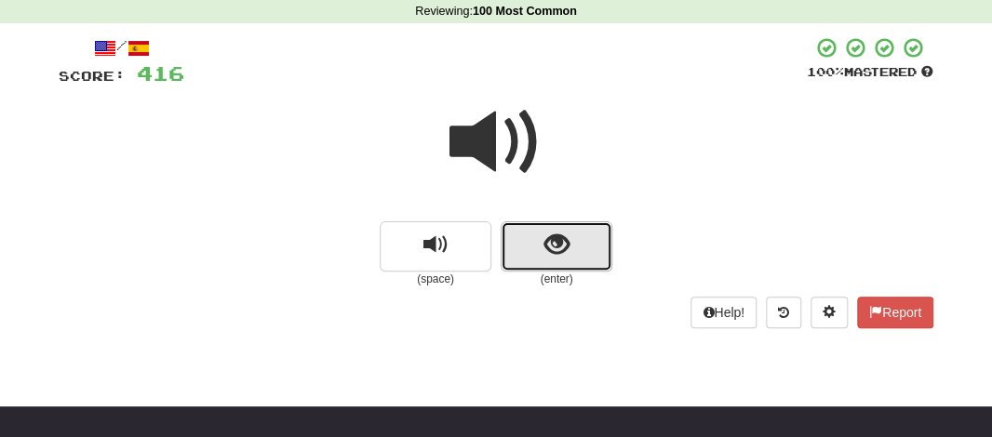
click at [554, 251] on span "show sentence" at bounding box center [556, 245] width 25 height 25
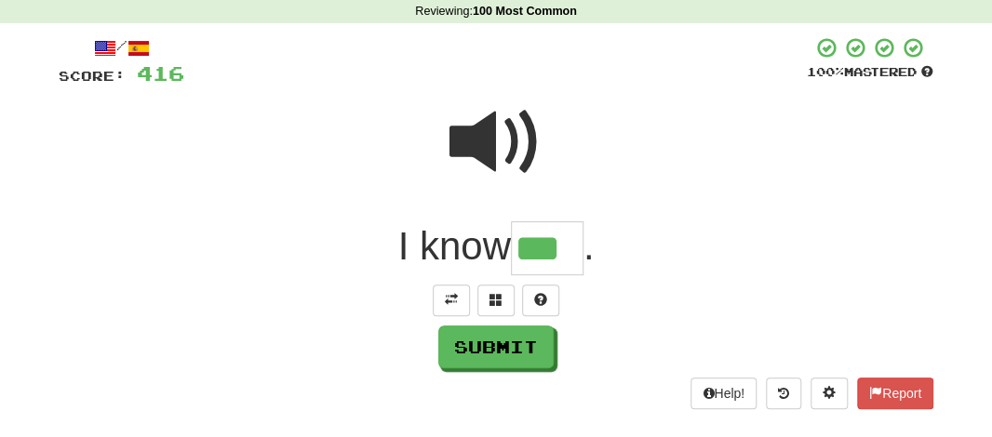
type input "***"
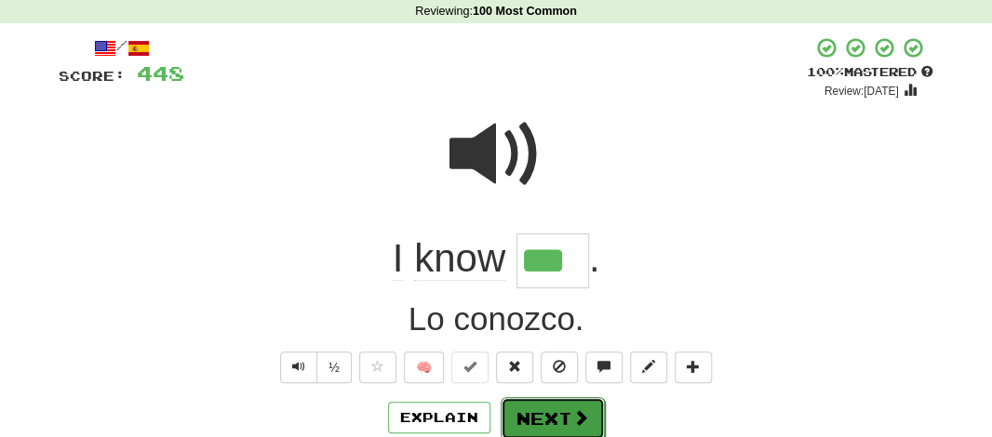
click at [543, 415] on button "Next" at bounding box center [553, 418] width 104 height 43
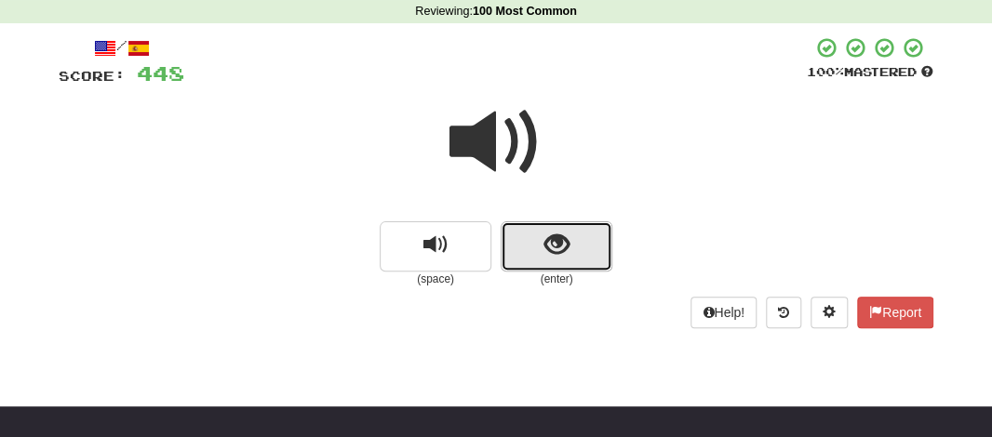
click at [552, 261] on button "show sentence" at bounding box center [557, 246] width 112 height 50
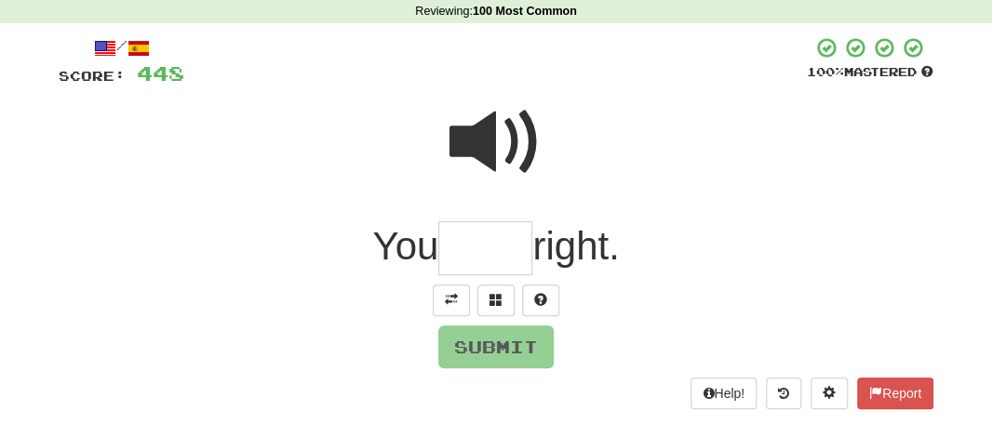
click at [486, 261] on input "text" at bounding box center [485, 248] width 94 height 55
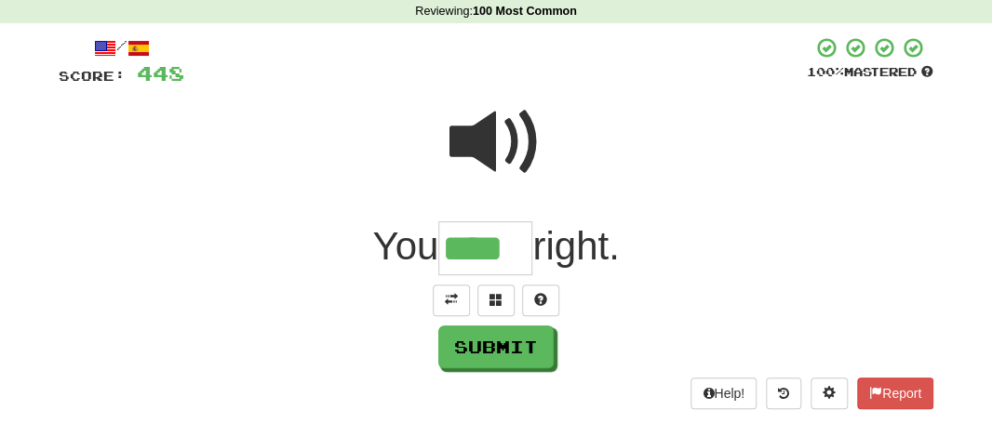
type input "****"
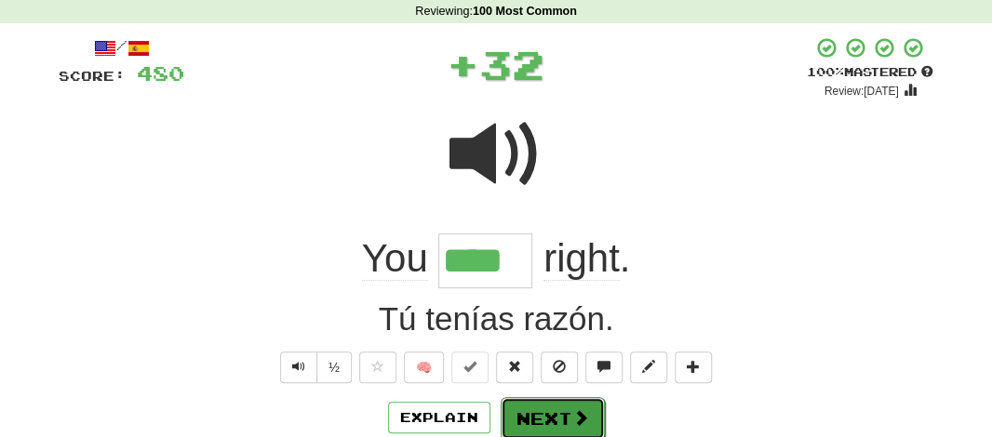
click at [538, 418] on button "Next" at bounding box center [553, 418] width 104 height 43
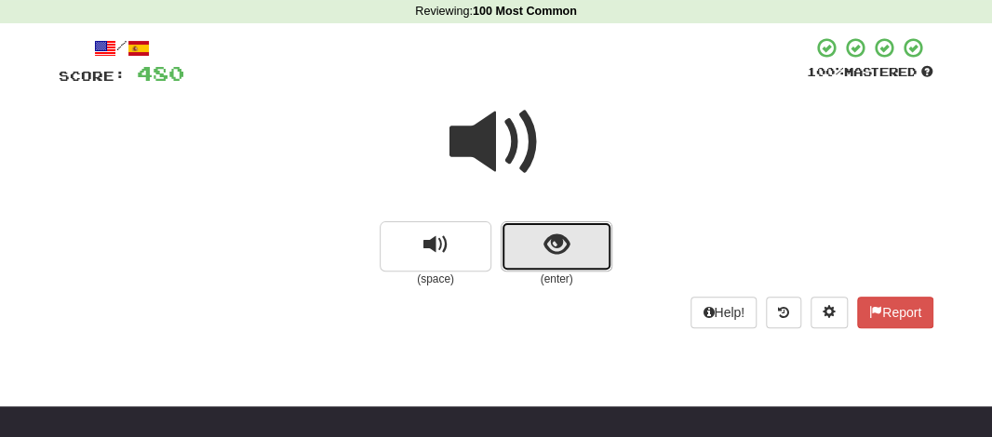
click at [509, 261] on button "show sentence" at bounding box center [557, 246] width 112 height 50
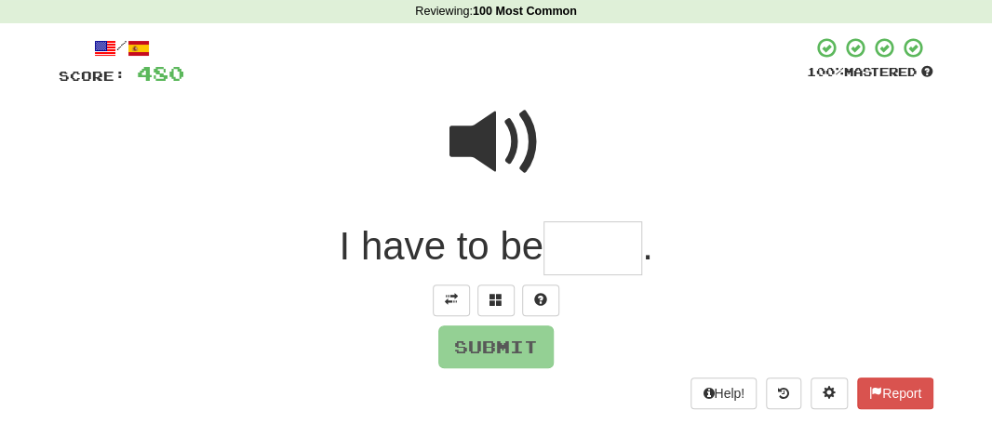
click at [556, 259] on input "text" at bounding box center [592, 248] width 99 height 55
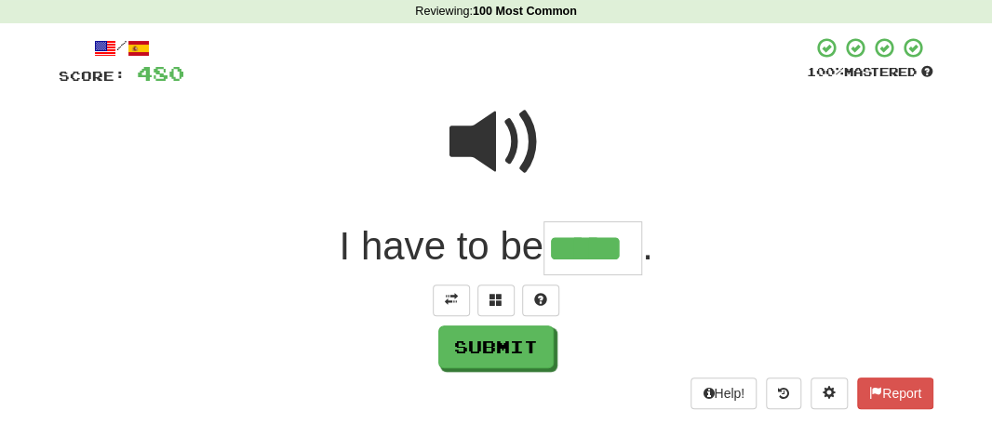
type input "*****"
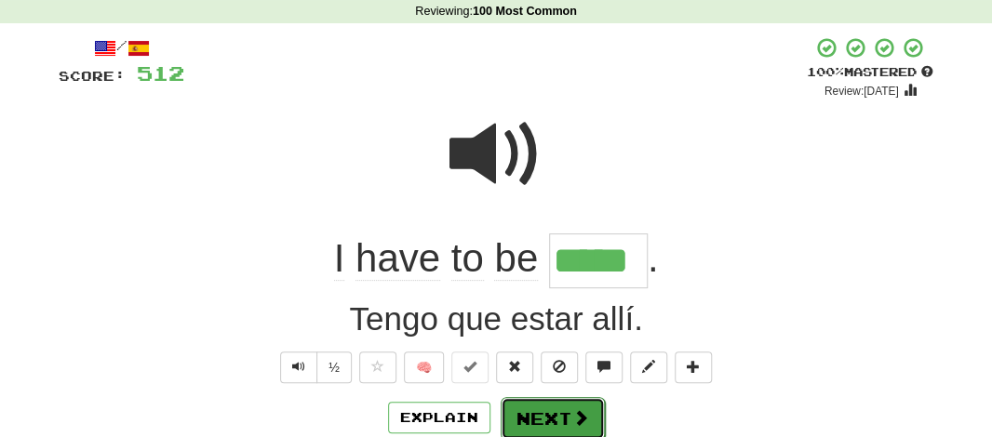
click at [546, 411] on button "Next" at bounding box center [553, 418] width 104 height 43
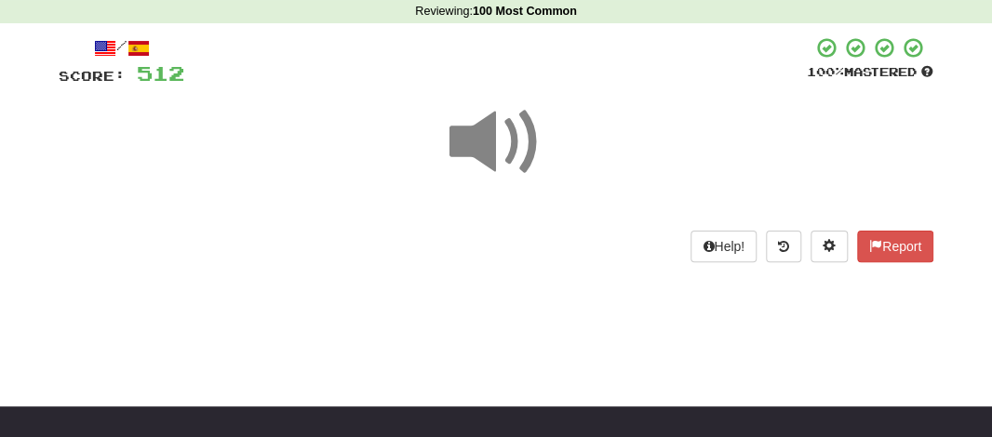
click at [494, 154] on span at bounding box center [495, 142] width 93 height 93
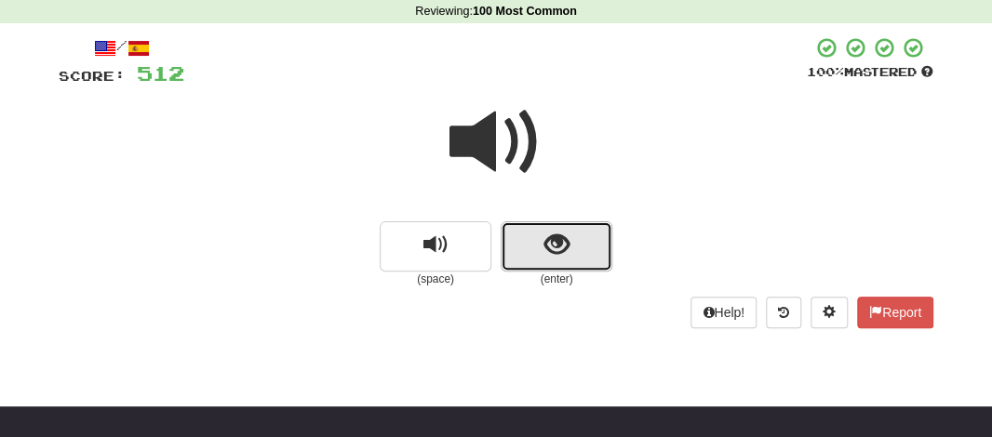
click at [522, 229] on button "show sentence" at bounding box center [557, 246] width 112 height 50
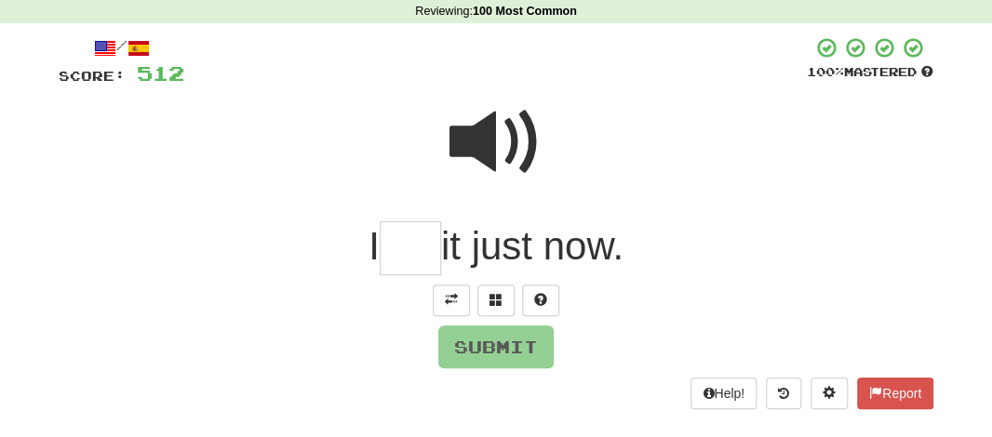
click at [399, 264] on input "text" at bounding box center [410, 248] width 61 height 55
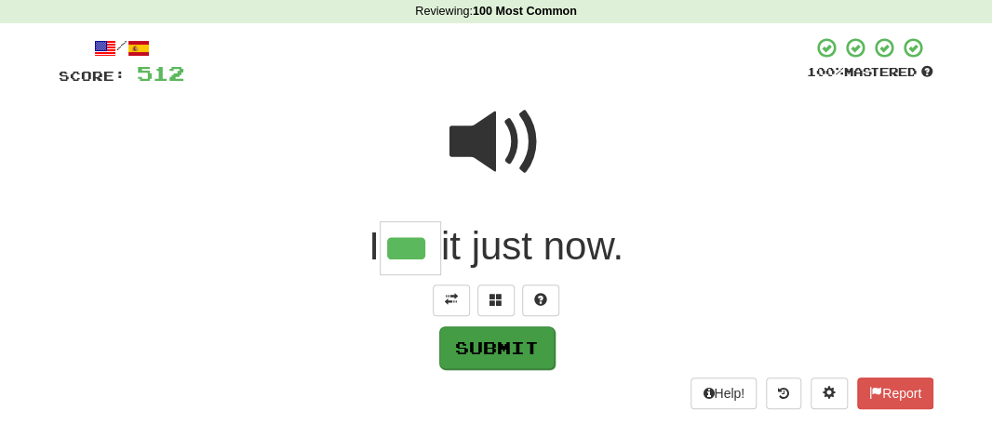
type input "***"
click at [472, 343] on button "Submit" at bounding box center [496, 348] width 115 height 43
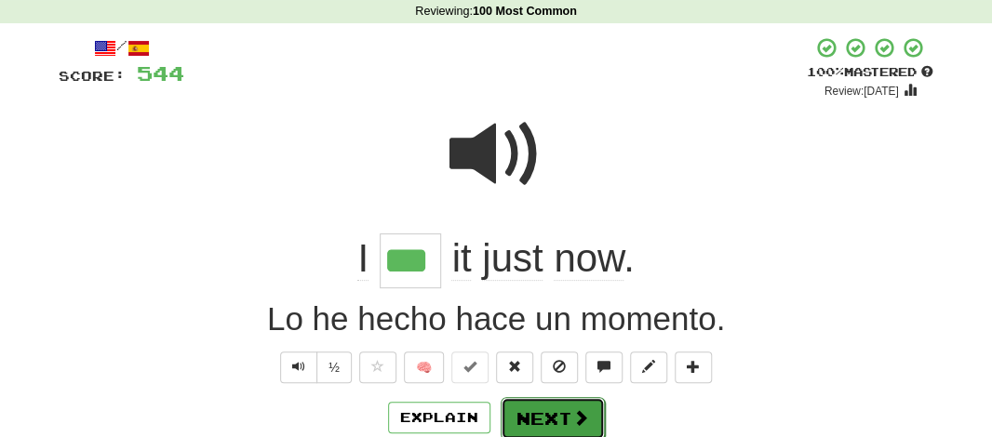
click at [537, 406] on button "Next" at bounding box center [553, 418] width 104 height 43
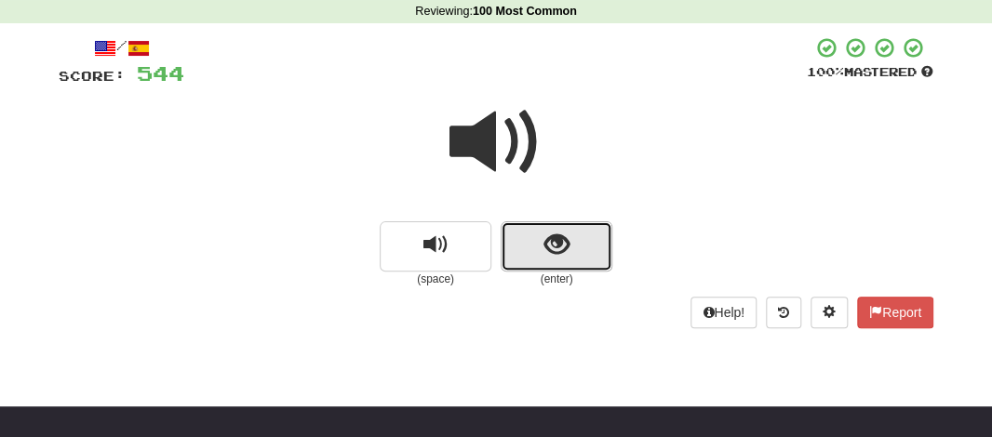
click at [541, 265] on button "show sentence" at bounding box center [557, 246] width 112 height 50
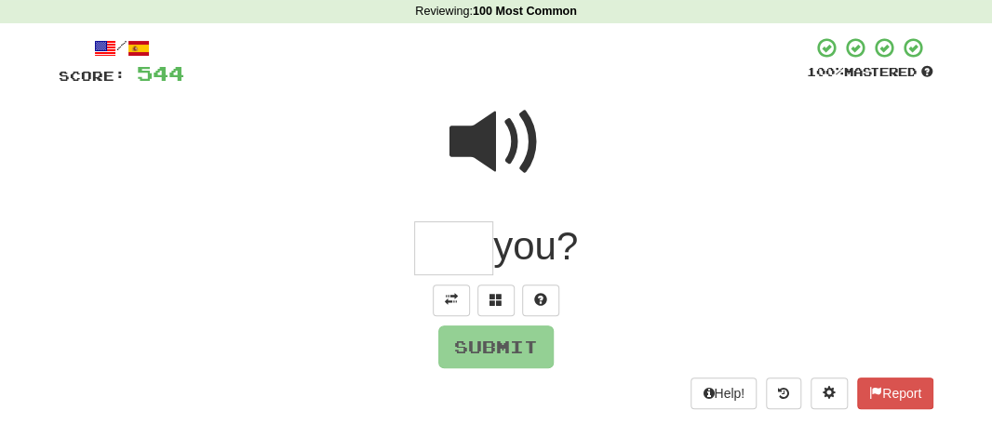
click at [489, 135] on span at bounding box center [495, 142] width 93 height 93
click at [442, 235] on input "text" at bounding box center [453, 248] width 79 height 55
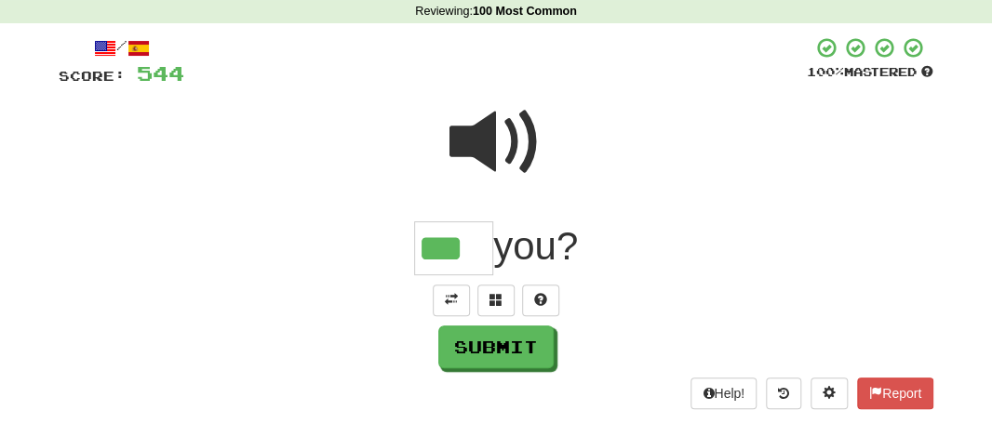
type input "***"
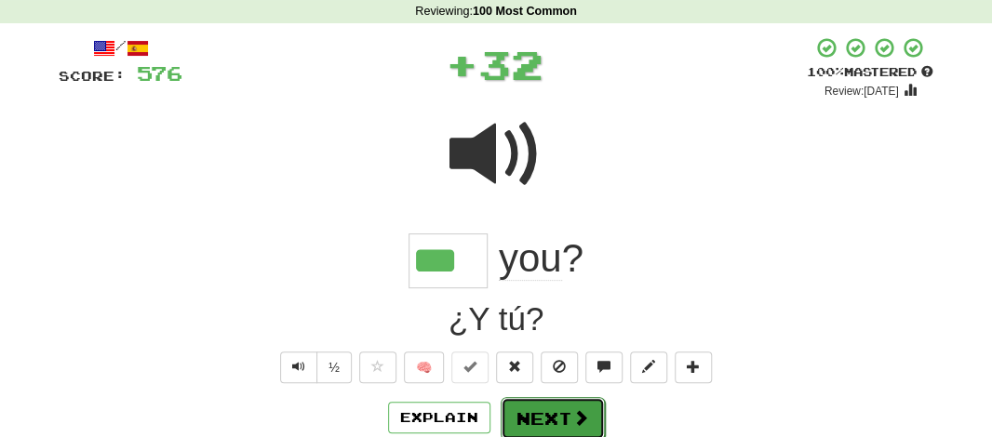
click at [544, 404] on button "Next" at bounding box center [553, 418] width 104 height 43
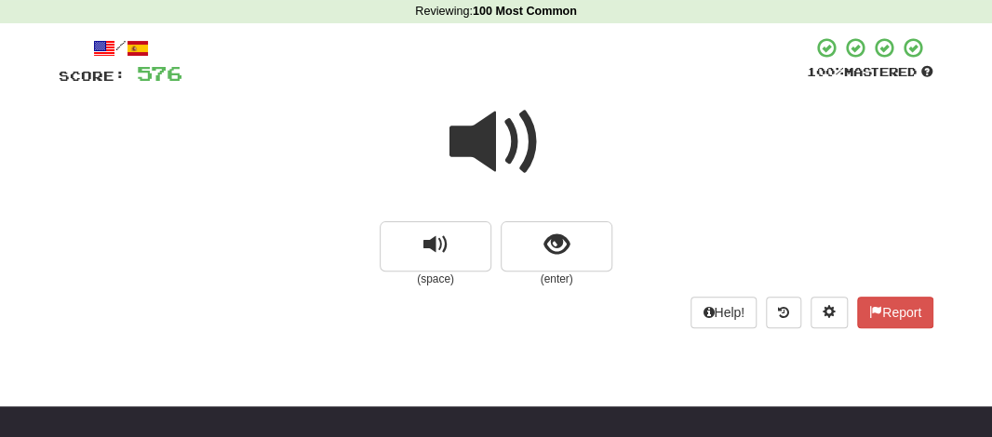
click at [468, 148] on span at bounding box center [495, 142] width 93 height 93
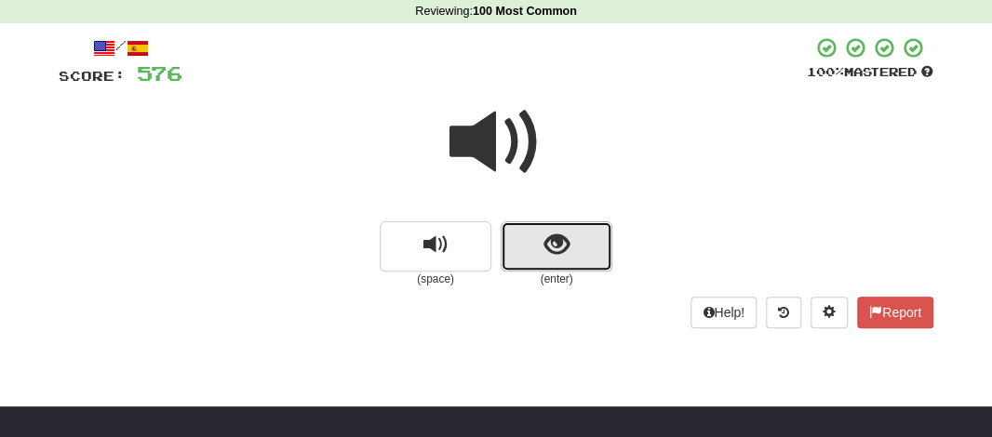
click at [522, 239] on button "show sentence" at bounding box center [557, 246] width 112 height 50
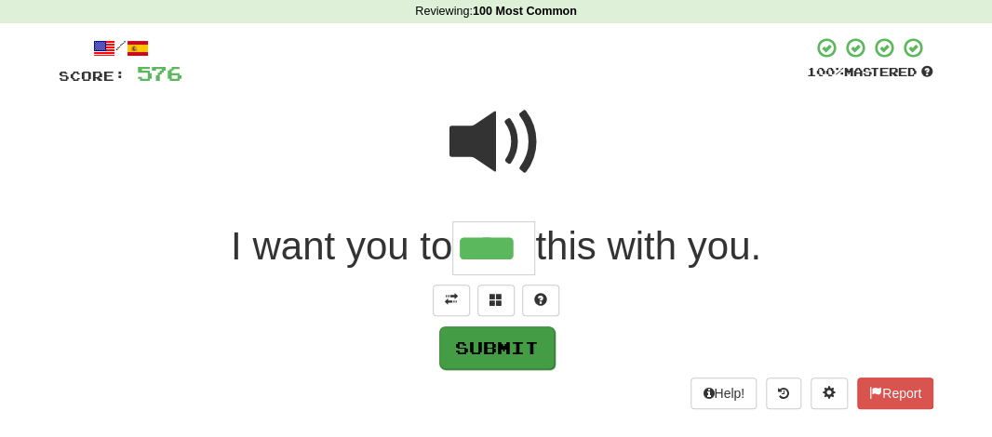
type input "****"
click at [497, 350] on button "Submit" at bounding box center [496, 348] width 115 height 43
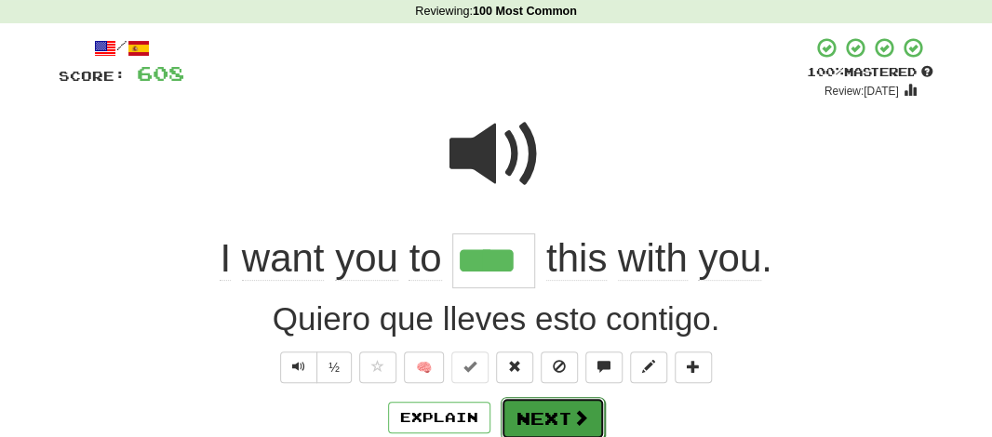
click at [561, 404] on button "Next" at bounding box center [553, 418] width 104 height 43
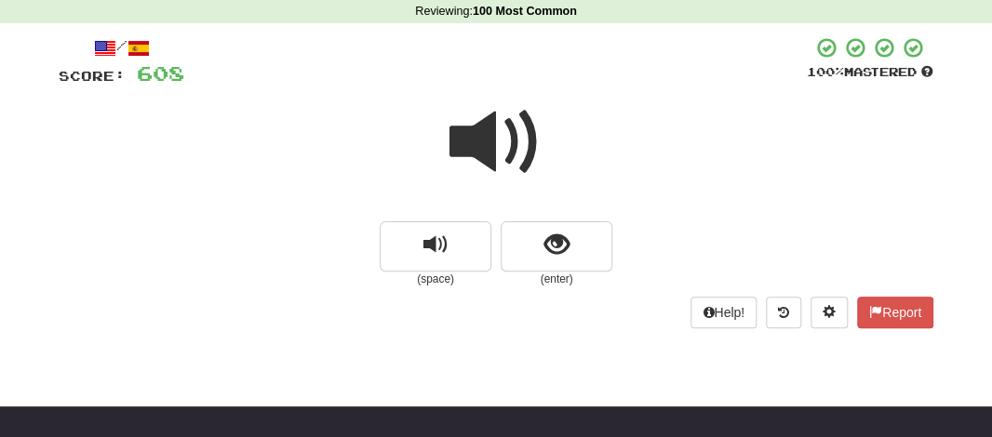
click at [498, 144] on span at bounding box center [495, 142] width 93 height 93
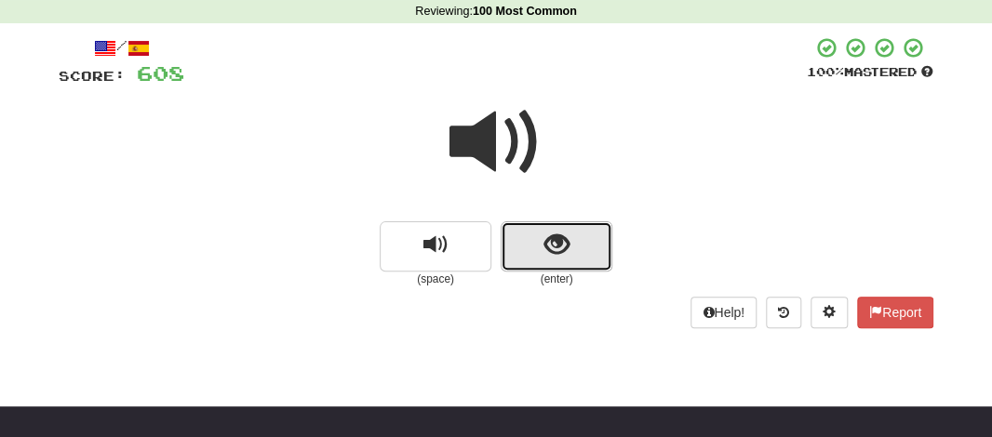
click at [531, 248] on button "show sentence" at bounding box center [557, 246] width 112 height 50
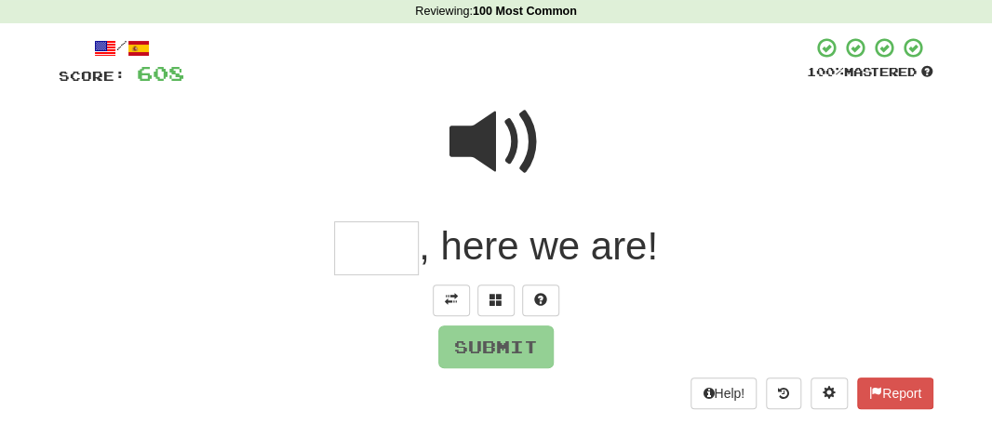
click at [483, 135] on span at bounding box center [495, 142] width 93 height 93
click at [356, 235] on input "text" at bounding box center [376, 248] width 85 height 55
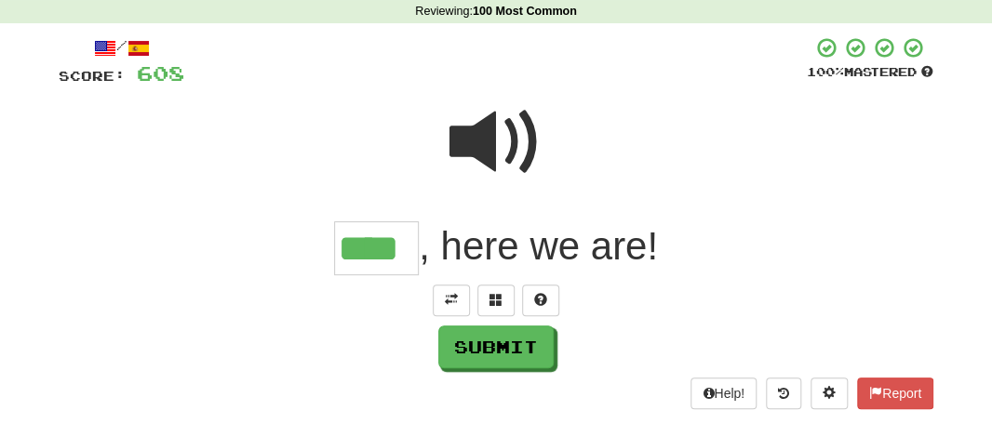
type input "****"
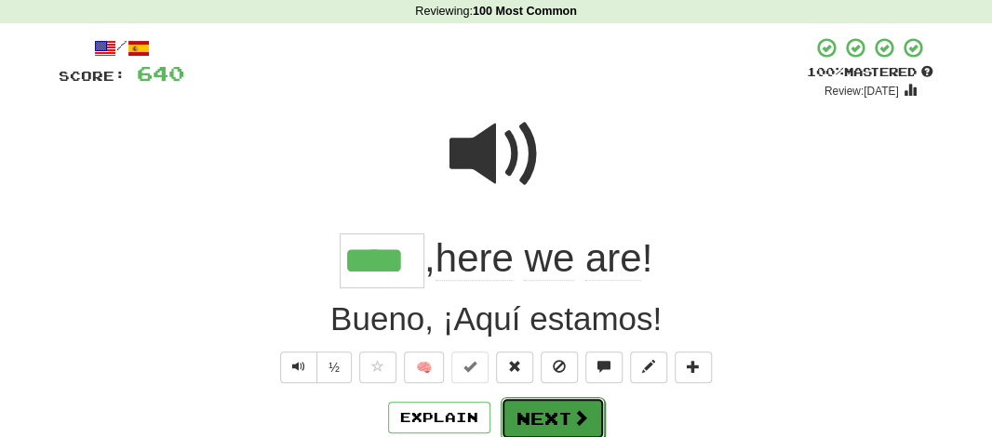
click at [528, 397] on button "Next" at bounding box center [553, 418] width 104 height 43
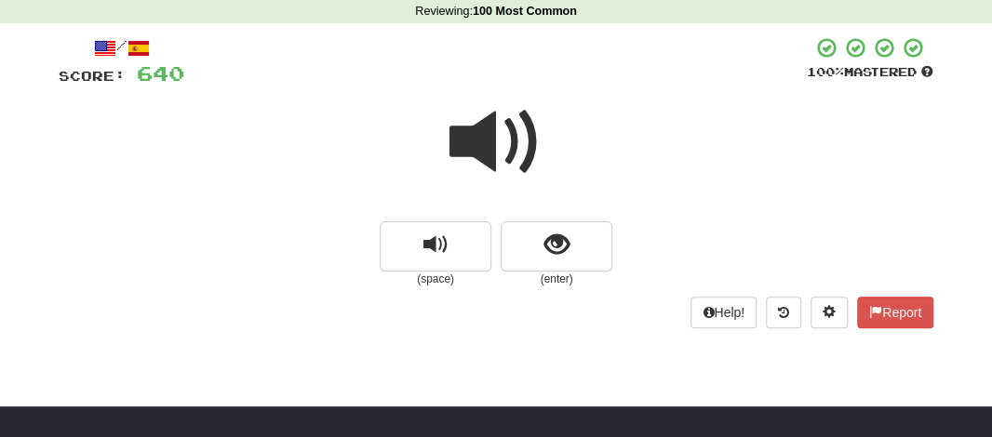
click at [502, 166] on span at bounding box center [495, 142] width 93 height 93
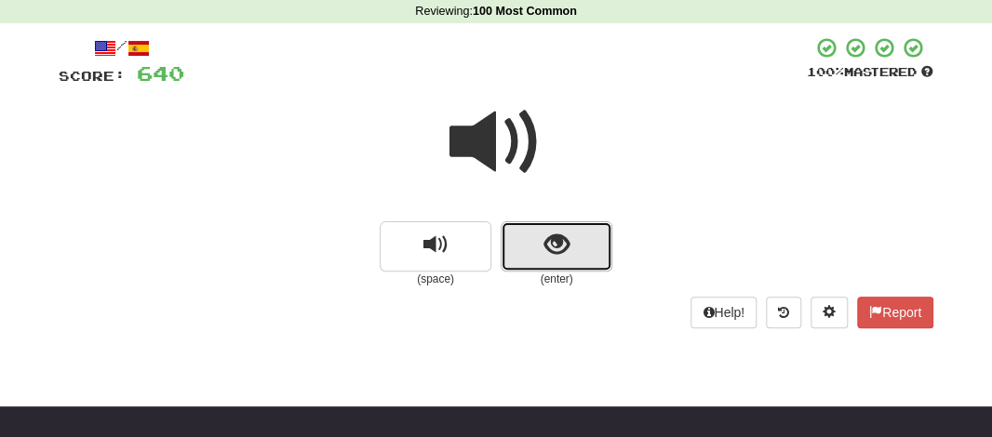
click at [530, 225] on button "show sentence" at bounding box center [557, 246] width 112 height 50
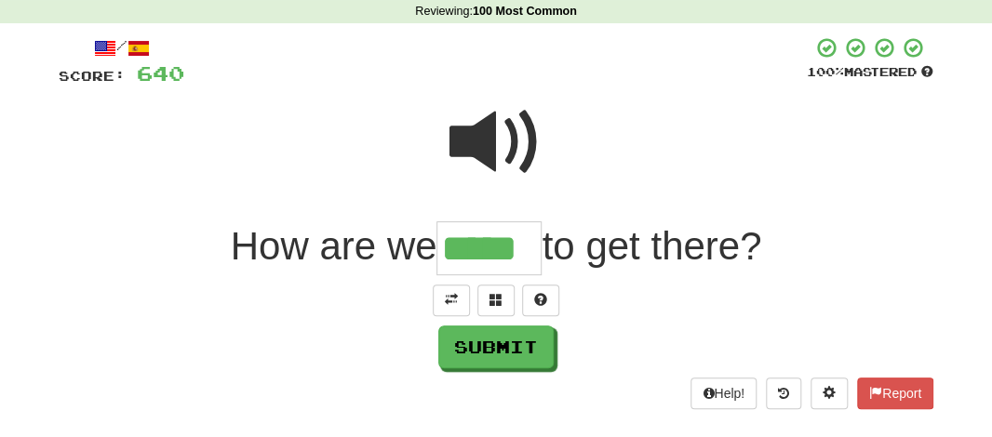
type input "*****"
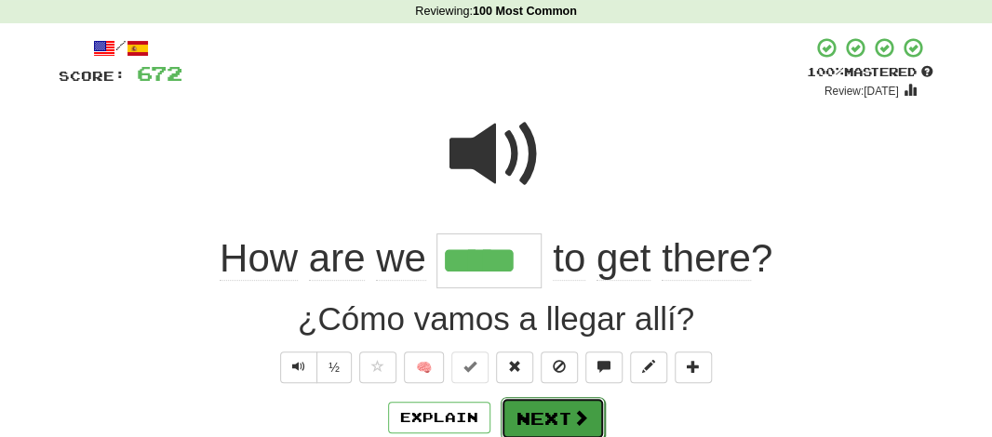
click at [542, 420] on button "Next" at bounding box center [553, 418] width 104 height 43
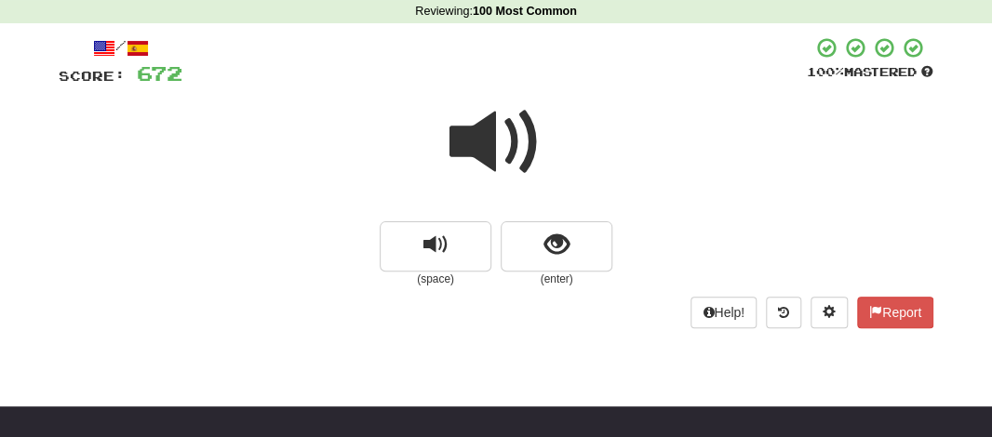
click at [468, 116] on span at bounding box center [495, 142] width 93 height 93
click at [470, 141] on span at bounding box center [495, 142] width 93 height 93
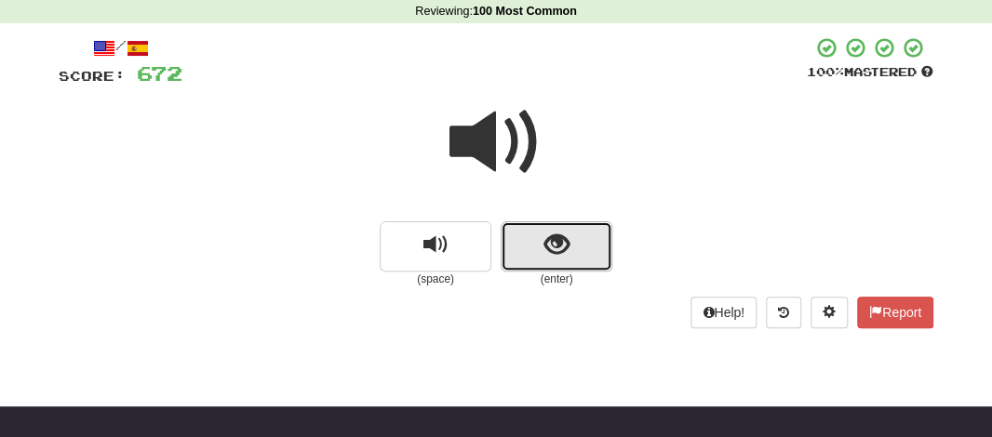
click at [542, 234] on button "show sentence" at bounding box center [557, 246] width 112 height 50
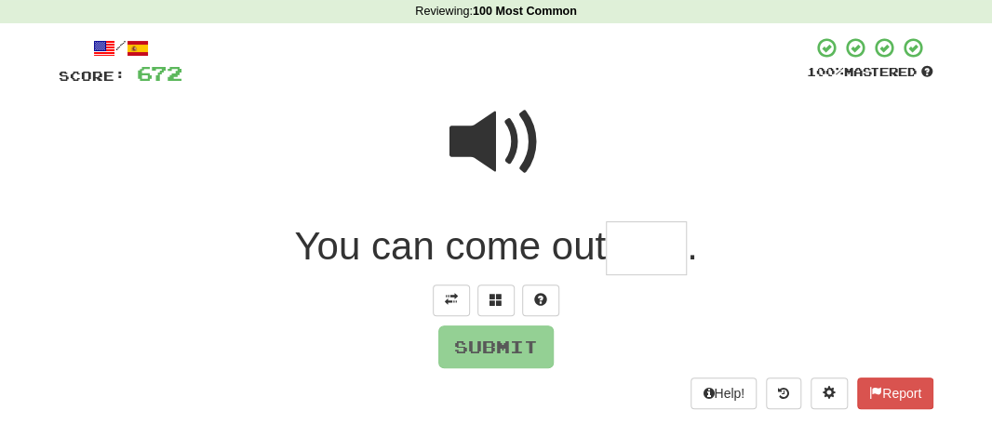
click at [653, 251] on input "text" at bounding box center [646, 248] width 81 height 55
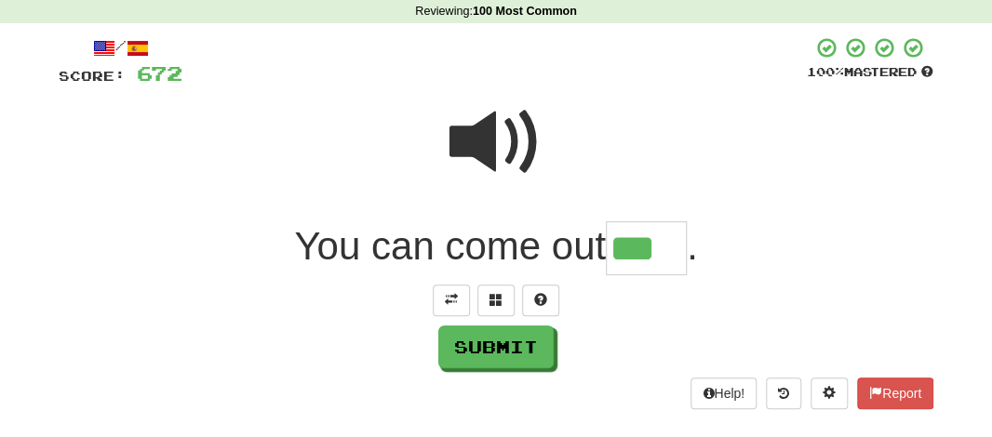
type input "***"
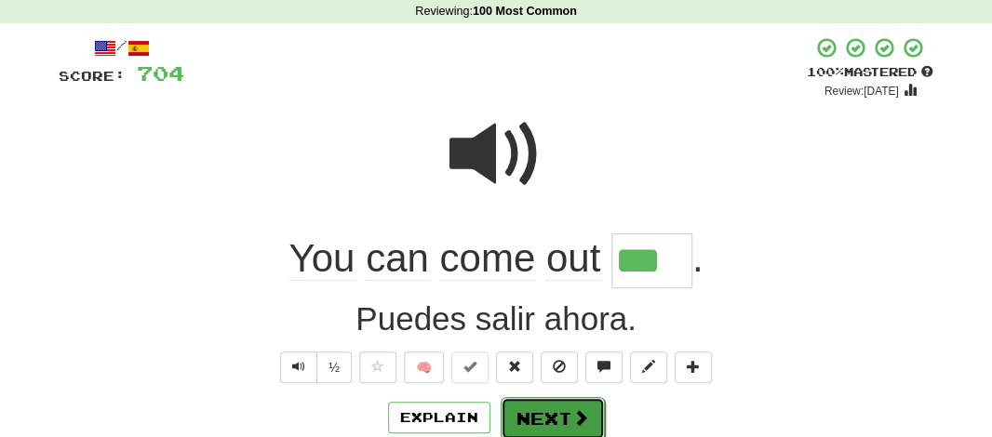
click at [557, 410] on button "Next" at bounding box center [553, 418] width 104 height 43
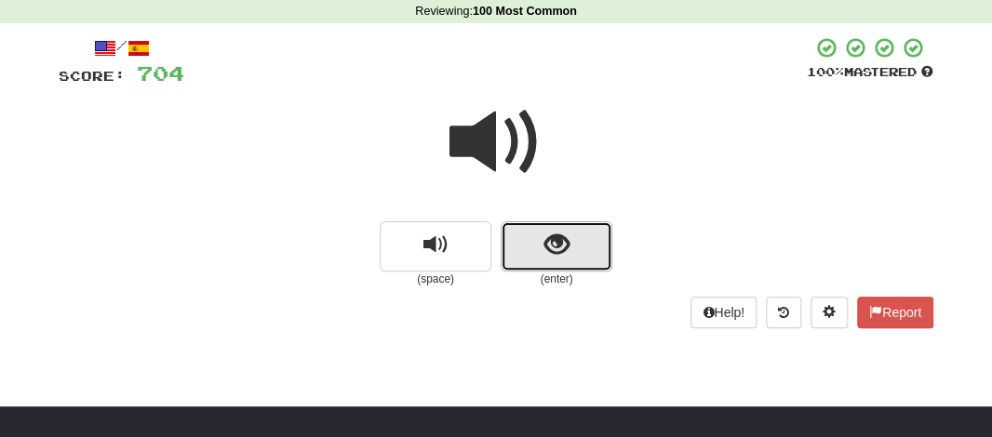
click at [554, 233] on span "show sentence" at bounding box center [556, 245] width 25 height 25
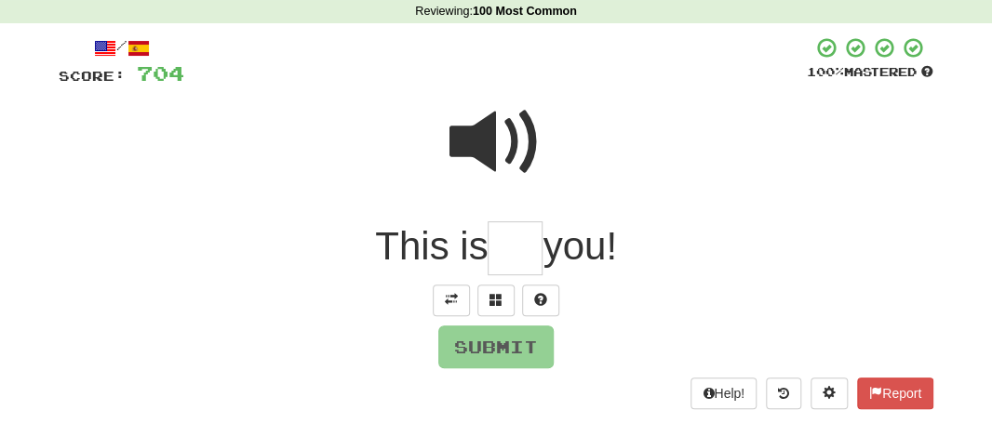
click at [540, 253] on input "text" at bounding box center [515, 248] width 55 height 55
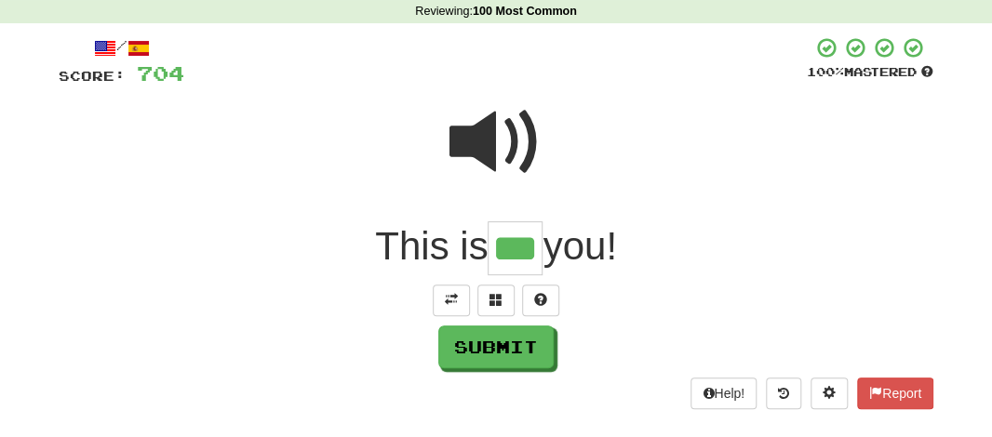
type input "***"
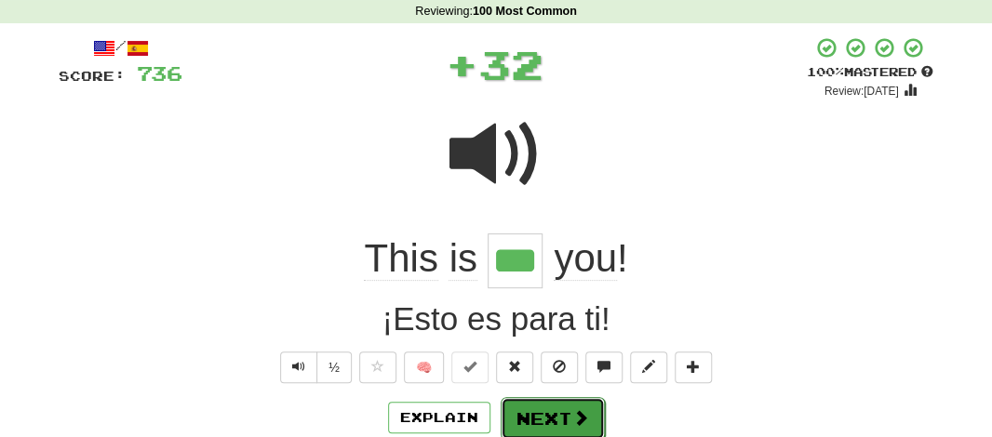
click at [539, 416] on button "Next" at bounding box center [553, 418] width 104 height 43
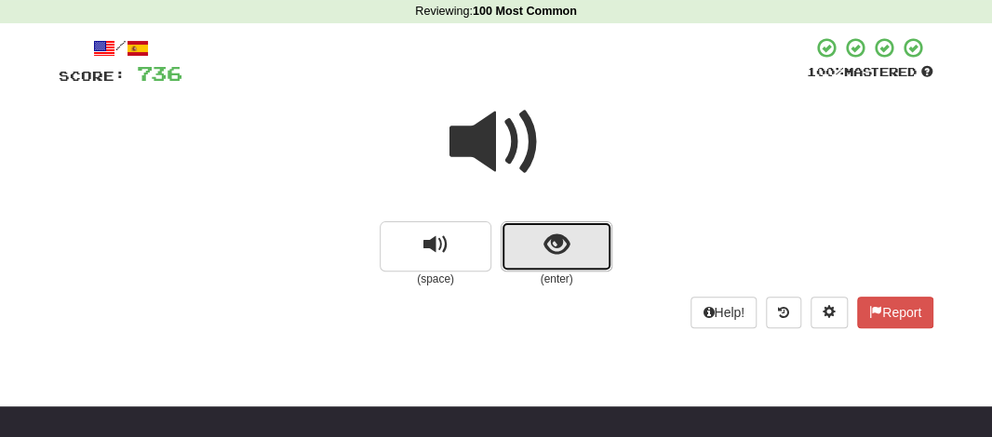
click at [542, 255] on button "show sentence" at bounding box center [557, 246] width 112 height 50
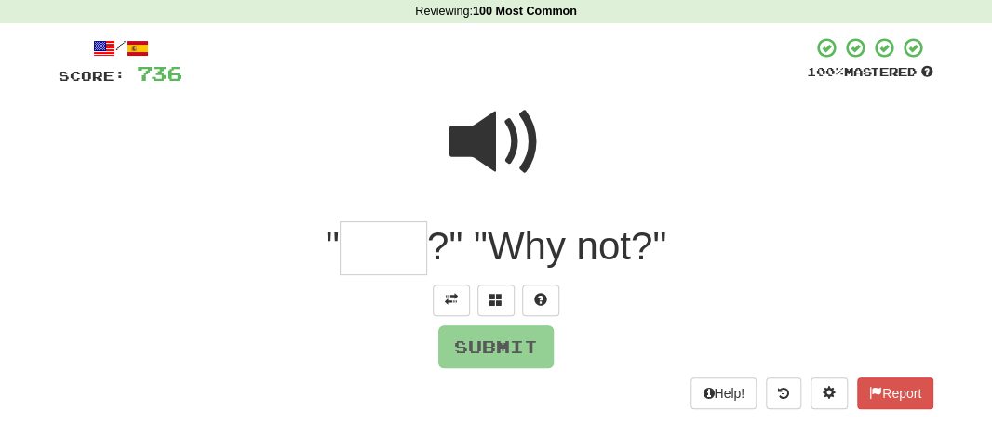
drag, startPoint x: 371, startPoint y: 239, endPoint x: 490, endPoint y: 137, distance: 157.0
click at [490, 137] on div "/ Score: 736 100 % Mastered " ?" "Why not?" Submit Help! Report" at bounding box center [496, 222] width 875 height 373
click at [490, 137] on span at bounding box center [495, 142] width 93 height 93
click at [399, 224] on input "text" at bounding box center [383, 248] width 87 height 55
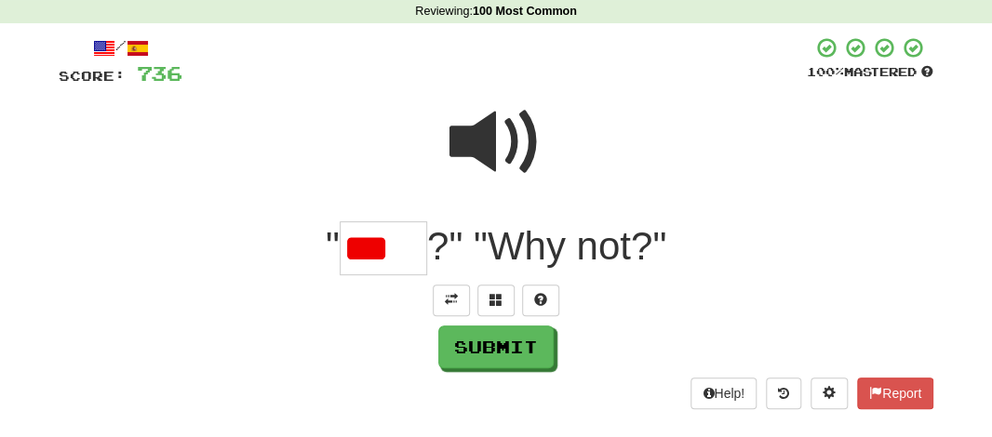
scroll to position [0, 0]
type input "***"
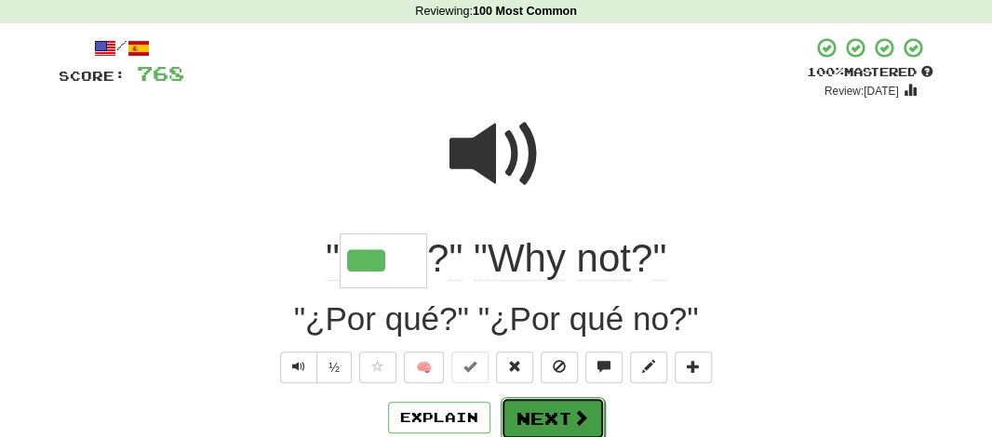
click at [535, 404] on button "Next" at bounding box center [553, 418] width 104 height 43
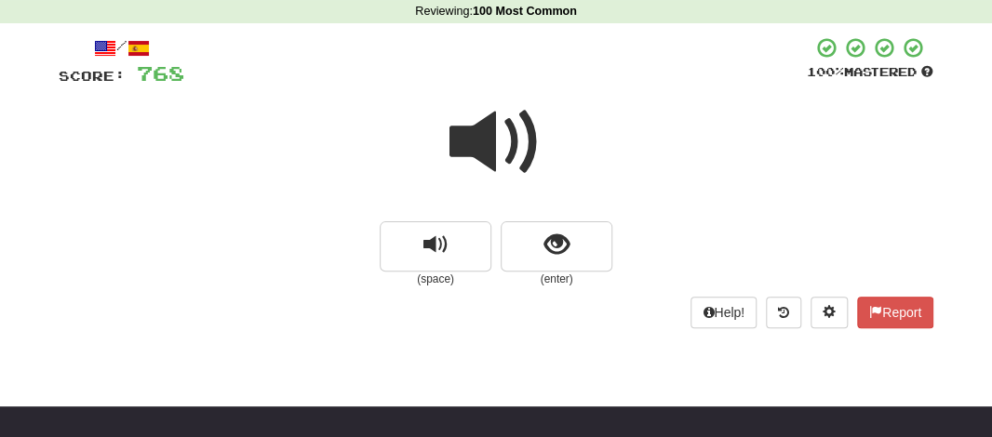
click at [507, 146] on span at bounding box center [495, 142] width 93 height 93
click at [569, 274] on small "(enter)" at bounding box center [557, 280] width 112 height 16
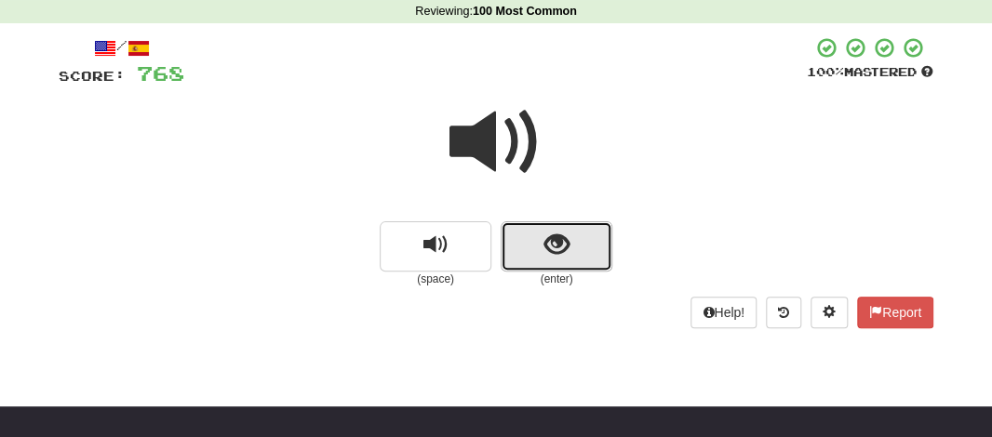
click at [557, 242] on span "show sentence" at bounding box center [556, 245] width 25 height 25
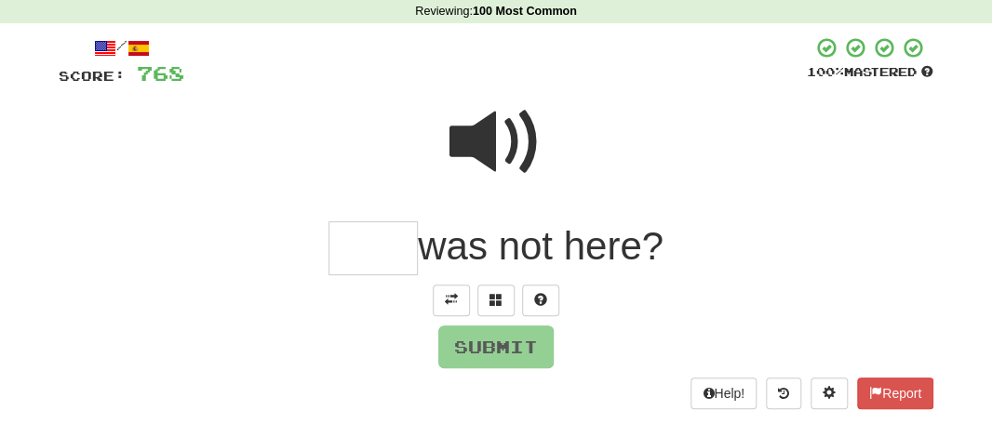
click at [372, 259] on input "text" at bounding box center [372, 248] width 89 height 55
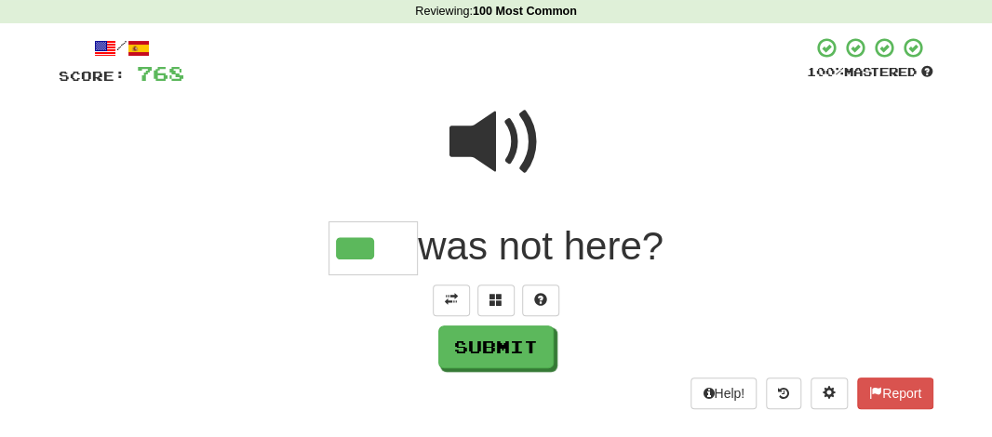
type input "***"
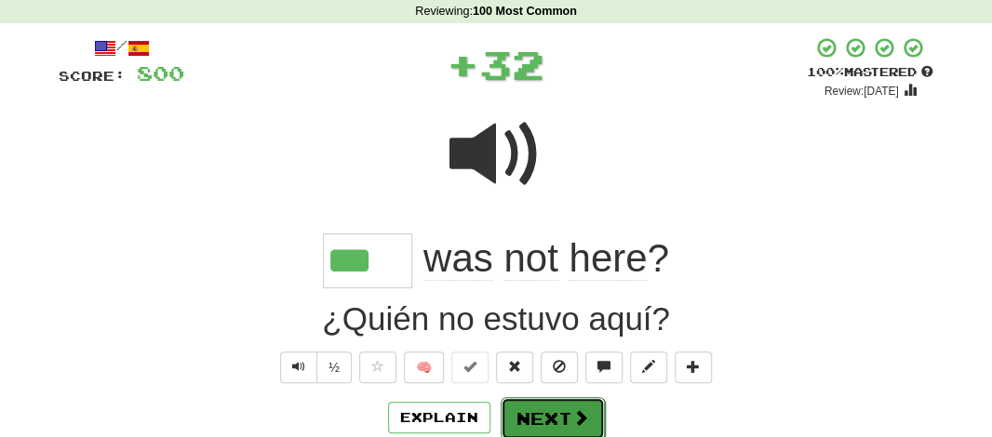
click at [542, 414] on button "Next" at bounding box center [553, 418] width 104 height 43
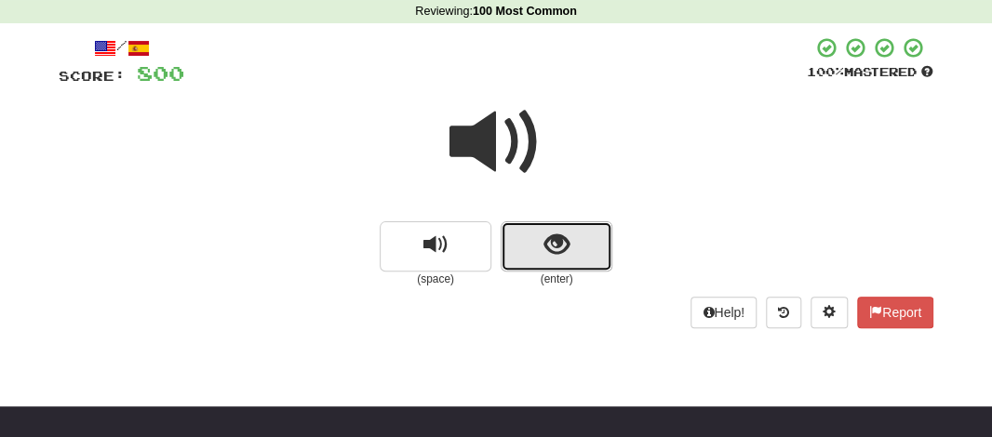
click at [517, 263] on button "show sentence" at bounding box center [557, 246] width 112 height 50
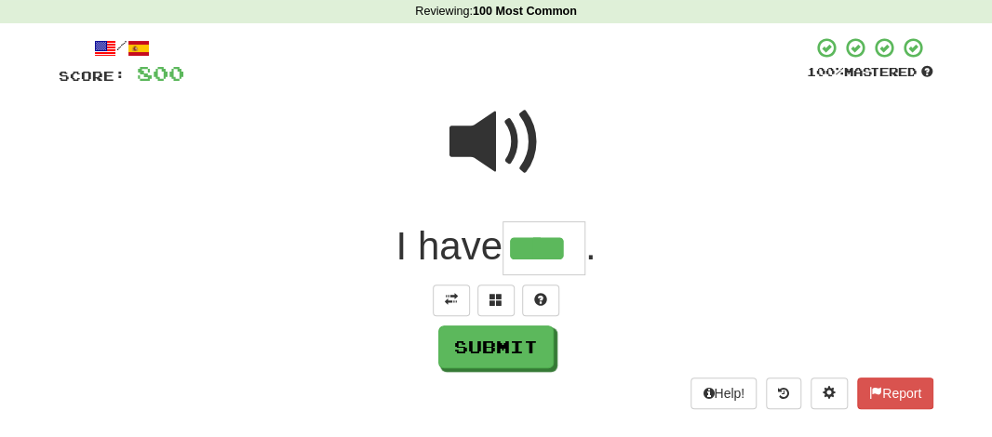
type input "****"
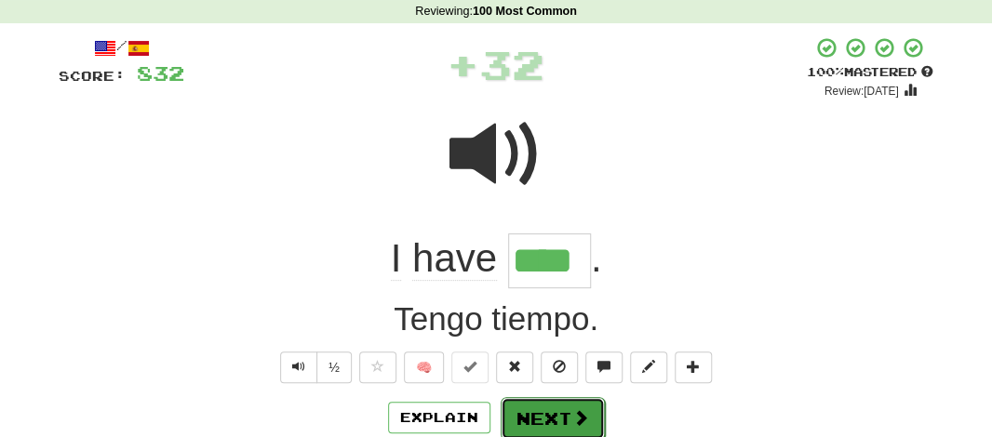
click at [561, 412] on button "Next" at bounding box center [553, 418] width 104 height 43
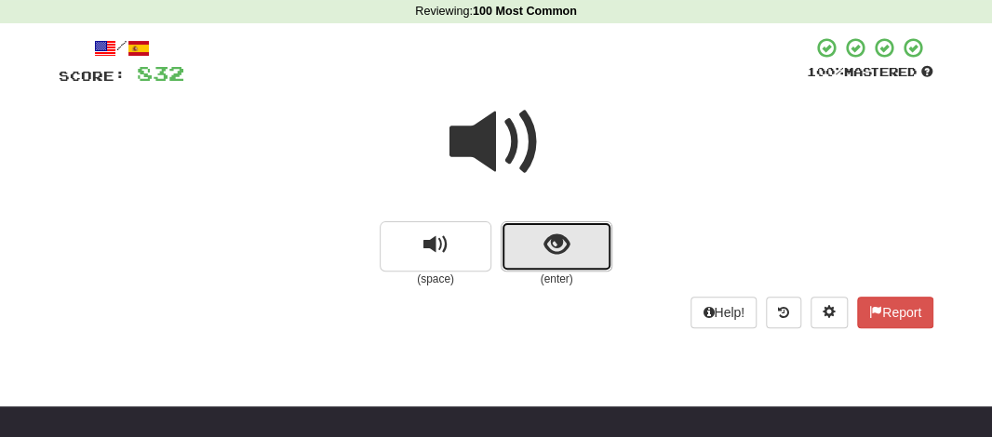
click at [556, 241] on span "show sentence" at bounding box center [556, 245] width 25 height 25
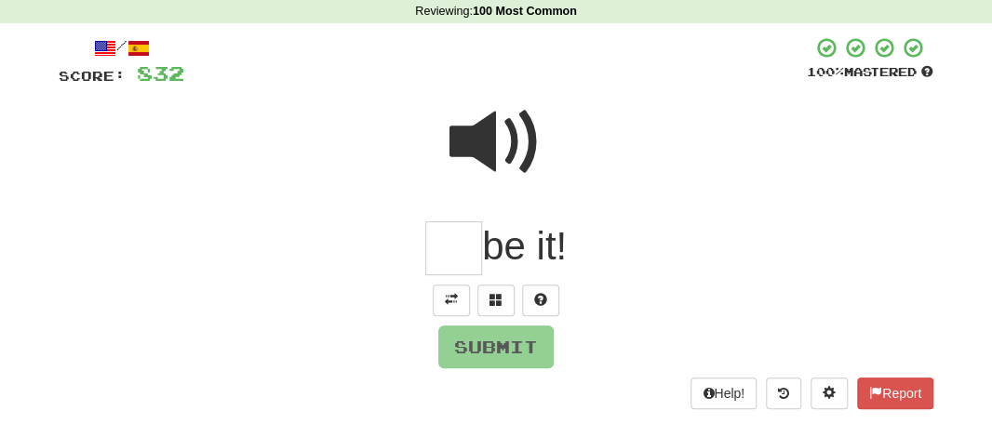
click at [441, 254] on input "text" at bounding box center [453, 248] width 57 height 55
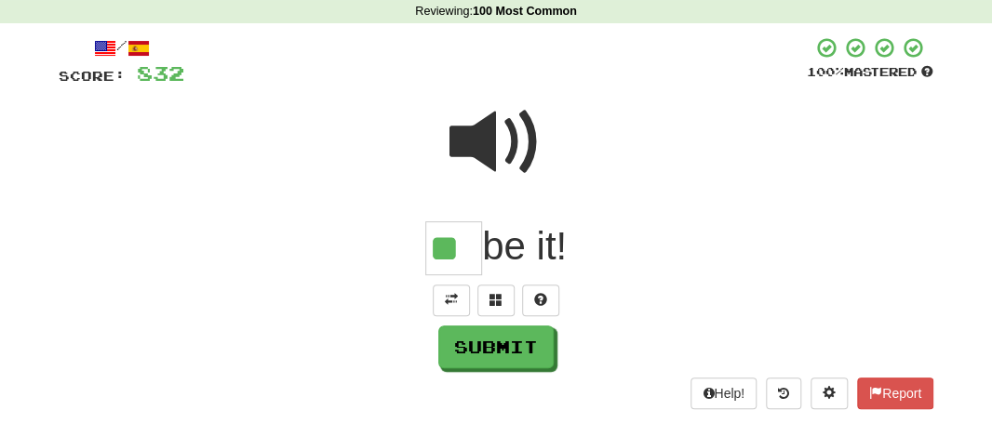
type input "**"
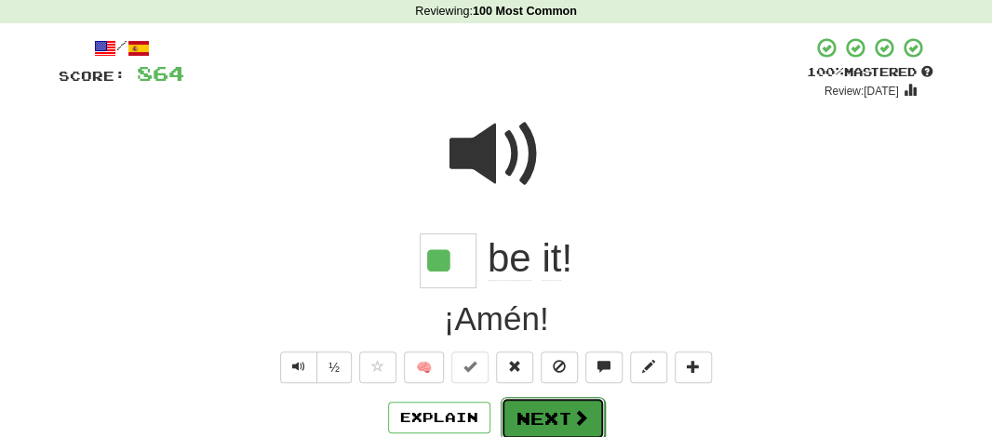
click at [553, 427] on button "Next" at bounding box center [553, 418] width 104 height 43
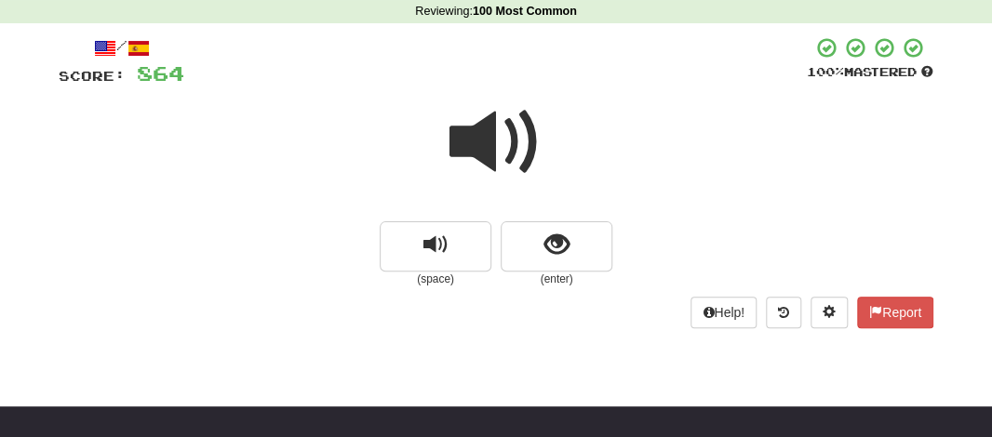
click at [478, 137] on span at bounding box center [495, 142] width 93 height 93
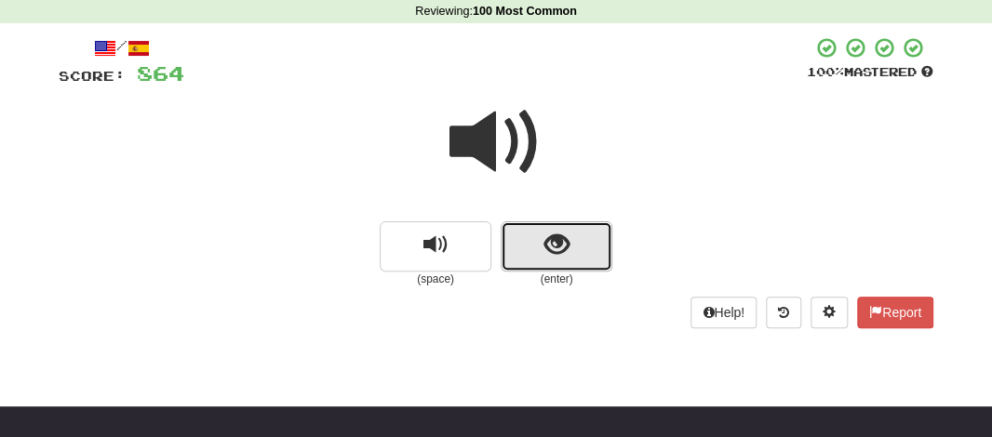
click at [564, 261] on button "show sentence" at bounding box center [557, 246] width 112 height 50
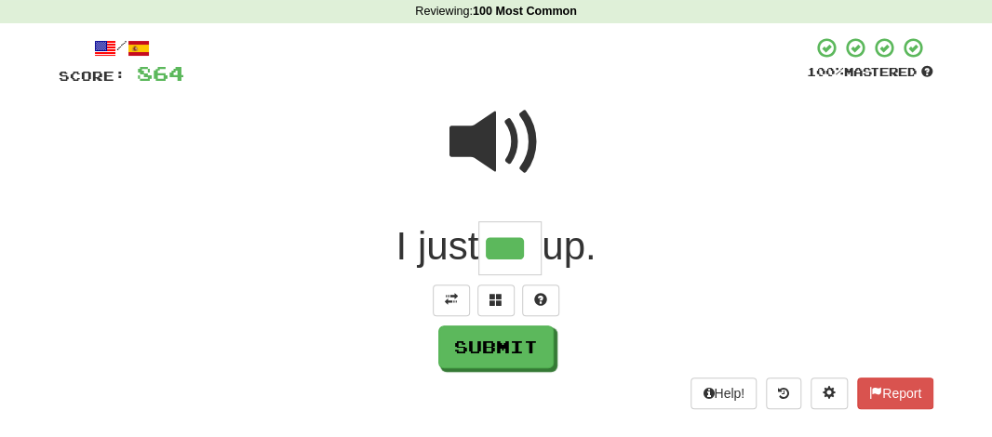
type input "***"
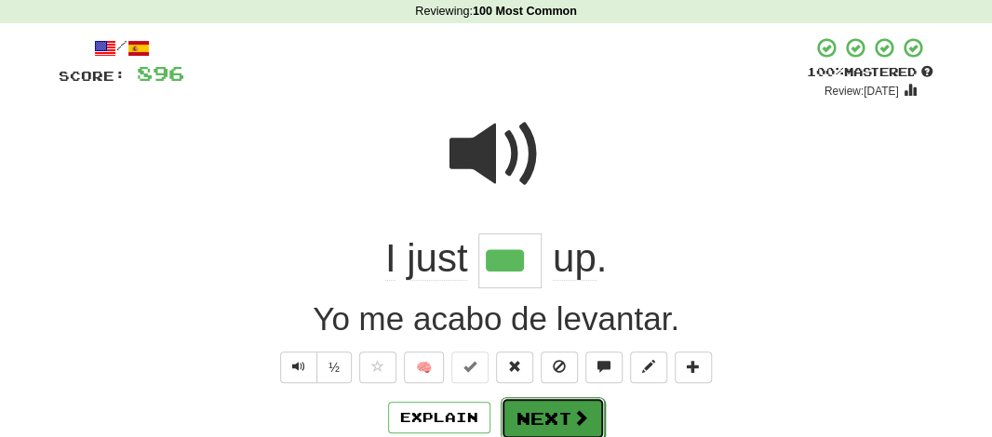
click at [544, 418] on button "Next" at bounding box center [553, 418] width 104 height 43
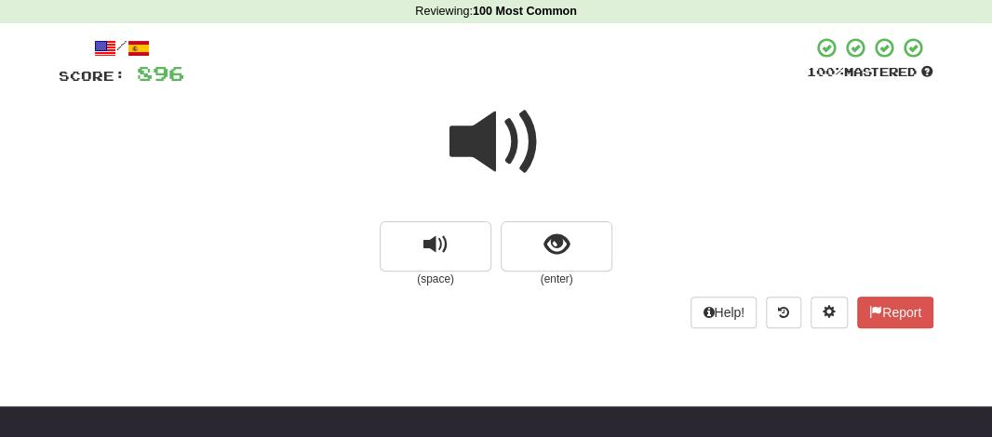
click at [474, 152] on span at bounding box center [495, 142] width 93 height 93
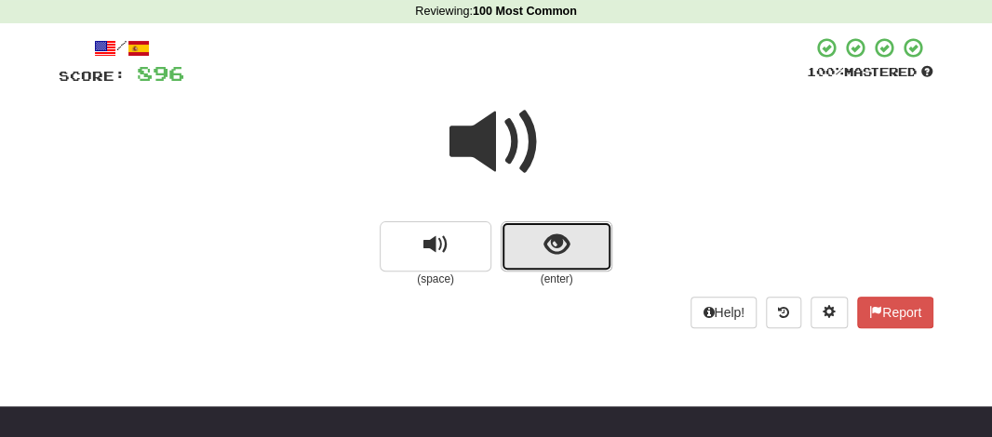
click at [561, 239] on span "show sentence" at bounding box center [556, 245] width 25 height 25
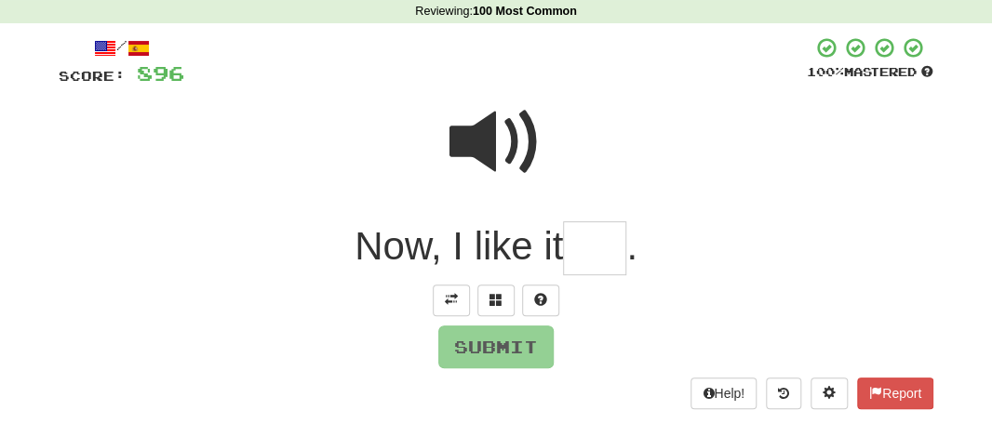
click at [580, 270] on input "text" at bounding box center [594, 248] width 63 height 55
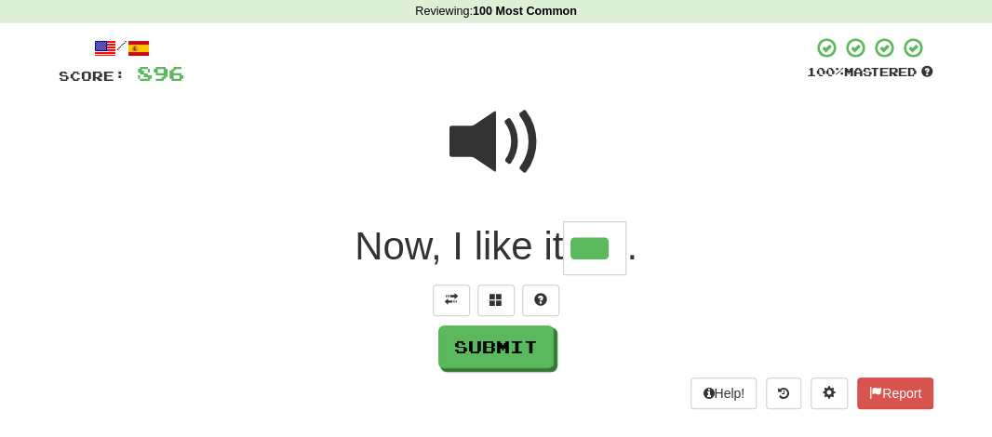
type input "***"
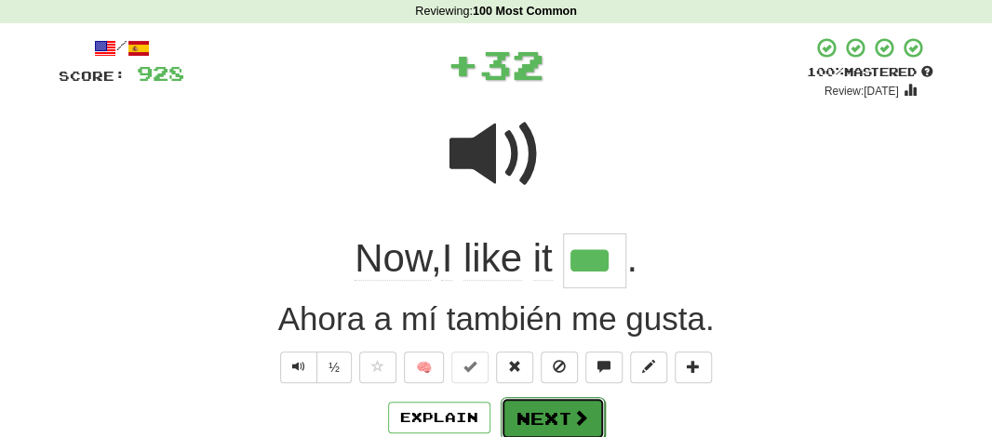
click at [548, 425] on button "Next" at bounding box center [553, 418] width 104 height 43
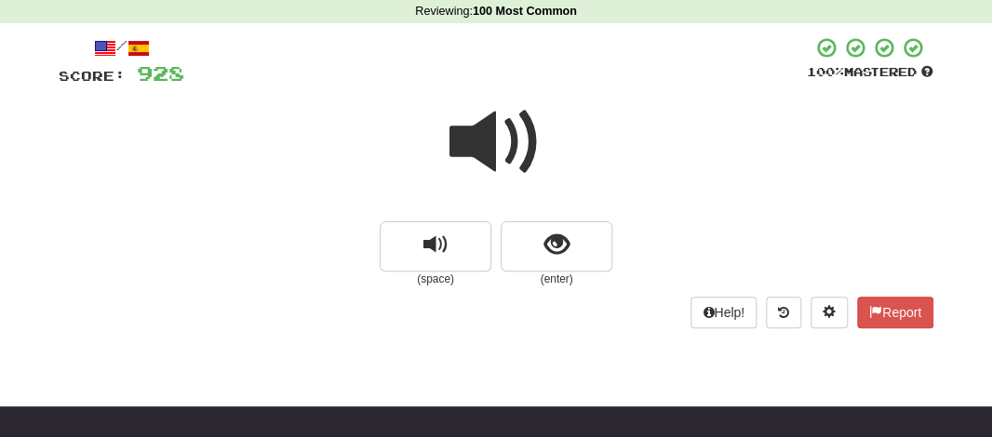
click at [482, 120] on span at bounding box center [495, 142] width 93 height 93
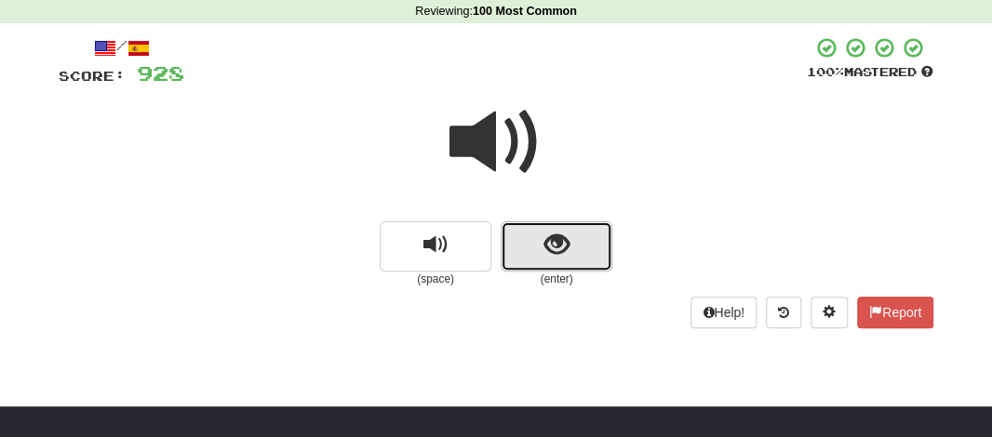
click at [546, 237] on span "show sentence" at bounding box center [556, 245] width 25 height 25
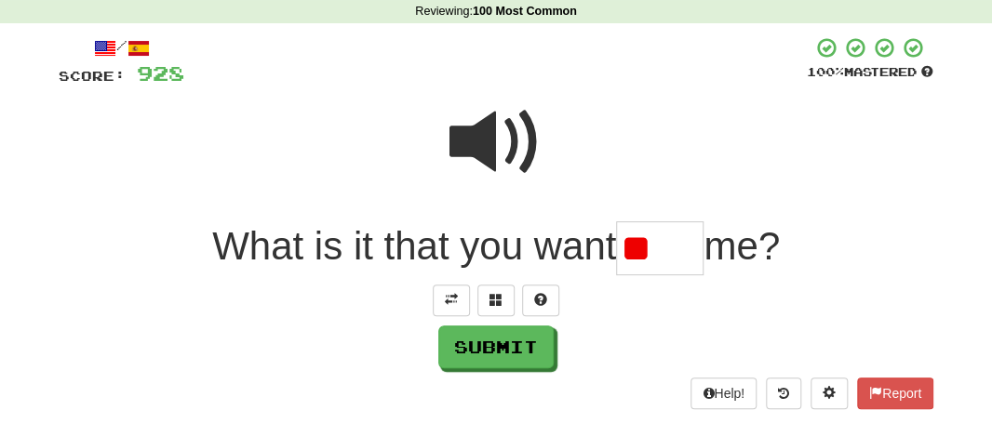
type input "*"
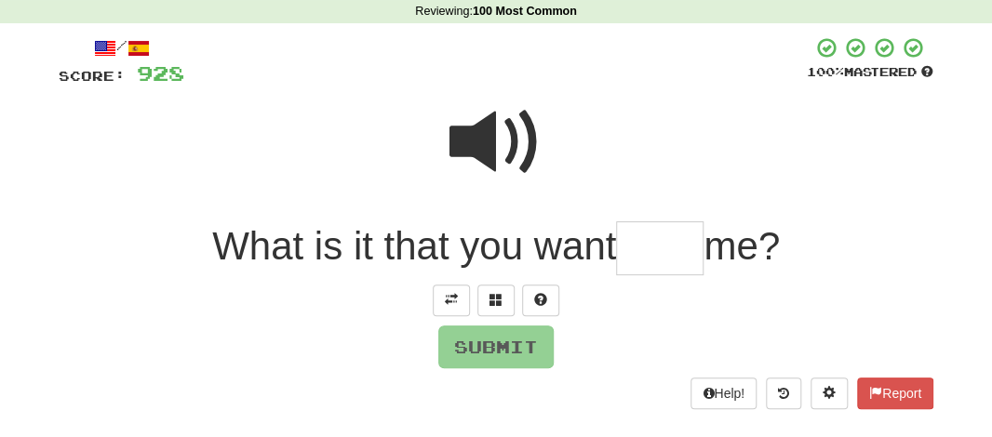
click at [494, 158] on span at bounding box center [495, 142] width 93 height 93
click at [643, 250] on input "text" at bounding box center [659, 248] width 87 height 55
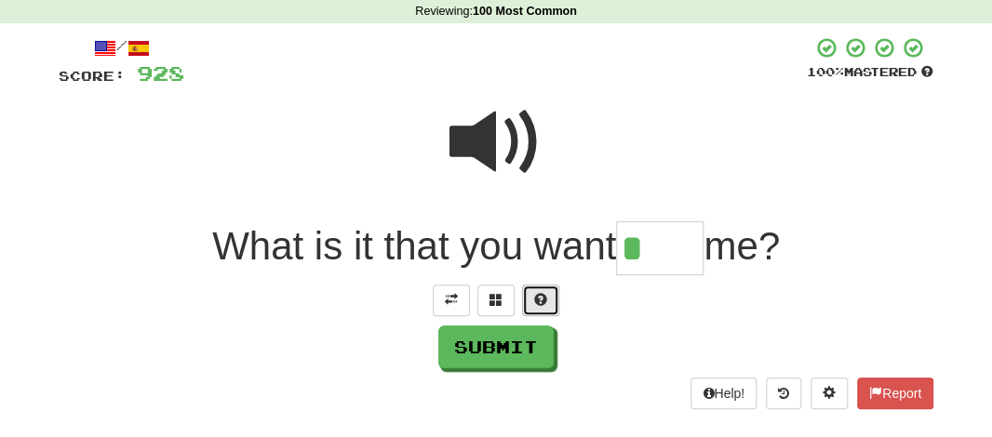
click at [534, 293] on span at bounding box center [540, 299] width 13 height 13
type input "*"
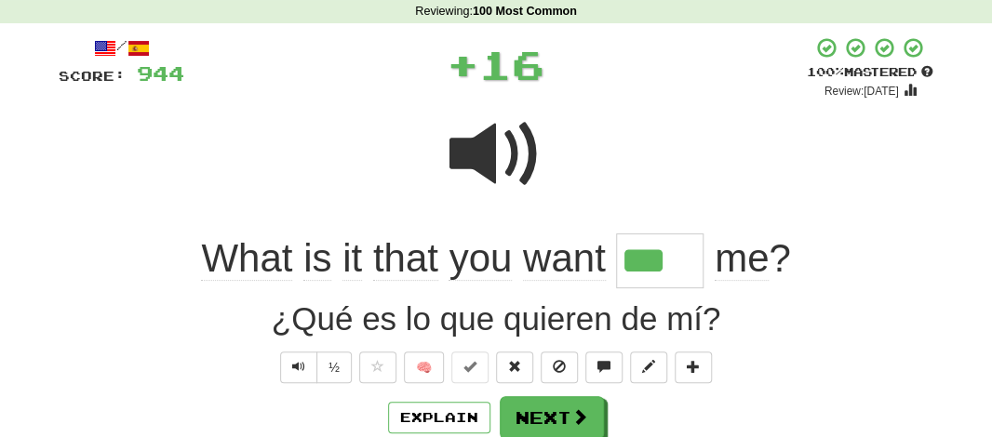
type input "****"
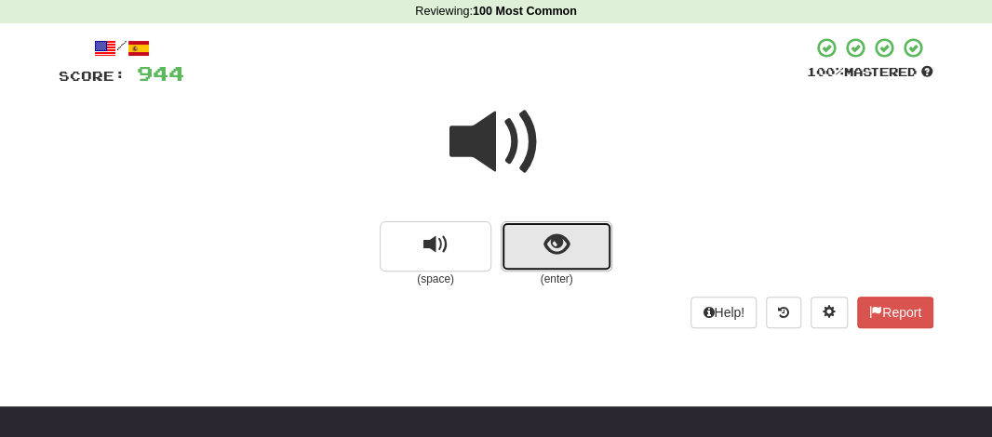
click at [549, 257] on span "show sentence" at bounding box center [556, 245] width 25 height 25
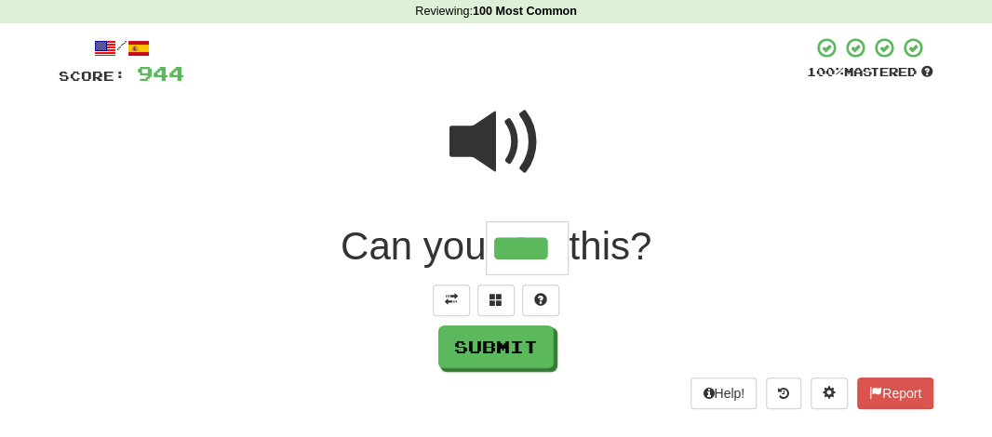
type input "*"
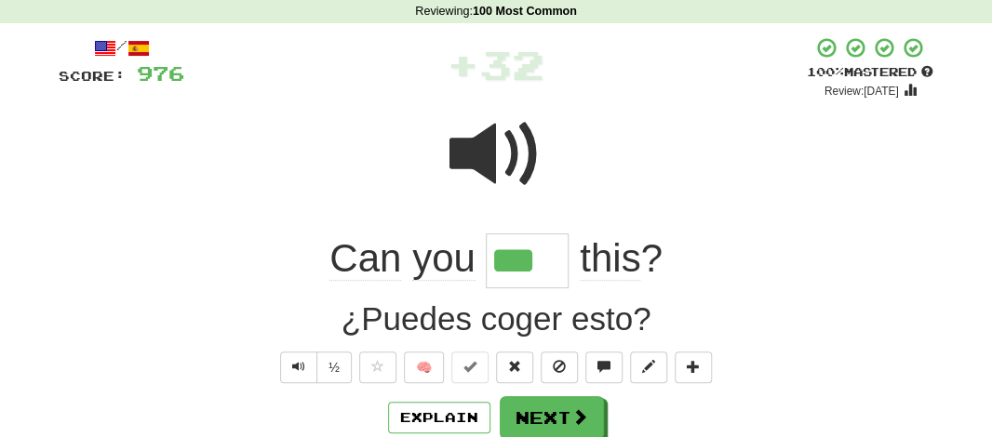
type input "****"
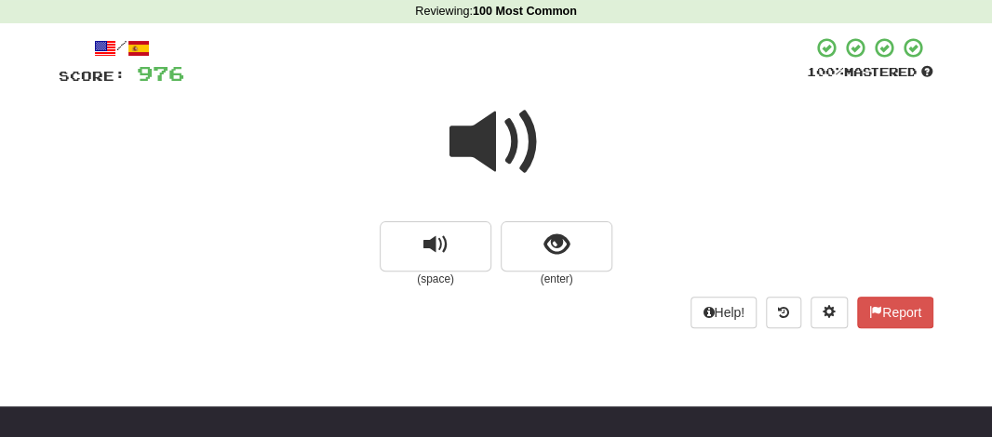
click at [504, 148] on span at bounding box center [495, 142] width 93 height 93
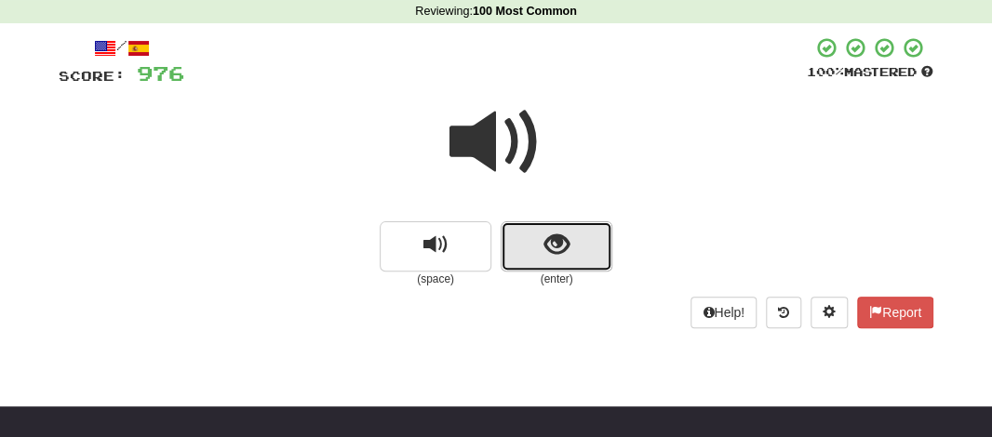
click at [529, 248] on button "show sentence" at bounding box center [557, 246] width 112 height 50
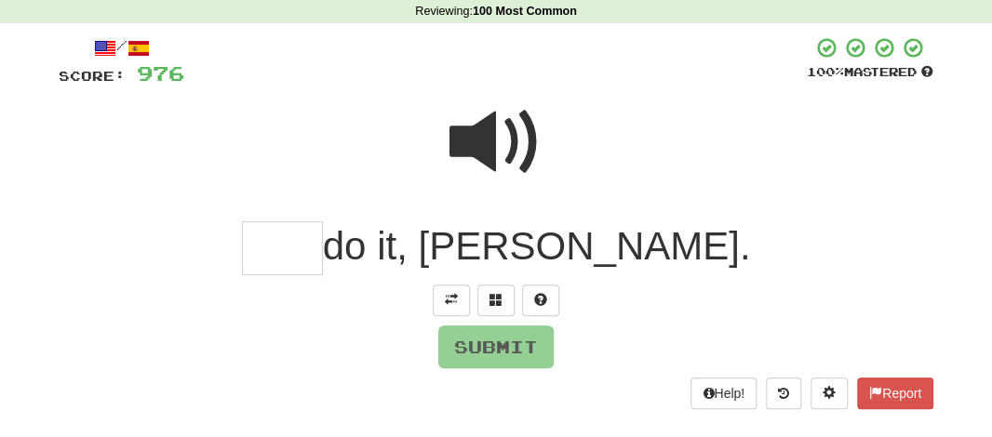
click at [323, 257] on input "text" at bounding box center [282, 248] width 81 height 55
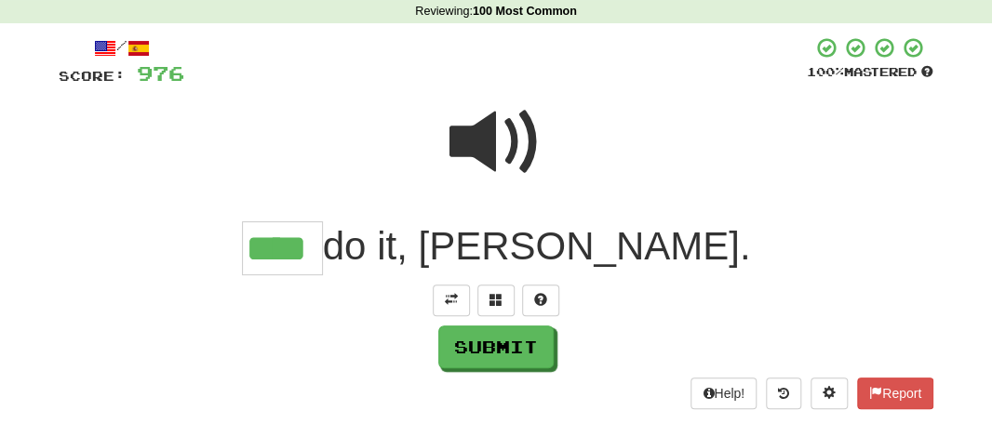
type input "****"
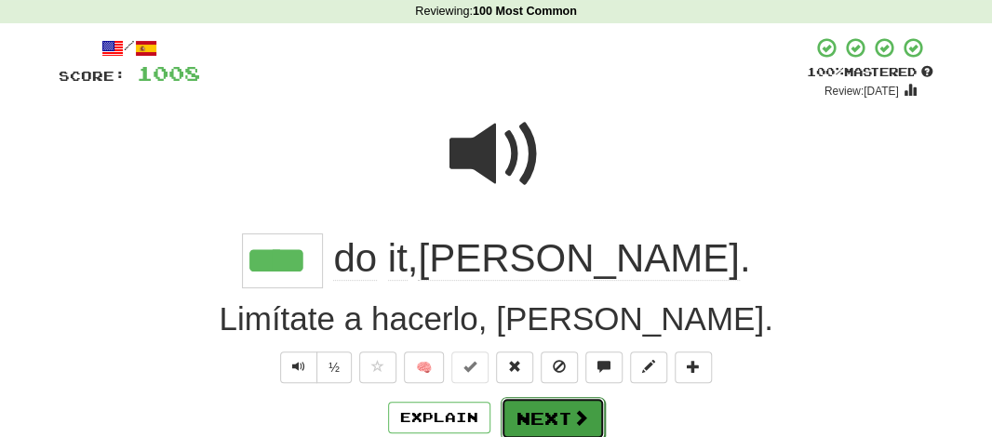
click at [503, 408] on button "Next" at bounding box center [553, 418] width 104 height 43
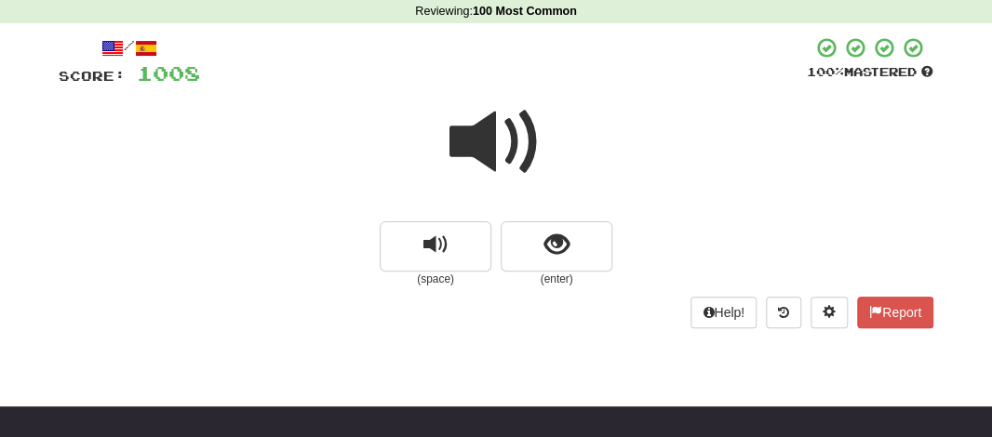
click at [478, 129] on span at bounding box center [495, 142] width 93 height 93
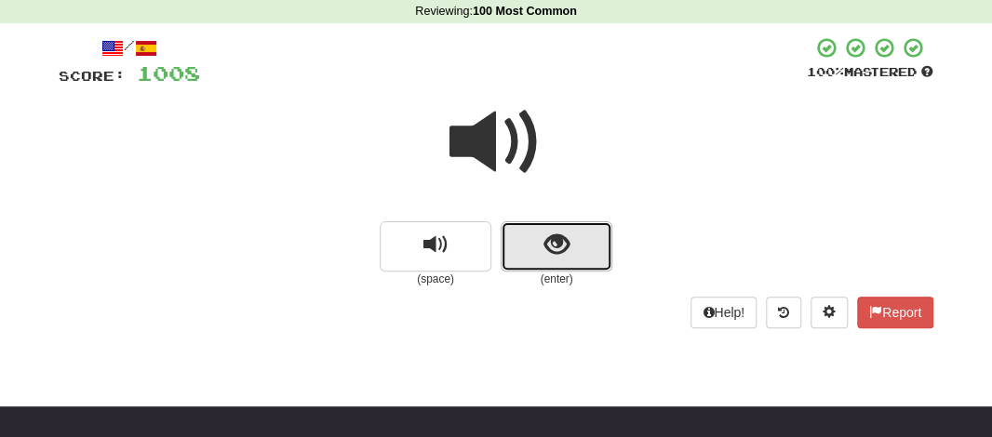
click at [514, 239] on button "show sentence" at bounding box center [557, 246] width 112 height 50
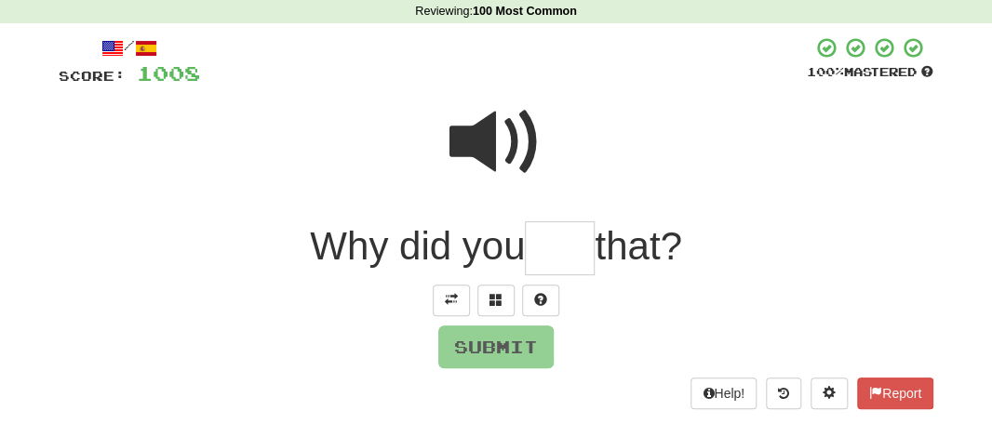
click at [560, 267] on input "text" at bounding box center [560, 248] width 70 height 55
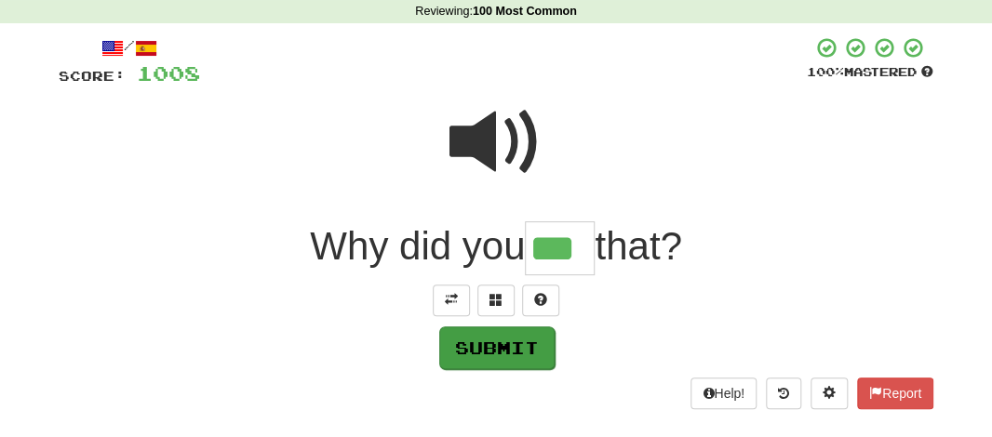
type input "***"
click at [502, 356] on button "Submit" at bounding box center [496, 348] width 115 height 43
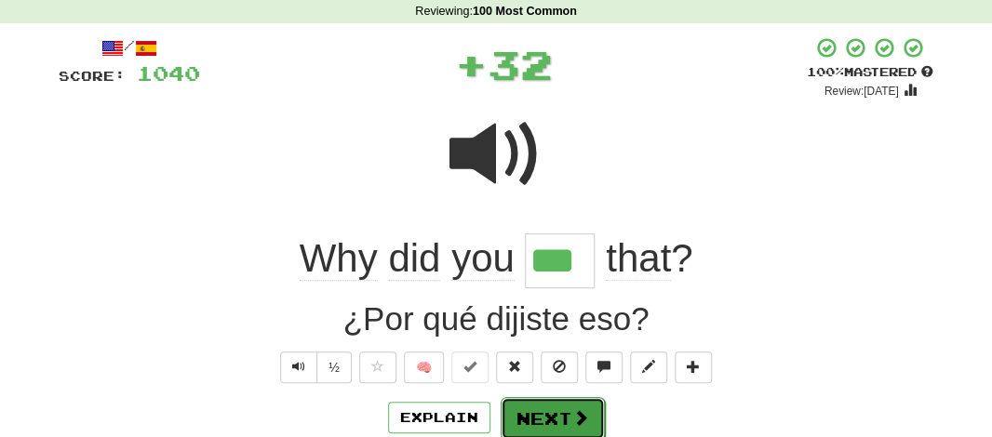
click at [535, 412] on button "Next" at bounding box center [553, 418] width 104 height 43
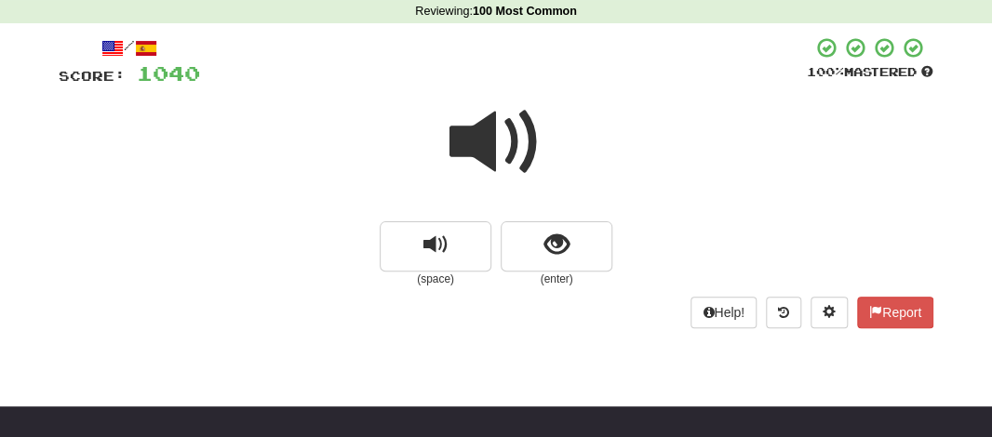
click at [515, 150] on span at bounding box center [495, 142] width 93 height 93
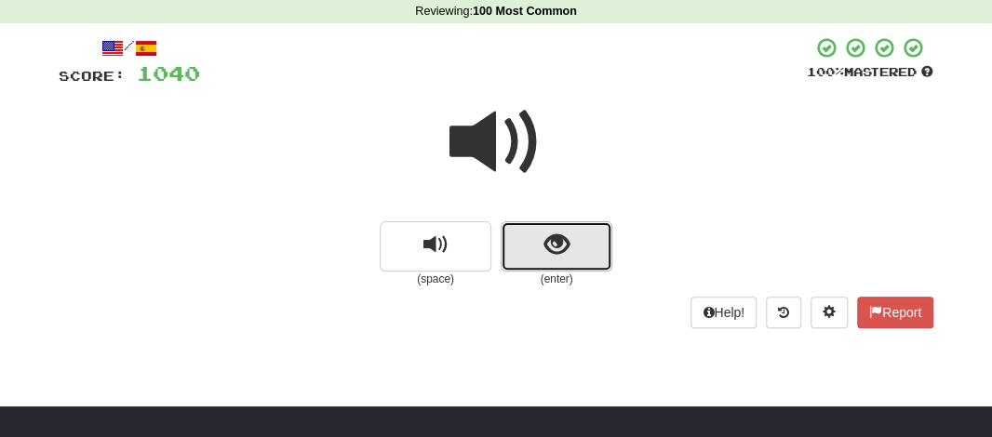
click at [542, 258] on button "show sentence" at bounding box center [557, 246] width 112 height 50
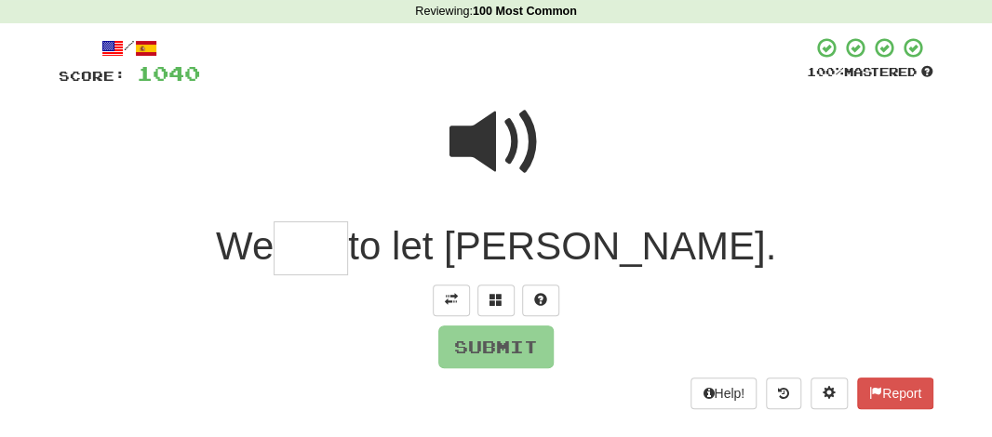
click at [348, 251] on input "text" at bounding box center [311, 248] width 74 height 55
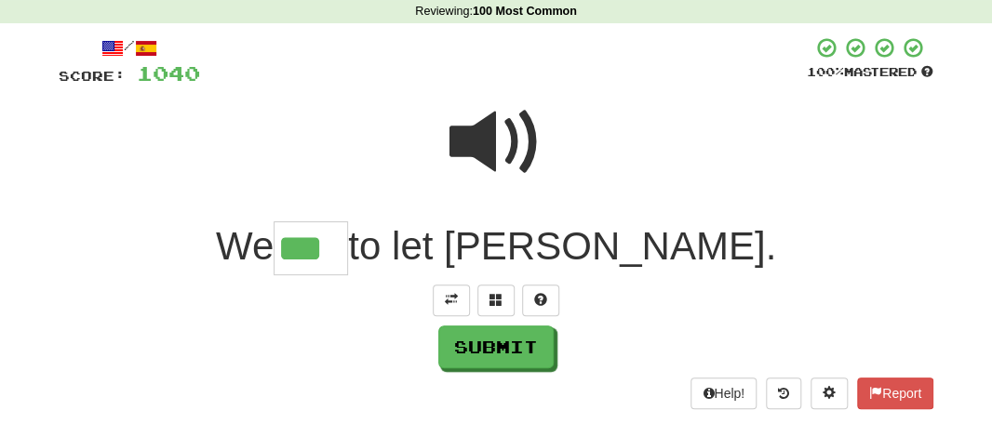
type input "***"
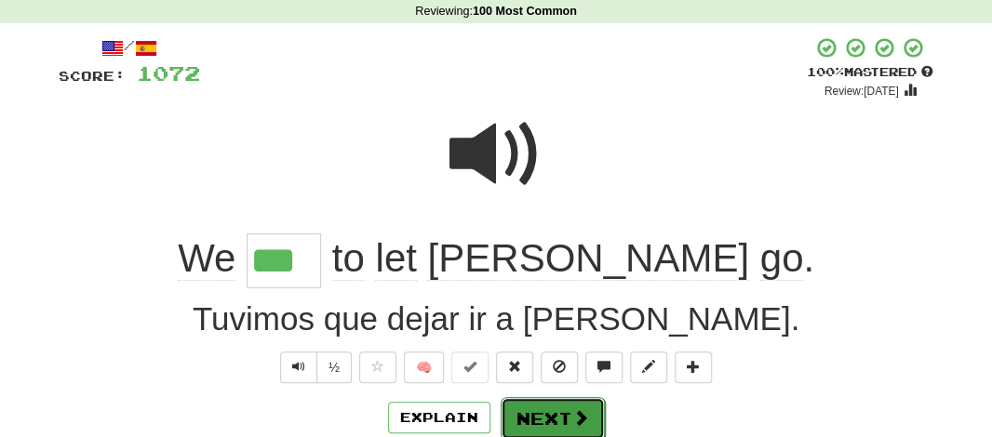
click at [550, 421] on button "Next" at bounding box center [553, 418] width 104 height 43
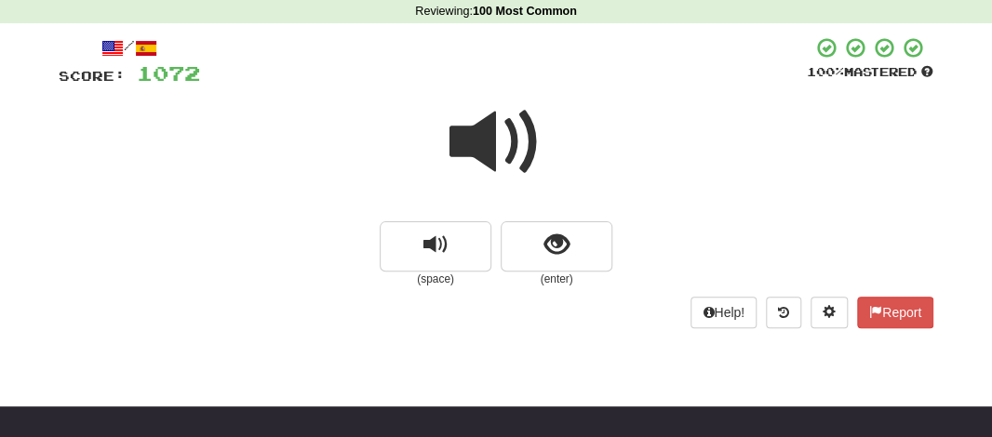
click at [491, 139] on span at bounding box center [495, 142] width 93 height 93
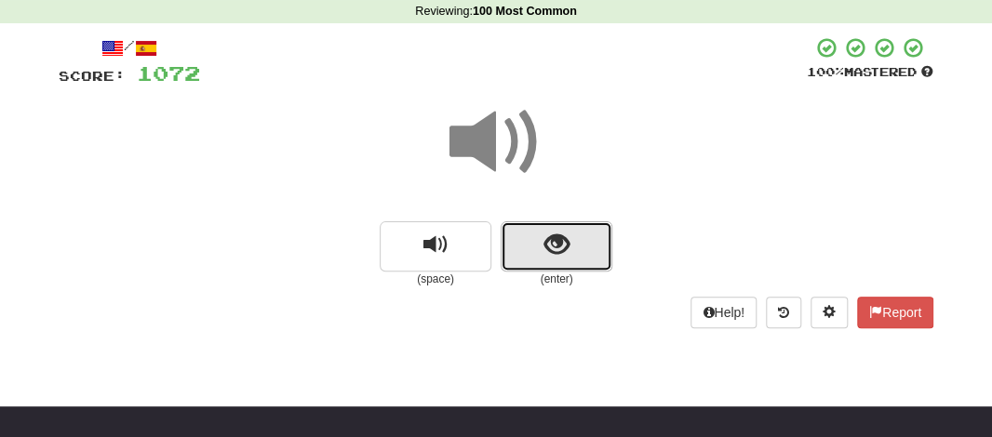
click at [535, 228] on button "show sentence" at bounding box center [557, 246] width 112 height 50
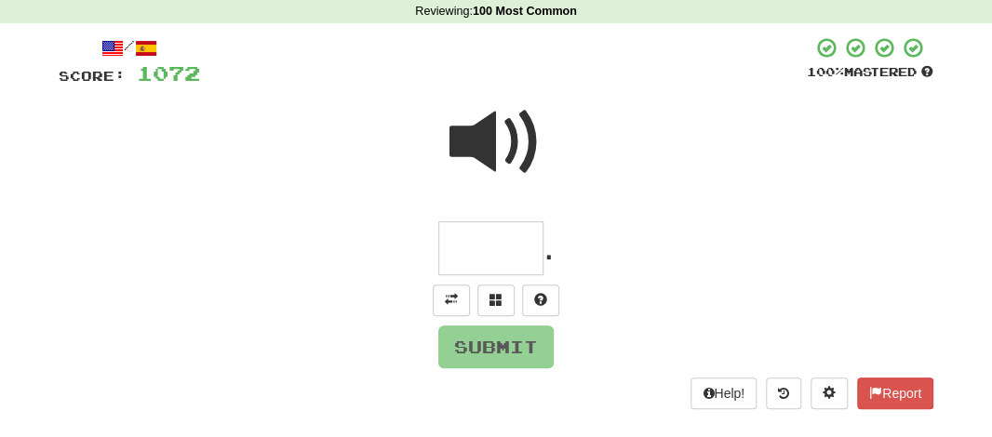
click at [479, 256] on input "text" at bounding box center [490, 248] width 105 height 55
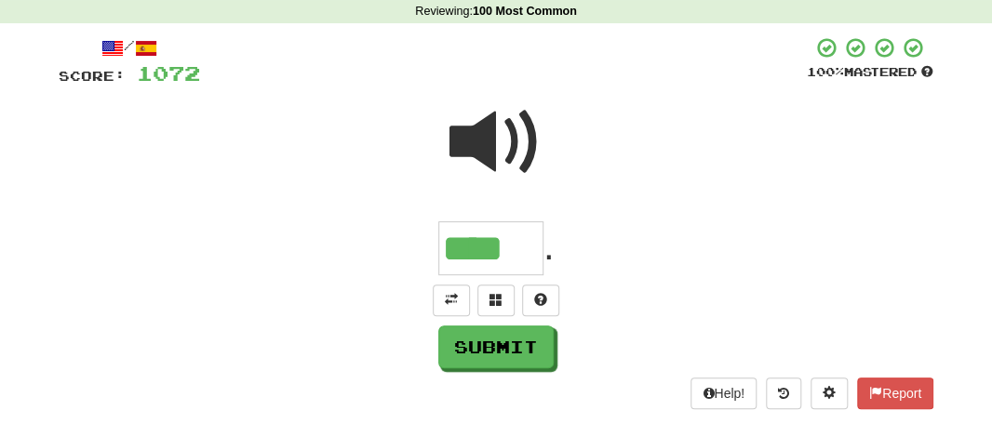
type input "****"
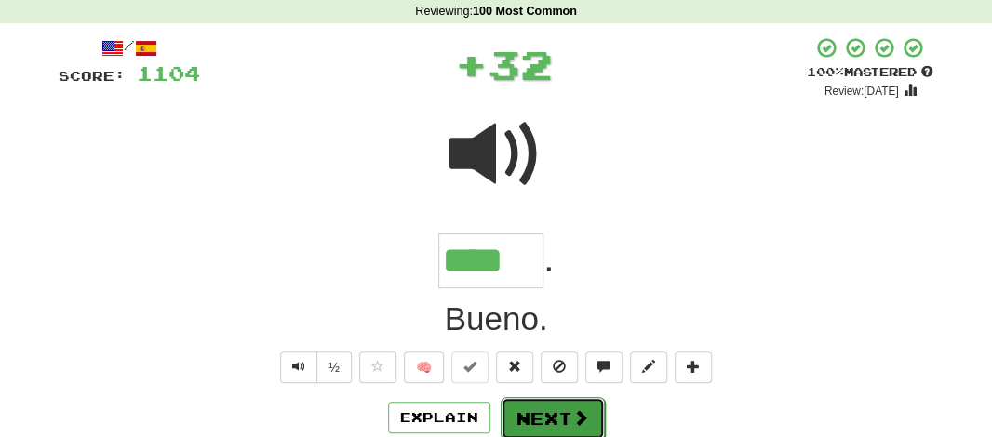
click at [538, 408] on button "Next" at bounding box center [553, 418] width 104 height 43
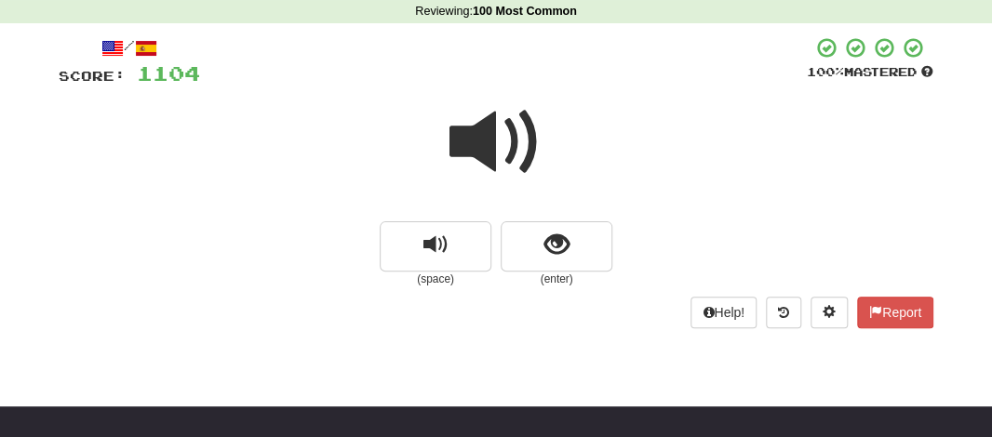
click at [479, 115] on span at bounding box center [495, 142] width 93 height 93
click at [483, 133] on span at bounding box center [495, 142] width 93 height 93
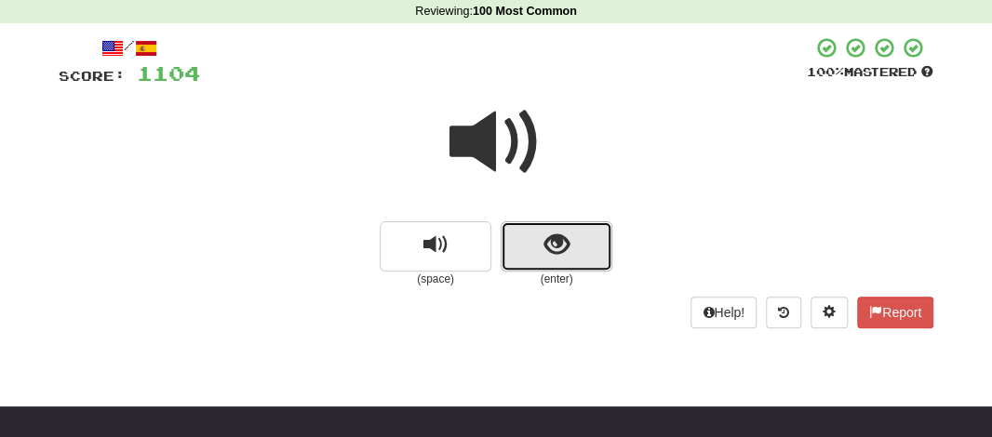
click at [531, 242] on button "show sentence" at bounding box center [557, 246] width 112 height 50
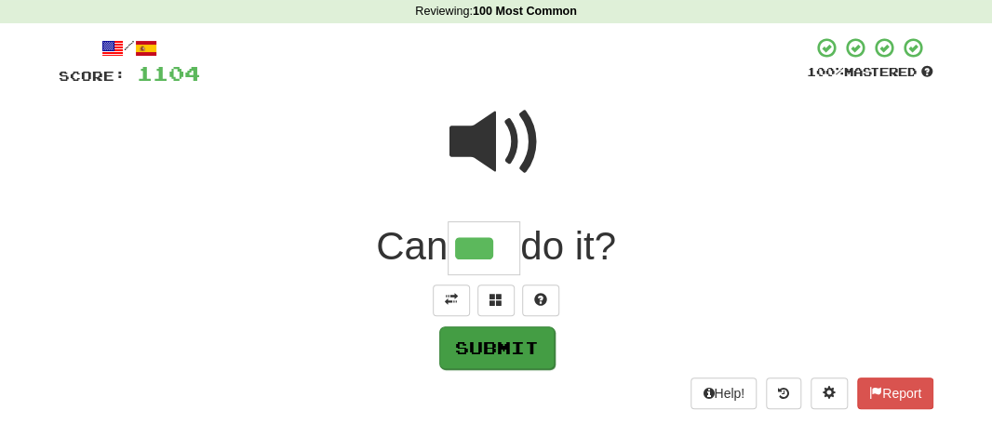
type input "***"
click at [502, 337] on button "Submit" at bounding box center [496, 348] width 115 height 43
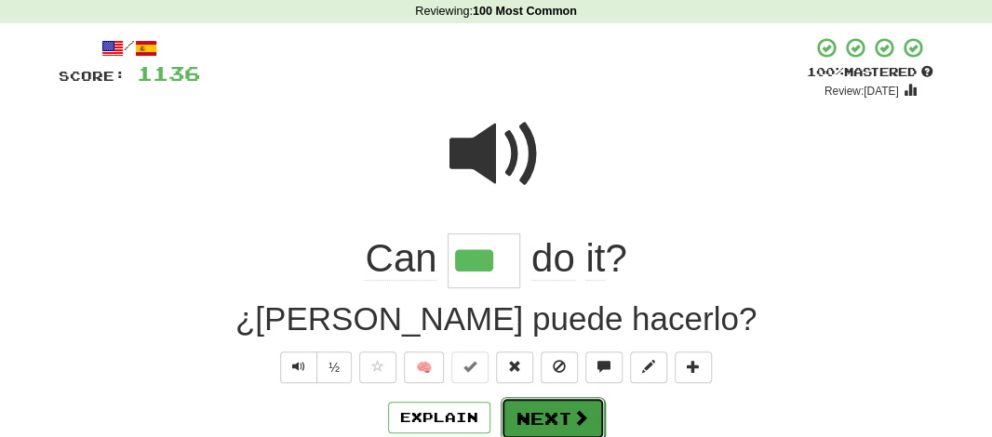
click at [542, 421] on button "Next" at bounding box center [553, 418] width 104 height 43
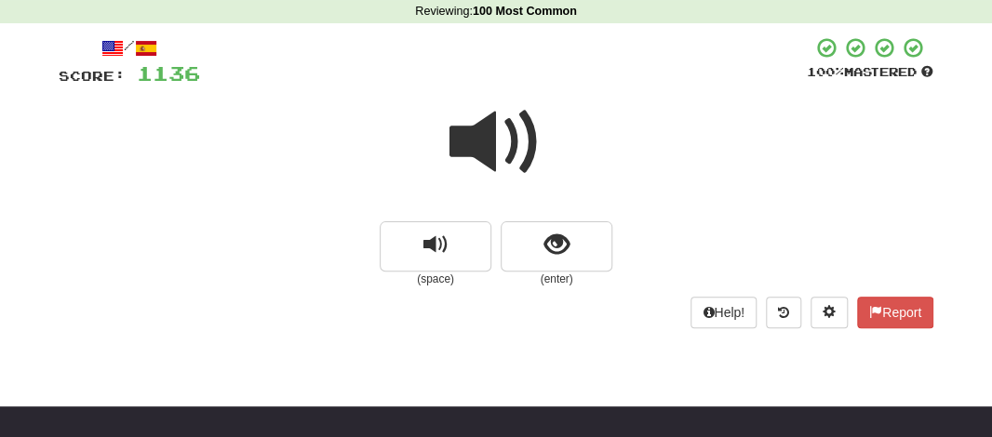
click at [481, 155] on span at bounding box center [495, 142] width 93 height 93
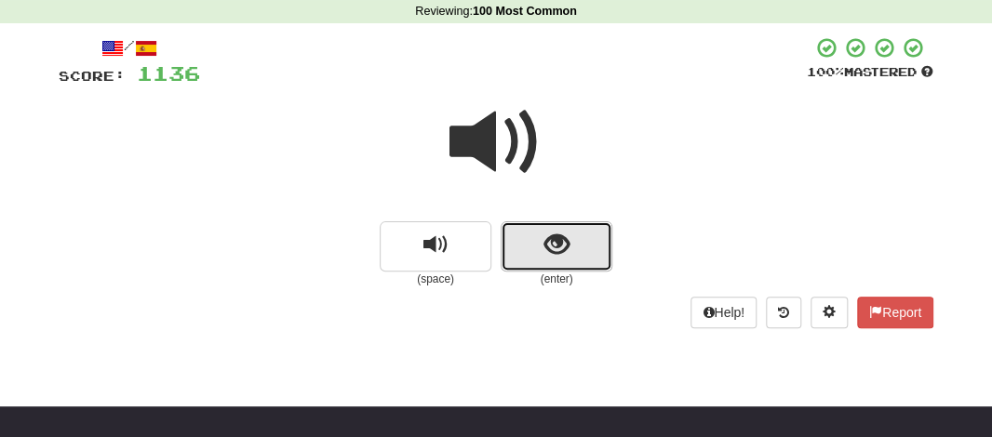
click at [541, 269] on button "show sentence" at bounding box center [557, 246] width 112 height 50
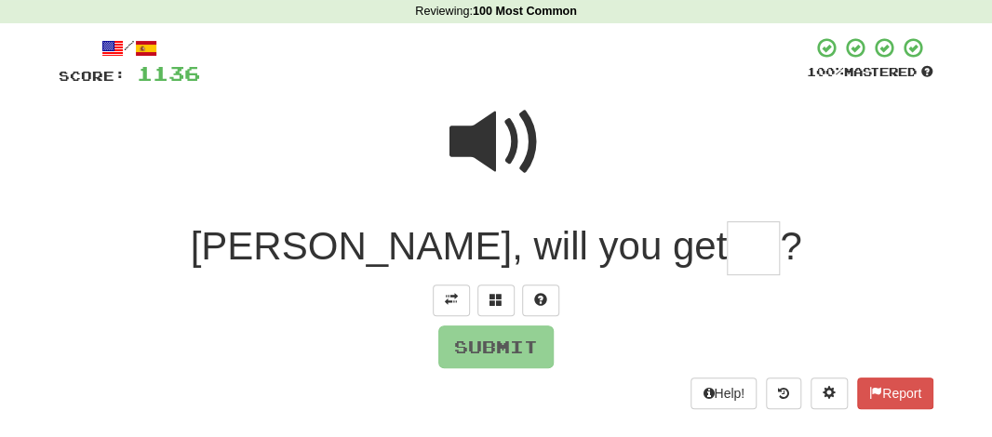
click at [727, 261] on input "text" at bounding box center [753, 248] width 53 height 55
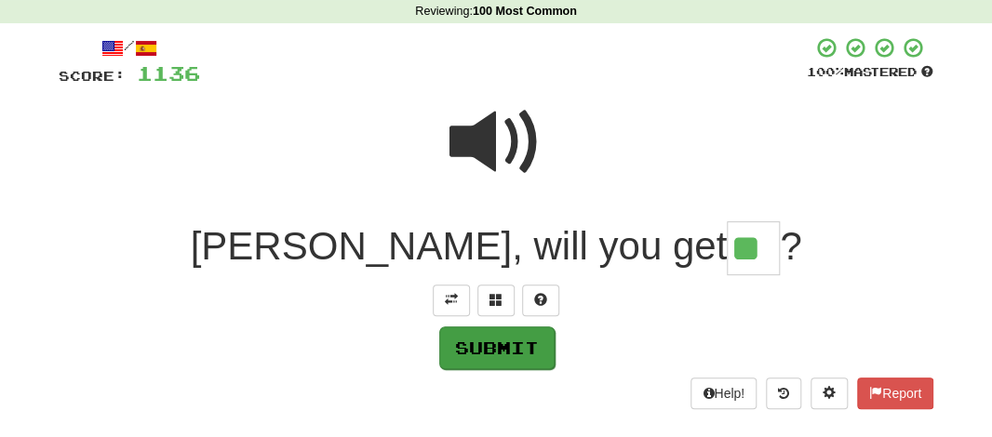
type input "**"
click at [501, 358] on button "Submit" at bounding box center [496, 348] width 115 height 43
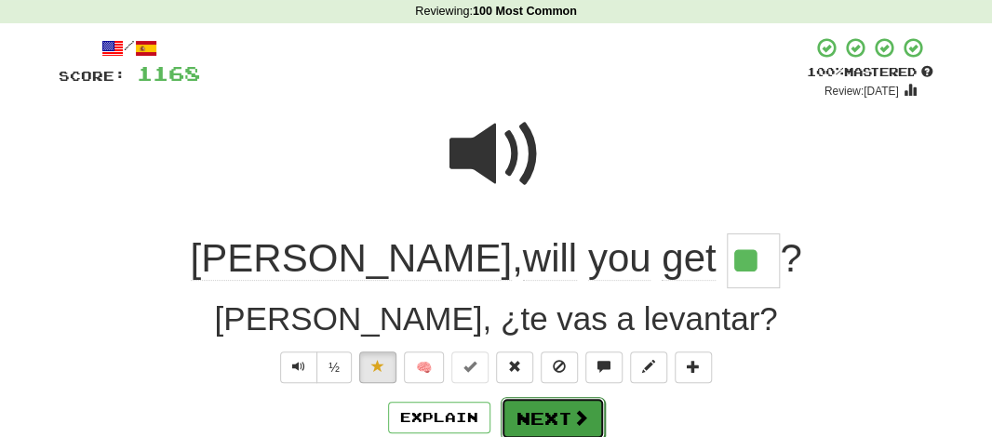
click at [531, 418] on button "Next" at bounding box center [553, 418] width 104 height 43
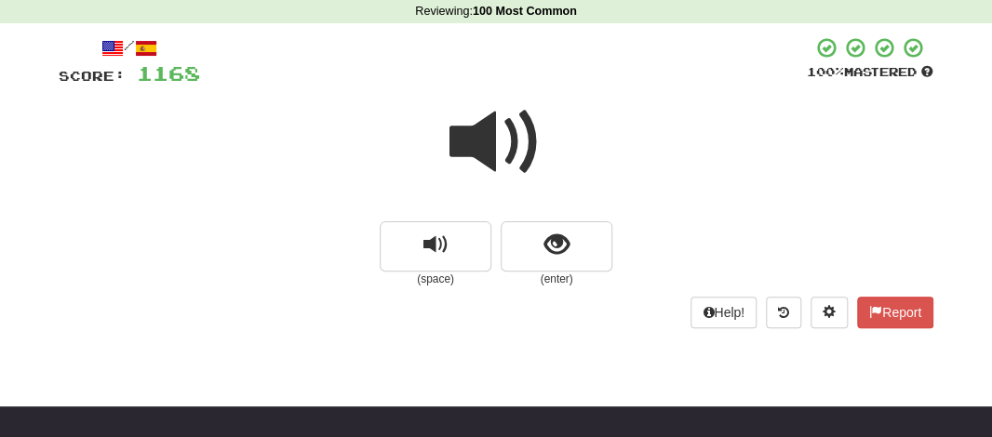
click at [470, 158] on span at bounding box center [495, 142] width 93 height 93
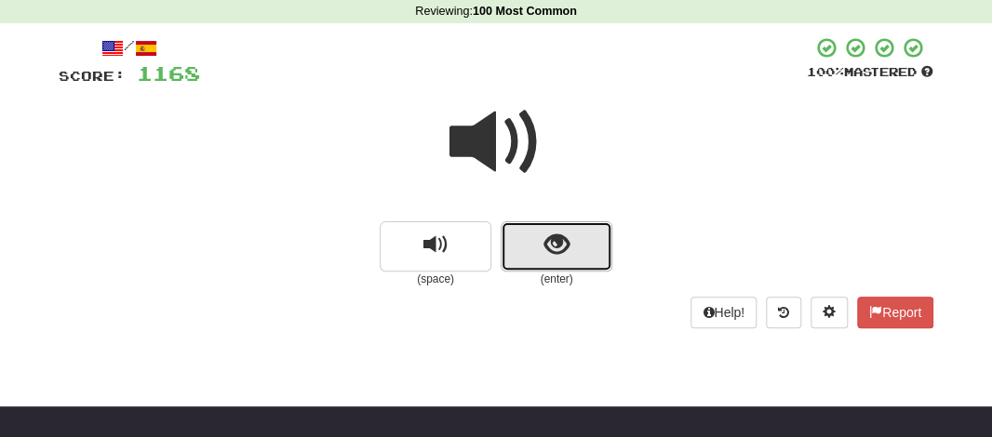
click at [529, 253] on button "show sentence" at bounding box center [557, 246] width 112 height 50
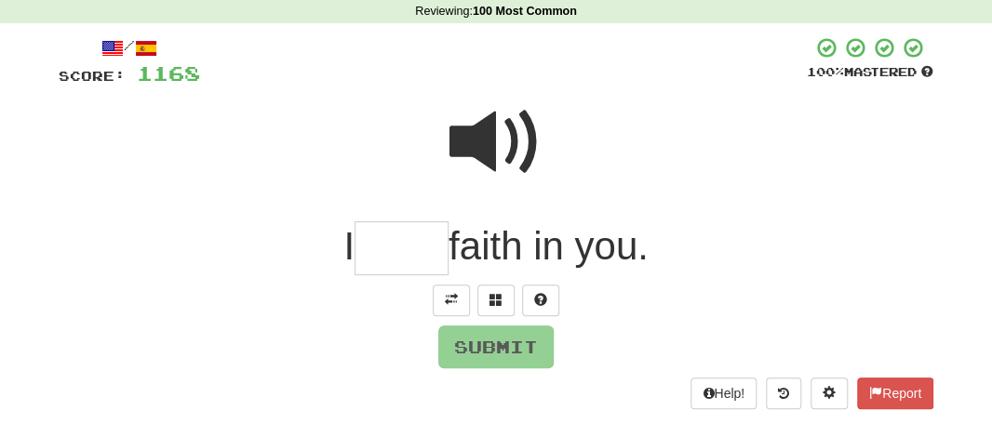
click at [378, 252] on input "text" at bounding box center [402, 248] width 94 height 55
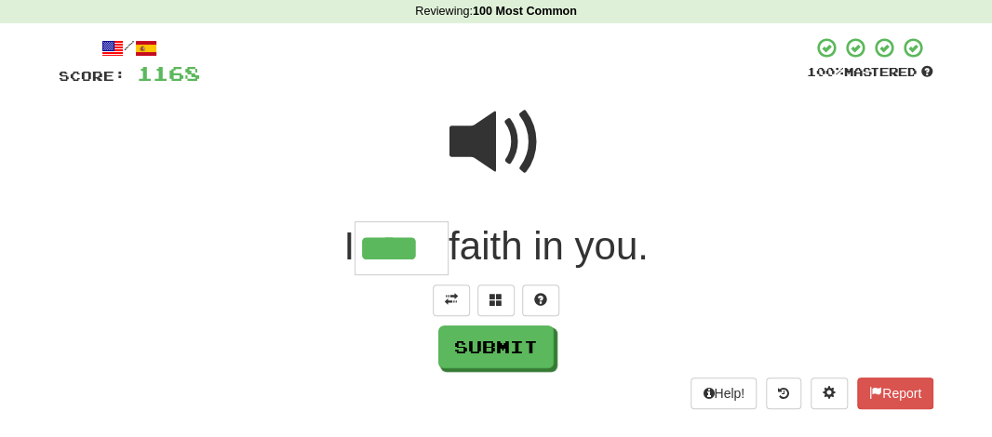
type input "****"
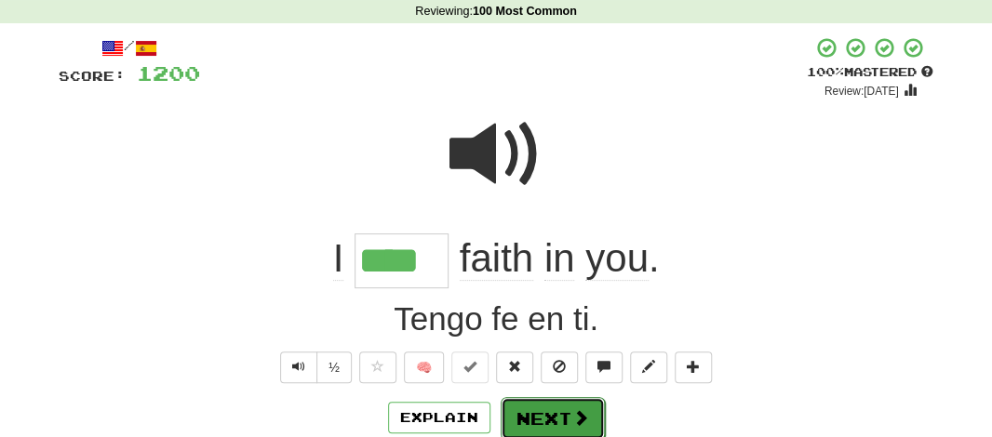
click at [517, 412] on button "Next" at bounding box center [553, 418] width 104 height 43
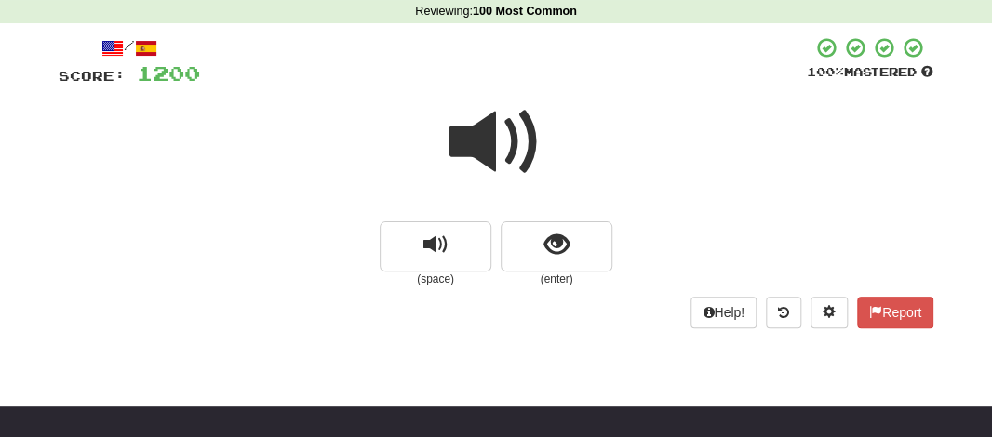
click at [492, 150] on span at bounding box center [495, 142] width 93 height 93
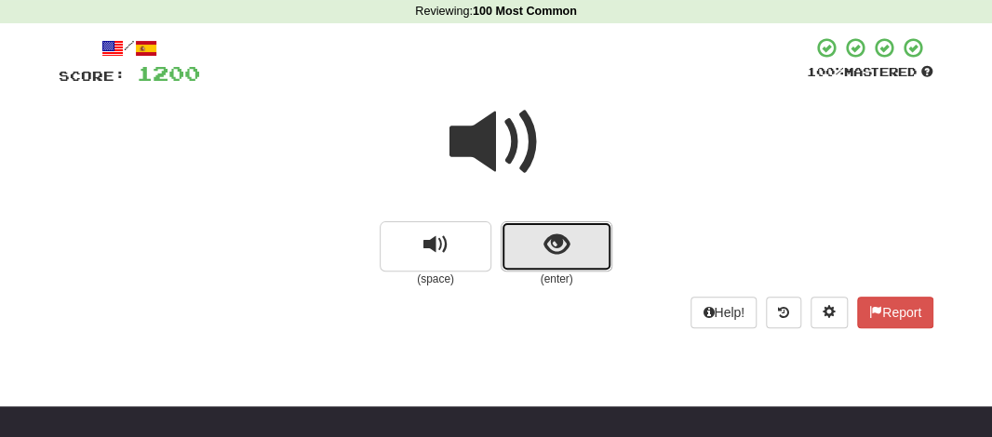
click at [529, 245] on button "show sentence" at bounding box center [557, 246] width 112 height 50
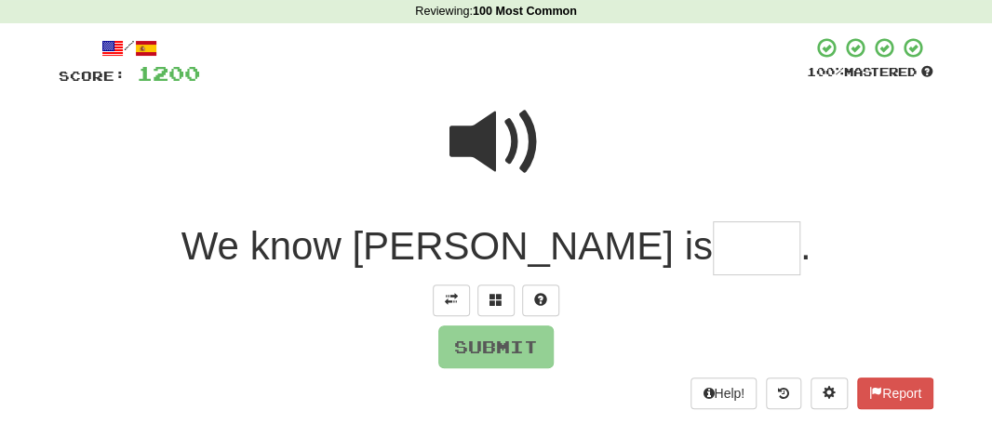
click at [713, 256] on input "text" at bounding box center [756, 248] width 87 height 55
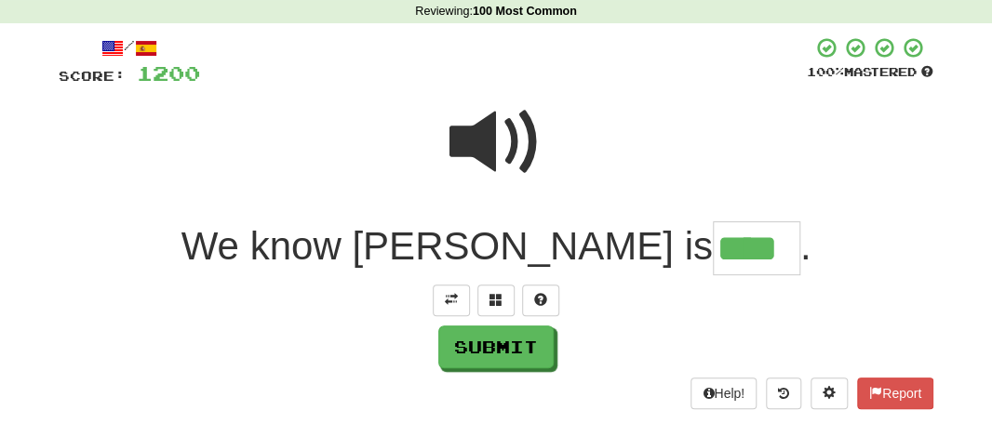
type input "****"
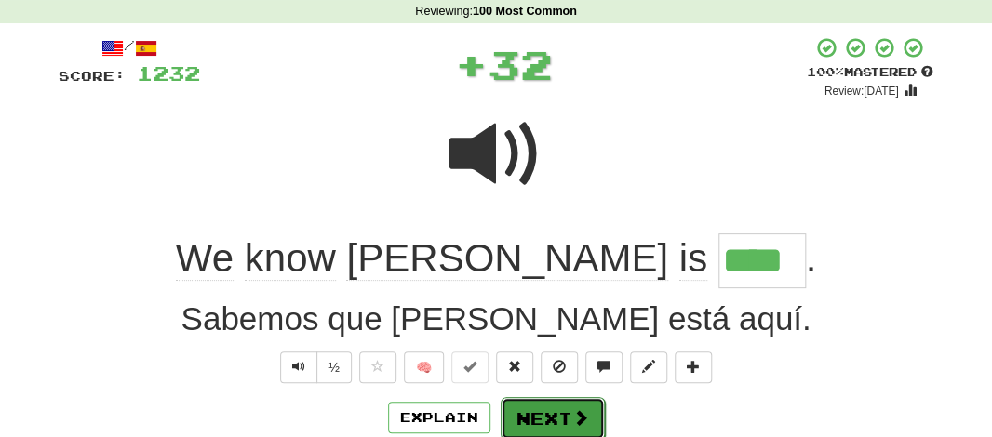
click at [554, 413] on button "Next" at bounding box center [553, 418] width 104 height 43
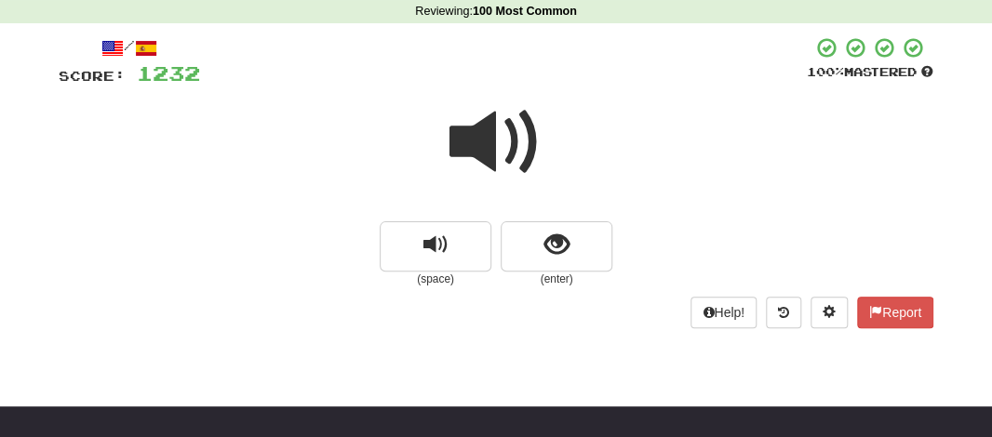
click at [487, 132] on span at bounding box center [495, 142] width 93 height 93
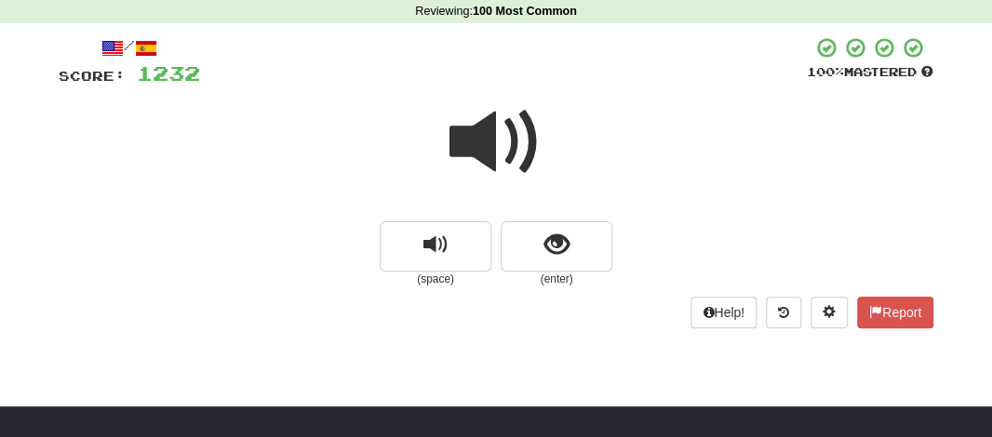
click at [487, 132] on span at bounding box center [495, 142] width 93 height 93
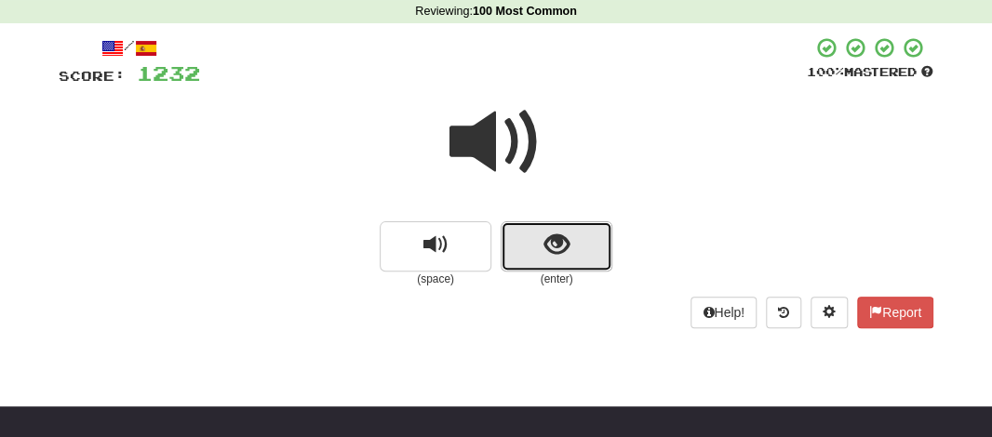
click at [533, 258] on button "show sentence" at bounding box center [557, 246] width 112 height 50
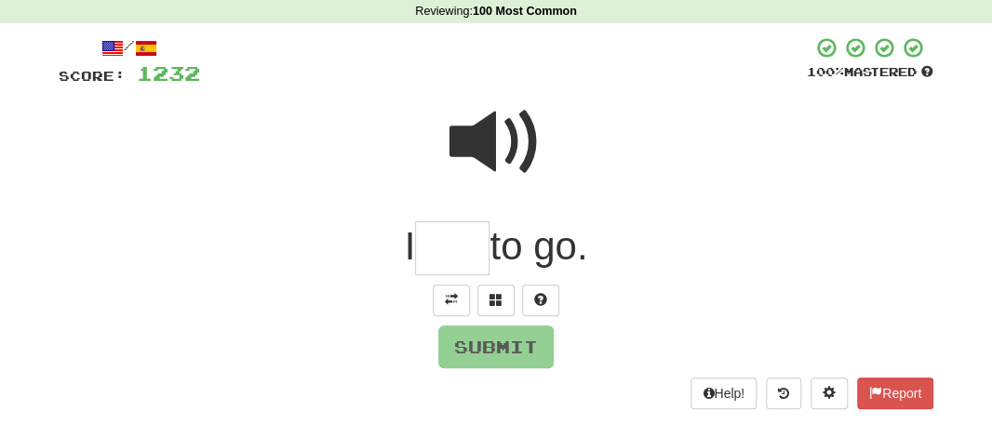
click at [456, 257] on input "text" at bounding box center [452, 248] width 74 height 55
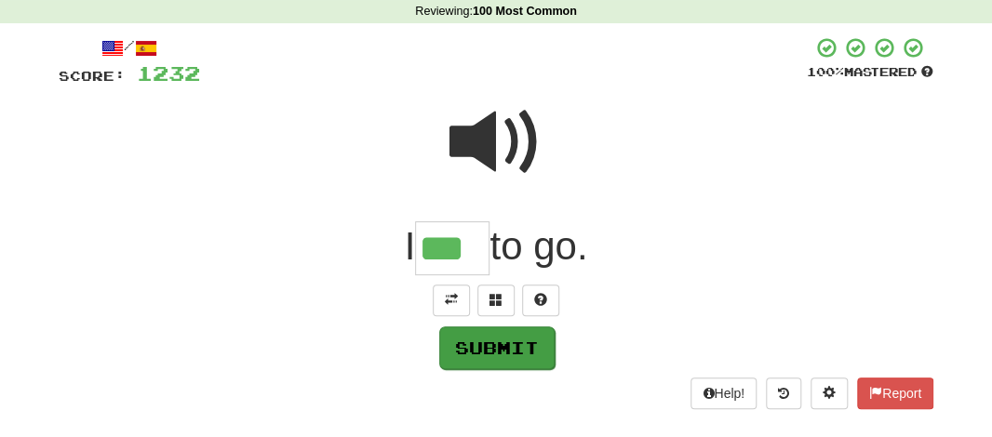
type input "***"
click at [487, 354] on button "Submit" at bounding box center [496, 348] width 115 height 43
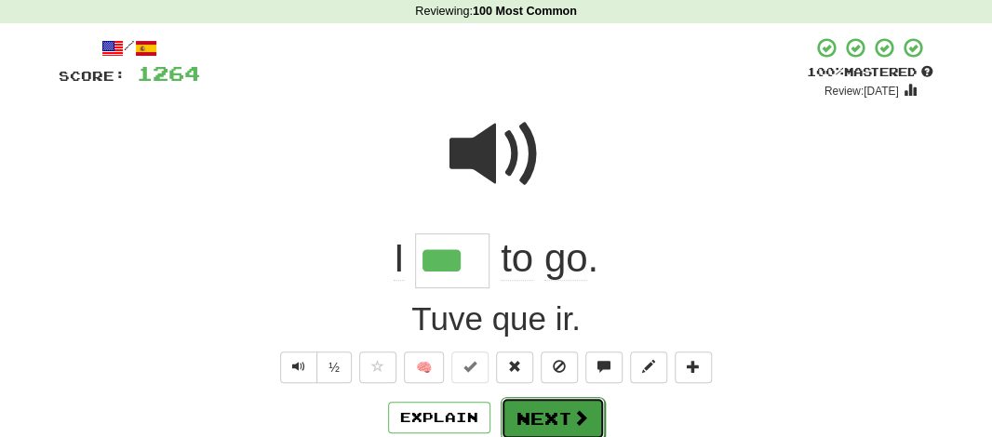
click at [531, 409] on button "Next" at bounding box center [553, 418] width 104 height 43
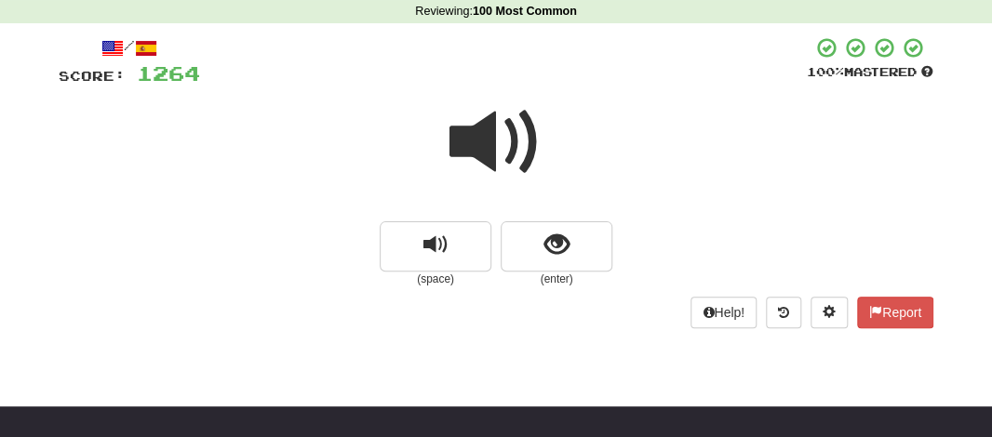
click at [485, 139] on span at bounding box center [495, 142] width 93 height 93
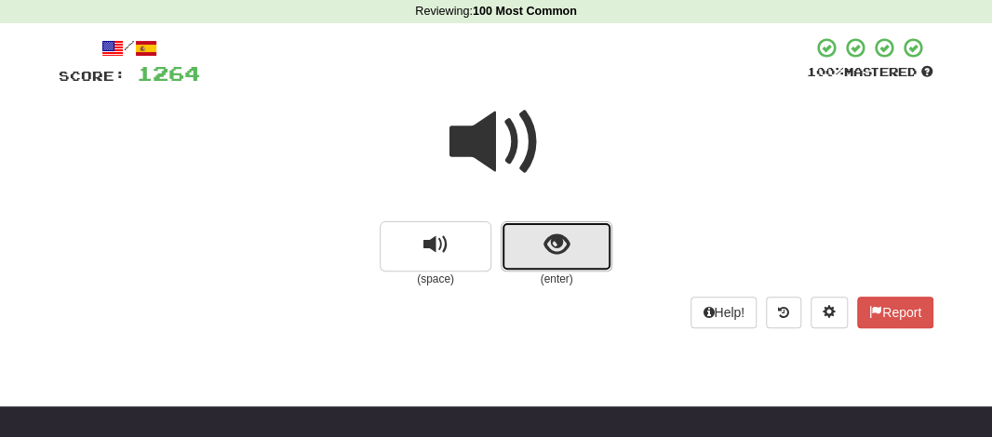
click at [535, 239] on button "show sentence" at bounding box center [557, 246] width 112 height 50
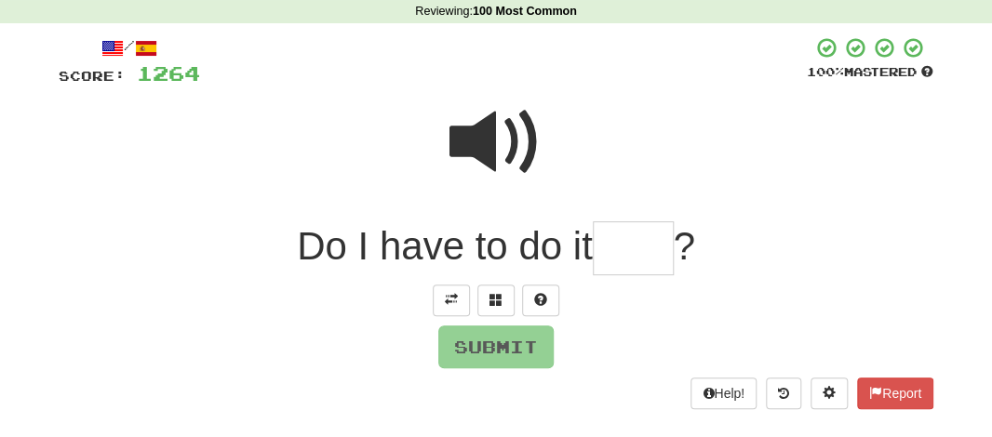
click at [632, 256] on input "text" at bounding box center [633, 248] width 81 height 55
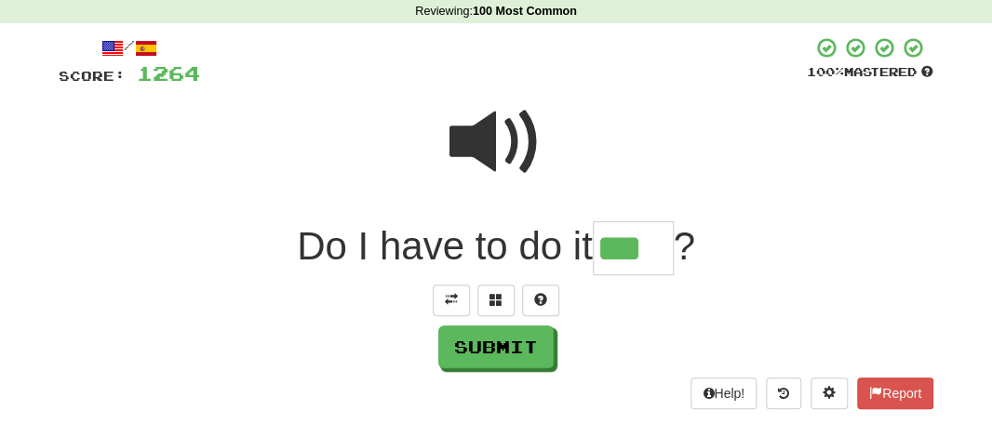
type input "***"
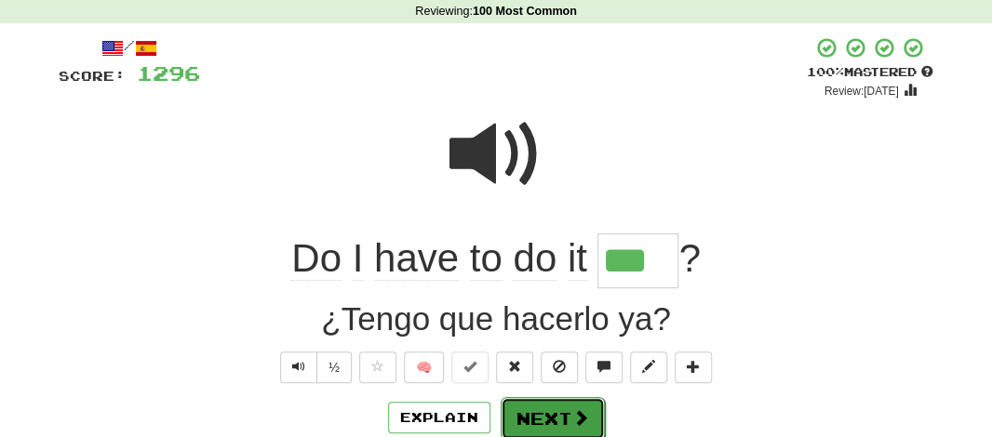
click at [545, 402] on button "Next" at bounding box center [553, 418] width 104 height 43
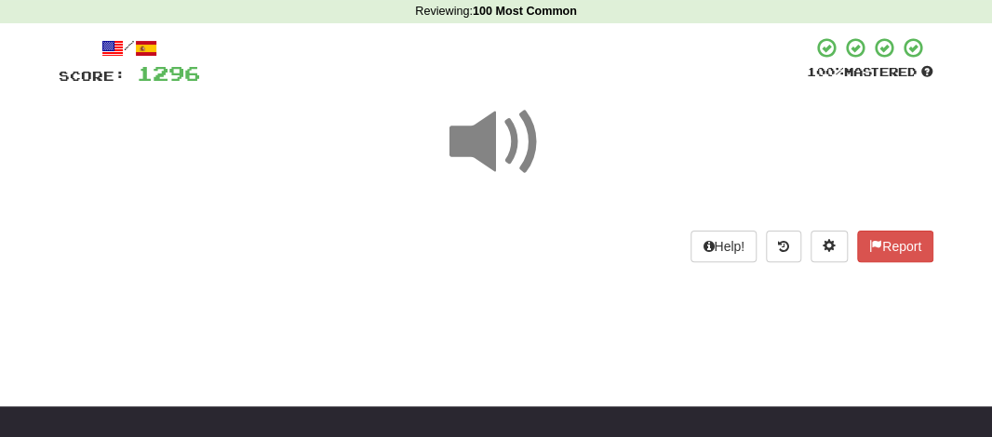
click at [482, 157] on span at bounding box center [495, 142] width 93 height 93
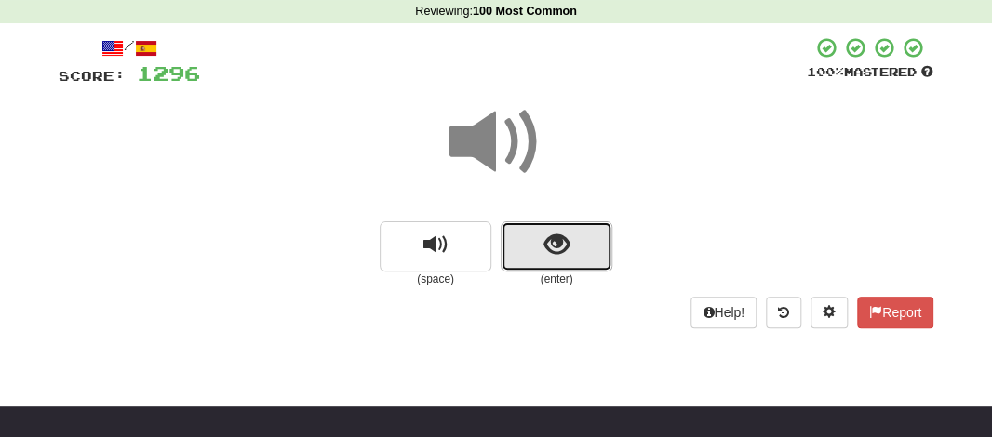
click at [539, 258] on button "show sentence" at bounding box center [557, 246] width 112 height 50
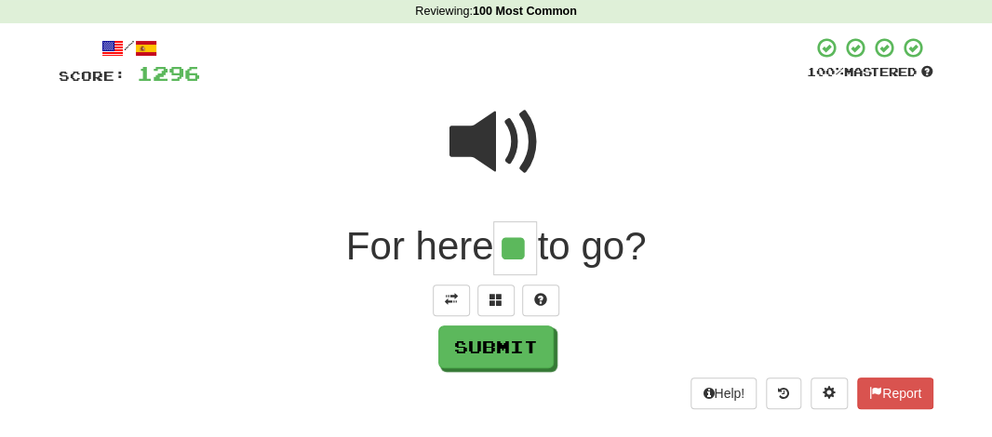
type input "**"
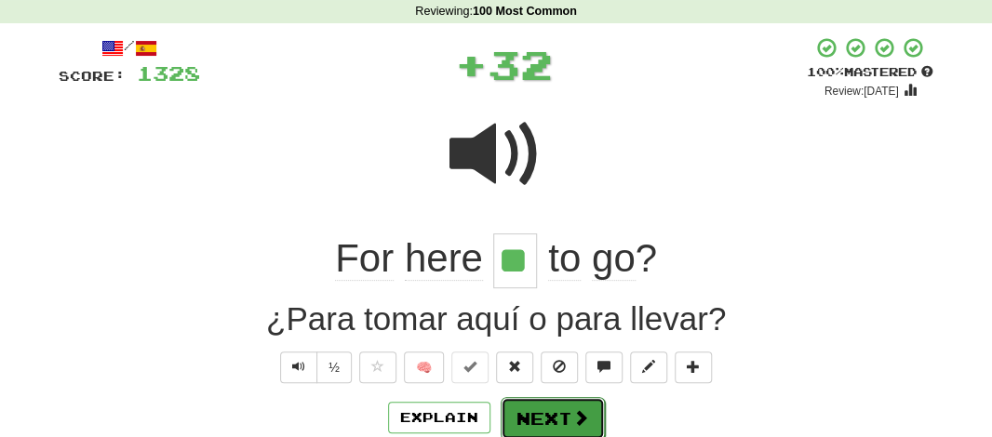
click at [535, 413] on button "Next" at bounding box center [553, 418] width 104 height 43
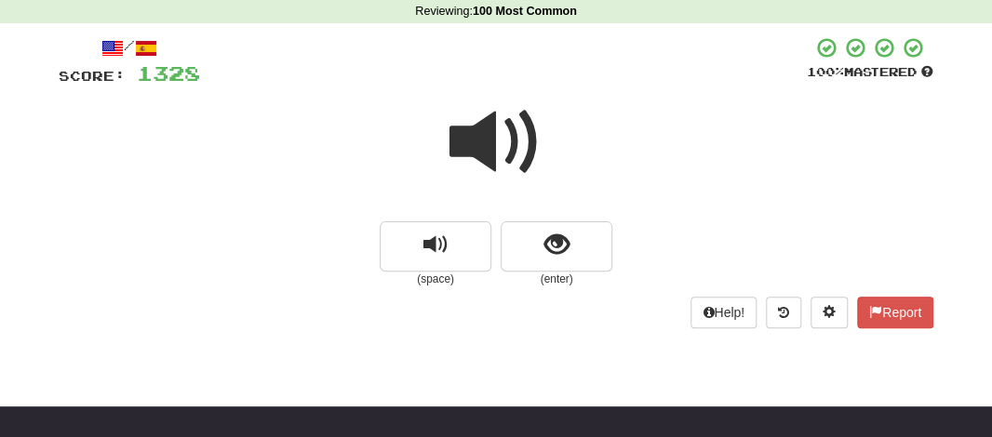
click at [490, 126] on span at bounding box center [495, 142] width 93 height 93
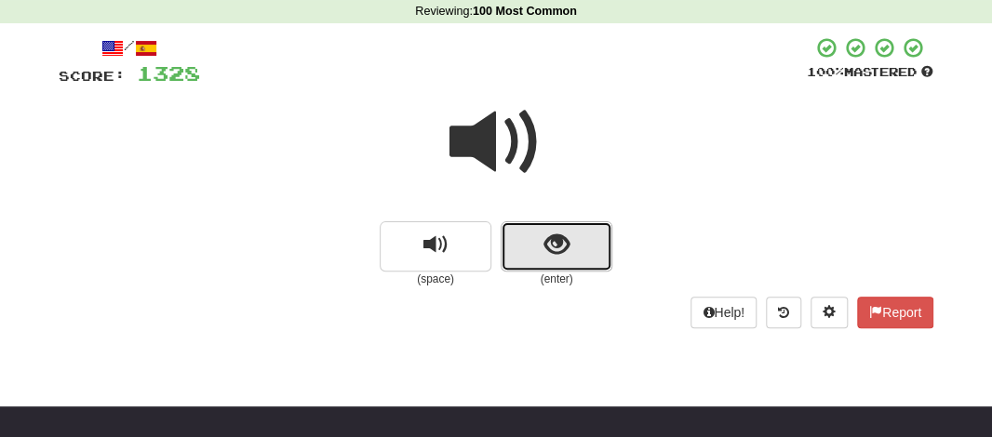
click at [520, 234] on button "show sentence" at bounding box center [557, 246] width 112 height 50
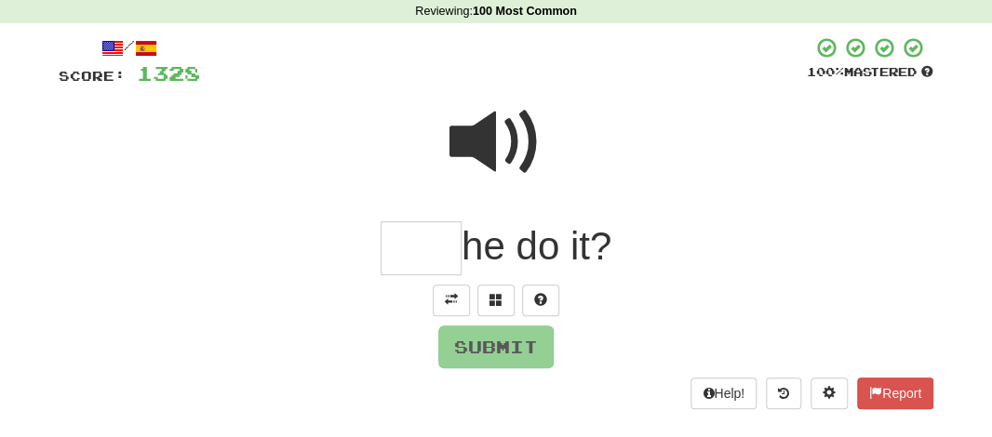
click at [421, 267] on input "text" at bounding box center [421, 248] width 81 height 55
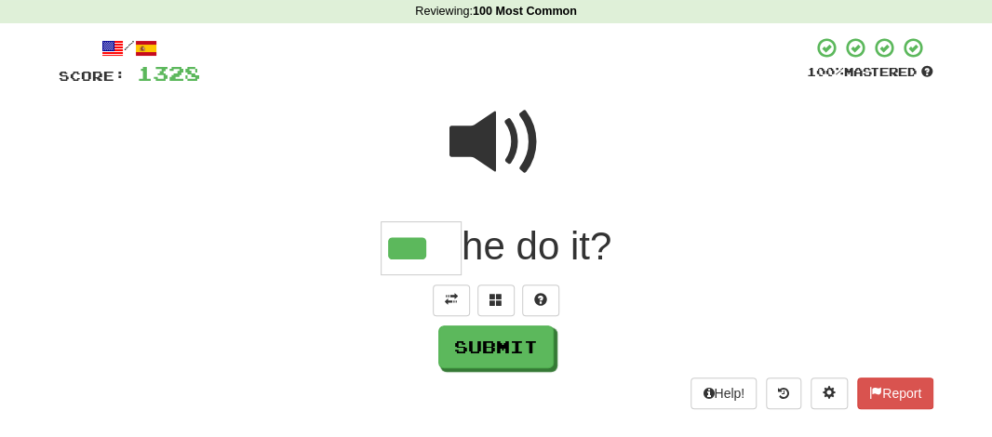
type input "***"
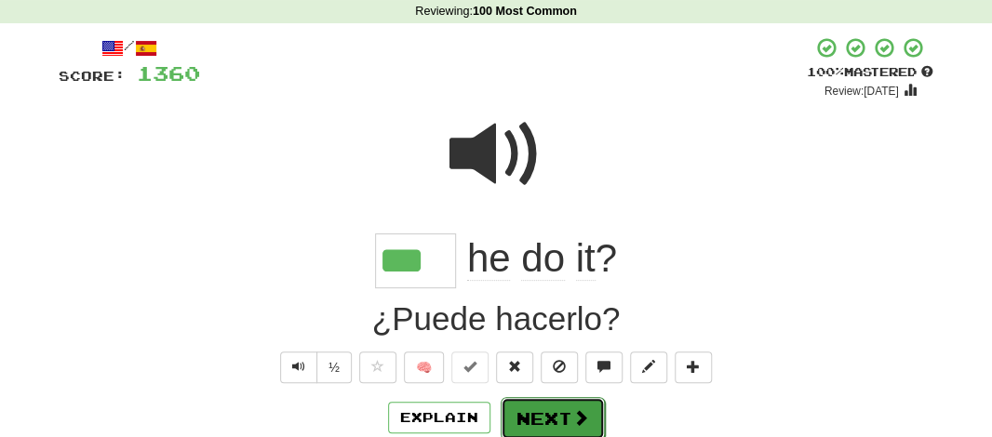
click at [534, 403] on button "Next" at bounding box center [553, 418] width 104 height 43
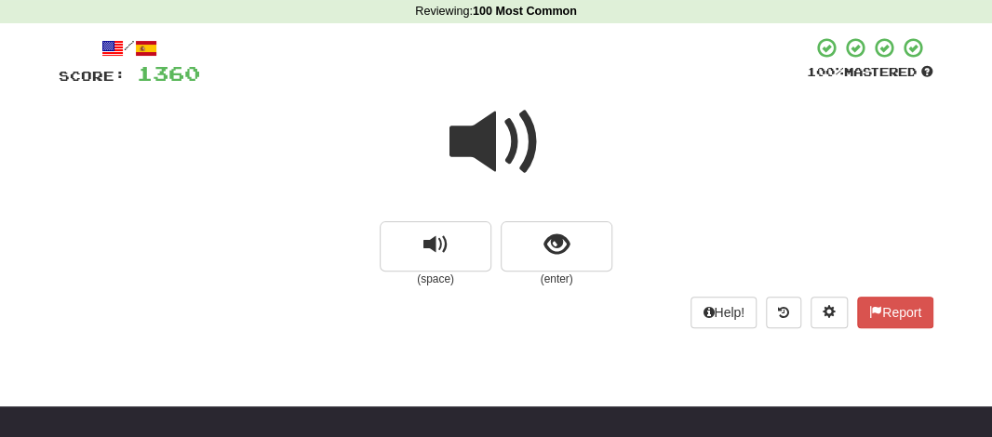
click at [487, 154] on span at bounding box center [495, 142] width 93 height 93
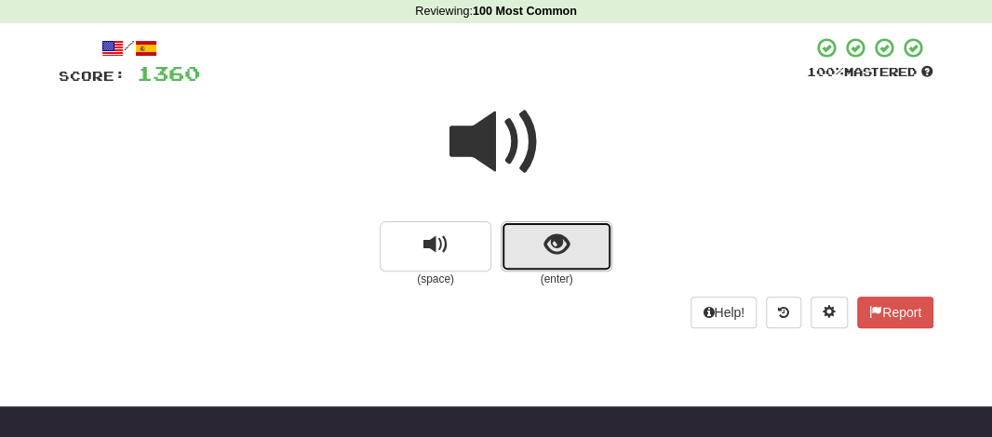
click at [531, 249] on button "show sentence" at bounding box center [557, 246] width 112 height 50
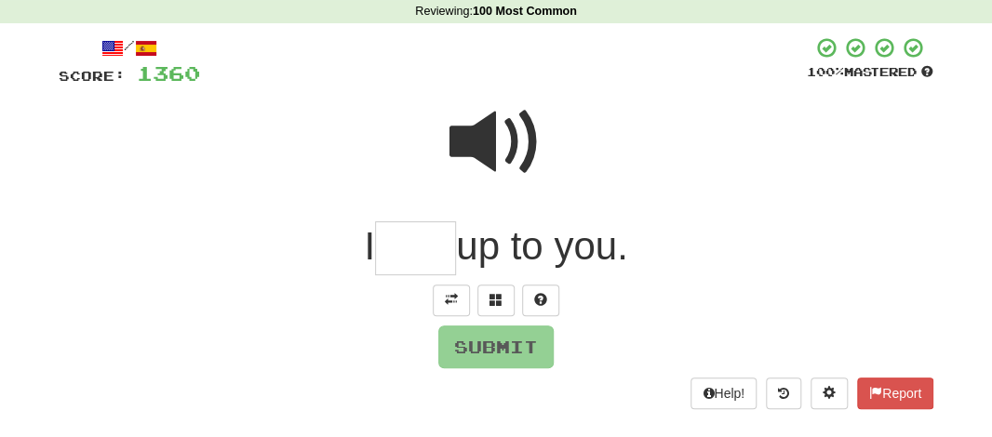
click at [405, 244] on input "text" at bounding box center [415, 248] width 81 height 55
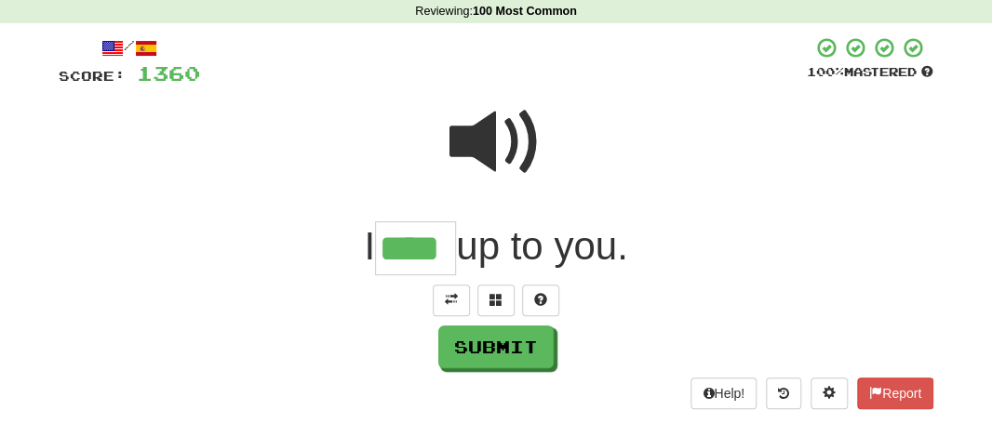
type input "****"
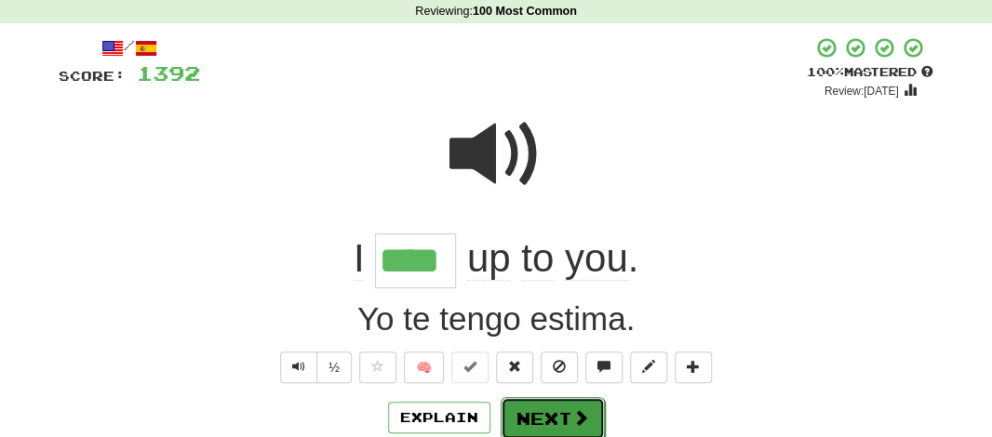
click at [518, 407] on button "Next" at bounding box center [553, 418] width 104 height 43
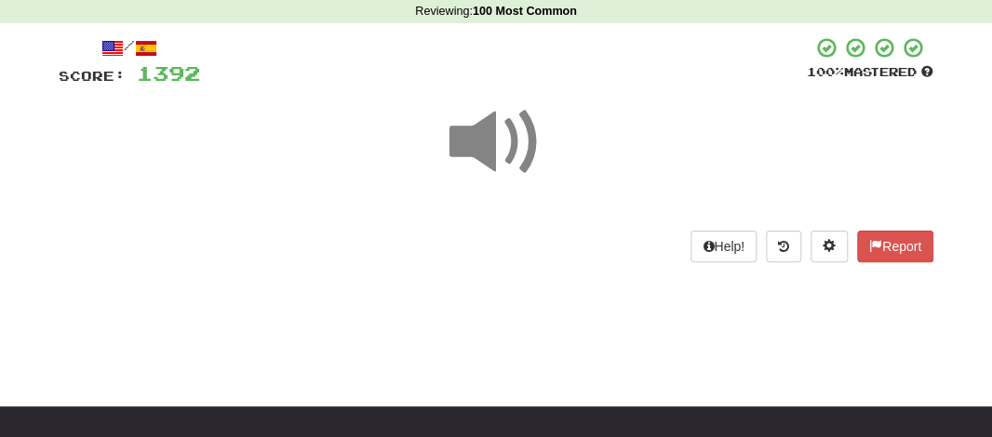
click at [476, 154] on span at bounding box center [495, 142] width 93 height 93
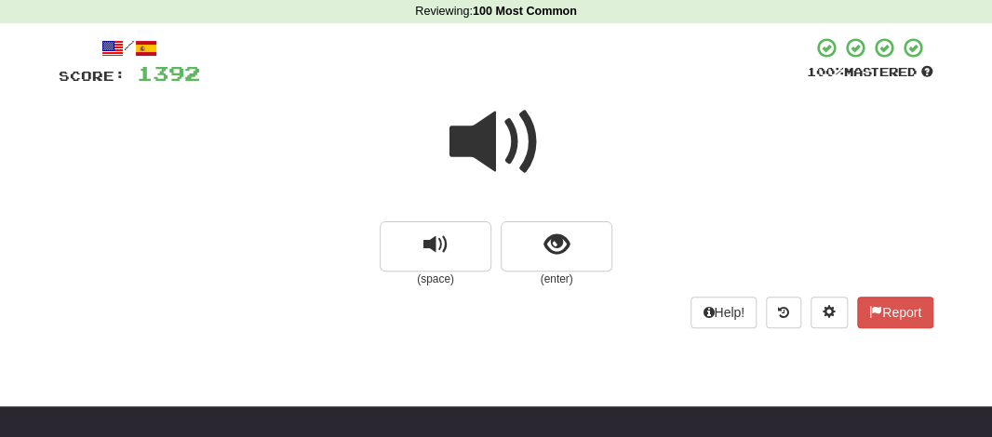
click at [476, 154] on span at bounding box center [495, 142] width 93 height 93
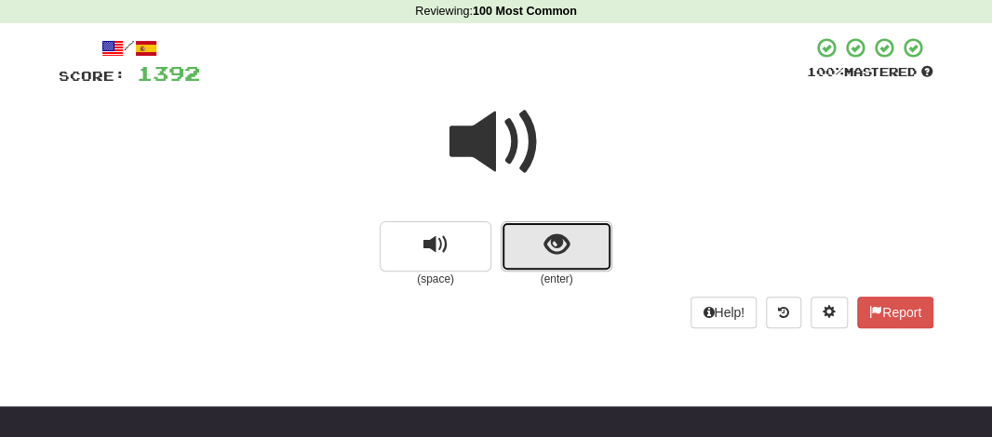
click at [545, 248] on span "show sentence" at bounding box center [556, 245] width 25 height 25
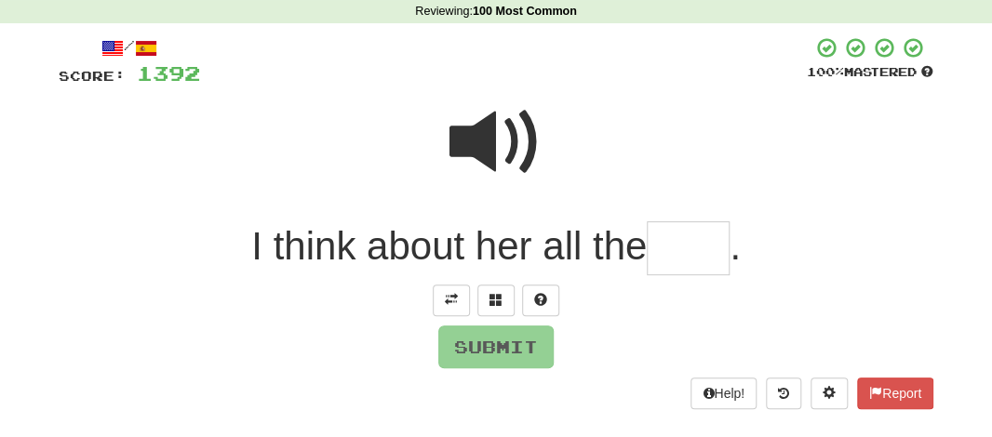
click at [699, 256] on input "text" at bounding box center [688, 248] width 83 height 55
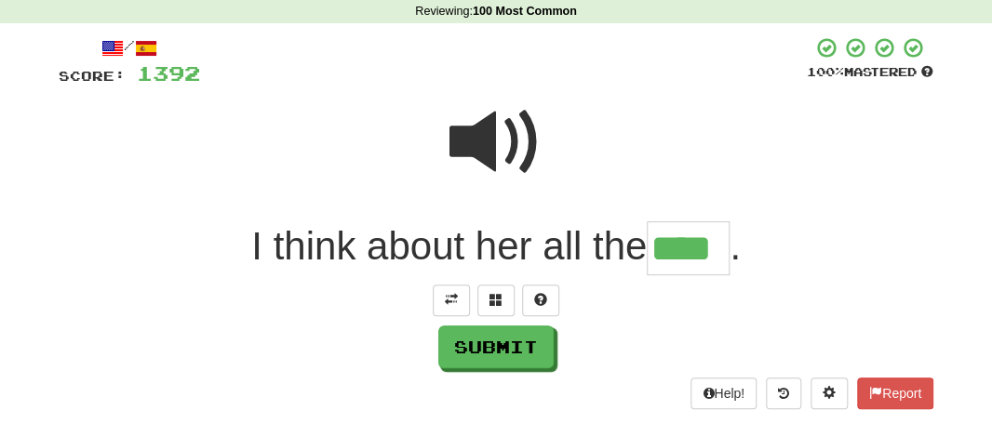
type input "****"
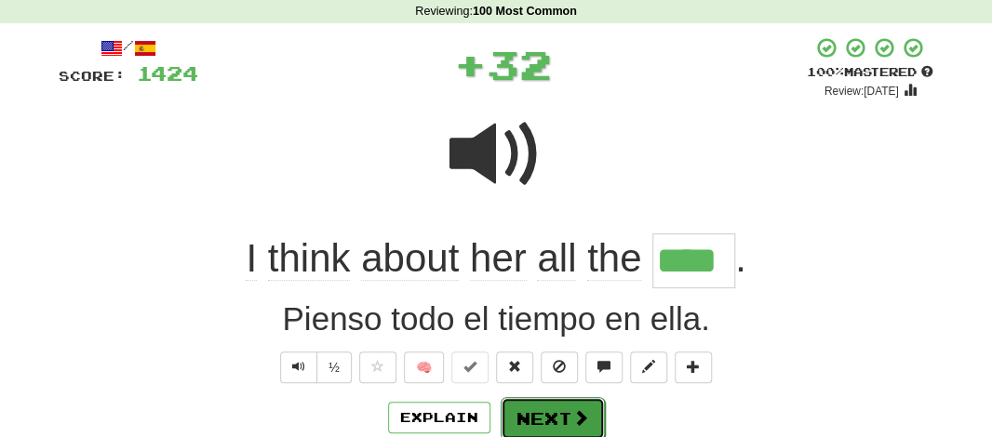
click at [572, 419] on span at bounding box center [580, 417] width 17 height 17
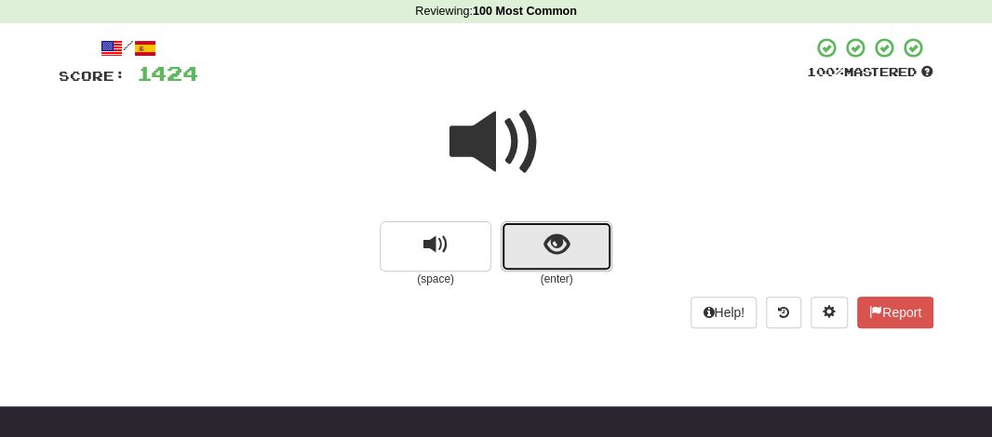
click at [539, 239] on button "show sentence" at bounding box center [557, 246] width 112 height 50
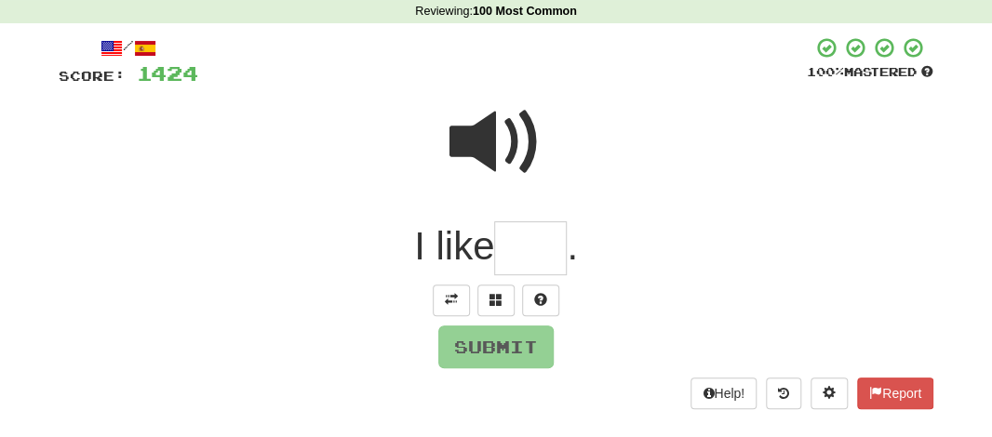
click at [537, 258] on input "text" at bounding box center [530, 248] width 73 height 55
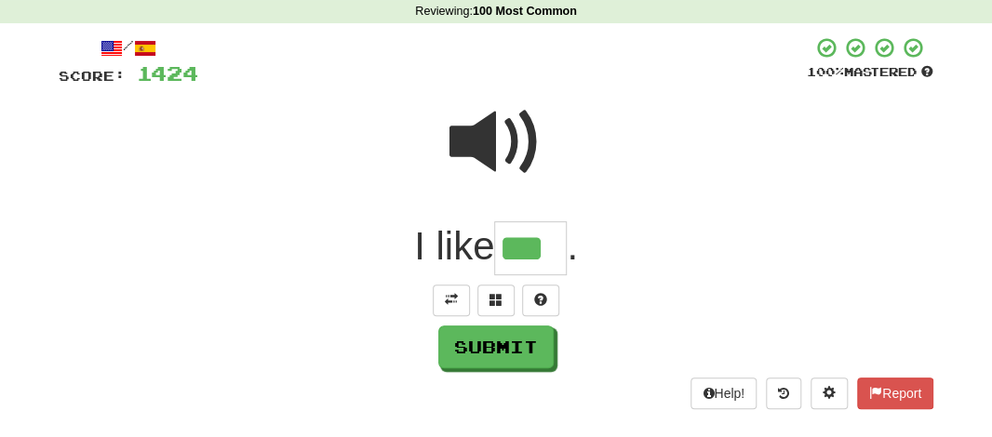
type input "***"
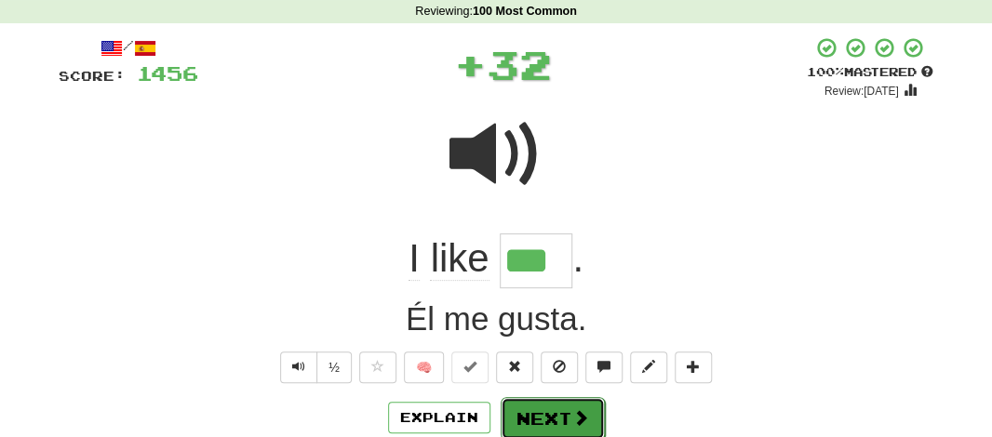
click at [557, 405] on button "Next" at bounding box center [553, 418] width 104 height 43
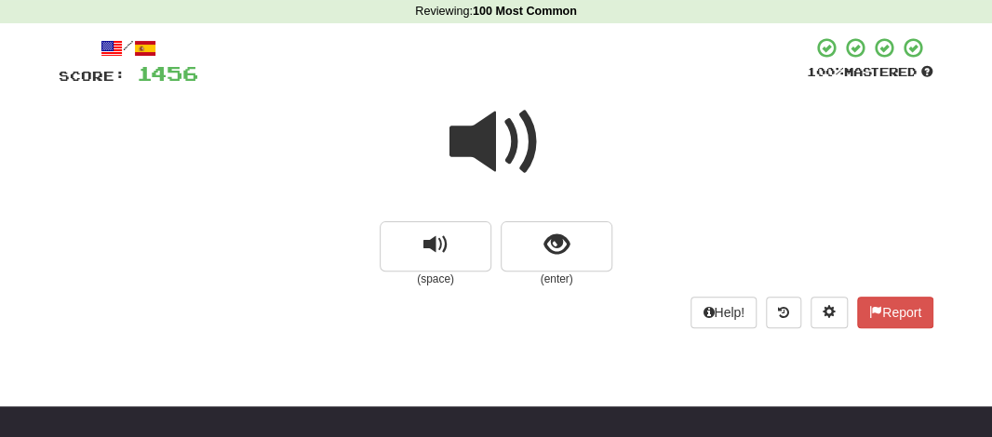
click at [487, 149] on span at bounding box center [495, 142] width 93 height 93
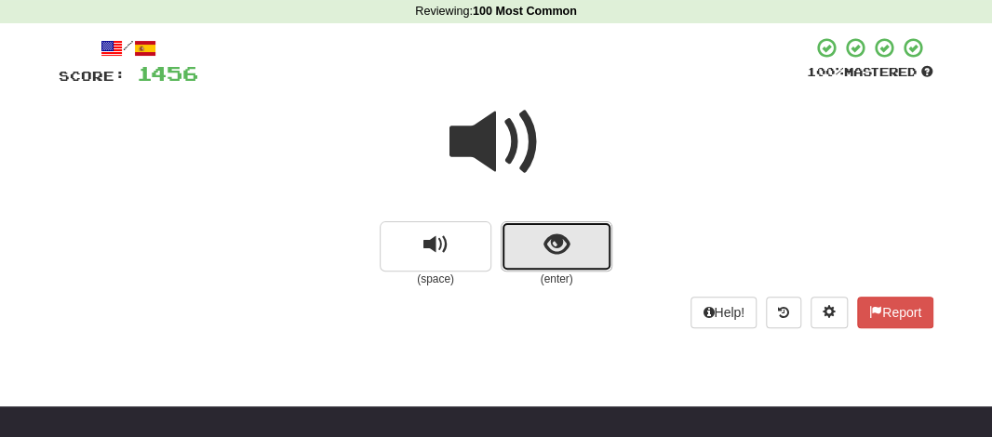
click at [545, 246] on span "show sentence" at bounding box center [556, 245] width 25 height 25
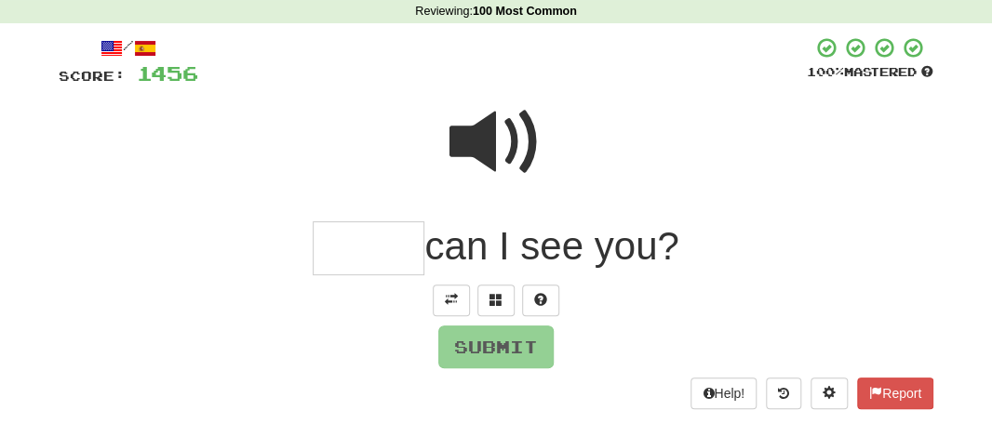
click at [334, 247] on input "text" at bounding box center [369, 248] width 112 height 55
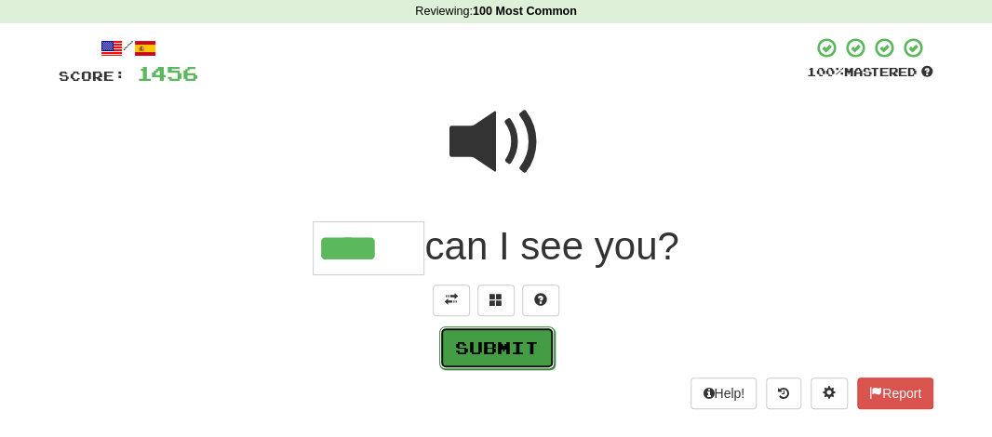
click at [462, 347] on button "Submit" at bounding box center [496, 348] width 115 height 43
type input "****"
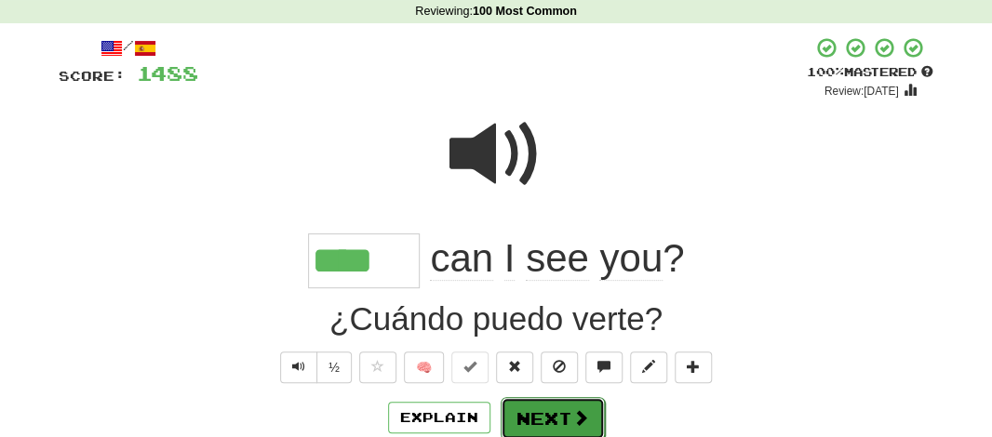
click at [535, 419] on button "Next" at bounding box center [553, 418] width 104 height 43
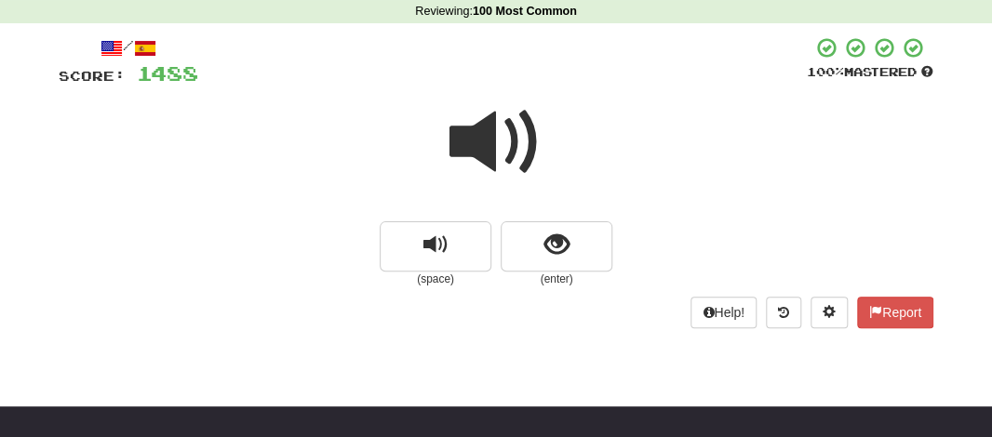
click at [505, 122] on span at bounding box center [495, 142] width 93 height 93
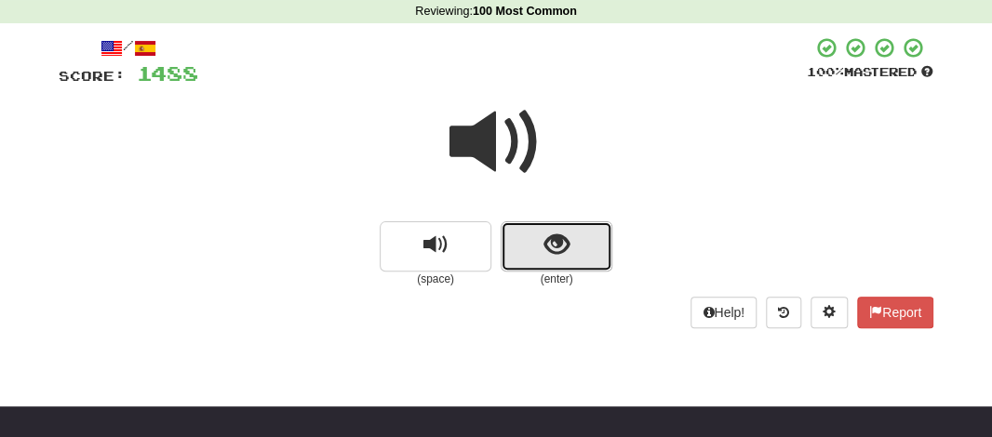
click at [520, 252] on button "show sentence" at bounding box center [557, 246] width 112 height 50
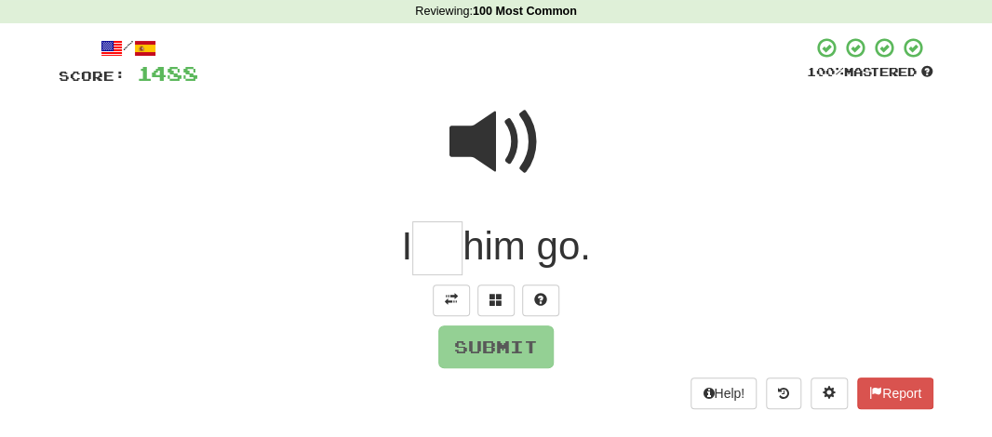
click at [434, 237] on input "text" at bounding box center [437, 248] width 50 height 55
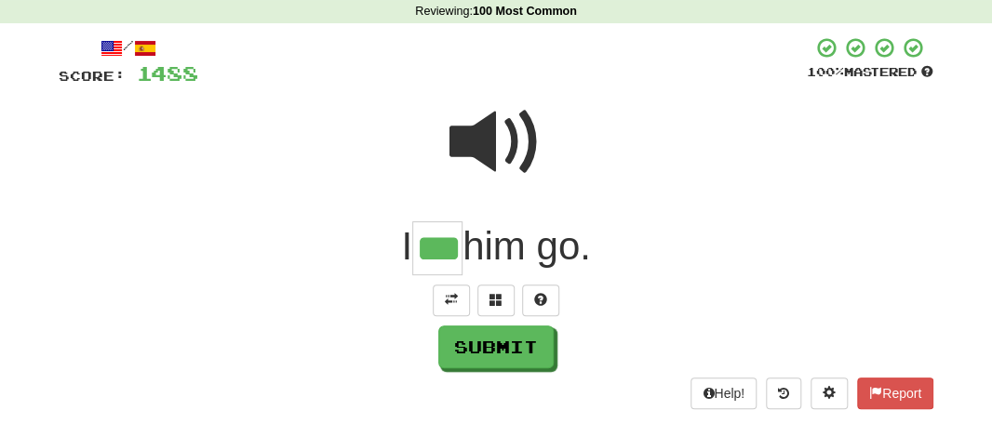
type input "***"
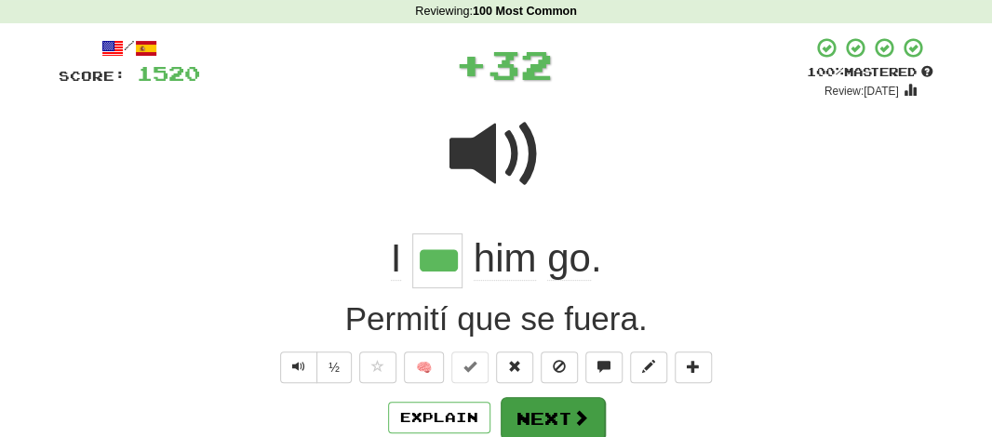
click at [502, 396] on div "Explain Next" at bounding box center [496, 417] width 875 height 43
click at [542, 412] on button "Next" at bounding box center [553, 418] width 104 height 43
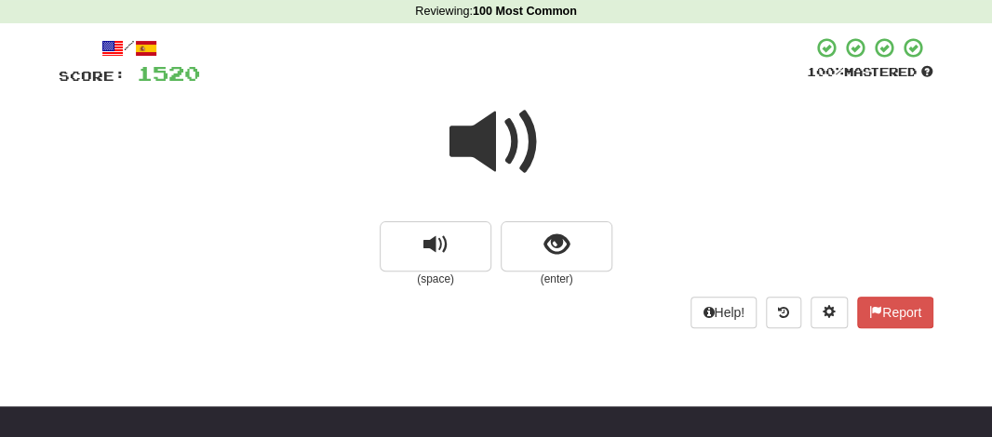
click at [494, 178] on span at bounding box center [495, 142] width 93 height 93
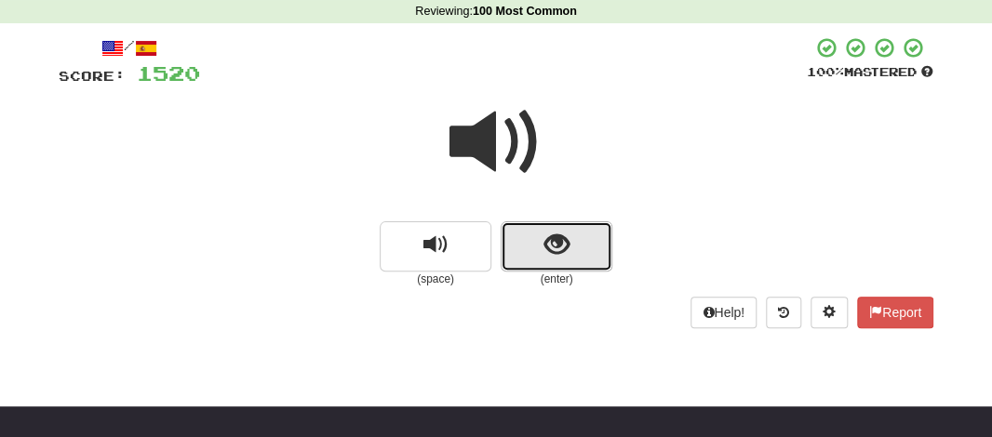
click at [524, 252] on button "show sentence" at bounding box center [557, 246] width 112 height 50
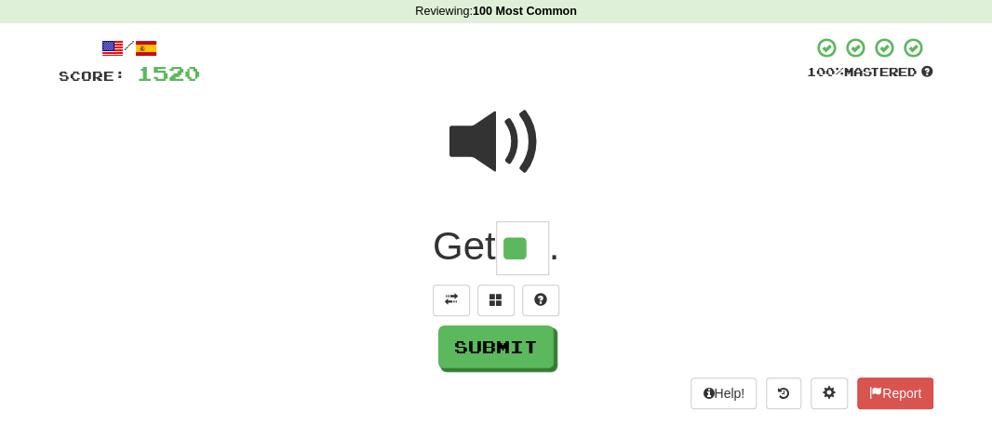
type input "**"
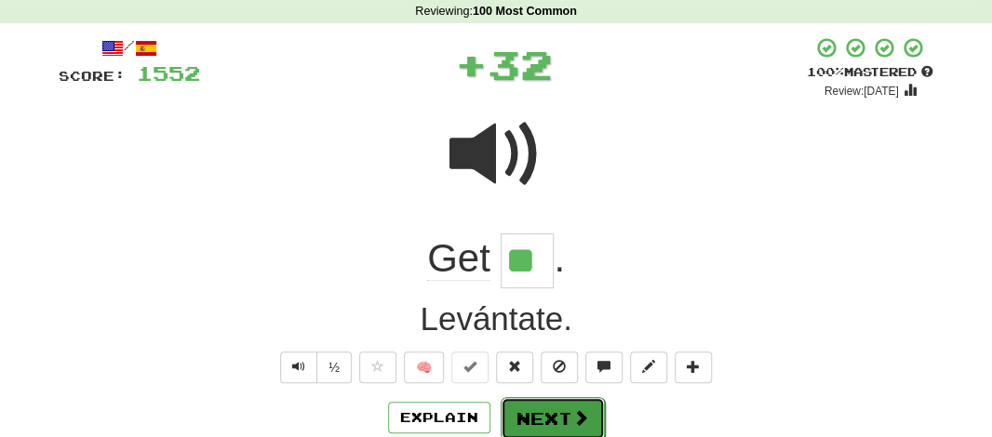
click at [558, 402] on button "Next" at bounding box center [553, 418] width 104 height 43
